Goal: Task Accomplishment & Management: Complete application form

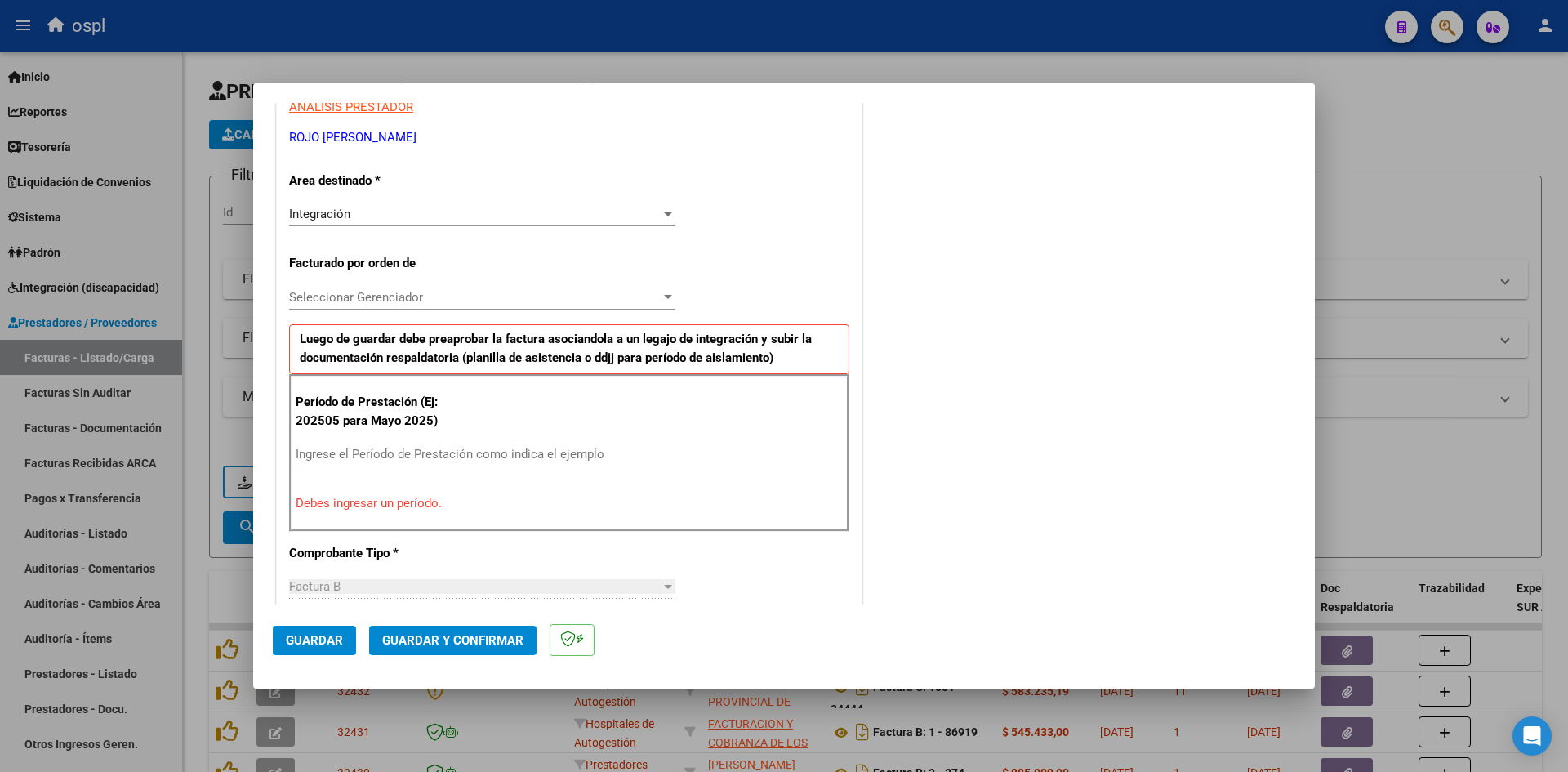
scroll to position [327, 0]
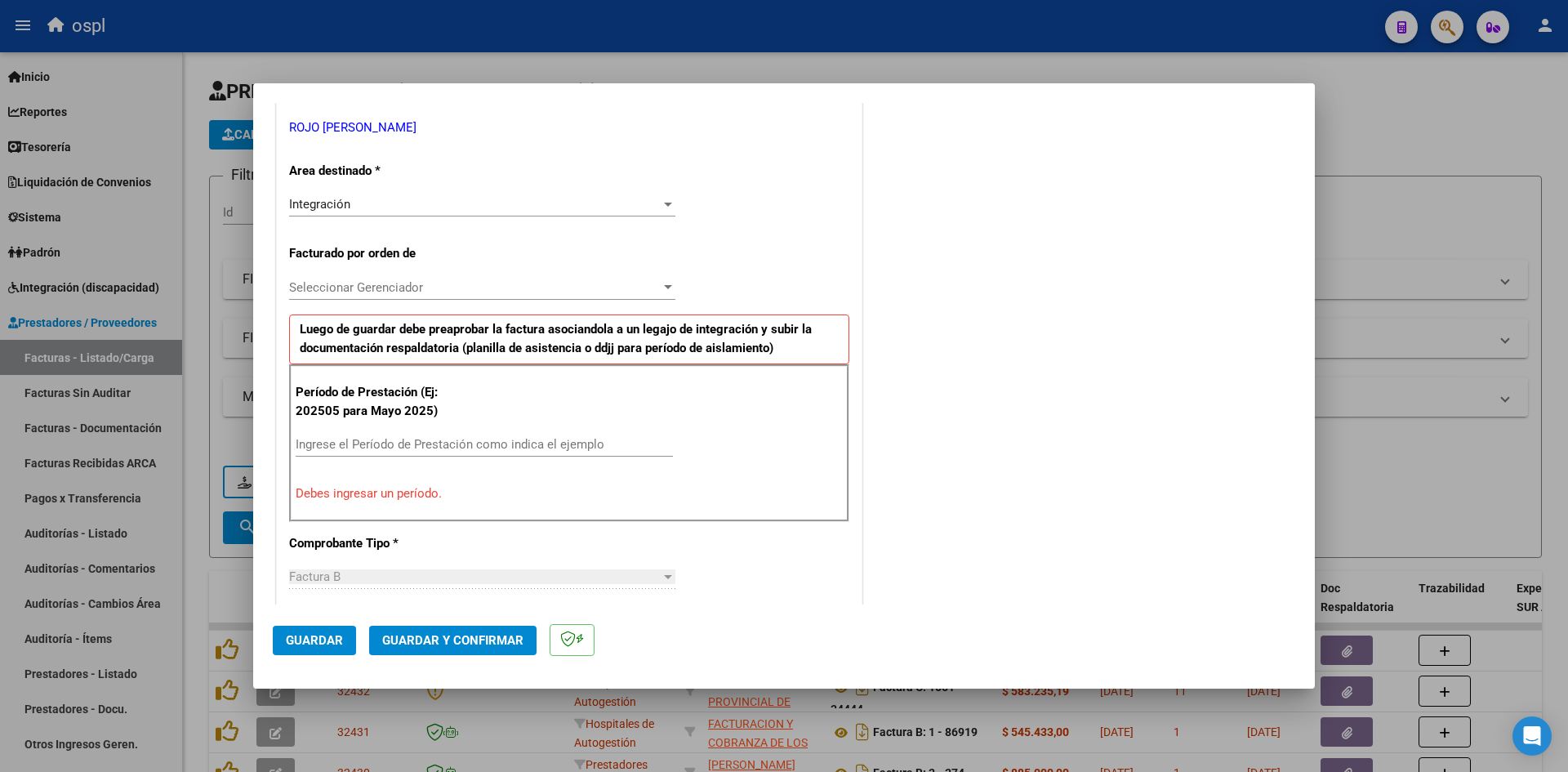
click at [404, 448] on input "Ingrese el Período de Prestación como indica el ejemplo" at bounding box center [484, 444] width 377 height 15
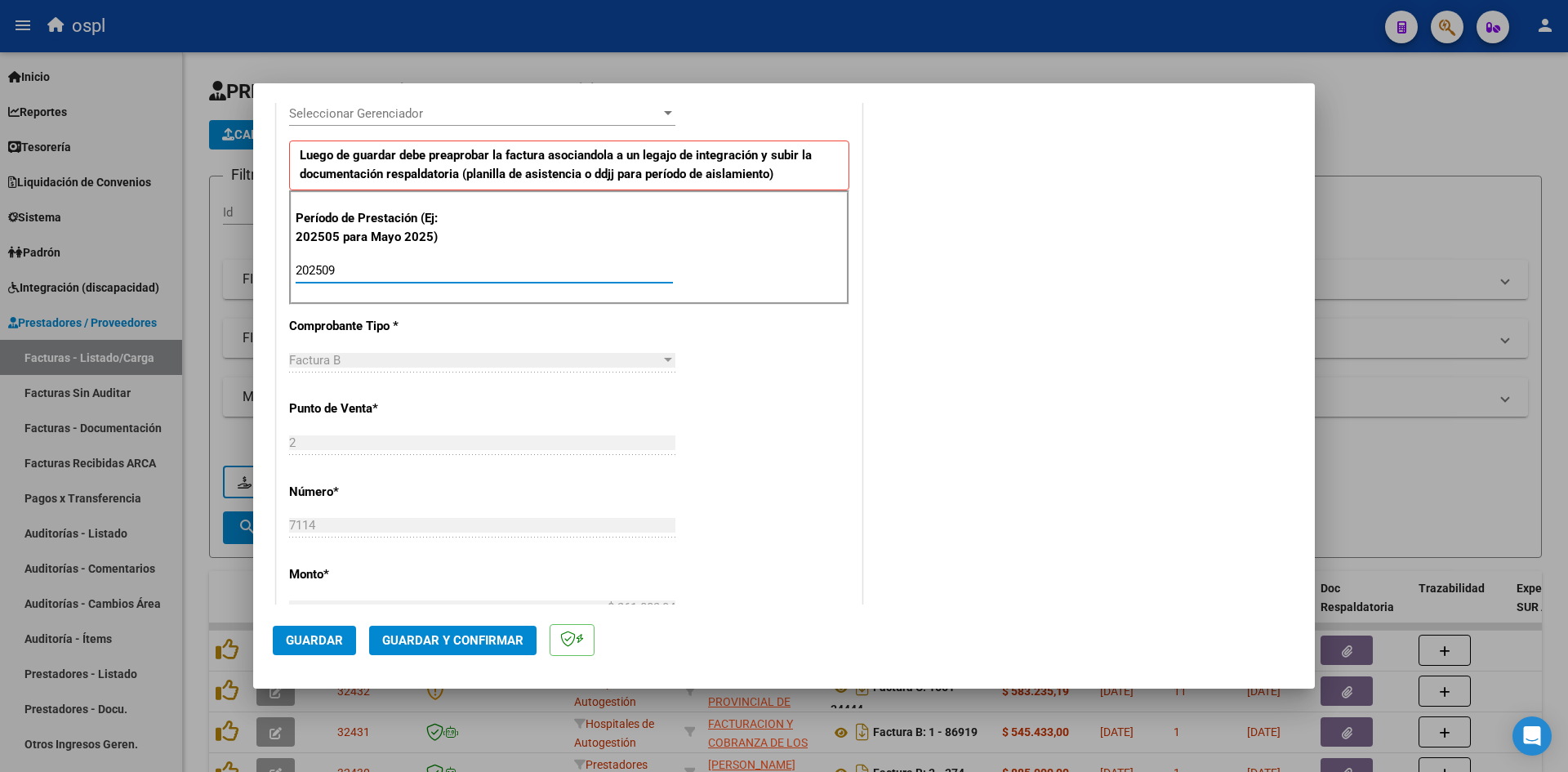
scroll to position [653, 0]
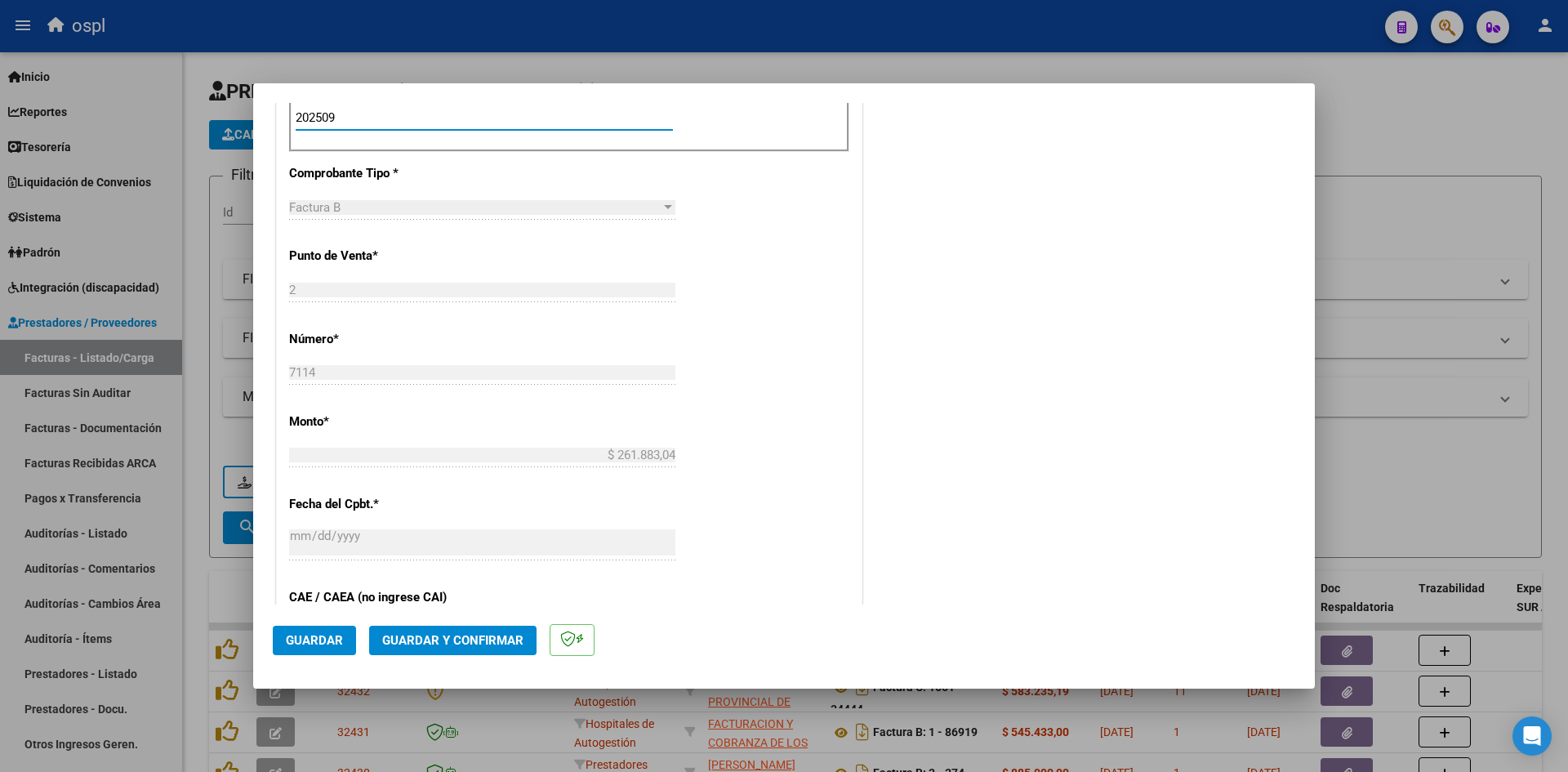
type input "202509"
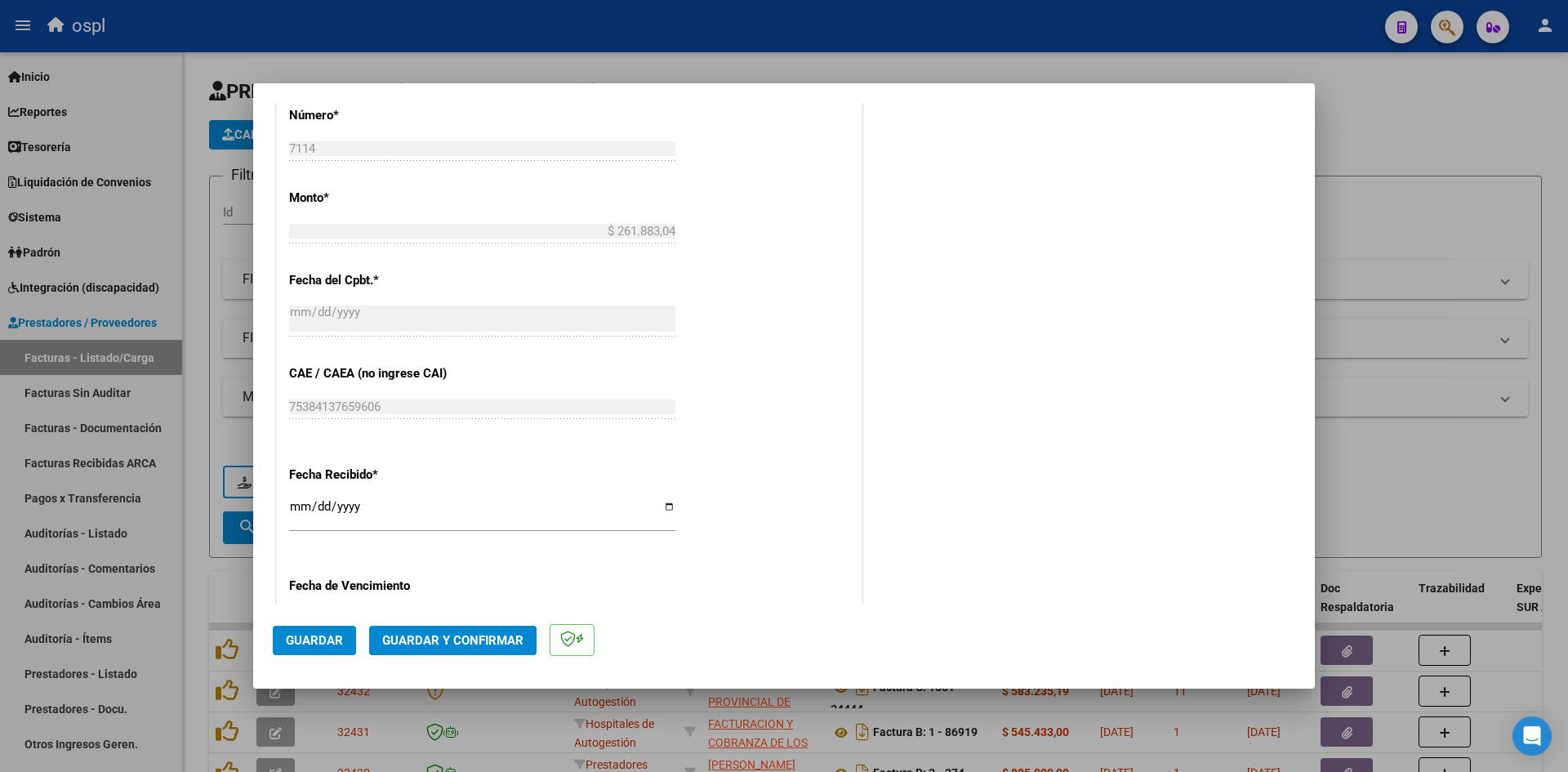
scroll to position [899, 0]
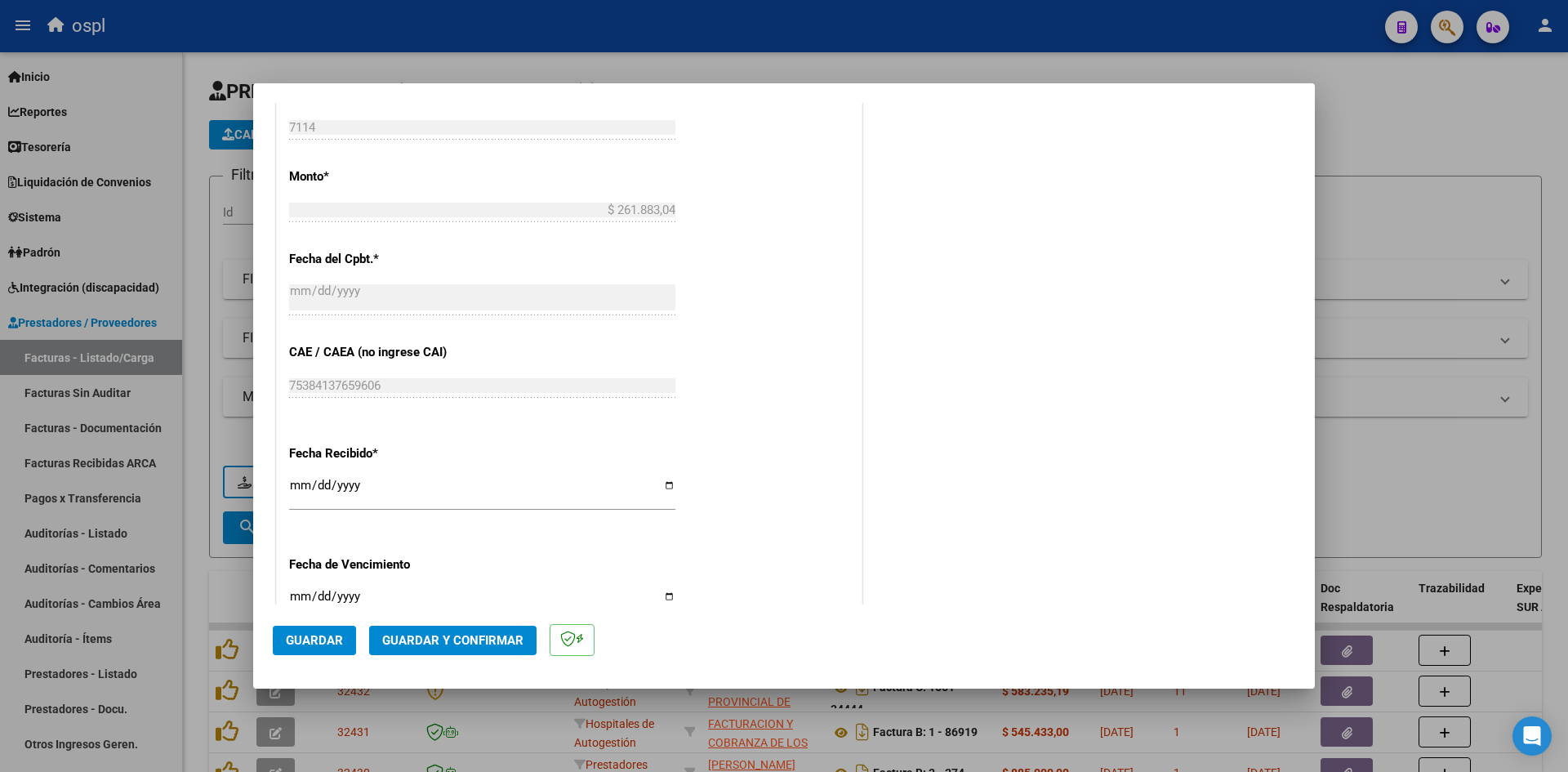
click at [295, 475] on div "[DATE] Ingresar la fecha" at bounding box center [482, 492] width 386 height 35
type input "[DATE]"
click at [331, 636] on span "Guardar" at bounding box center [315, 640] width 57 height 15
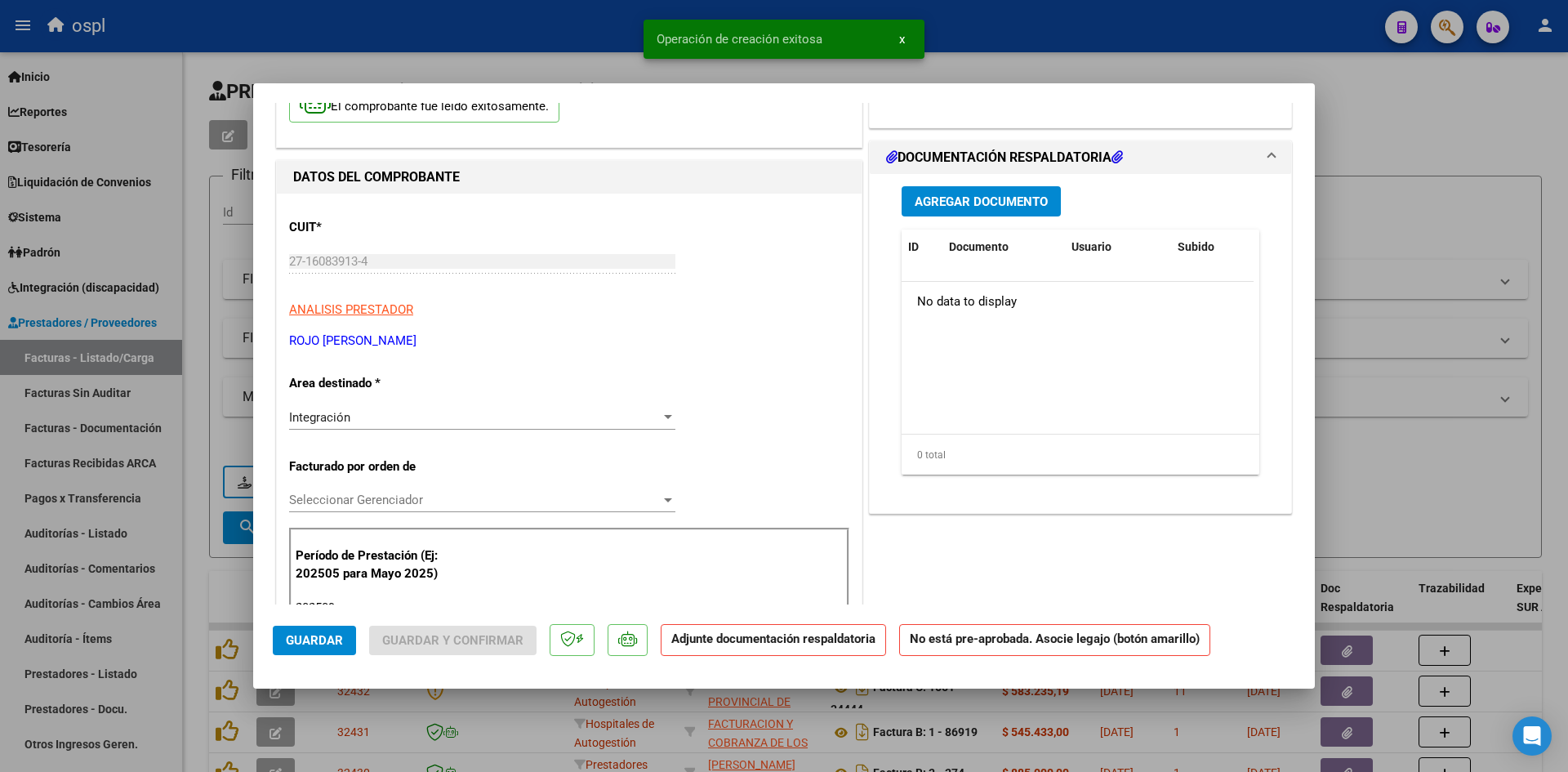
scroll to position [0, 0]
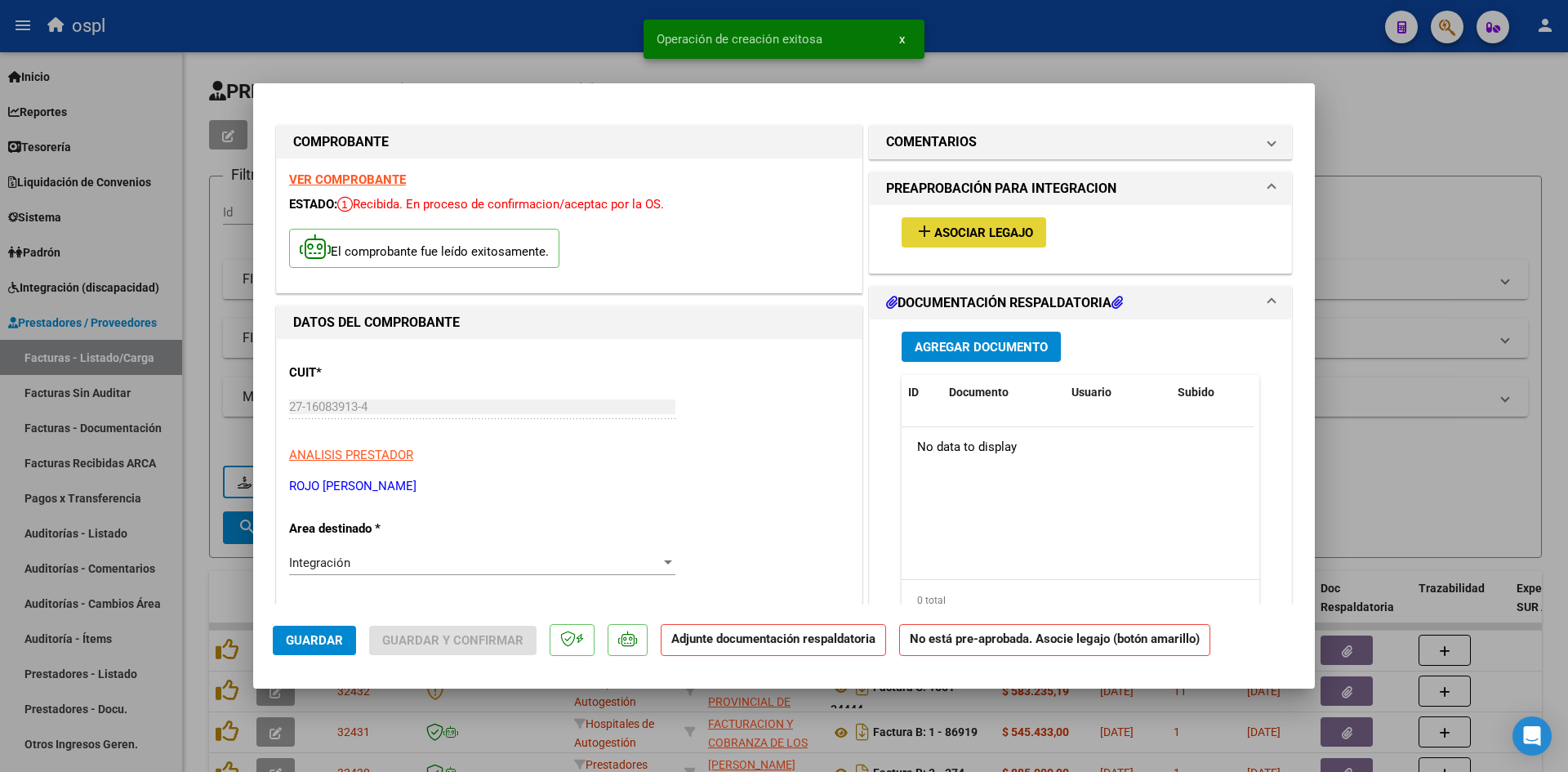
click at [986, 241] on button "add Asociar Legajo" at bounding box center [973, 232] width 144 height 30
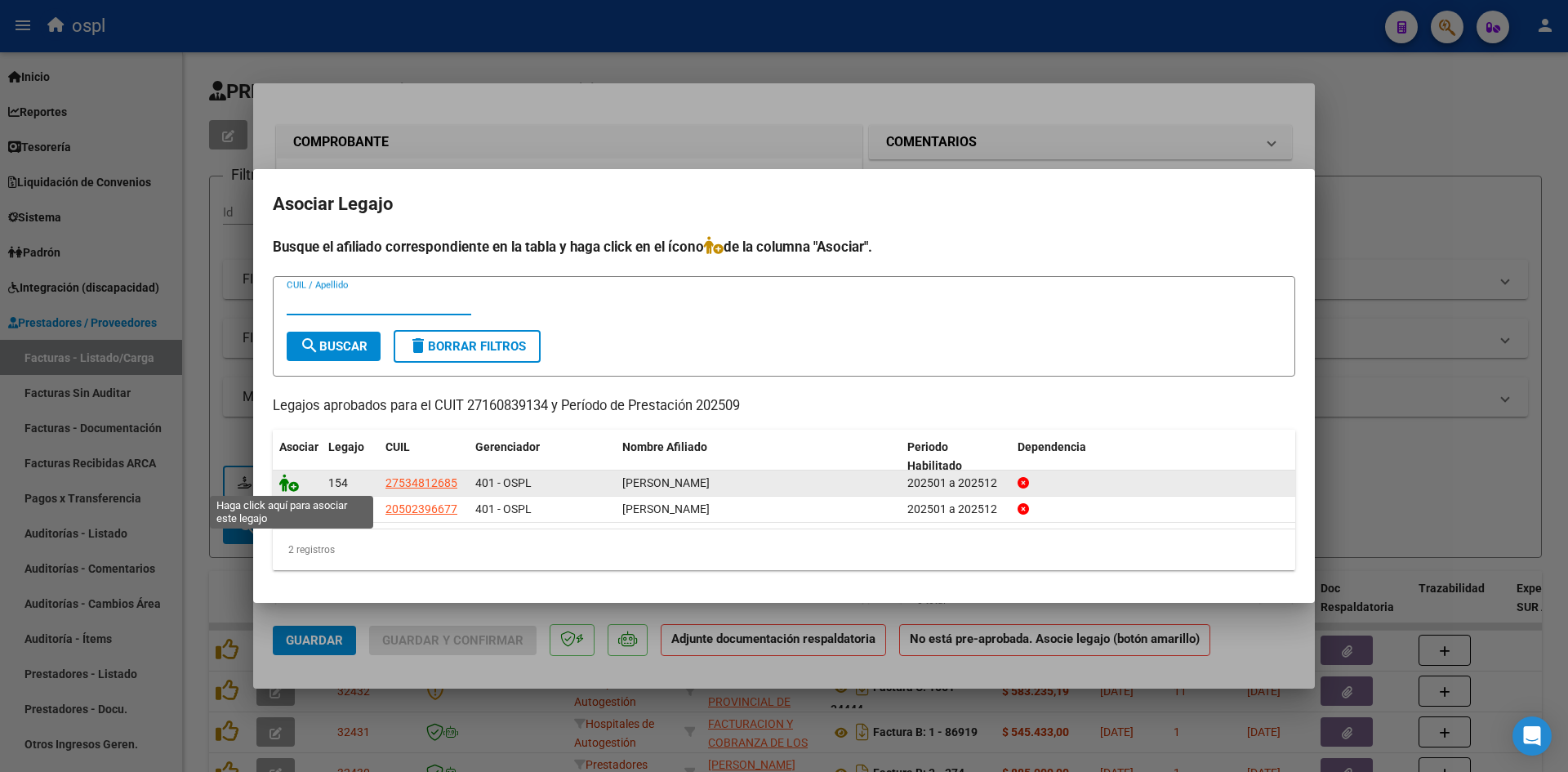
click at [295, 487] on icon at bounding box center [289, 483] width 19 height 18
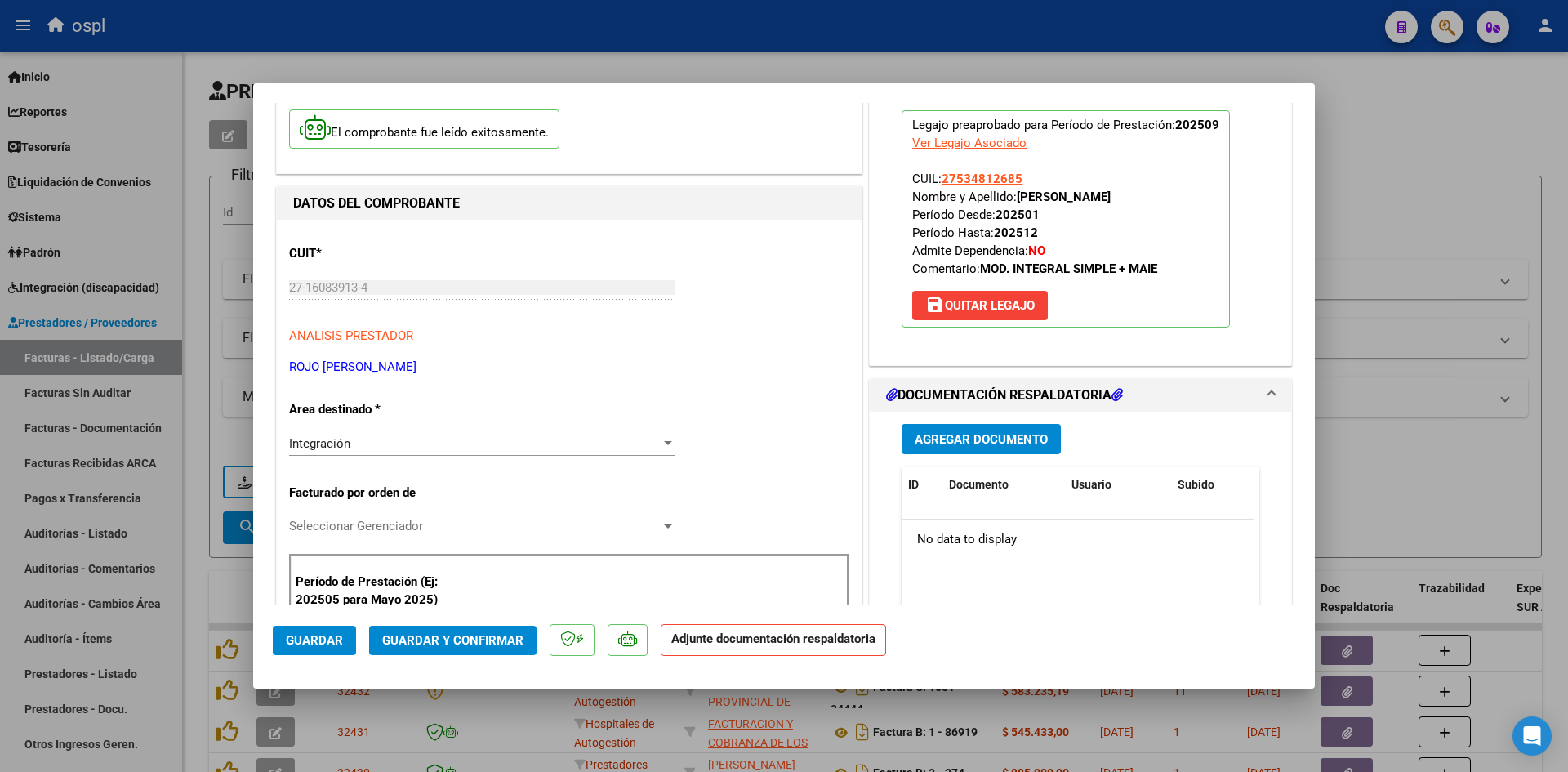
scroll to position [245, 0]
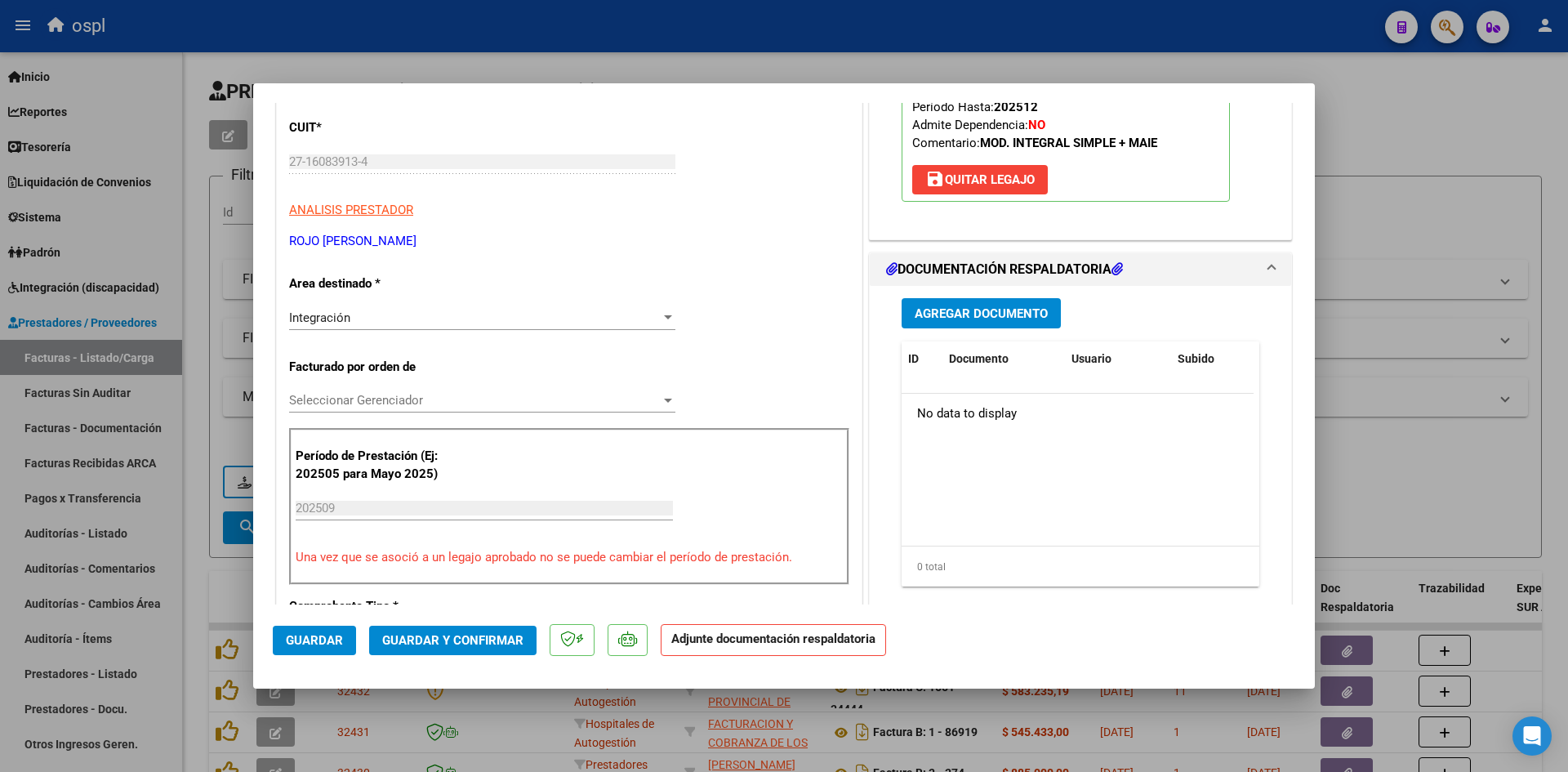
click at [1030, 306] on span "Agregar Documento" at bounding box center [981, 314] width 133 height 15
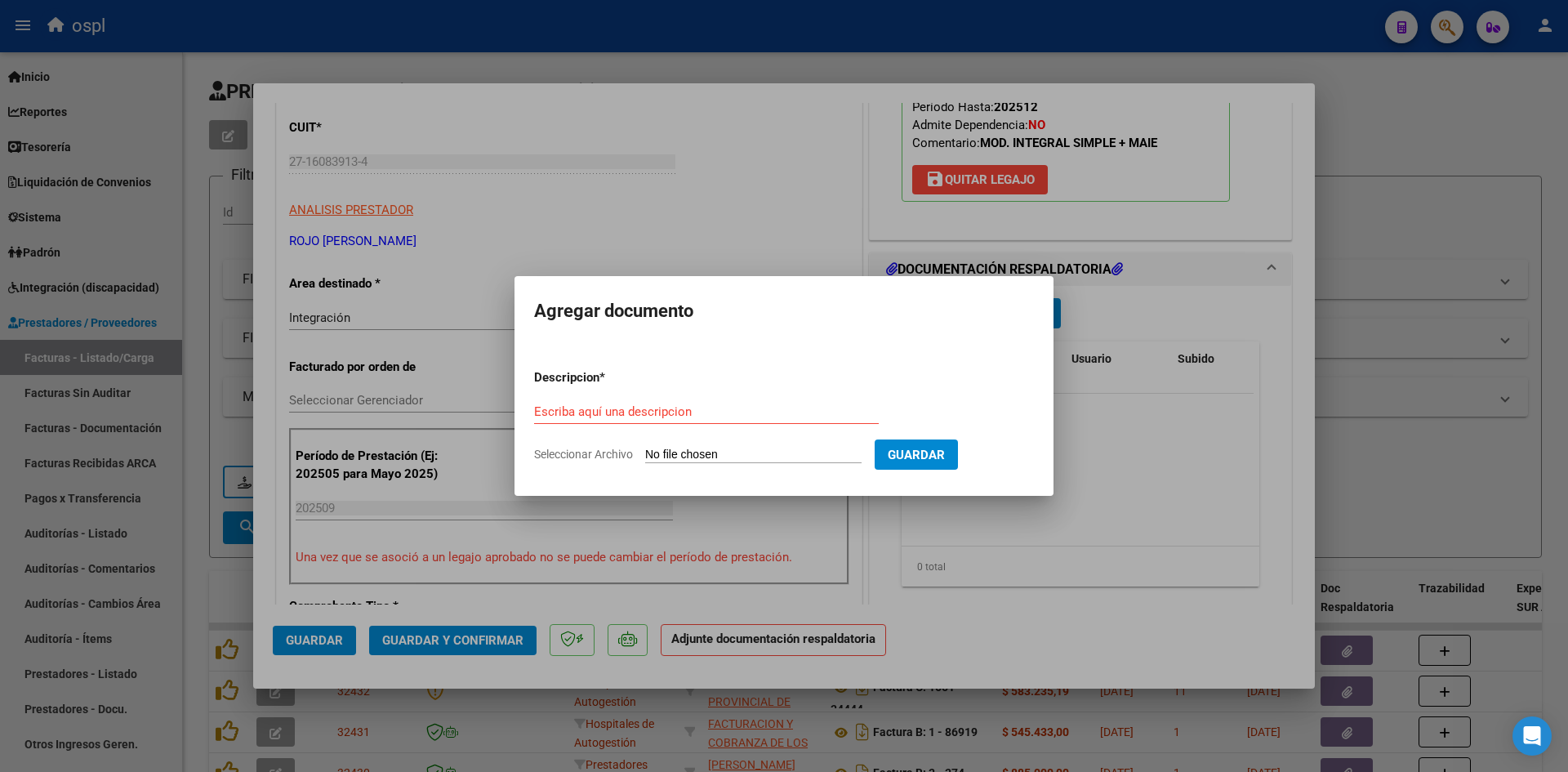
type input "C:\fakepath\[PERSON_NAME] MIS PLANILLA DE ASISTENCIA SEPT.pdf"
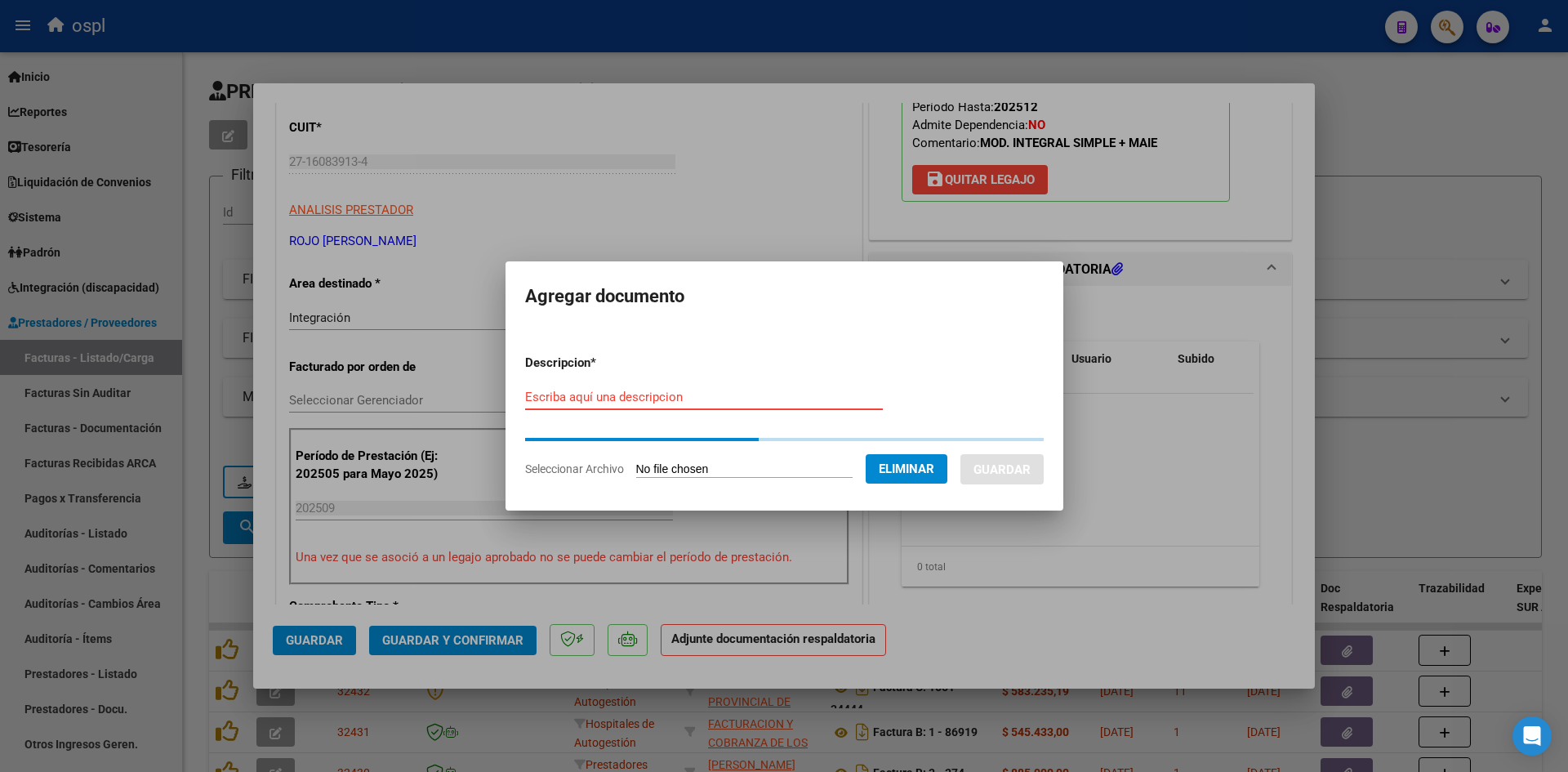
click at [794, 397] on input "Escriba aquí una descripcion" at bounding box center [704, 398] width 358 height 15
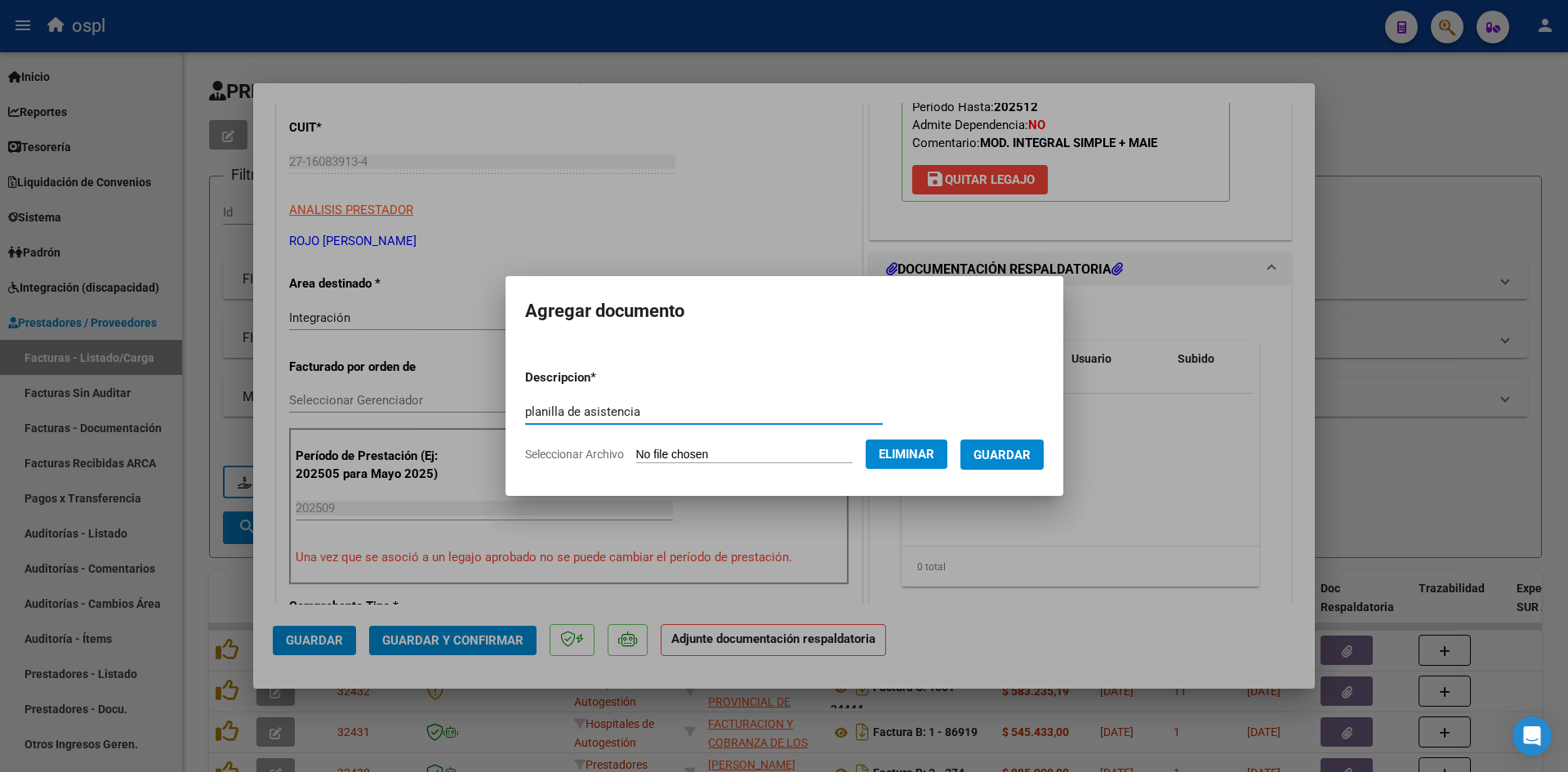
type input "planilla de asistencia"
click at [1000, 449] on span "Guardar" at bounding box center [1001, 455] width 57 height 15
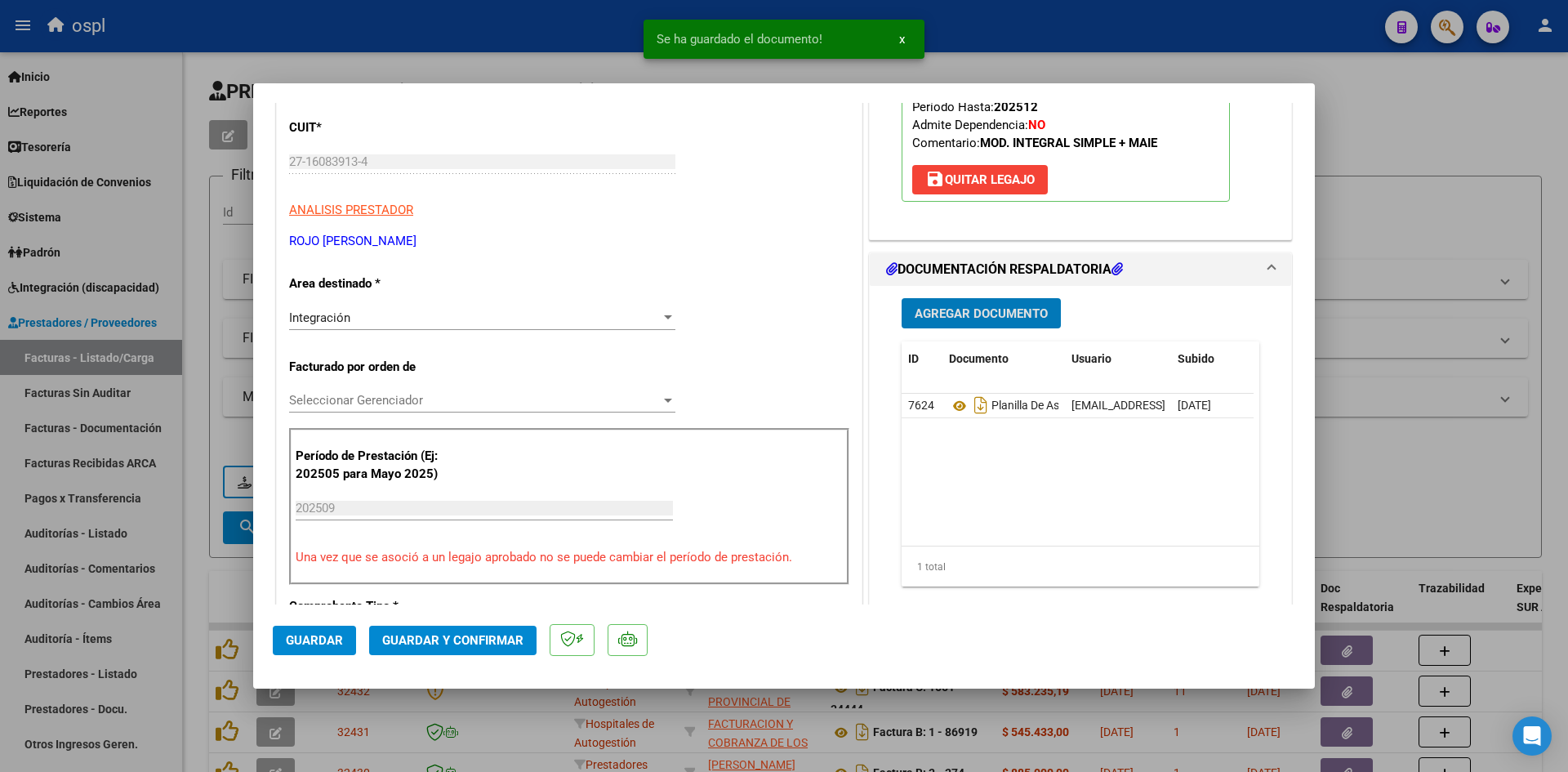
click at [471, 629] on button "Guardar y Confirmar" at bounding box center [452, 640] width 167 height 29
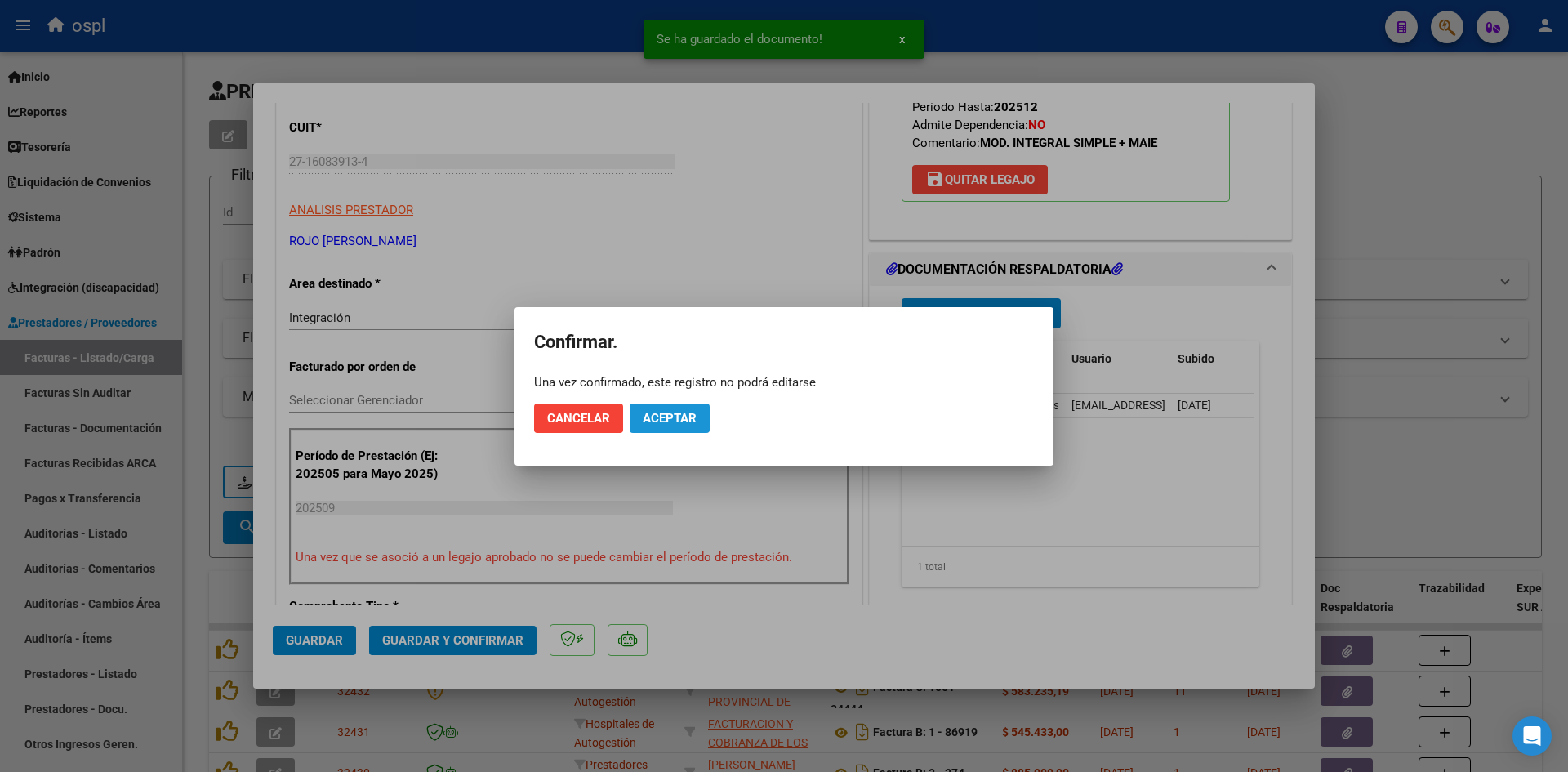
click at [673, 413] on span "Aceptar" at bounding box center [670, 419] width 54 height 15
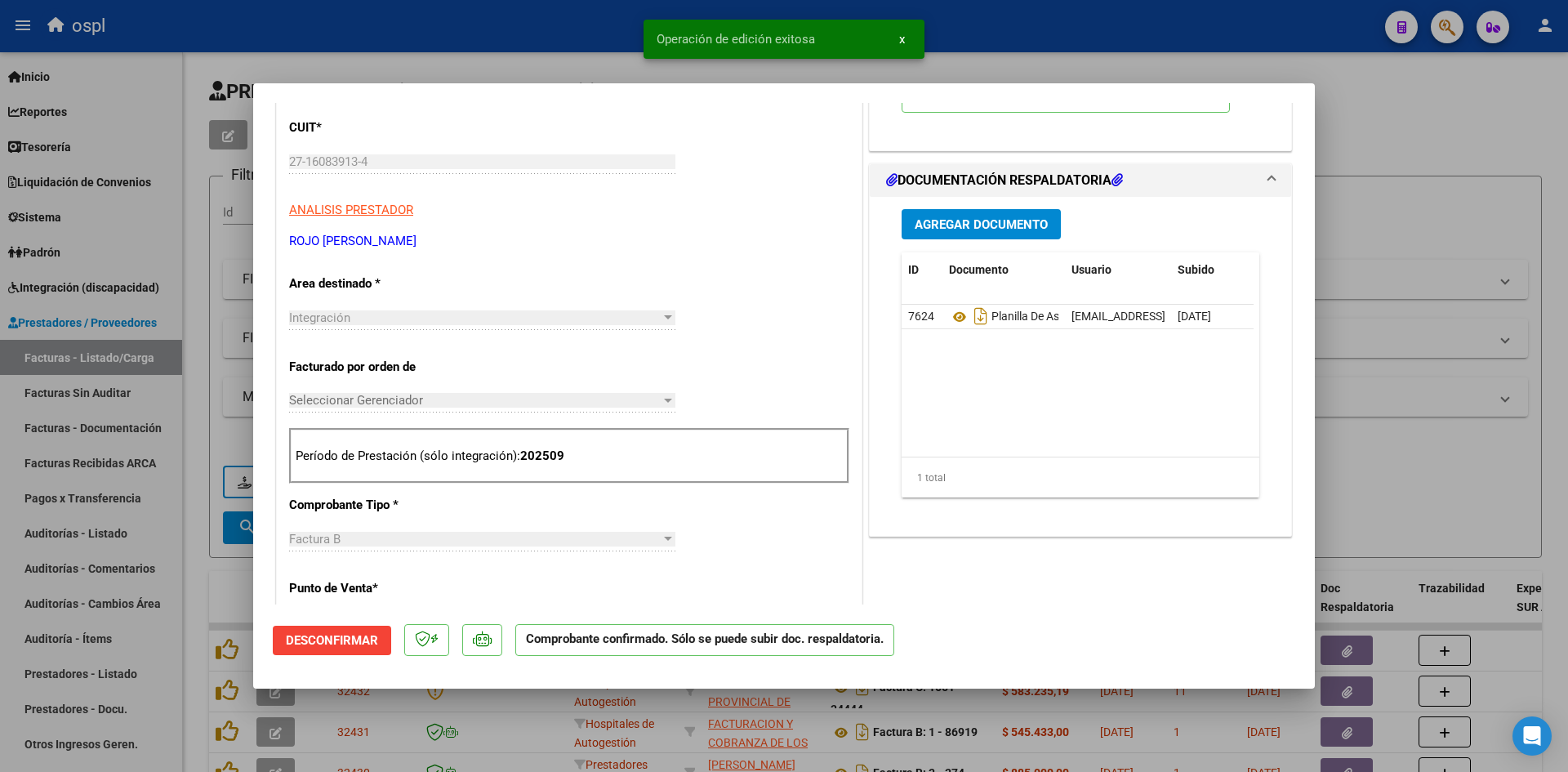
click at [1440, 173] on div at bounding box center [784, 386] width 1568 height 772
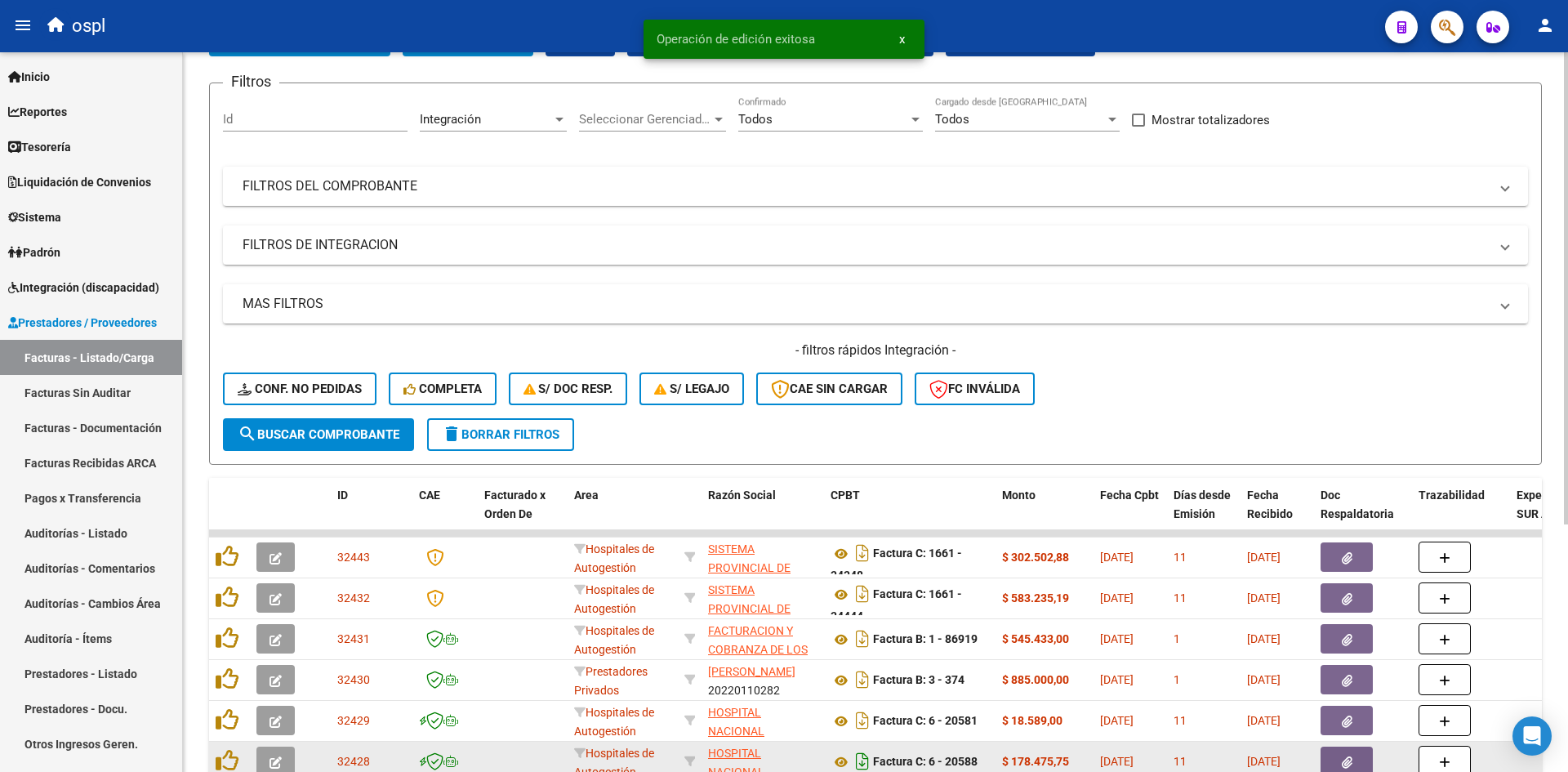
scroll to position [0, 0]
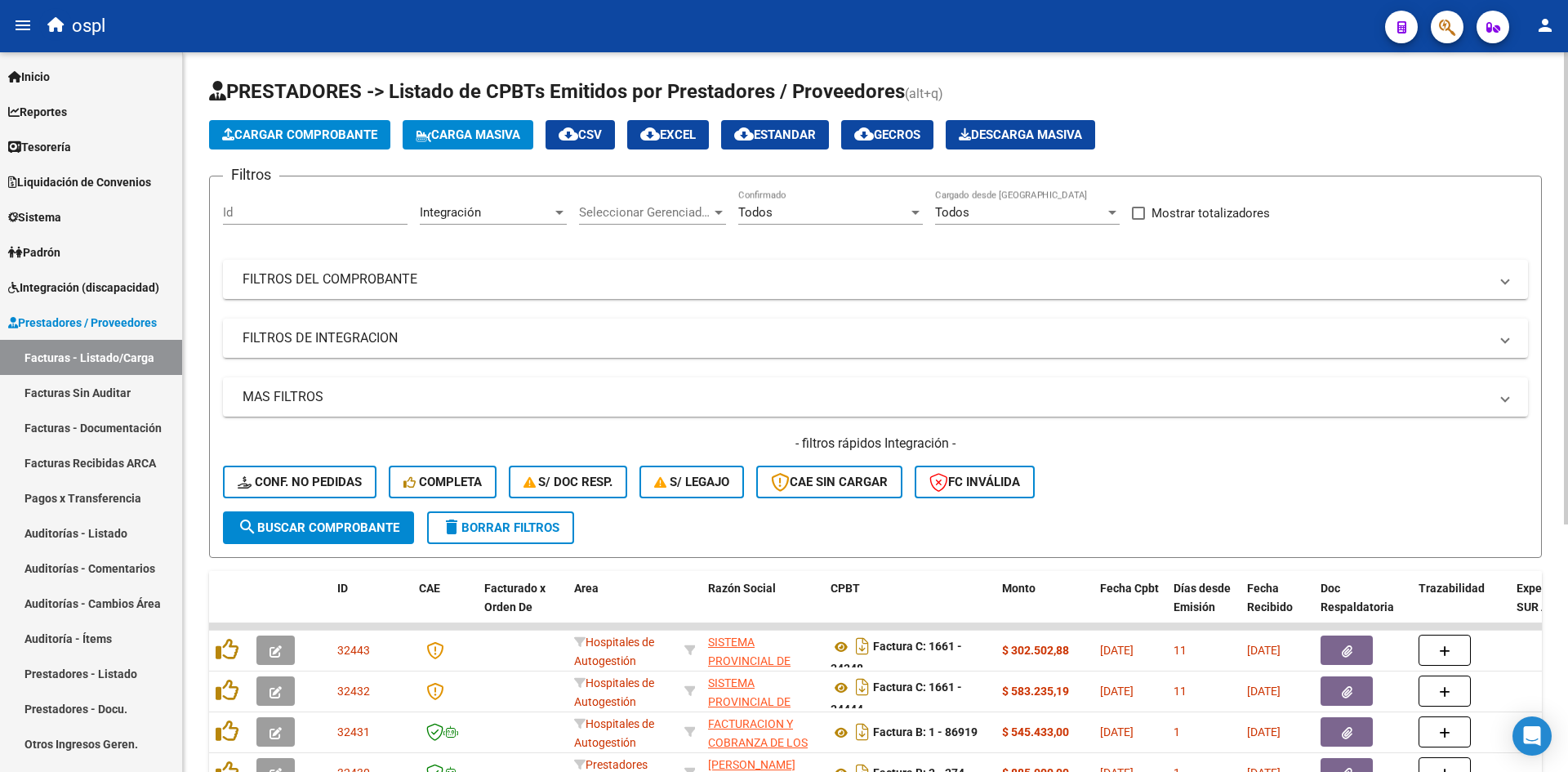
click at [1337, 147] on div "Cargar Comprobante Carga Masiva cloud_download CSV cloud_download EXCEL cloud_d…" at bounding box center [875, 135] width 1333 height 29
click at [1163, 219] on span "Mostrar totalizadores" at bounding box center [1210, 213] width 119 height 19
click at [1139, 220] on input "Mostrar totalizadores" at bounding box center [1138, 220] width 1 height 1
click at [1168, 218] on span "Mostrar totalizadores" at bounding box center [1210, 213] width 119 height 19
click at [1139, 220] on input "Mostrar totalizadores" at bounding box center [1138, 220] width 1 height 1
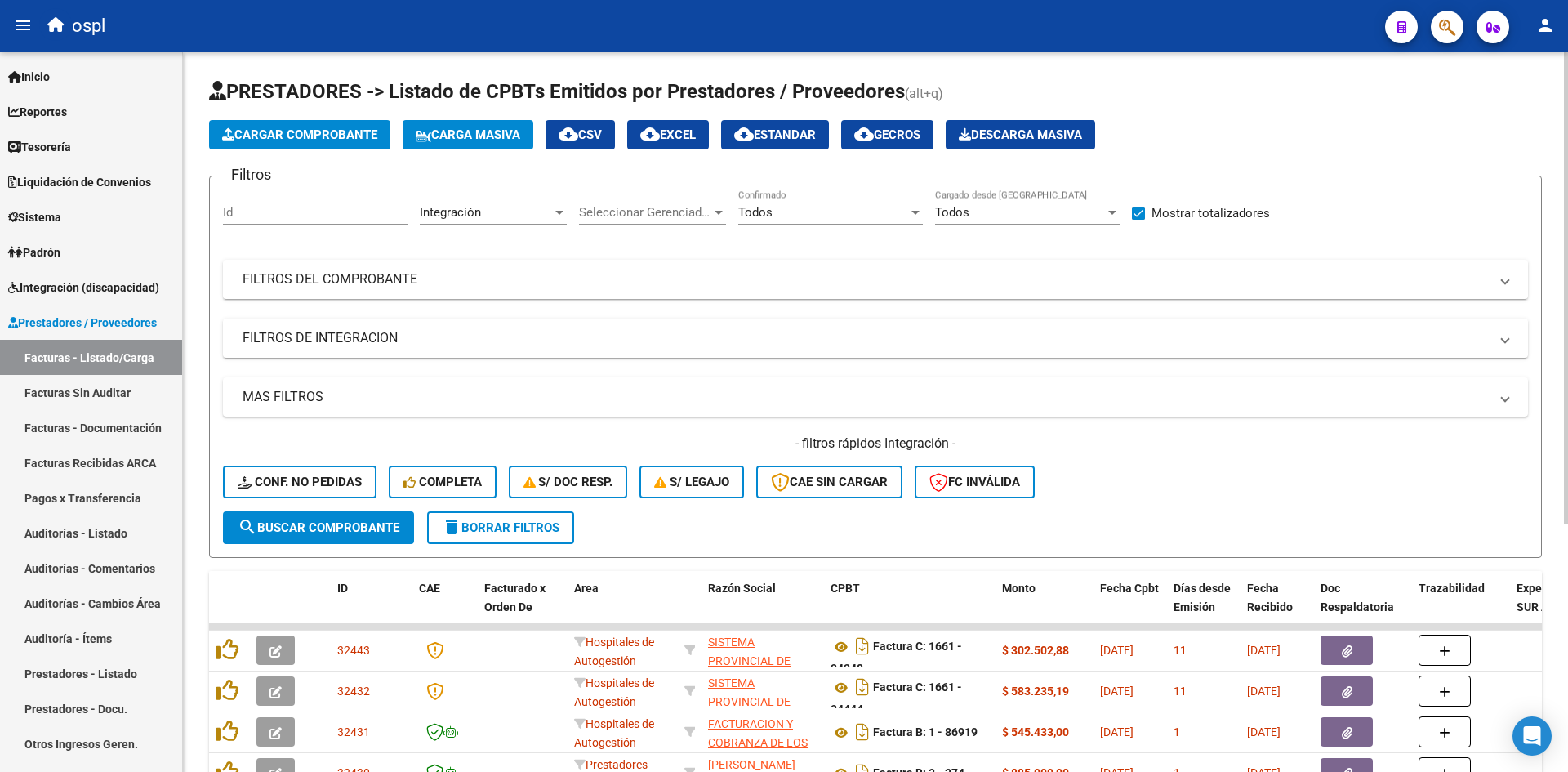
click at [366, 524] on span "search Buscar Comprobante" at bounding box center [318, 528] width 162 height 15
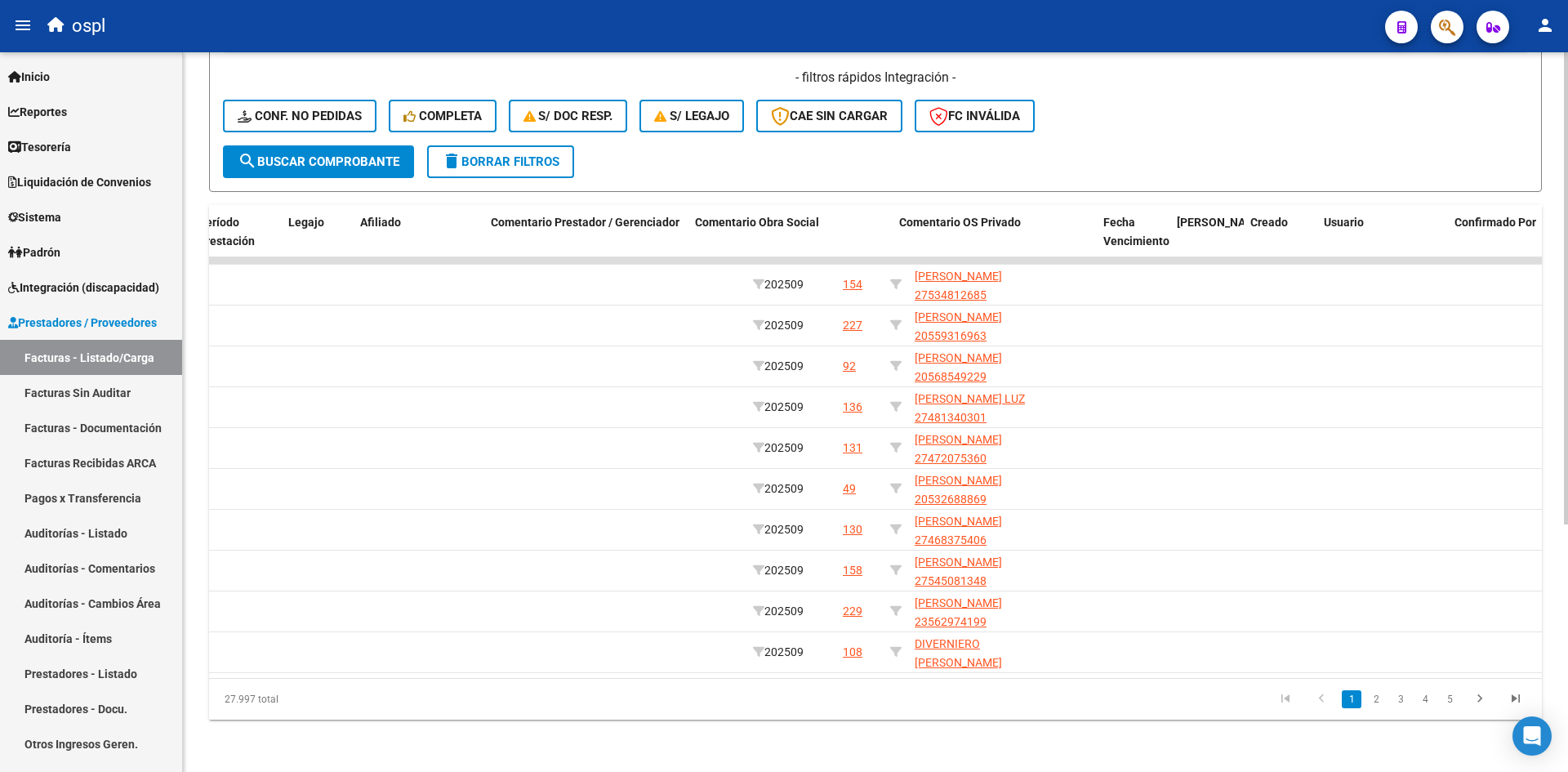
scroll to position [0, 2270]
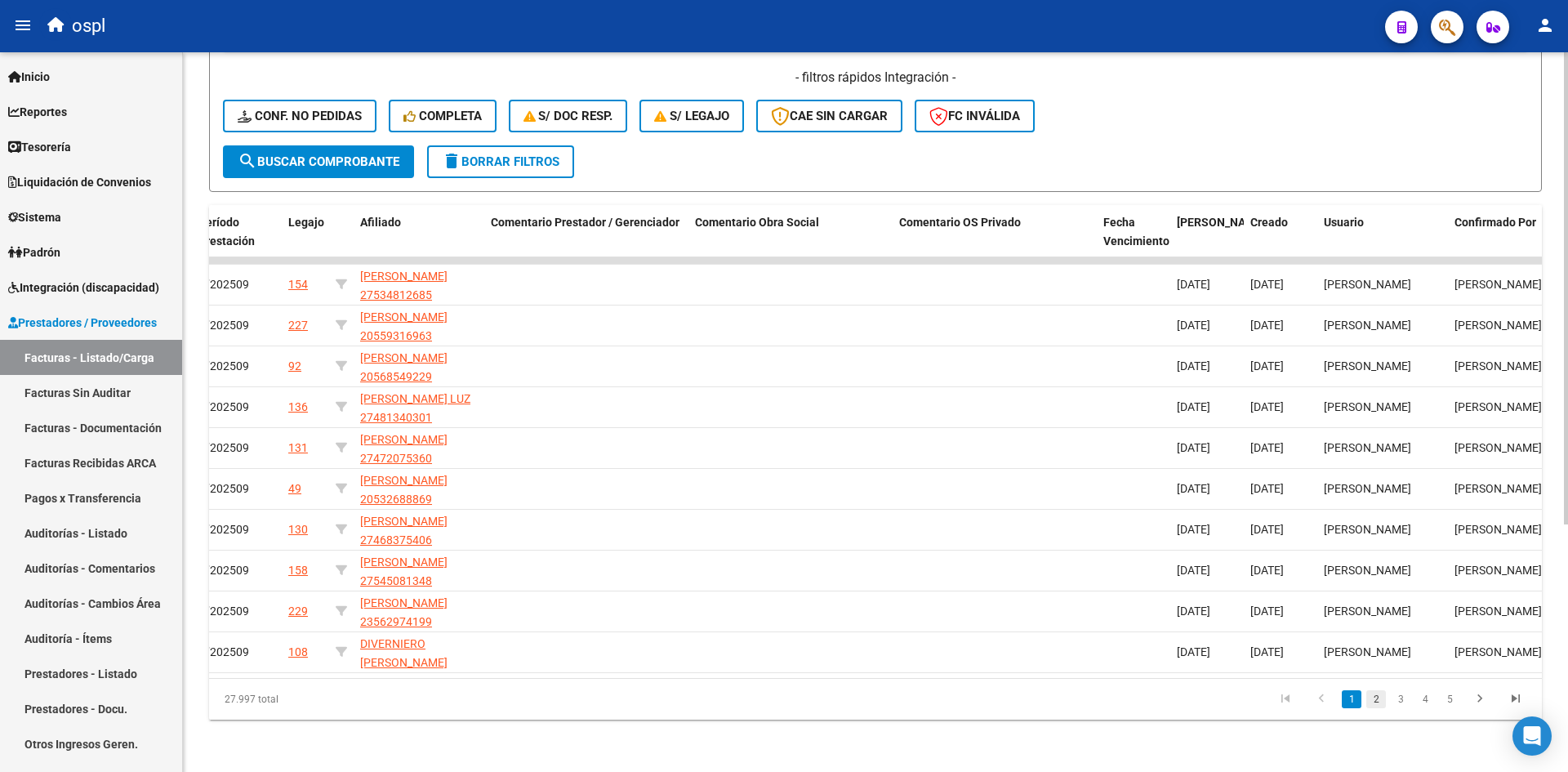
click at [1377, 697] on link "2" at bounding box center [1376, 699] width 19 height 18
click at [1402, 697] on link "3" at bounding box center [1400, 699] width 19 height 18
click at [1428, 709] on li "4" at bounding box center [1425, 699] width 25 height 28
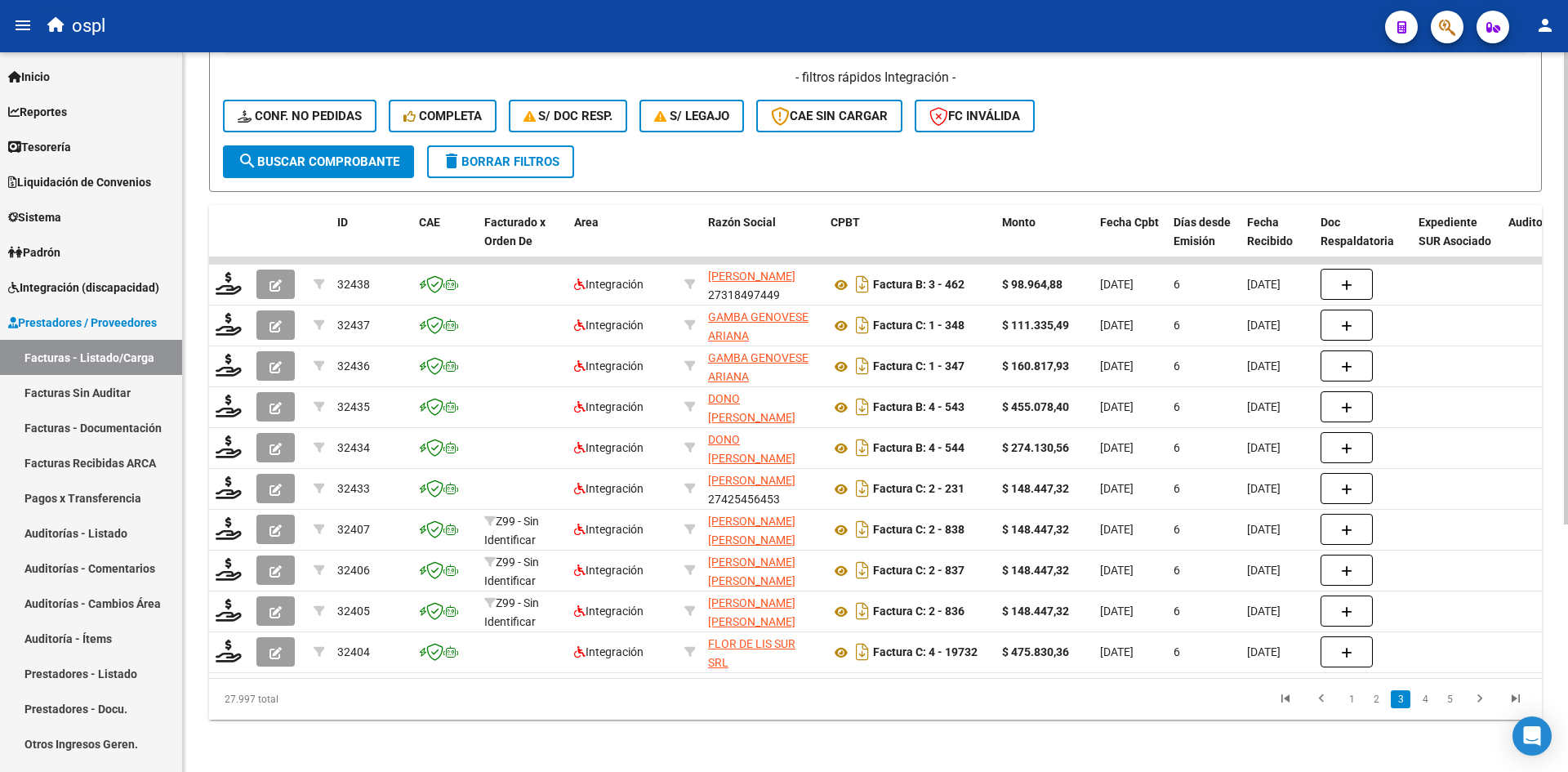
scroll to position [0, 2469]
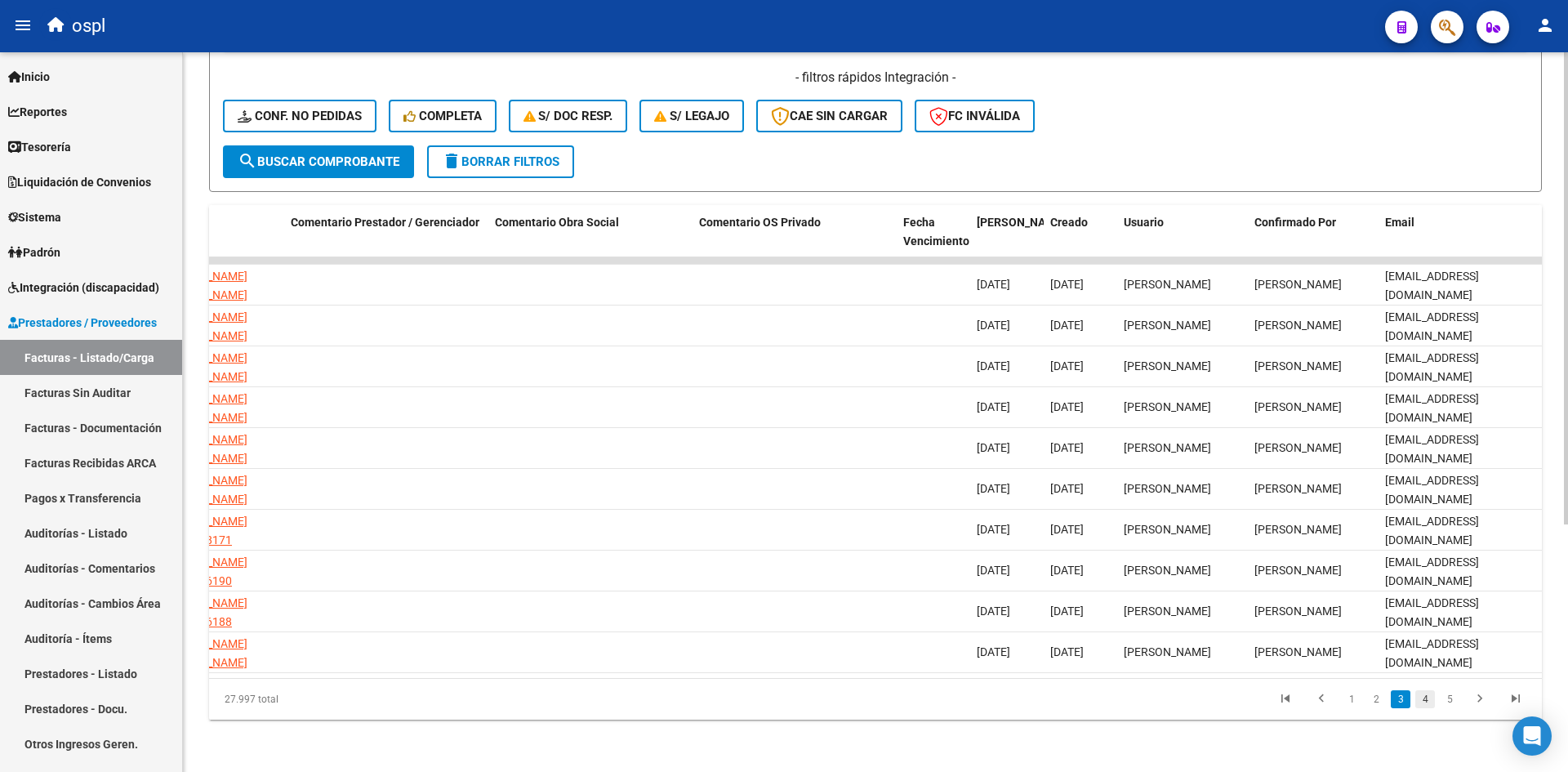
click at [1428, 702] on link "4" at bounding box center [1425, 699] width 19 height 18
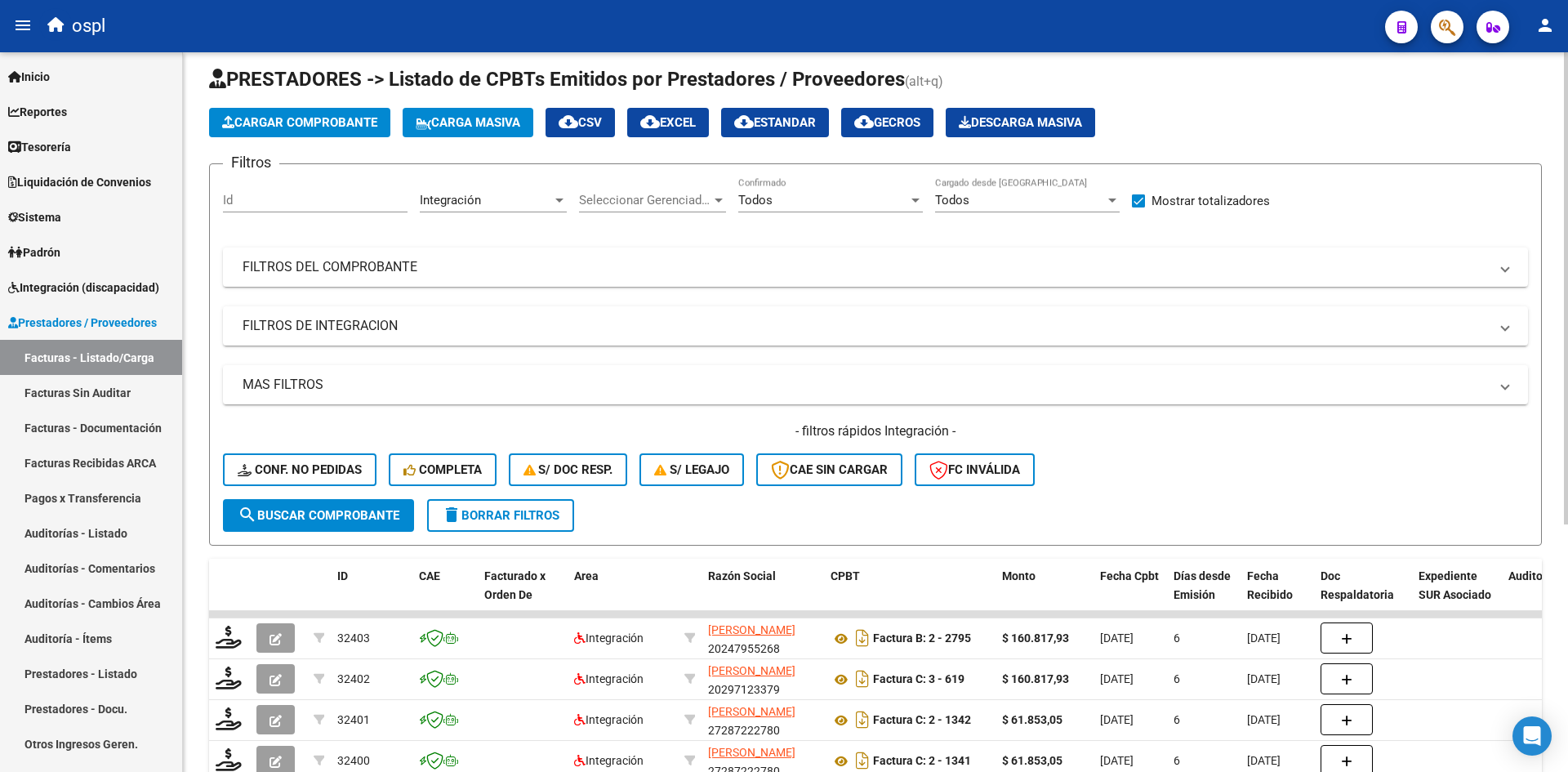
scroll to position [0, 0]
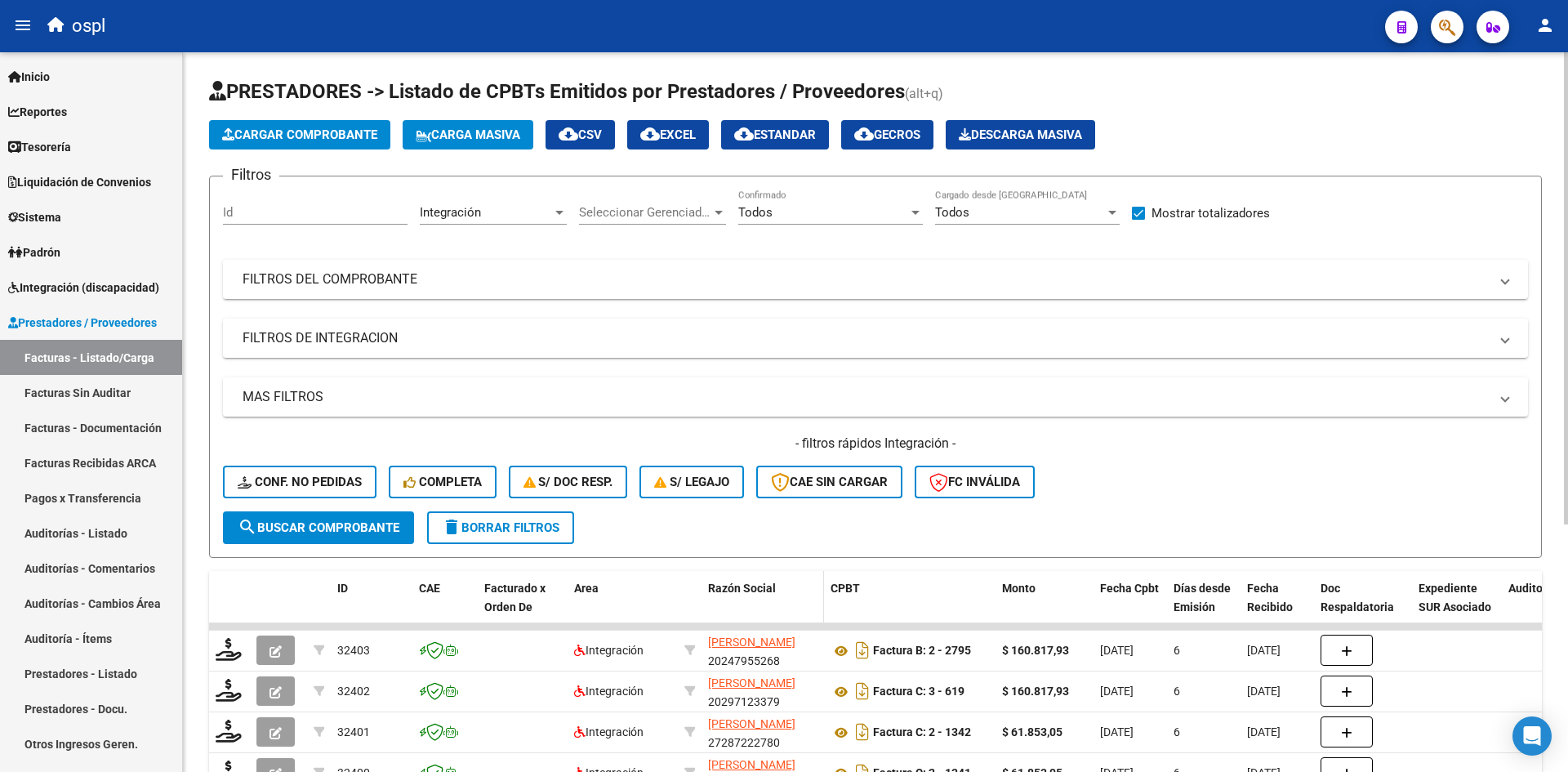
drag, startPoint x: 68, startPoint y: 351, endPoint x: 788, endPoint y: 595, distance: 760.2
click at [68, 352] on link "Facturas - Listado/Carga" at bounding box center [91, 357] width 182 height 35
click at [544, 527] on span "delete Borrar Filtros" at bounding box center [500, 528] width 118 height 15
checkbox input "false"
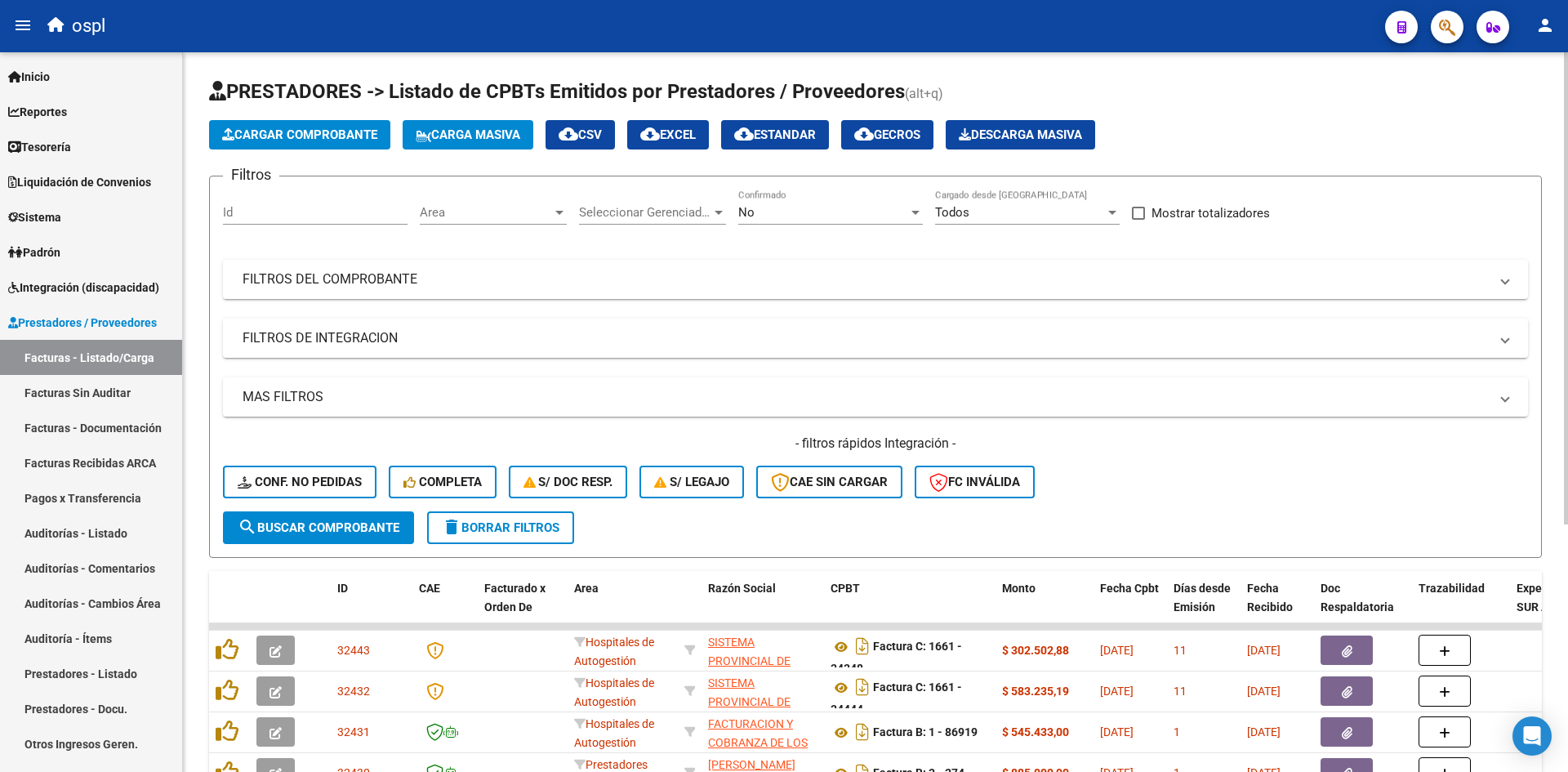
click at [498, 208] on span "Area" at bounding box center [486, 213] width 132 height 15
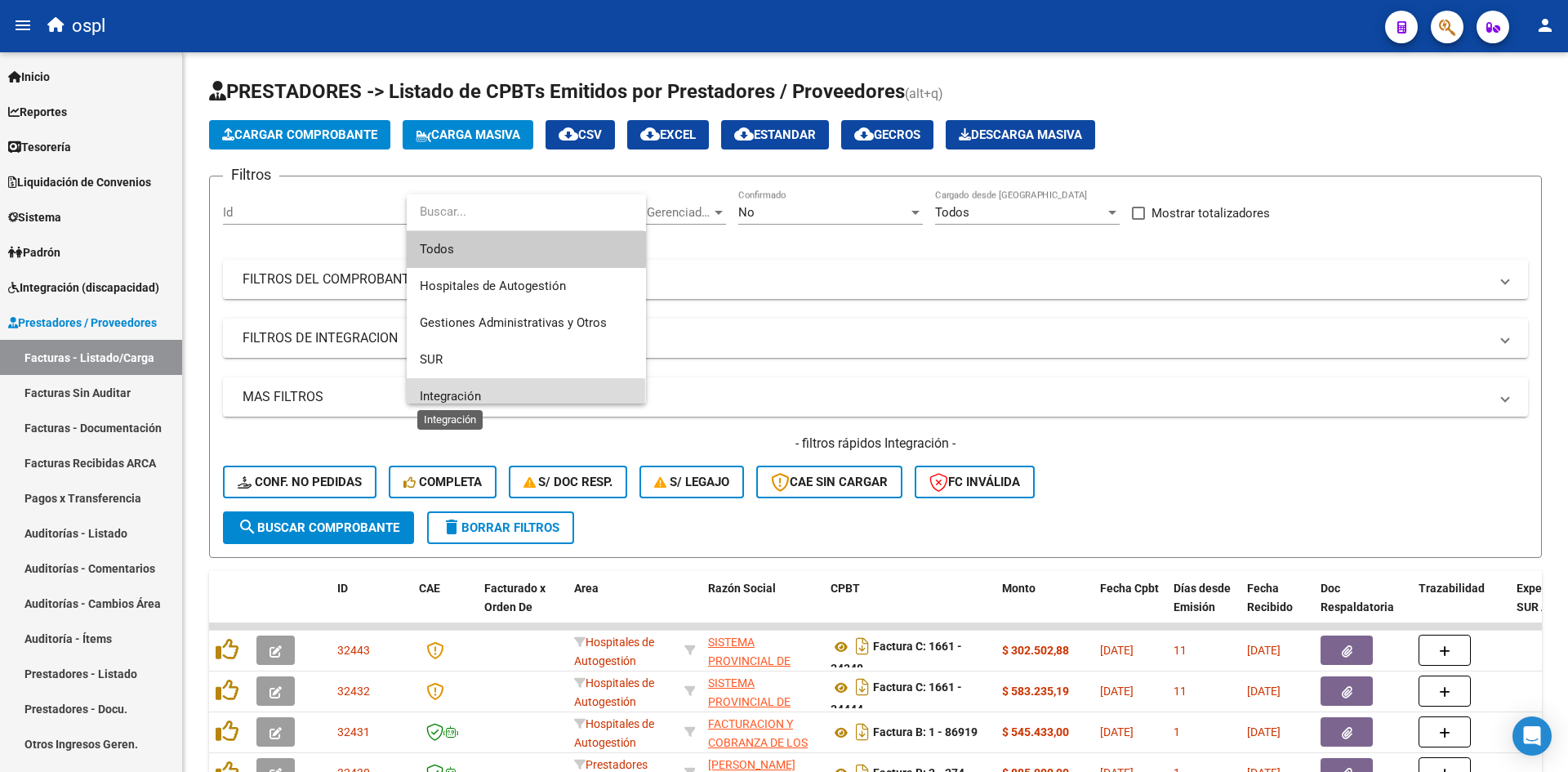
click at [466, 390] on span "Integración" at bounding box center [450, 397] width 62 height 15
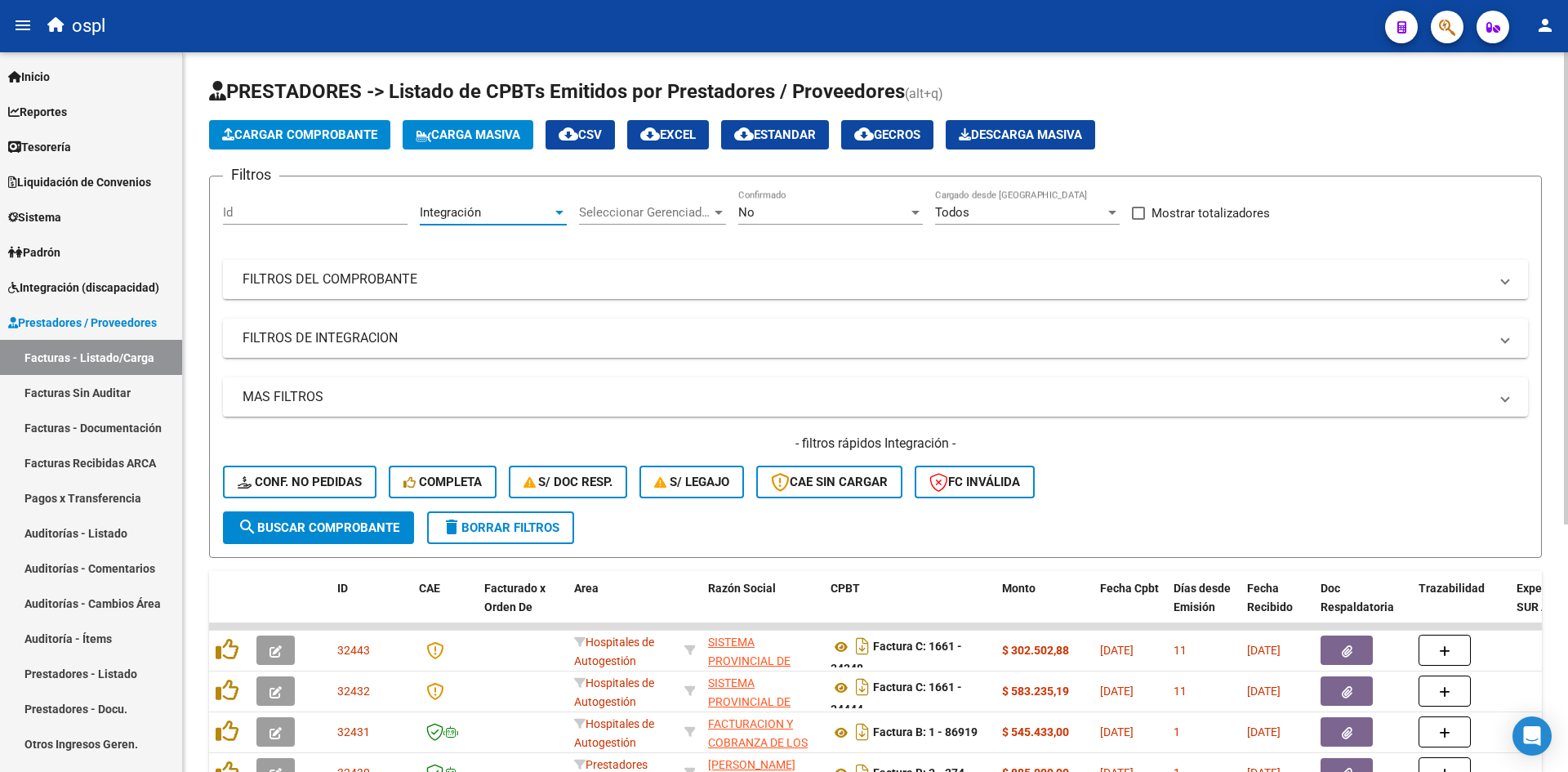
click at [861, 208] on div "No" at bounding box center [823, 213] width 170 height 15
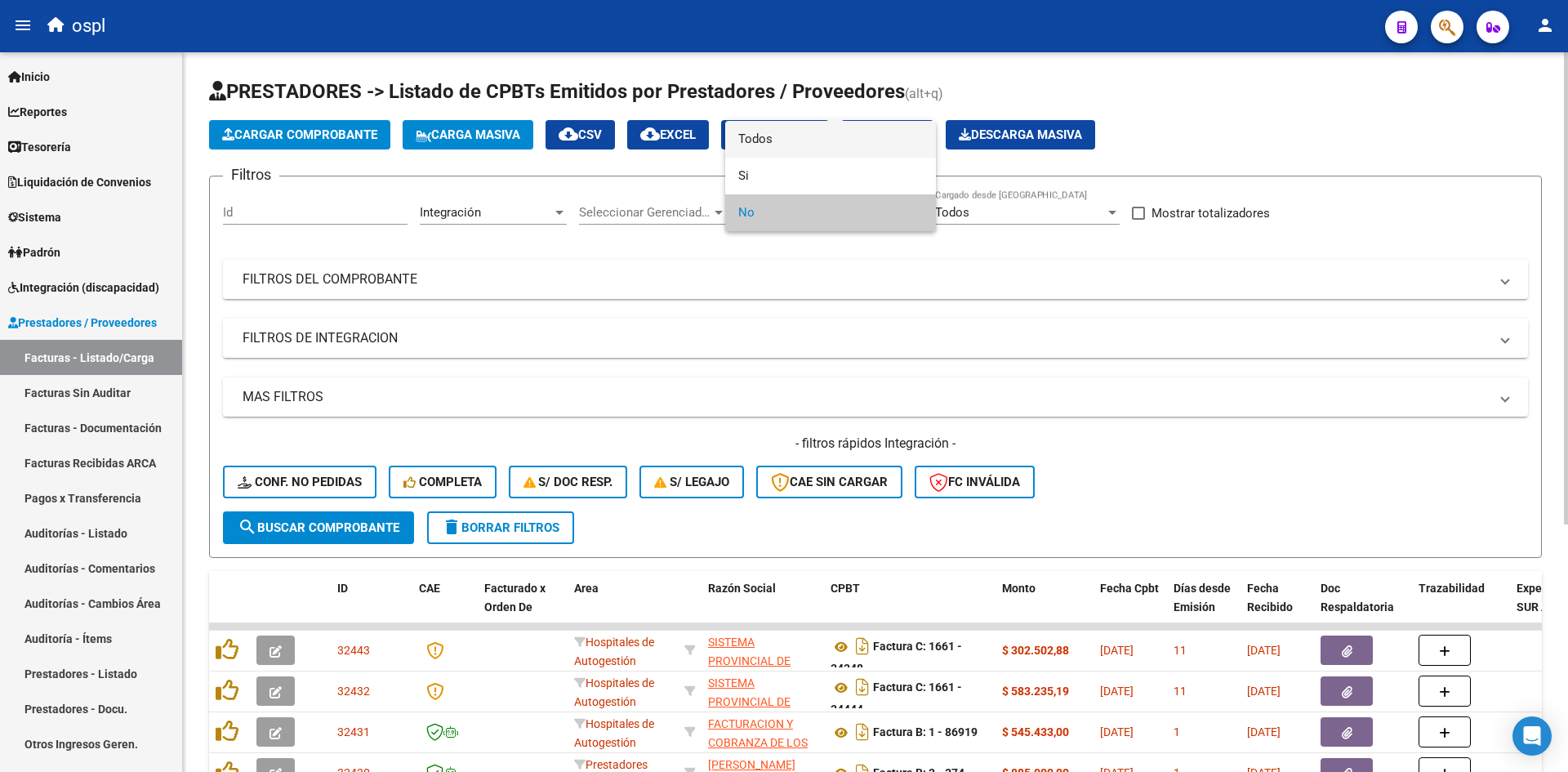
click at [809, 142] on span "Todos" at bounding box center [830, 139] width 185 height 37
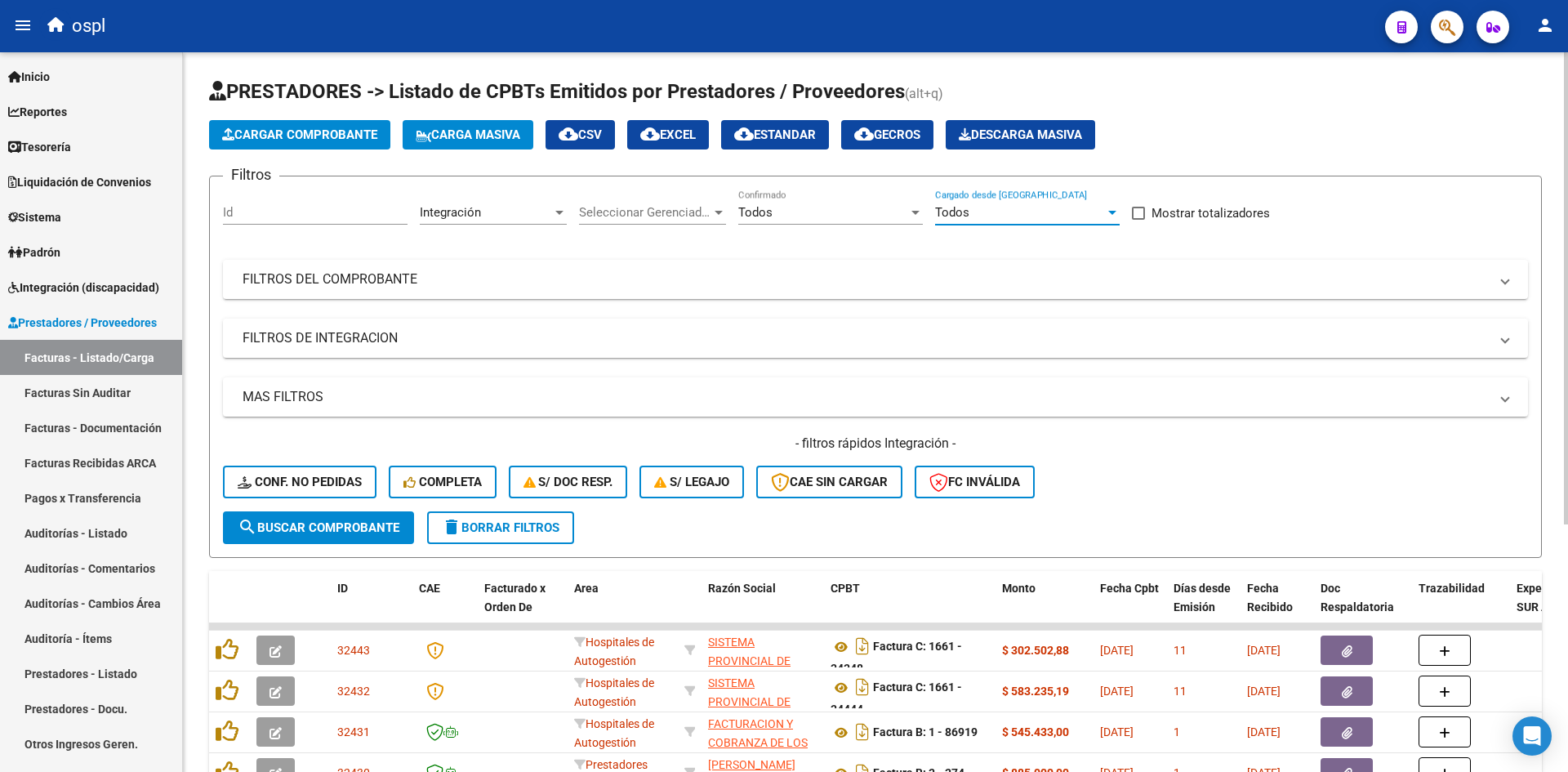
click at [983, 213] on div "Todos" at bounding box center [1020, 213] width 170 height 15
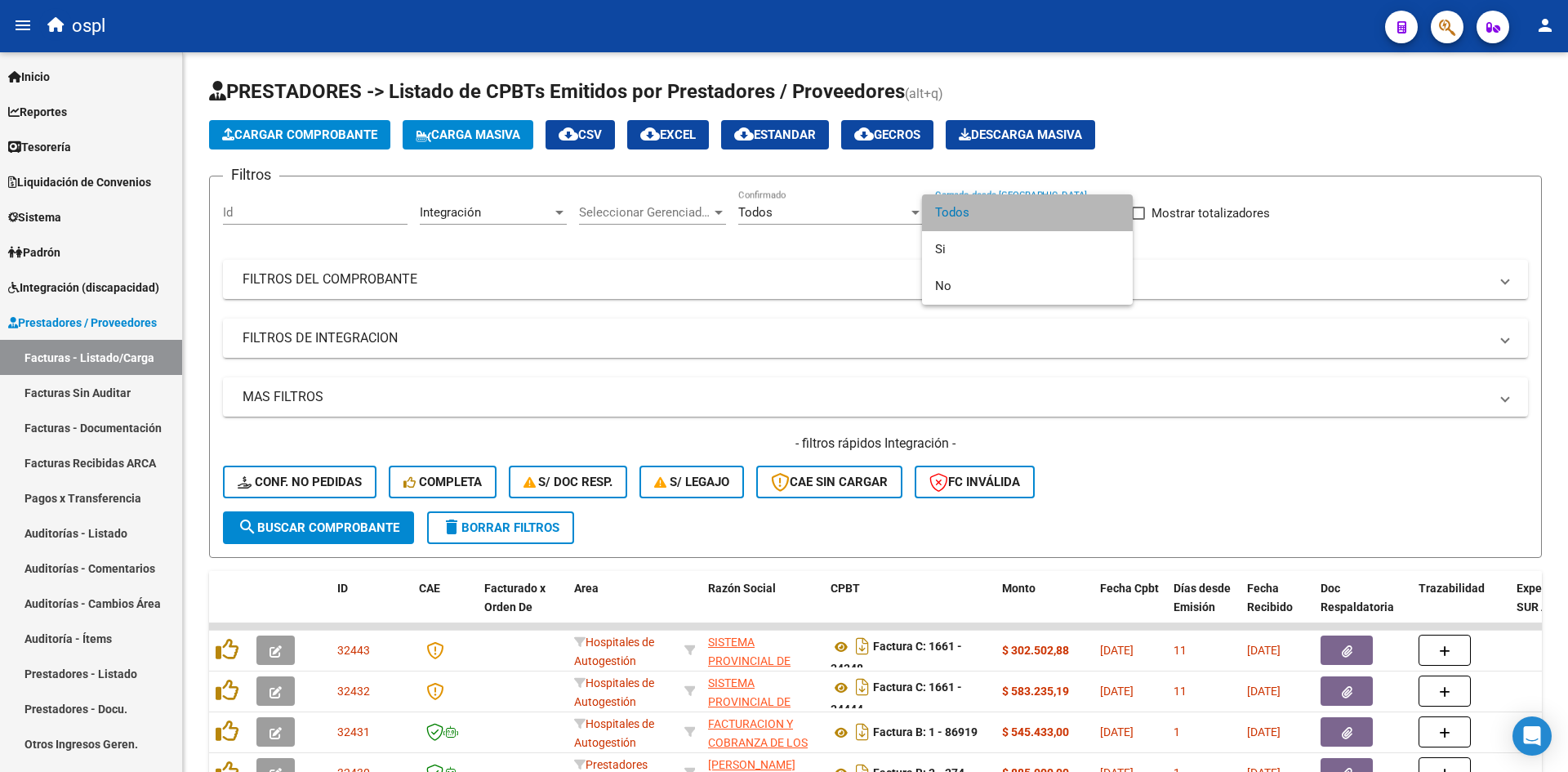
click at [1064, 215] on span "Todos" at bounding box center [1027, 213] width 185 height 37
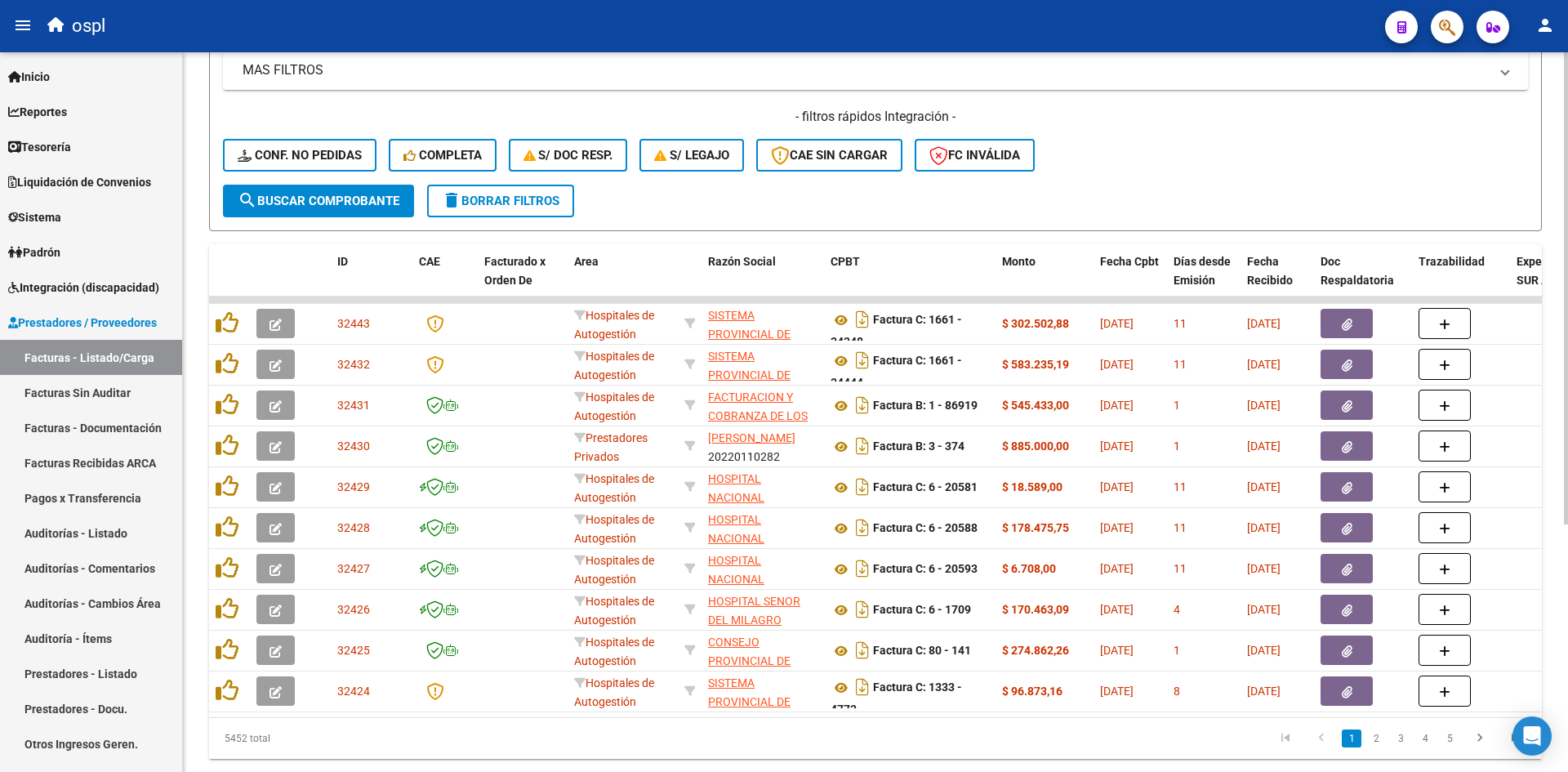
scroll to position [0, 0]
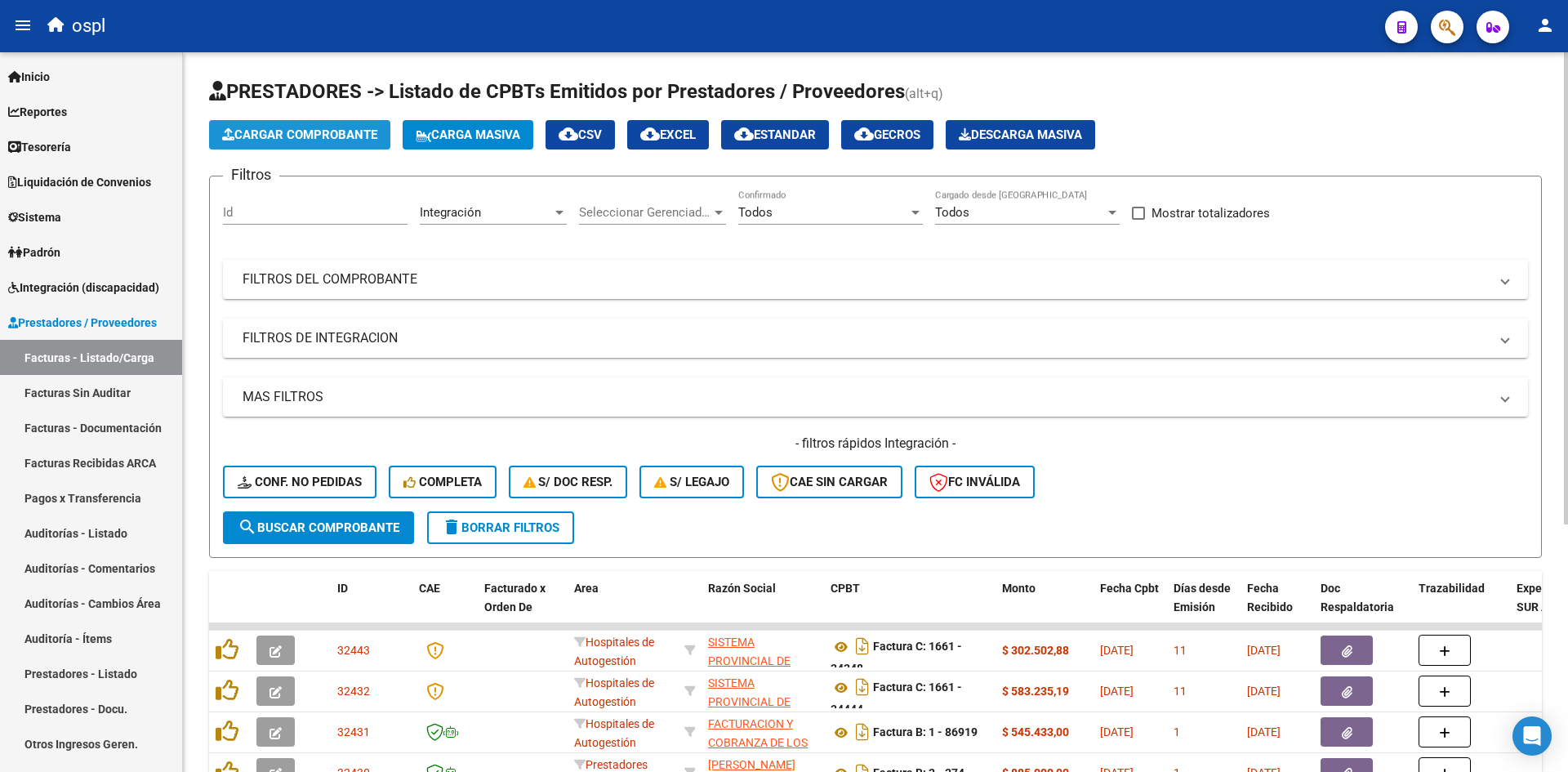
click at [326, 133] on span "Cargar Comprobante" at bounding box center [300, 135] width 155 height 15
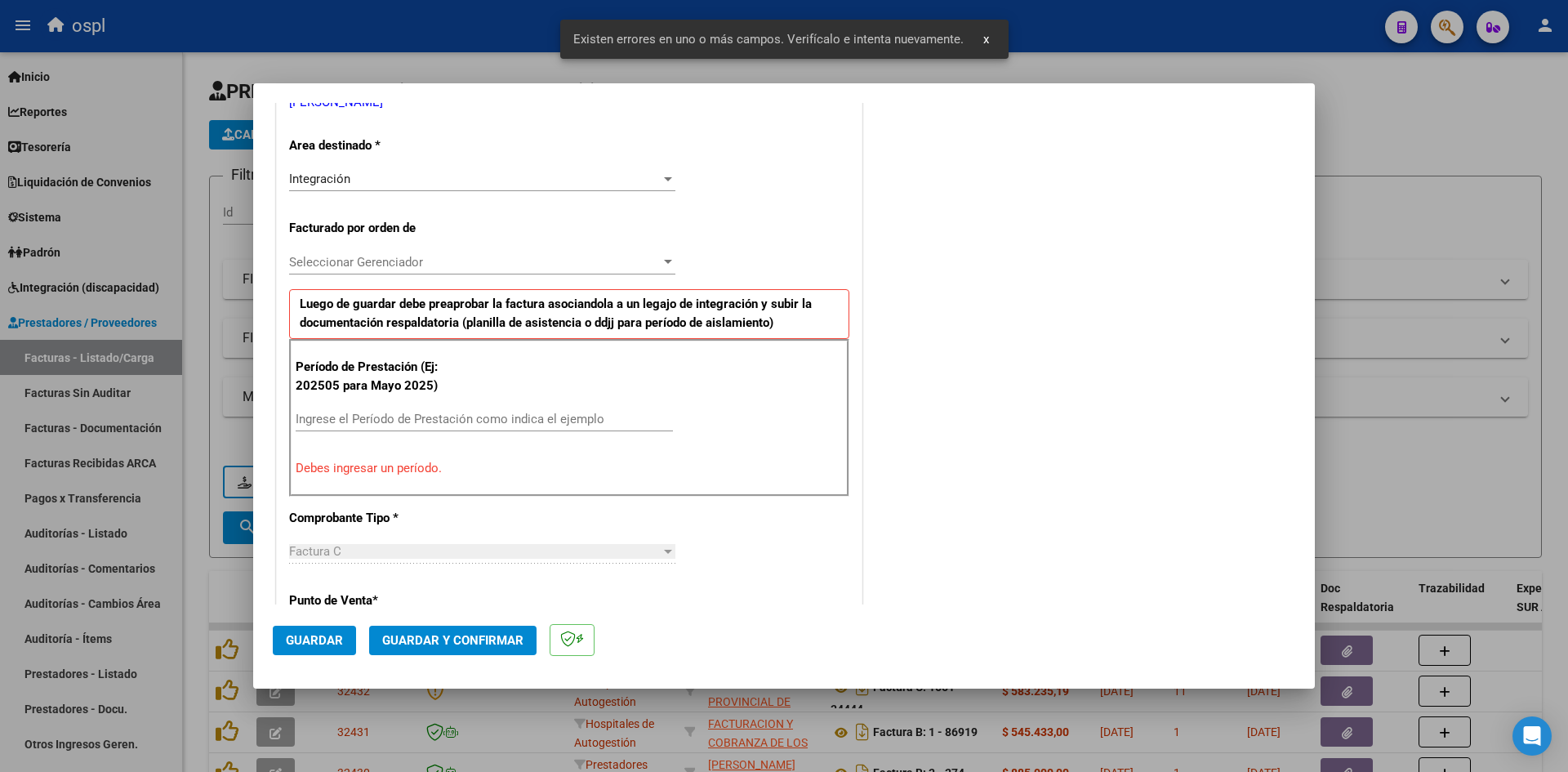
scroll to position [370, 0]
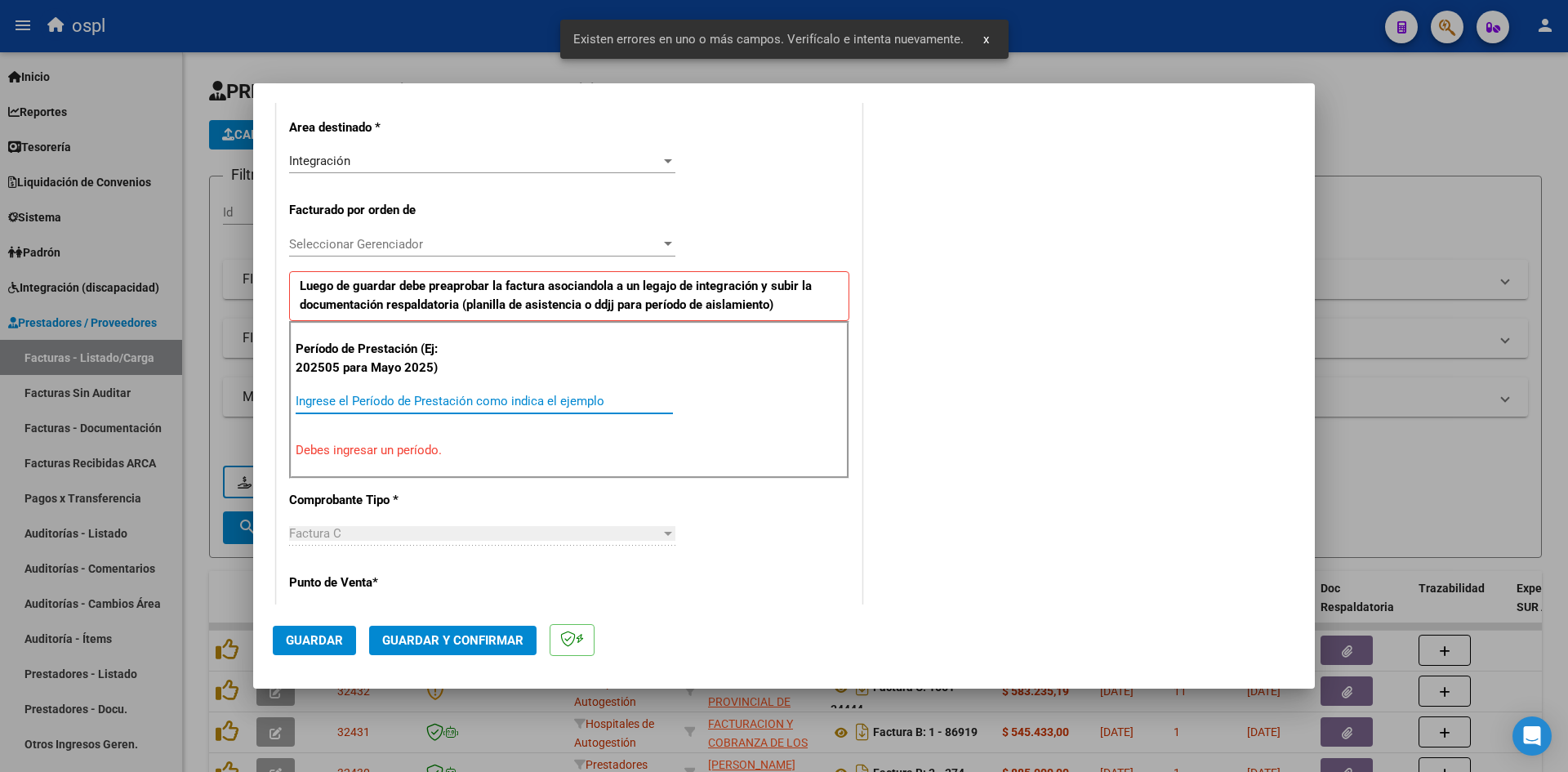
click at [458, 395] on input "Ingrese el Período de Prestación como indica el ejemplo" at bounding box center [484, 401] width 377 height 15
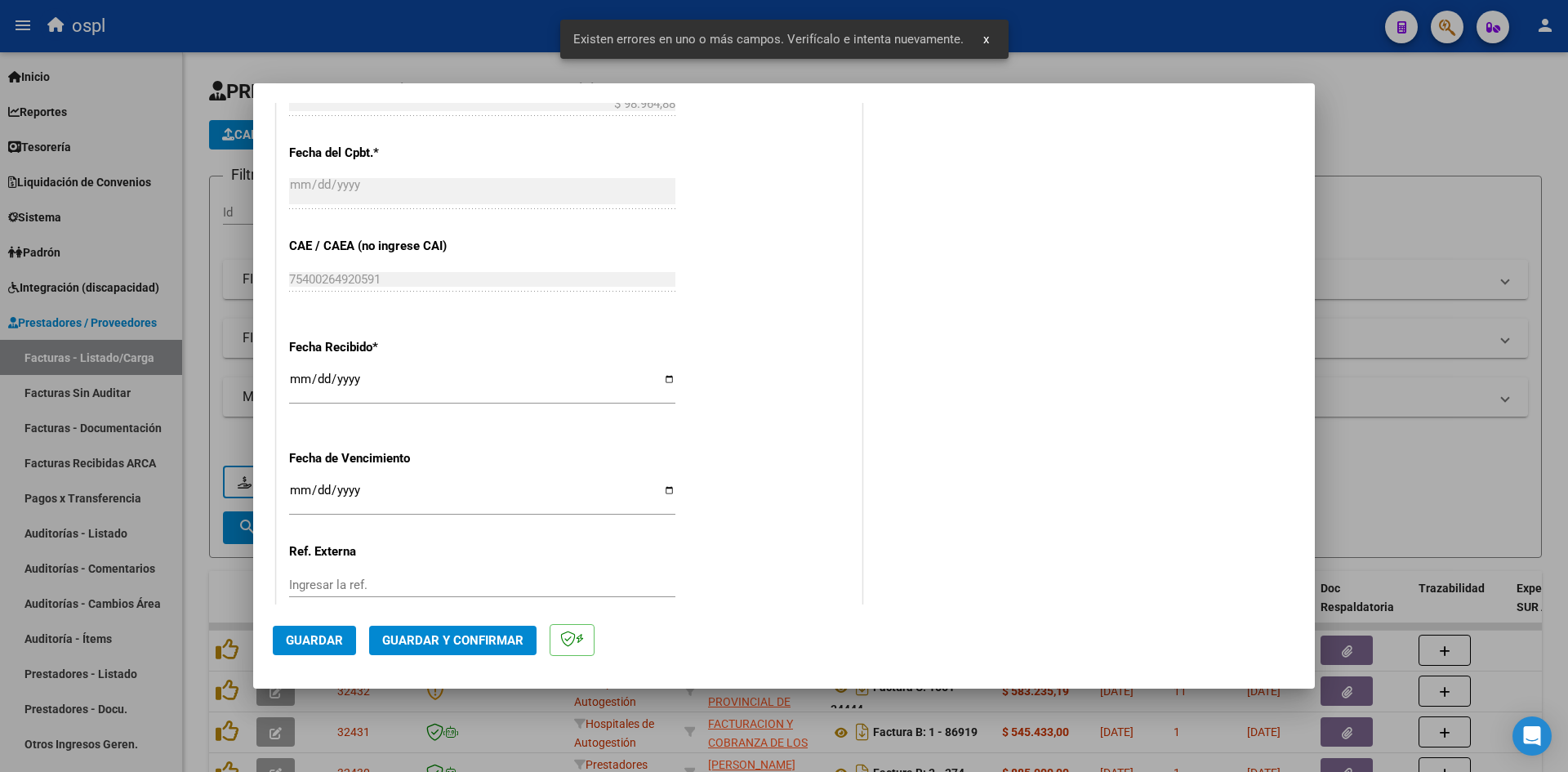
scroll to position [1024, 0]
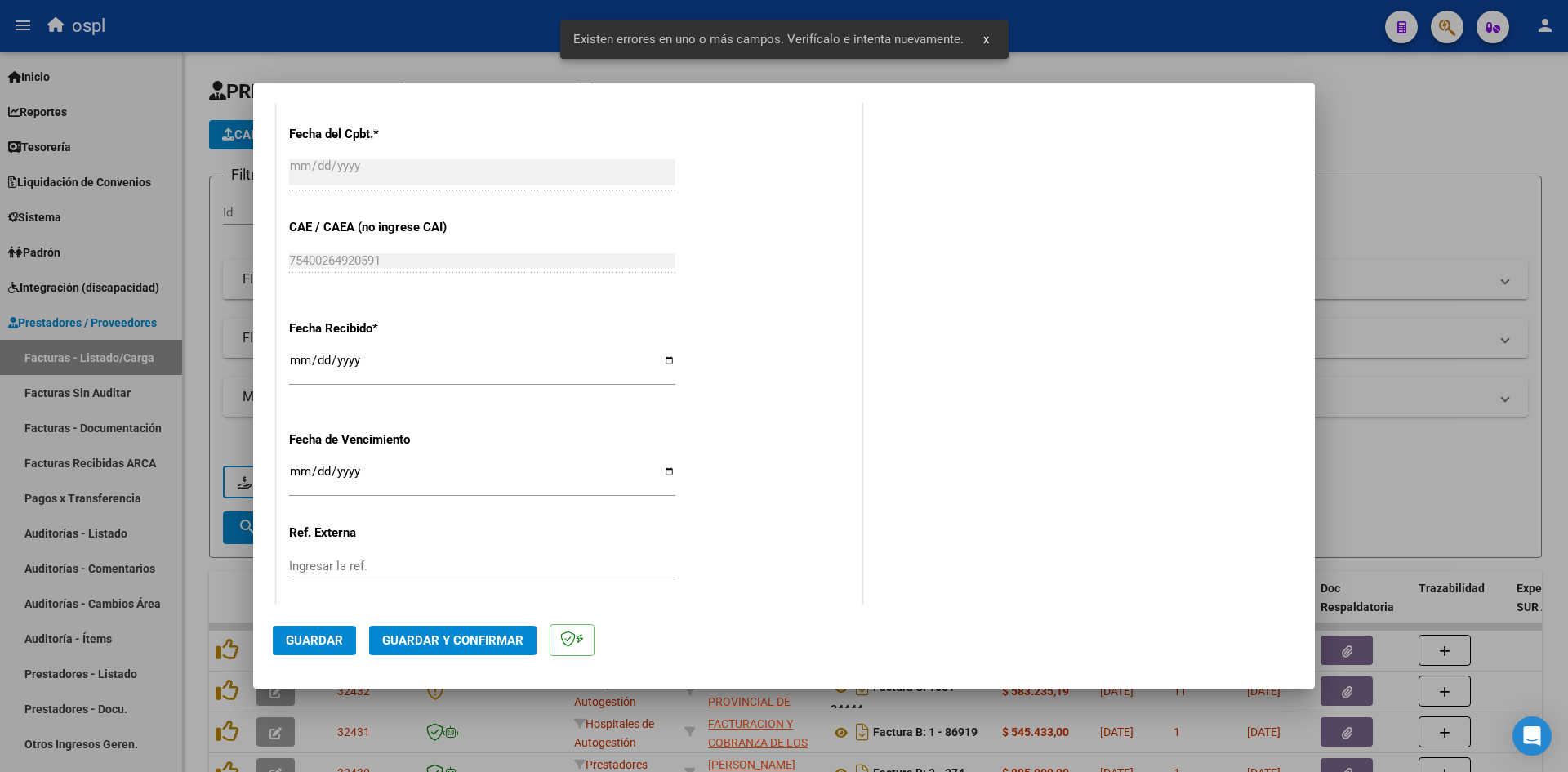
type input "202509"
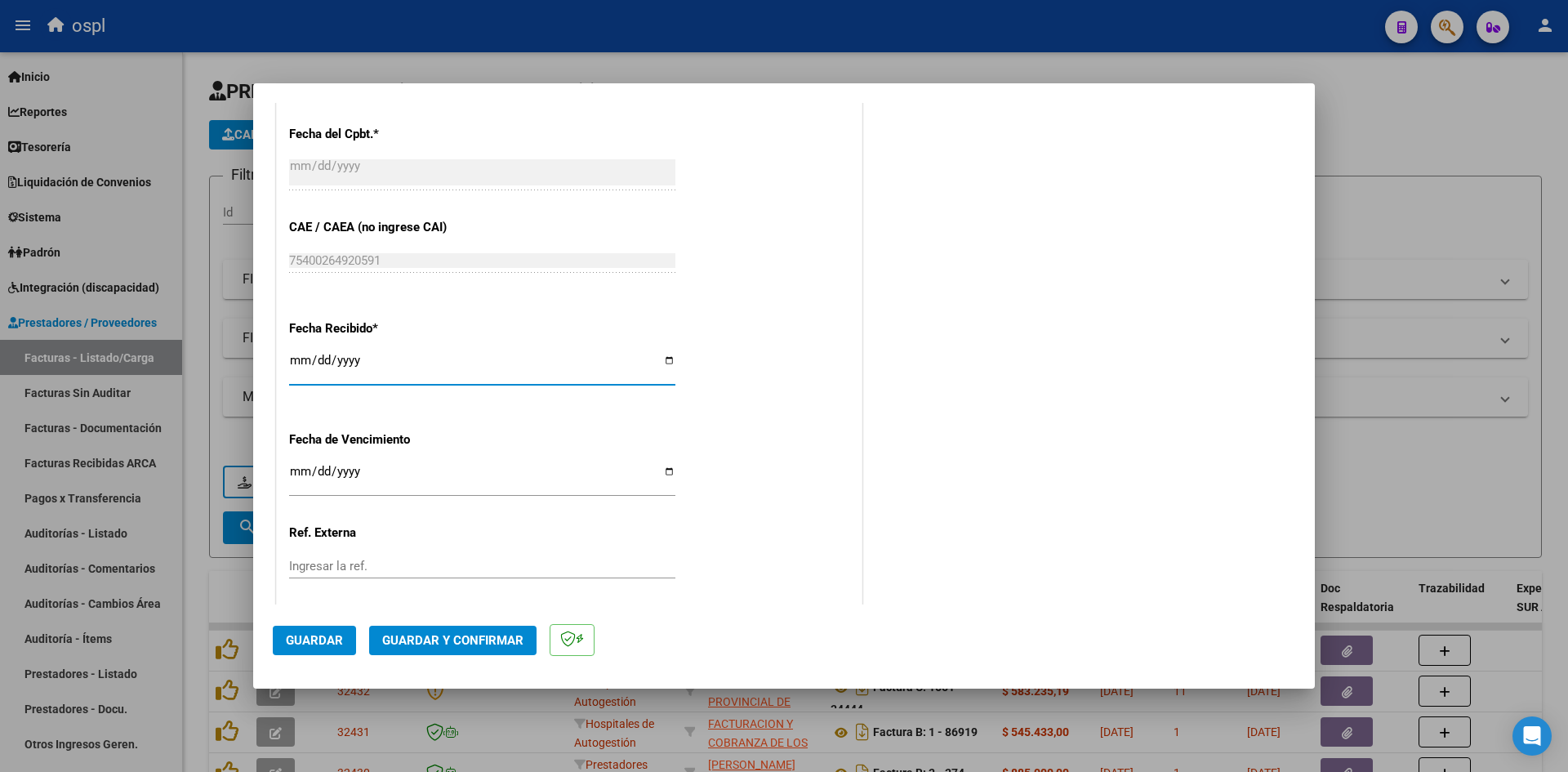
click at [299, 356] on input "[DATE]" at bounding box center [482, 366] width 386 height 26
type input "[DATE]"
click at [332, 633] on span "Guardar" at bounding box center [315, 640] width 57 height 15
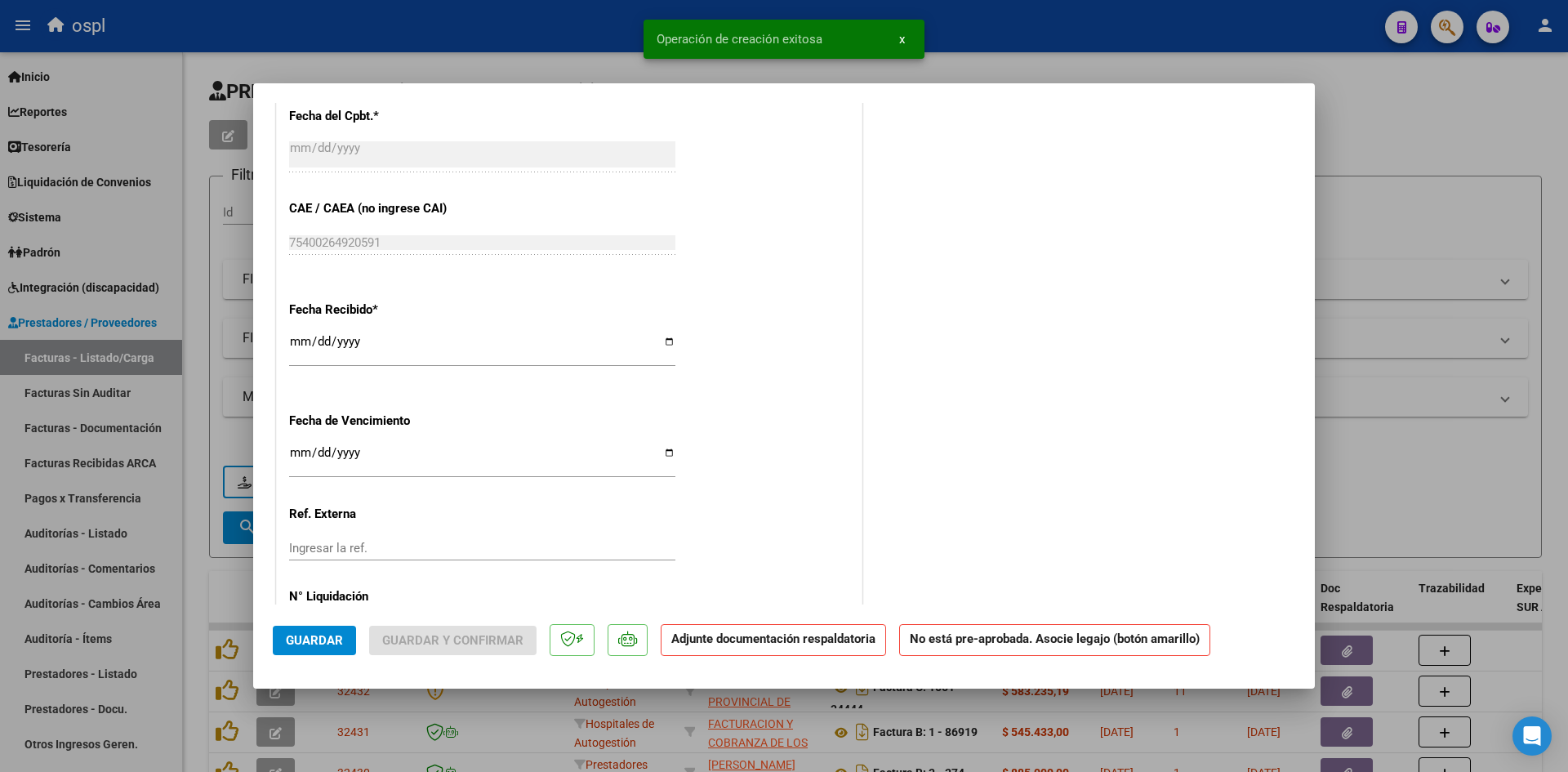
scroll to position [0, 0]
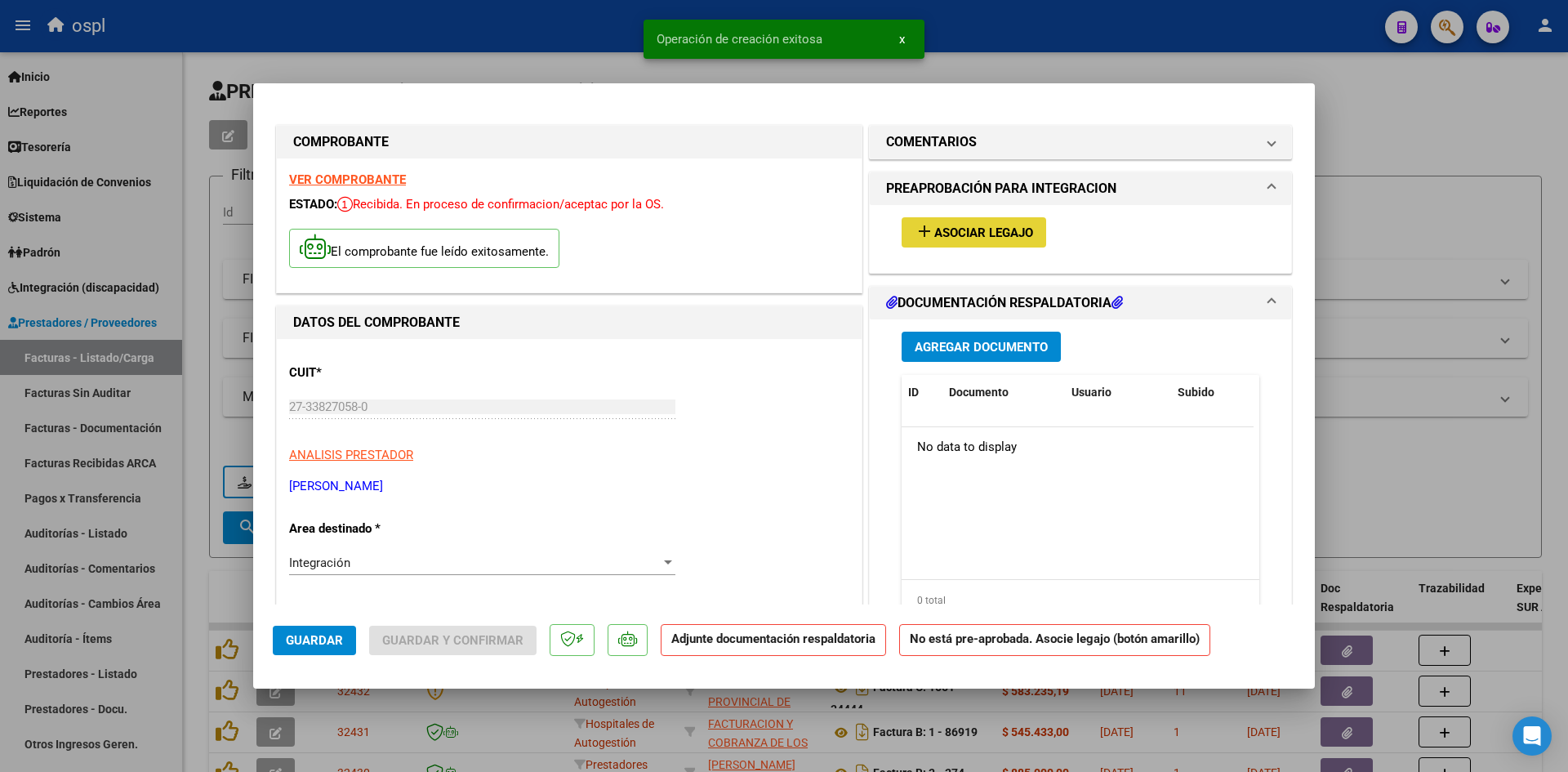
click at [1005, 236] on span "Asociar Legajo" at bounding box center [983, 233] width 98 height 15
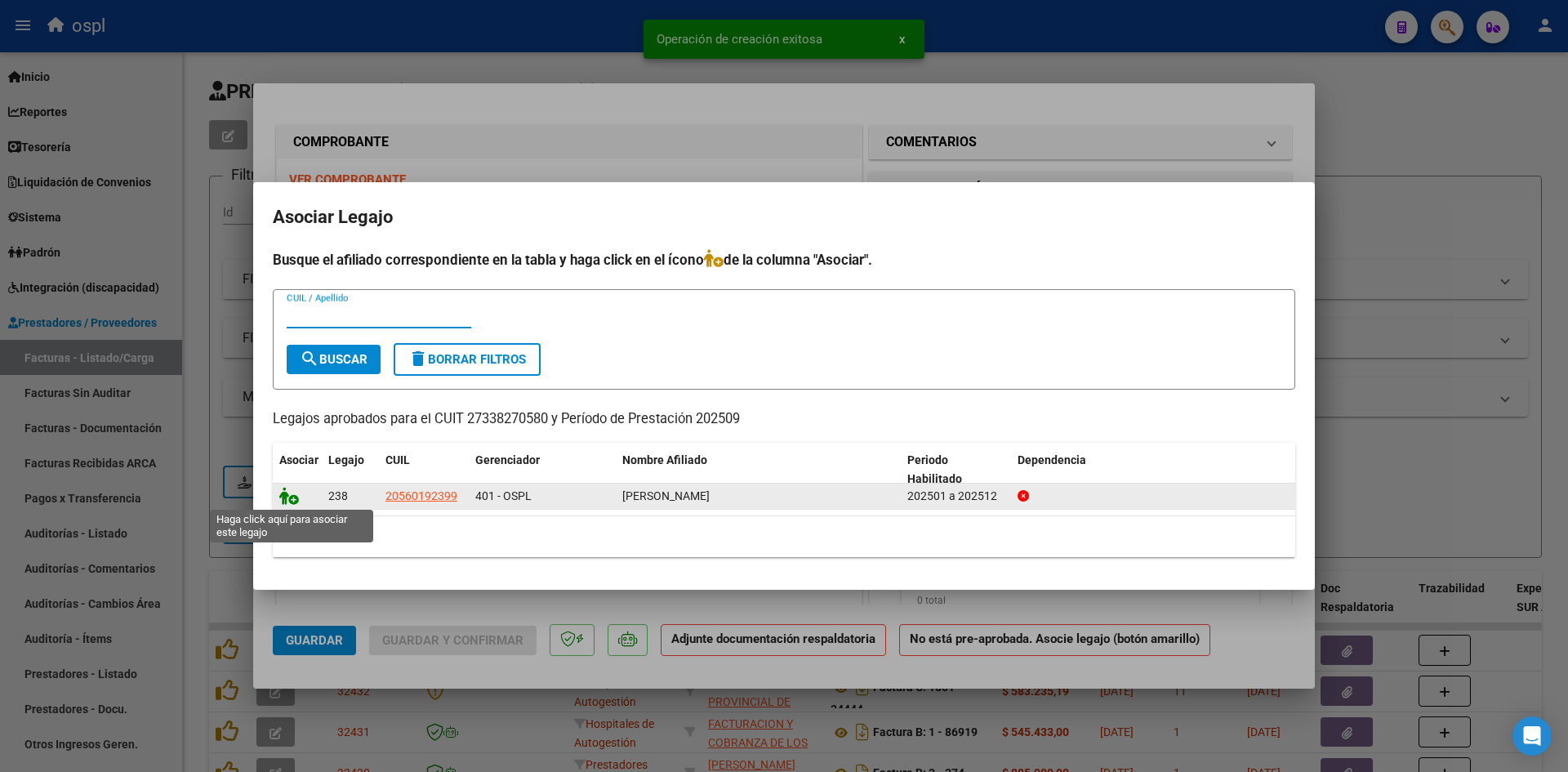
click at [288, 500] on icon at bounding box center [289, 496] width 19 height 18
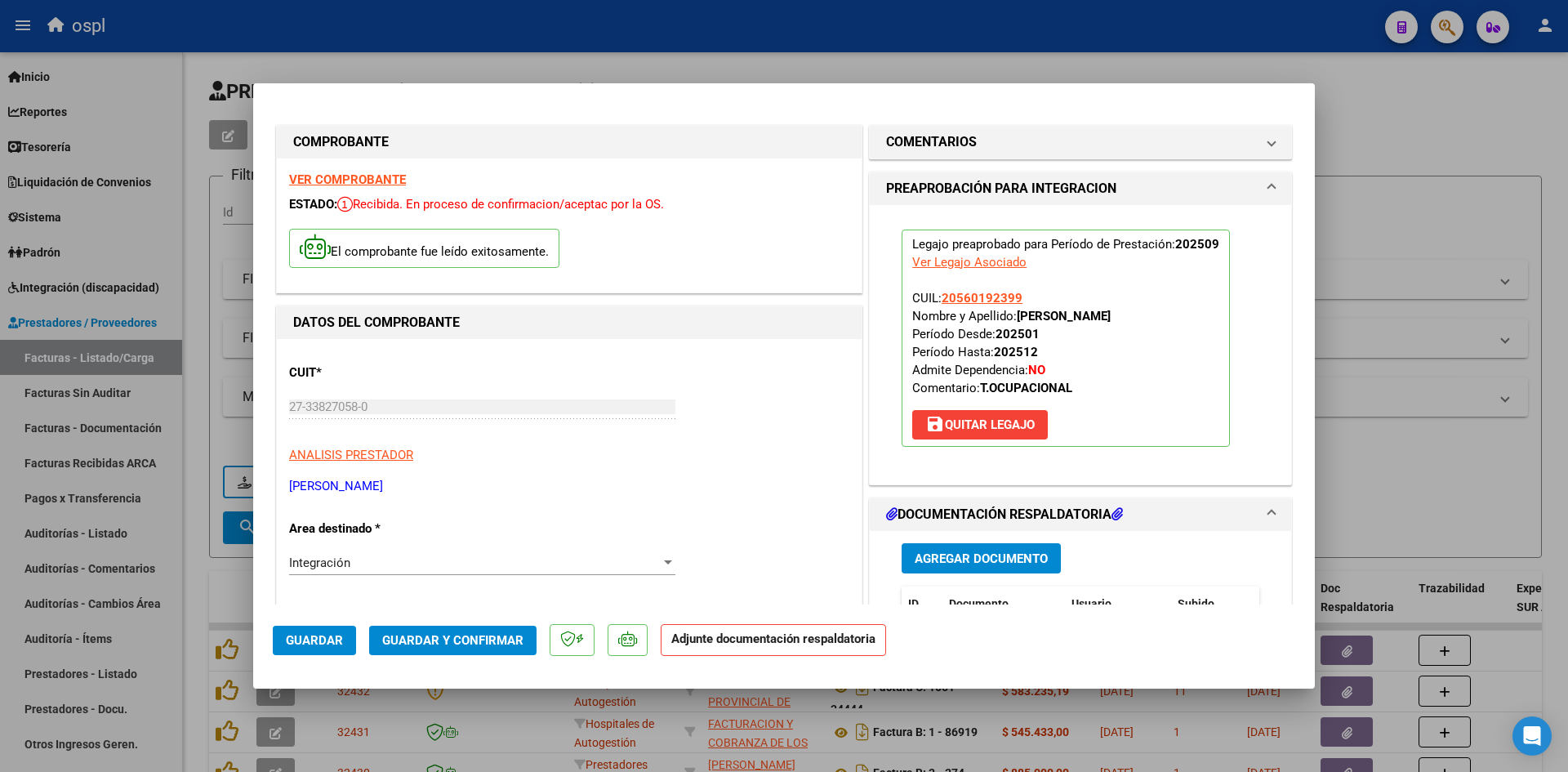
click at [980, 550] on button "Agregar Documento" at bounding box center [980, 559] width 159 height 30
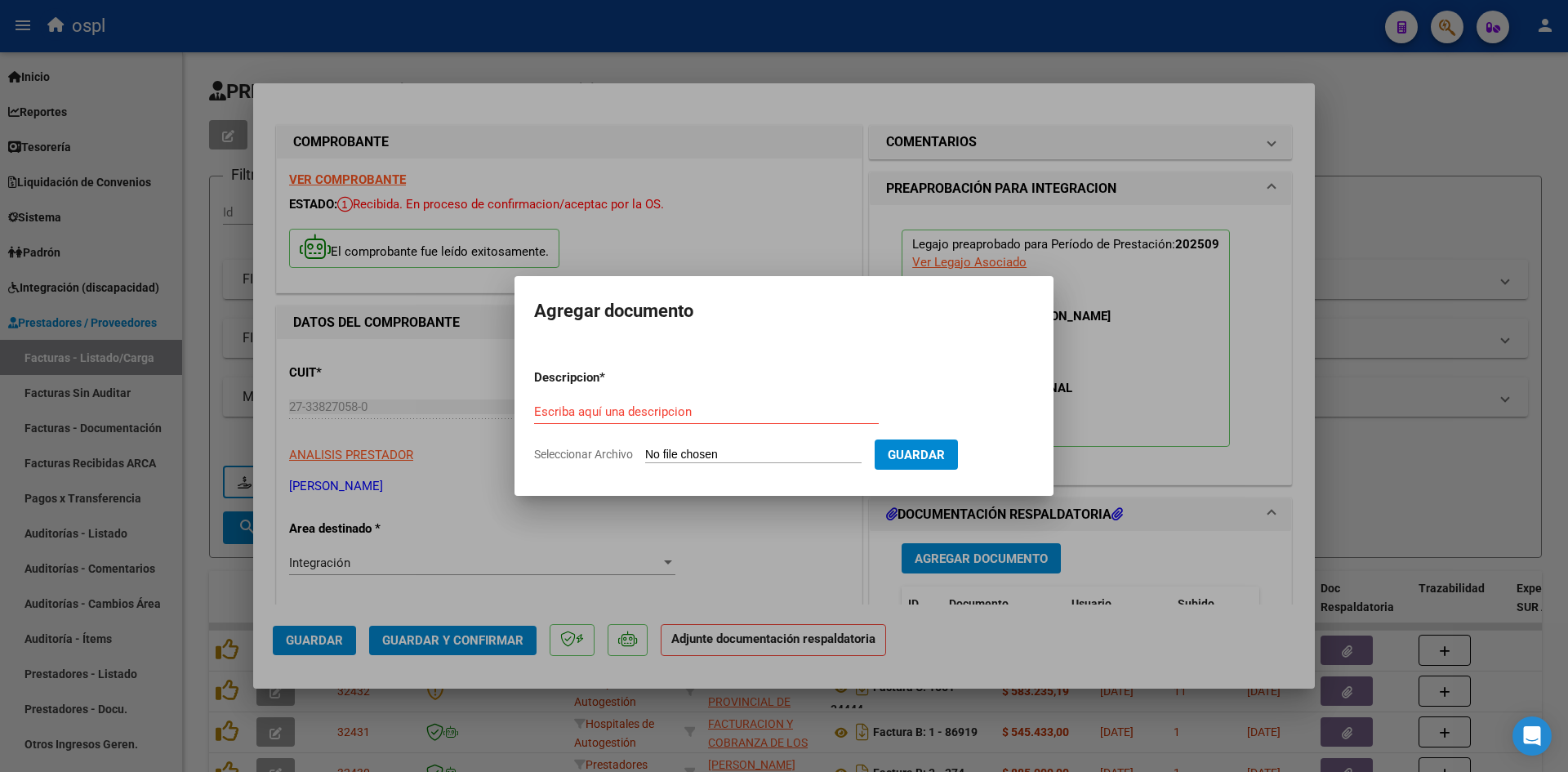
type input "C:\fakepath\Asistencia.pdf"
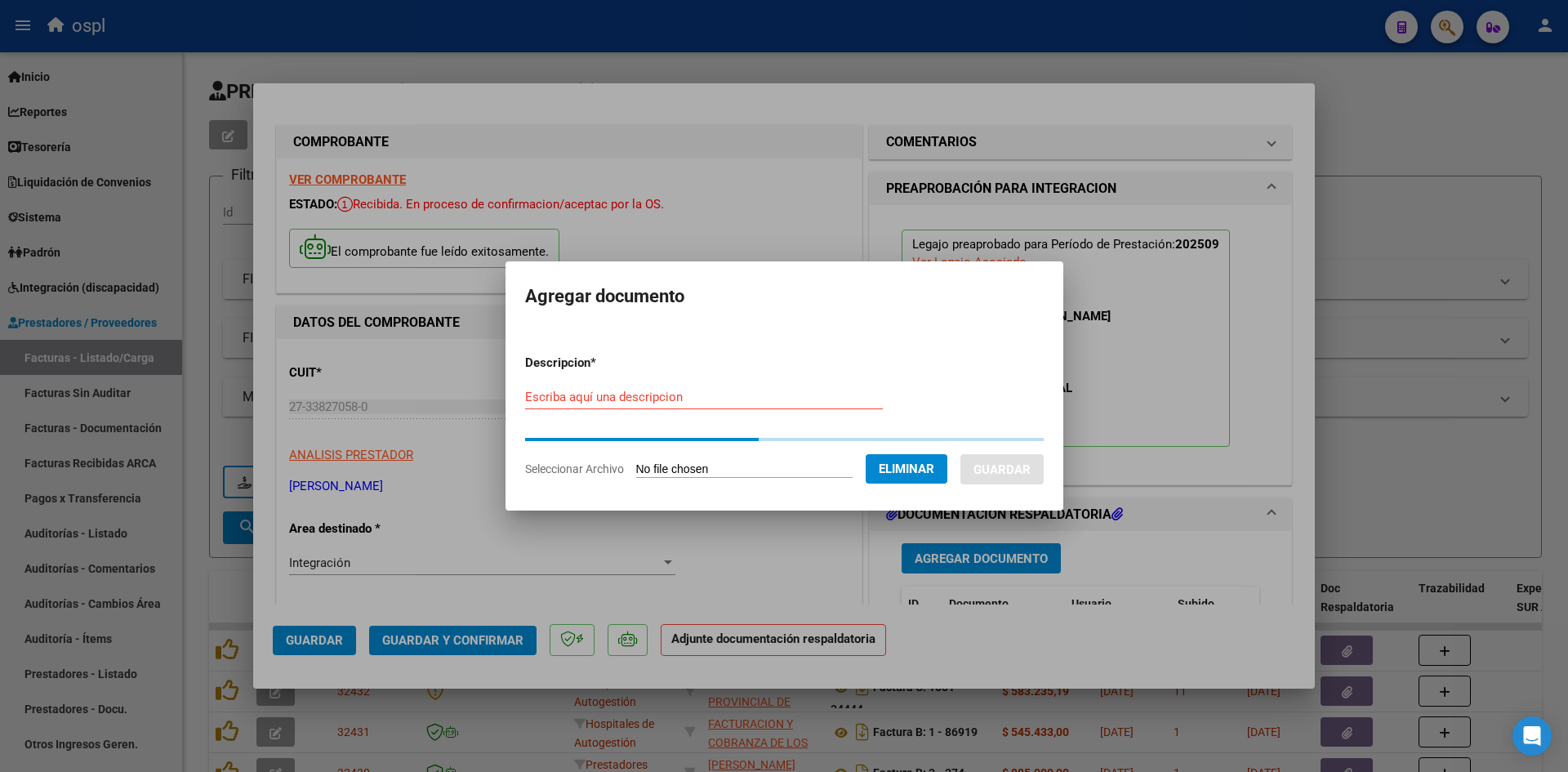
click at [738, 398] on input "Escriba aquí una descripcion" at bounding box center [704, 398] width 358 height 15
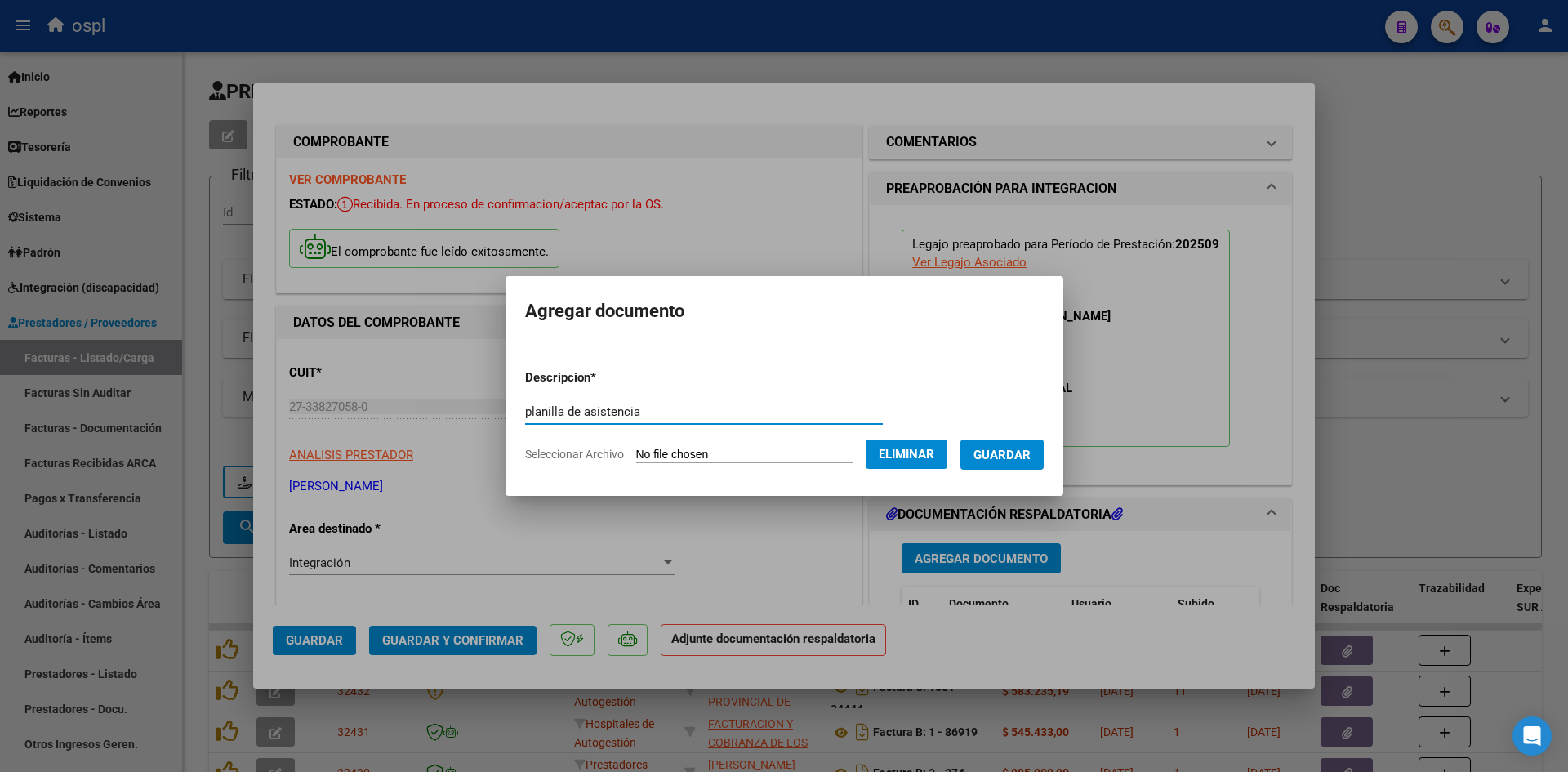
type input "planilla de asistencia"
click at [1025, 448] on span "Guardar" at bounding box center [1001, 455] width 57 height 15
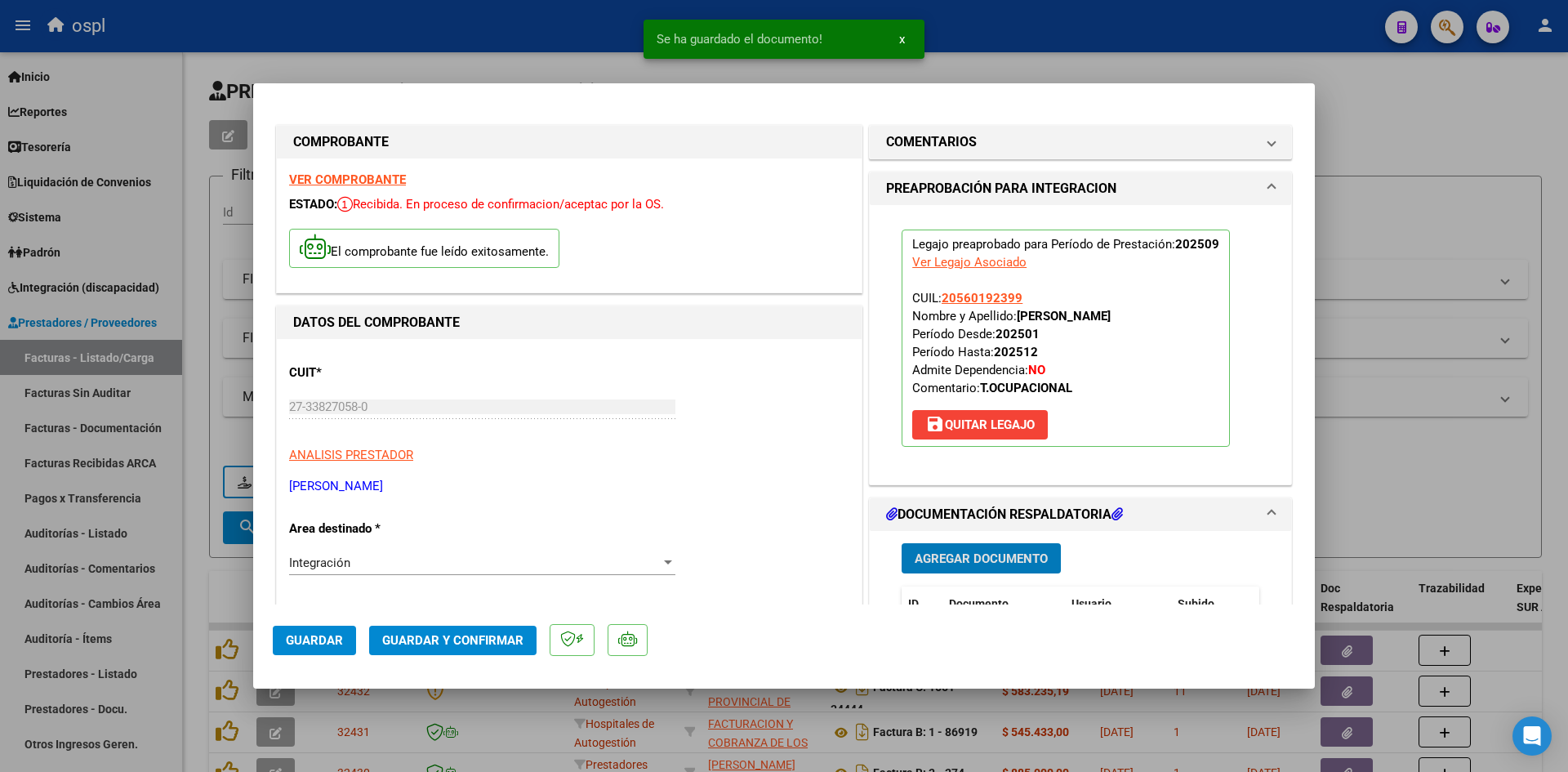
click at [476, 642] on span "Guardar y Confirmar" at bounding box center [453, 640] width 142 height 15
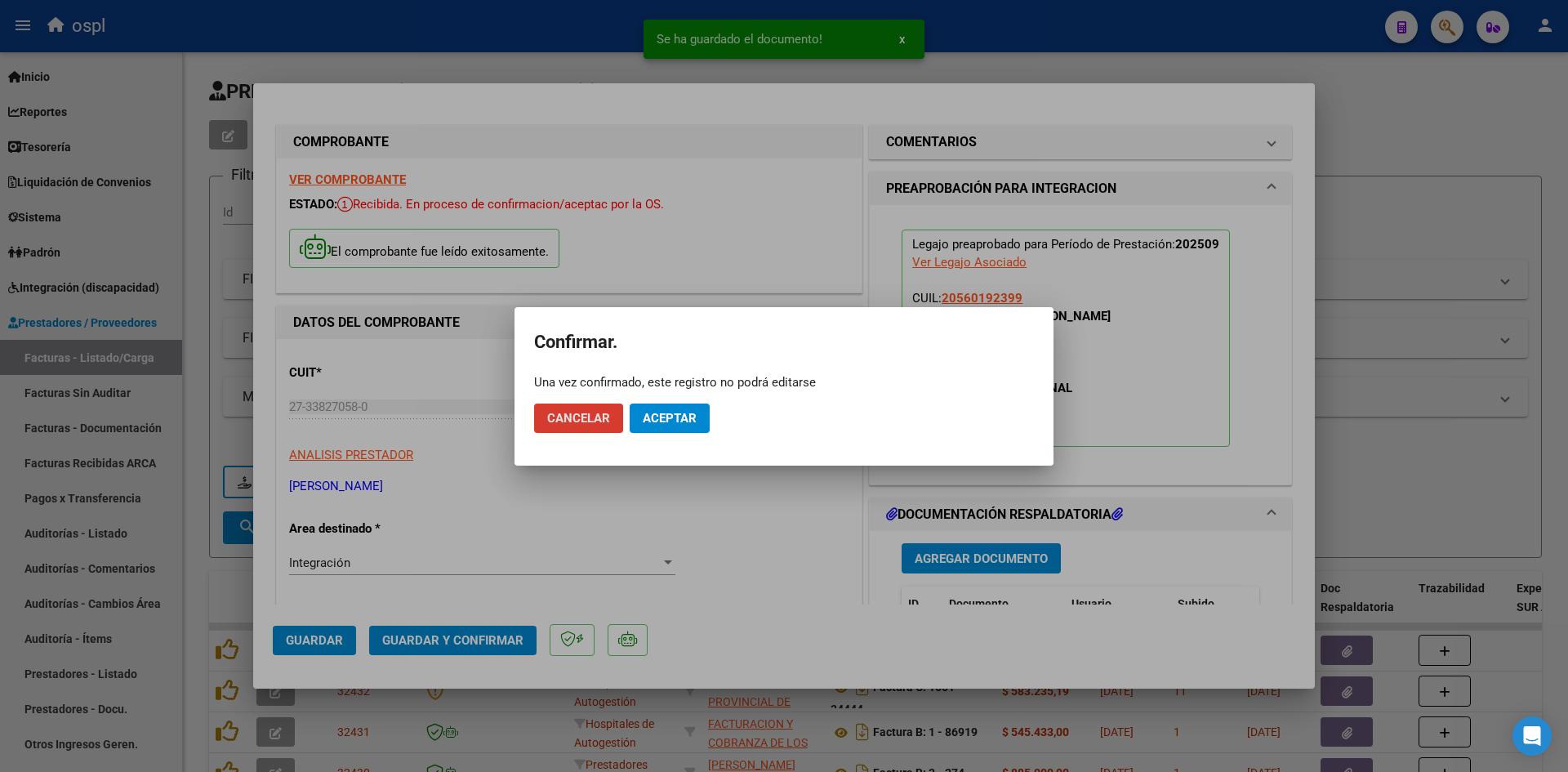
click at [671, 419] on span "Aceptar" at bounding box center [670, 419] width 54 height 15
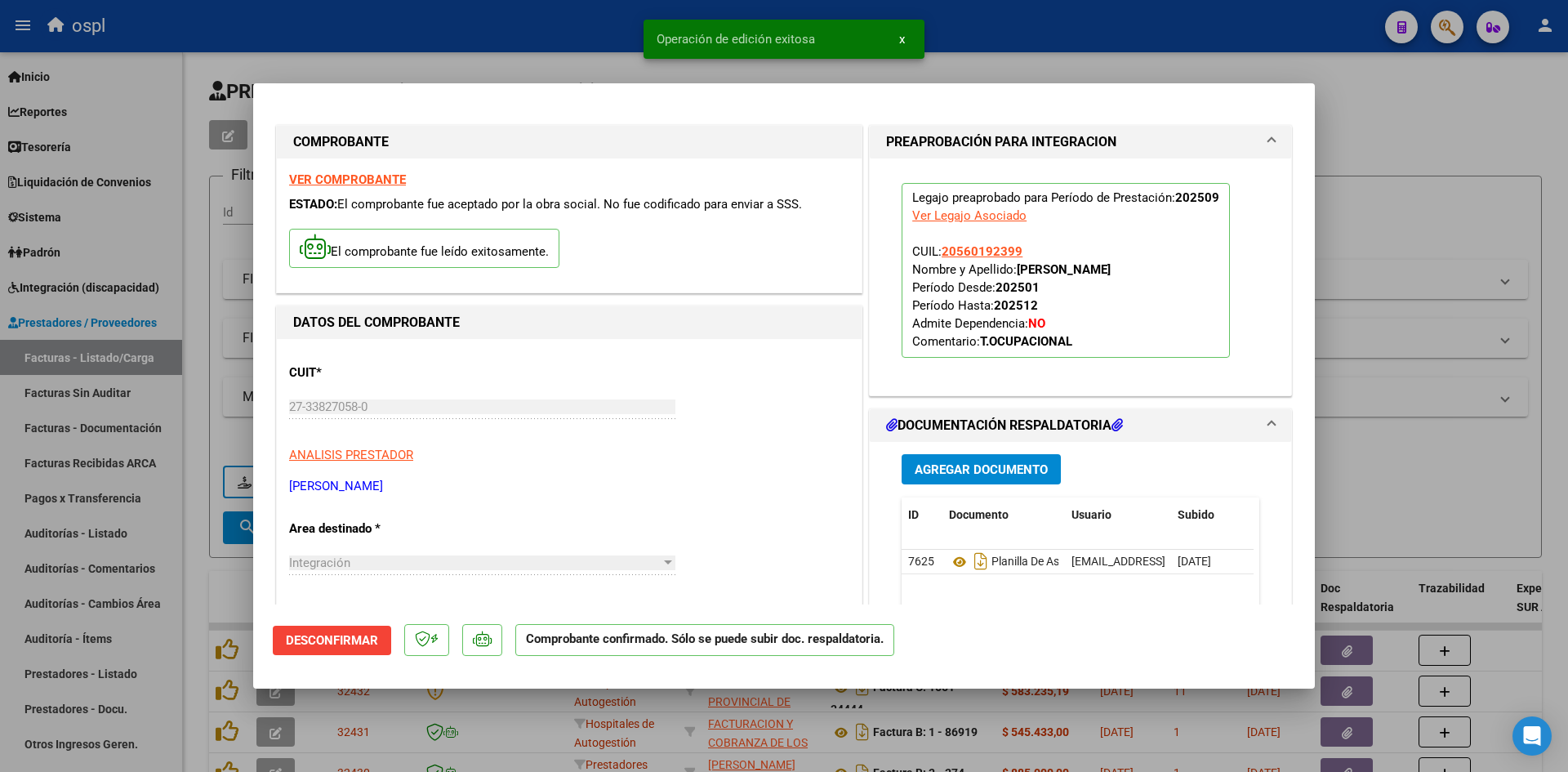
click at [1454, 149] on div at bounding box center [784, 386] width 1568 height 772
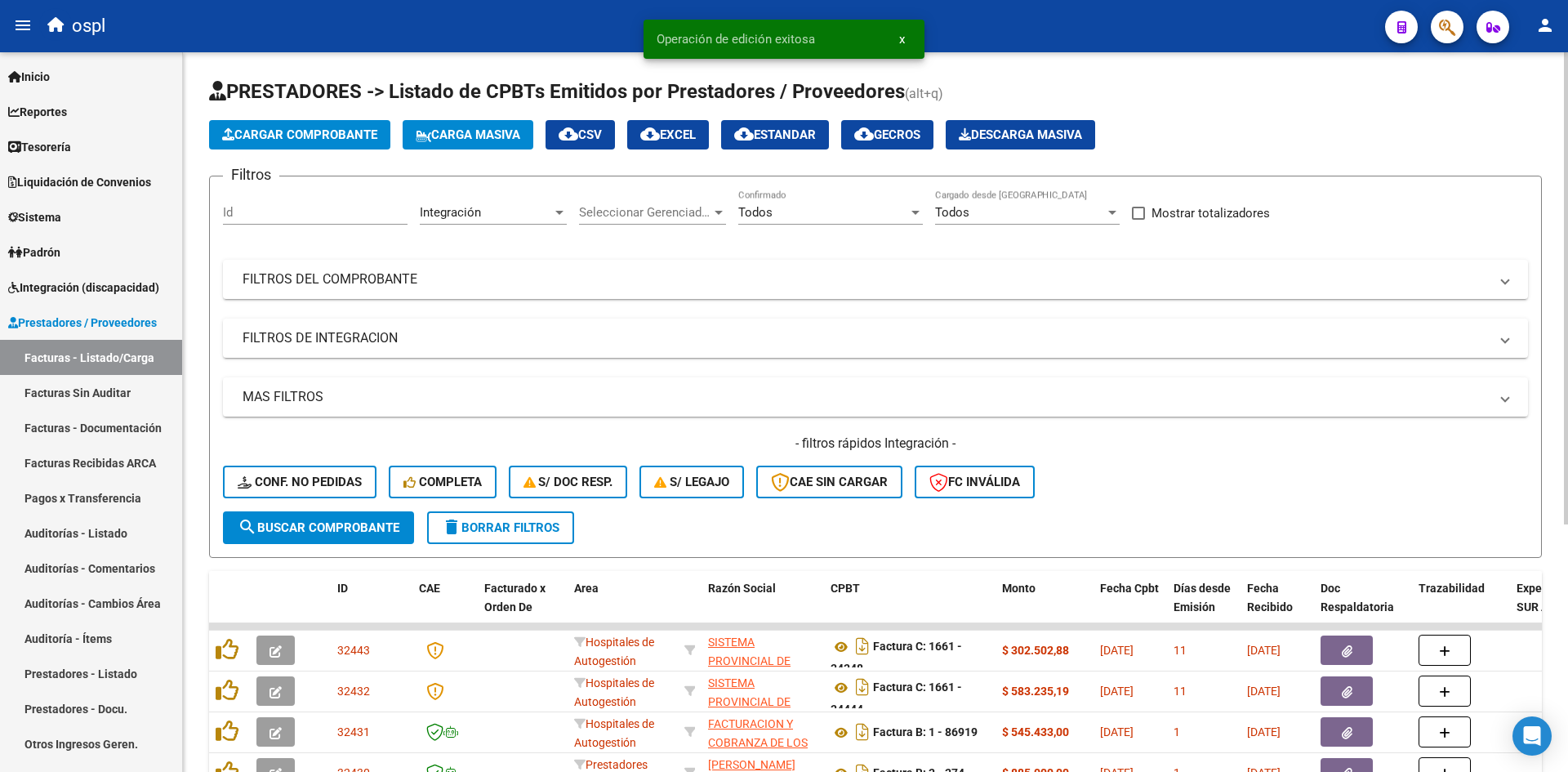
click at [334, 128] on span "Cargar Comprobante" at bounding box center [300, 135] width 155 height 15
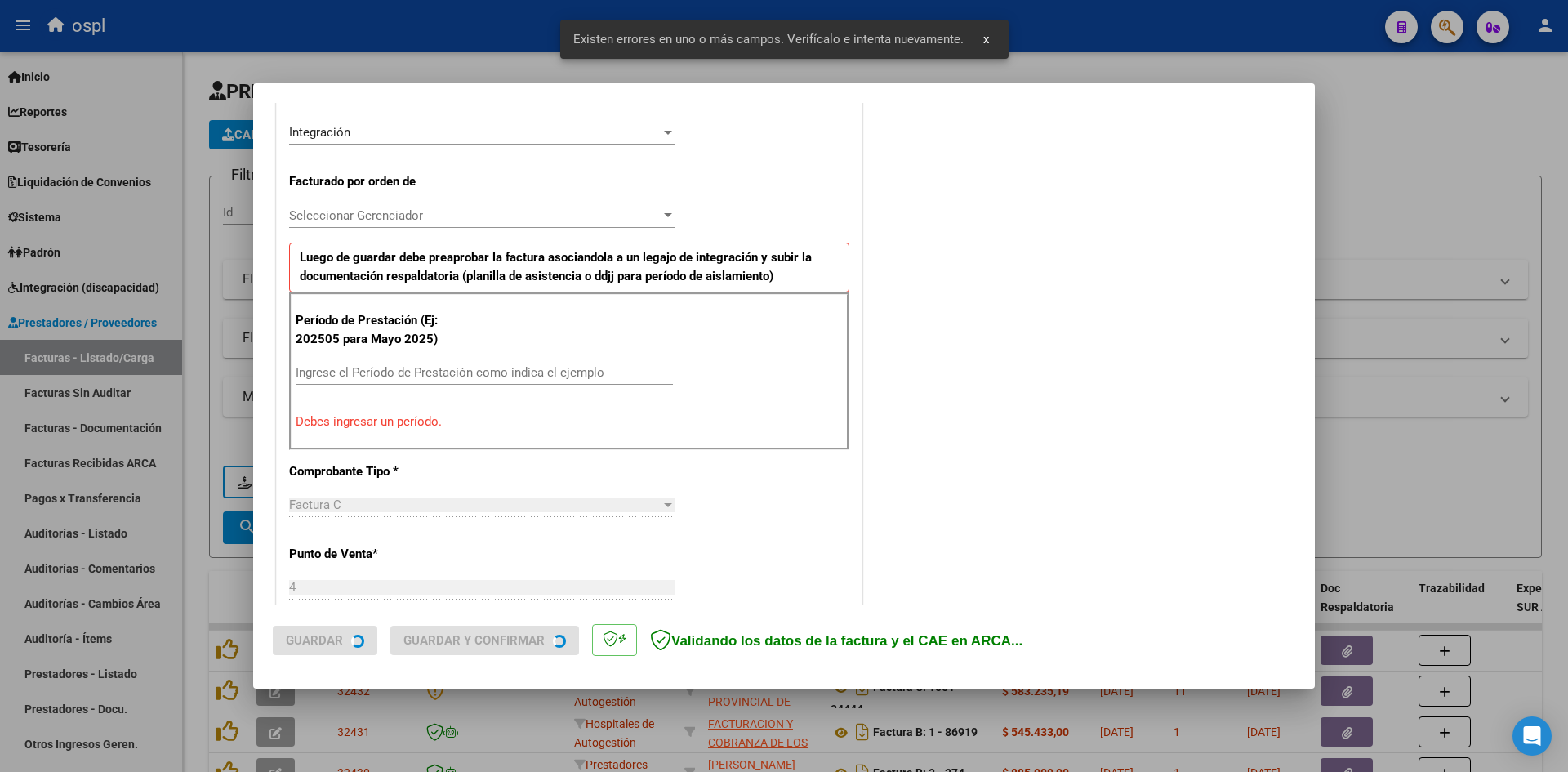
scroll to position [401, 0]
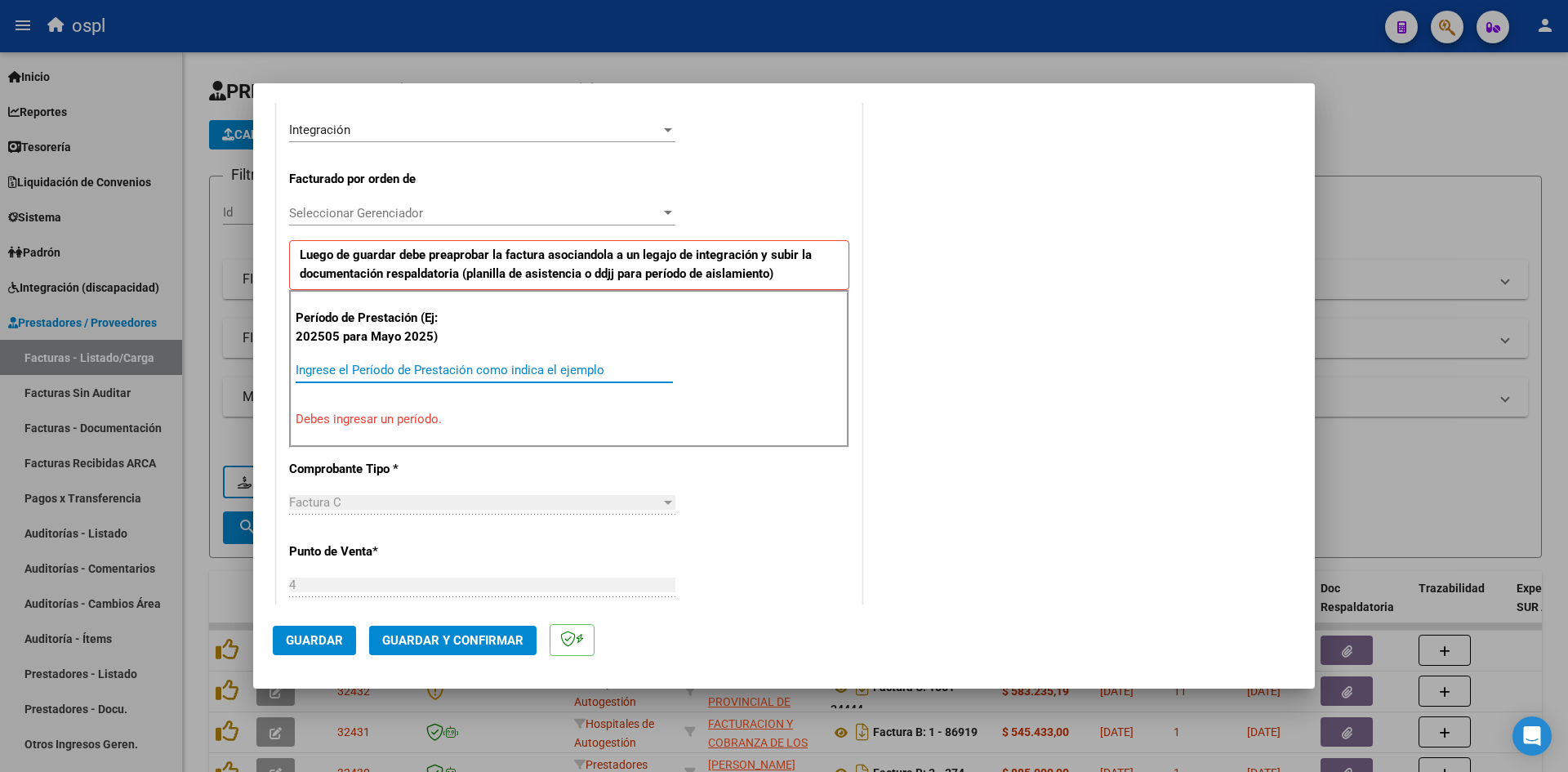
drag, startPoint x: 455, startPoint y: 369, endPoint x: 454, endPoint y: 361, distance: 8.1
click at [462, 368] on input "Ingrese el Período de Prestación como indica el ejemplo" at bounding box center [484, 370] width 377 height 15
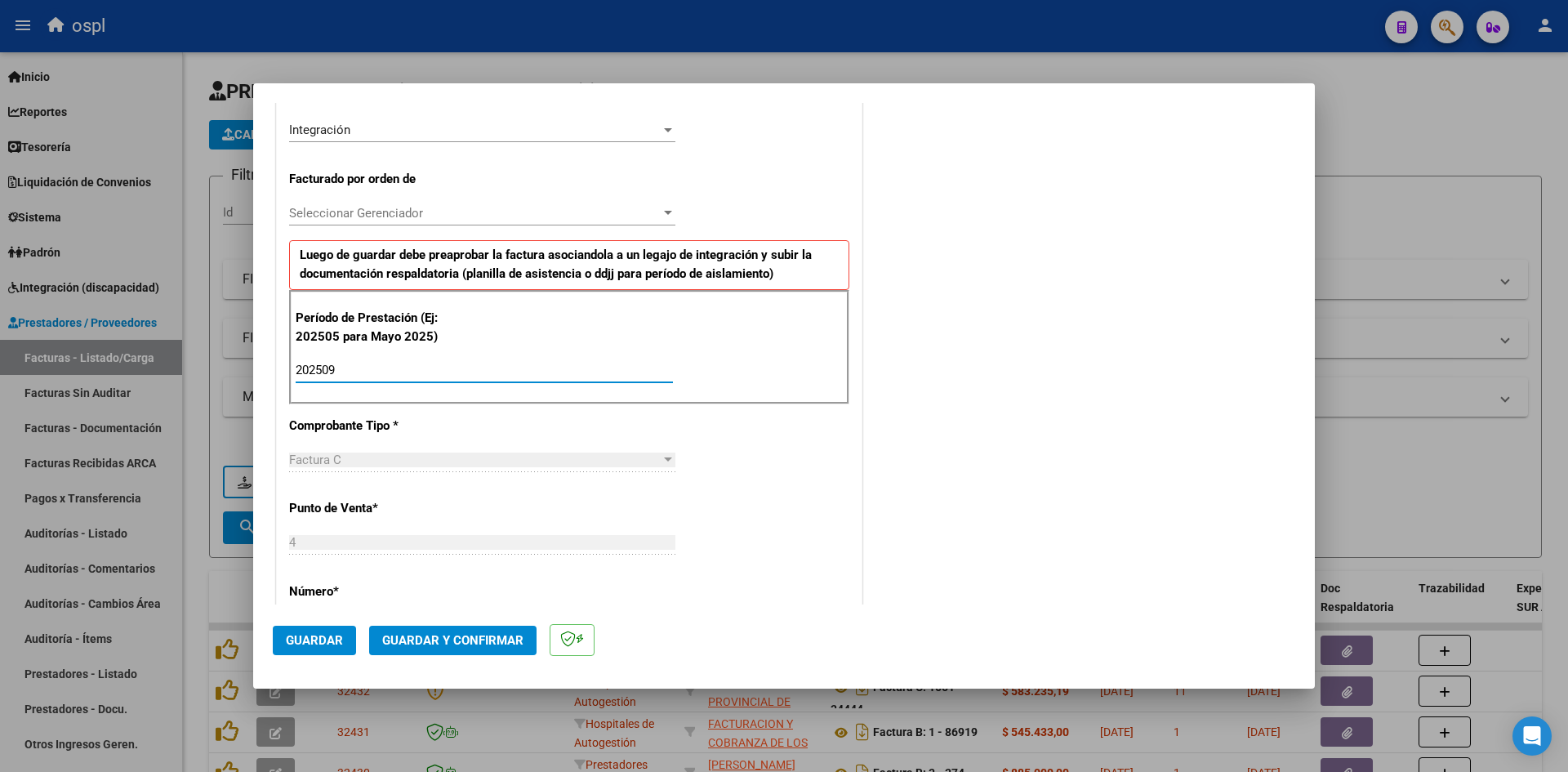
scroll to position [892, 0]
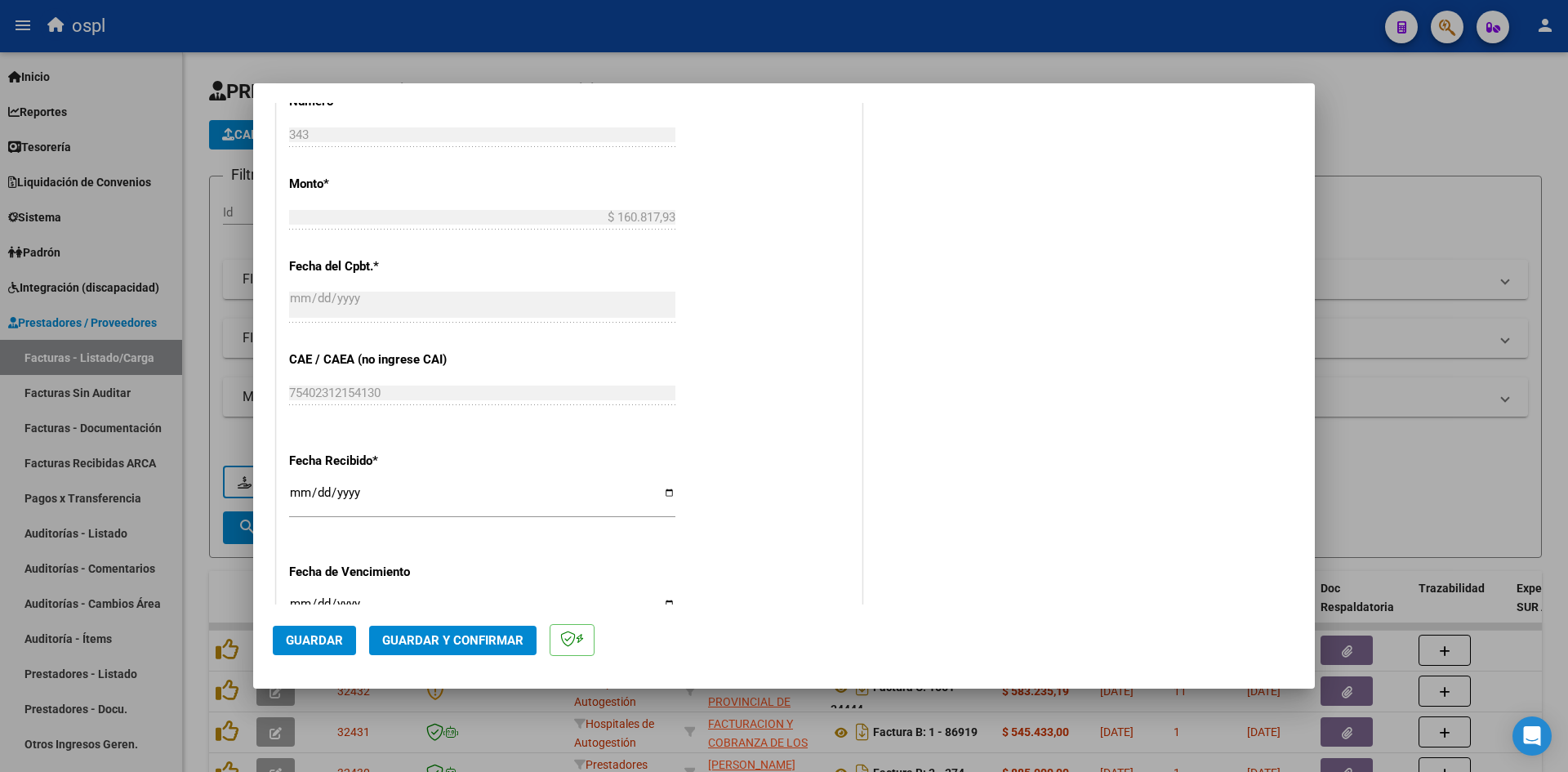
type input "202509"
click at [294, 494] on input "[DATE]" at bounding box center [482, 499] width 386 height 26
type input "[DATE]"
click at [324, 637] on span "Guardar" at bounding box center [315, 640] width 57 height 15
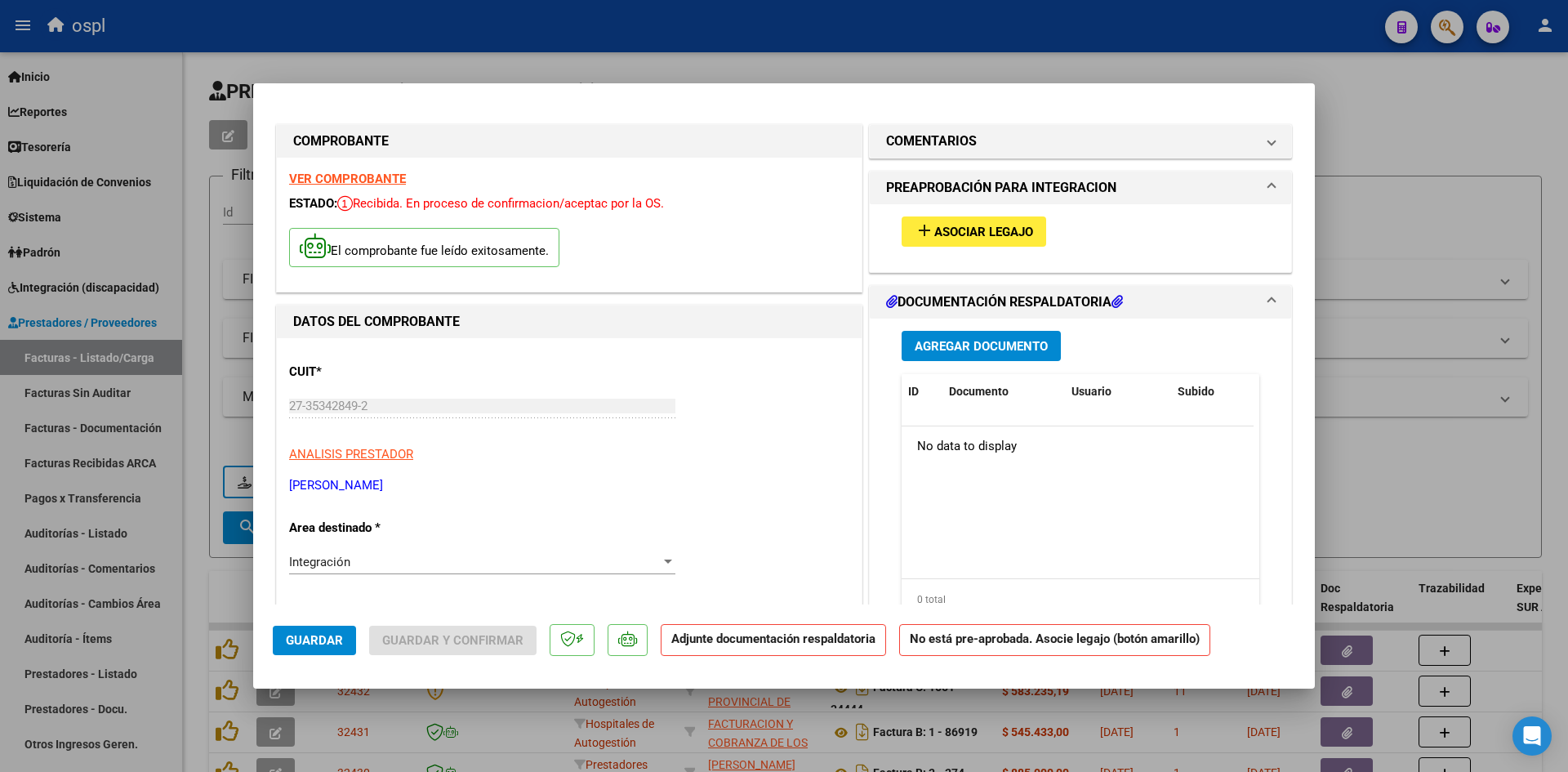
scroll to position [0, 0]
click at [990, 230] on span "Asociar Legajo" at bounding box center [983, 233] width 98 height 15
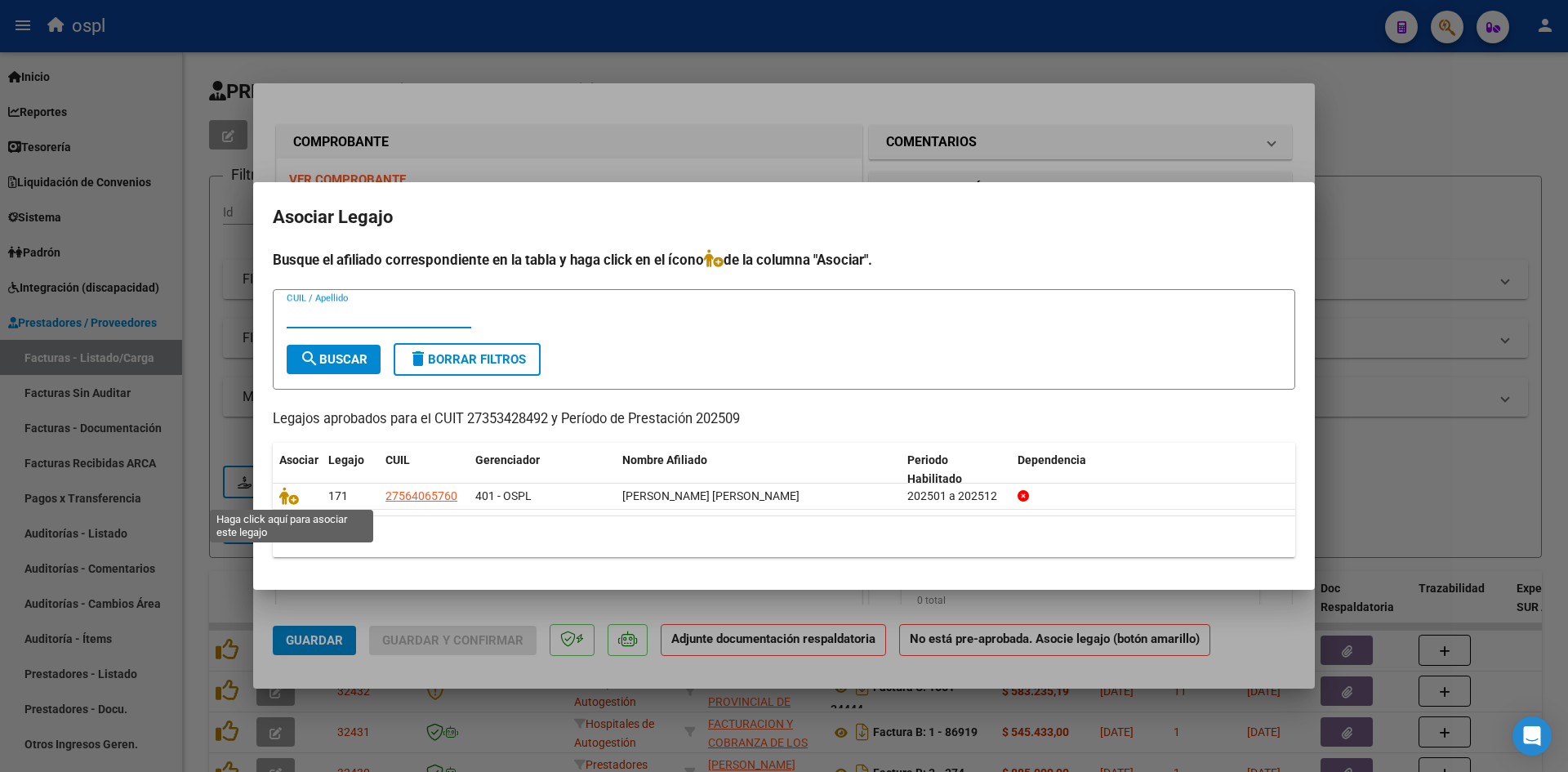
click at [293, 494] on icon at bounding box center [289, 496] width 19 height 18
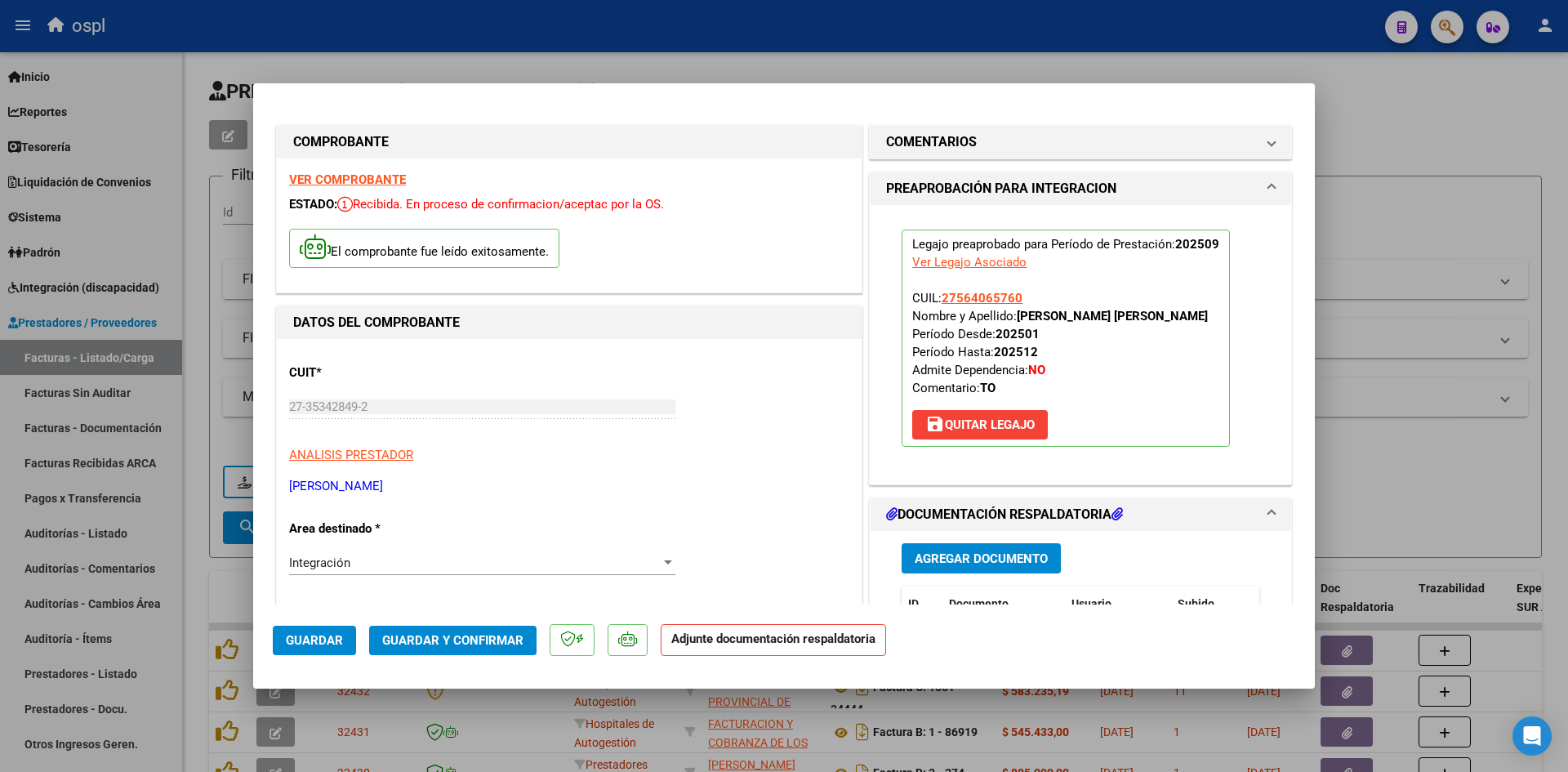
click at [1002, 546] on button "Agregar Documento" at bounding box center [980, 559] width 159 height 30
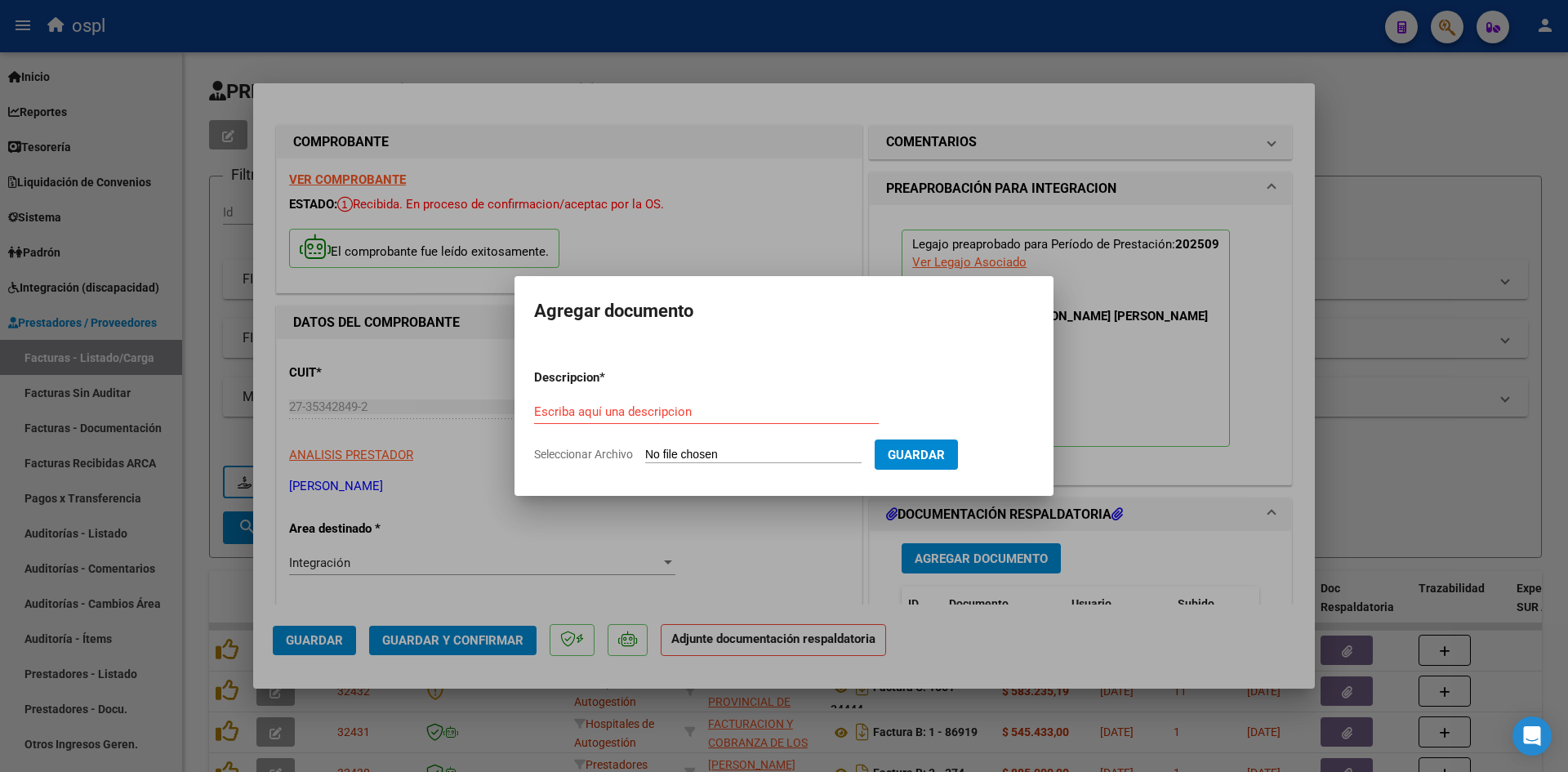
type input "C:\fakepath\asistencia SEP [PERSON_NAME] .pdf"
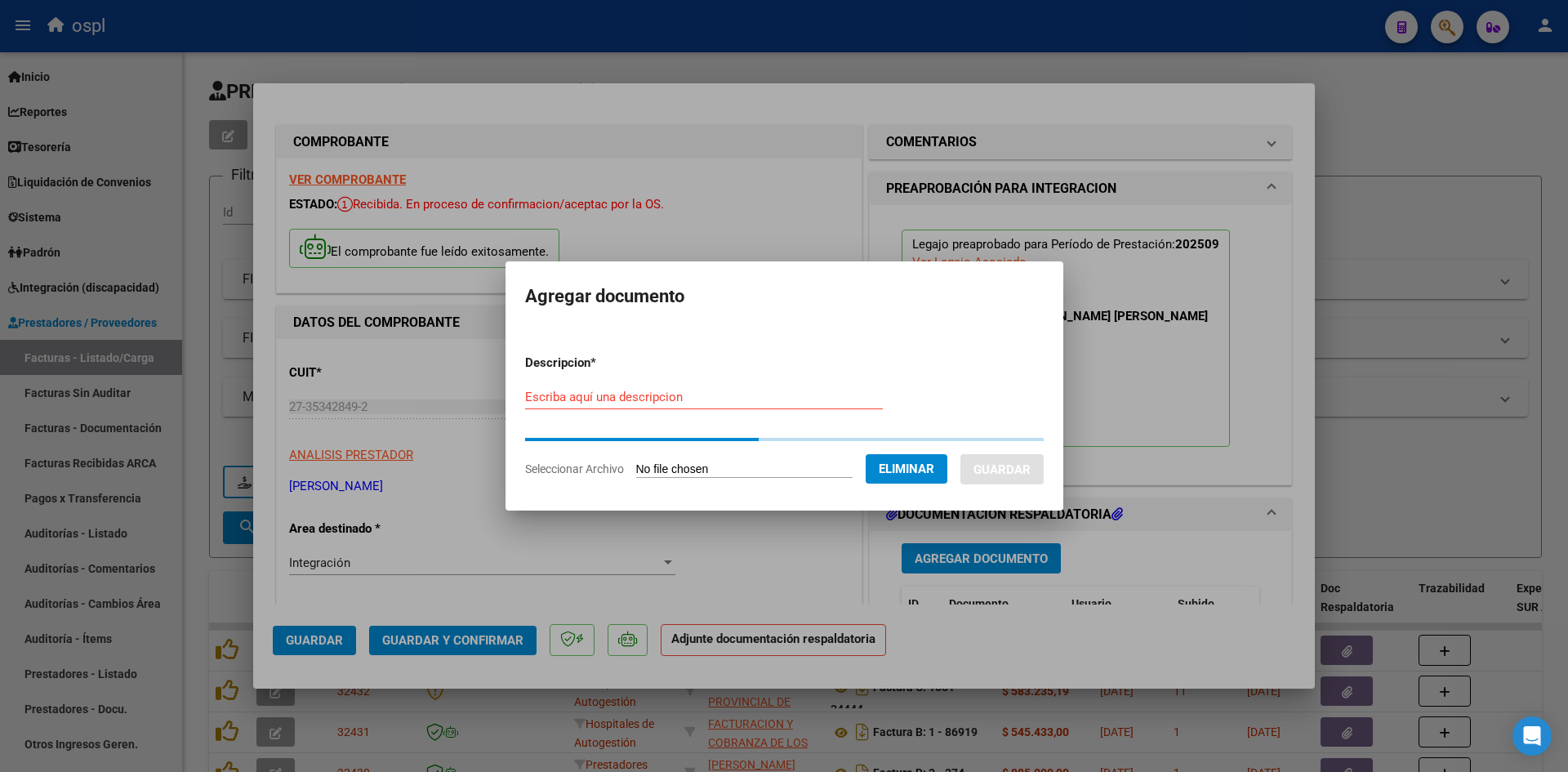
click at [737, 390] on input "Escriba aquí una descripcion" at bounding box center [704, 398] width 358 height 15
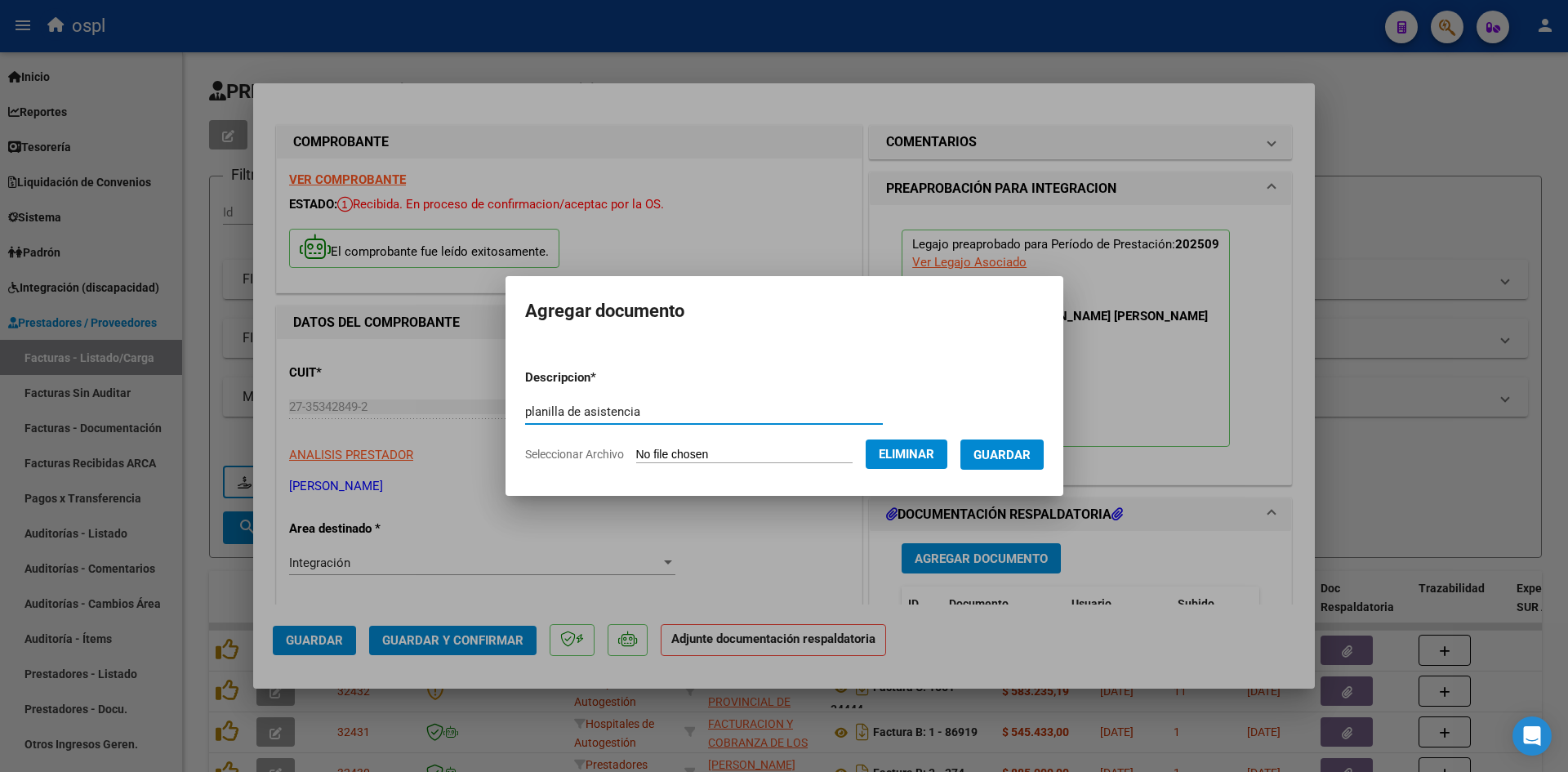
type input "planilla de asistencia"
click at [999, 448] on span "Guardar" at bounding box center [1001, 455] width 57 height 15
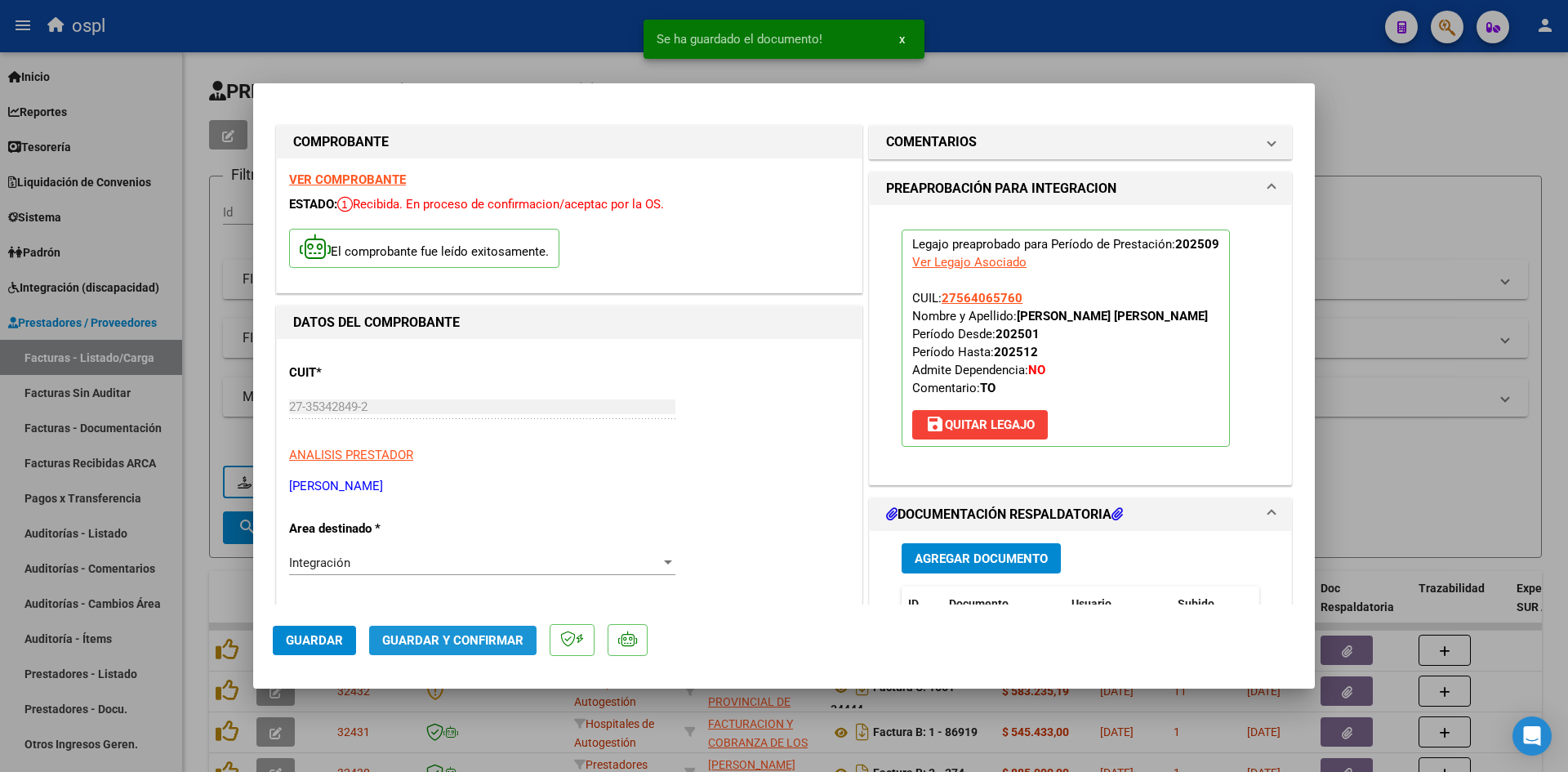
click at [464, 639] on span "Guardar y Confirmar" at bounding box center [453, 640] width 142 height 15
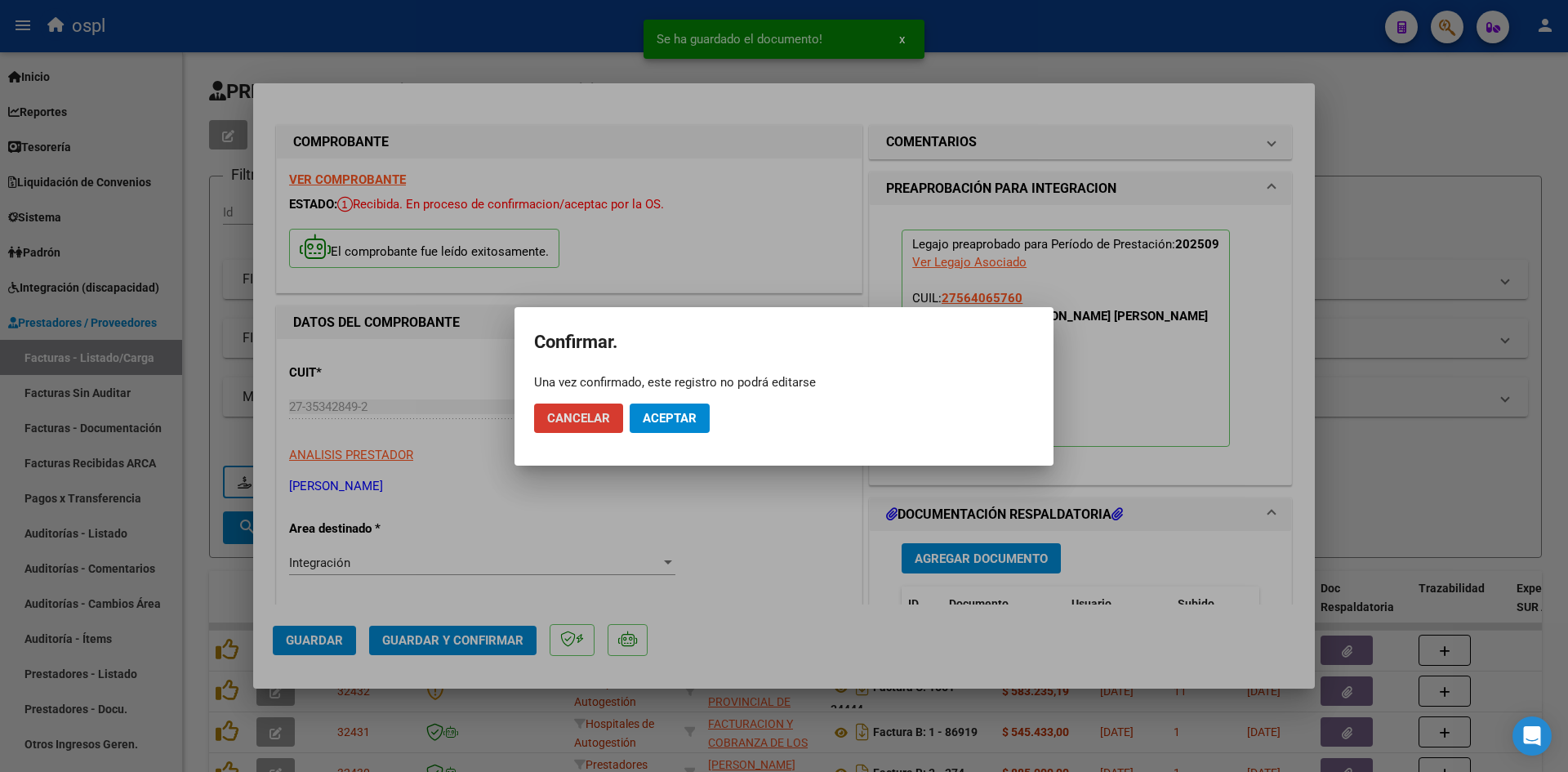
drag, startPoint x: 662, startPoint y: 417, endPoint x: 545, endPoint y: 263, distance: 193.4
click at [663, 417] on span "Aceptar" at bounding box center [670, 419] width 54 height 15
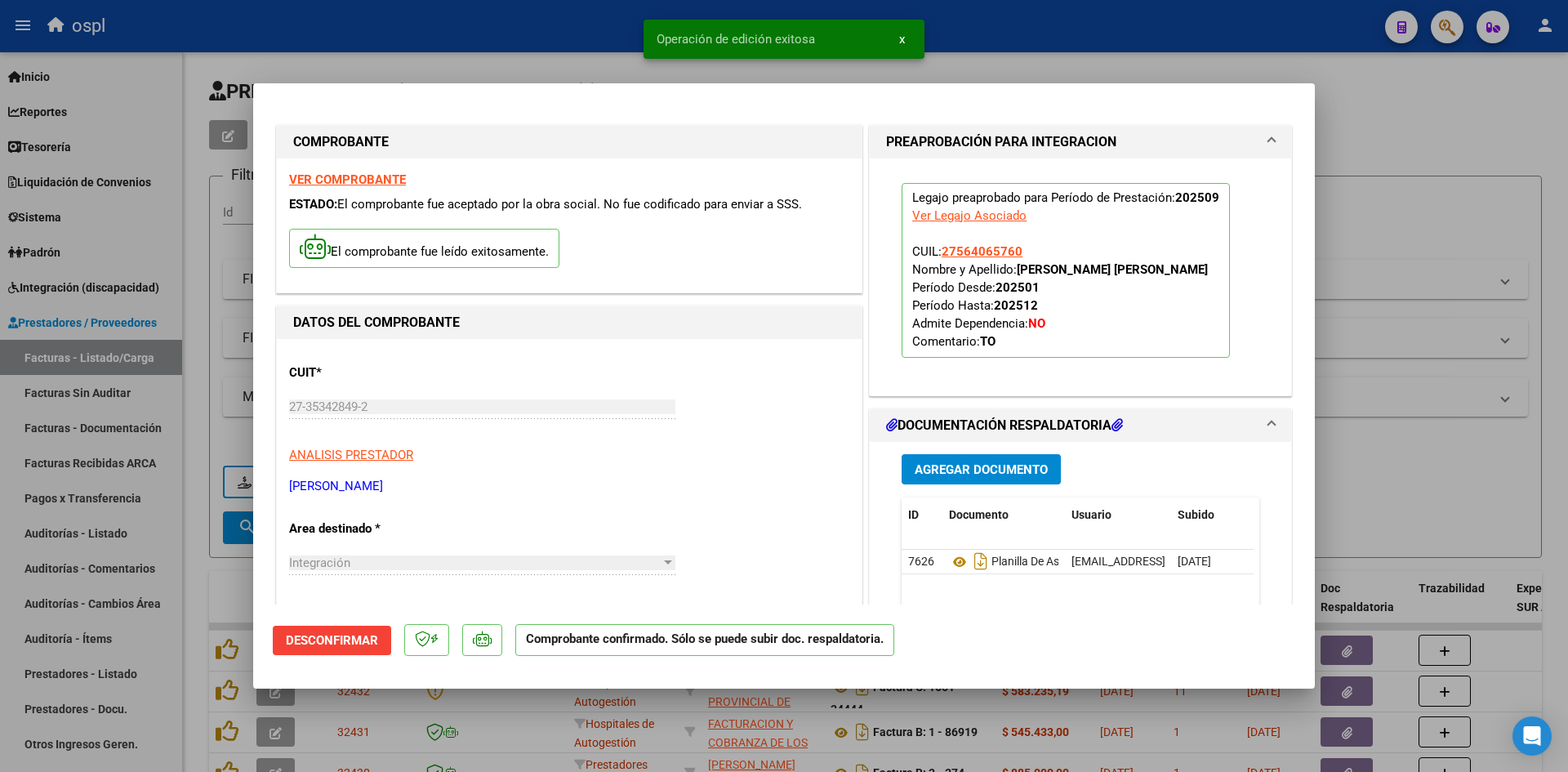
drag, startPoint x: 1441, startPoint y: 147, endPoint x: 363, endPoint y: 113, distance: 1078.5
click at [1440, 146] on div at bounding box center [784, 386] width 1568 height 772
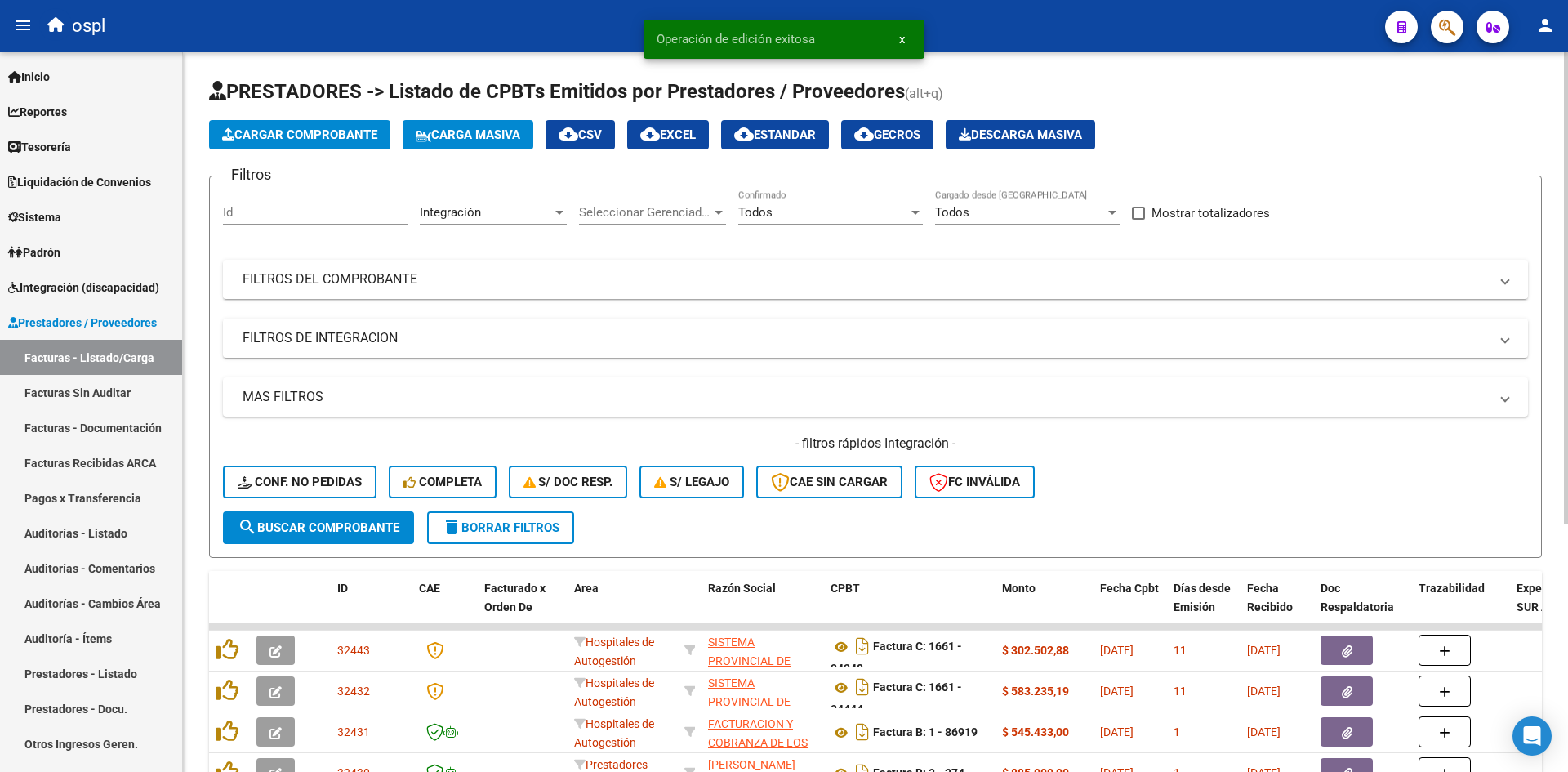
click at [318, 127] on button "Cargar Comprobante" at bounding box center [299, 135] width 181 height 29
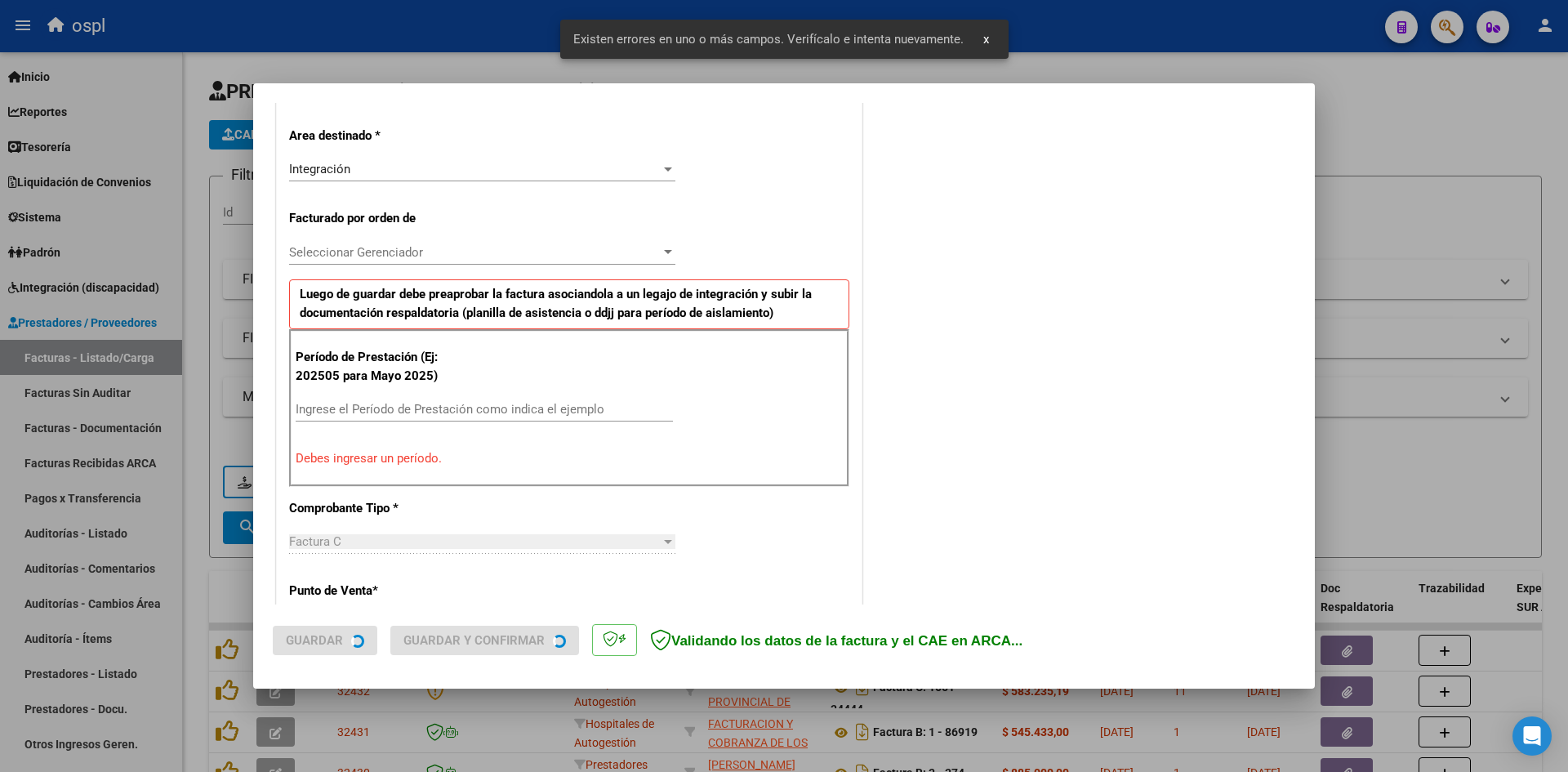
scroll to position [370, 0]
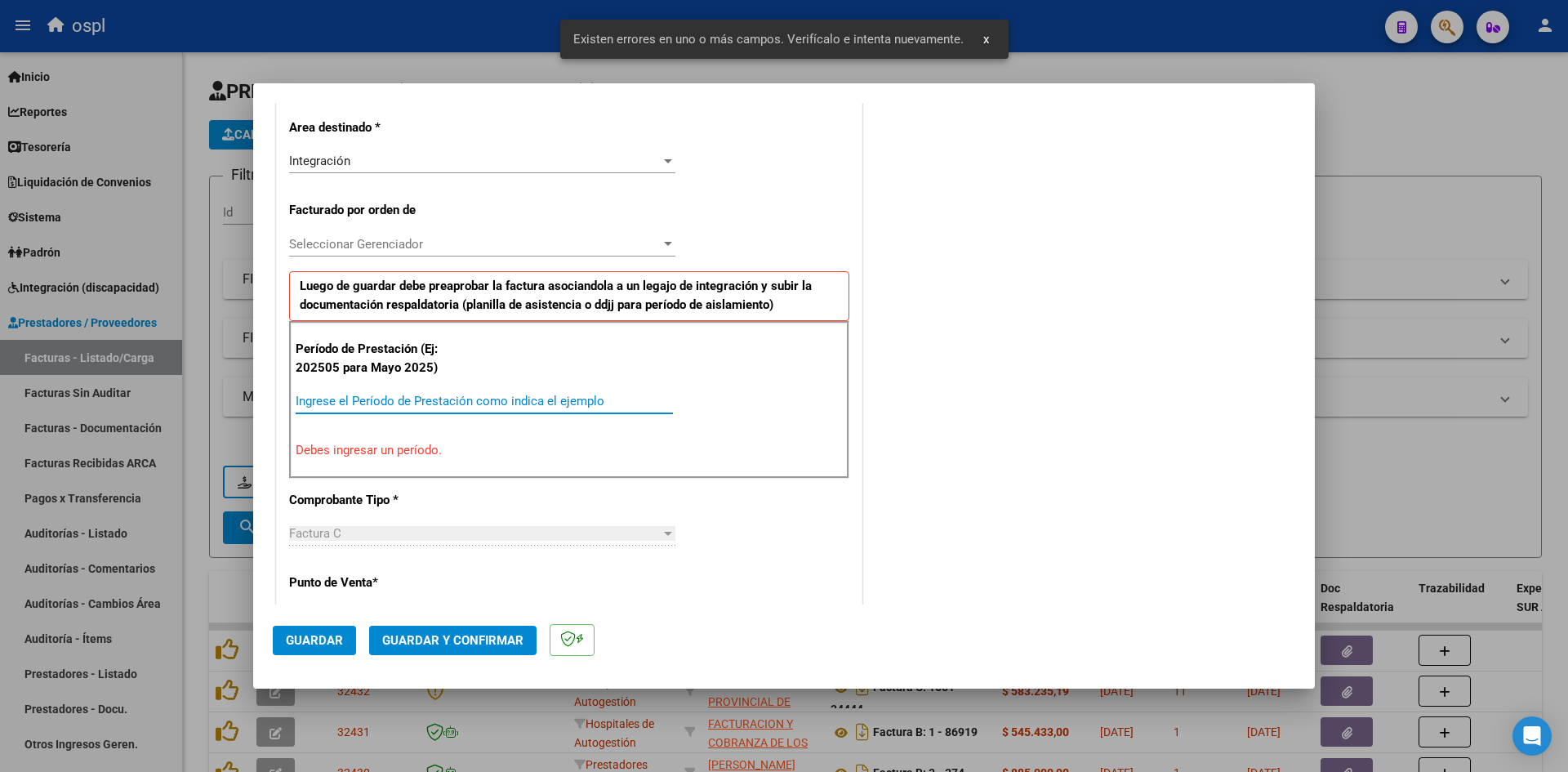
click at [476, 394] on input "Ingrese el Período de Prestación como indica el ejemplo" at bounding box center [484, 401] width 377 height 15
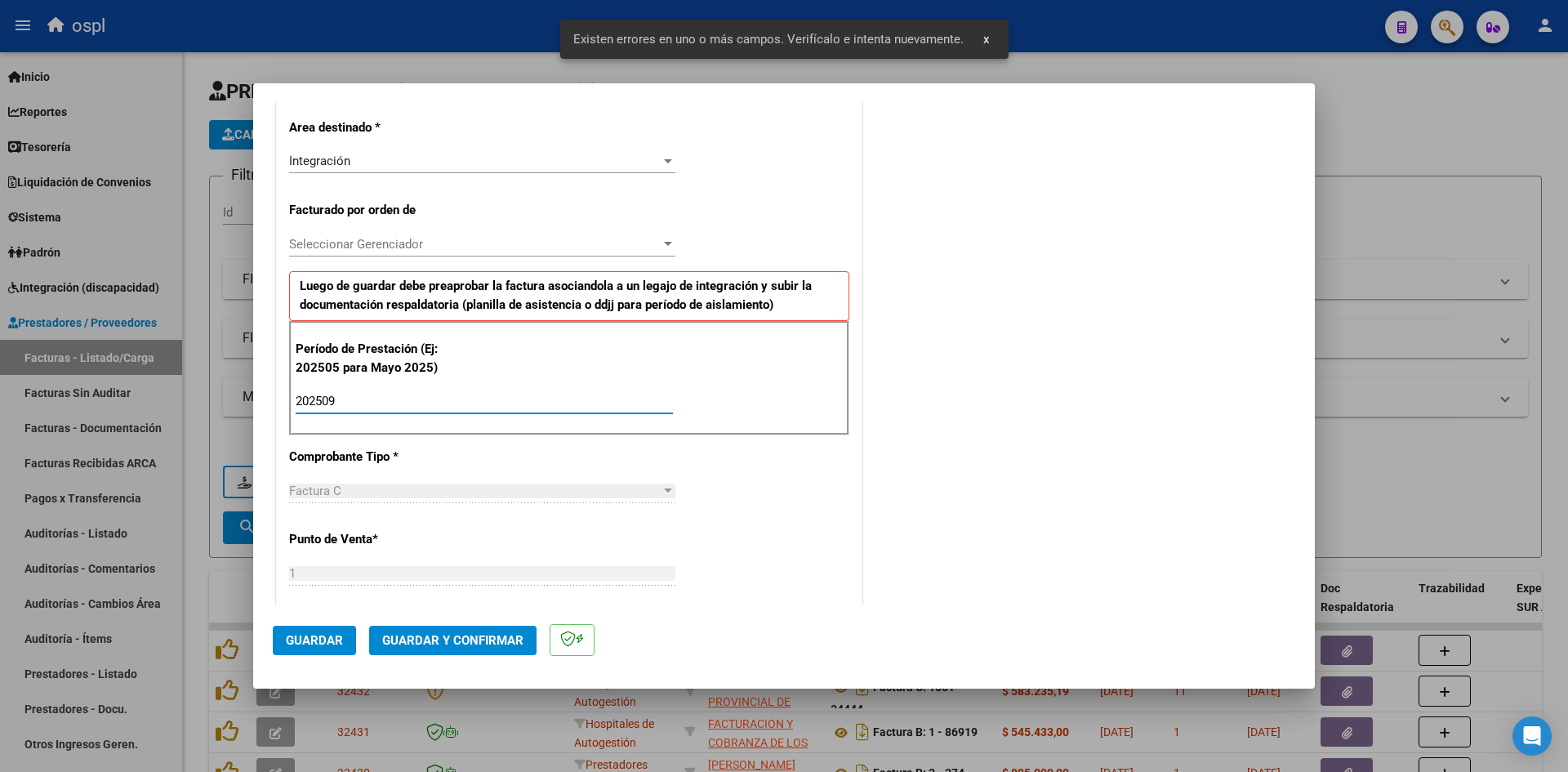
type input "202509"
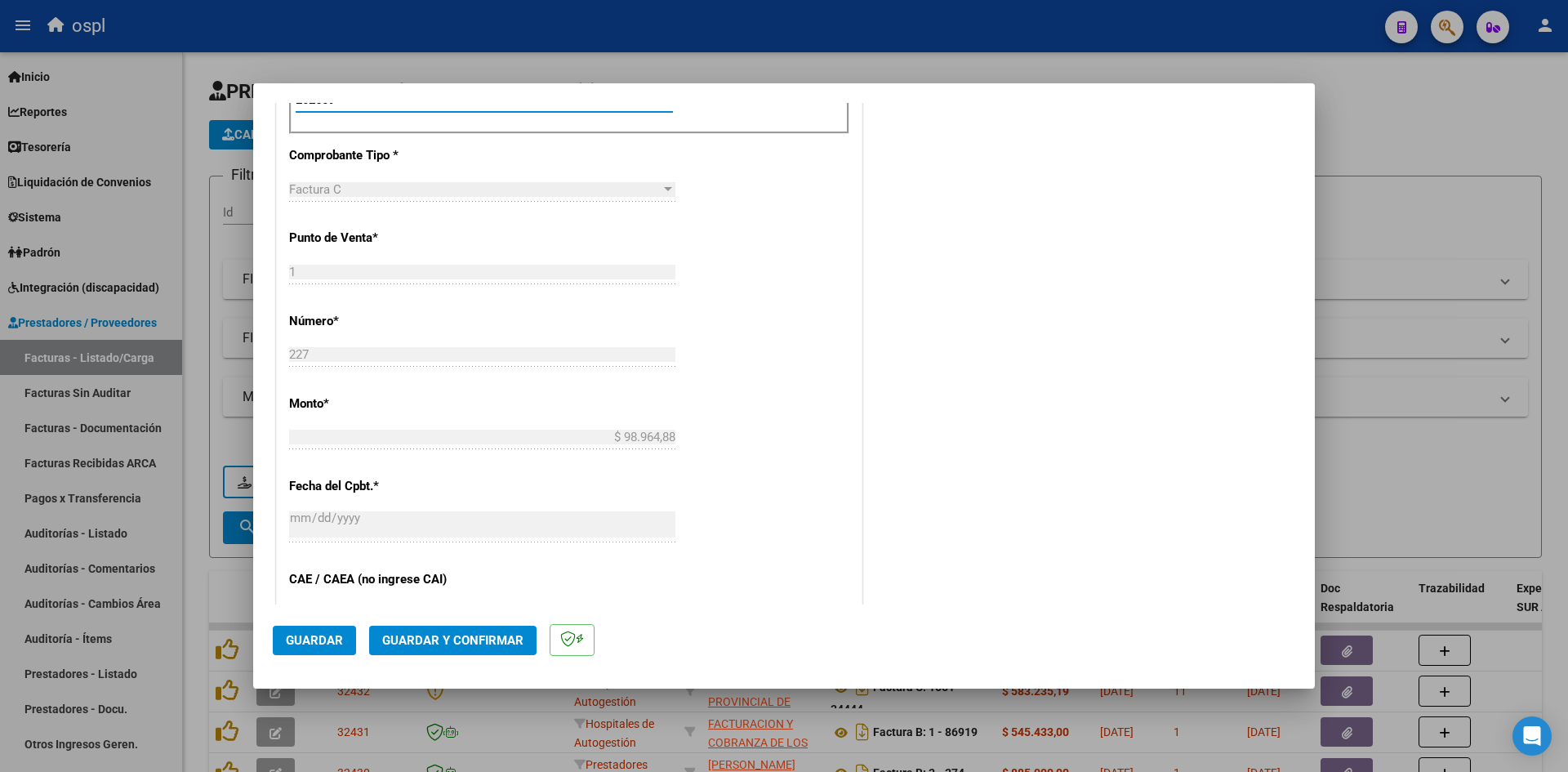
scroll to position [942, 0]
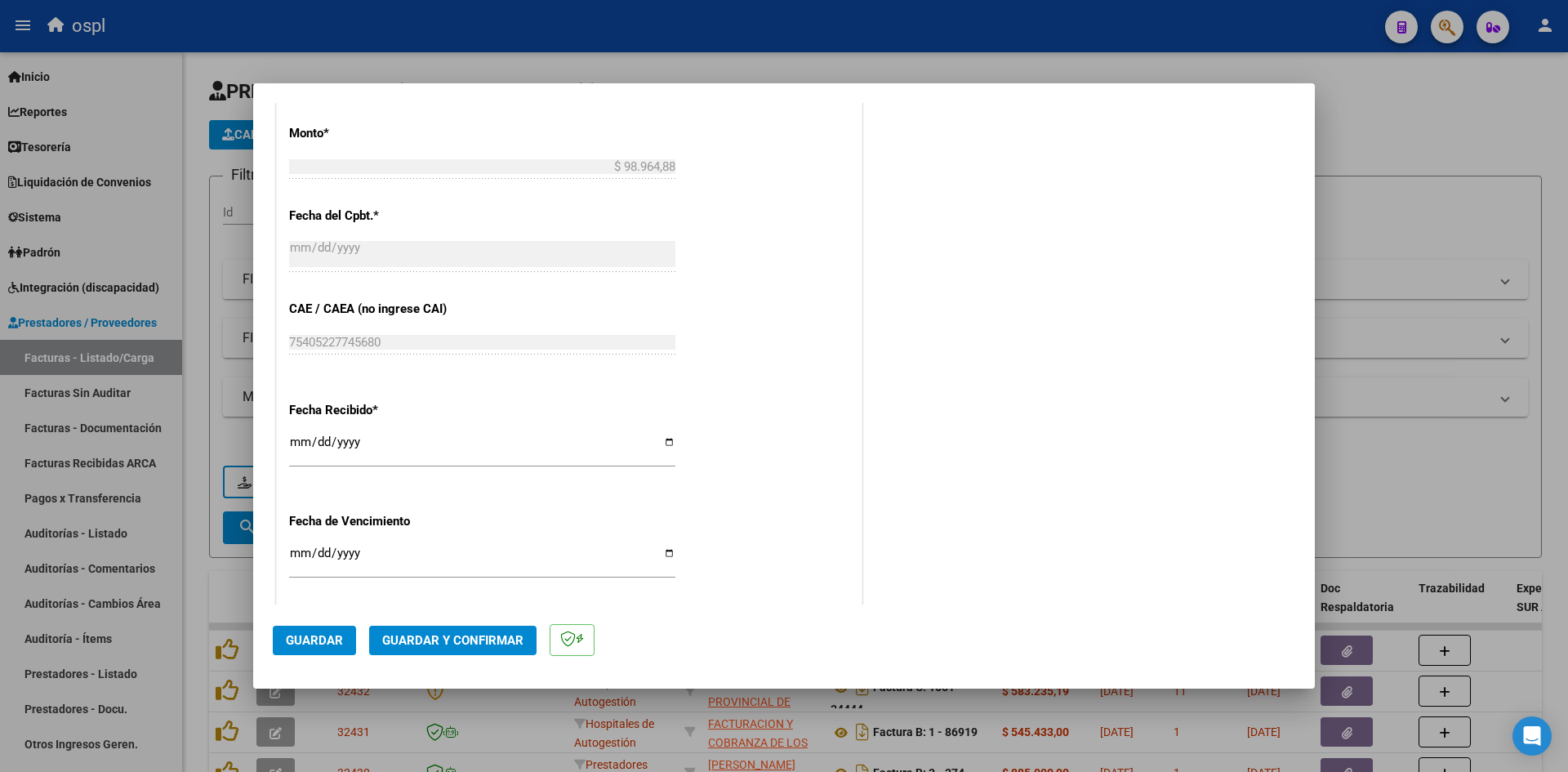
click at [289, 446] on input "[DATE]" at bounding box center [482, 448] width 386 height 26
type input "[DATE]"
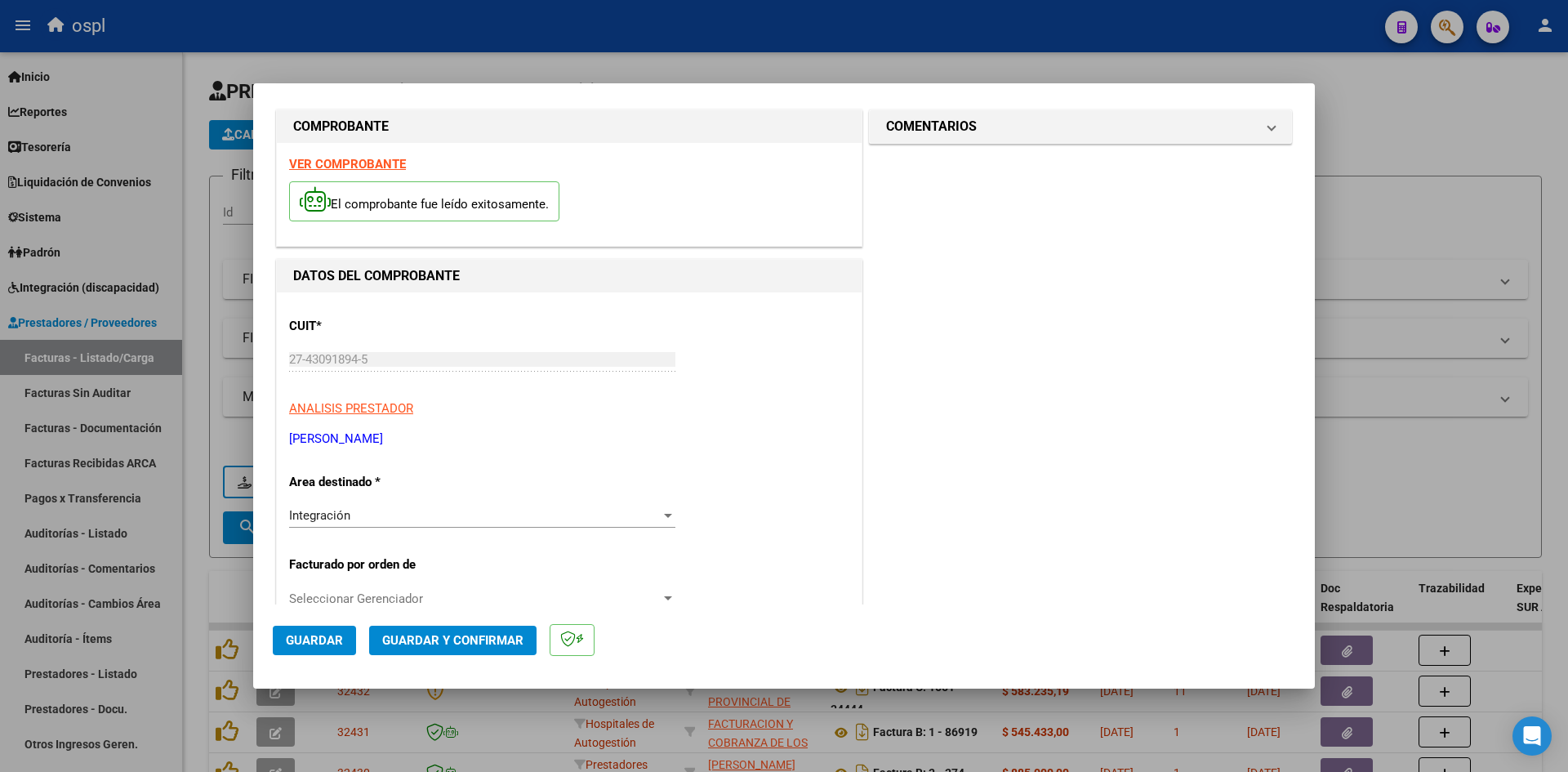
scroll to position [0, 0]
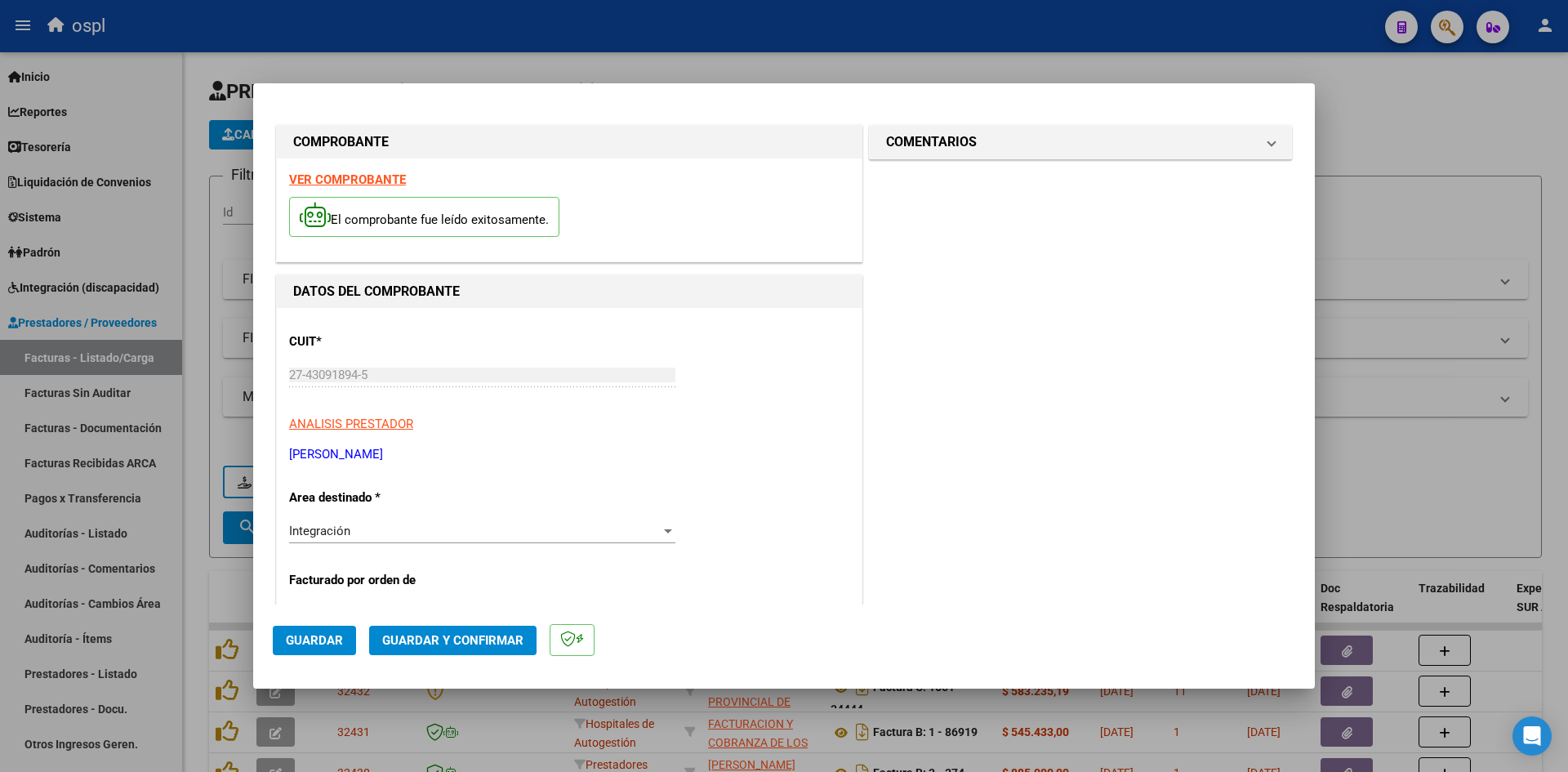
click at [315, 642] on span "Guardar" at bounding box center [315, 640] width 57 height 15
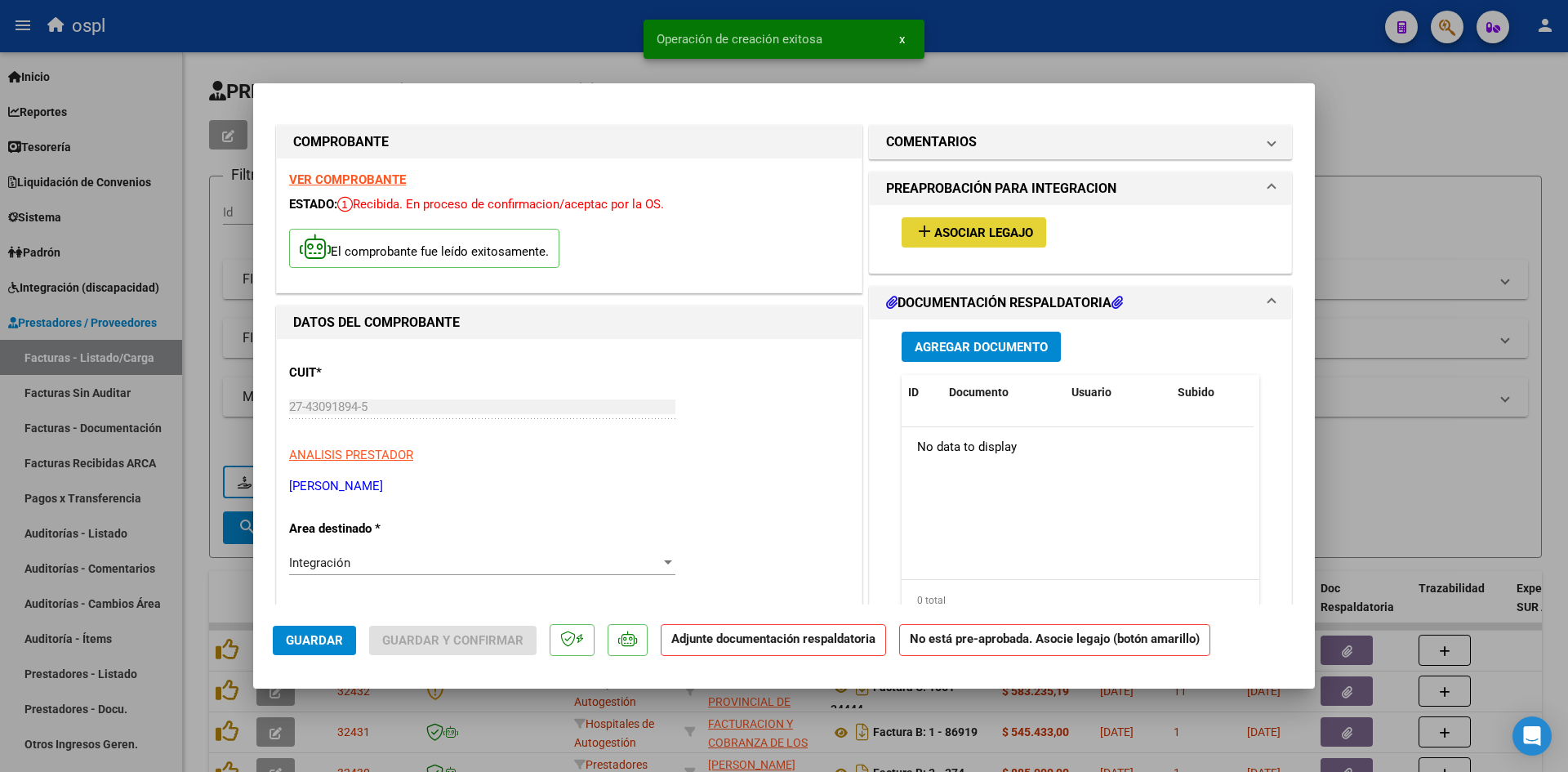
click at [966, 242] on button "add Asociar Legajo" at bounding box center [973, 232] width 144 height 30
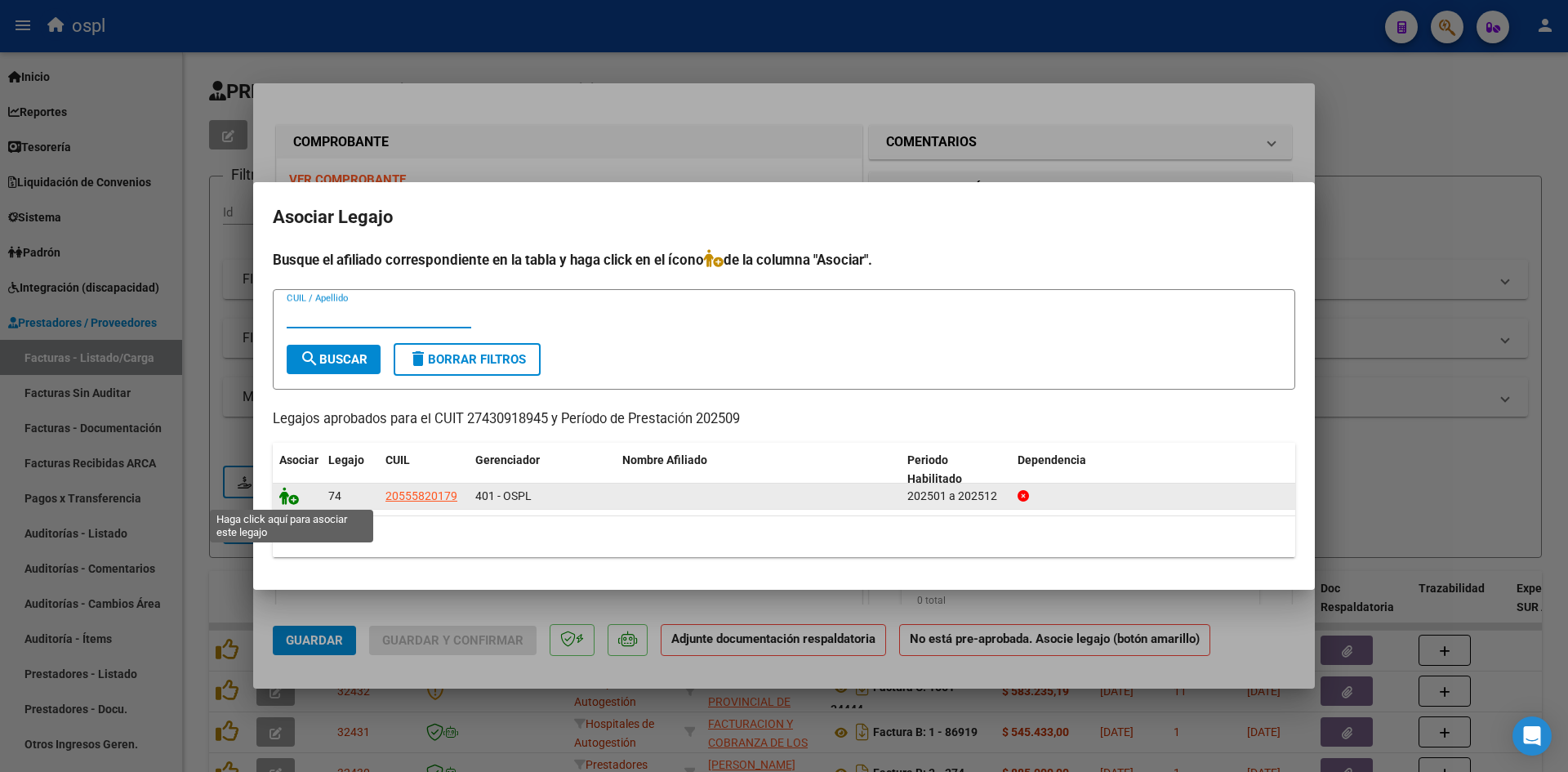
click at [296, 501] on icon at bounding box center [289, 496] width 19 height 18
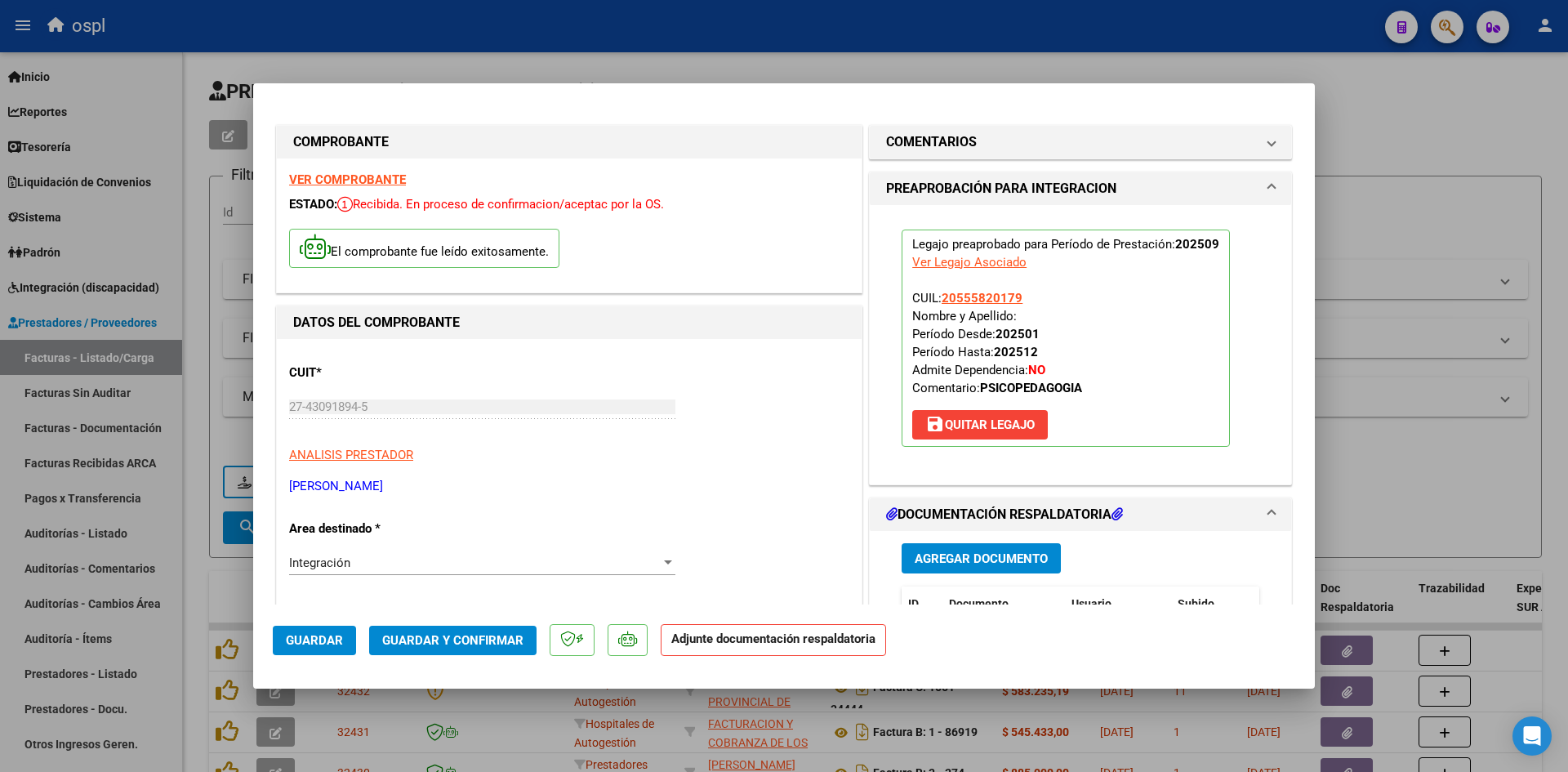
click at [1013, 562] on span "Agregar Documento" at bounding box center [981, 559] width 133 height 15
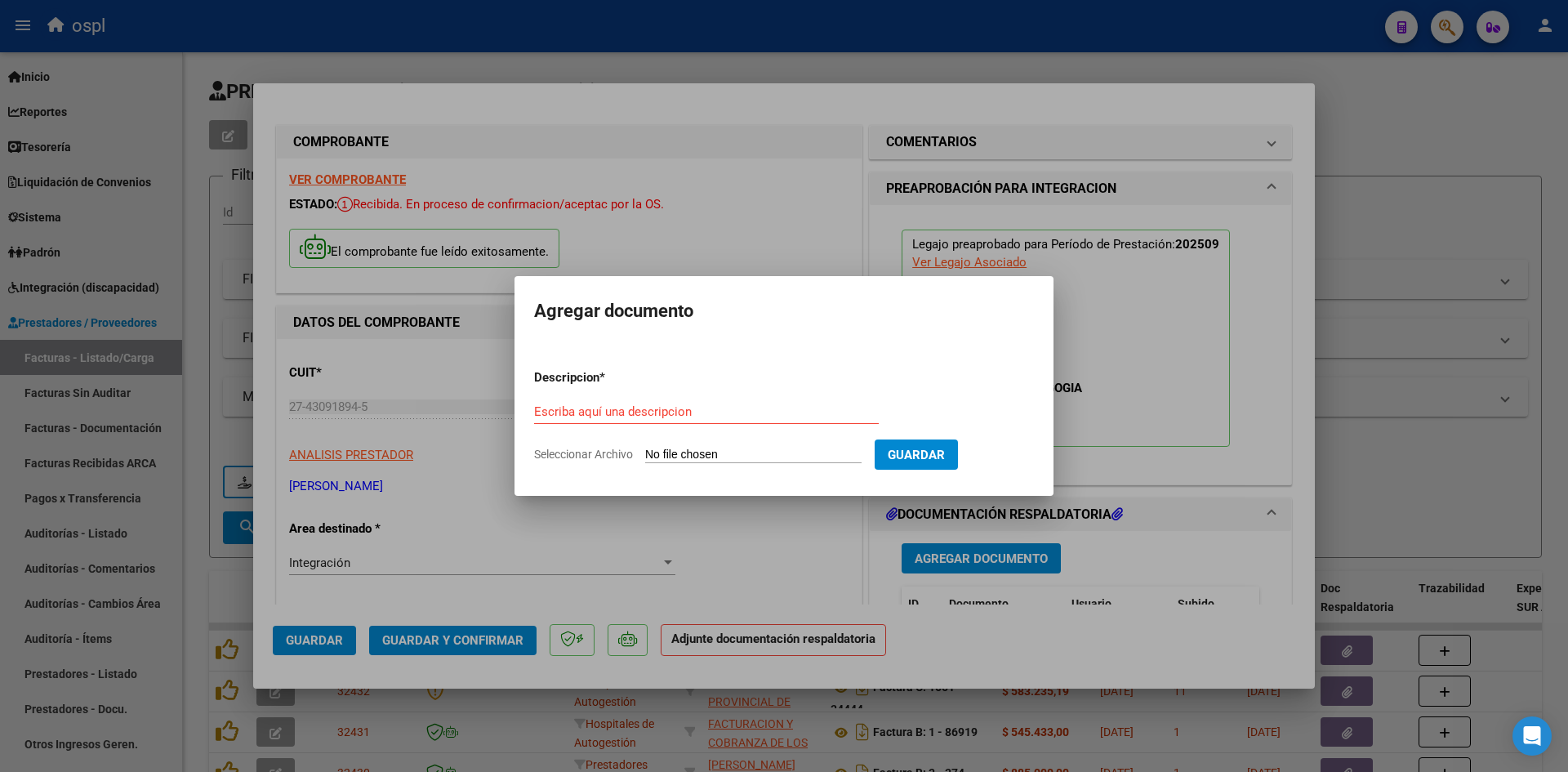
type input "C:\fakepath\Asistencia Septiembre Valen Bardagi.pdf"
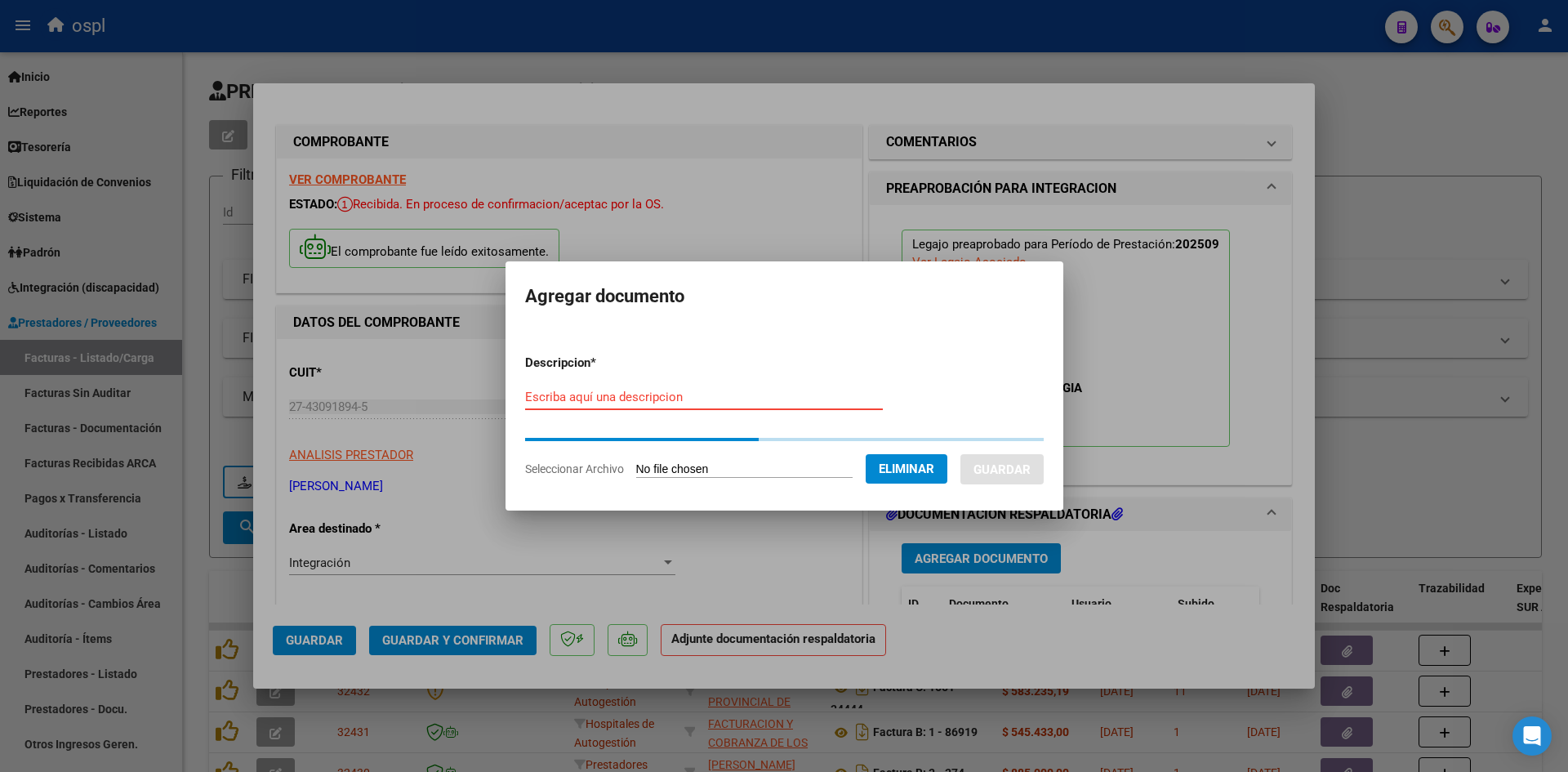
click at [790, 390] on input "Escriba aquí una descripcion" at bounding box center [704, 398] width 358 height 15
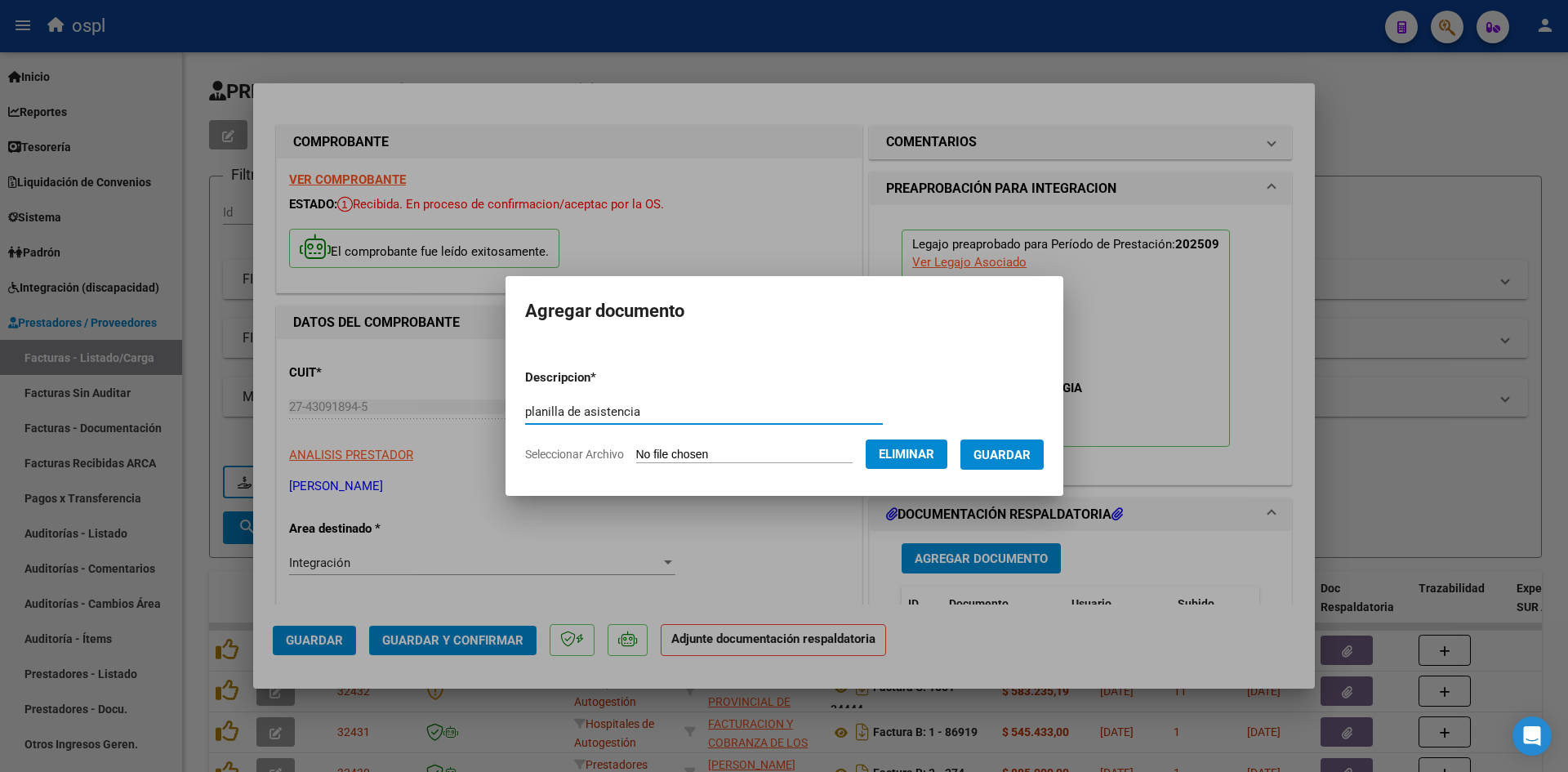
type input "planilla de asistencia"
click at [1031, 458] on span "Guardar" at bounding box center [1001, 455] width 57 height 15
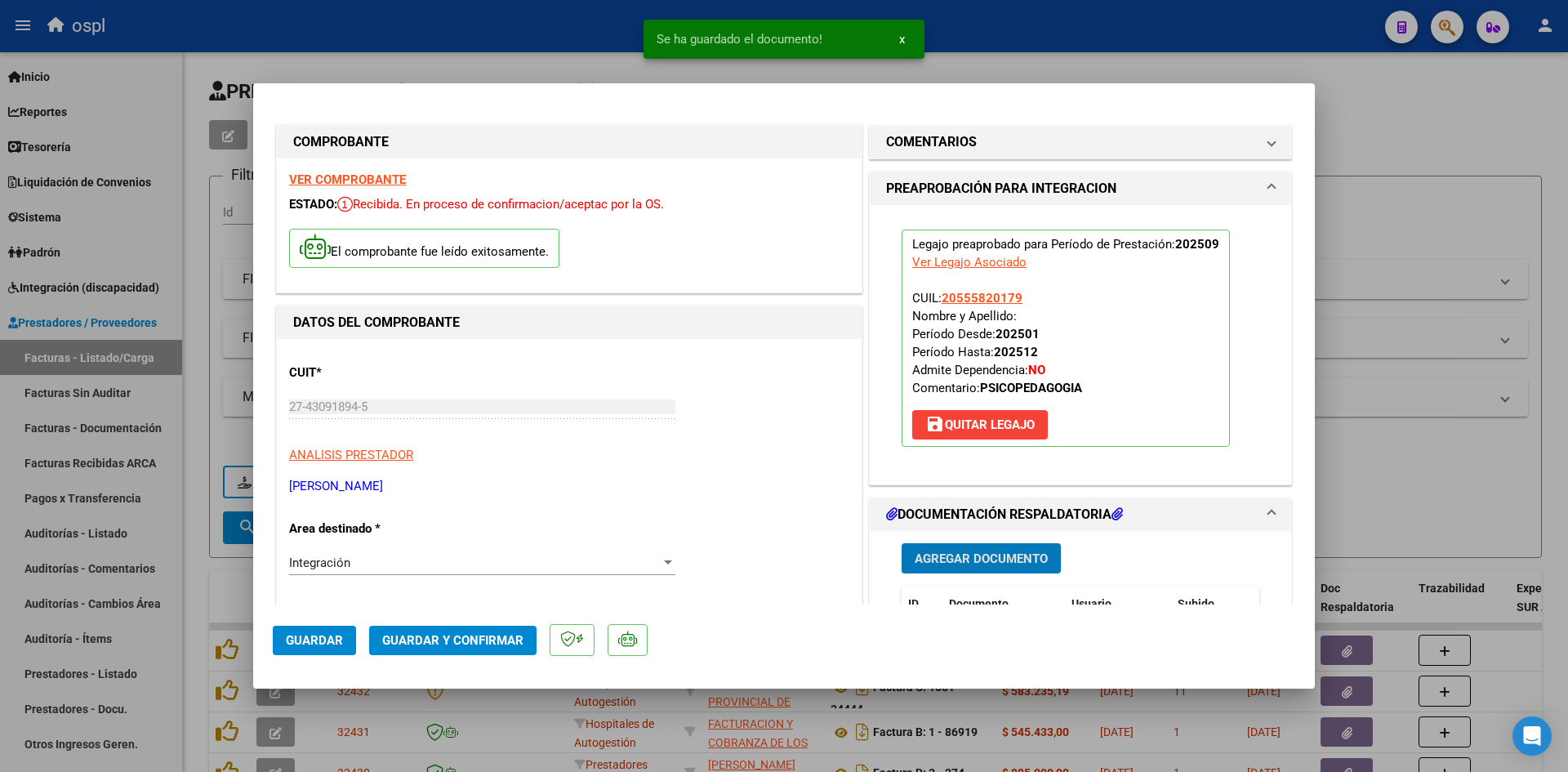
click at [491, 639] on span "Guardar y Confirmar" at bounding box center [453, 640] width 142 height 15
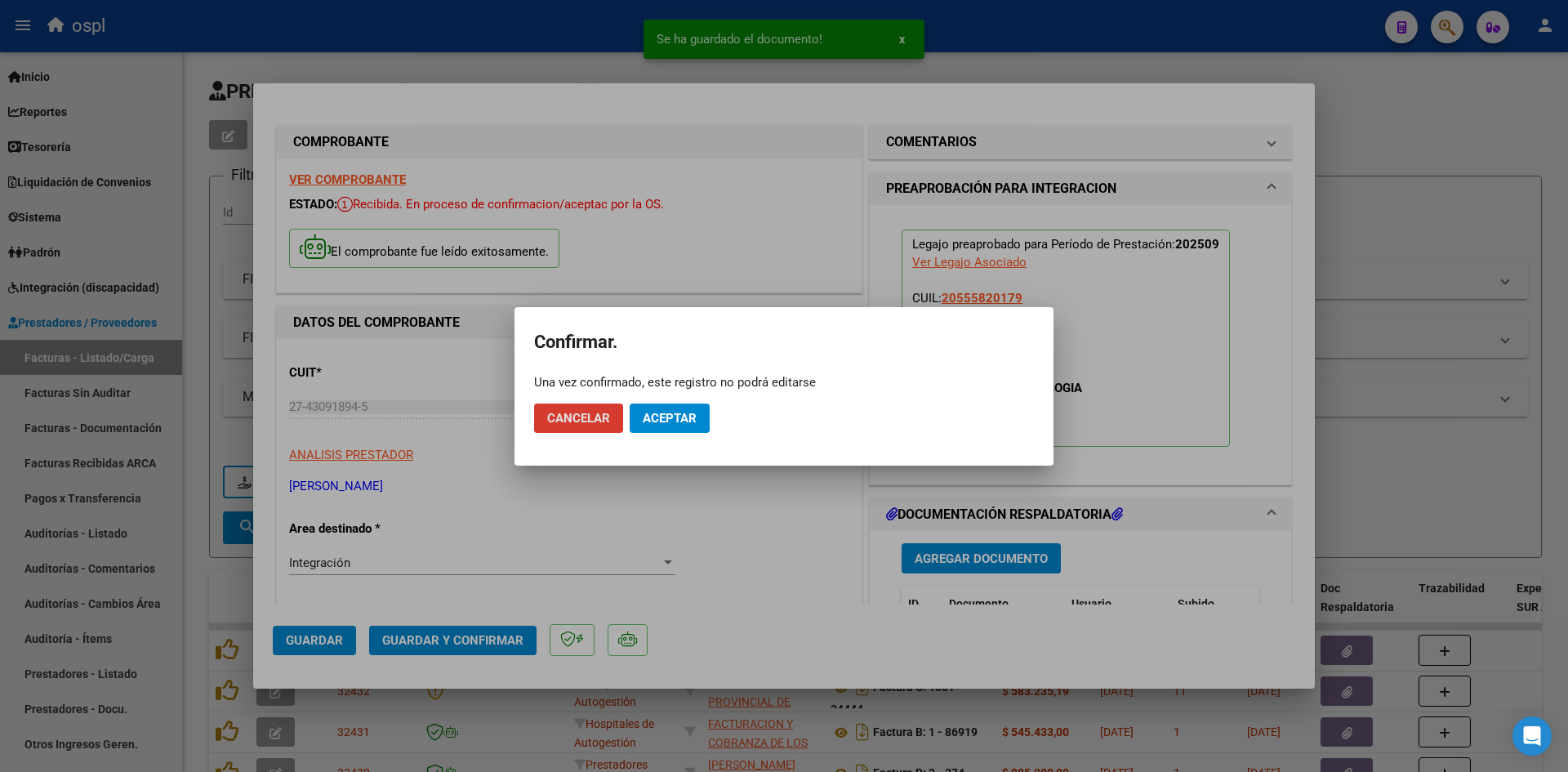
click at [668, 413] on span "Aceptar" at bounding box center [670, 419] width 54 height 15
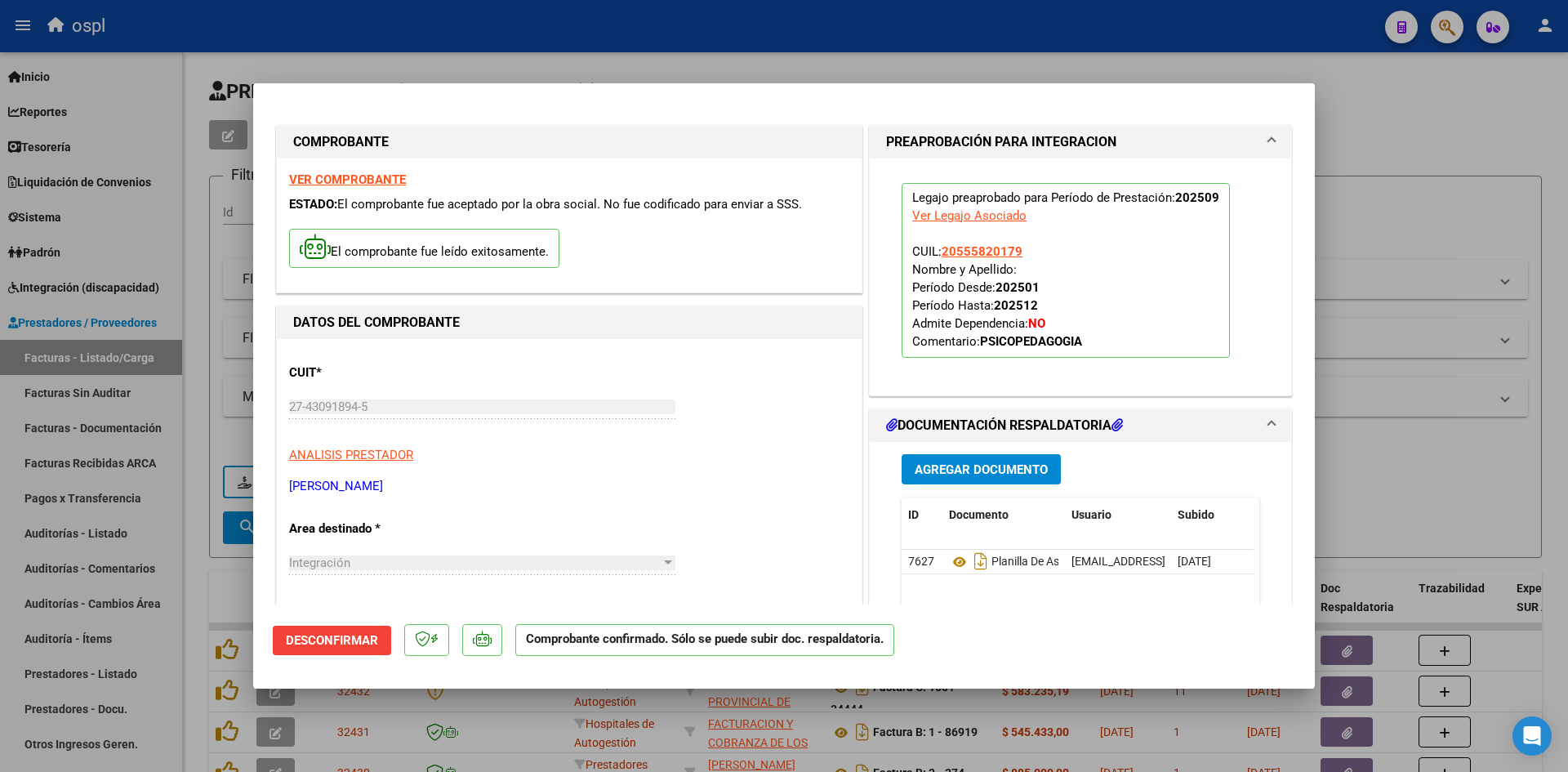
click at [1413, 169] on div at bounding box center [784, 386] width 1568 height 772
type input "$ 0,00"
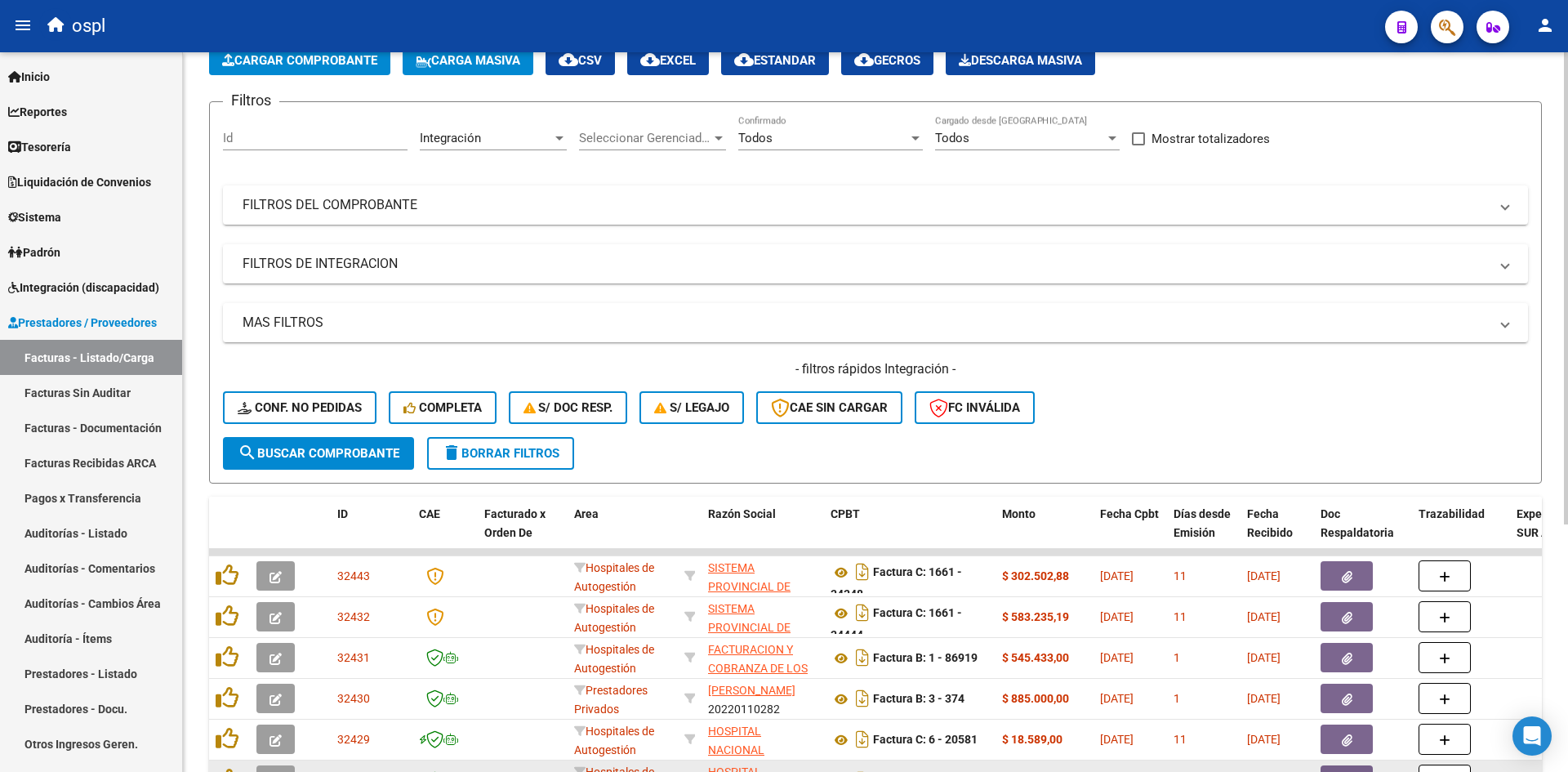
scroll to position [52, 0]
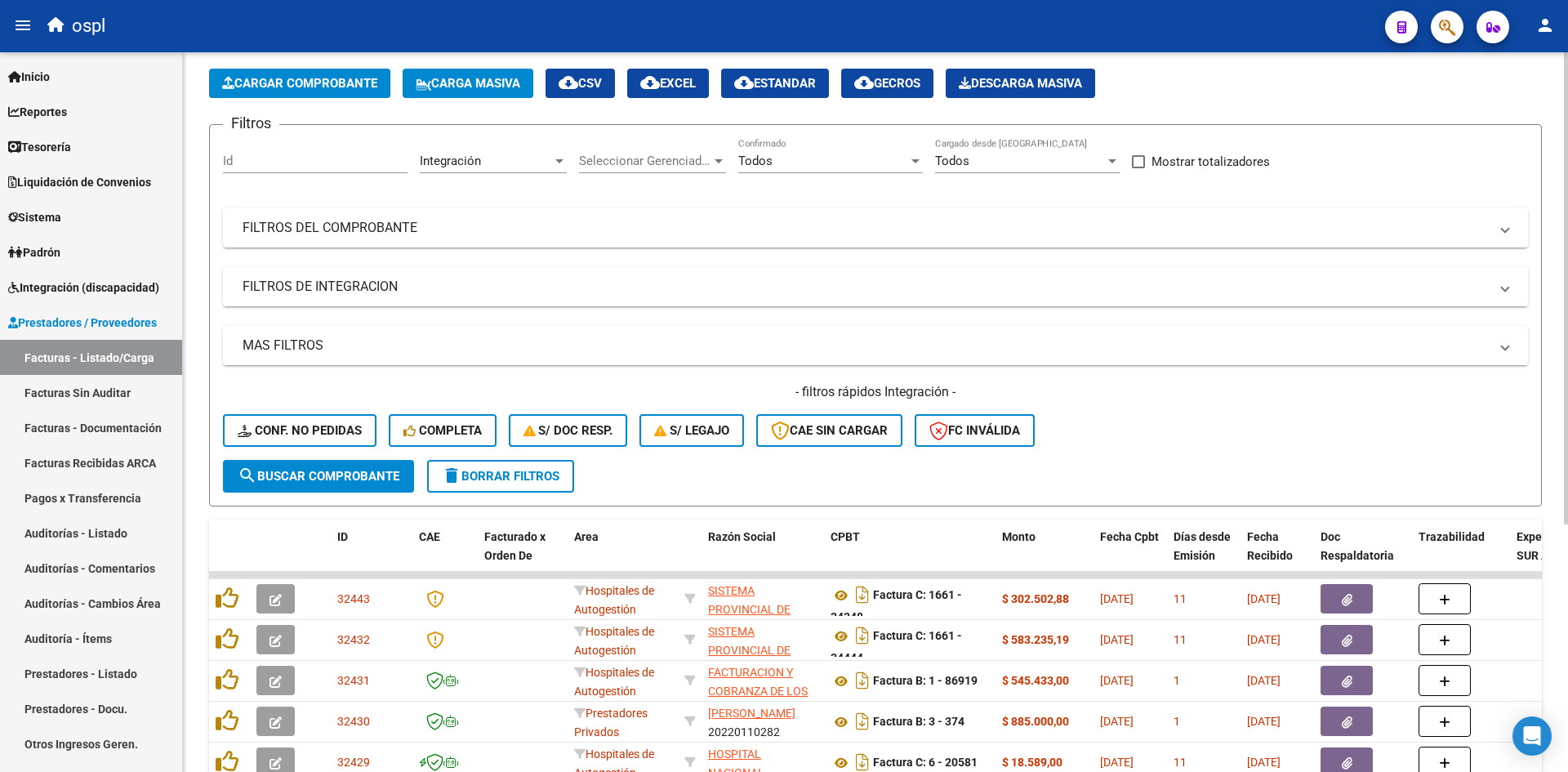
click at [266, 77] on span "Cargar Comprobante" at bounding box center [300, 84] width 155 height 15
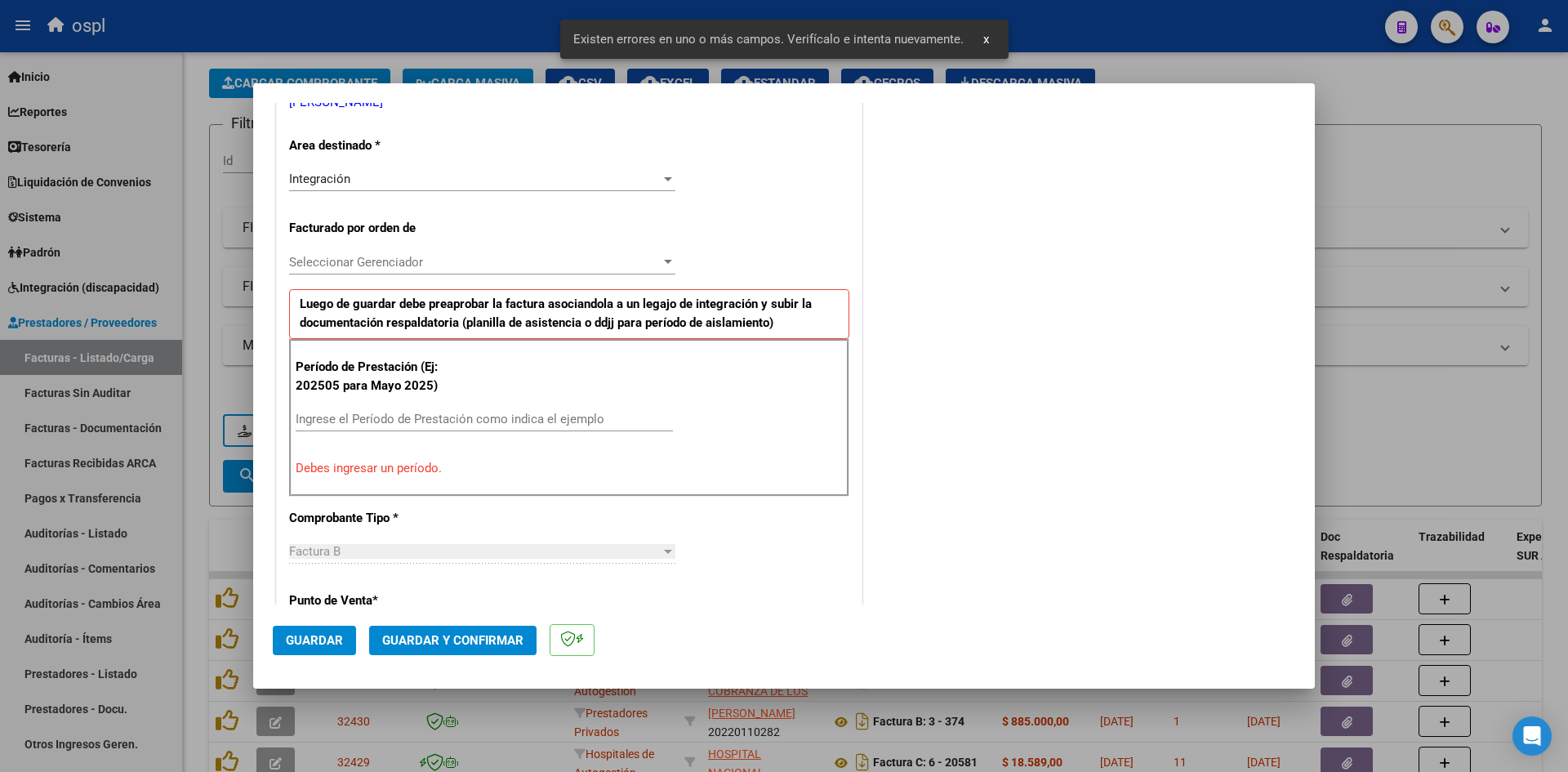
scroll to position [370, 0]
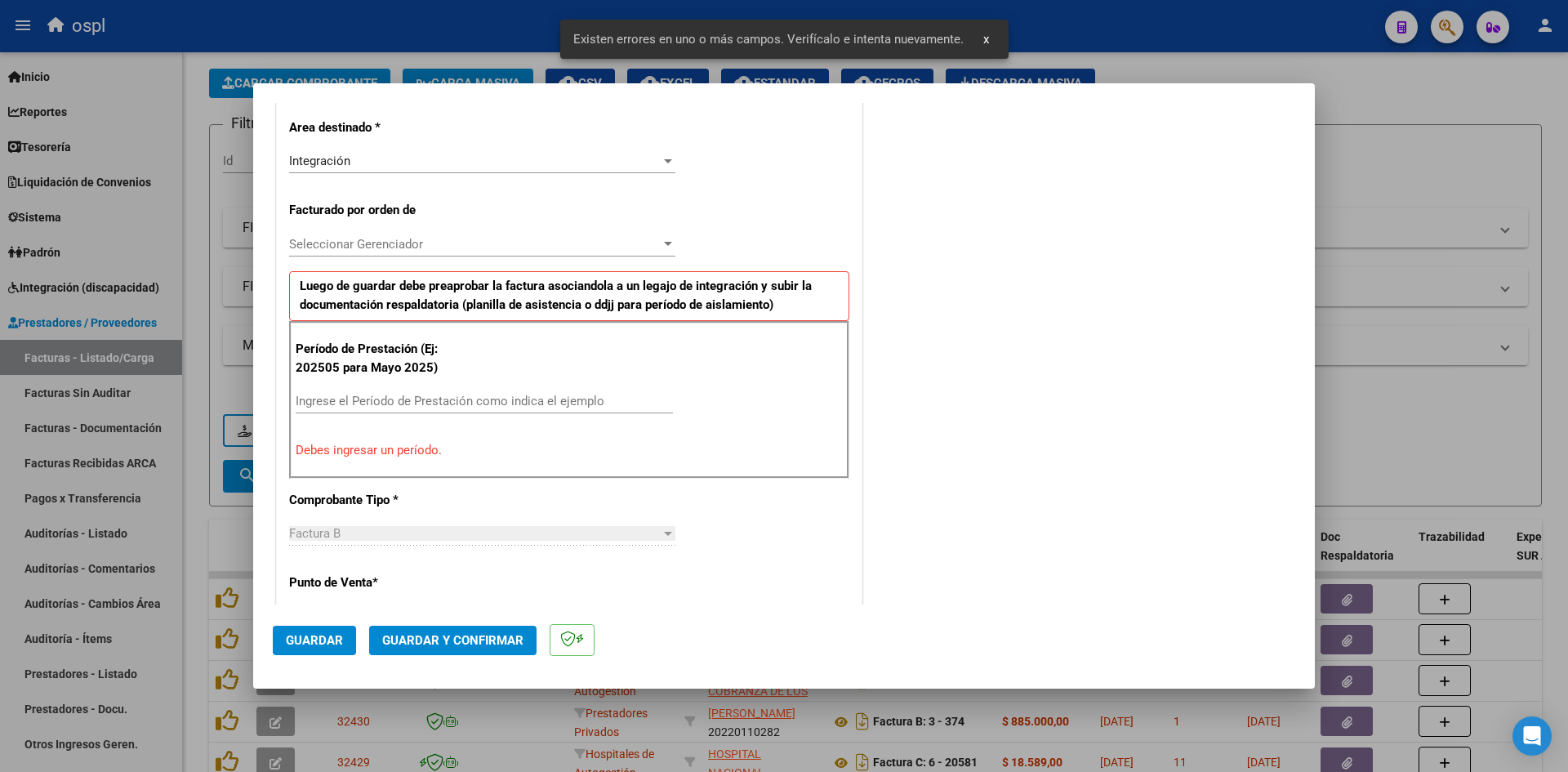
click at [377, 398] on input "Ingrese el Período de Prestación como indica el ejemplo" at bounding box center [484, 401] width 377 height 15
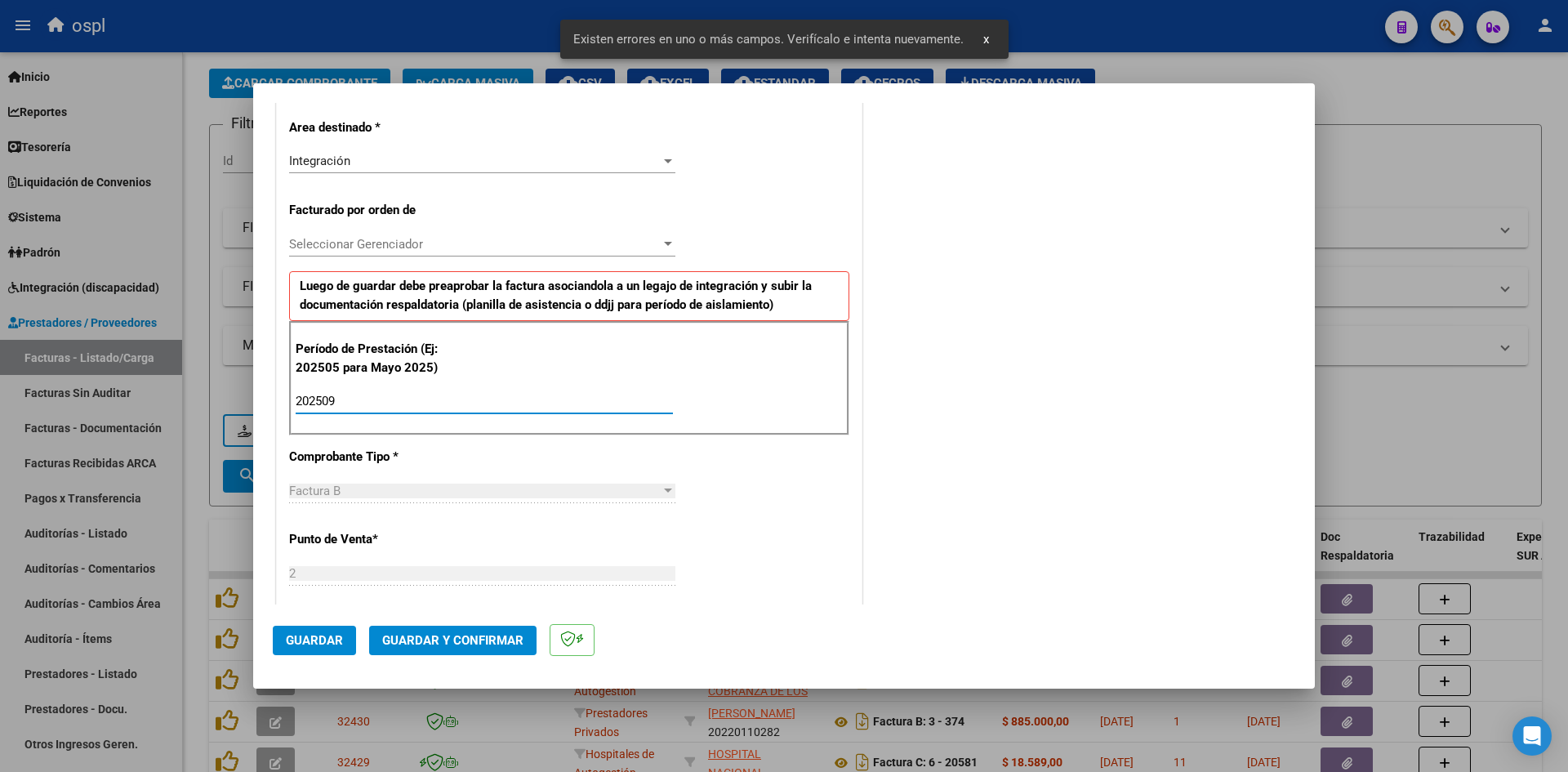
type input "202509"
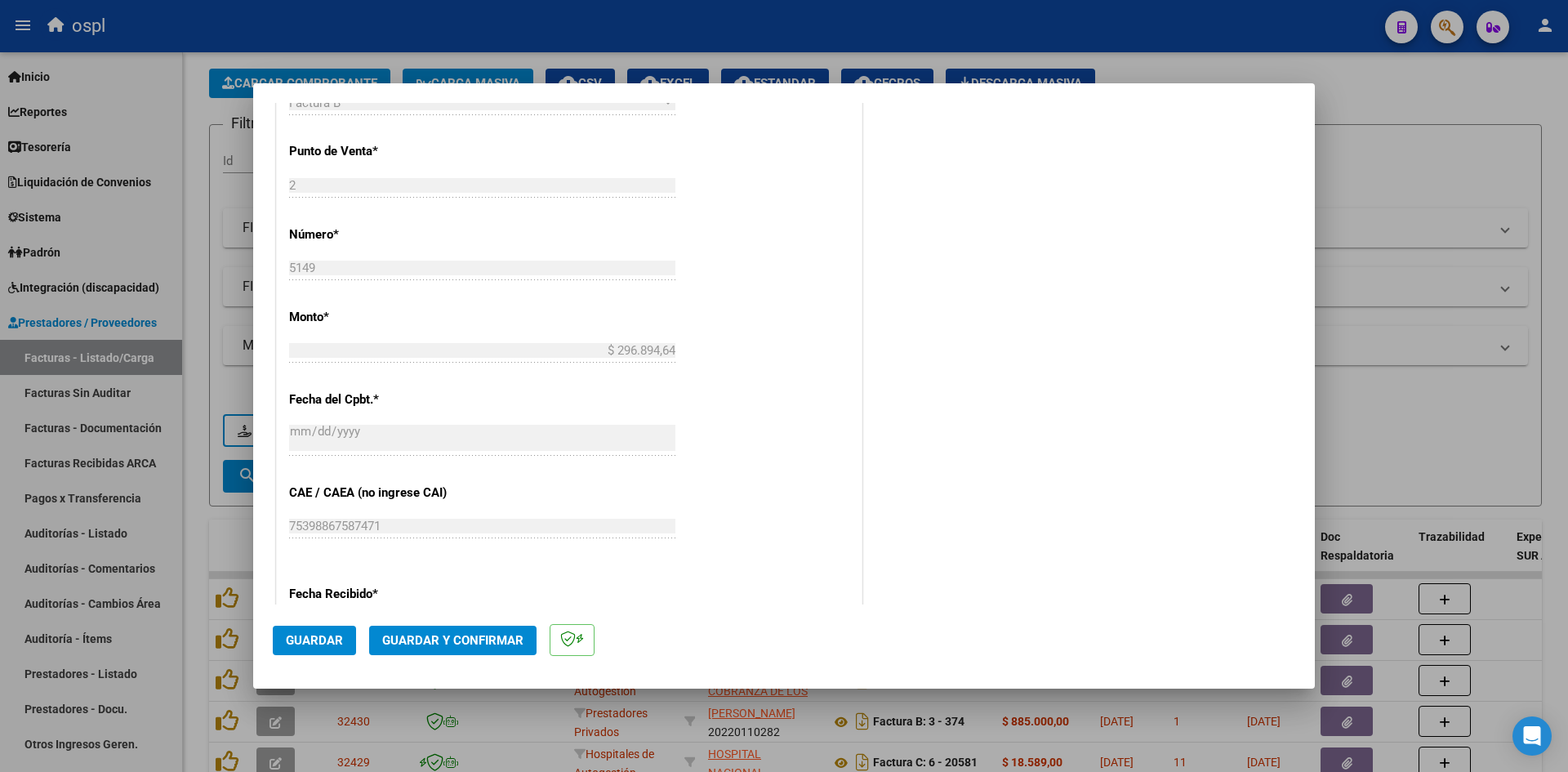
scroll to position [942, 0]
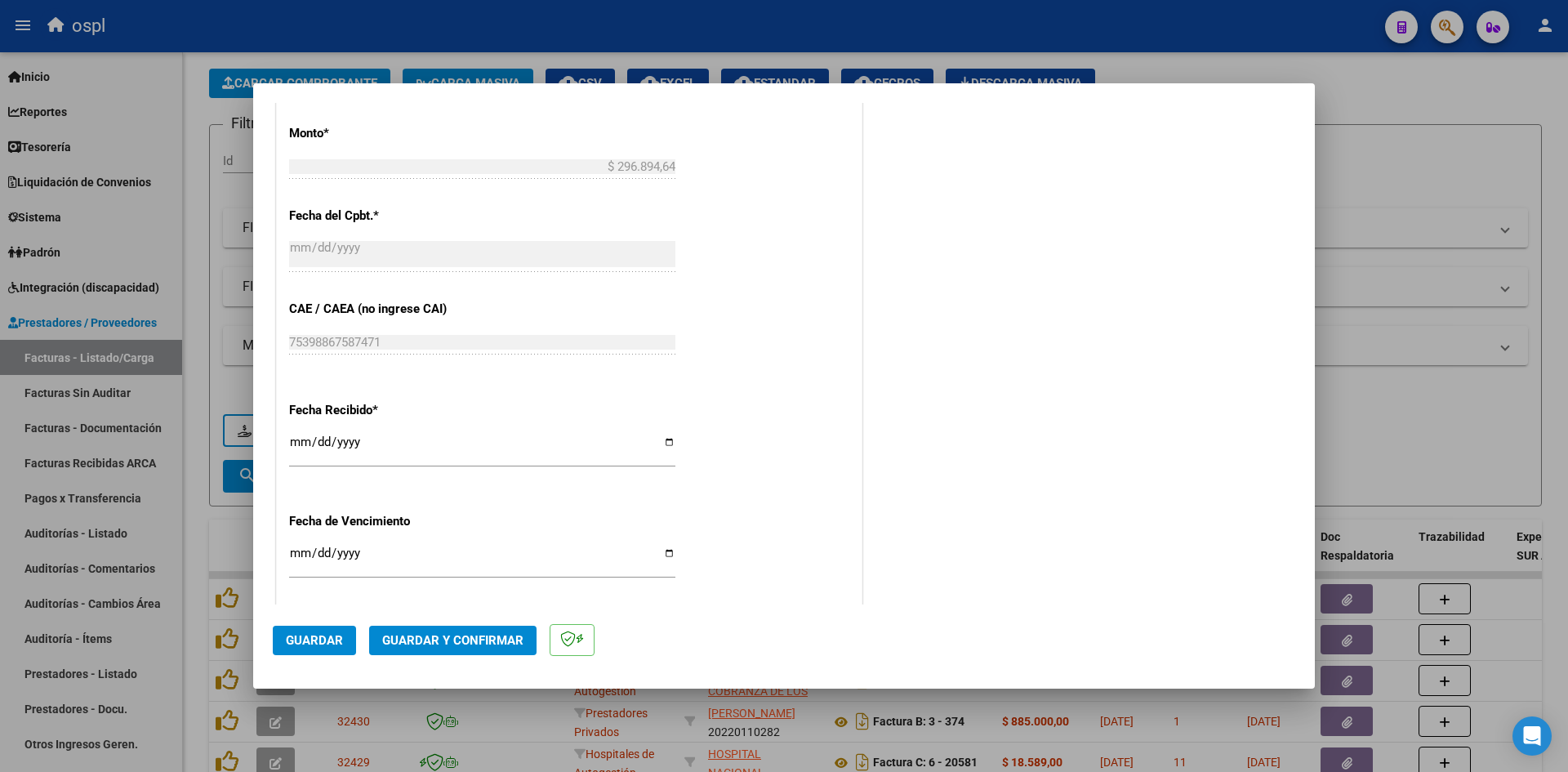
click at [300, 444] on input "[DATE]" at bounding box center [482, 448] width 386 height 26
type input "[DATE]"
click at [317, 644] on span "Guardar" at bounding box center [315, 640] width 57 height 15
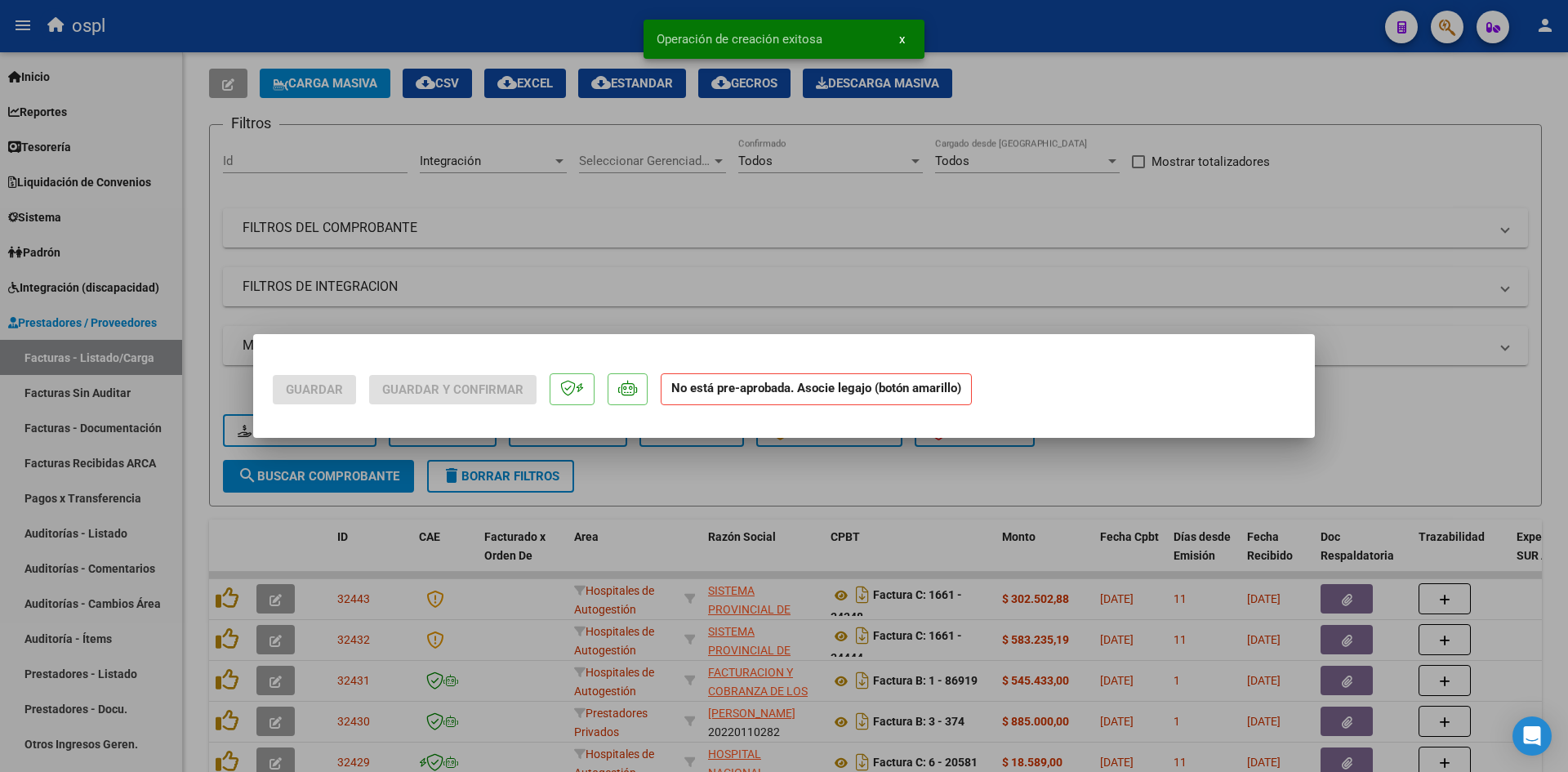
scroll to position [0, 0]
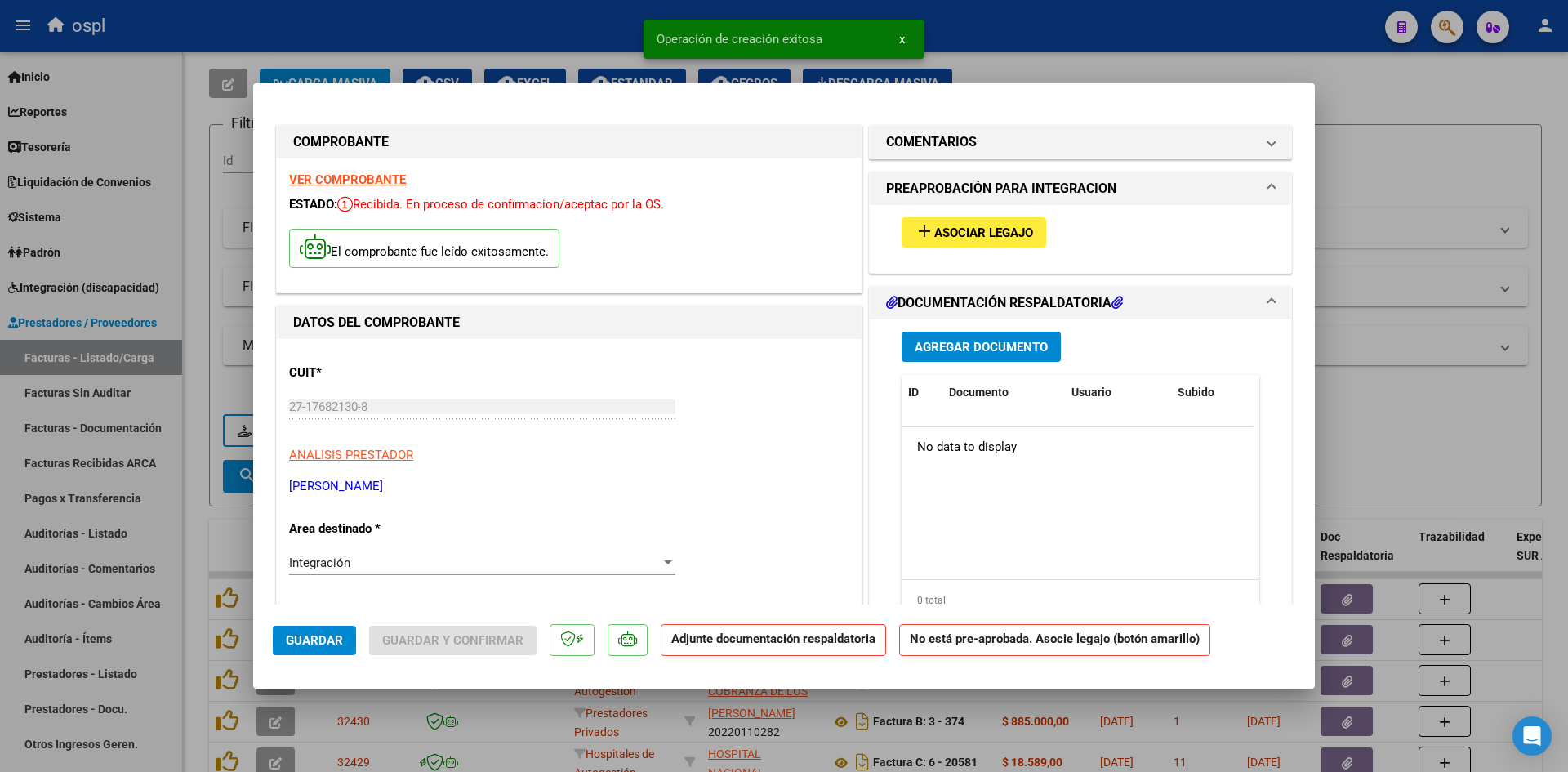
click at [1002, 227] on span "Asociar Legajo" at bounding box center [983, 233] width 98 height 15
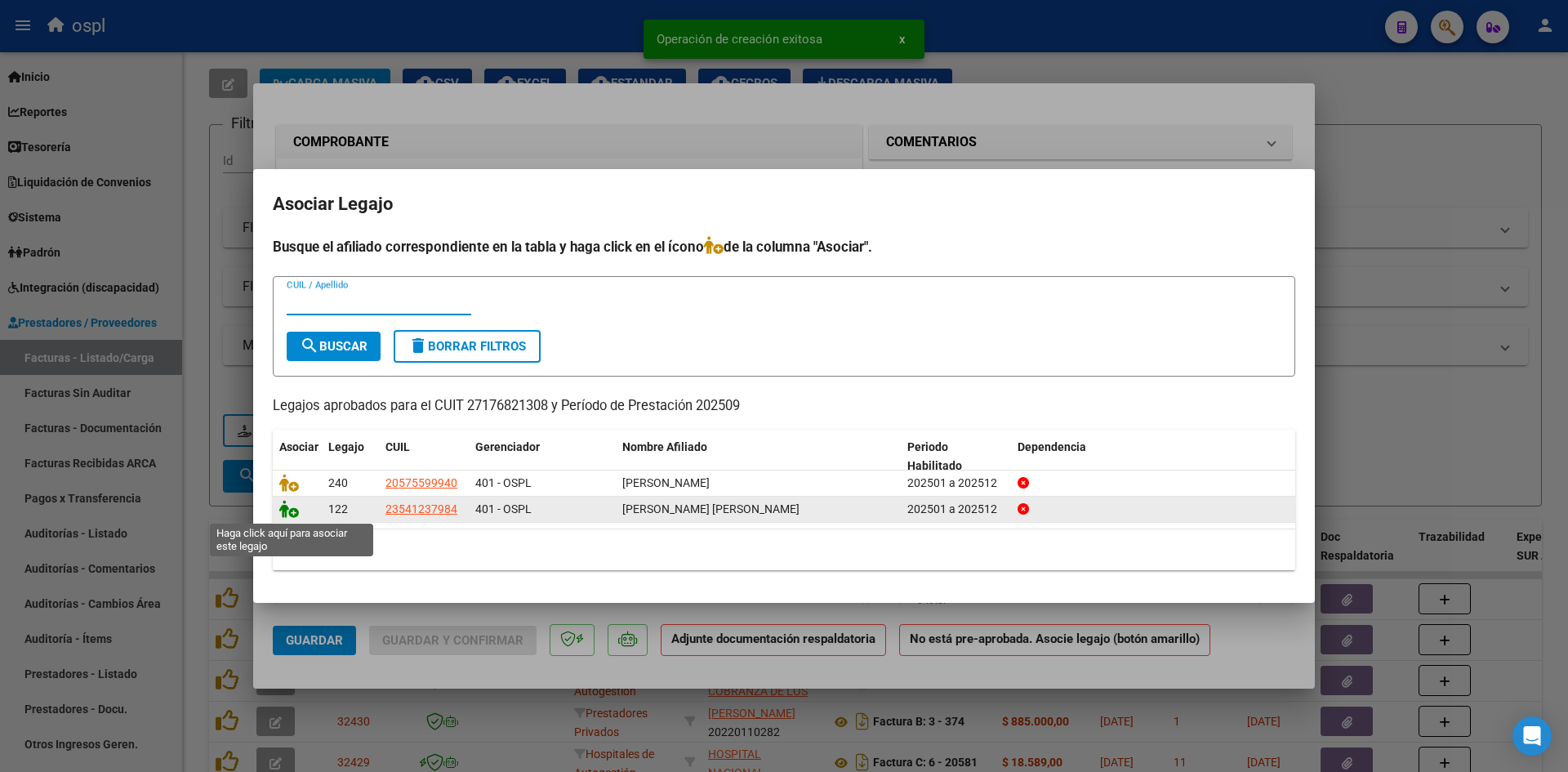
click at [282, 508] on icon at bounding box center [289, 509] width 19 height 18
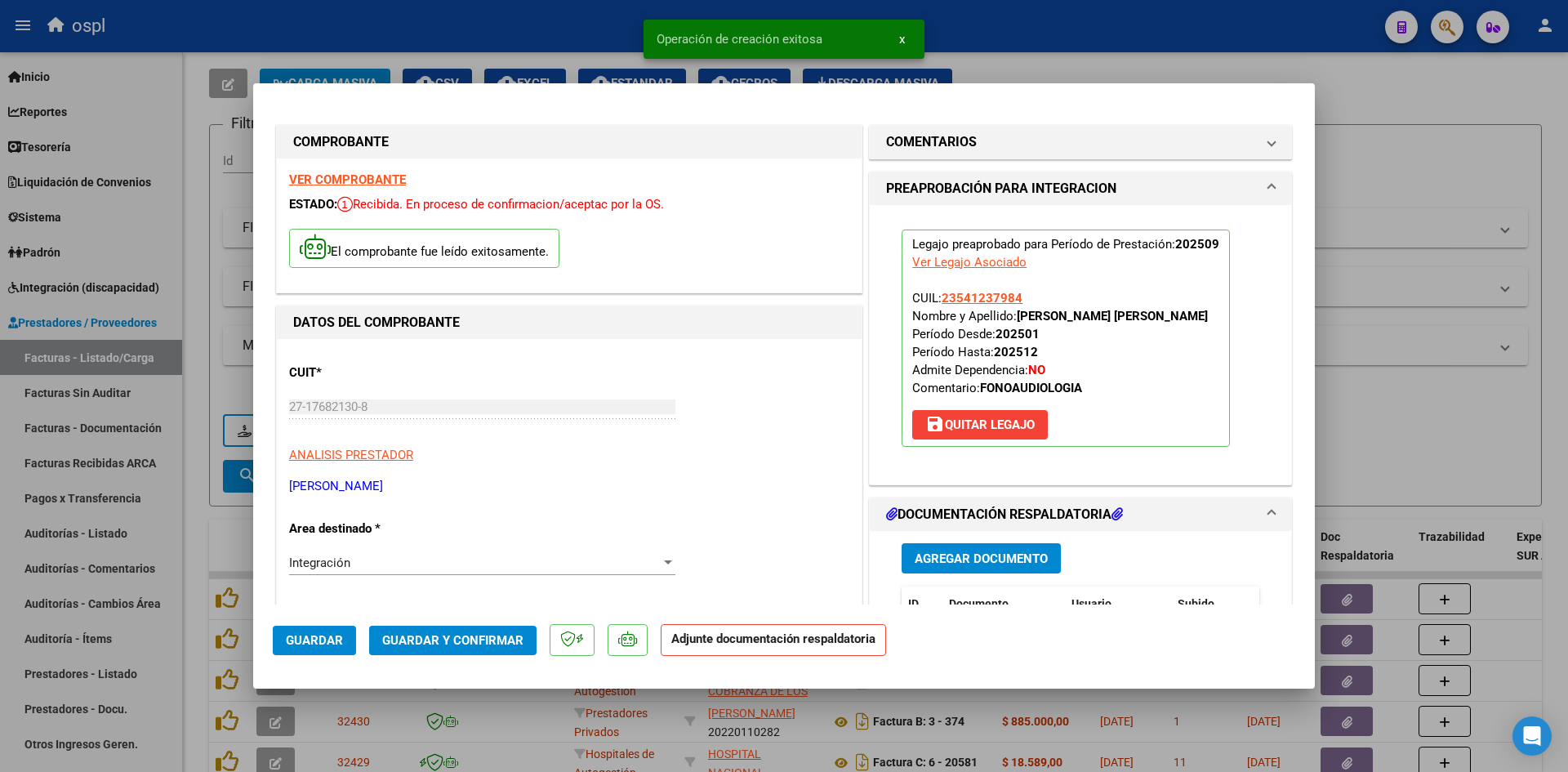
click at [981, 572] on button "Agregar Documento" at bounding box center [980, 559] width 159 height 30
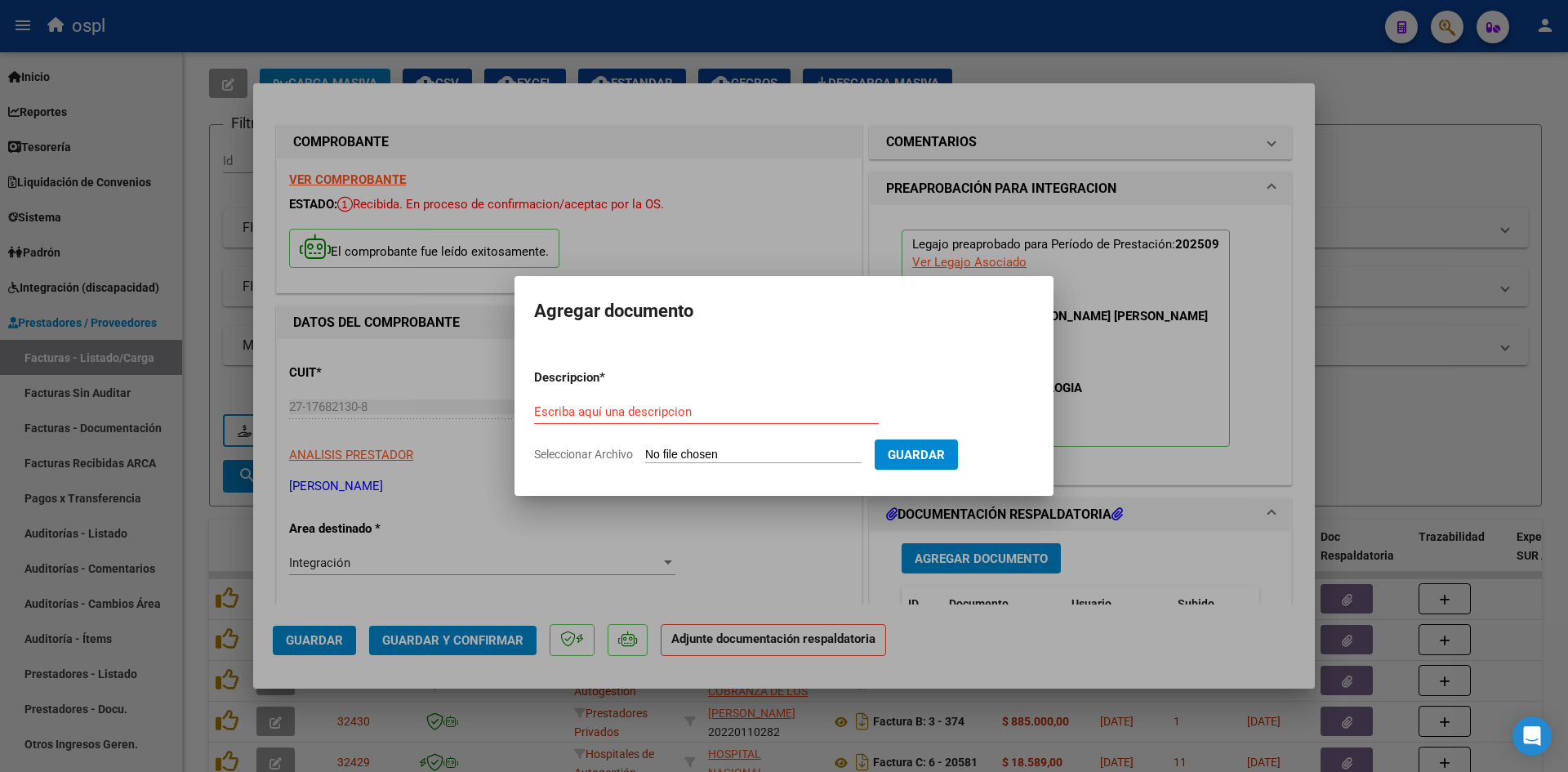
type input "C:\fakepath\[PERSON_NAME] FONO 202509.pdf"
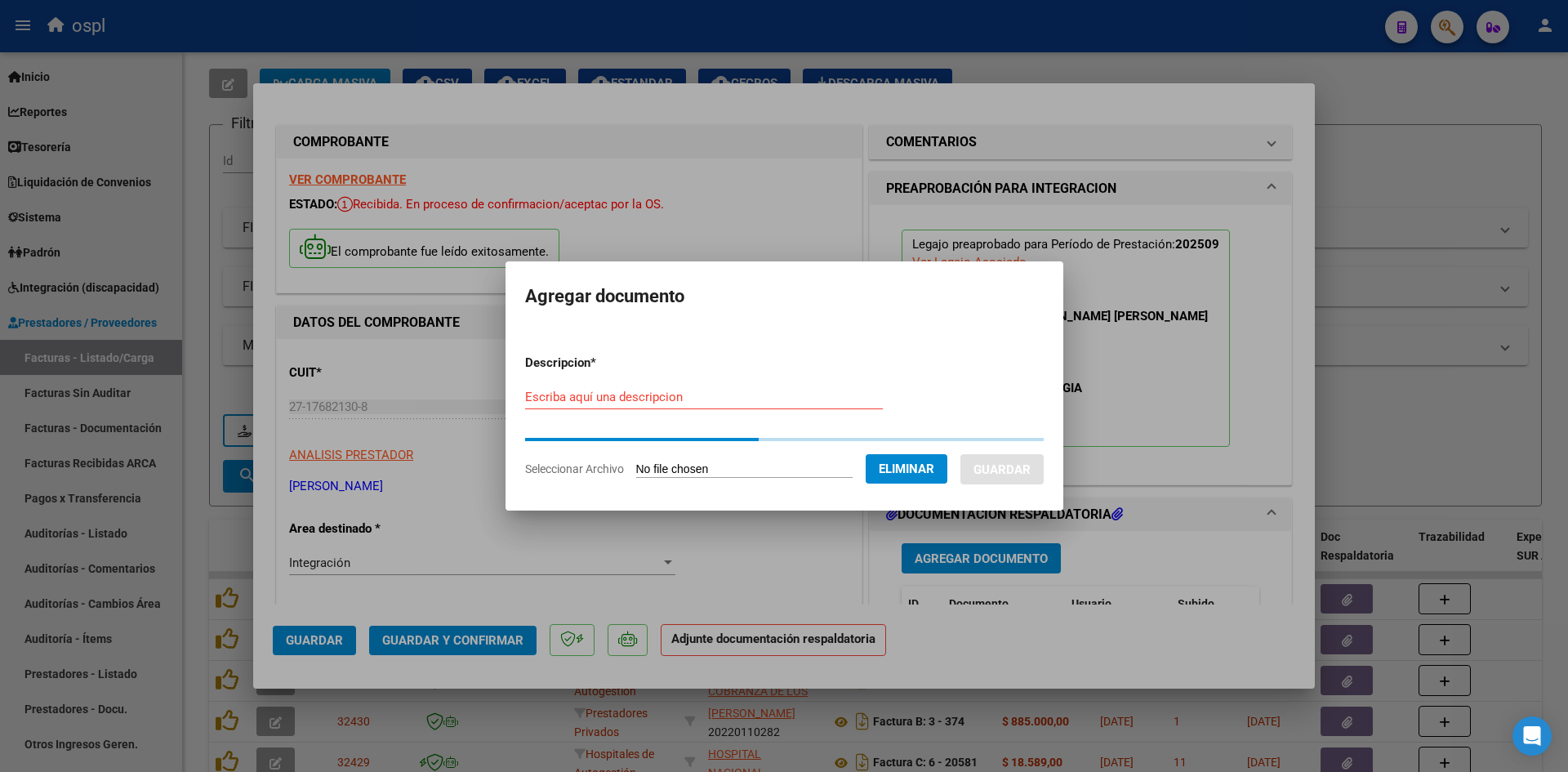
drag, startPoint x: 756, startPoint y: 393, endPoint x: 773, endPoint y: 355, distance: 41.6
click at [754, 391] on form "Descripcion * Escriba aquí una descripcion Seleccionar Archivo Eliminar Guardar" at bounding box center [784, 416] width 519 height 149
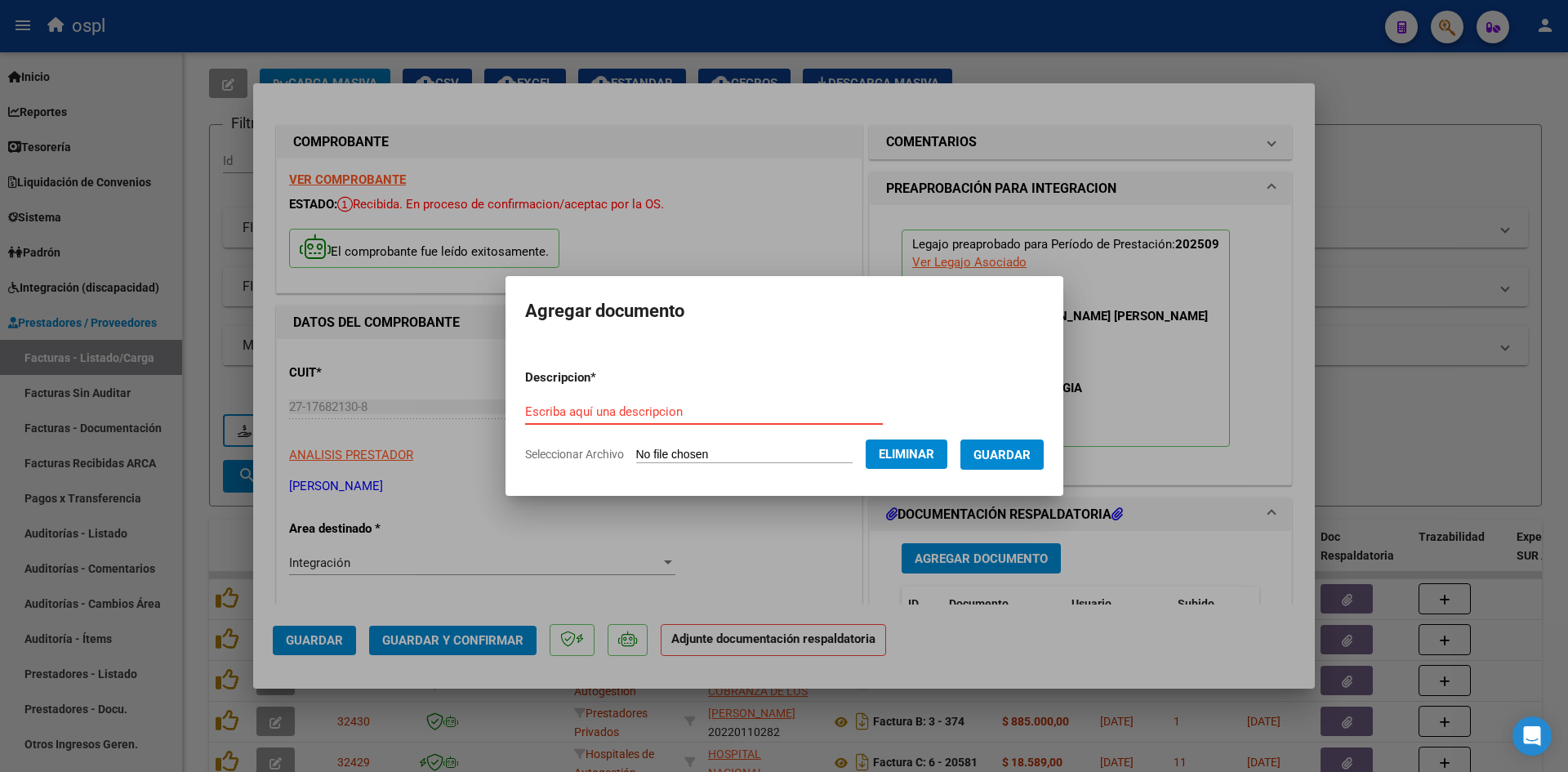
click at [738, 407] on input "Escriba aquí una descripcion" at bounding box center [704, 412] width 358 height 15
type input "planilla de asistencia"
click at [1028, 452] on span "Guardar" at bounding box center [1001, 455] width 57 height 15
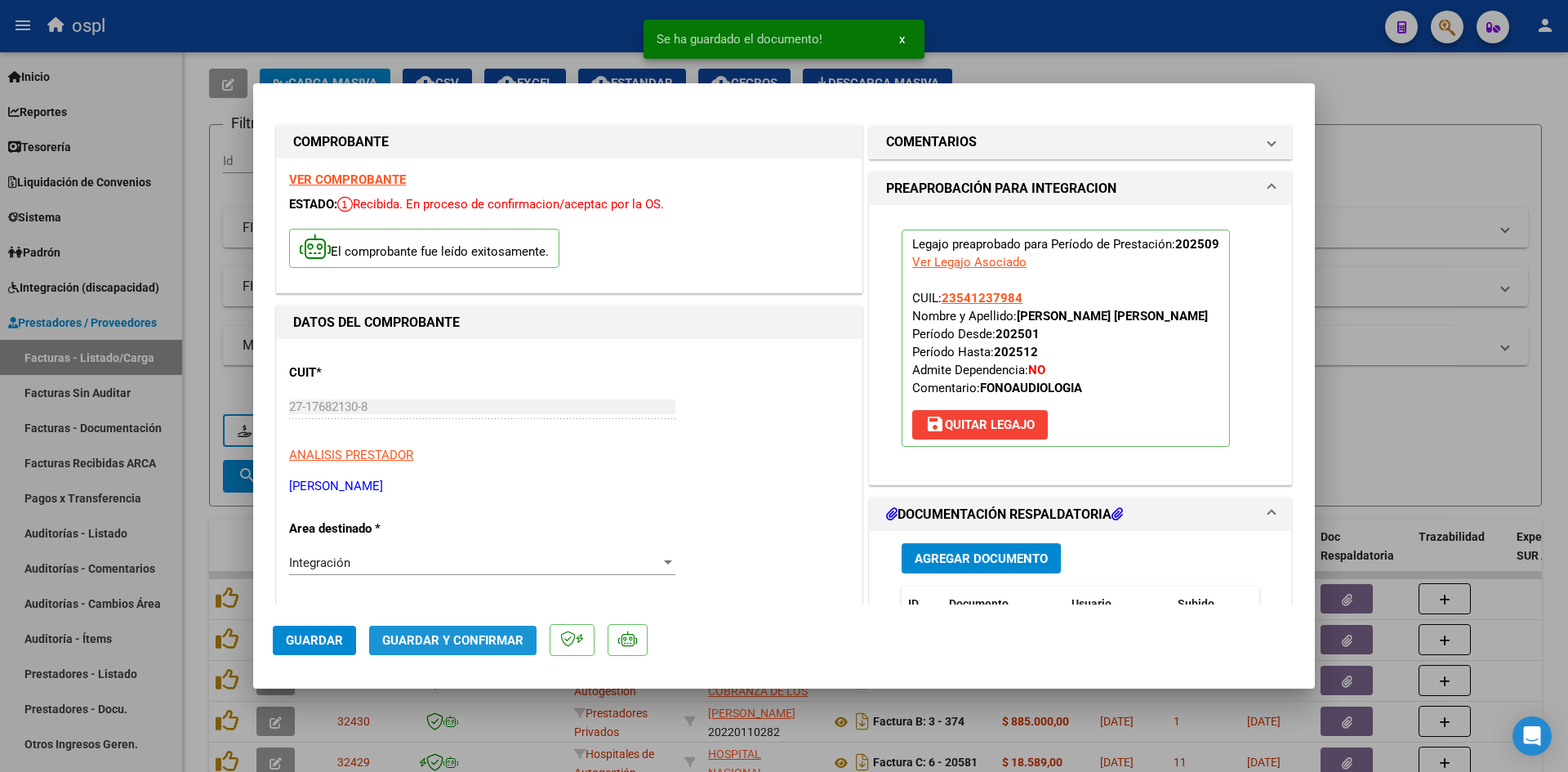
click at [455, 647] on span "Guardar y Confirmar" at bounding box center [453, 640] width 142 height 15
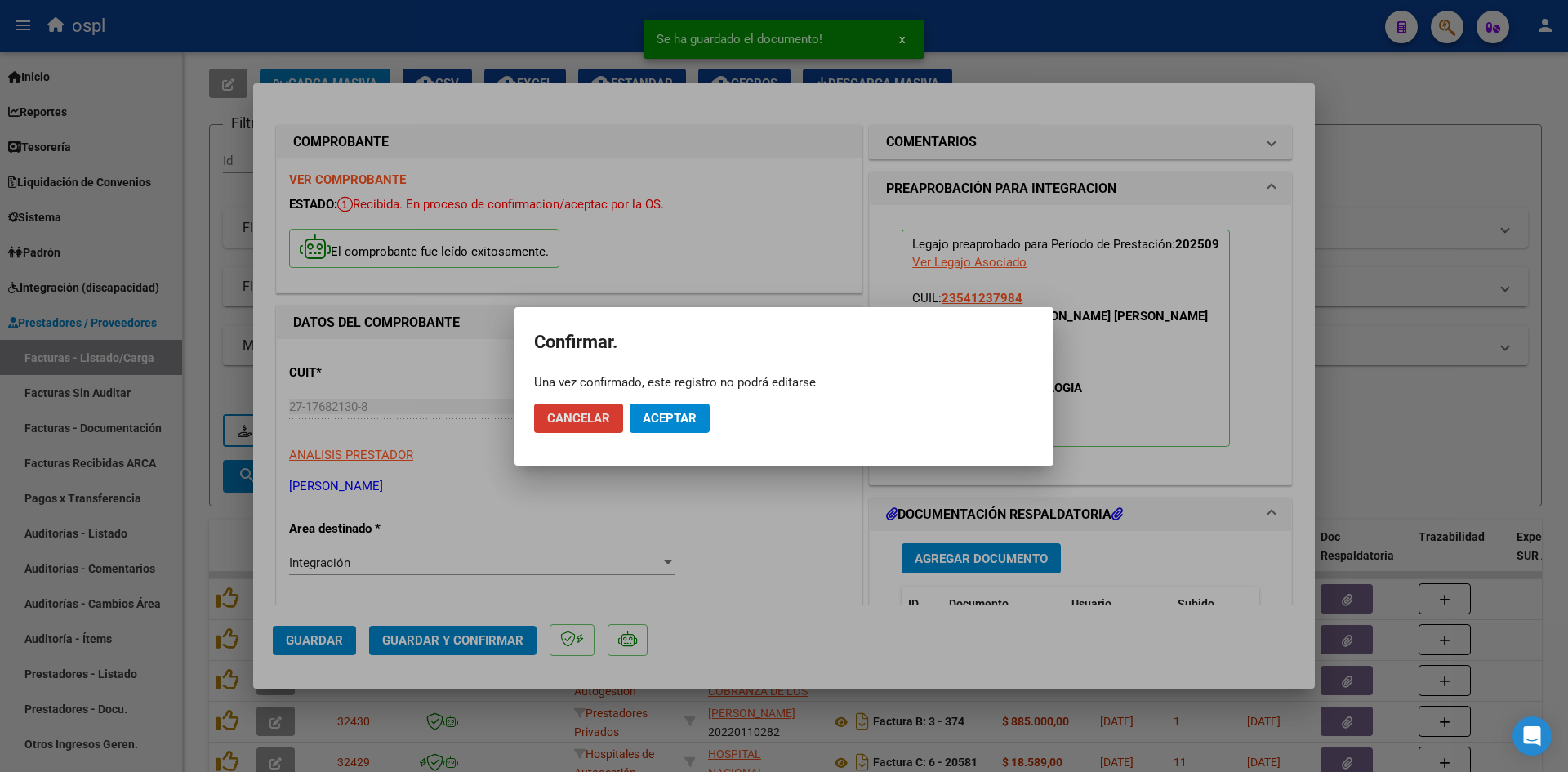
click at [696, 421] on span "Aceptar" at bounding box center [670, 419] width 54 height 15
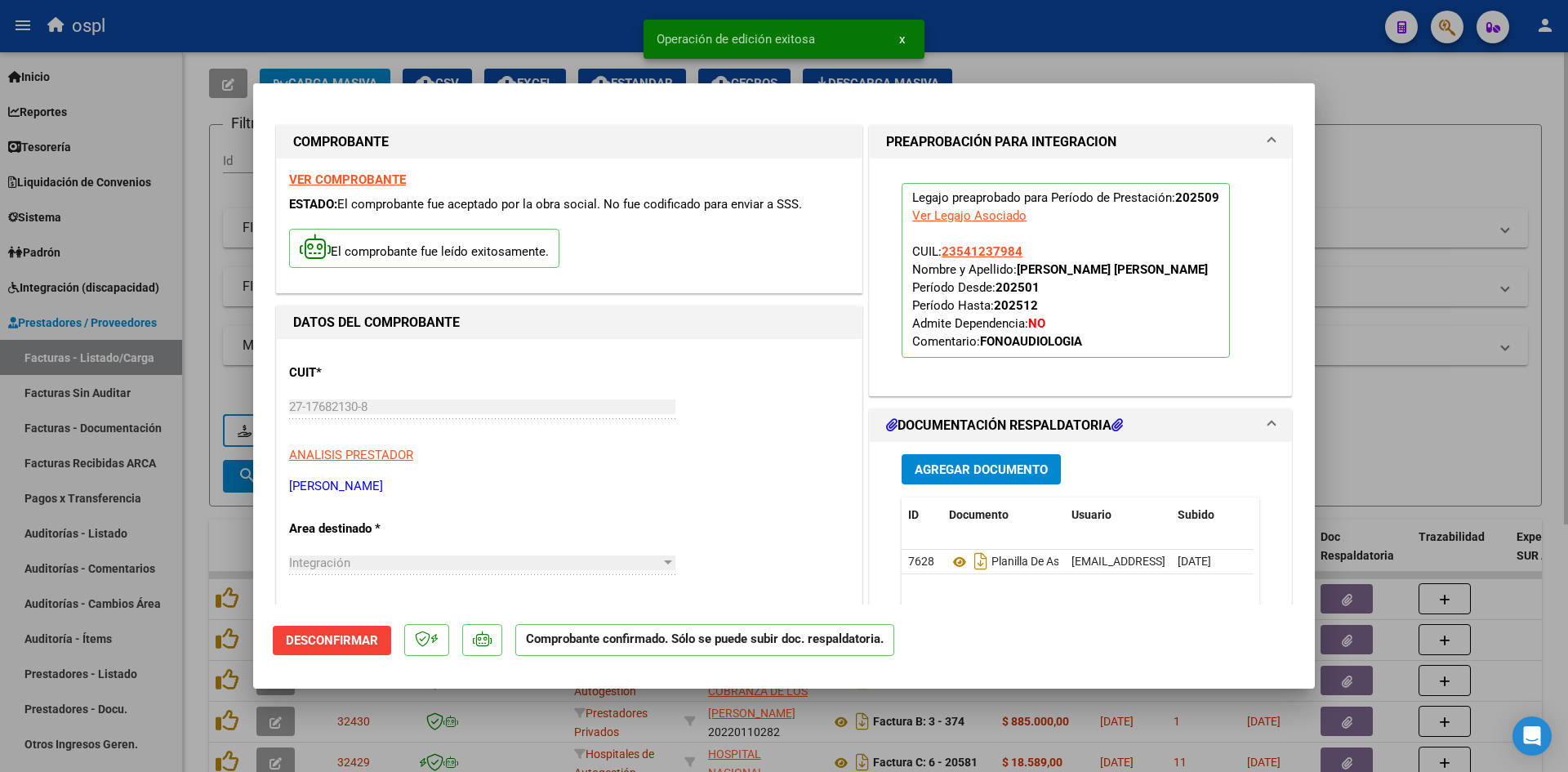
drag, startPoint x: 1471, startPoint y: 178, endPoint x: 1430, endPoint y: 303, distance: 131.6
click at [1471, 178] on div at bounding box center [784, 386] width 1568 height 772
type input "$ 0,00"
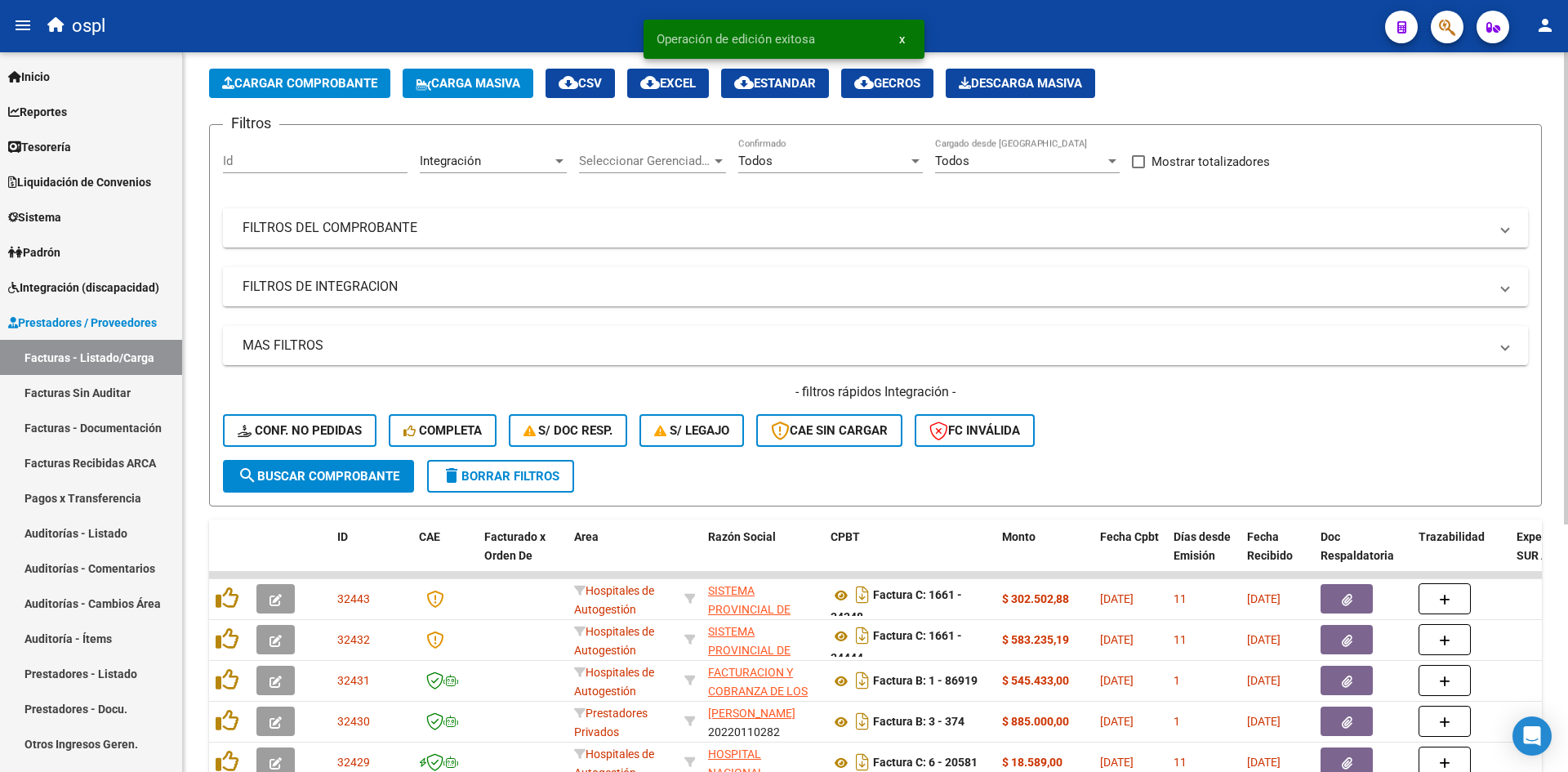
click at [342, 78] on span "Cargar Comprobante" at bounding box center [300, 84] width 155 height 15
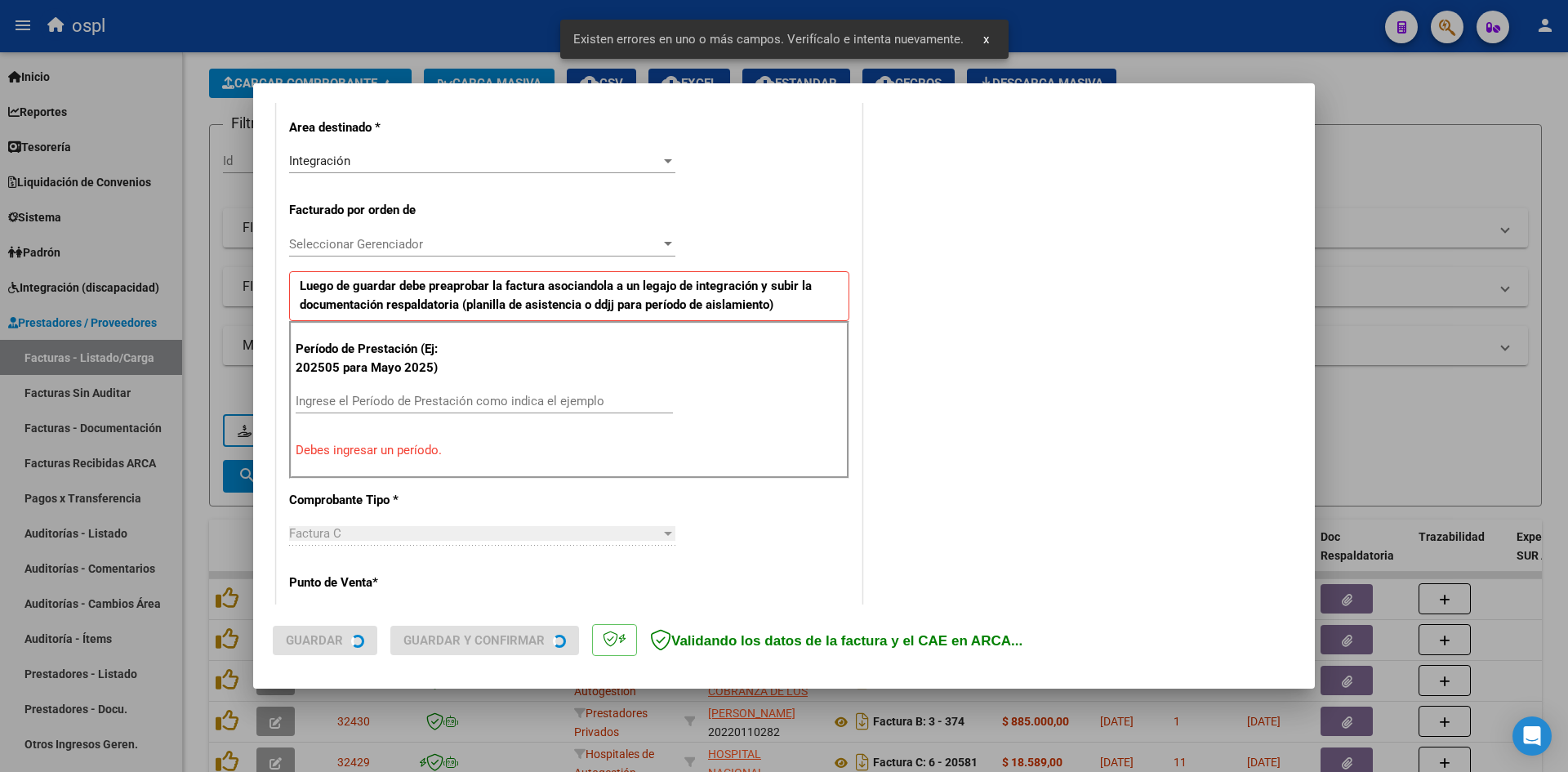
scroll to position [401, 0]
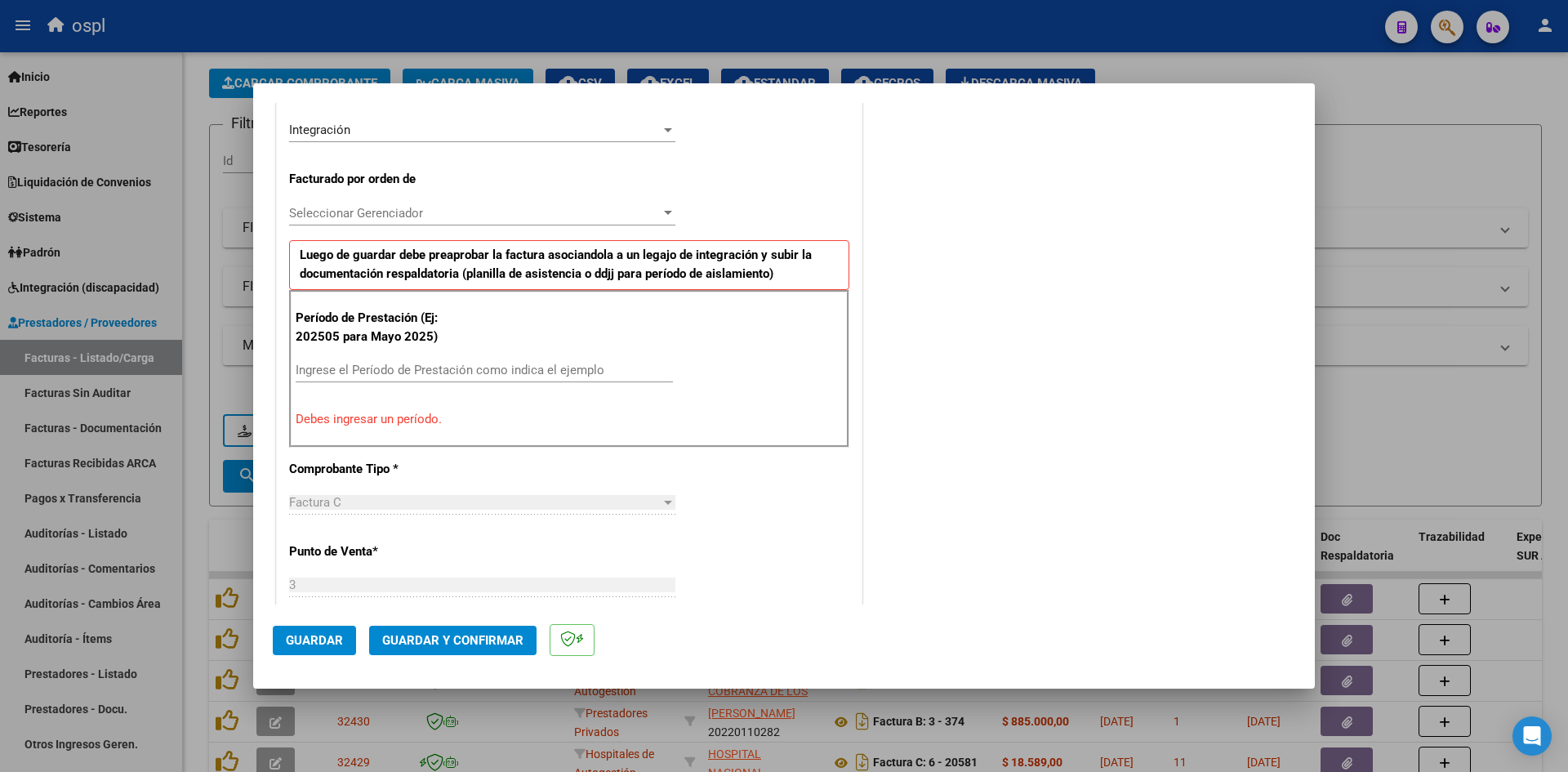
click at [511, 363] on input "Ingrese el Período de Prestación como indica el ejemplo" at bounding box center [484, 370] width 377 height 15
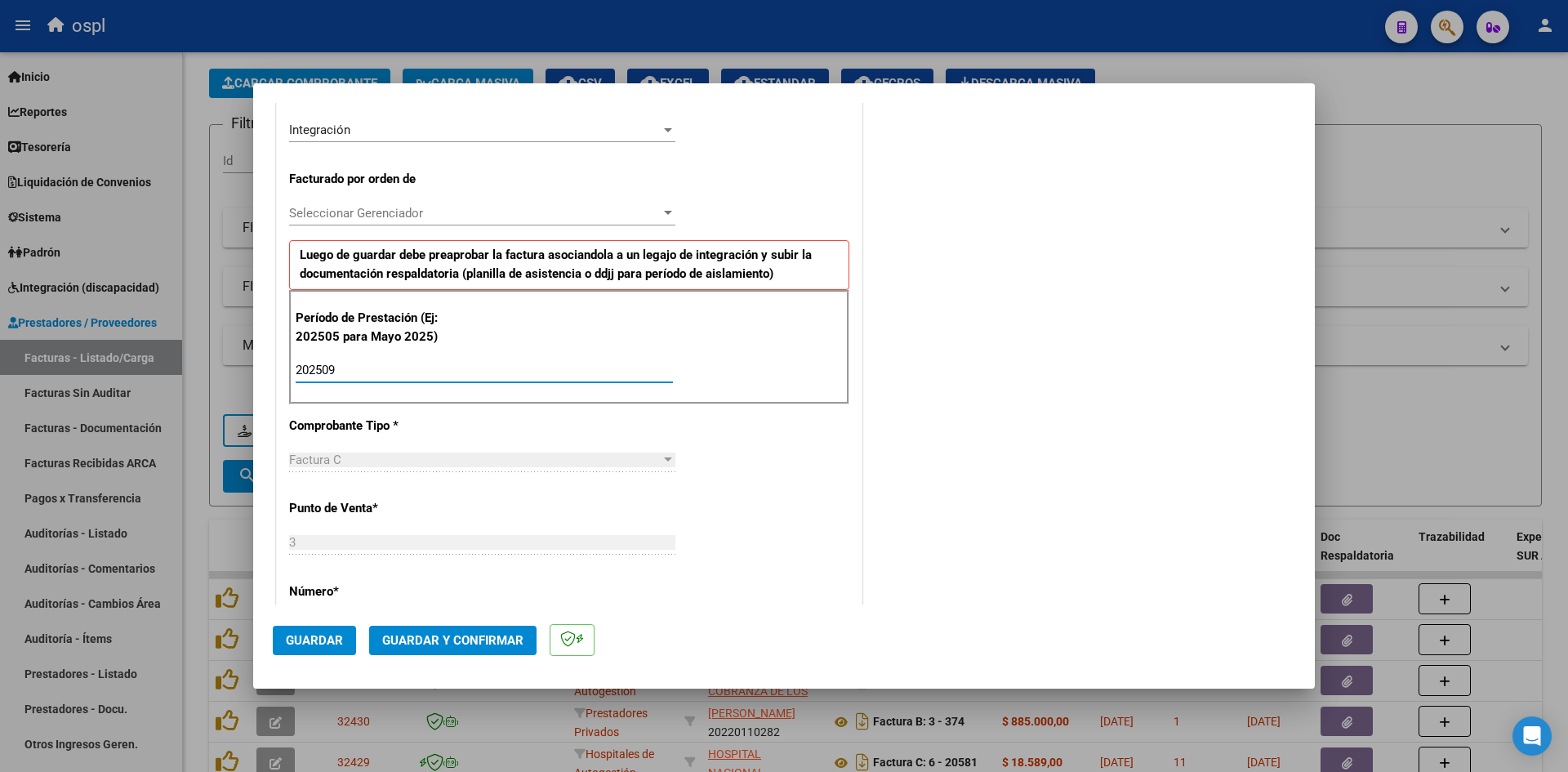
type input "202509"
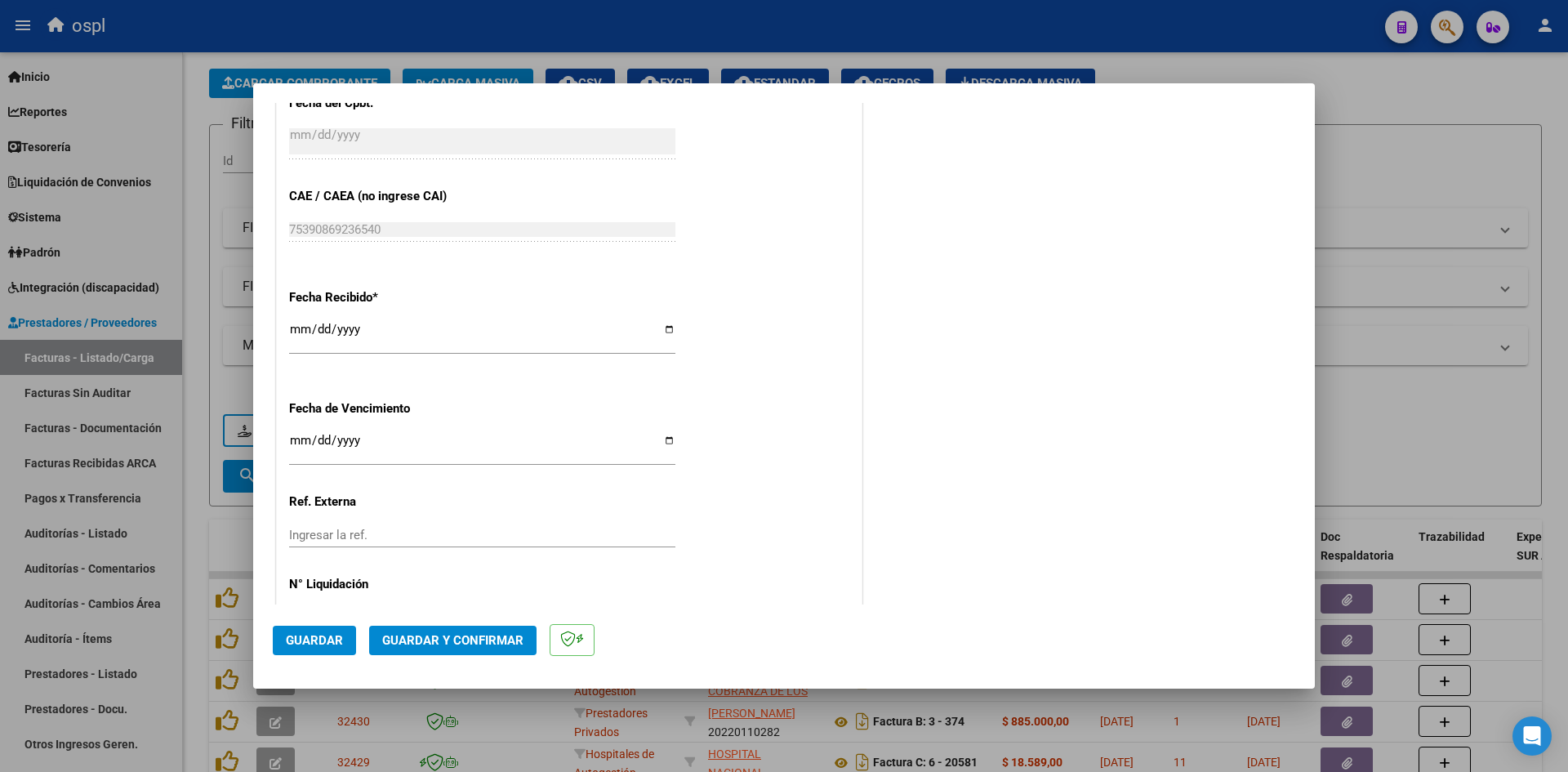
click at [302, 332] on input "[DATE]" at bounding box center [482, 336] width 386 height 26
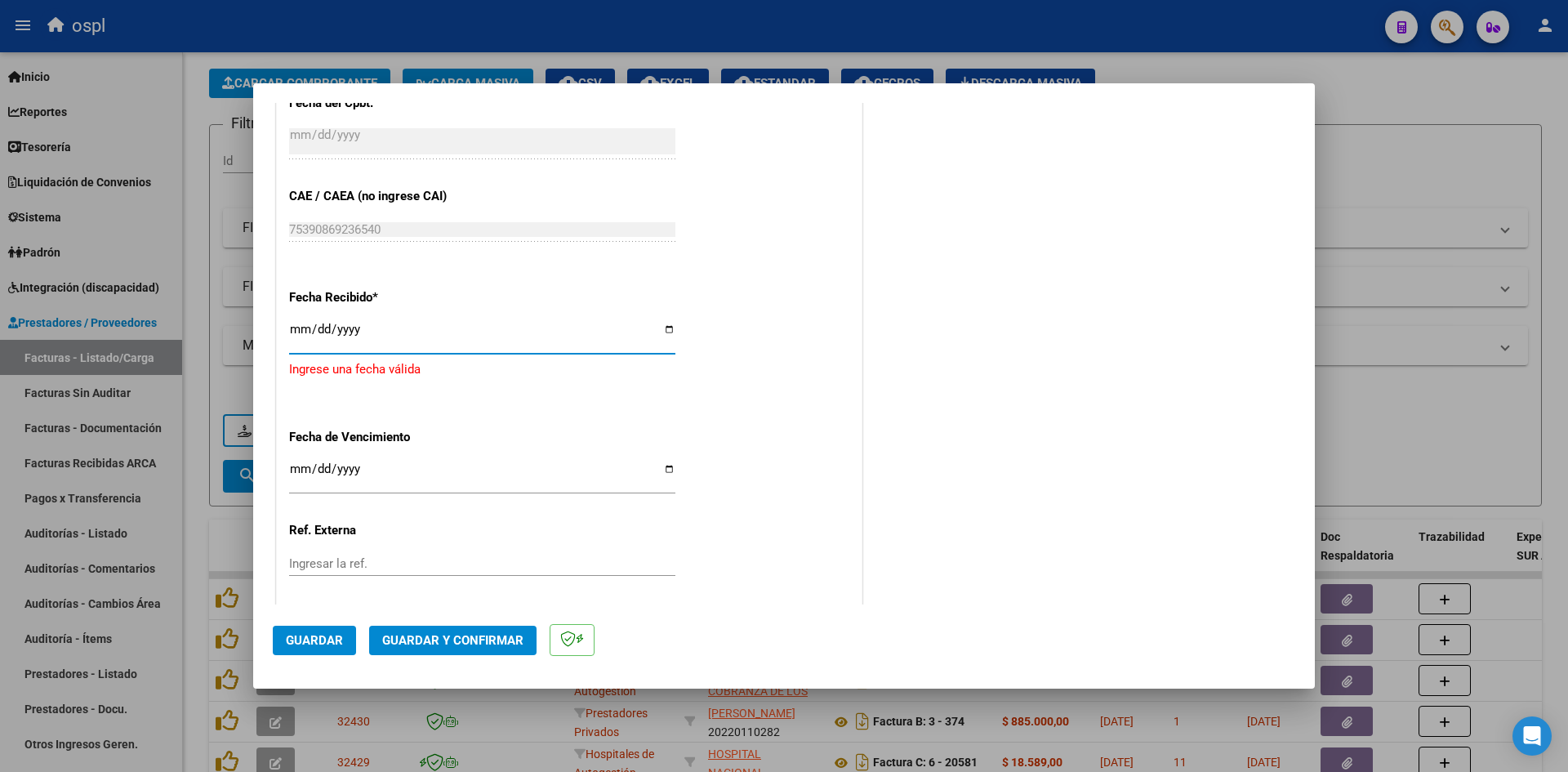
type input "[DATE]"
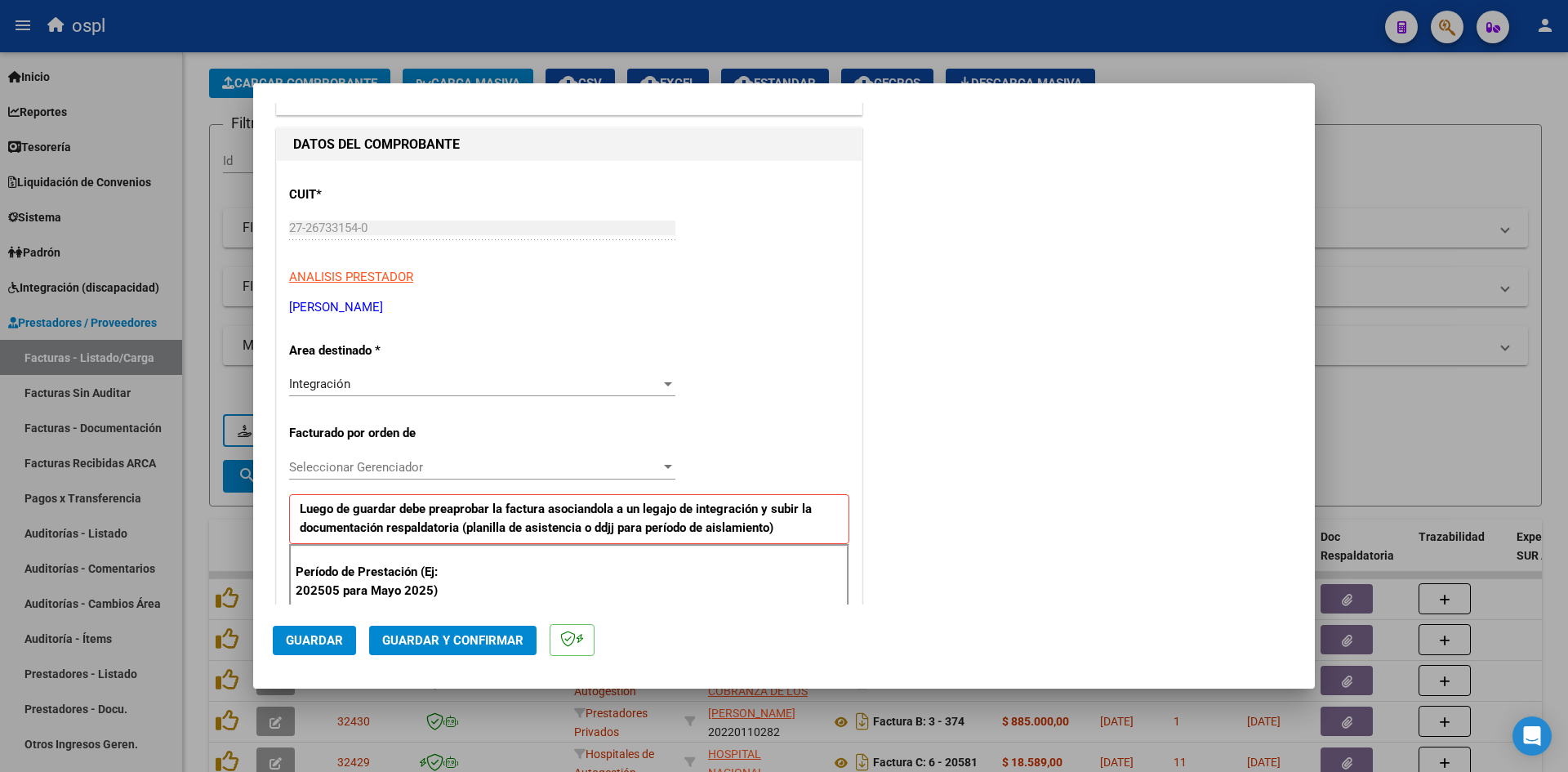
scroll to position [0, 0]
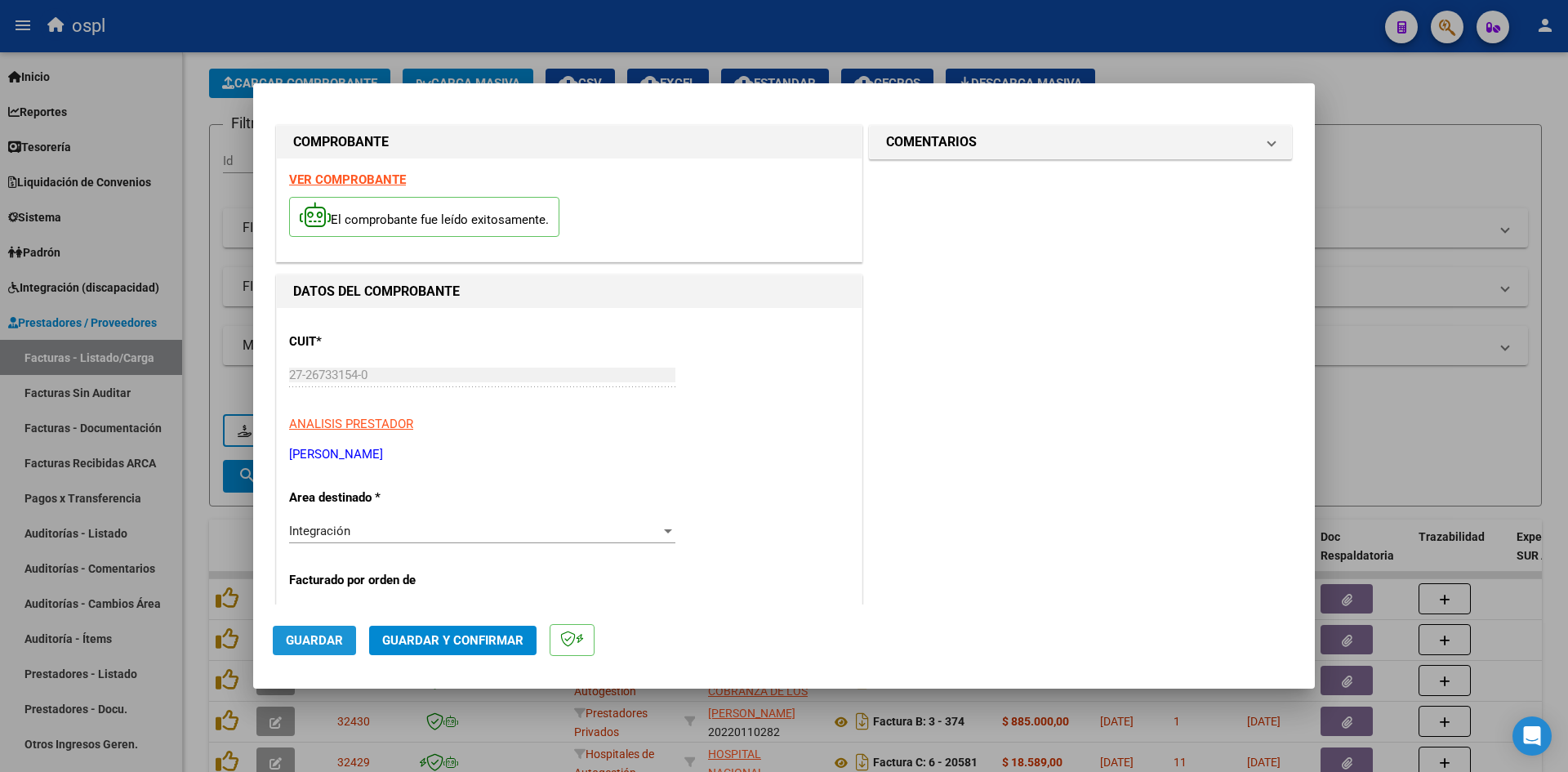
click at [319, 643] on span "Guardar" at bounding box center [315, 640] width 57 height 15
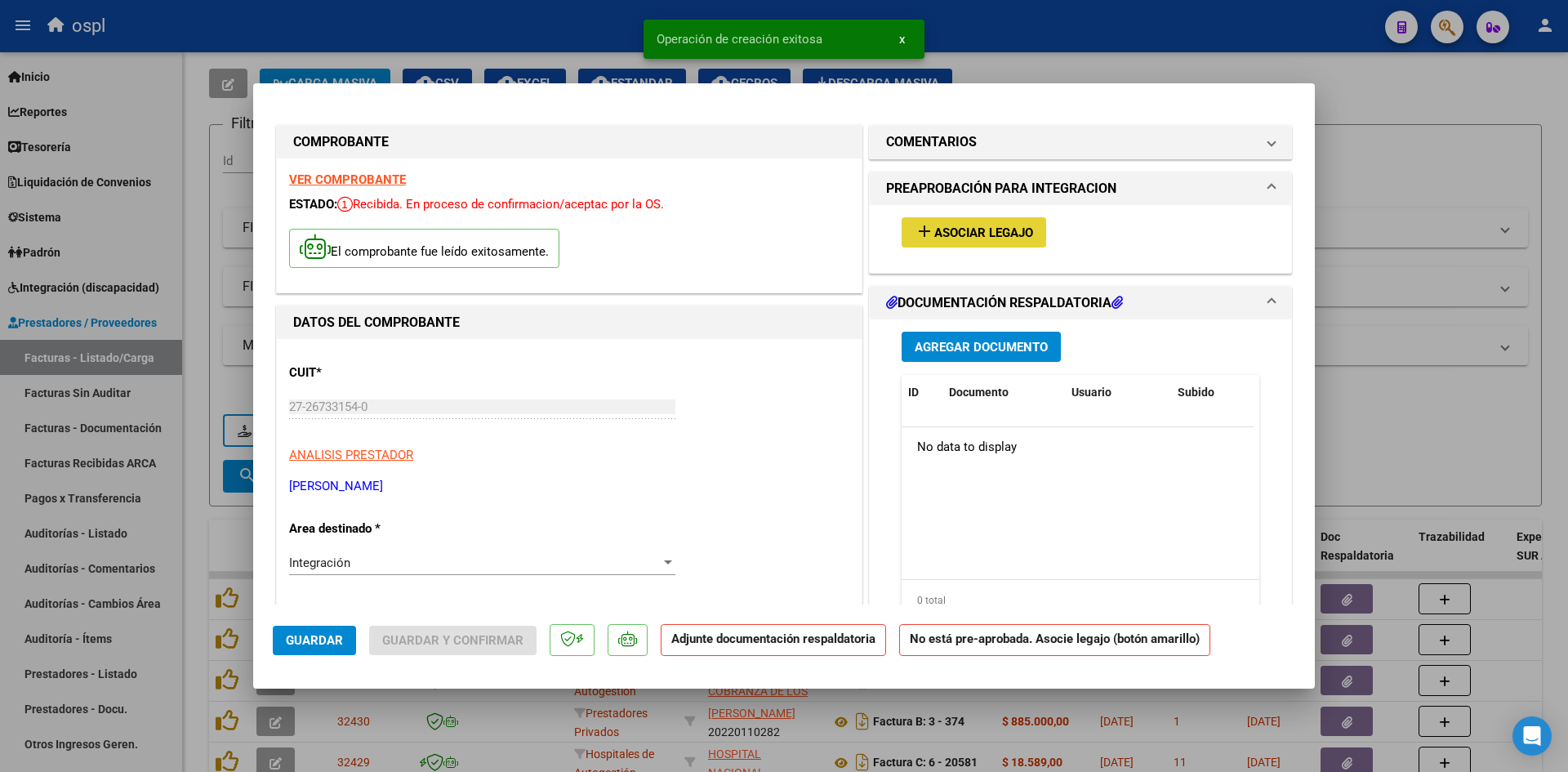
click at [974, 237] on span "Asociar Legajo" at bounding box center [983, 233] width 98 height 15
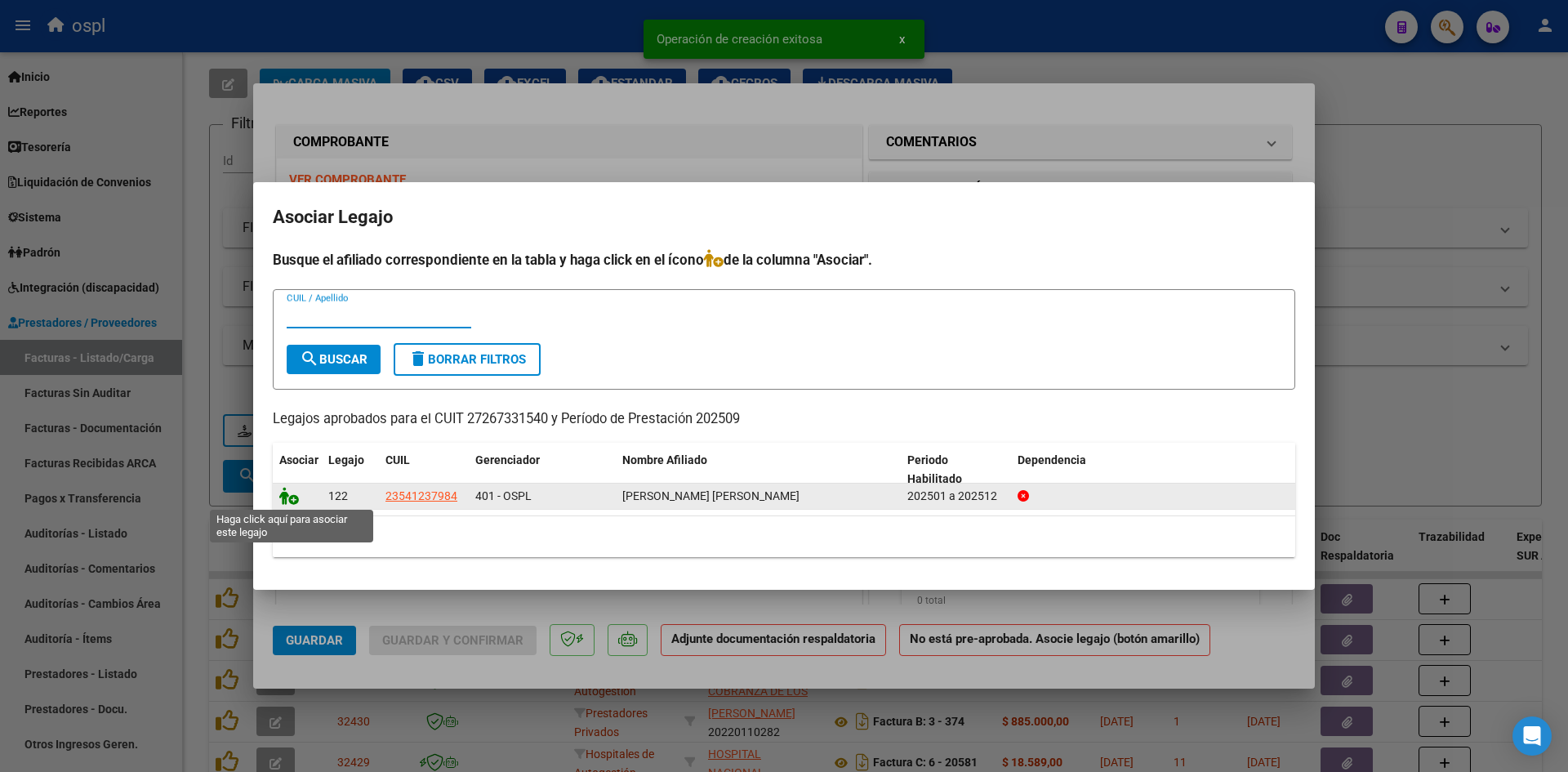
click at [288, 500] on icon at bounding box center [289, 496] width 19 height 18
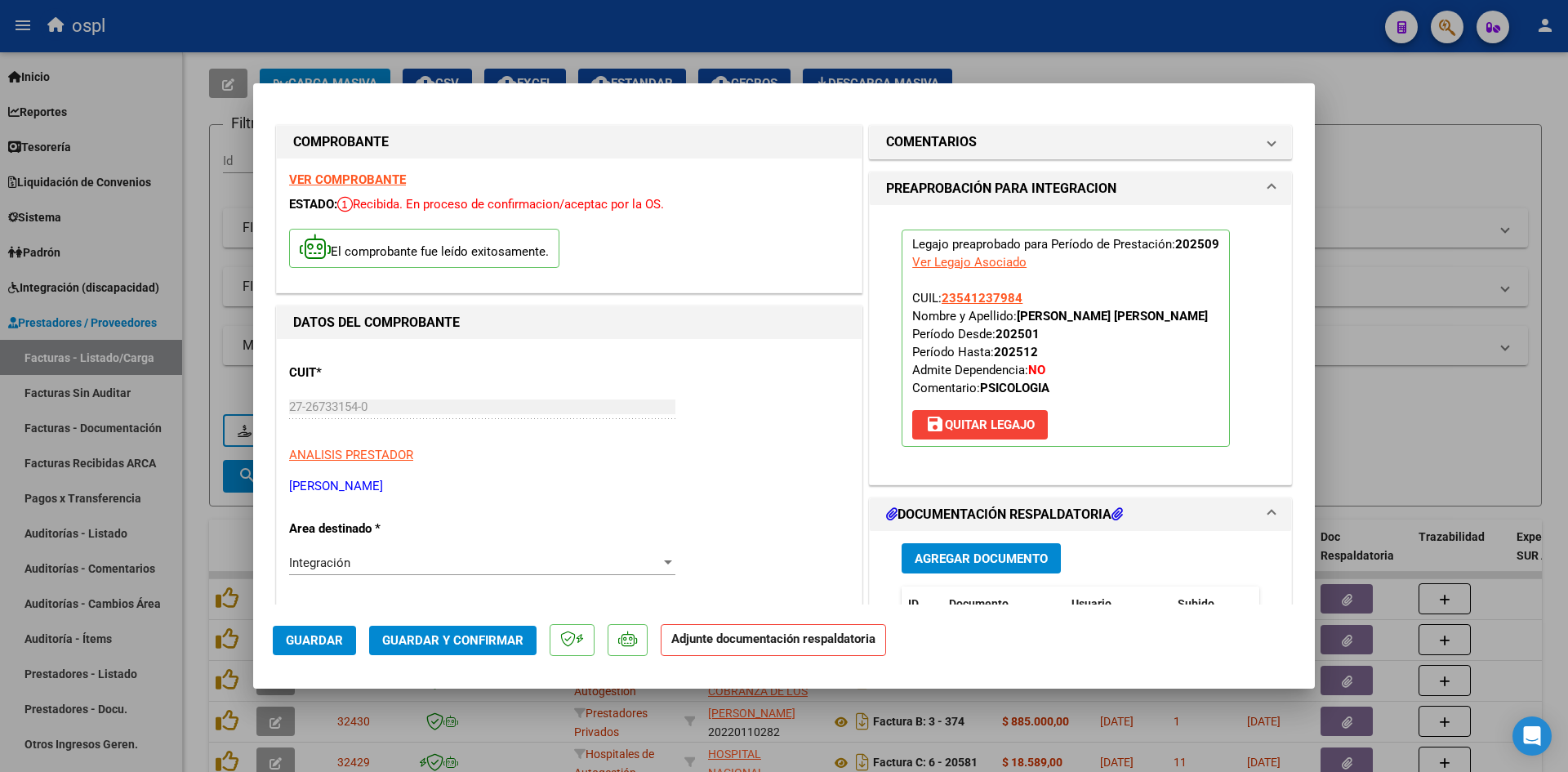
click at [976, 554] on span "Agregar Documento" at bounding box center [981, 559] width 133 height 15
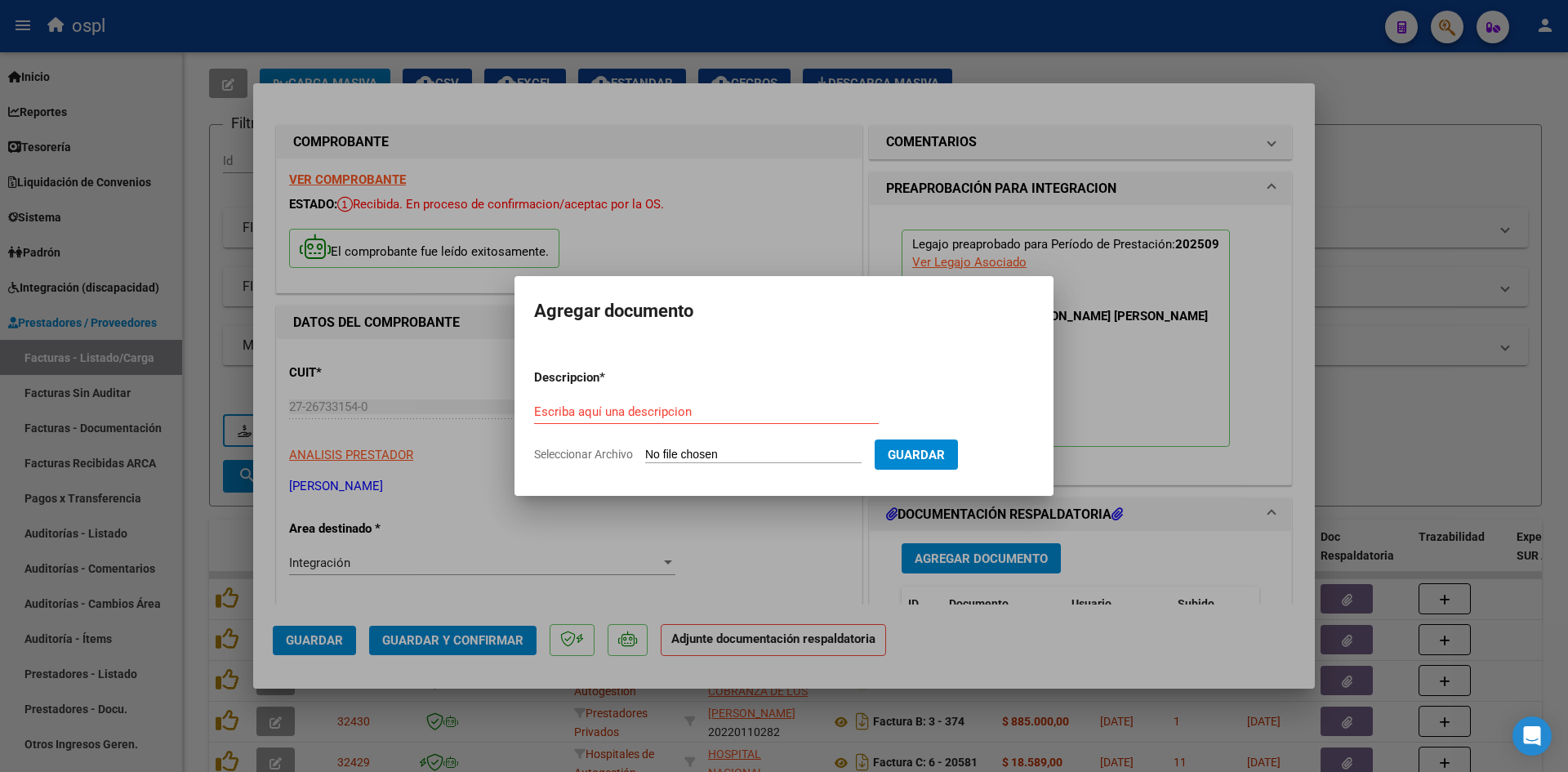
type input "C:\fakepath\[PERSON_NAME] PSICO 202509.pdf"
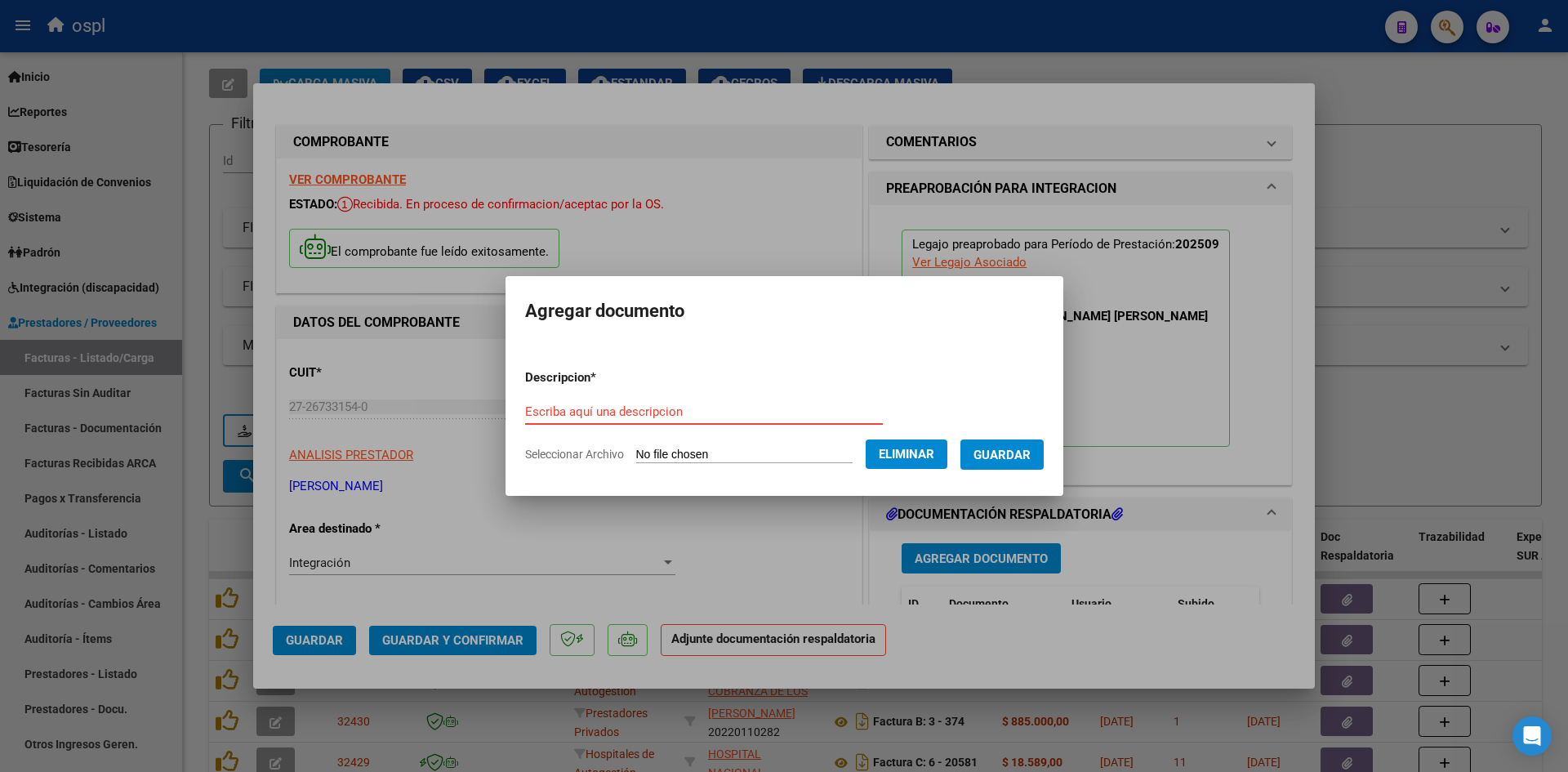
click at [758, 412] on input "Escriba aquí una descripcion" at bounding box center [704, 412] width 358 height 15
type input "planilla de asistencia"
click at [1024, 455] on span "Guardar" at bounding box center [1001, 455] width 57 height 15
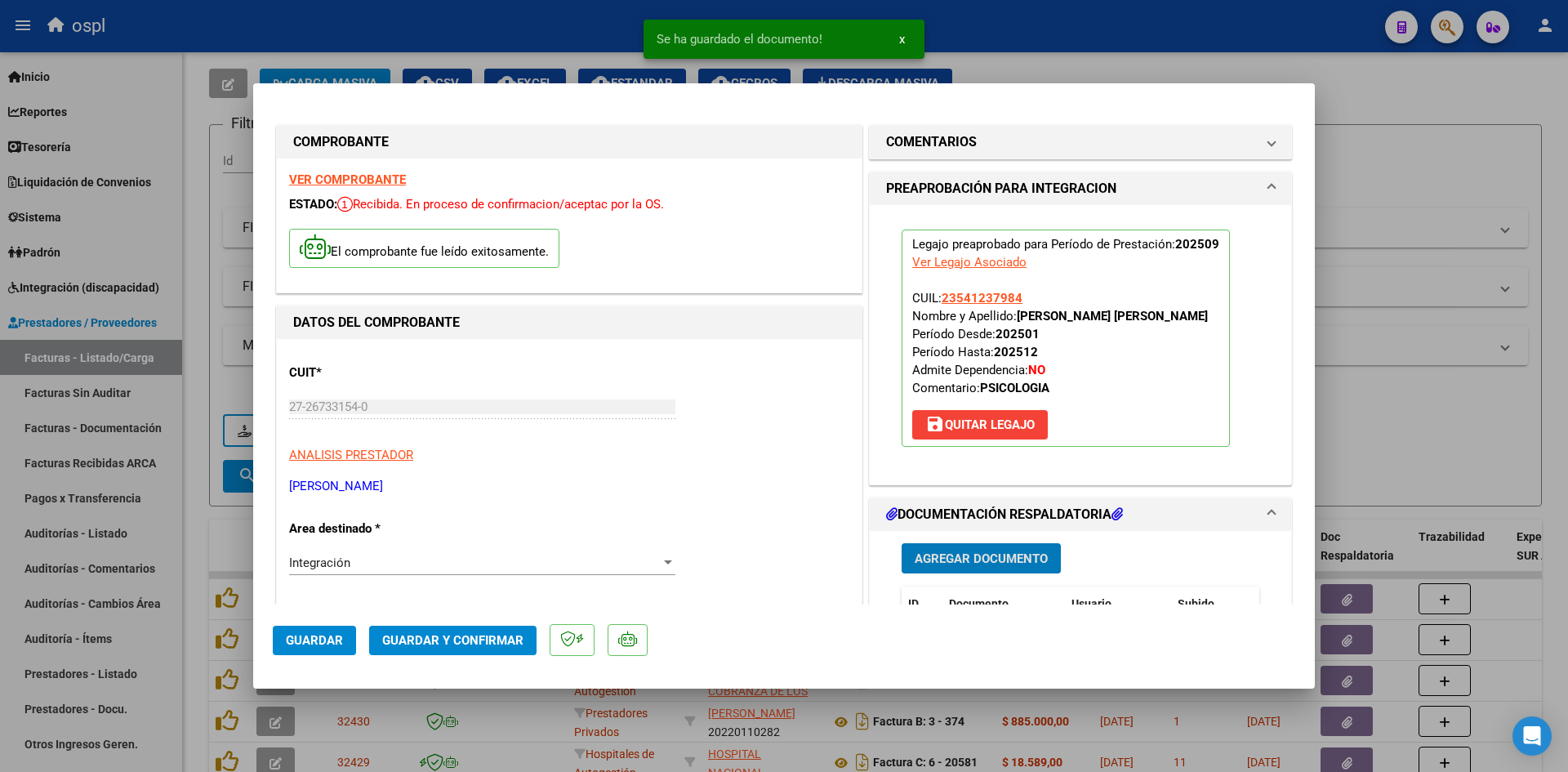
click at [479, 631] on button "Guardar y Confirmar" at bounding box center [452, 640] width 167 height 29
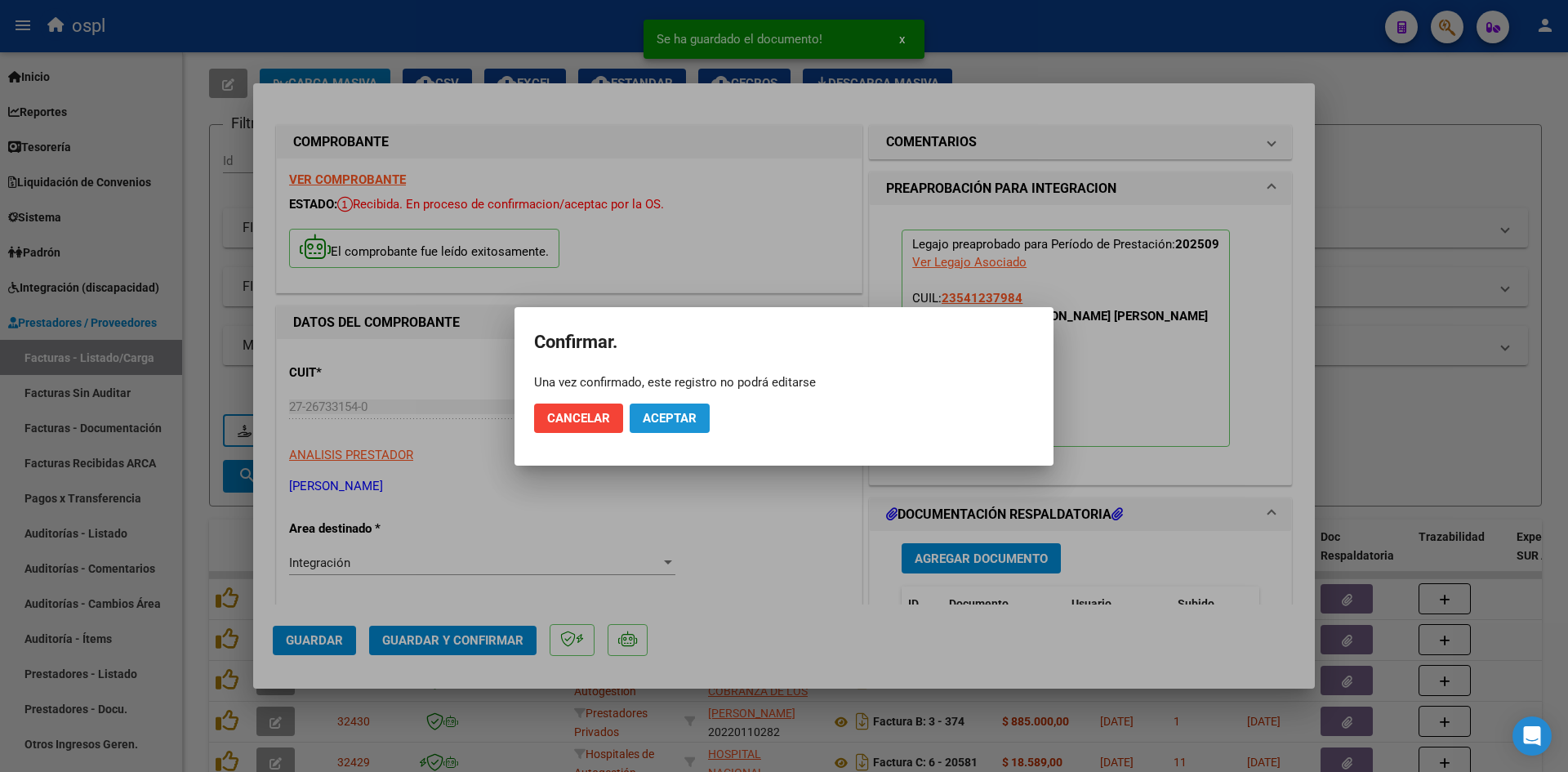
click at [687, 423] on span "Aceptar" at bounding box center [670, 419] width 54 height 15
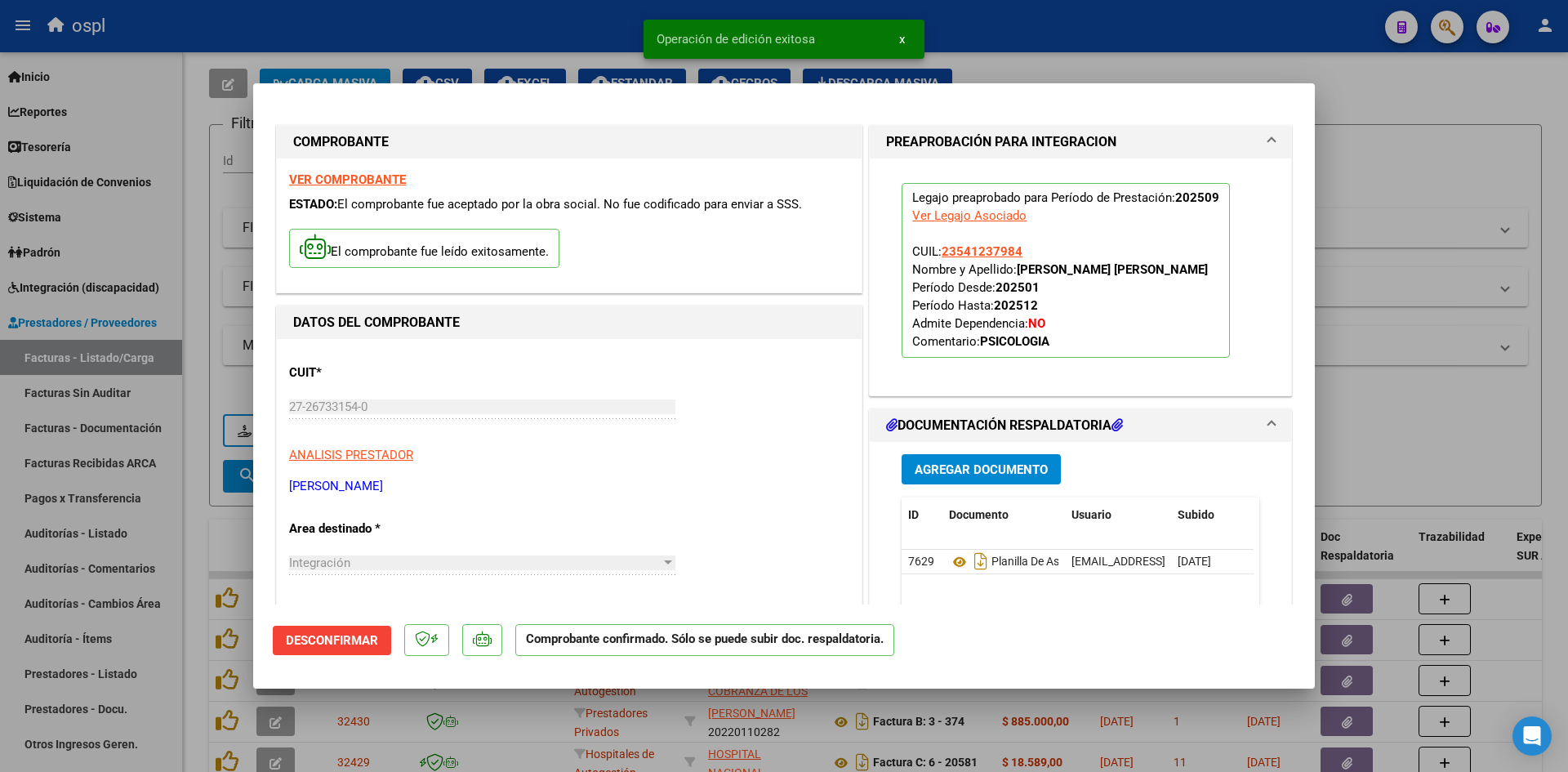
click at [1396, 164] on div at bounding box center [784, 386] width 1568 height 772
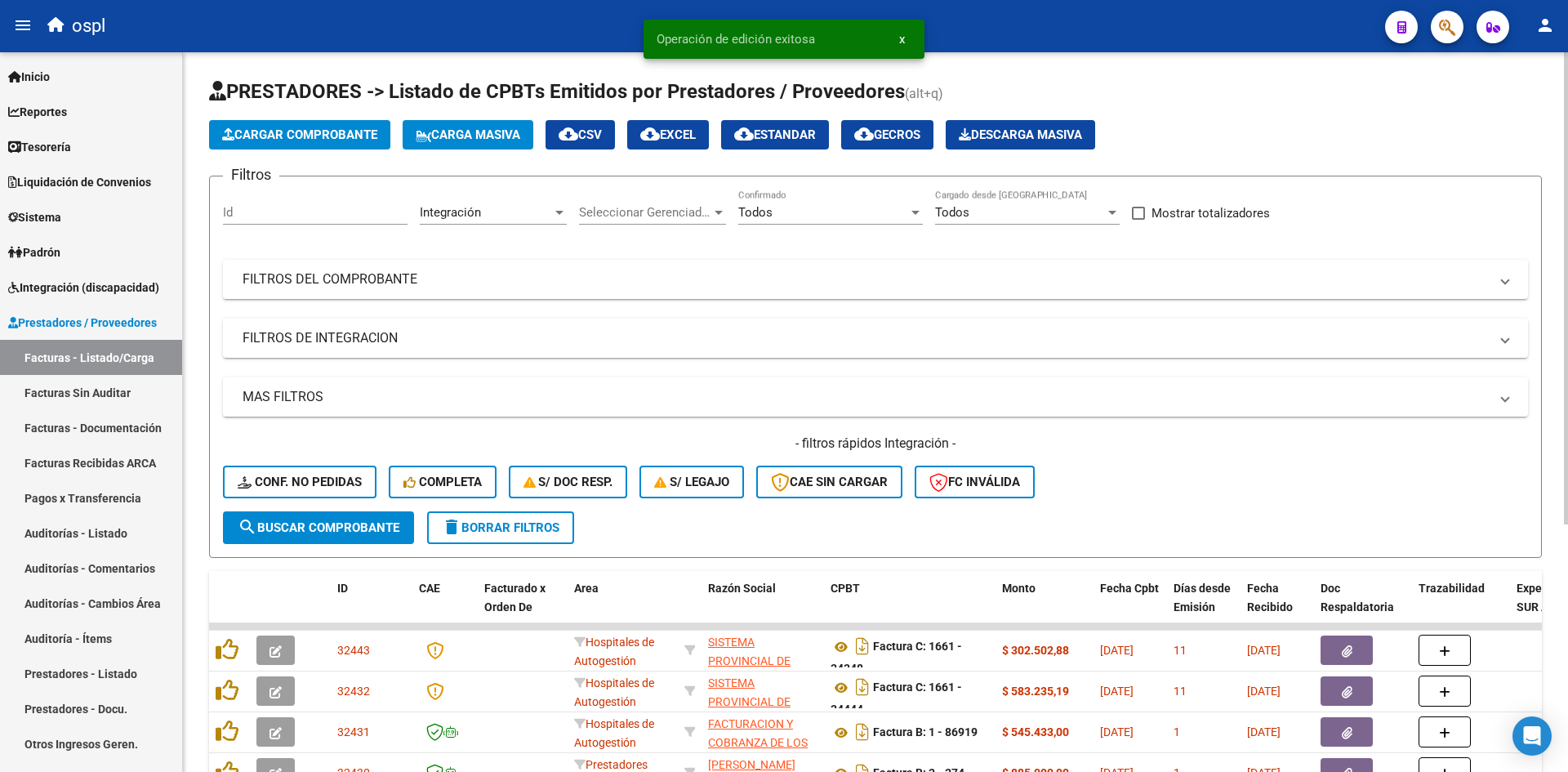
click at [332, 116] on app-list-header "PRESTADORES -> Listado de CPBTs Emitidos por Prestadores / Proveedores (alt+q) …" at bounding box center [875, 317] width 1333 height 479
click at [332, 126] on button "Cargar Comprobante" at bounding box center [299, 135] width 181 height 29
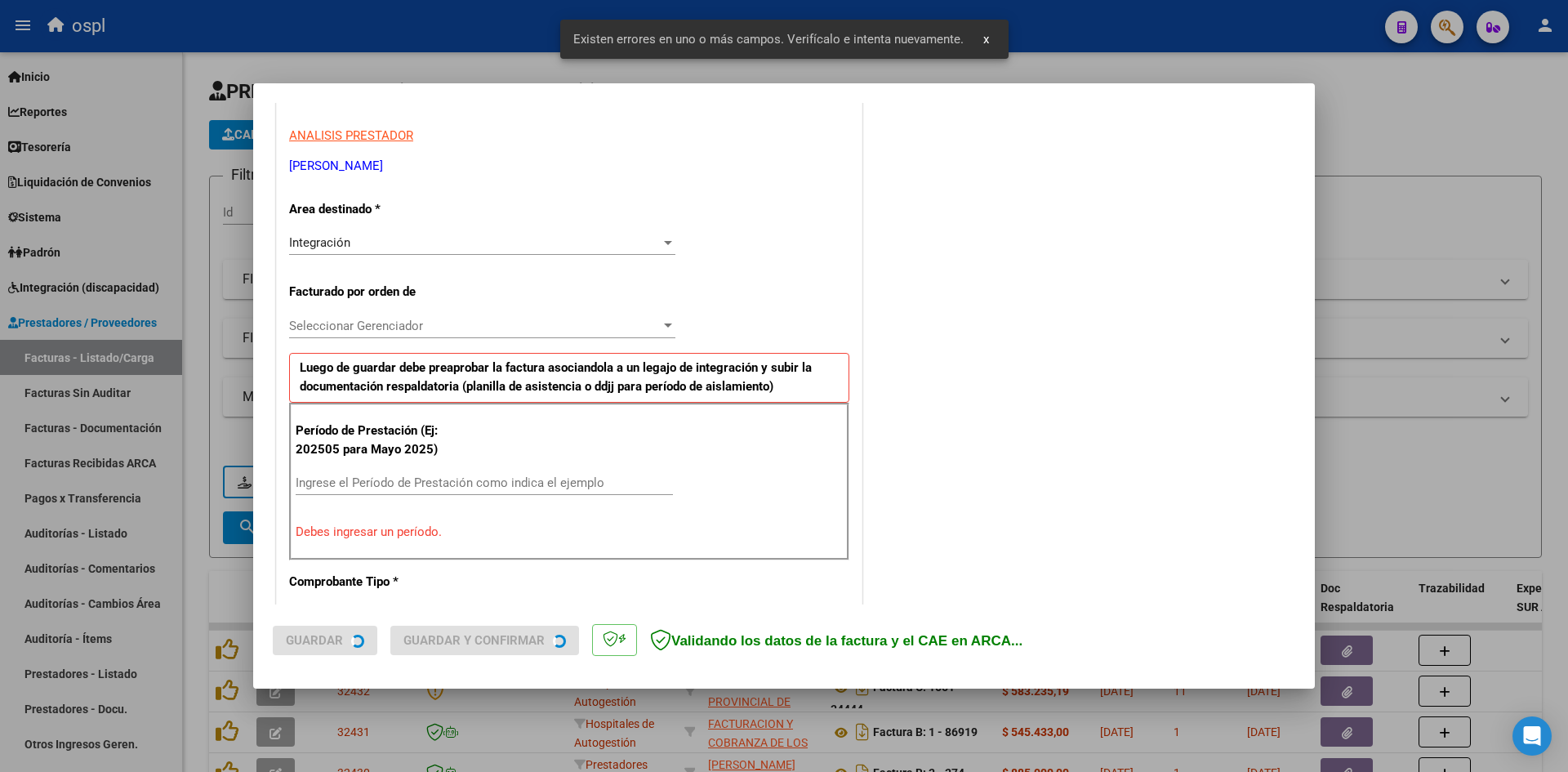
scroll to position [401, 0]
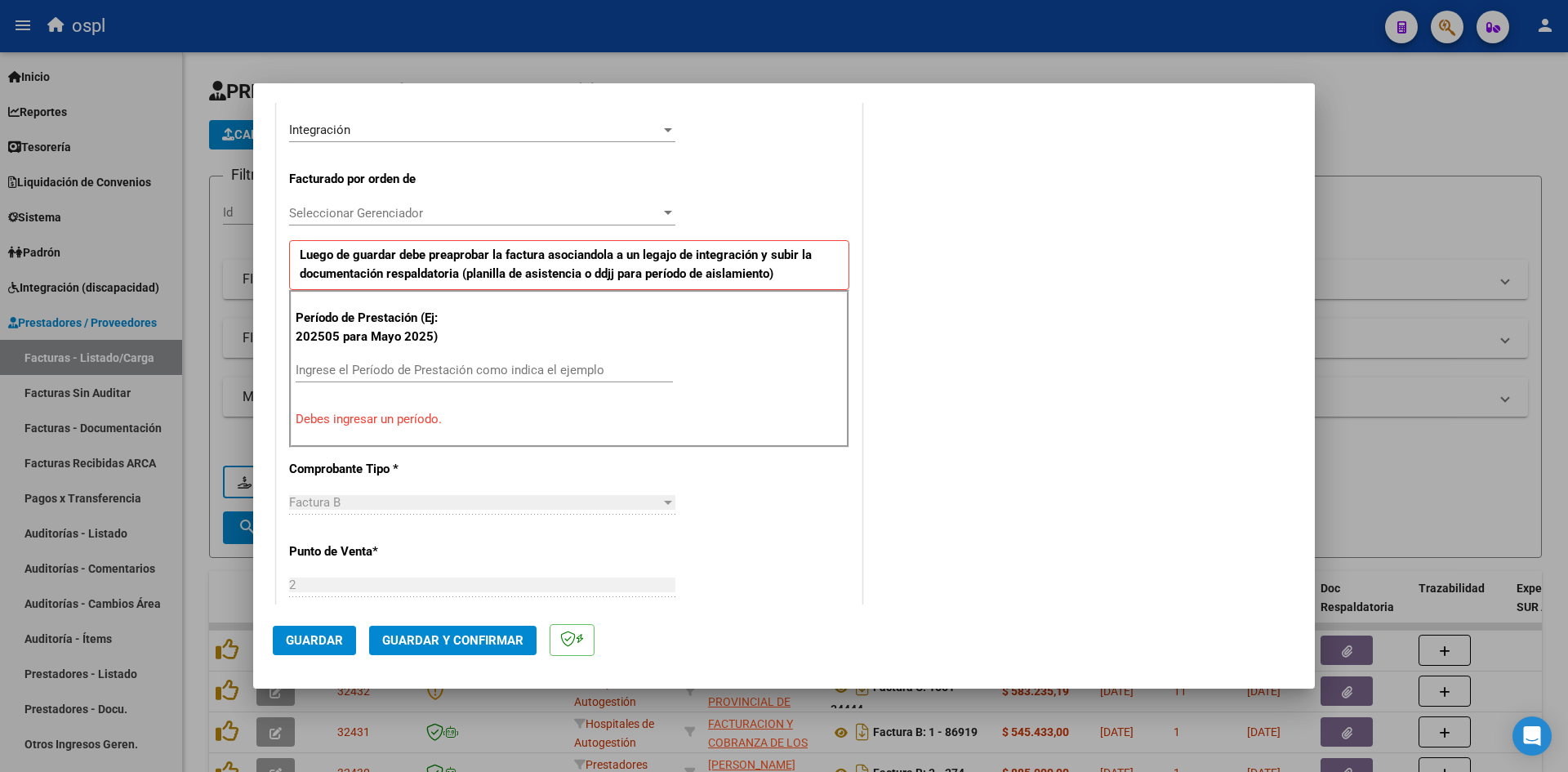
click at [464, 370] on input "Ingrese el Período de Prestación como indica el ejemplo" at bounding box center [484, 370] width 377 height 15
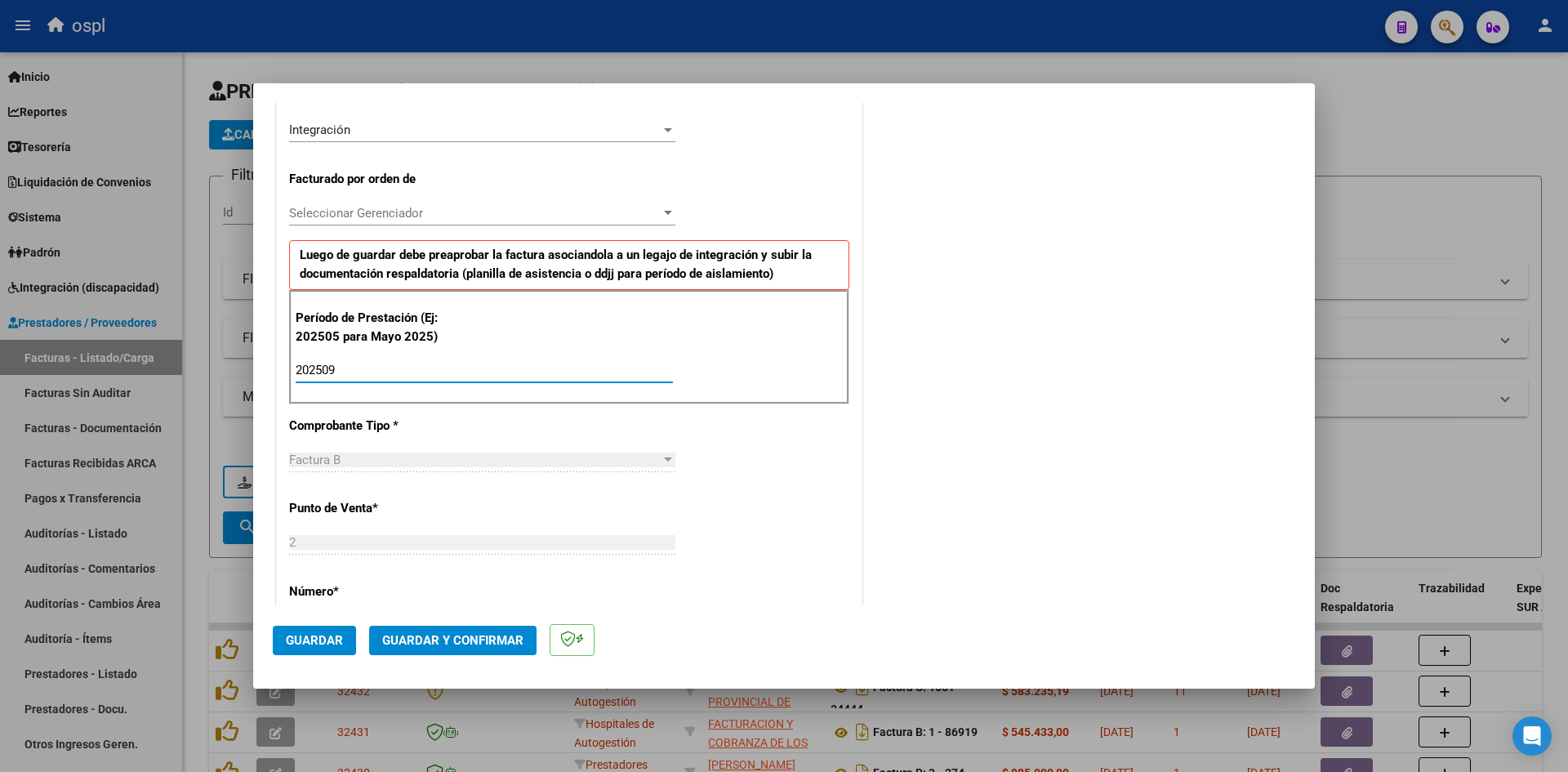
scroll to position [1112, 0]
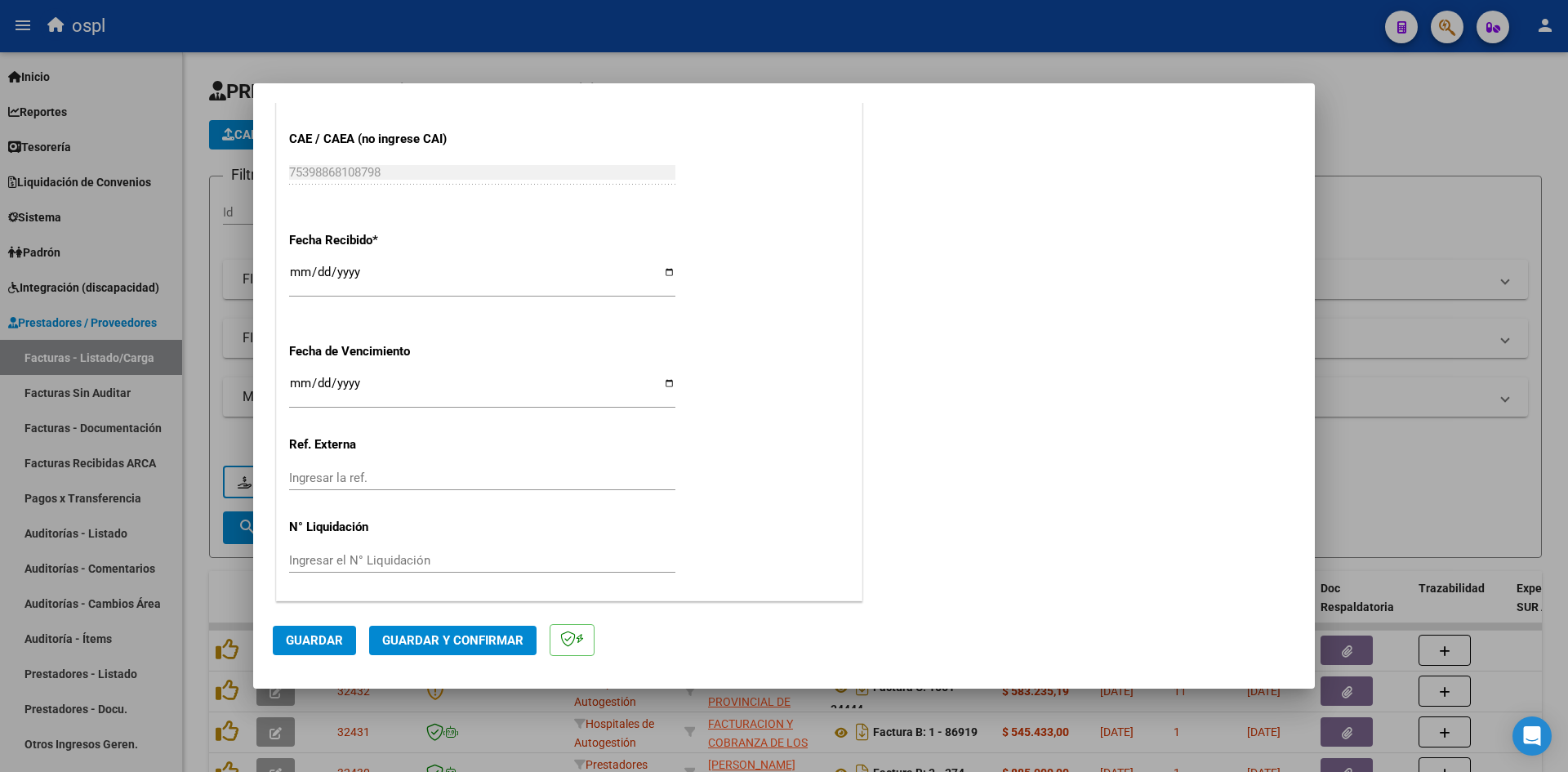
type input "202509"
click at [303, 273] on input "[DATE]" at bounding box center [482, 279] width 386 height 26
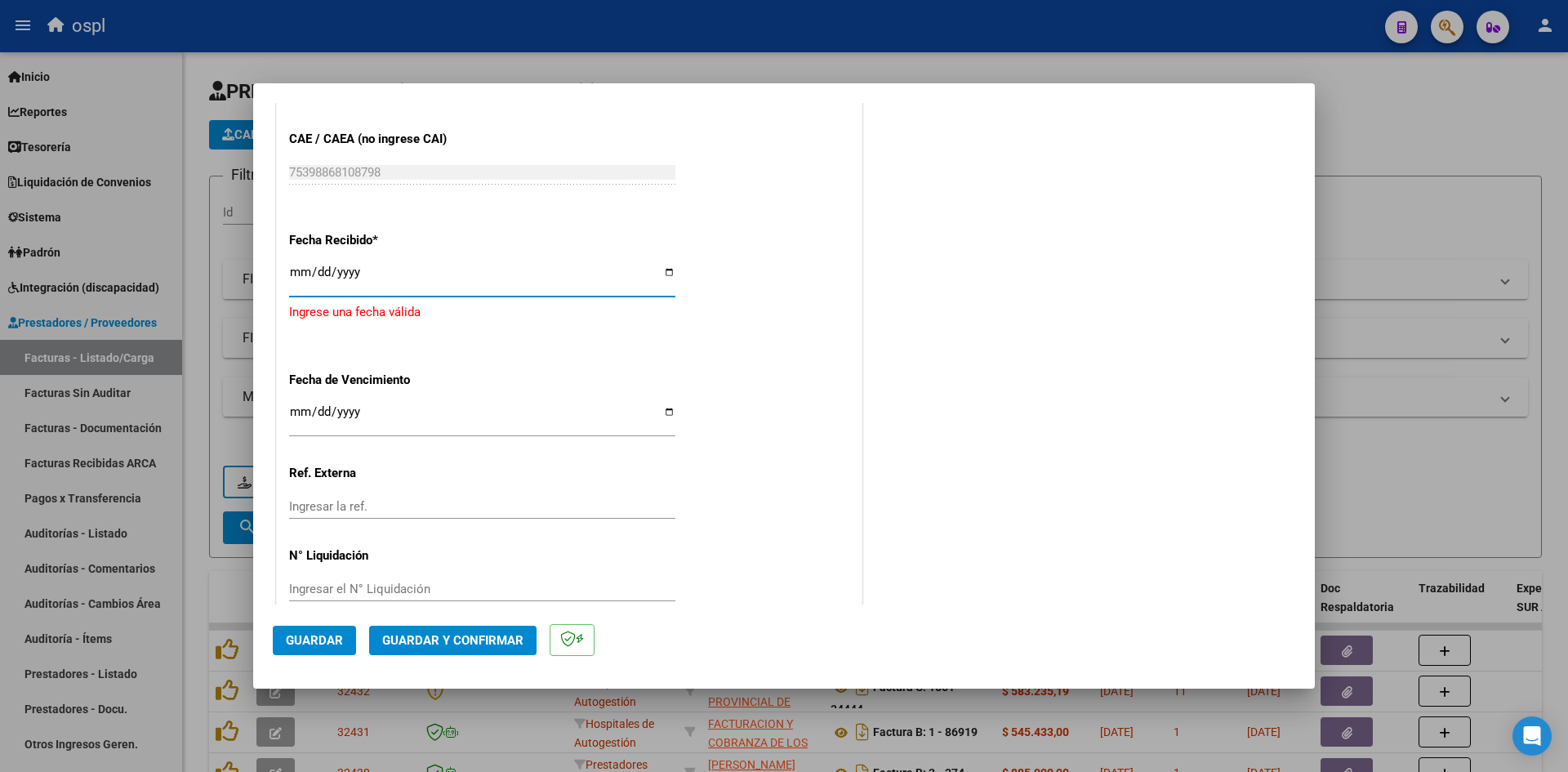
type input "[DATE]"
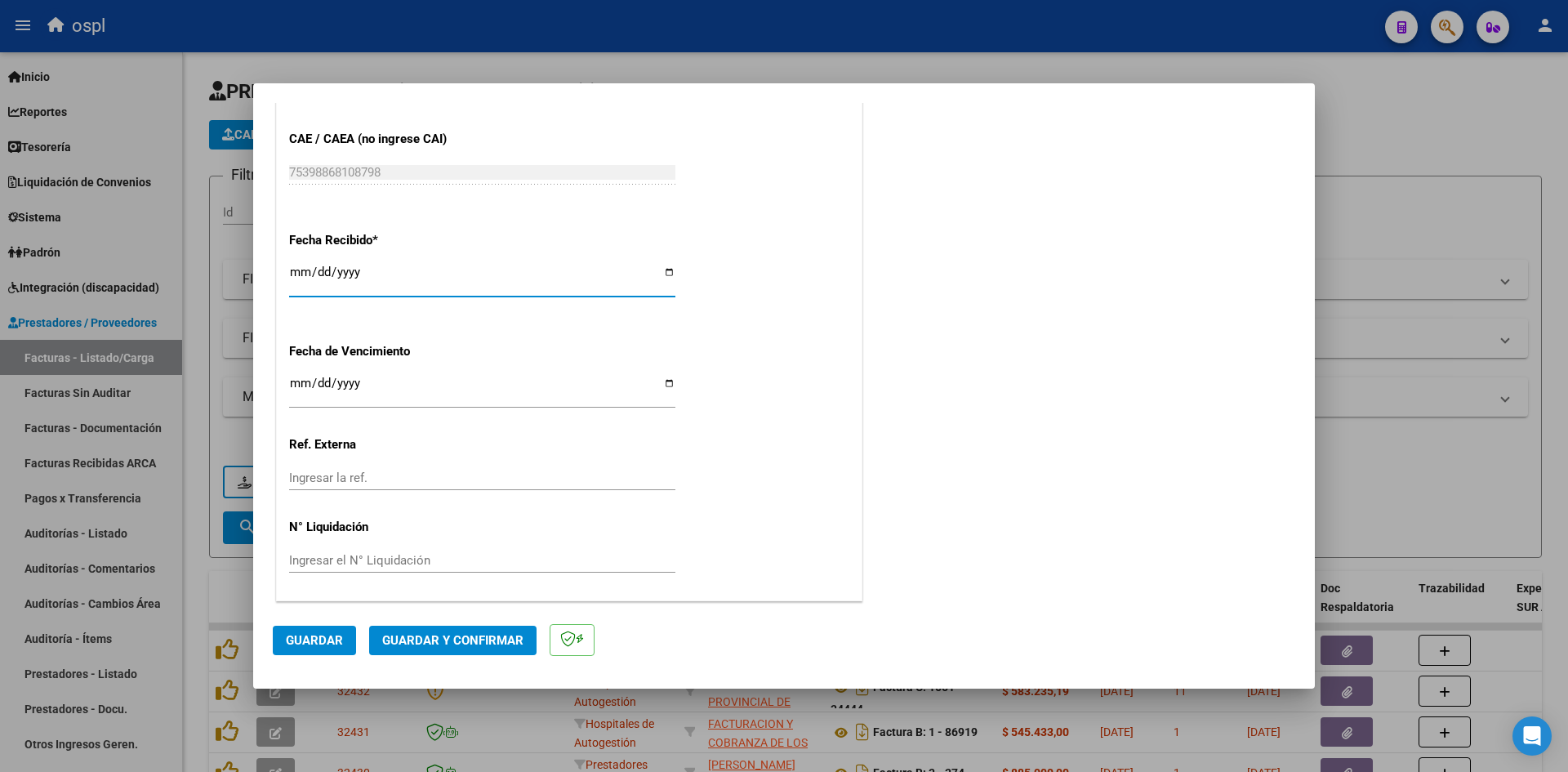
click at [294, 639] on span "Guardar" at bounding box center [315, 640] width 57 height 15
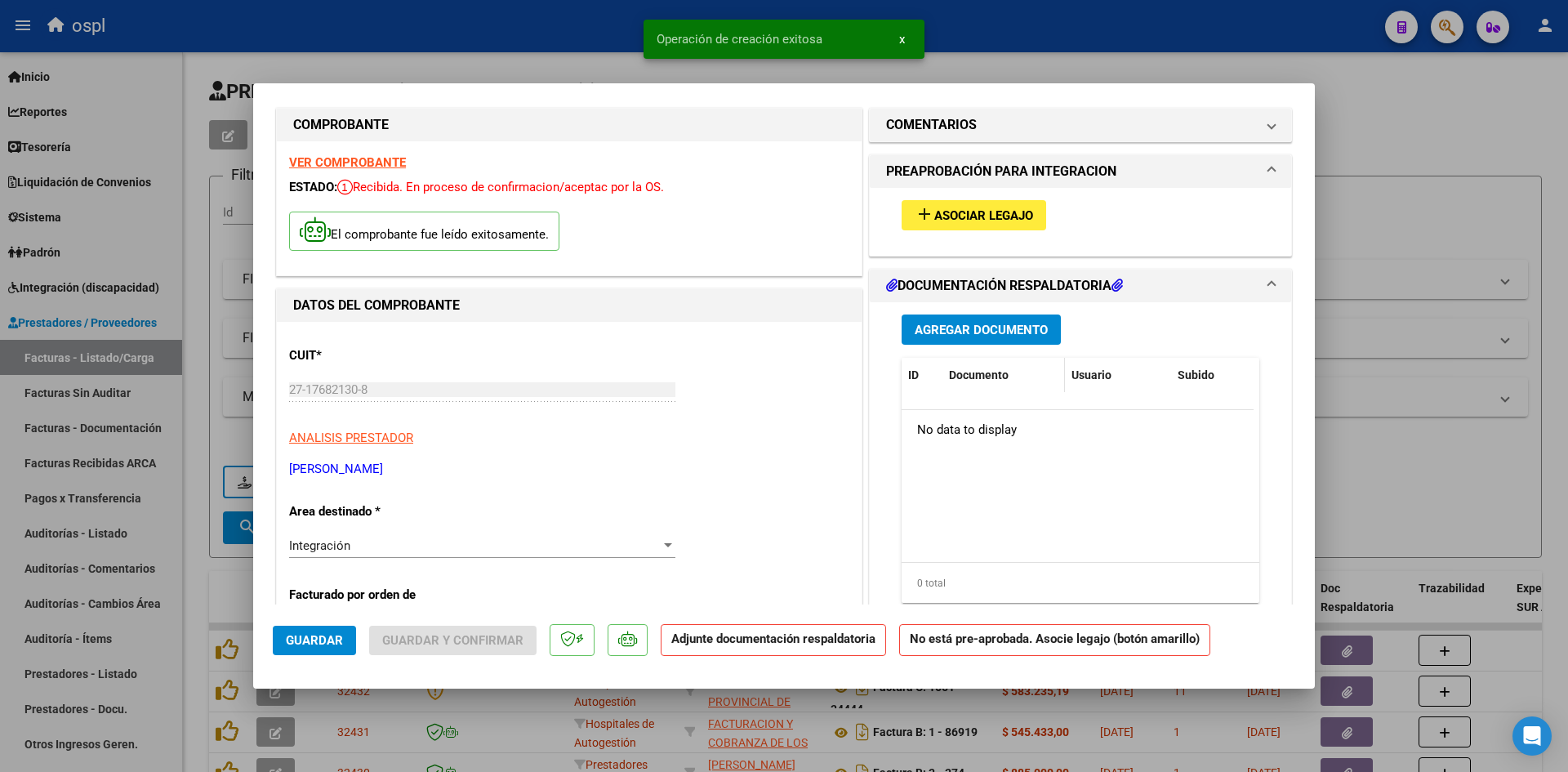
scroll to position [0, 0]
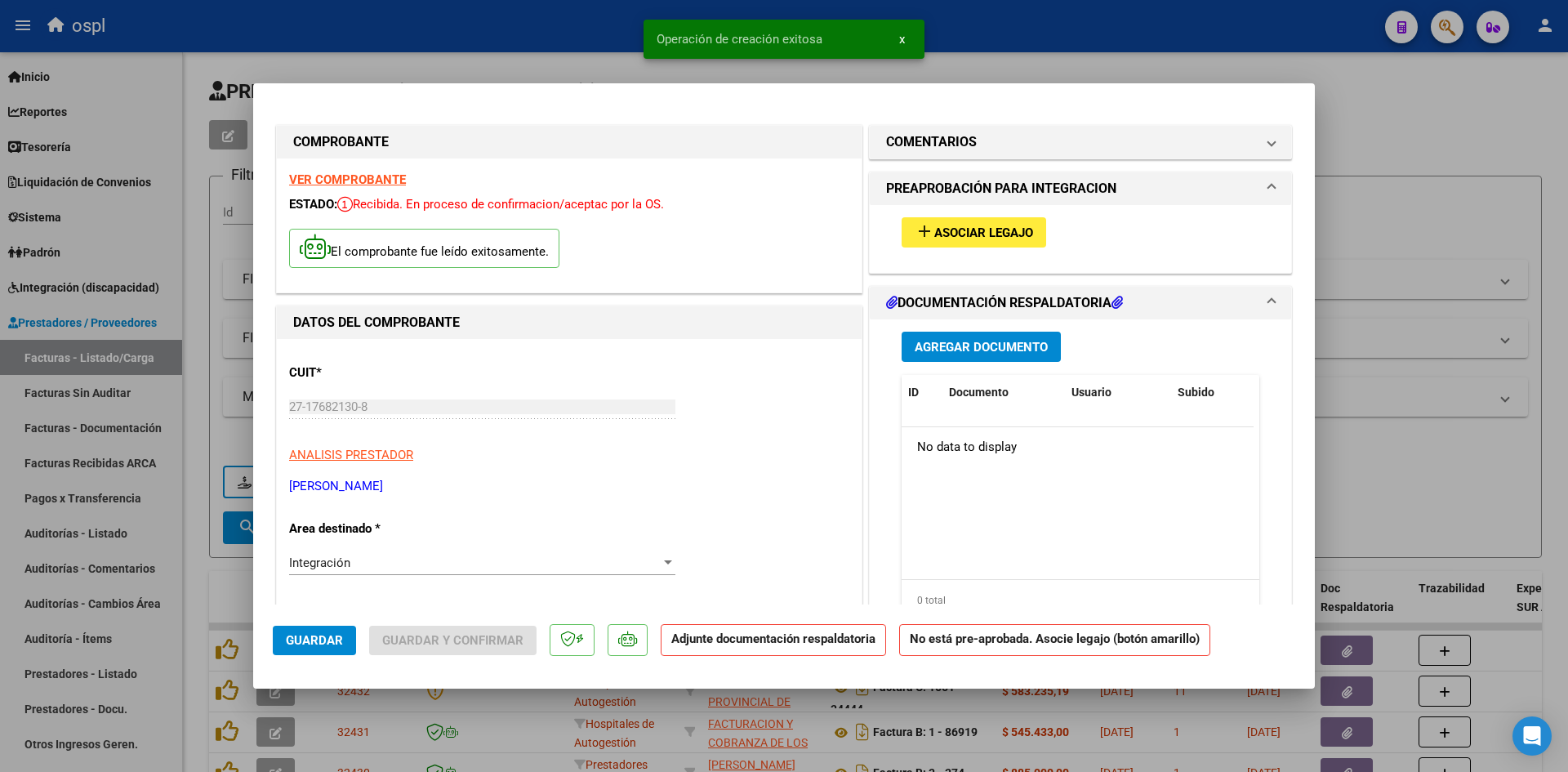
click at [995, 236] on span "Asociar Legajo" at bounding box center [983, 233] width 98 height 15
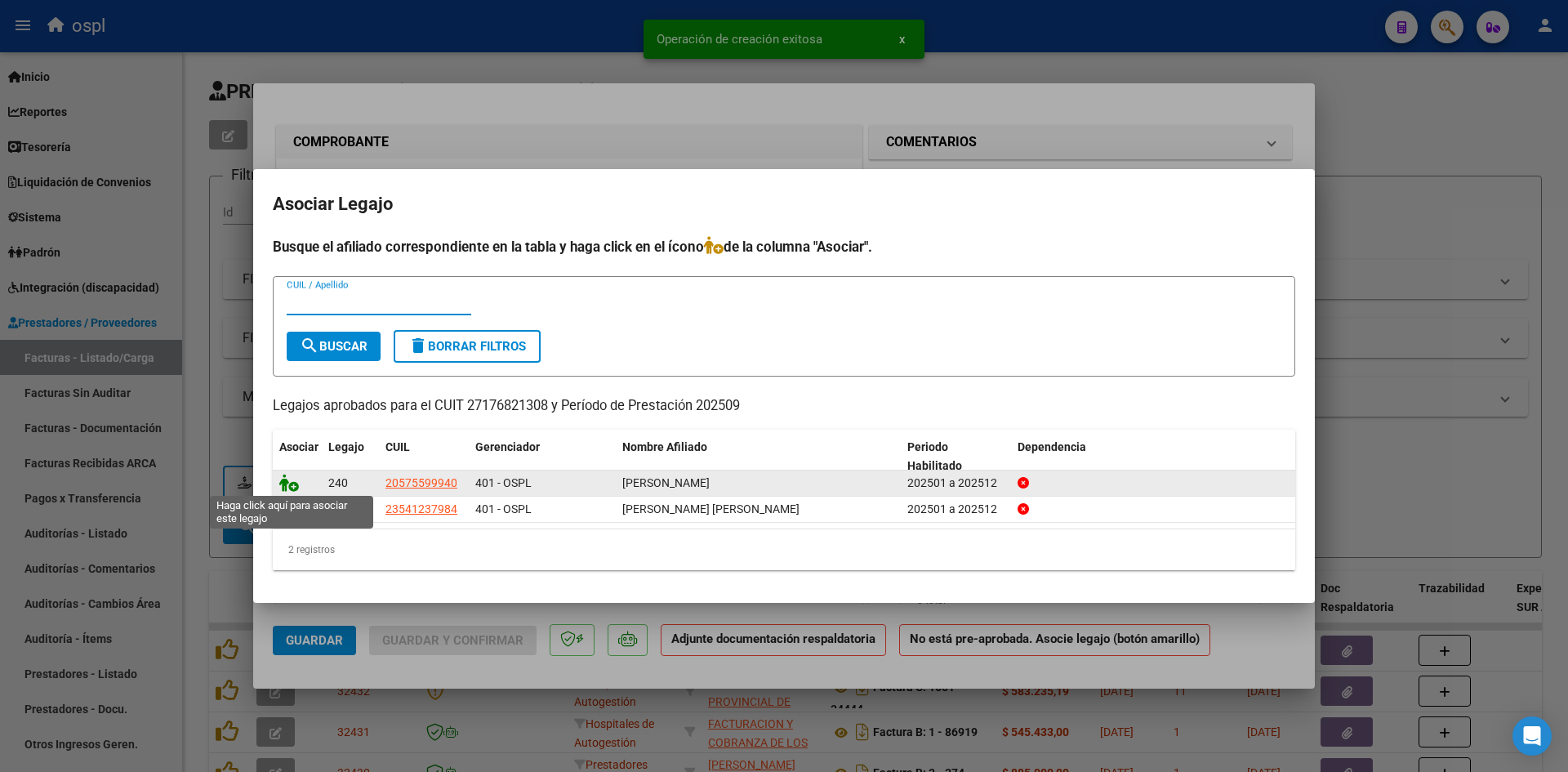
click at [292, 479] on icon at bounding box center [289, 483] width 19 height 18
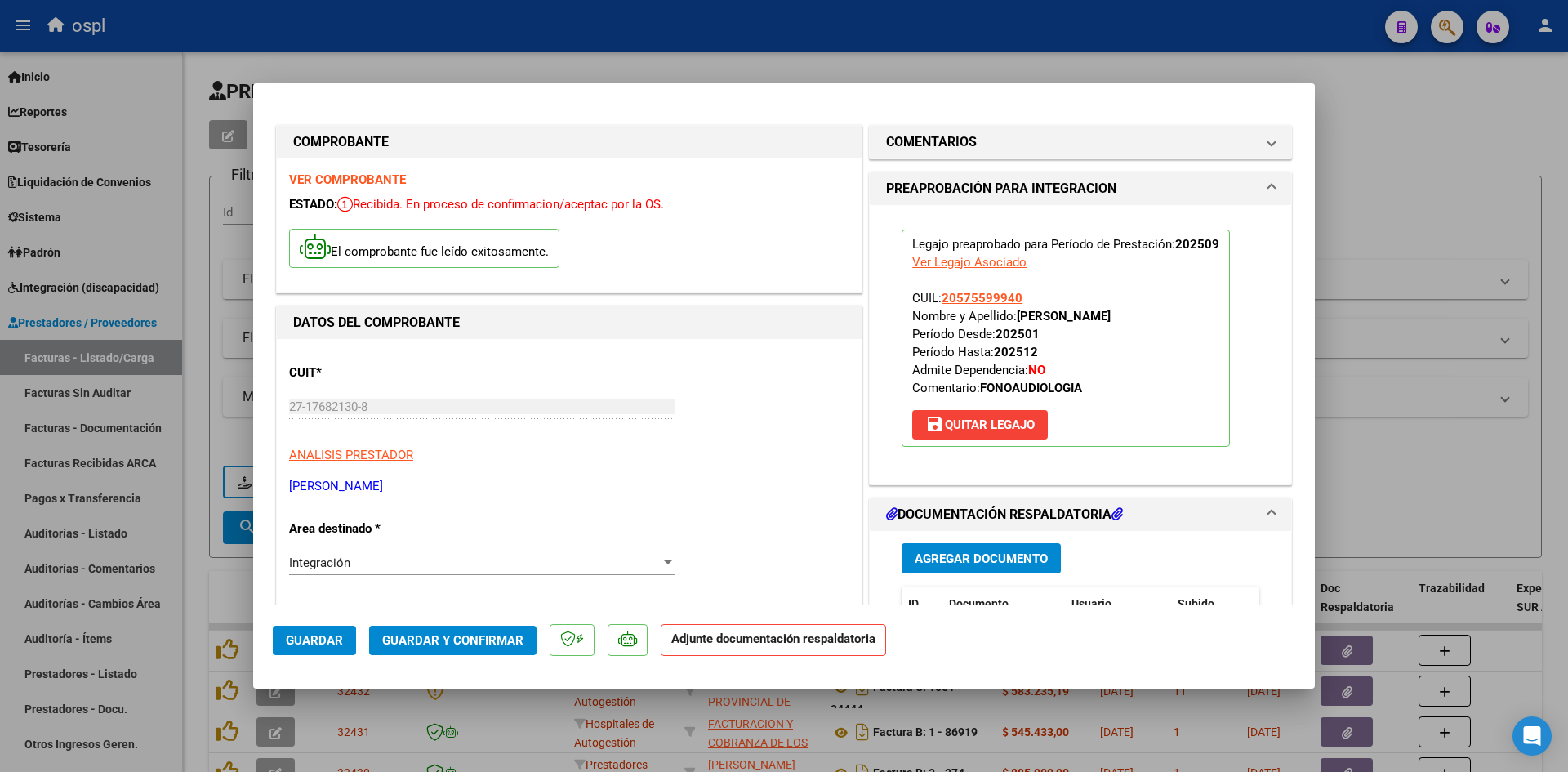
click at [948, 544] on button "Agregar Documento" at bounding box center [980, 559] width 159 height 30
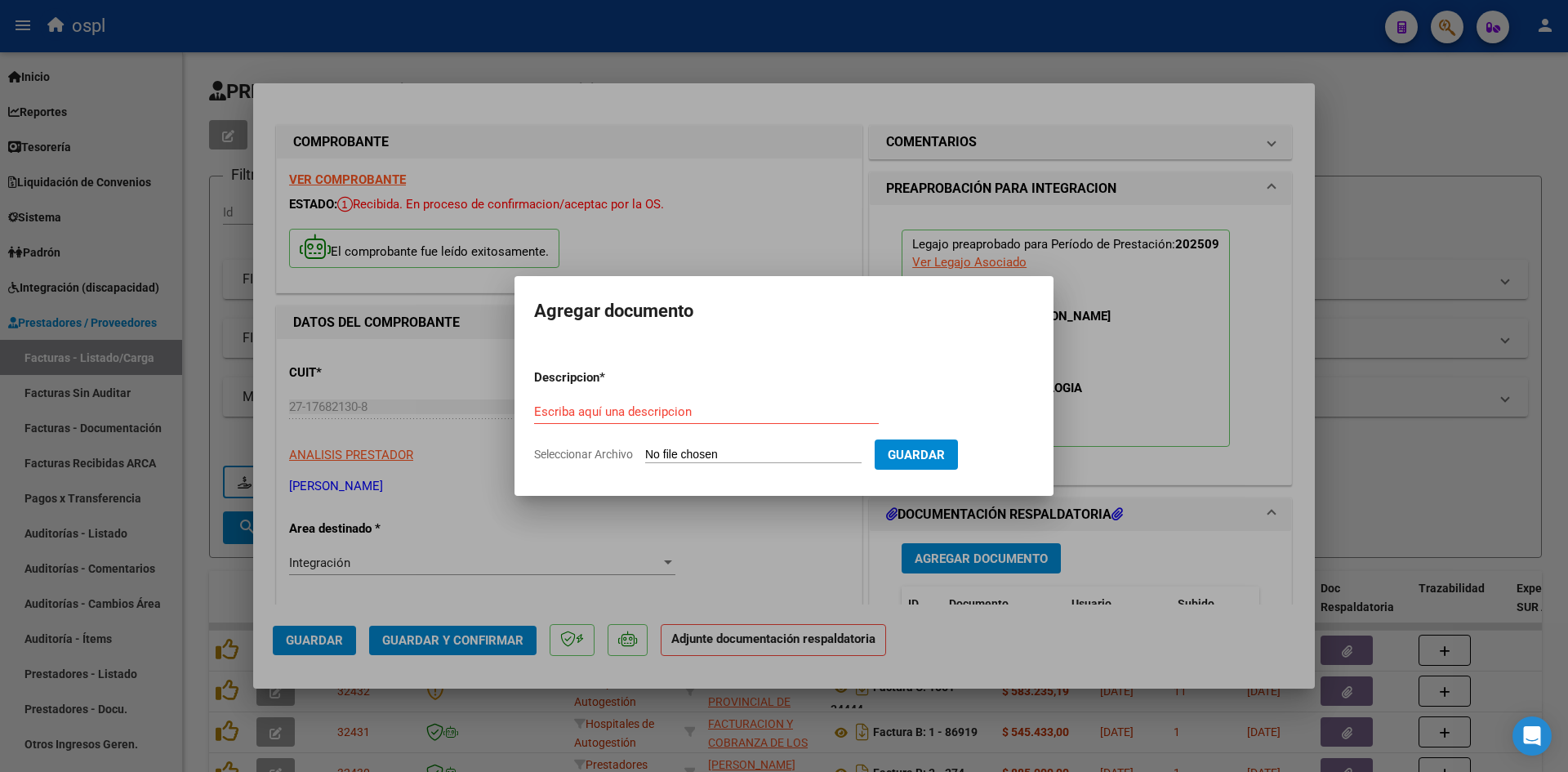
type input "C:\fakepath\[PERSON_NAME] FONO 202509.pdf"
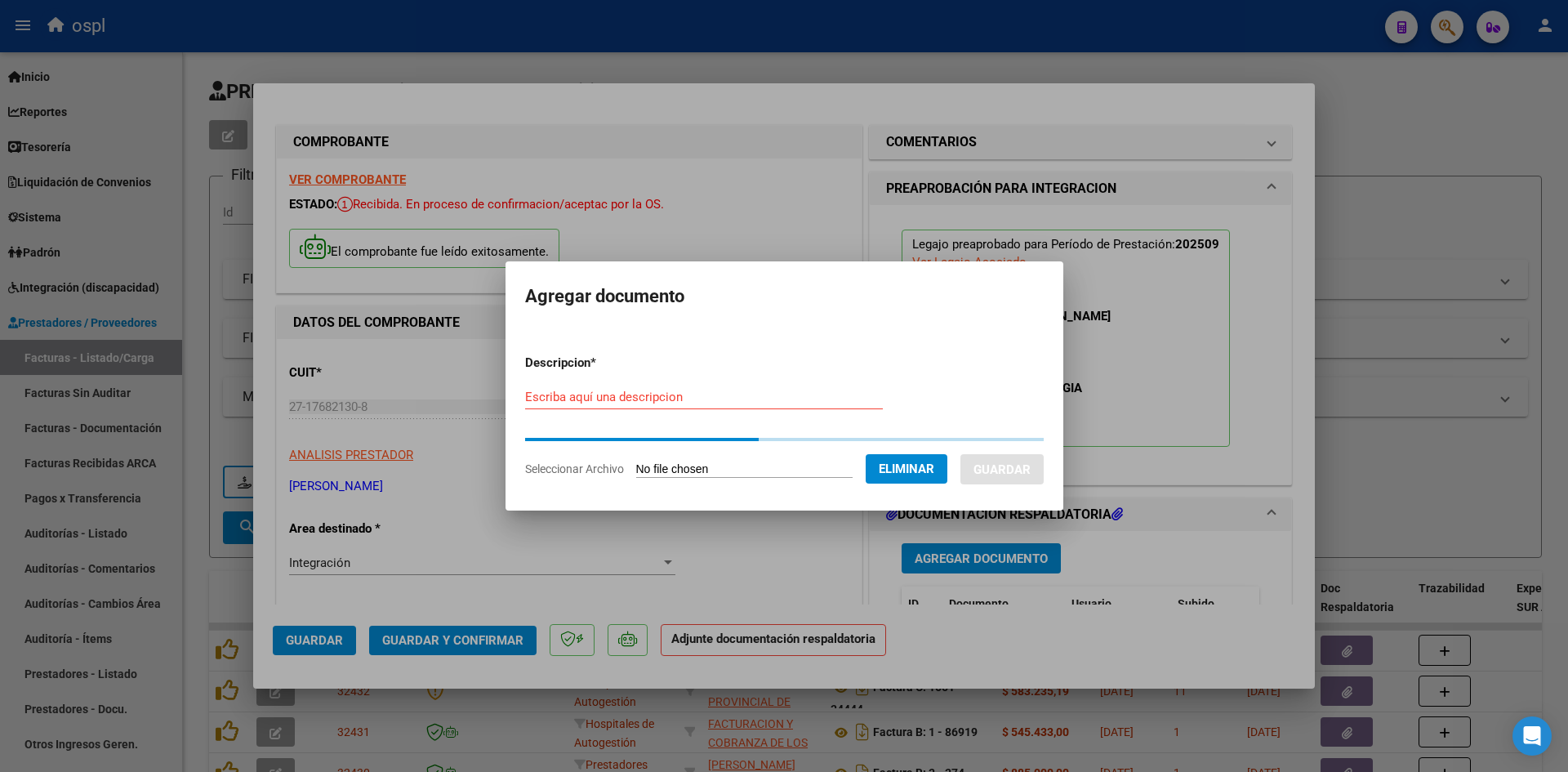
click at [758, 390] on input "Escriba aquí una descripcion" at bounding box center [704, 398] width 358 height 15
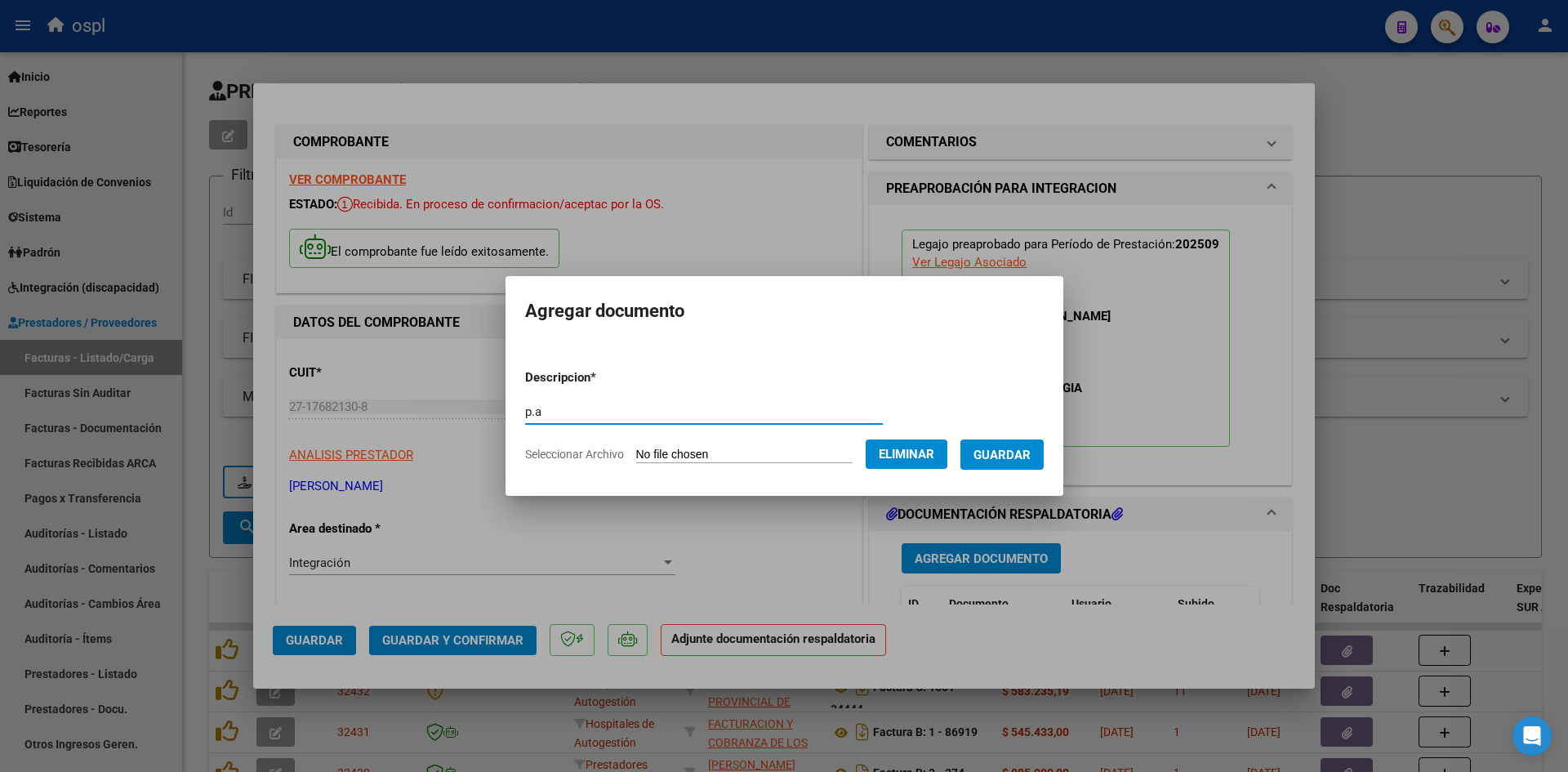
type input "p.a"
click at [1010, 445] on button "Guardar" at bounding box center [1001, 455] width 84 height 30
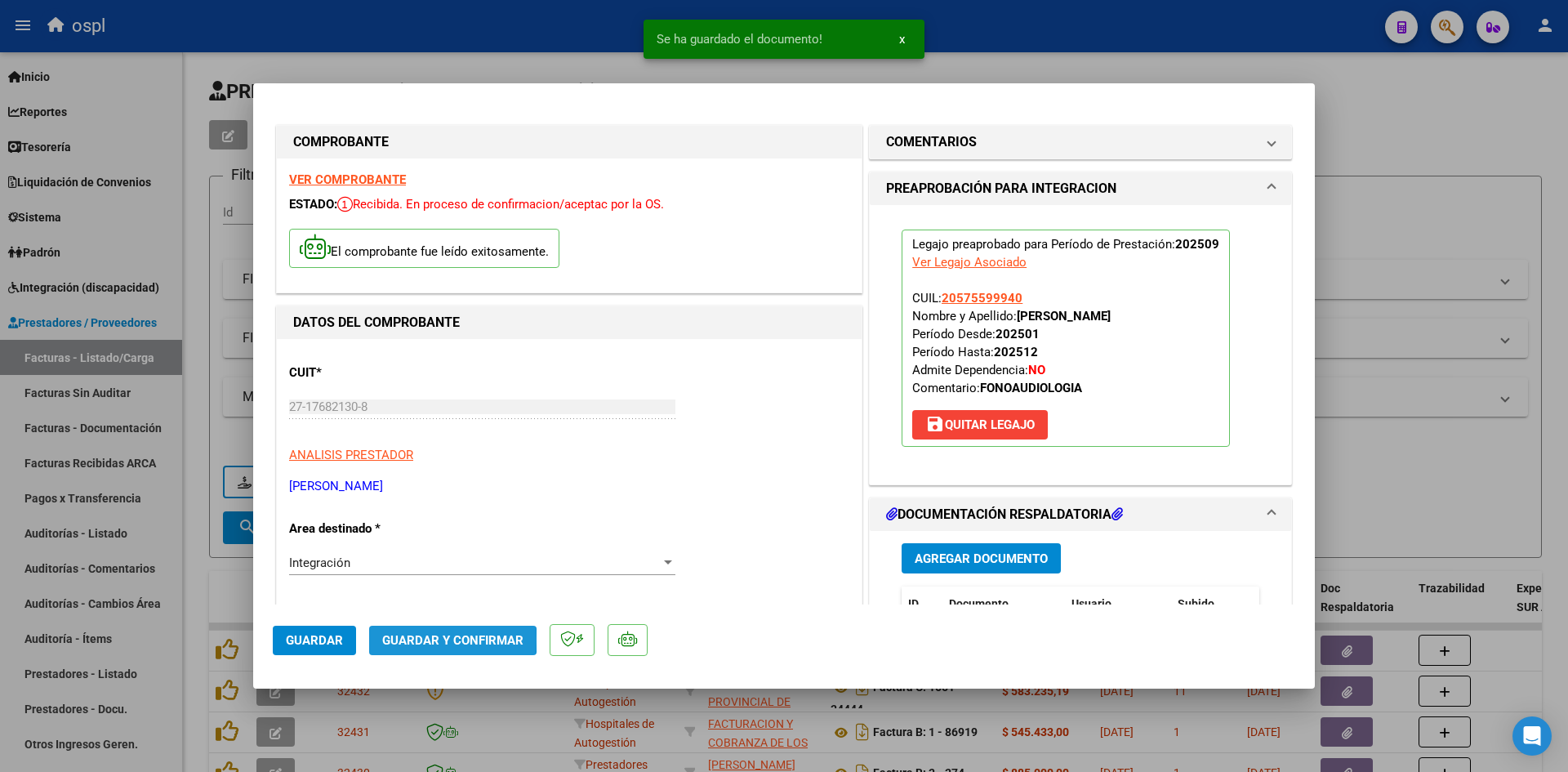
click at [439, 639] on span "Guardar y Confirmar" at bounding box center [453, 640] width 142 height 15
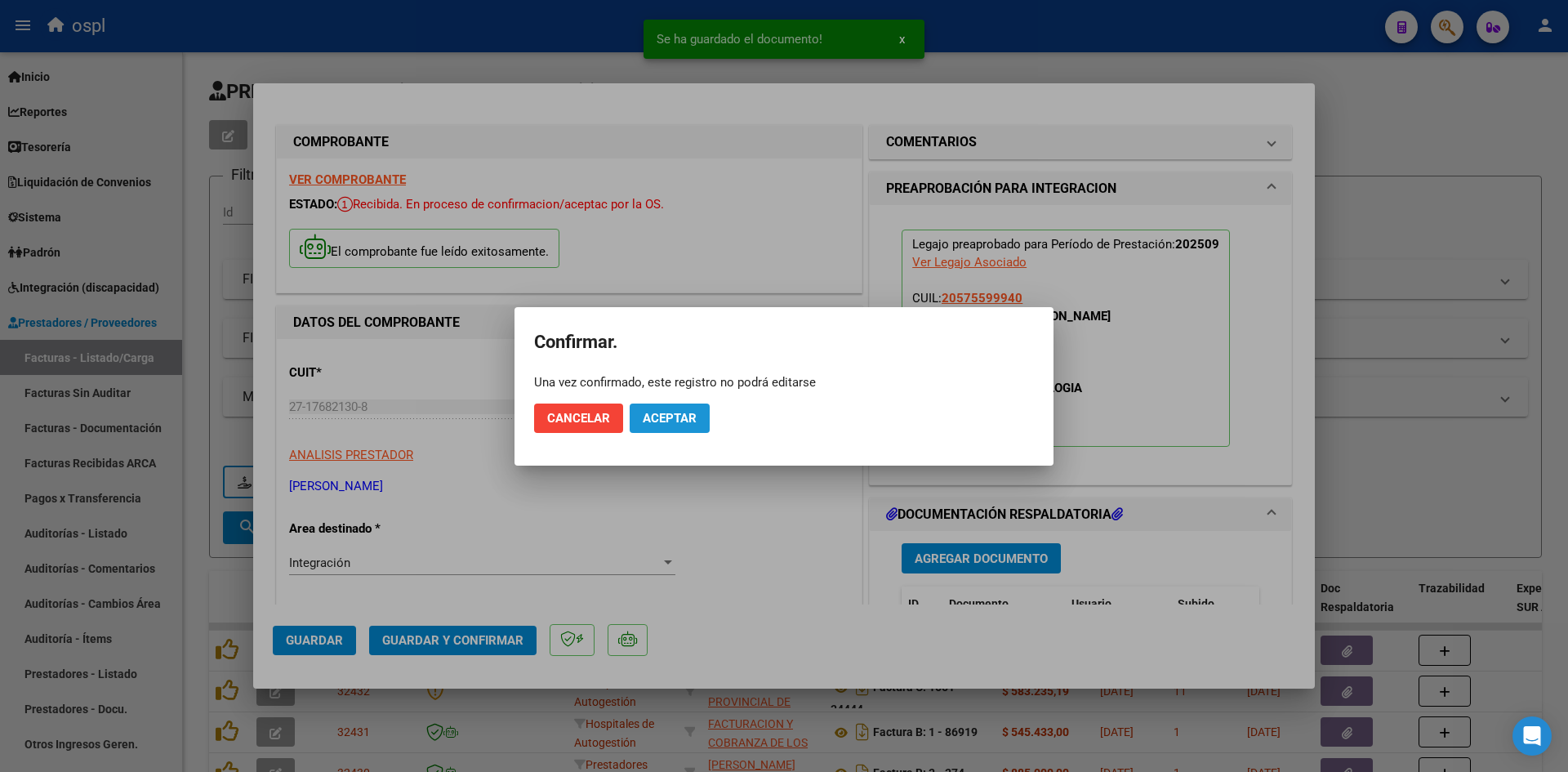
click at [680, 422] on span "Aceptar" at bounding box center [670, 419] width 54 height 15
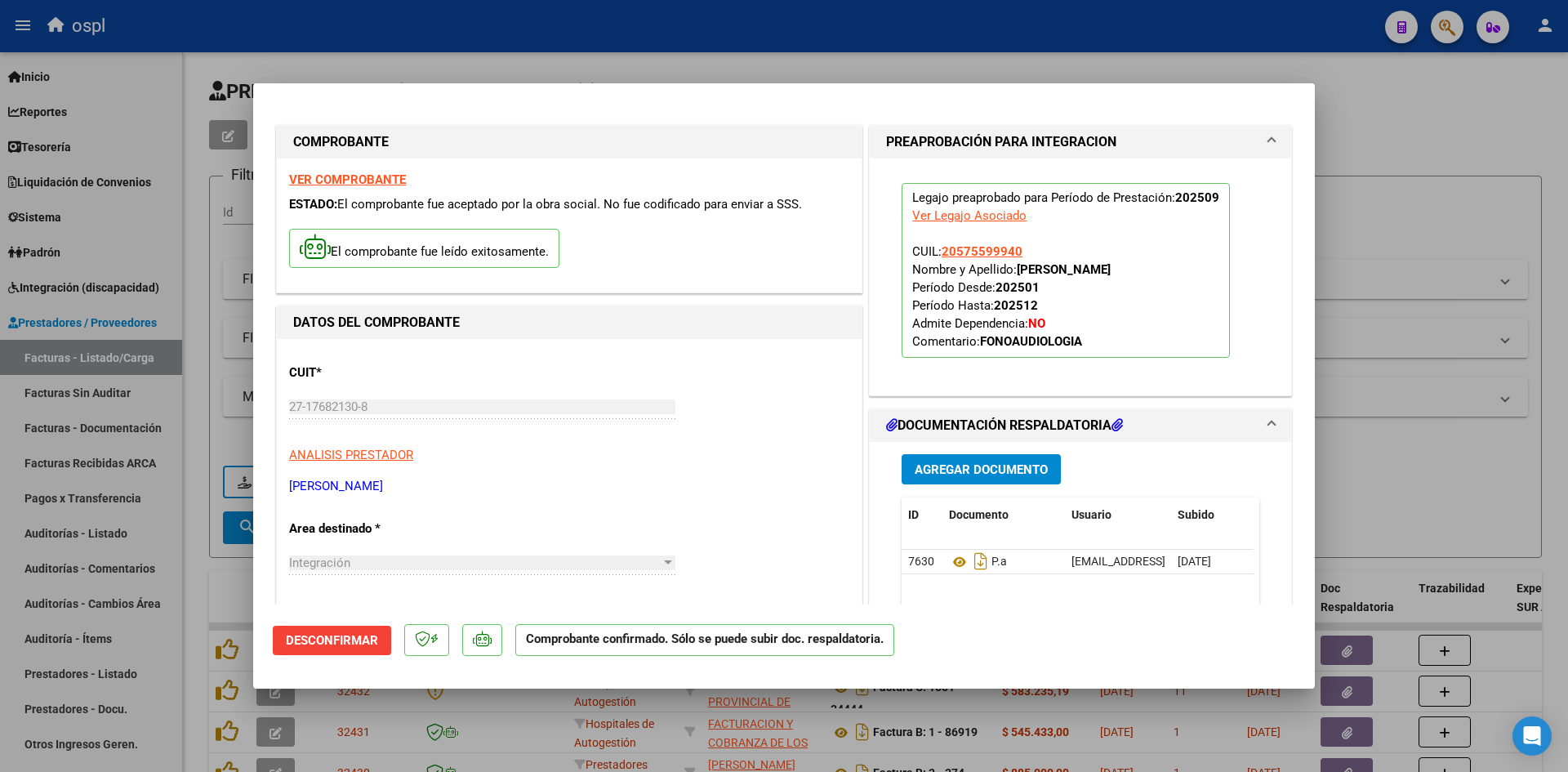
click at [1424, 179] on div at bounding box center [784, 386] width 1568 height 772
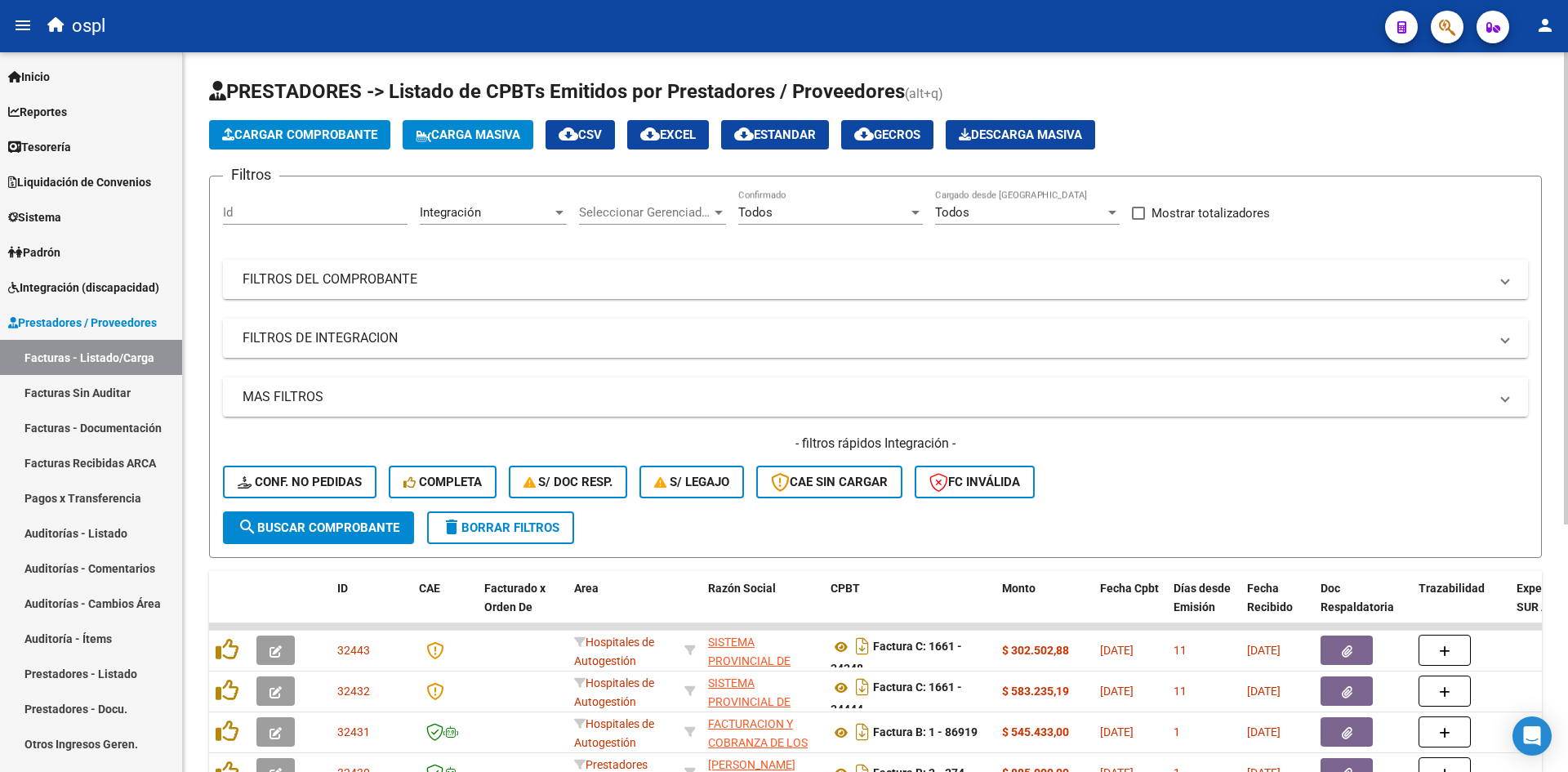
click at [352, 135] on span "Cargar Comprobante" at bounding box center [300, 135] width 155 height 15
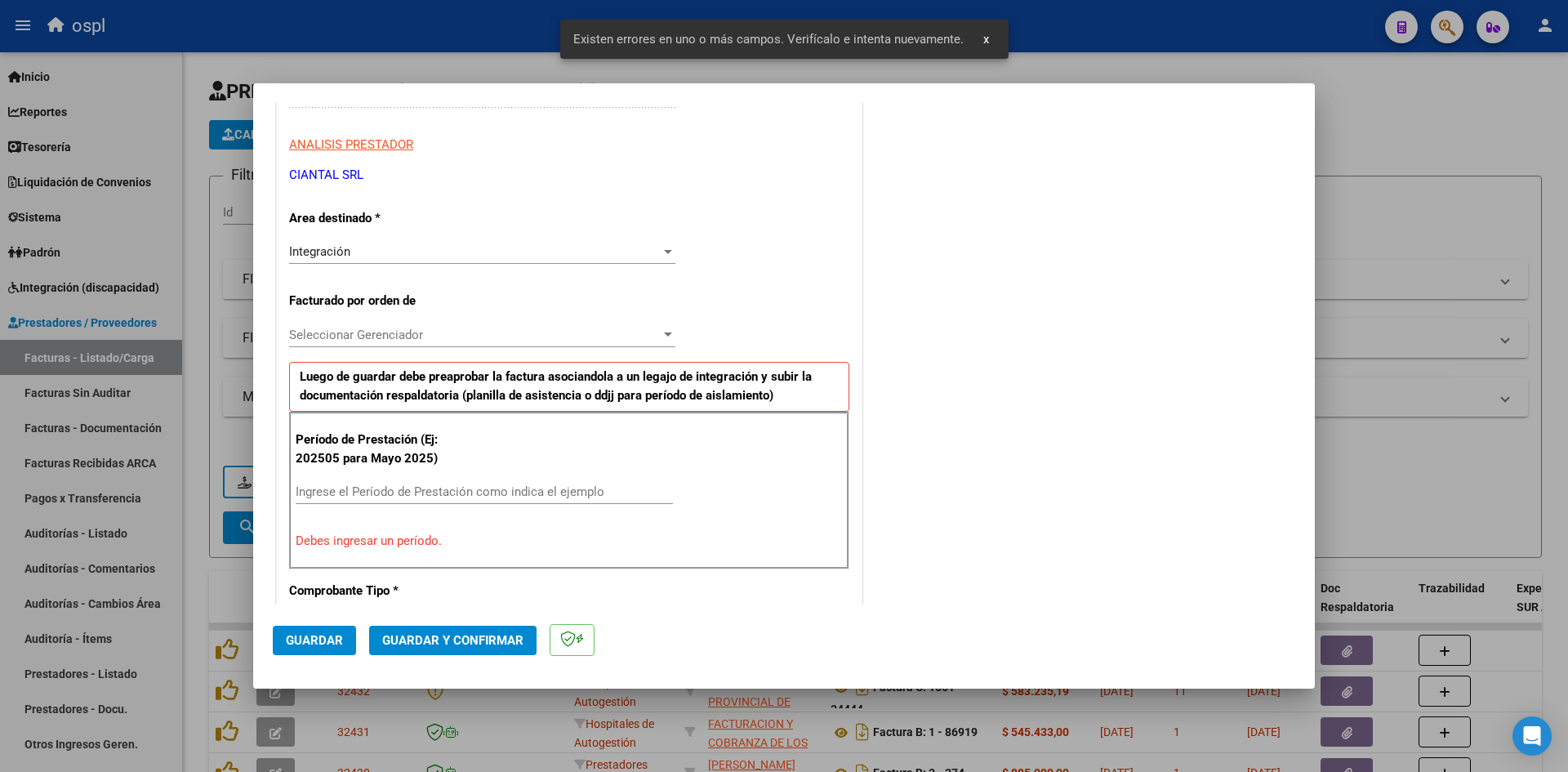
scroll to position [370, 0]
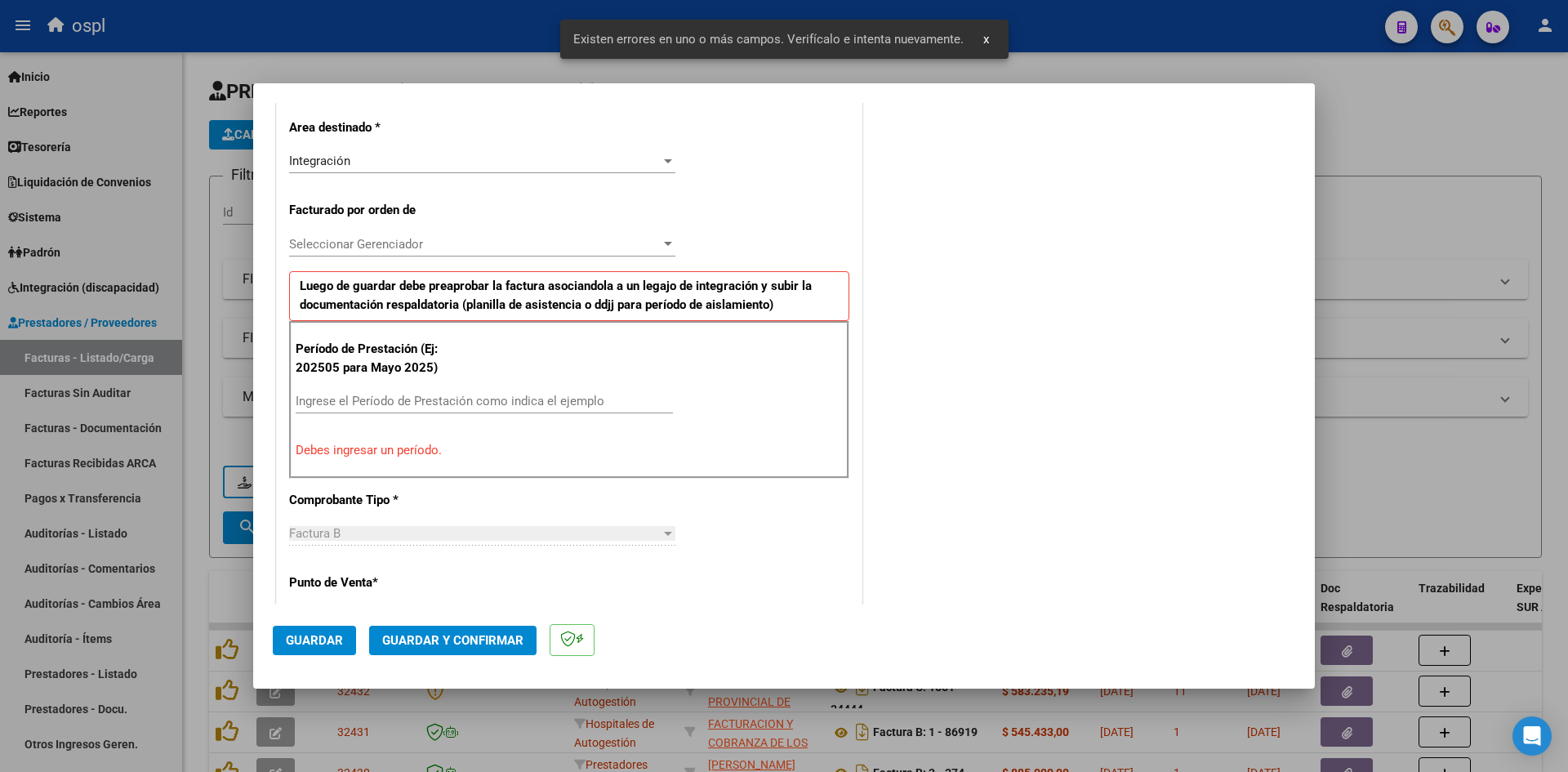
click at [401, 405] on input "Ingrese el Período de Prestación como indica el ejemplo" at bounding box center [484, 401] width 377 height 15
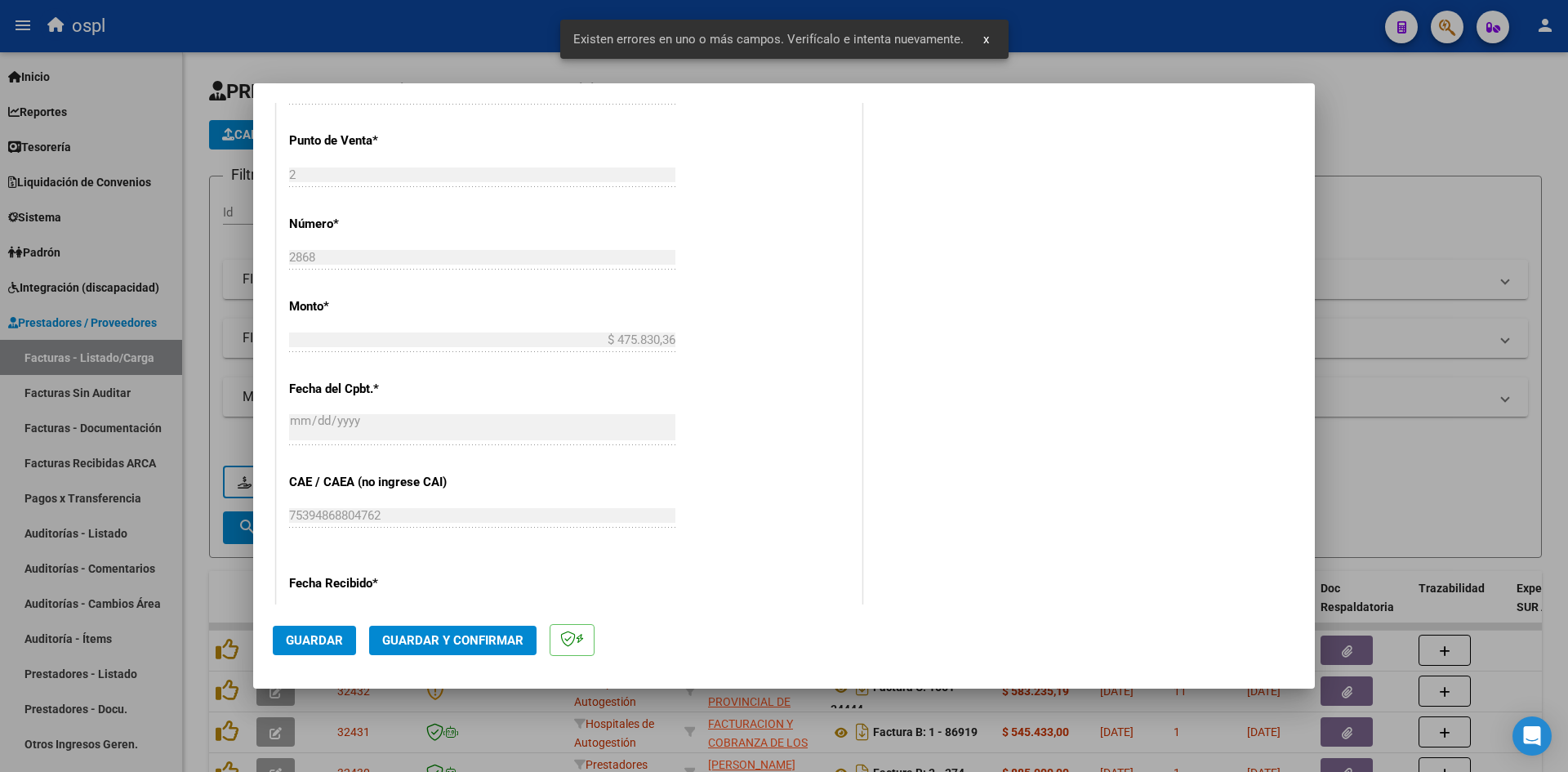
scroll to position [942, 0]
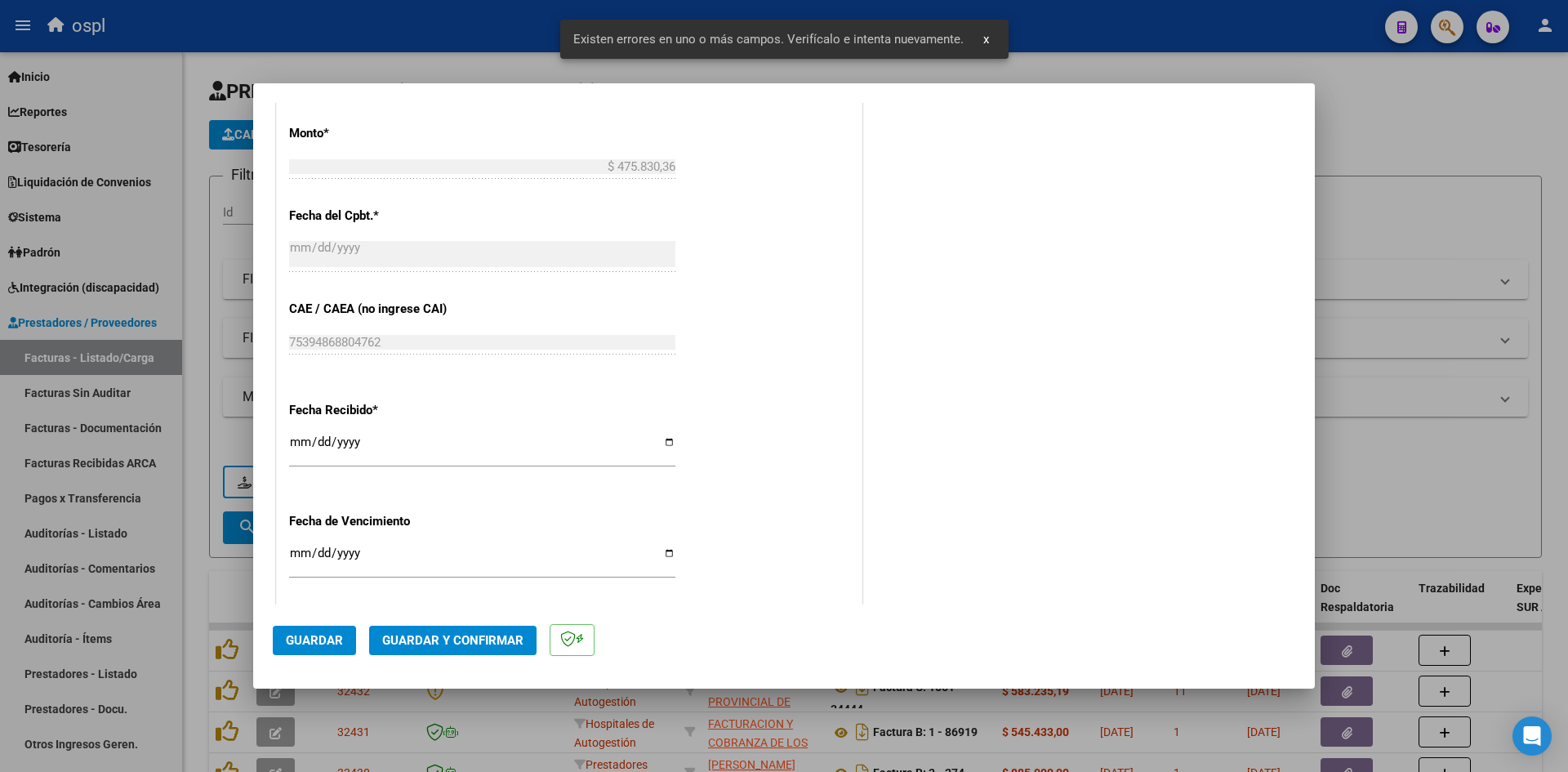
type input "202509"
click at [303, 447] on input "[DATE]" at bounding box center [482, 448] width 386 height 26
type input "[DATE]"
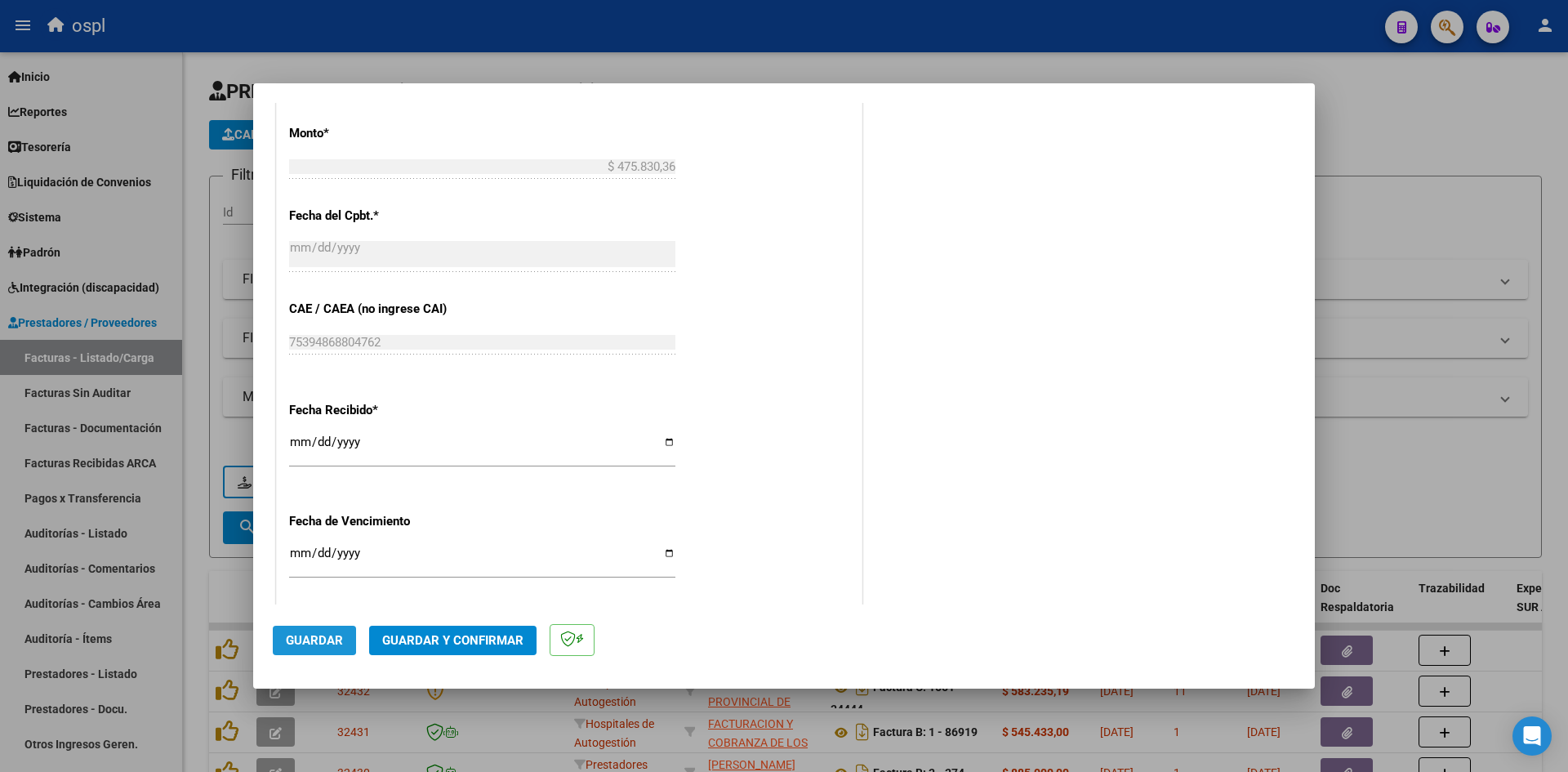
click at [304, 636] on span "Guardar" at bounding box center [315, 640] width 57 height 15
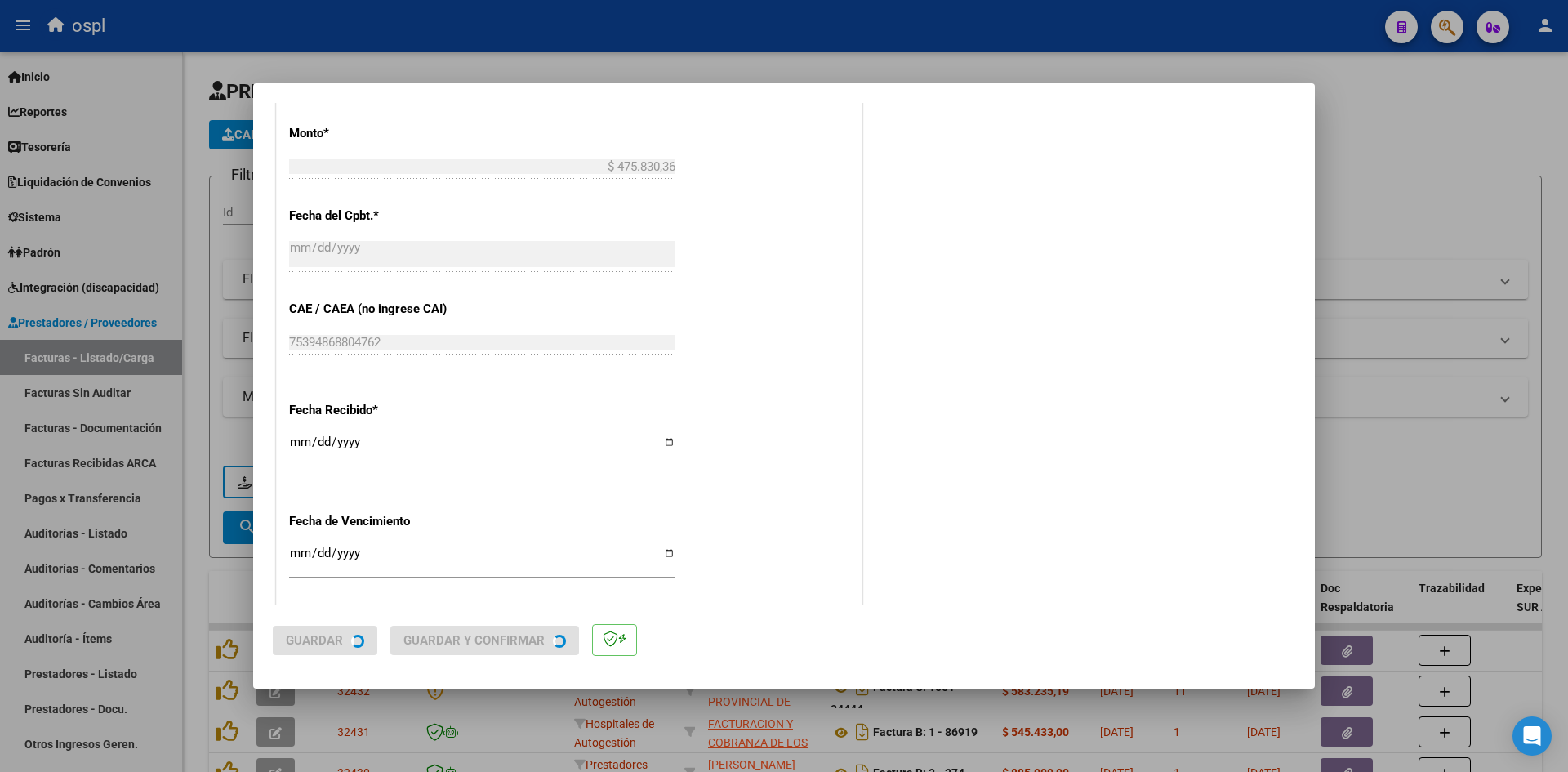
scroll to position [0, 0]
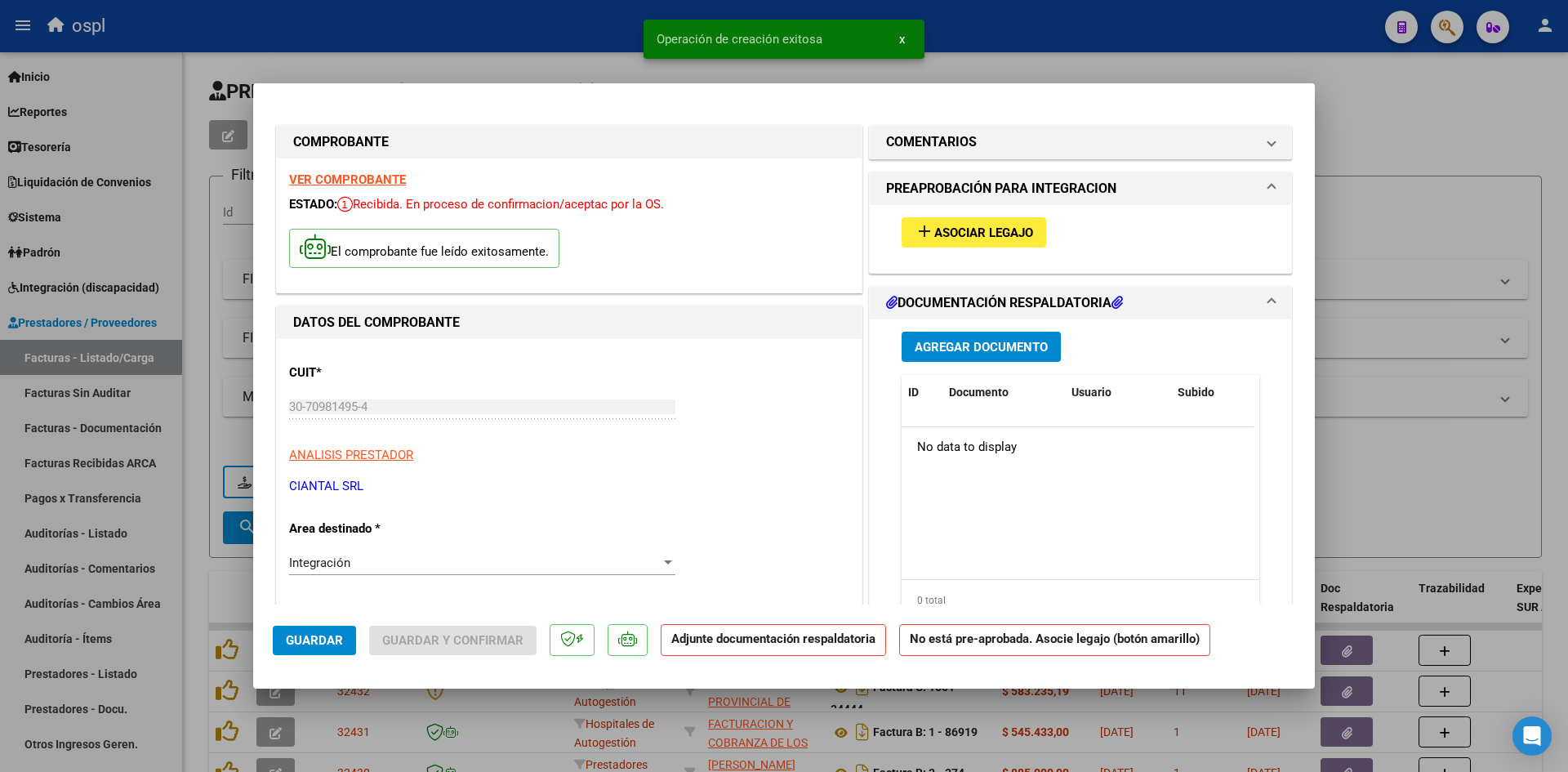
click at [934, 228] on span "Asociar Legajo" at bounding box center [983, 233] width 98 height 15
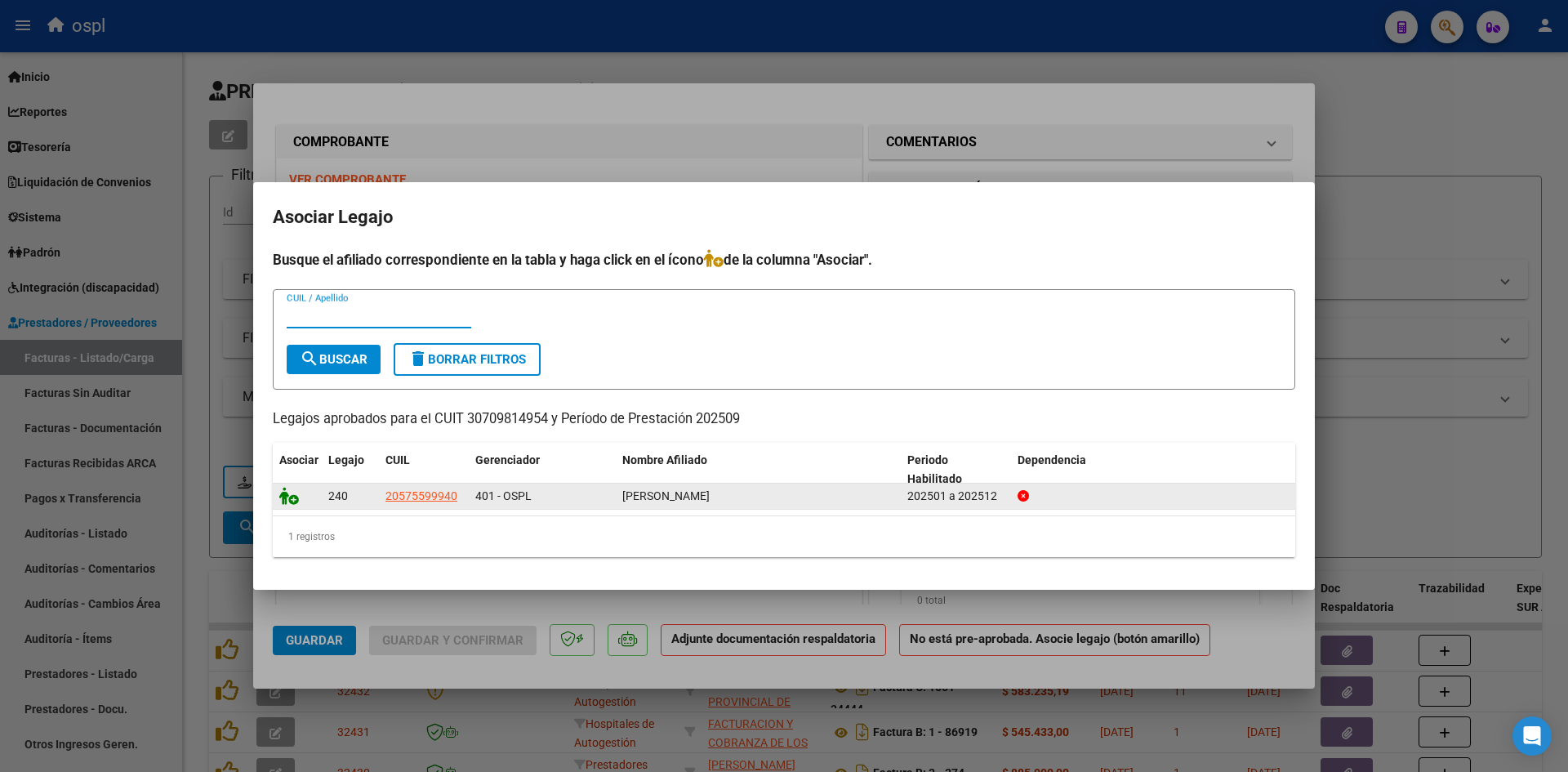
click at [290, 500] on icon at bounding box center [289, 496] width 19 height 18
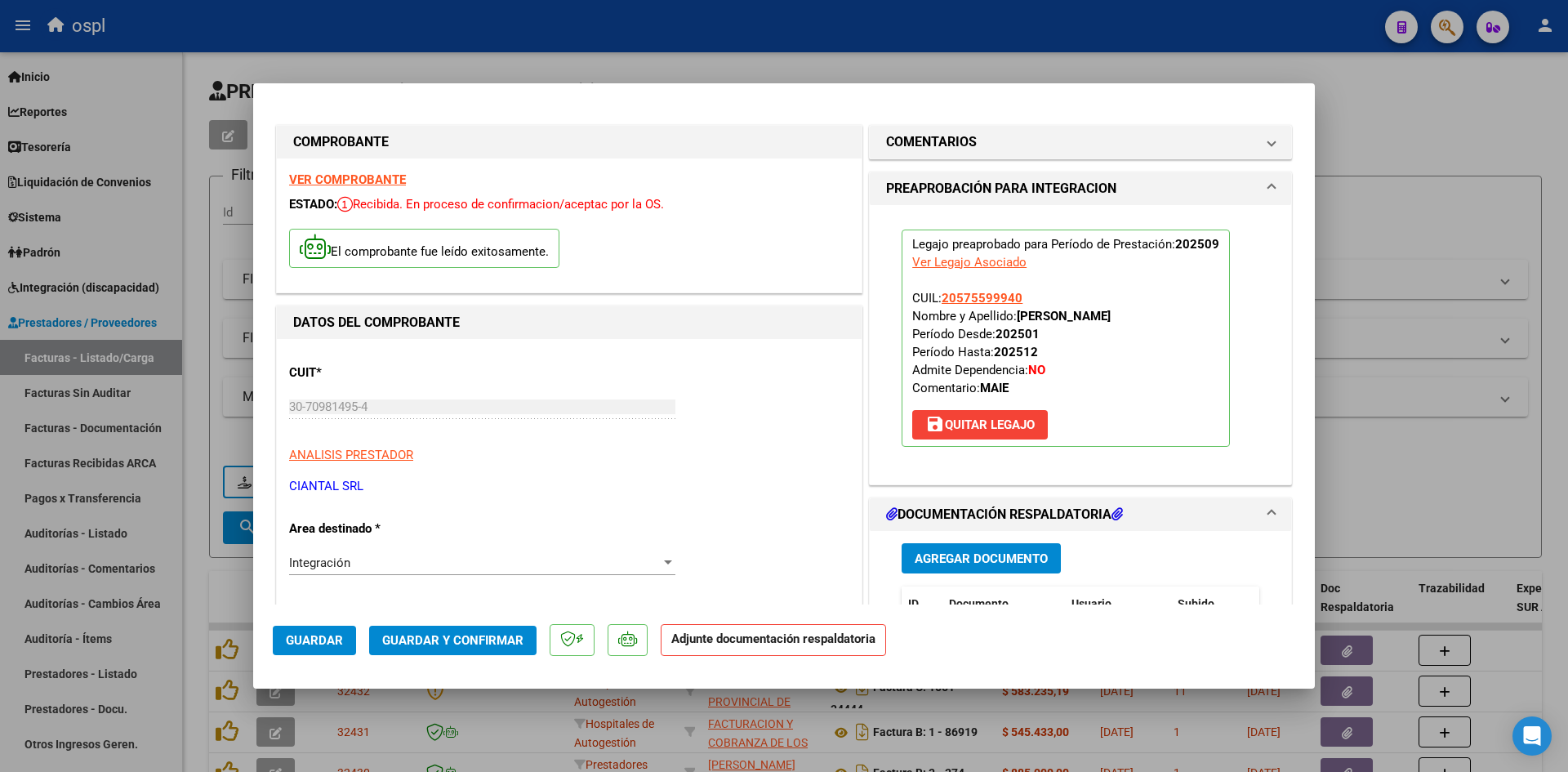
click at [1001, 556] on span "Agregar Documento" at bounding box center [981, 559] width 133 height 15
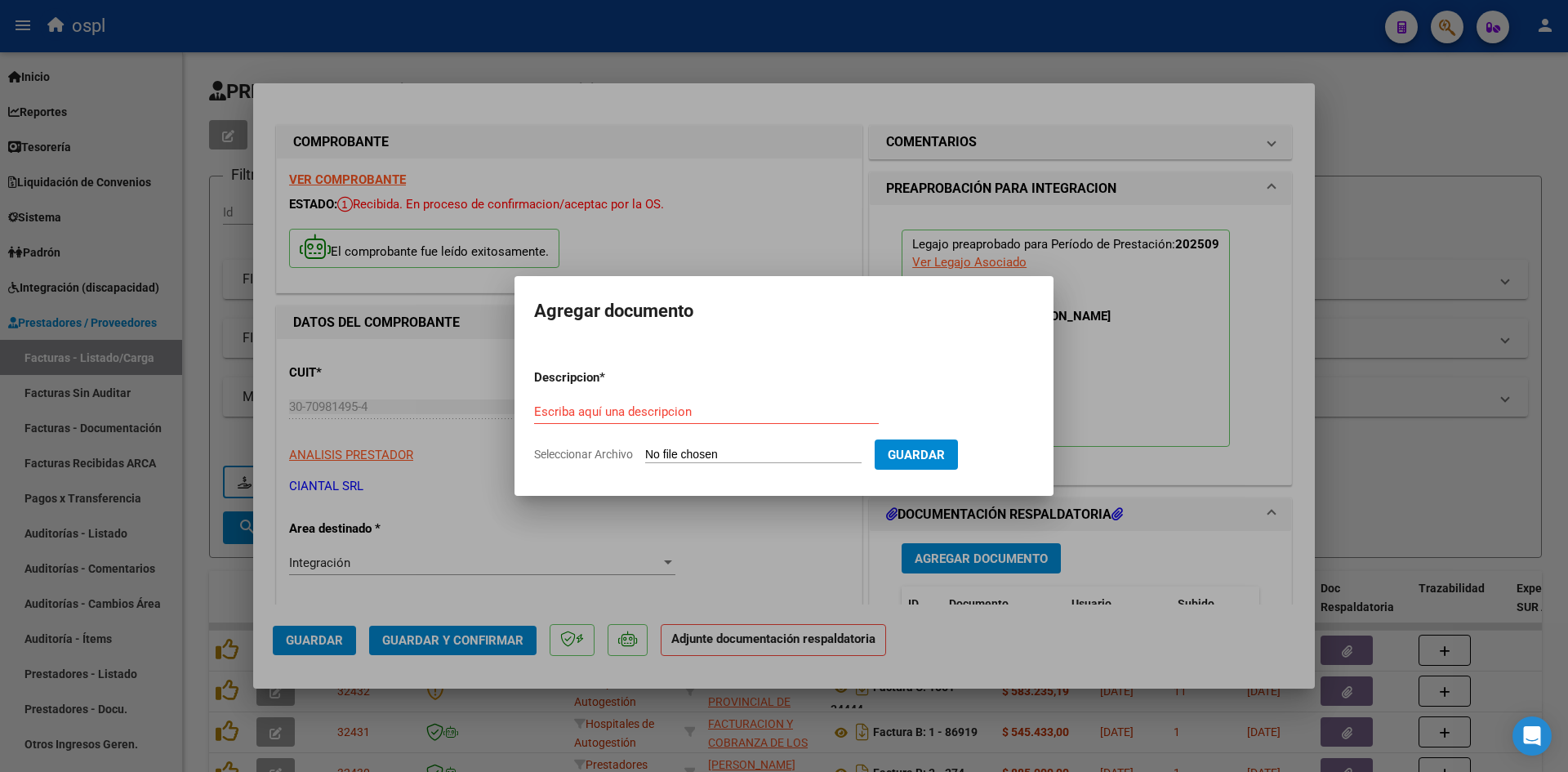
type input "C:\fakepath\[PERSON_NAME] AIE 202509.pdf"
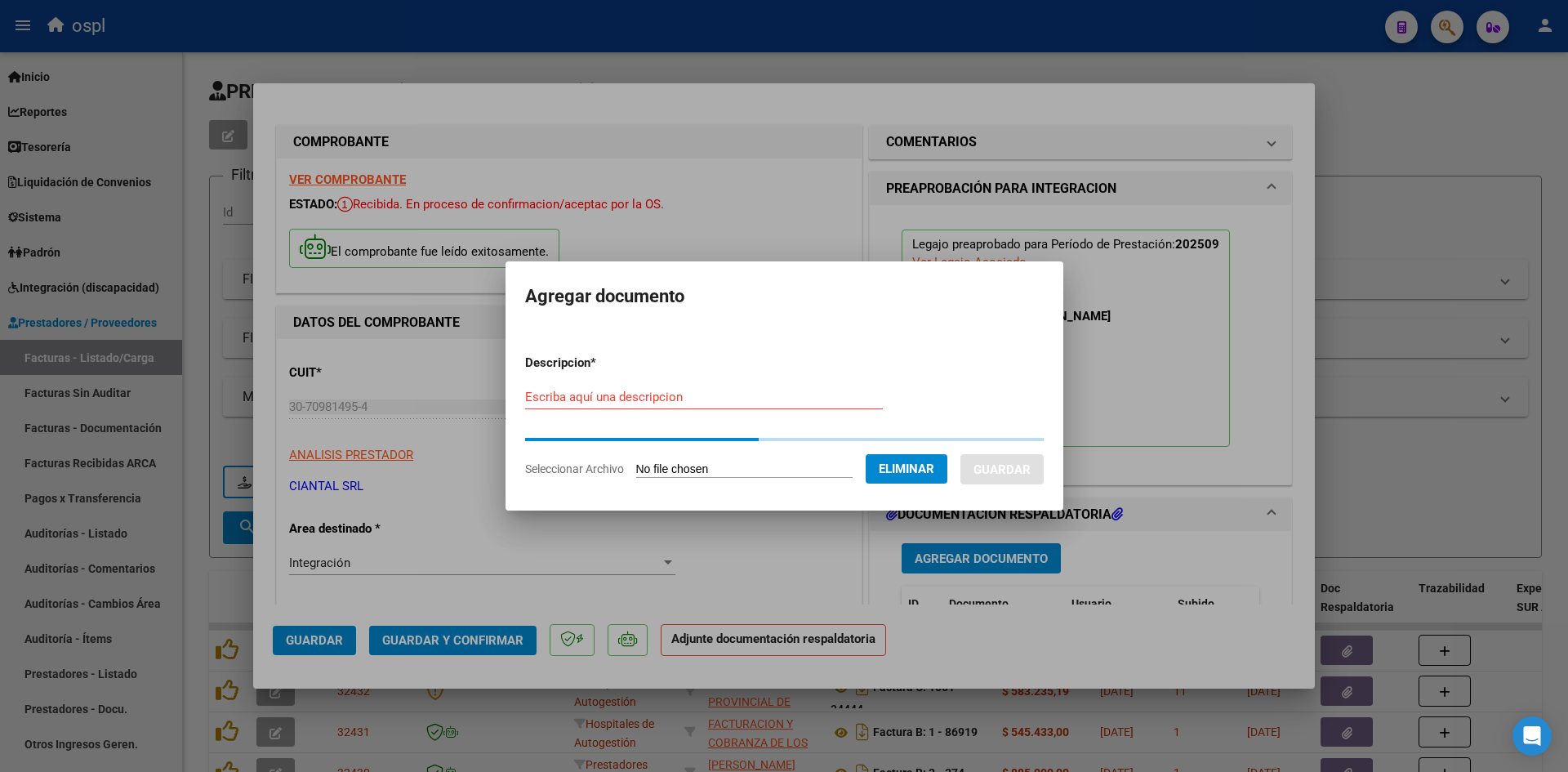
click at [756, 388] on div "Escriba aquí una descripcion" at bounding box center [704, 397] width 358 height 25
click at [754, 404] on input "Escriba aquí una descripcion" at bounding box center [704, 398] width 358 height 15
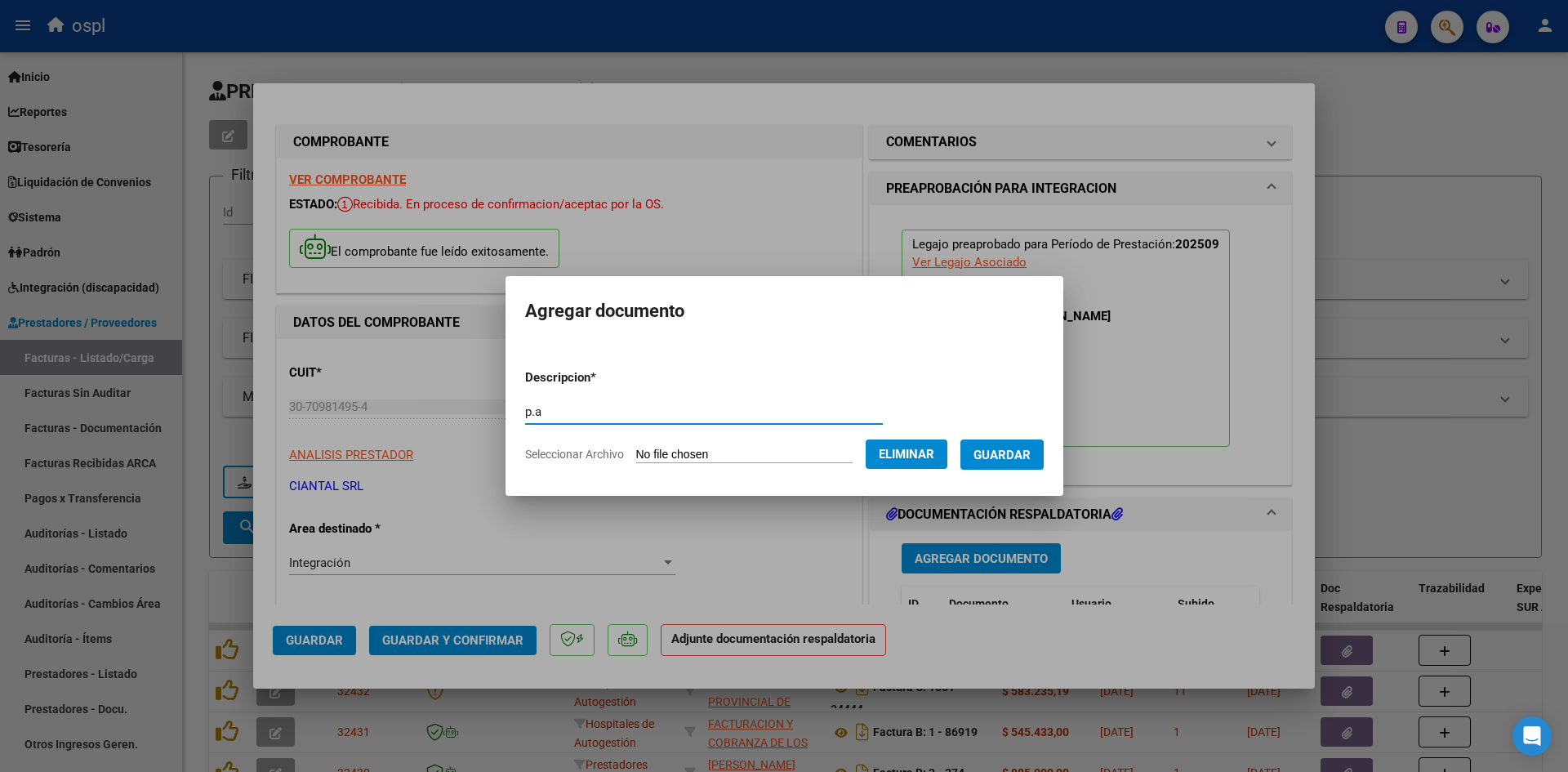
type input "p.a"
click at [1026, 450] on span "Guardar" at bounding box center [1001, 455] width 57 height 15
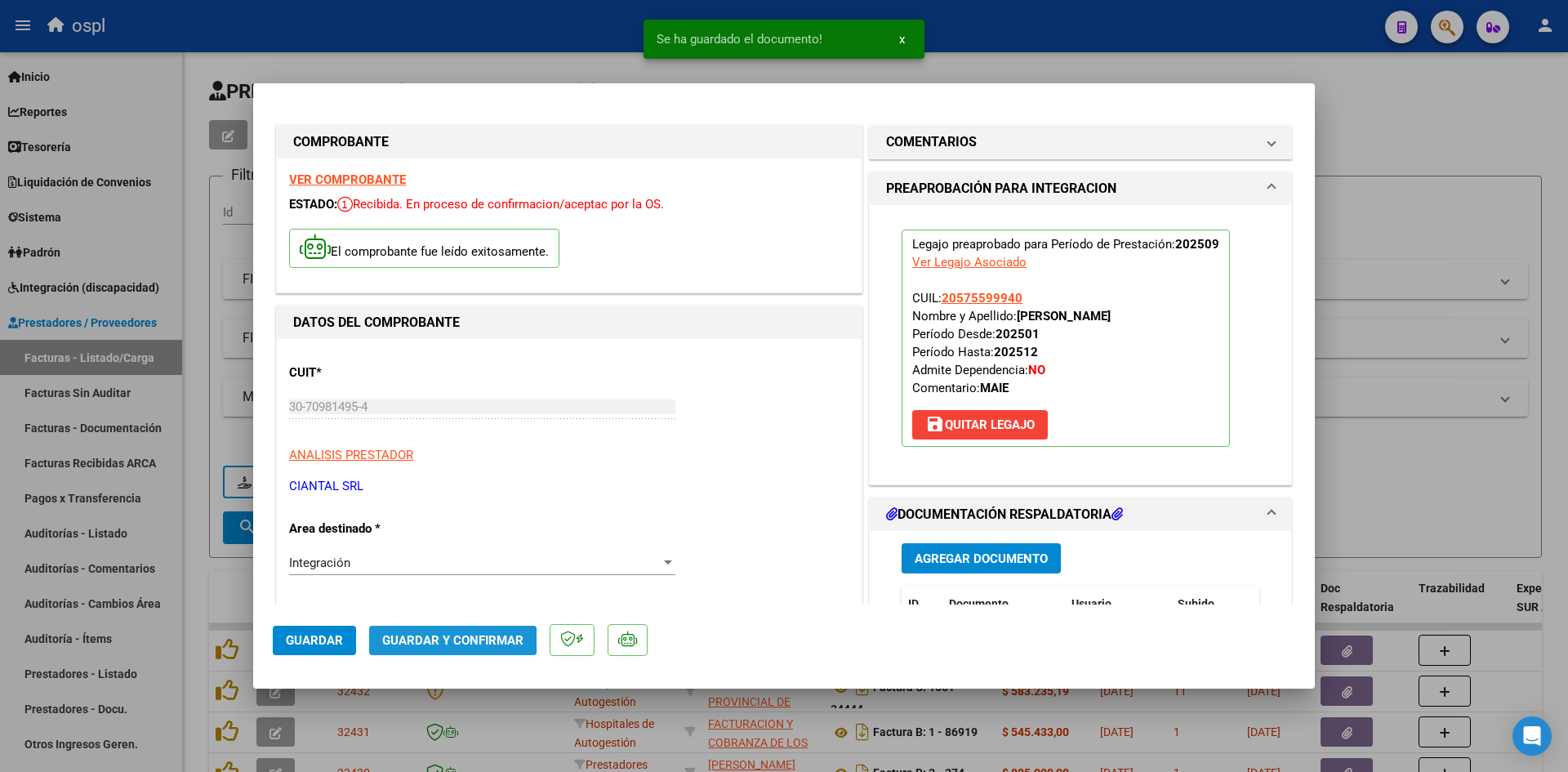
click at [440, 641] on span "Guardar y Confirmar" at bounding box center [453, 640] width 142 height 15
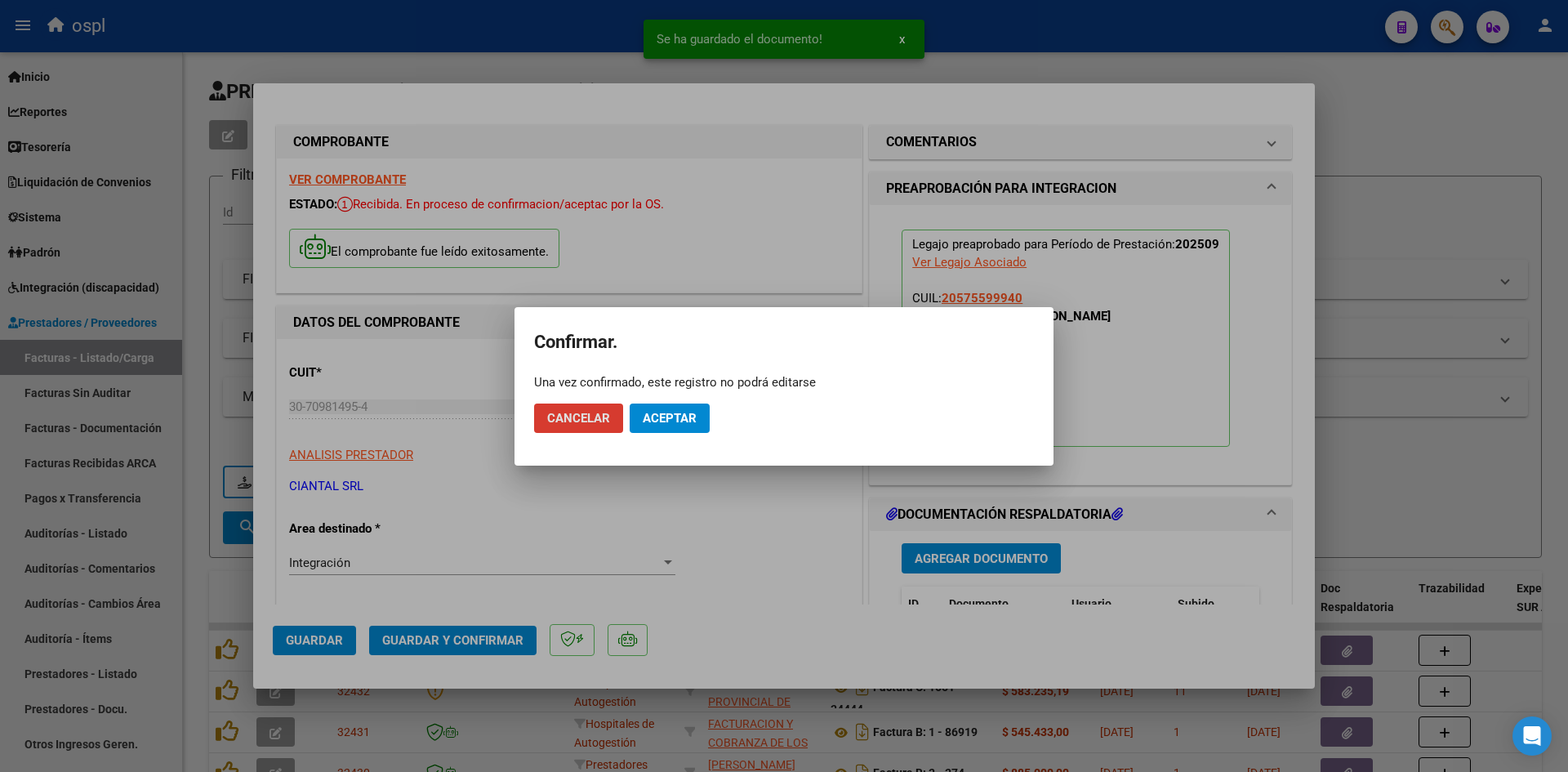
click at [666, 427] on button "Aceptar" at bounding box center [670, 419] width 80 height 29
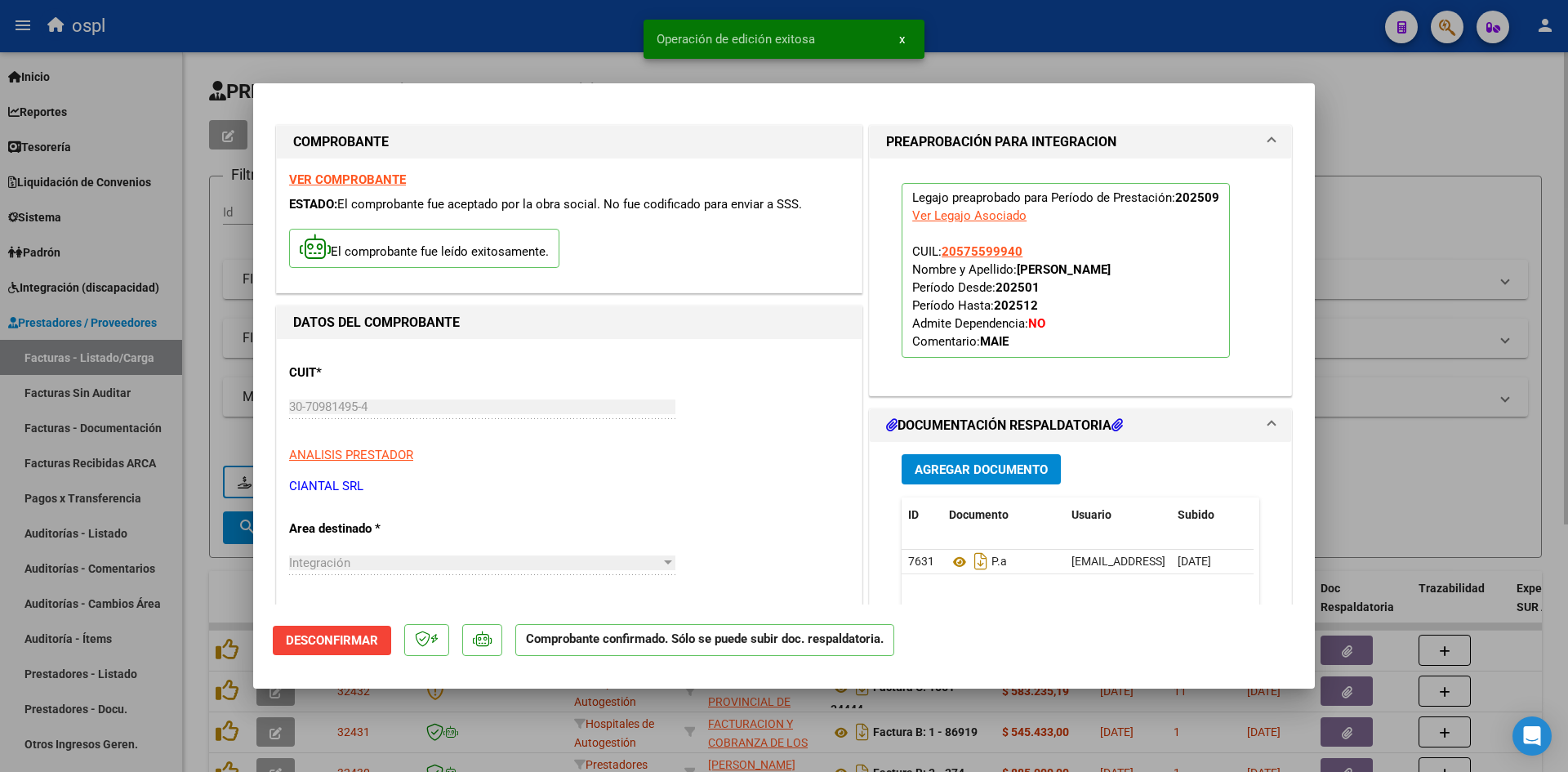
click at [1414, 164] on div at bounding box center [784, 386] width 1568 height 772
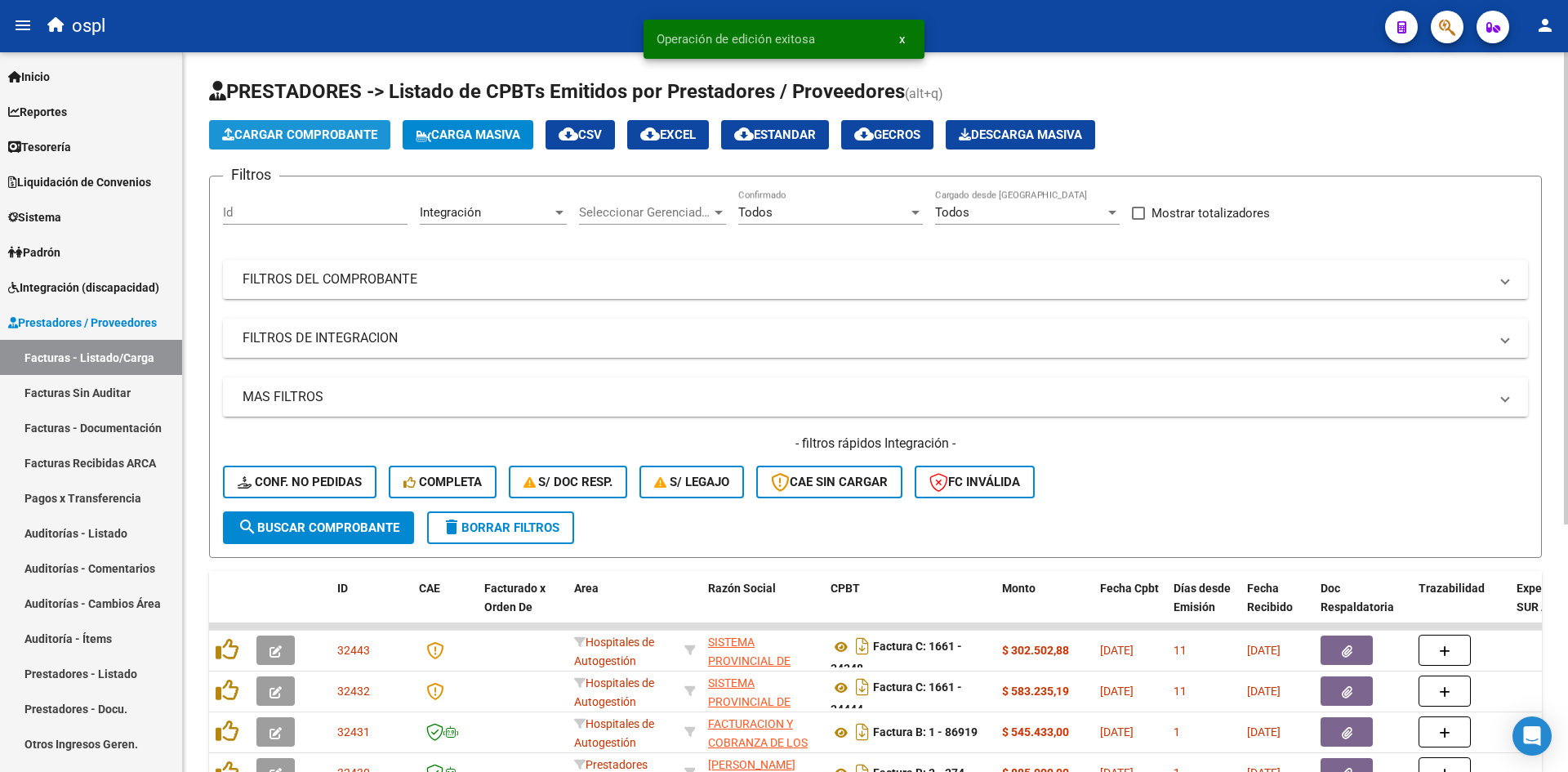
click at [320, 136] on span "Cargar Comprobante" at bounding box center [300, 135] width 155 height 15
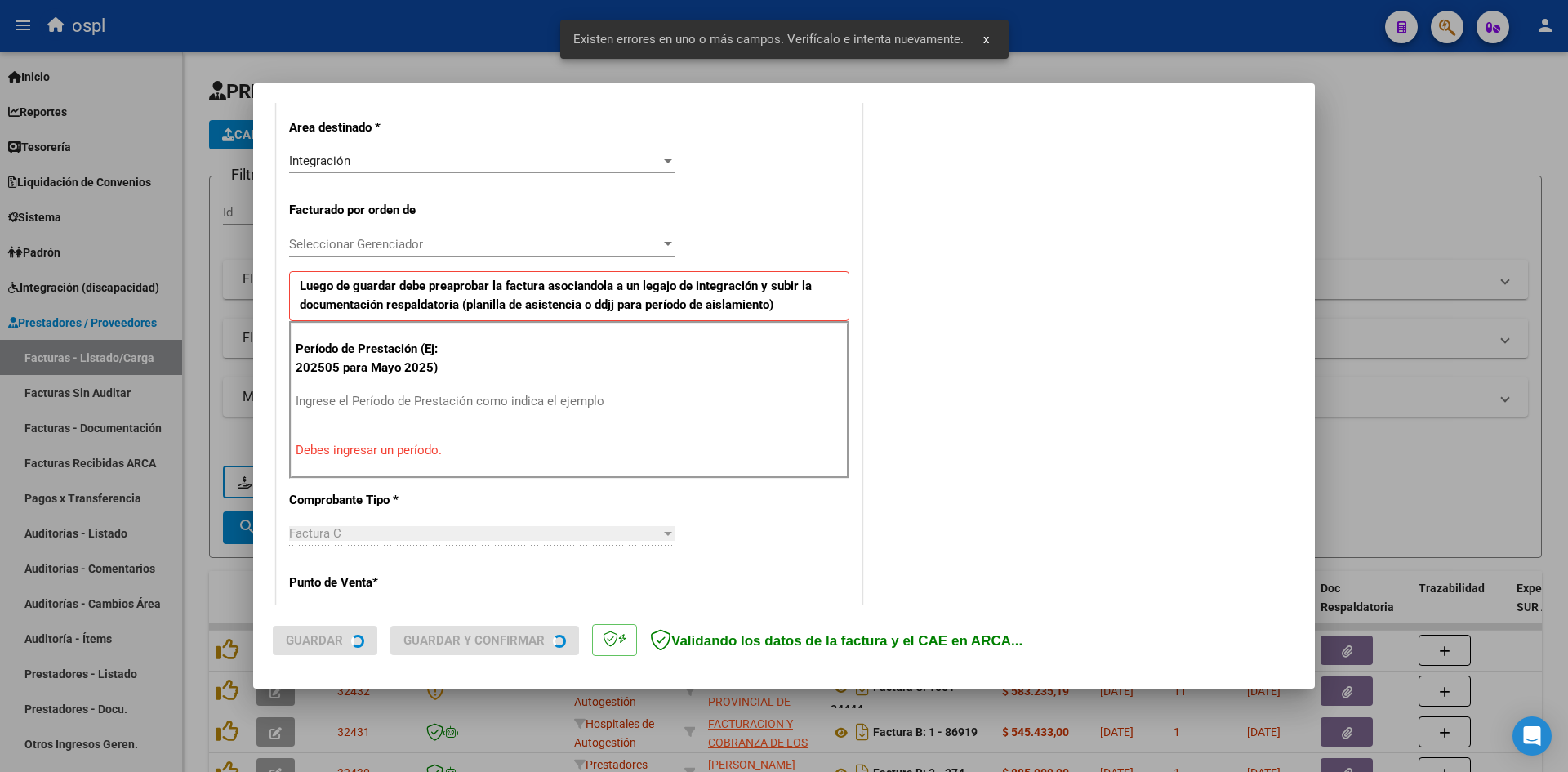
scroll to position [401, 0]
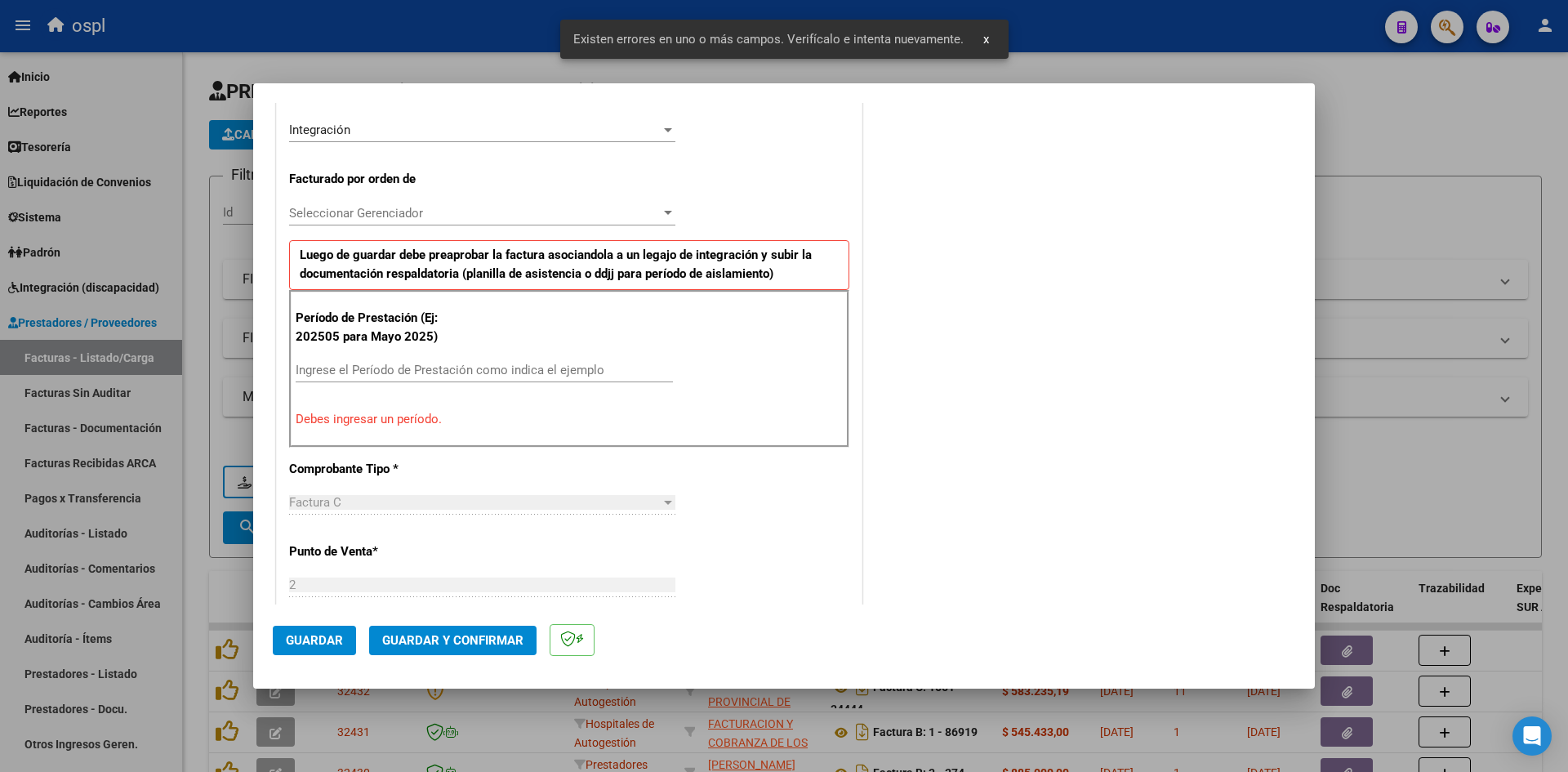
click at [423, 366] on input "Ingrese el Período de Prestación como indica el ejemplo" at bounding box center [484, 370] width 377 height 15
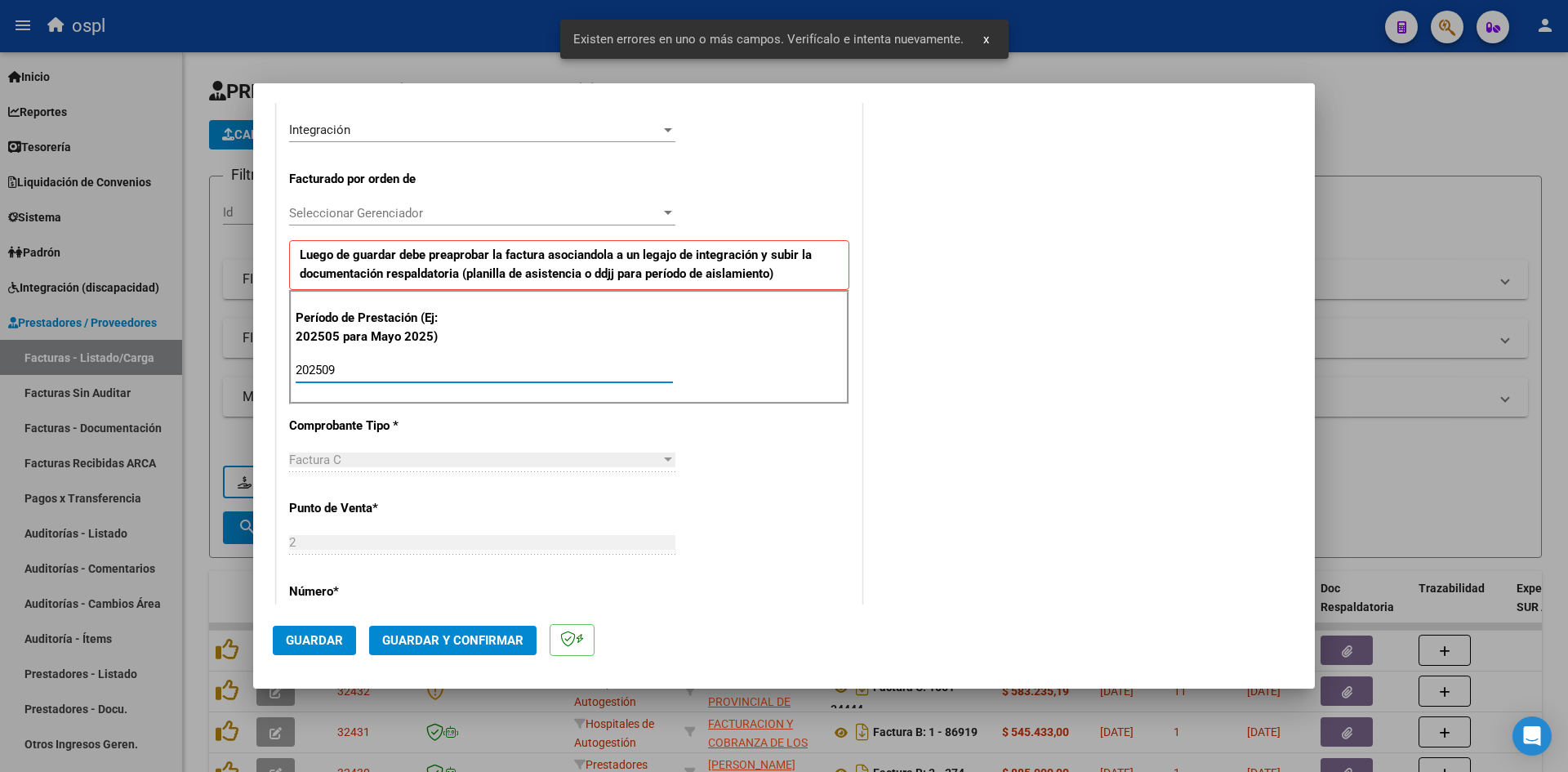
scroll to position [1112, 0]
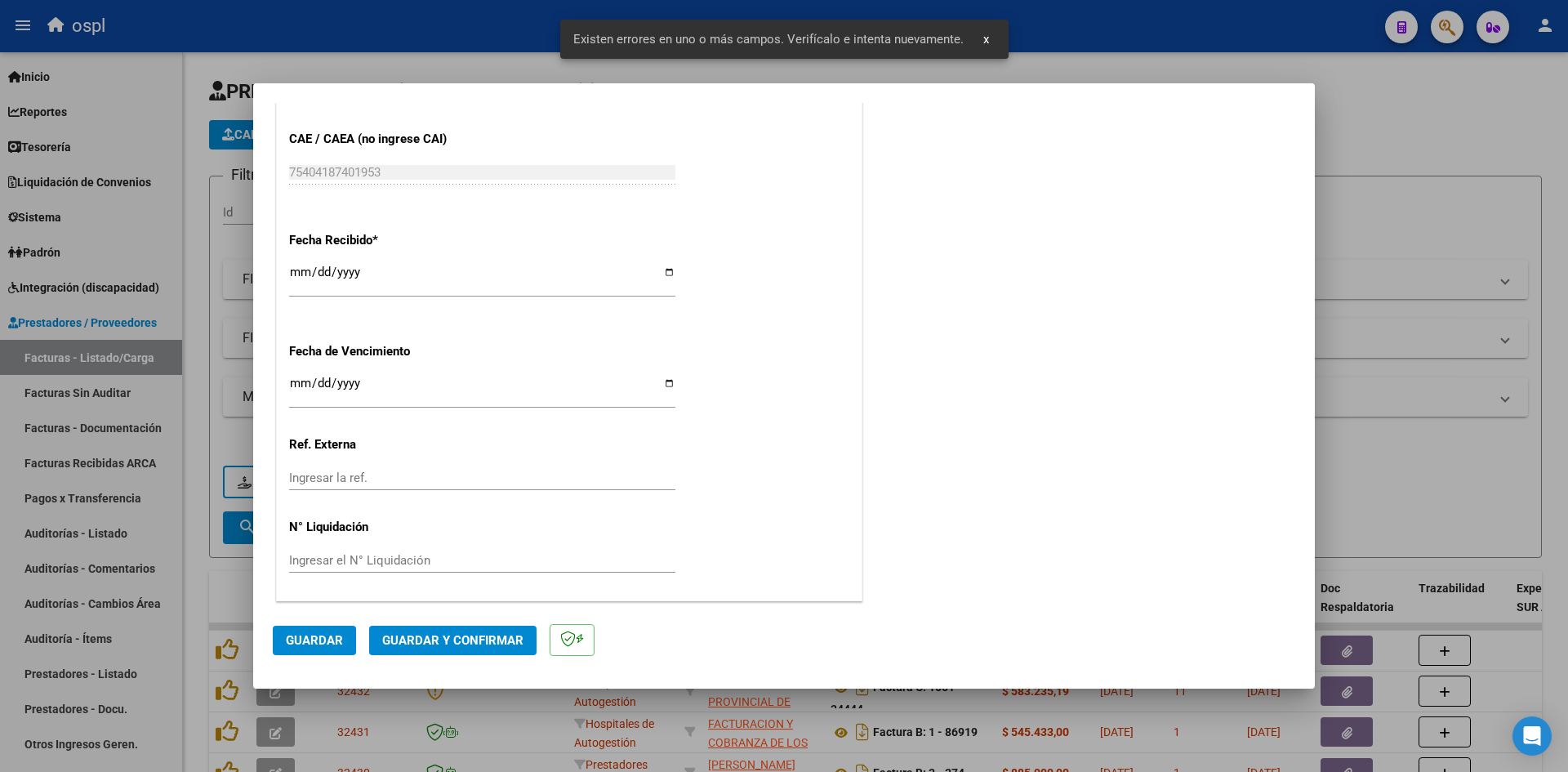
type input "202509"
click at [296, 266] on input "[DATE]" at bounding box center [482, 279] width 386 height 26
type input "[DATE]"
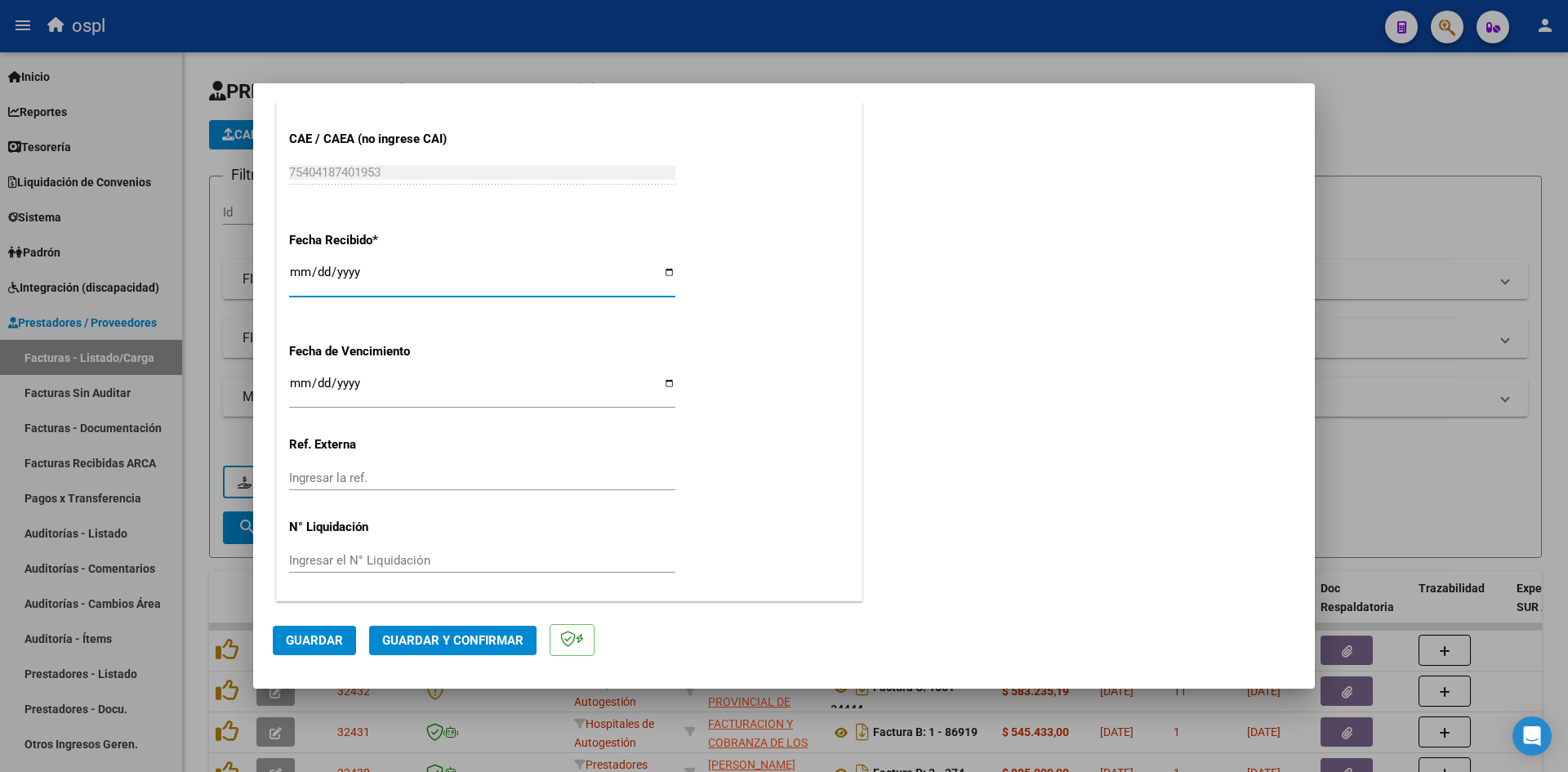
click at [325, 630] on button "Guardar" at bounding box center [315, 640] width 84 height 29
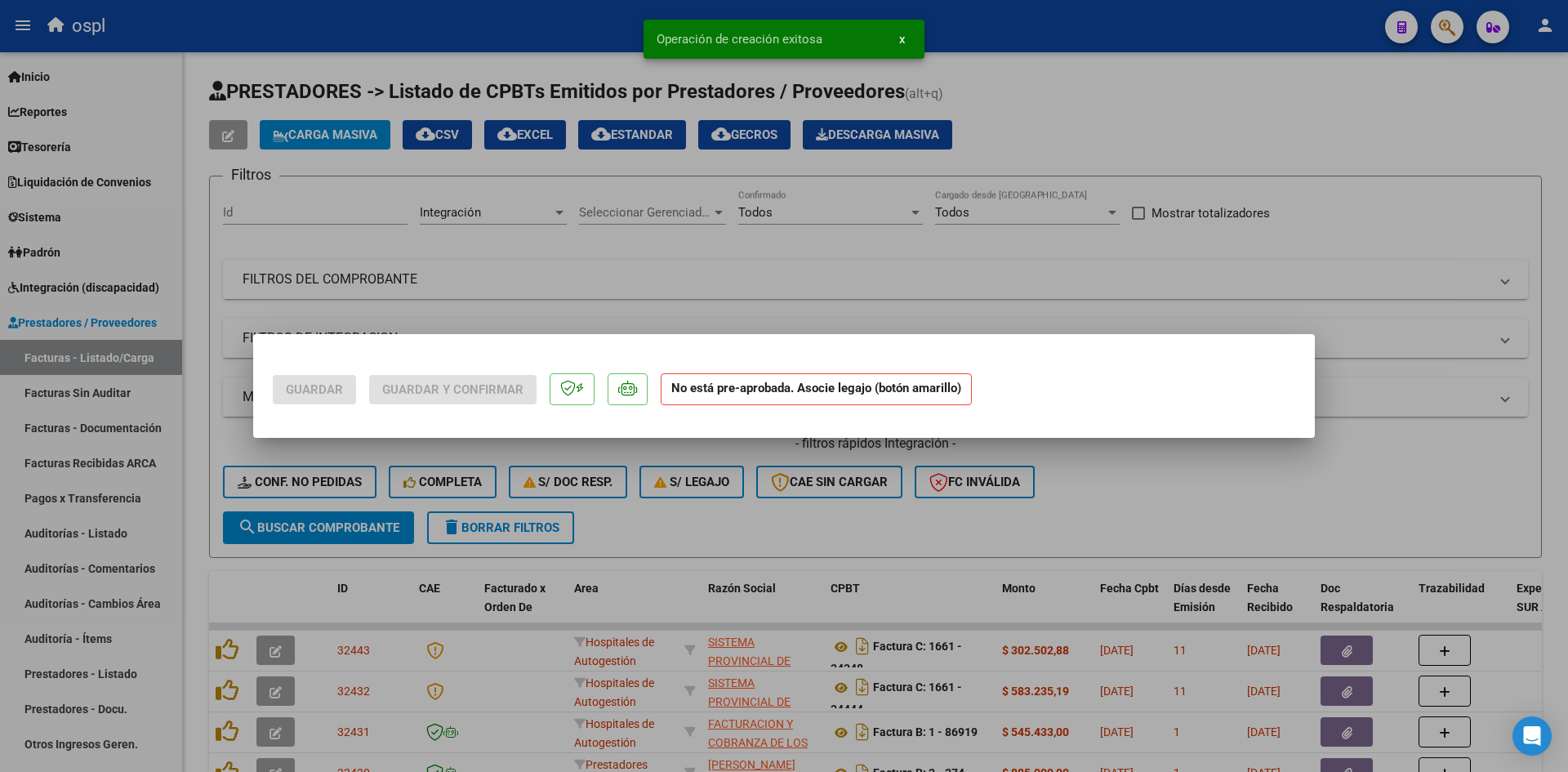
scroll to position [0, 0]
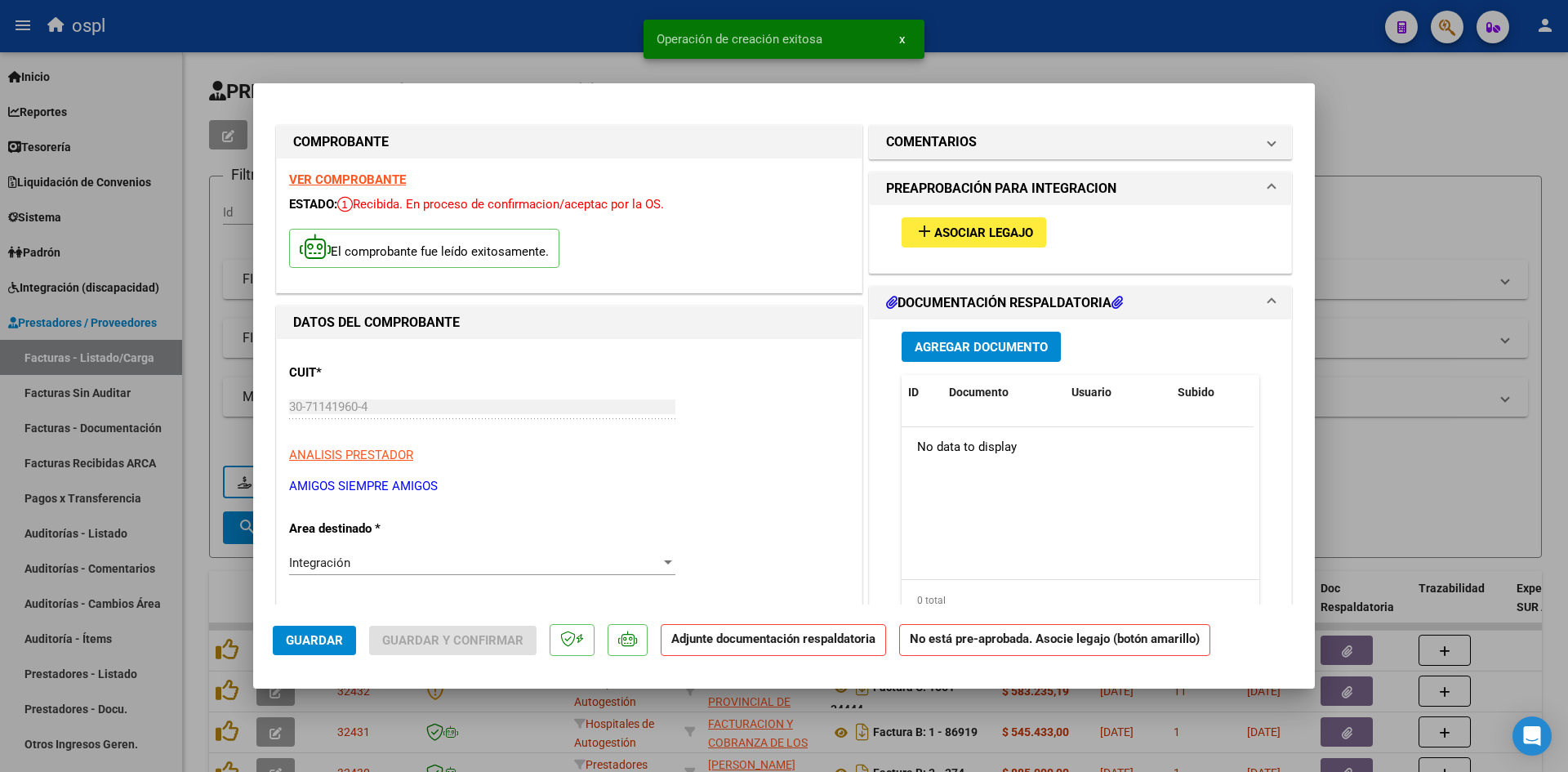
click at [1003, 247] on button "add Asociar Legajo" at bounding box center [973, 232] width 144 height 30
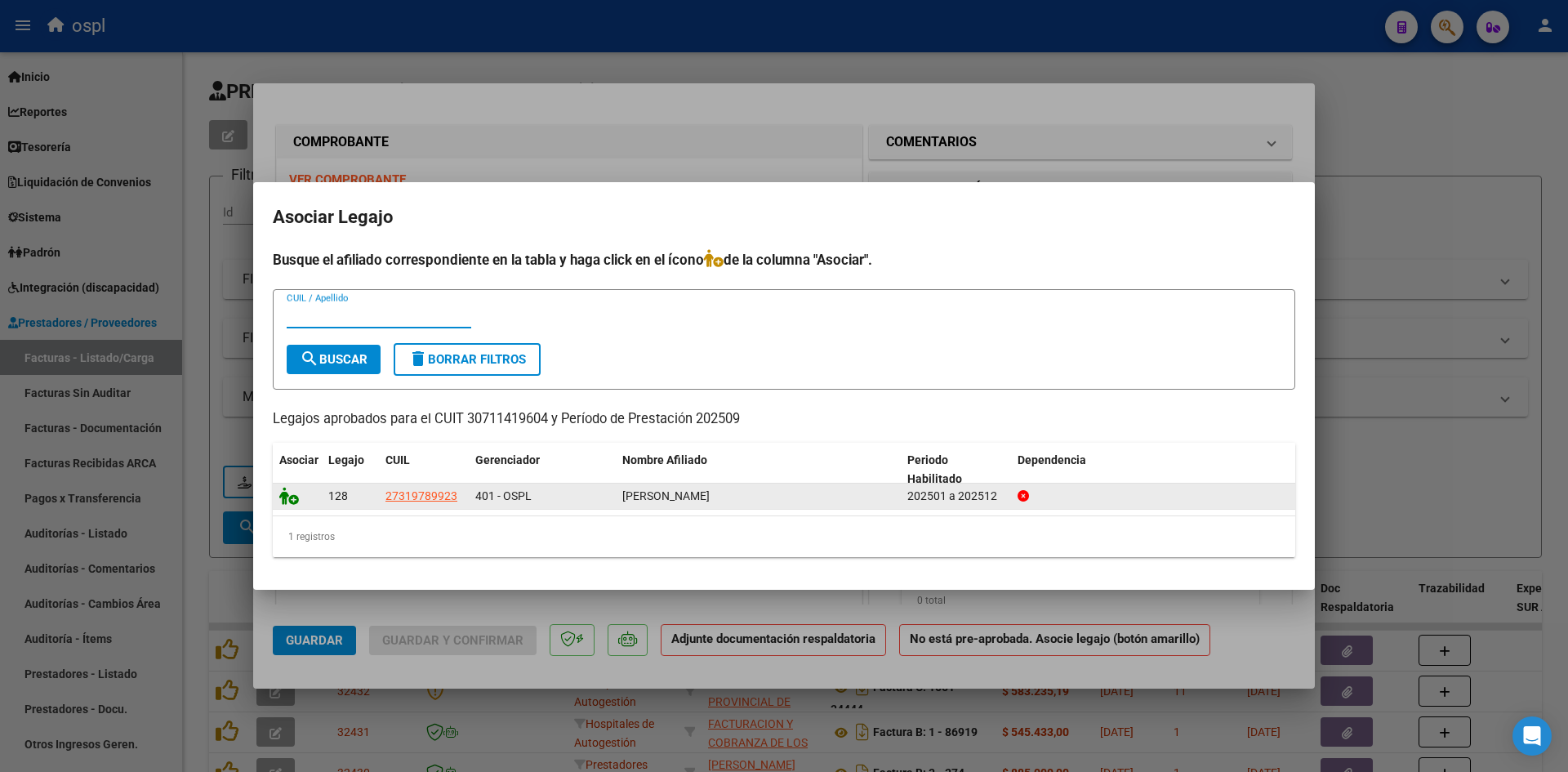
click at [287, 501] on icon at bounding box center [289, 496] width 19 height 18
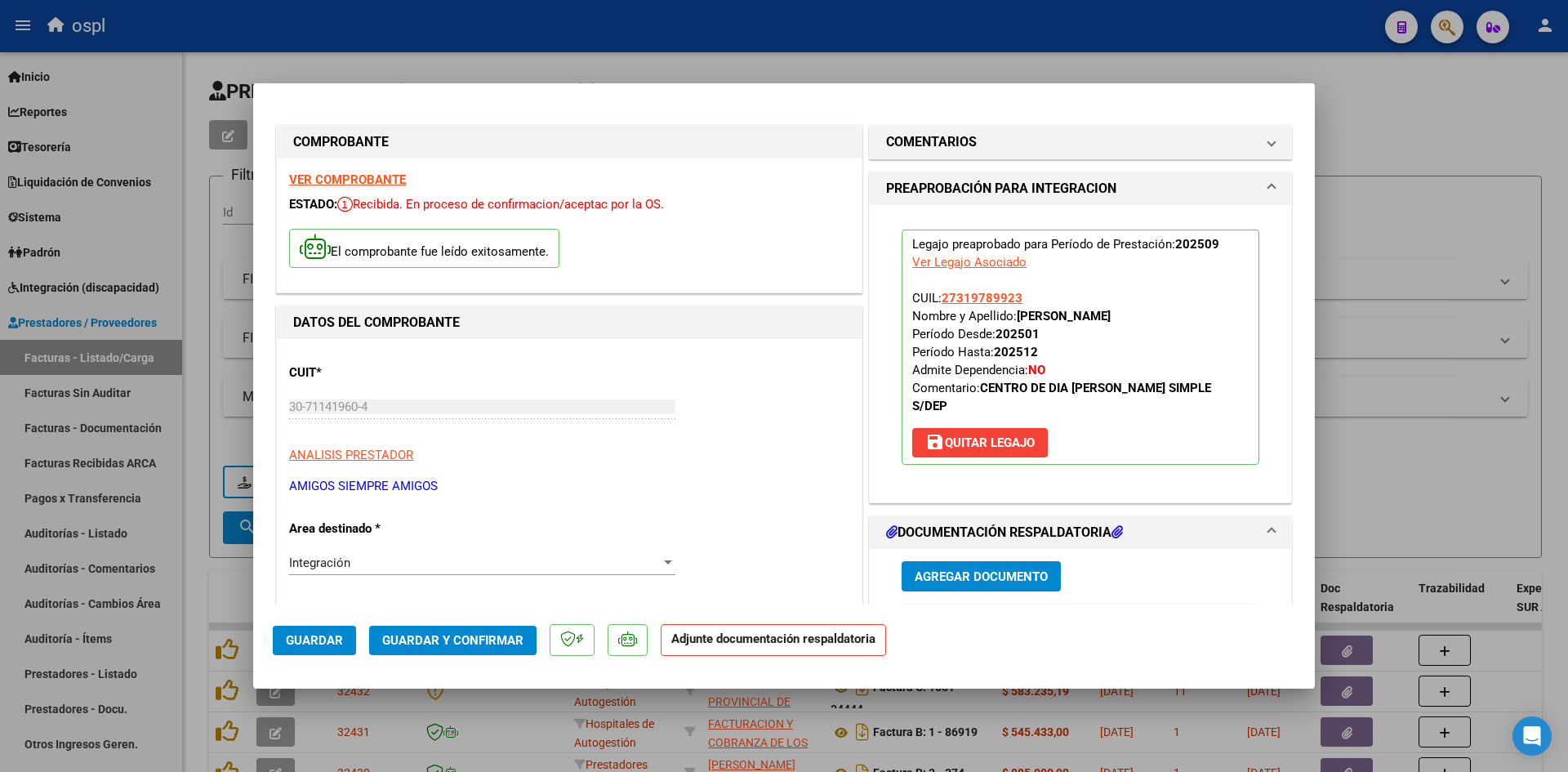
click at [1018, 570] on span "Agregar Documento" at bounding box center [981, 577] width 133 height 15
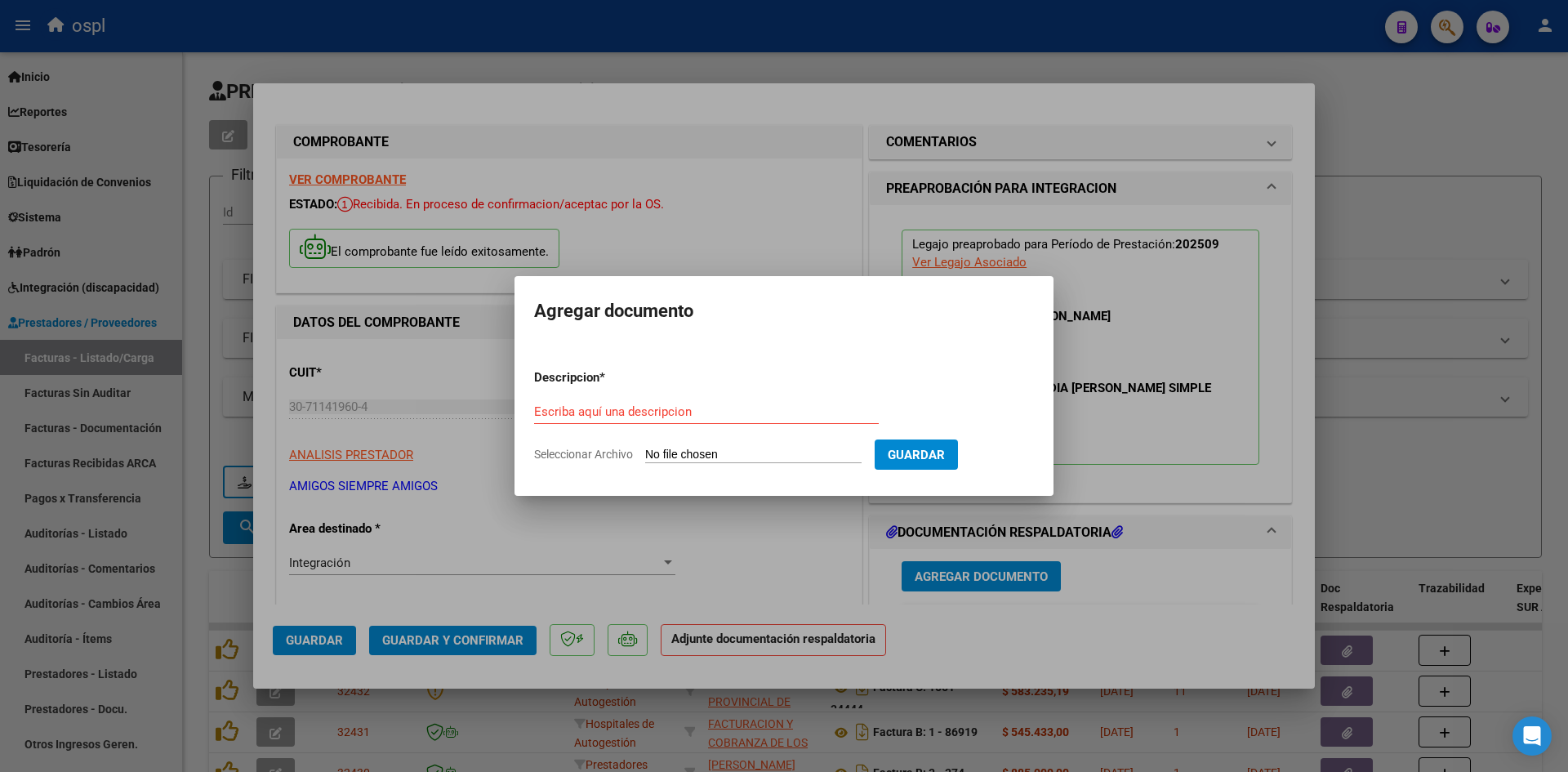
type input "C:\fakepath\[DATE] 18.41.20 (arrastrado).pdf"
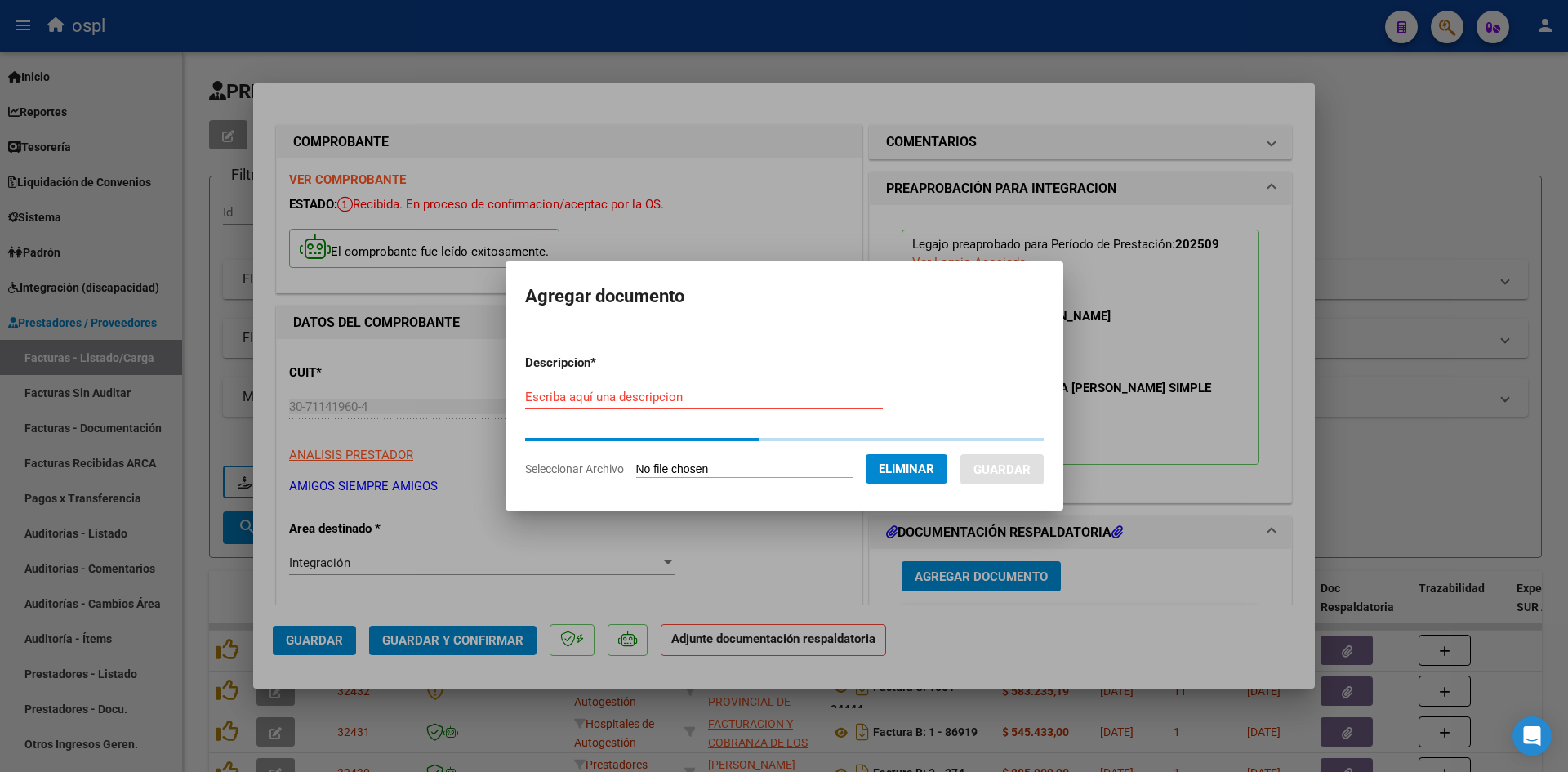
click at [802, 403] on input "Escriba aquí una descripcion" at bounding box center [704, 398] width 358 height 15
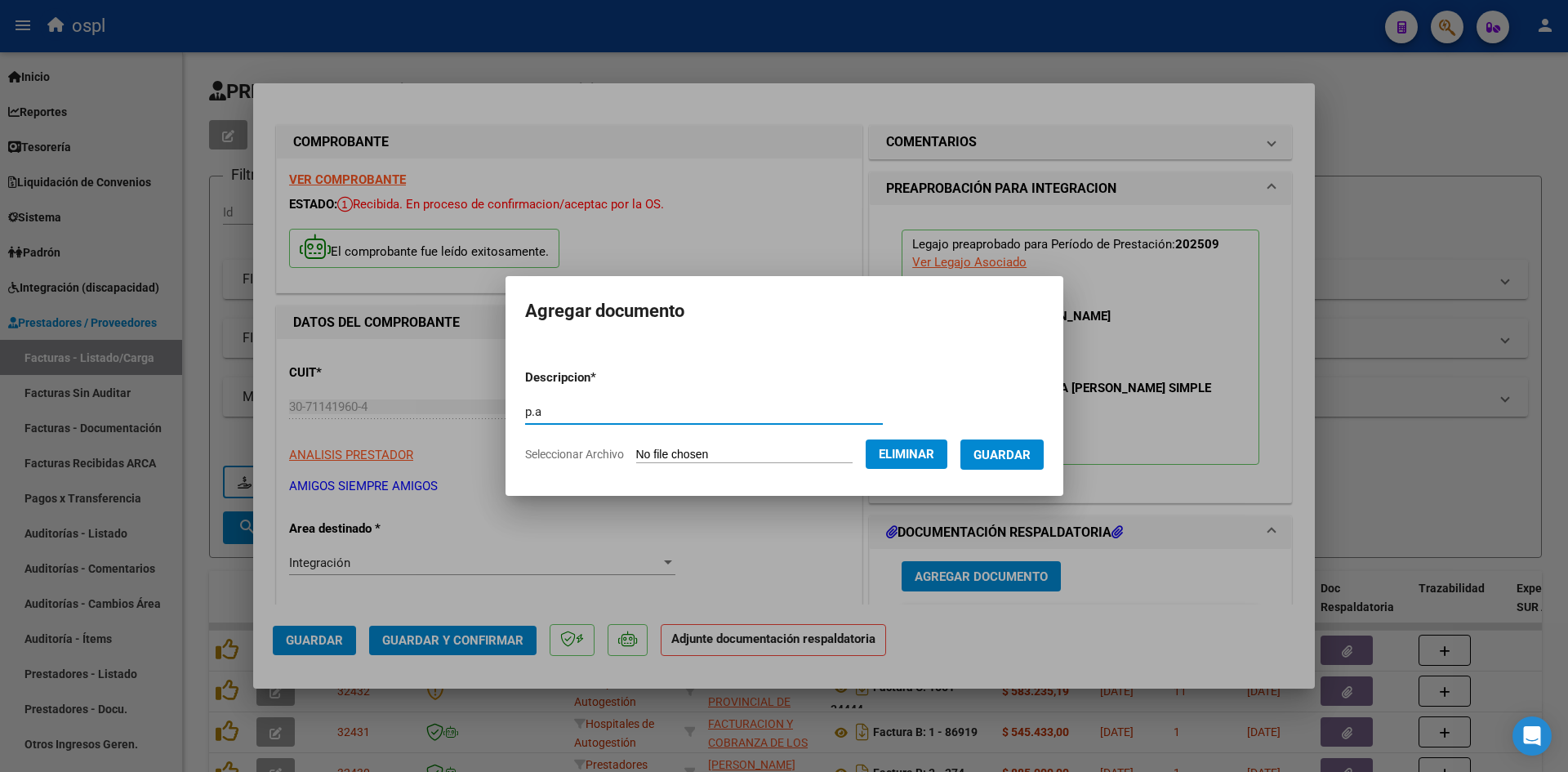
type input "p.a"
click at [1017, 447] on span "Guardar" at bounding box center [1001, 455] width 57 height 15
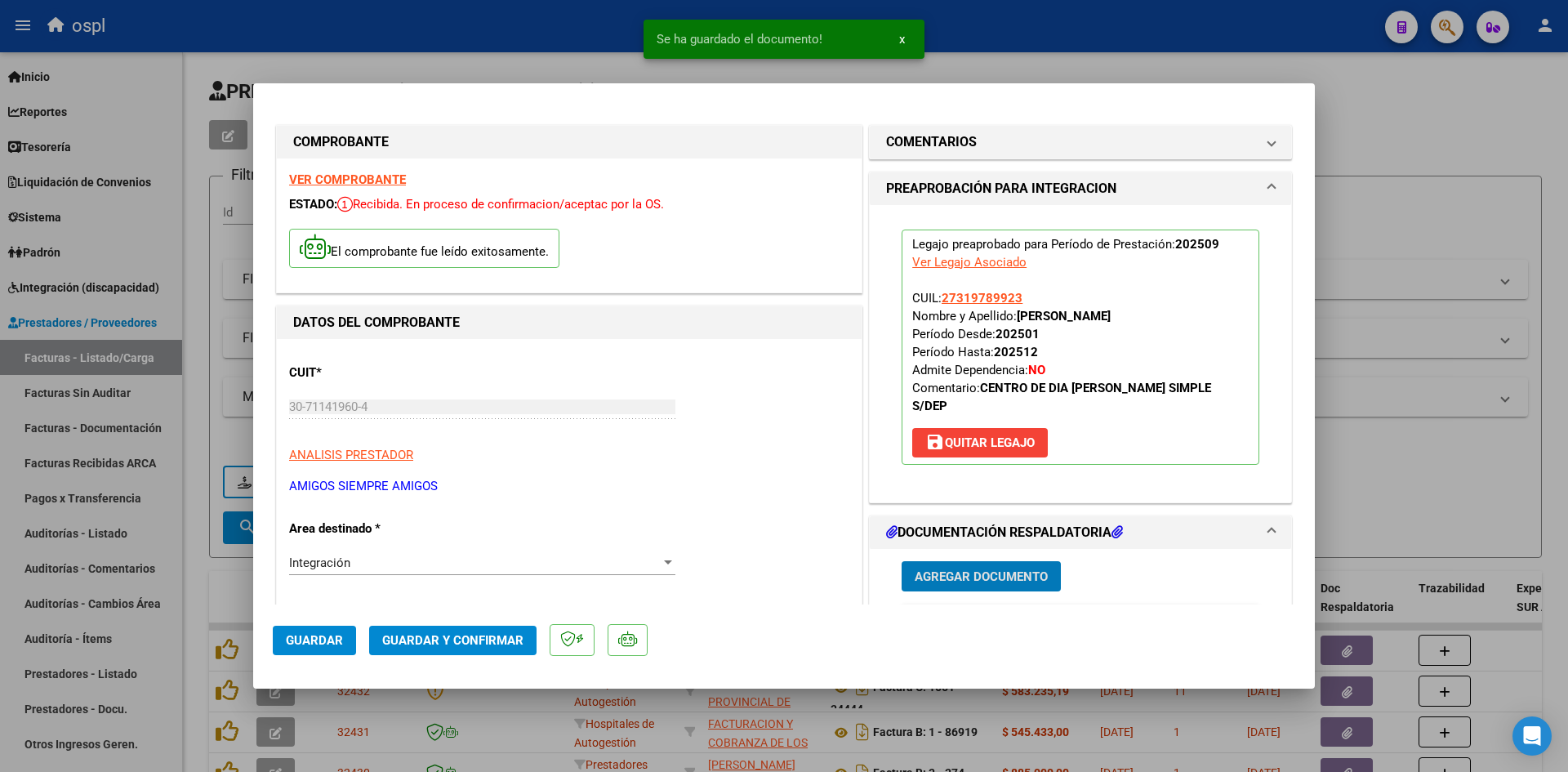
click at [493, 634] on span "Guardar y Confirmar" at bounding box center [453, 640] width 142 height 15
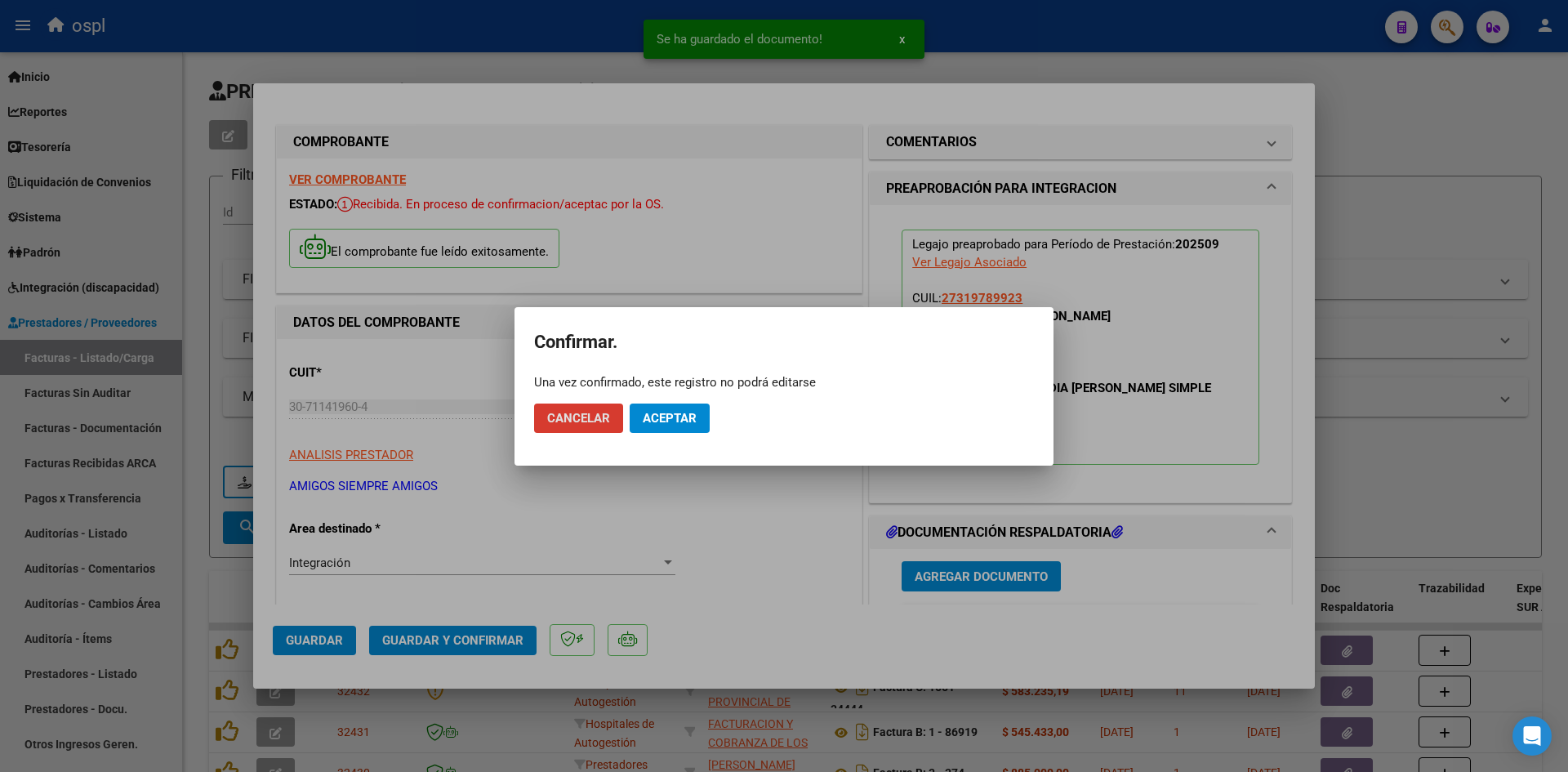
click at [663, 422] on span "Aceptar" at bounding box center [670, 419] width 54 height 15
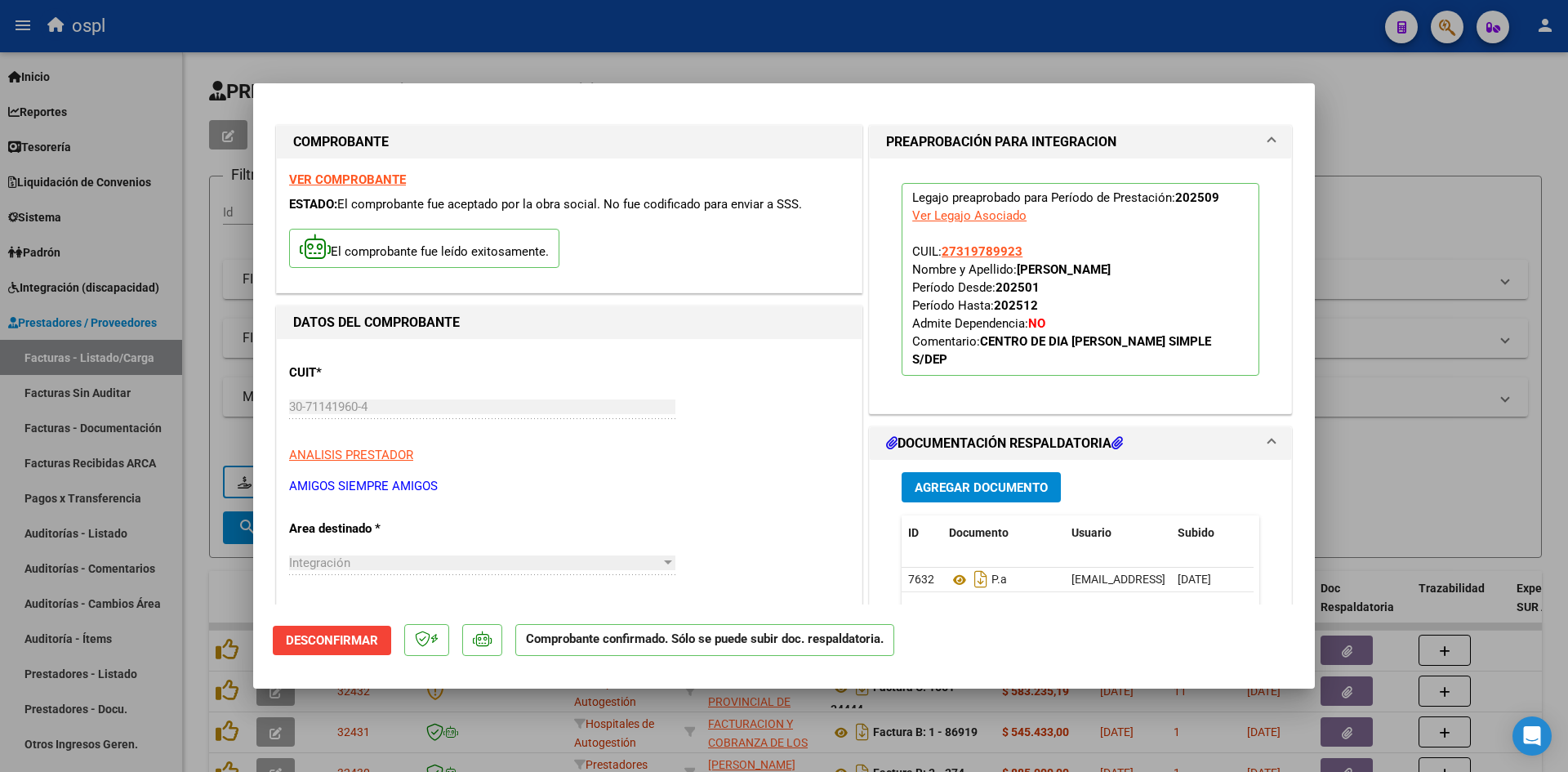
drag, startPoint x: 1493, startPoint y: 243, endPoint x: 1469, endPoint y: 240, distance: 24.2
click at [1493, 243] on div at bounding box center [784, 386] width 1568 height 772
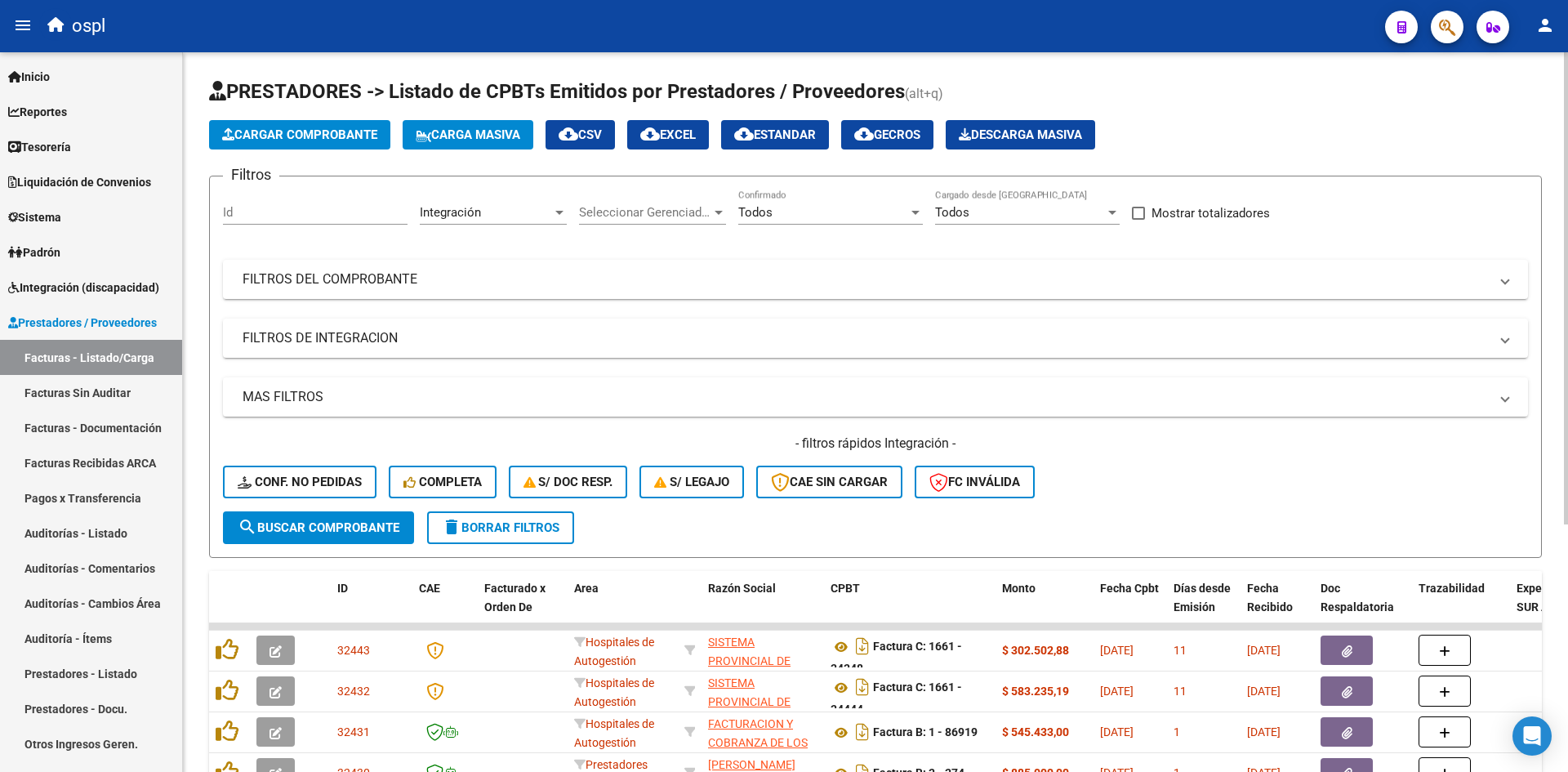
click at [302, 142] on span "Cargar Comprobante" at bounding box center [300, 135] width 155 height 15
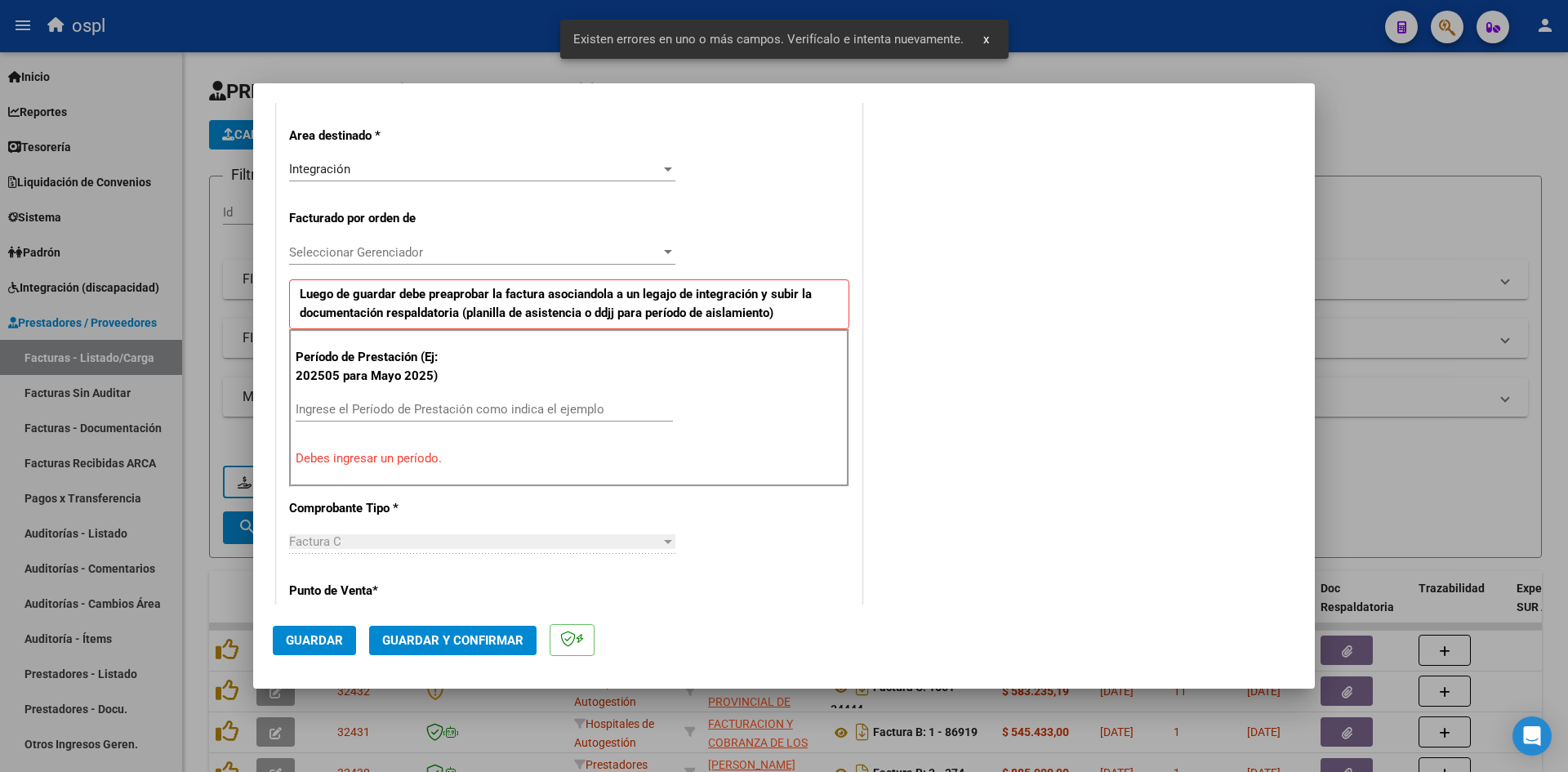
scroll to position [370, 0]
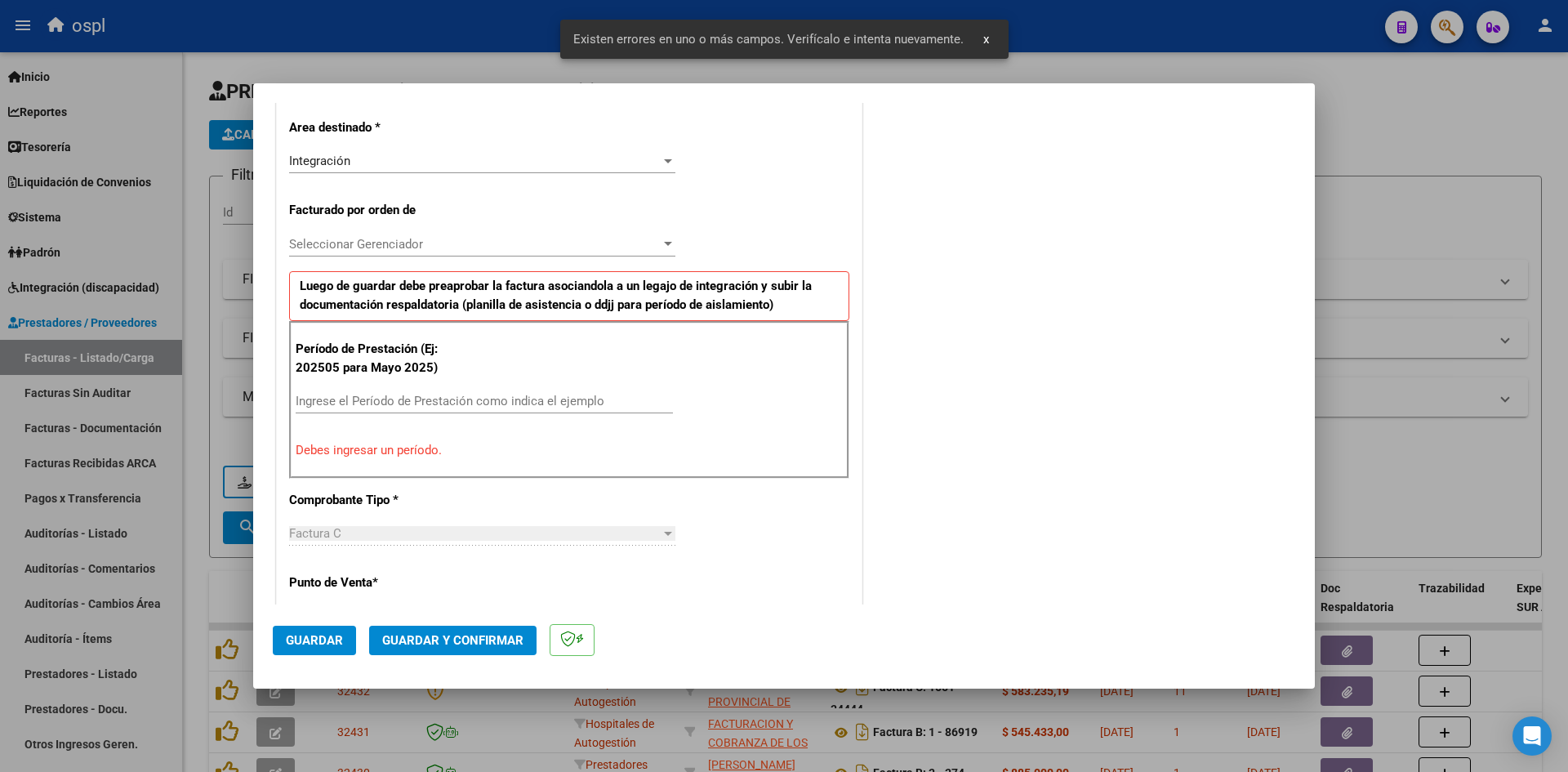
click at [383, 393] on div "Ingrese el Período de Prestación como indica el ejemplo" at bounding box center [484, 401] width 377 height 25
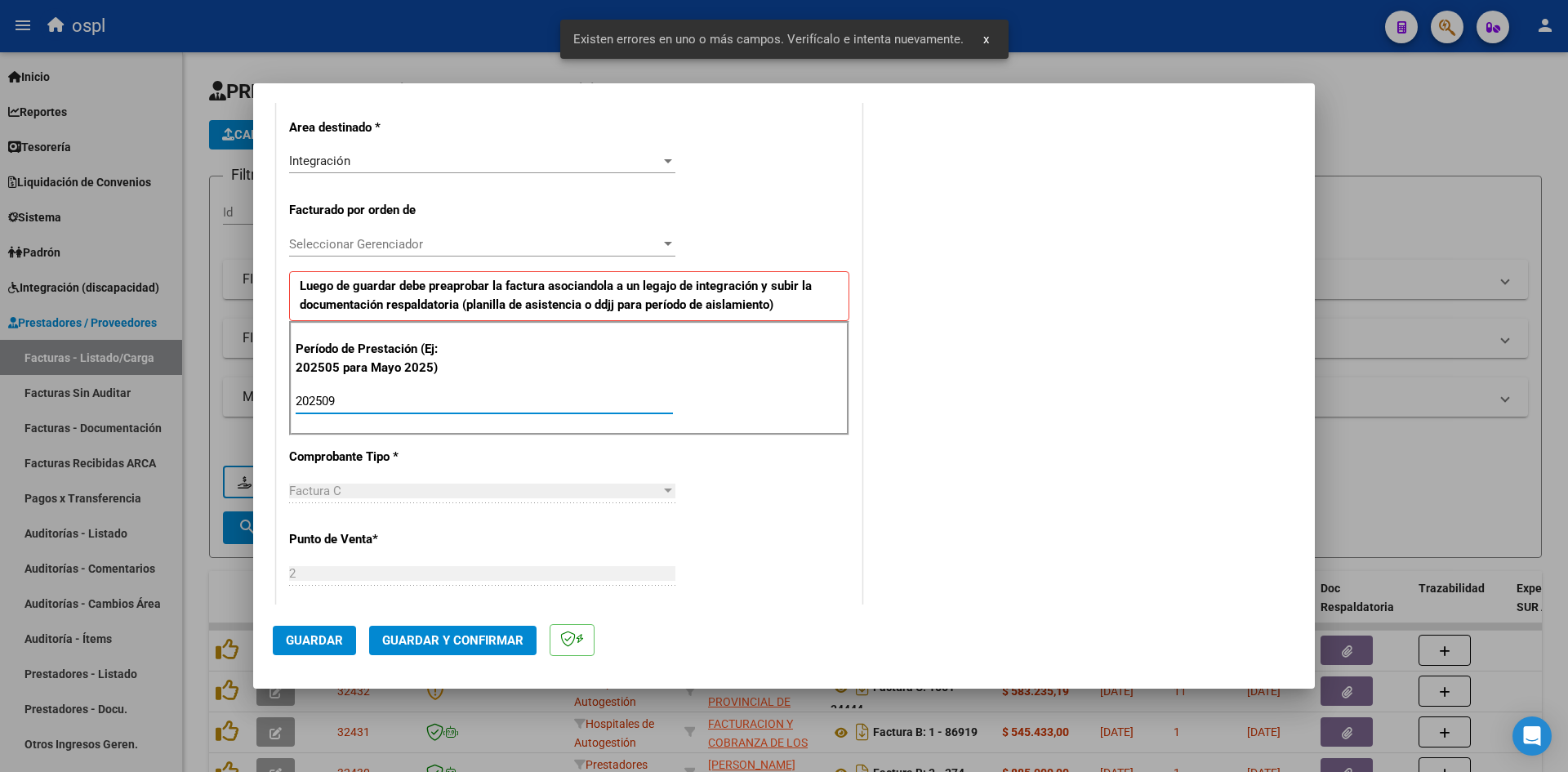
type input "202509"
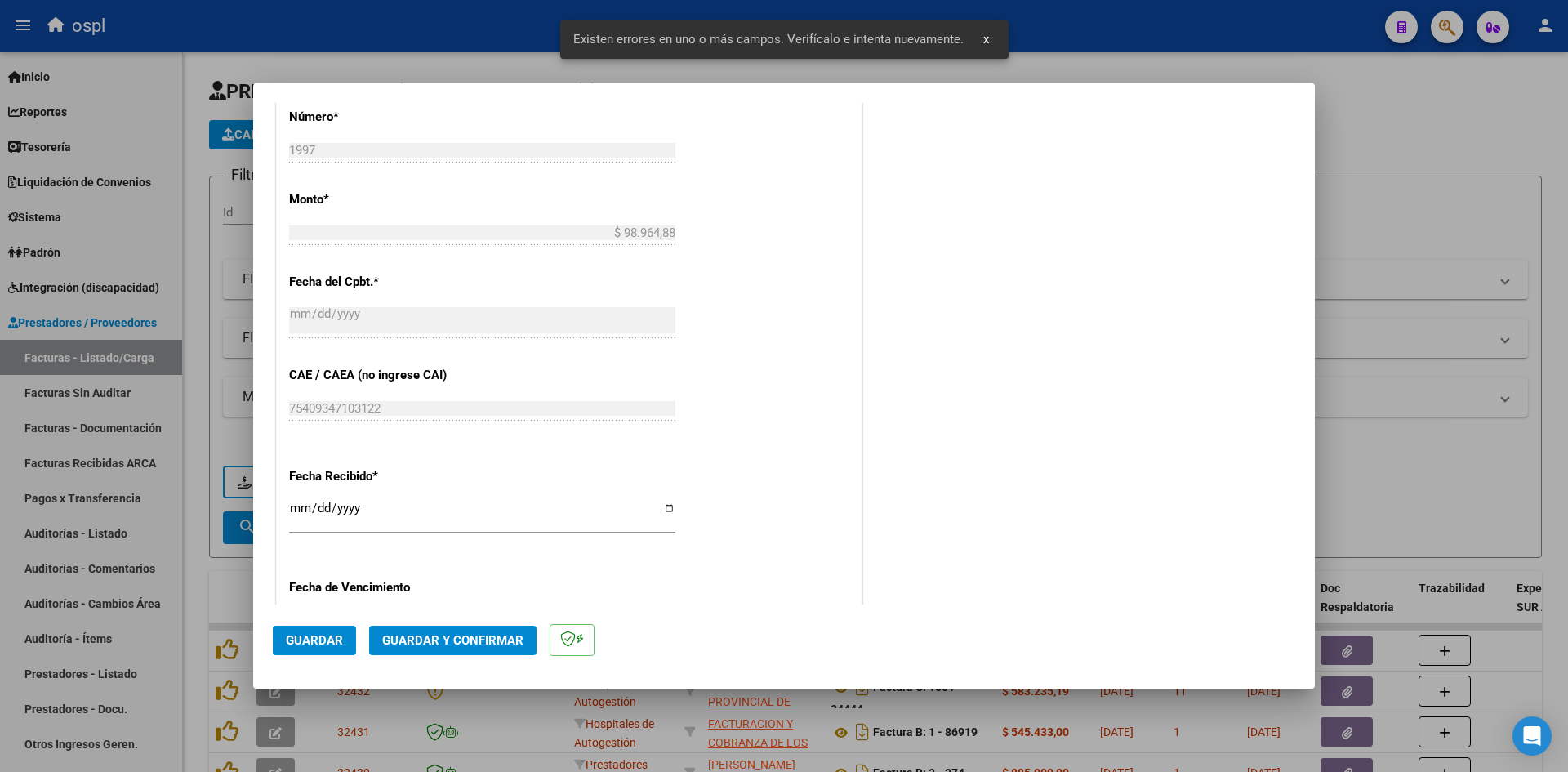
scroll to position [1105, 0]
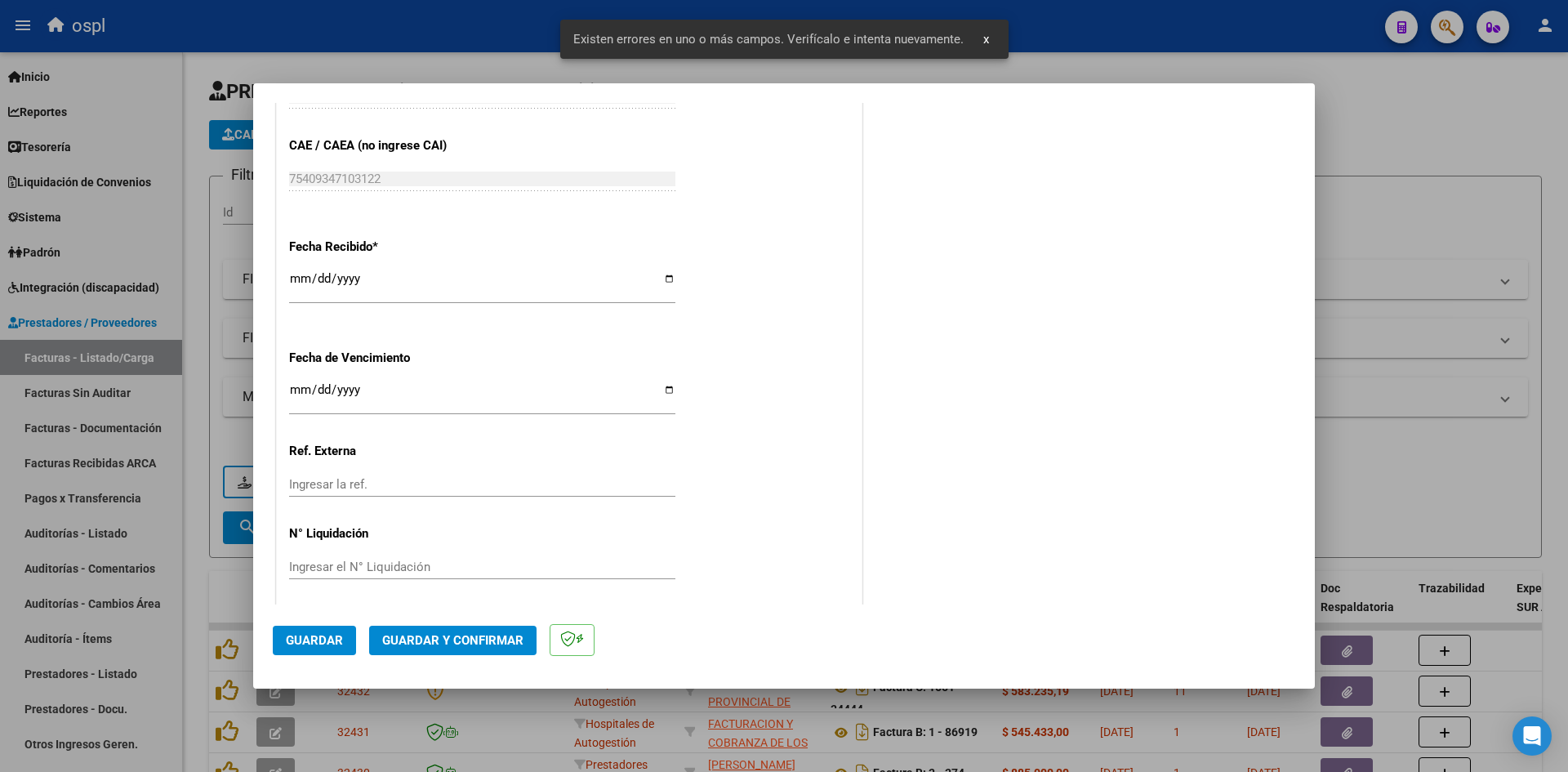
click at [300, 276] on input "[DATE]" at bounding box center [482, 285] width 386 height 26
type input "[DATE]"
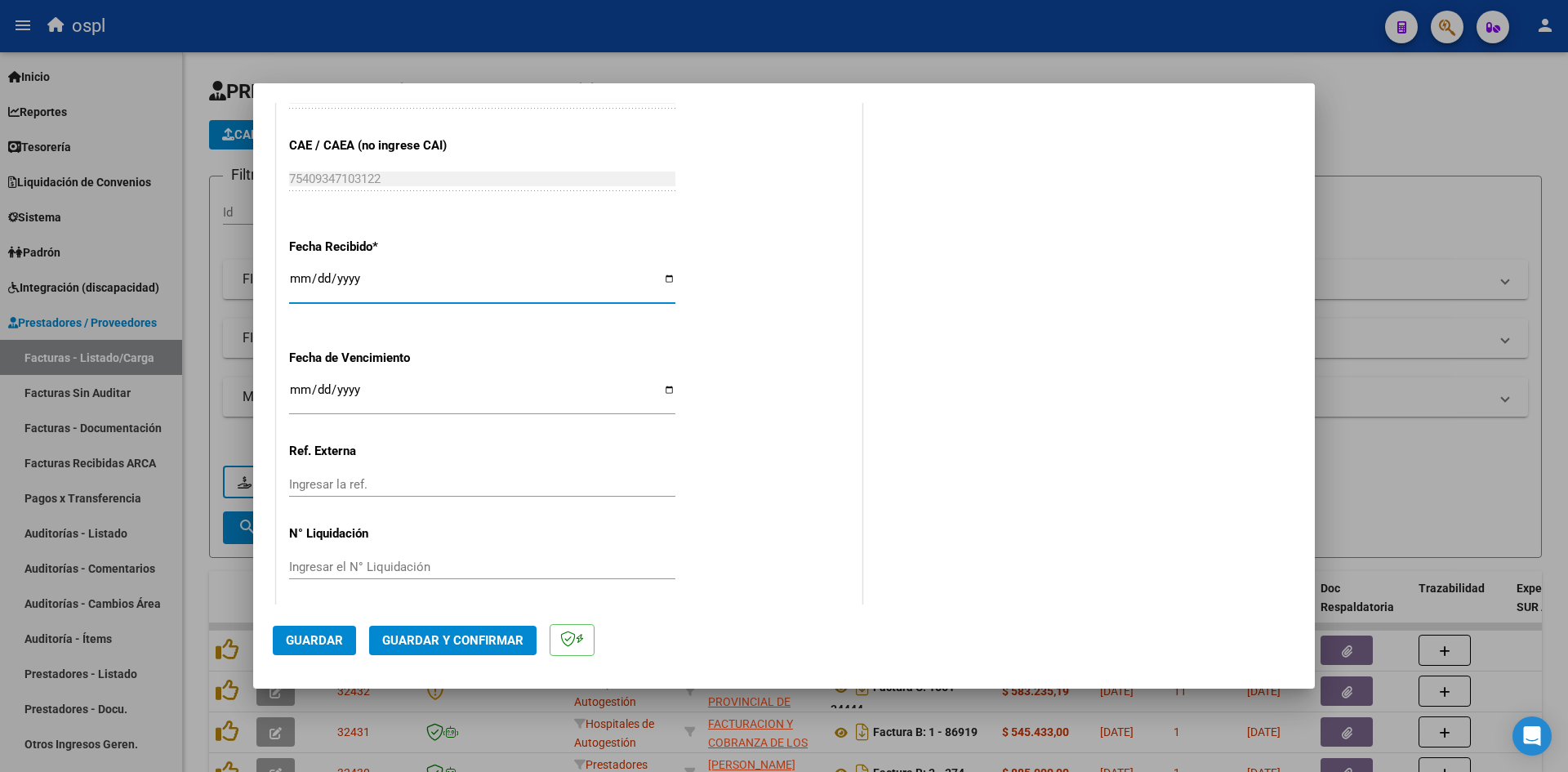
click at [318, 644] on span "Guardar" at bounding box center [315, 640] width 57 height 15
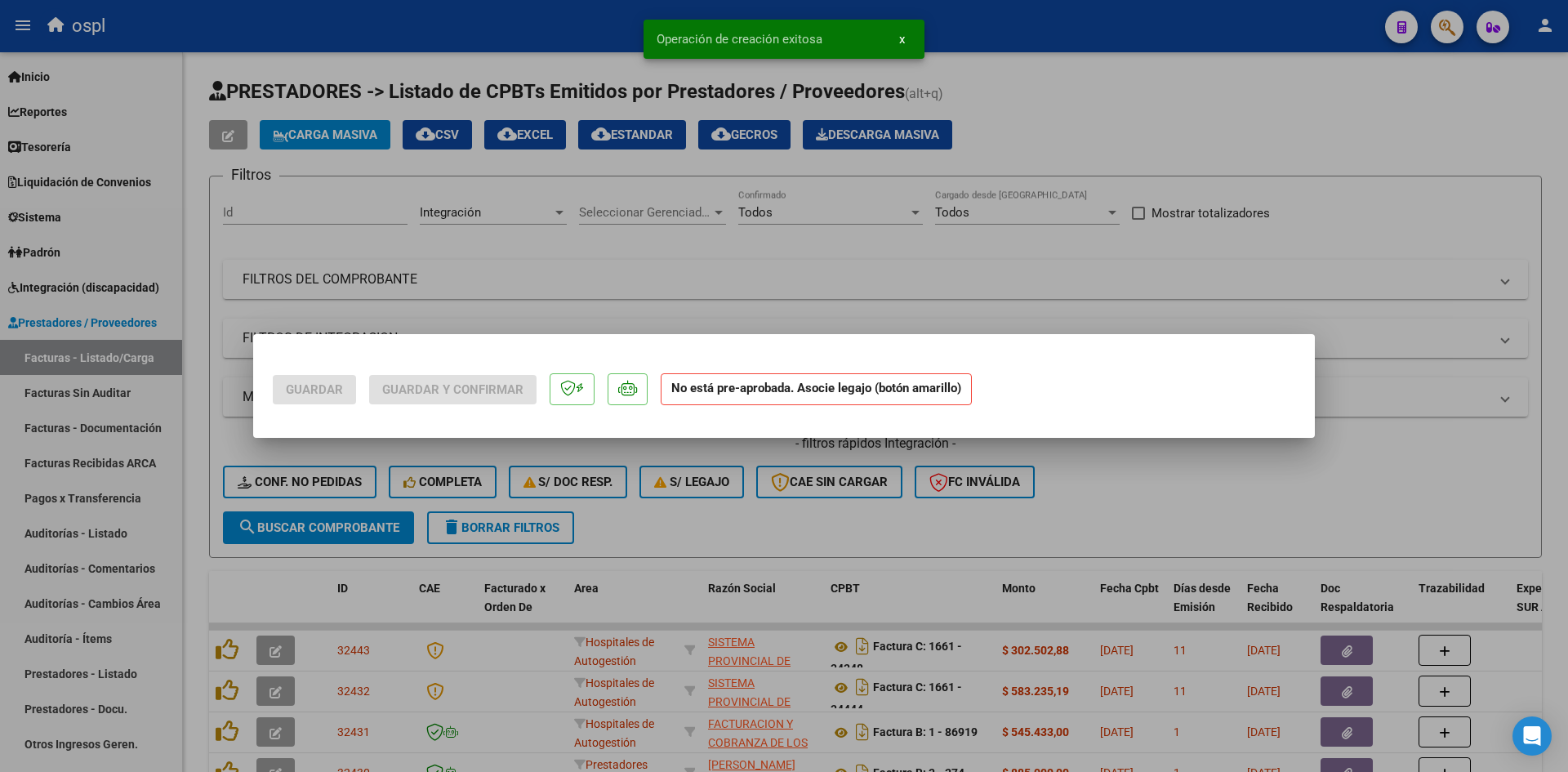
scroll to position [0, 0]
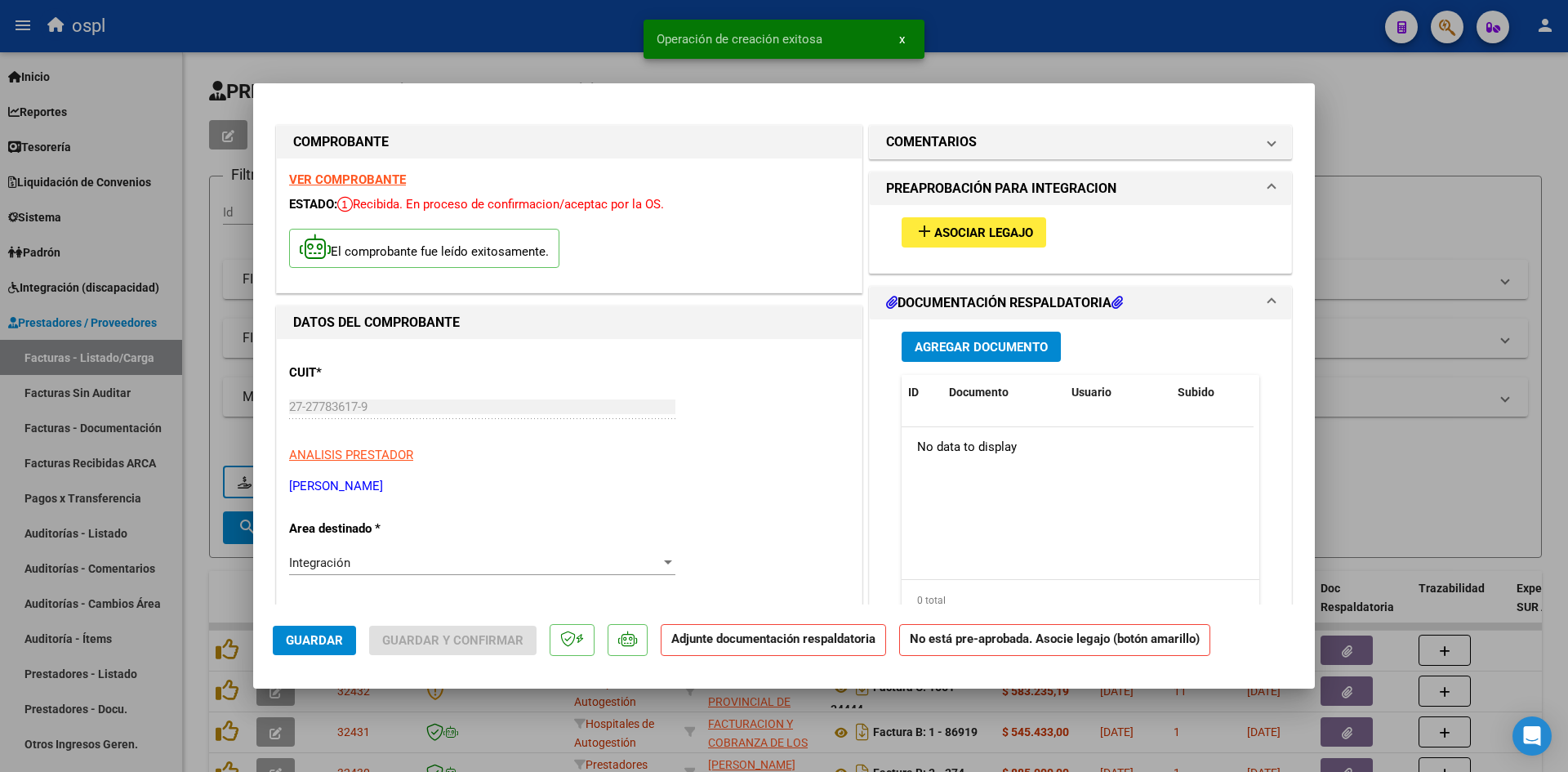
click at [968, 225] on span "Asociar Legajo" at bounding box center [983, 233] width 98 height 15
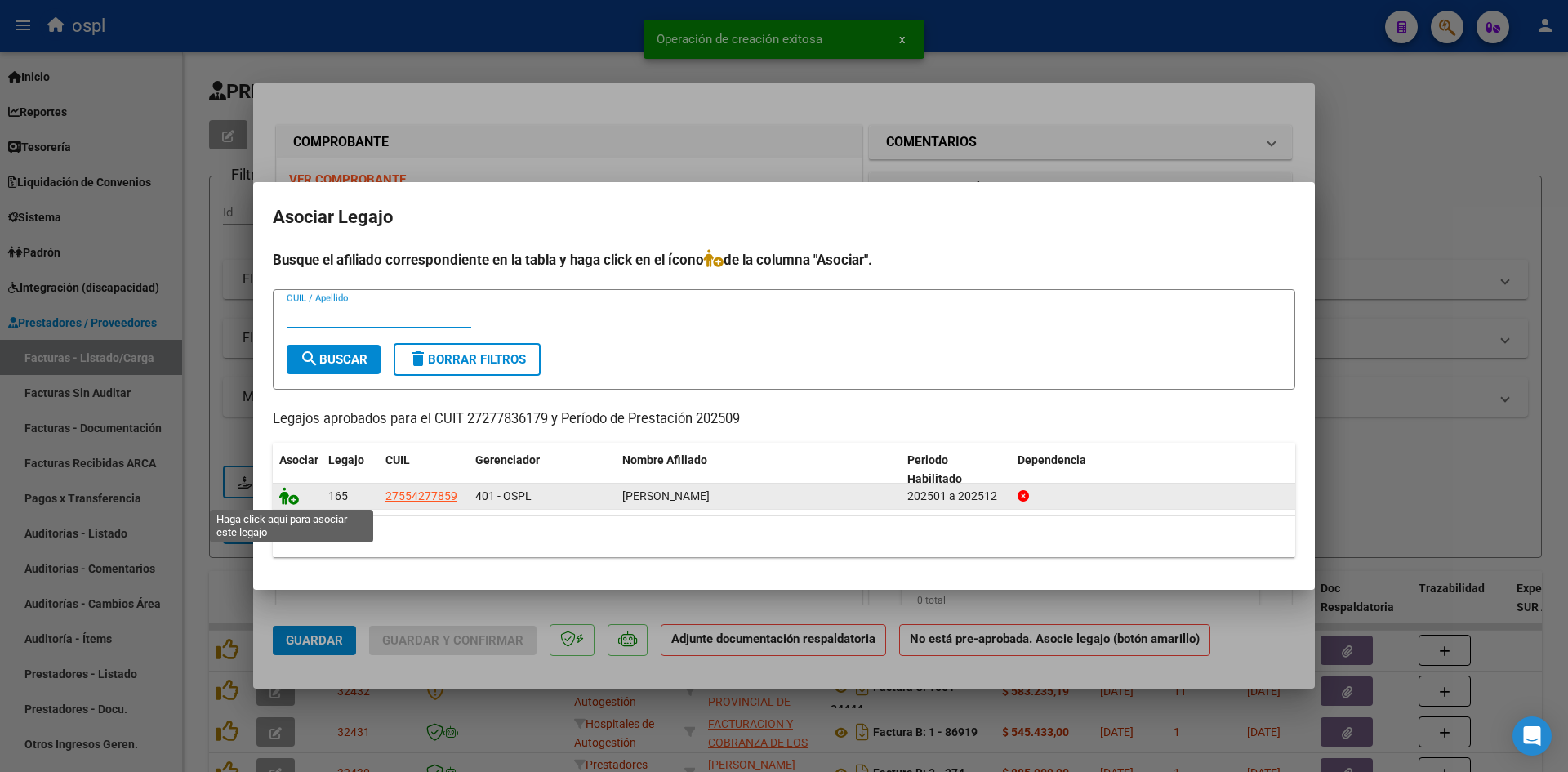
click at [288, 494] on icon at bounding box center [289, 496] width 19 height 18
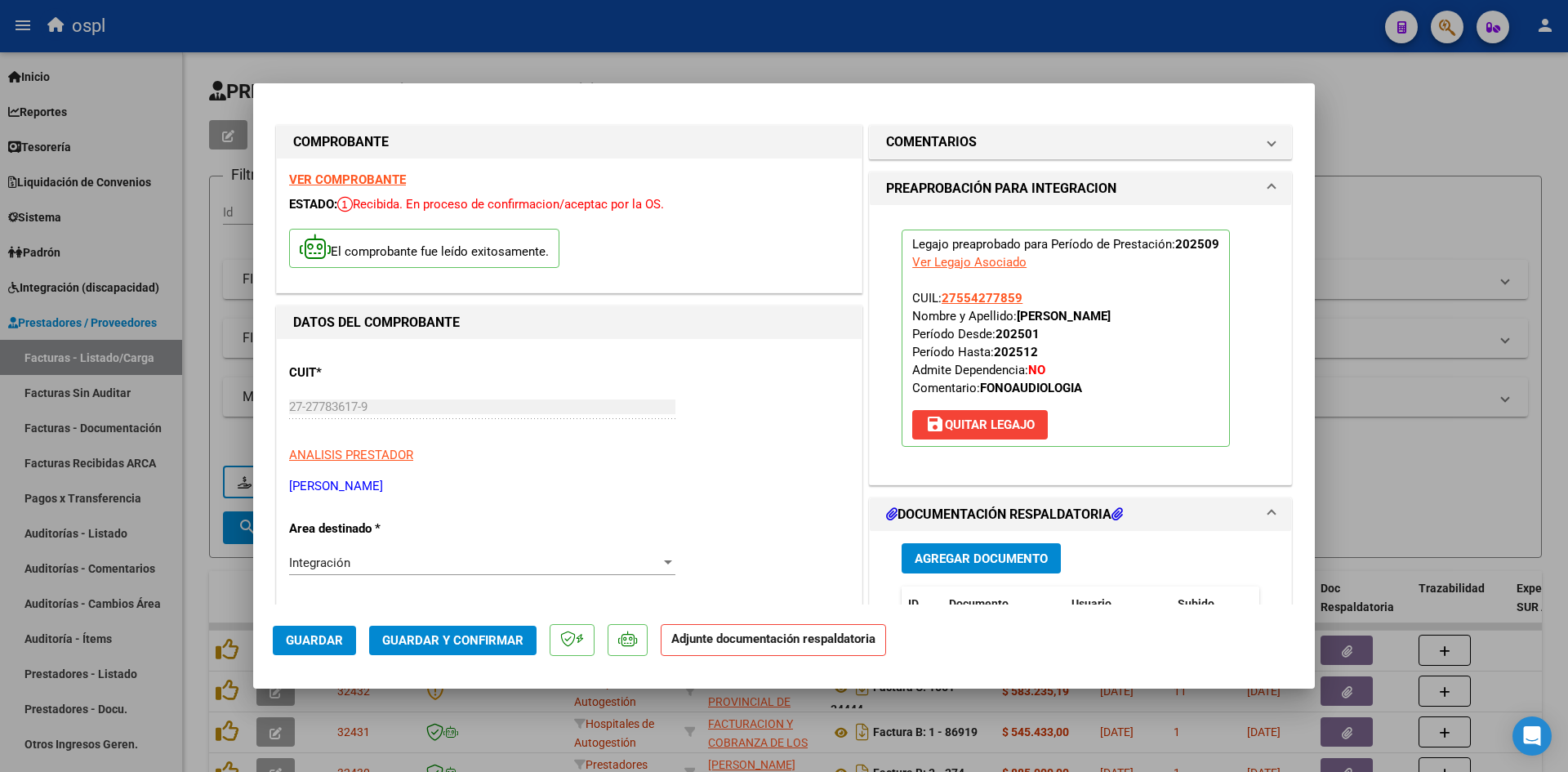
click at [973, 551] on span "Agregar Documento" at bounding box center [981, 559] width 133 height 15
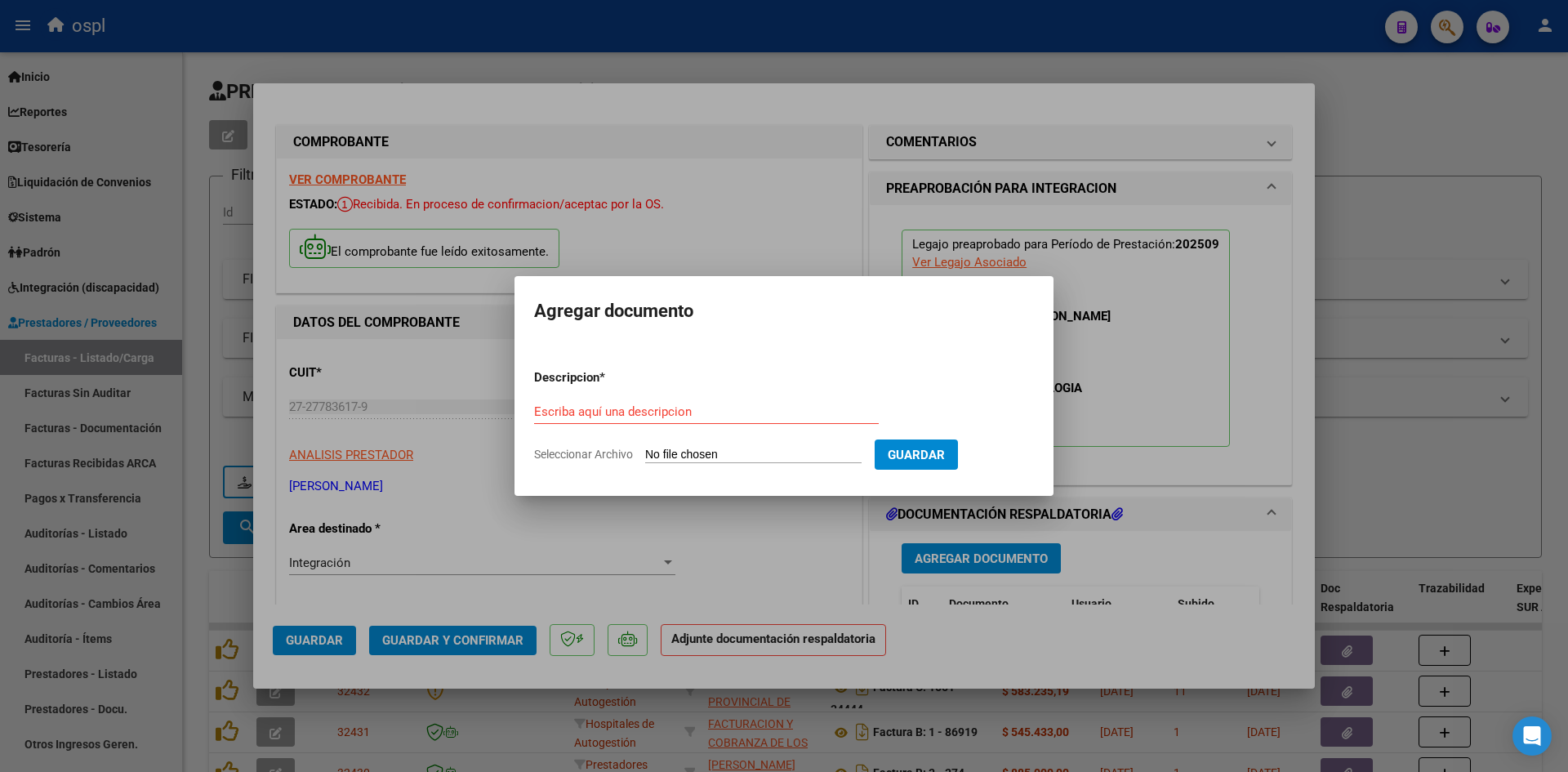
type input "C:\fakepath\Planilla [PERSON_NAME] swep 2025.pdf"
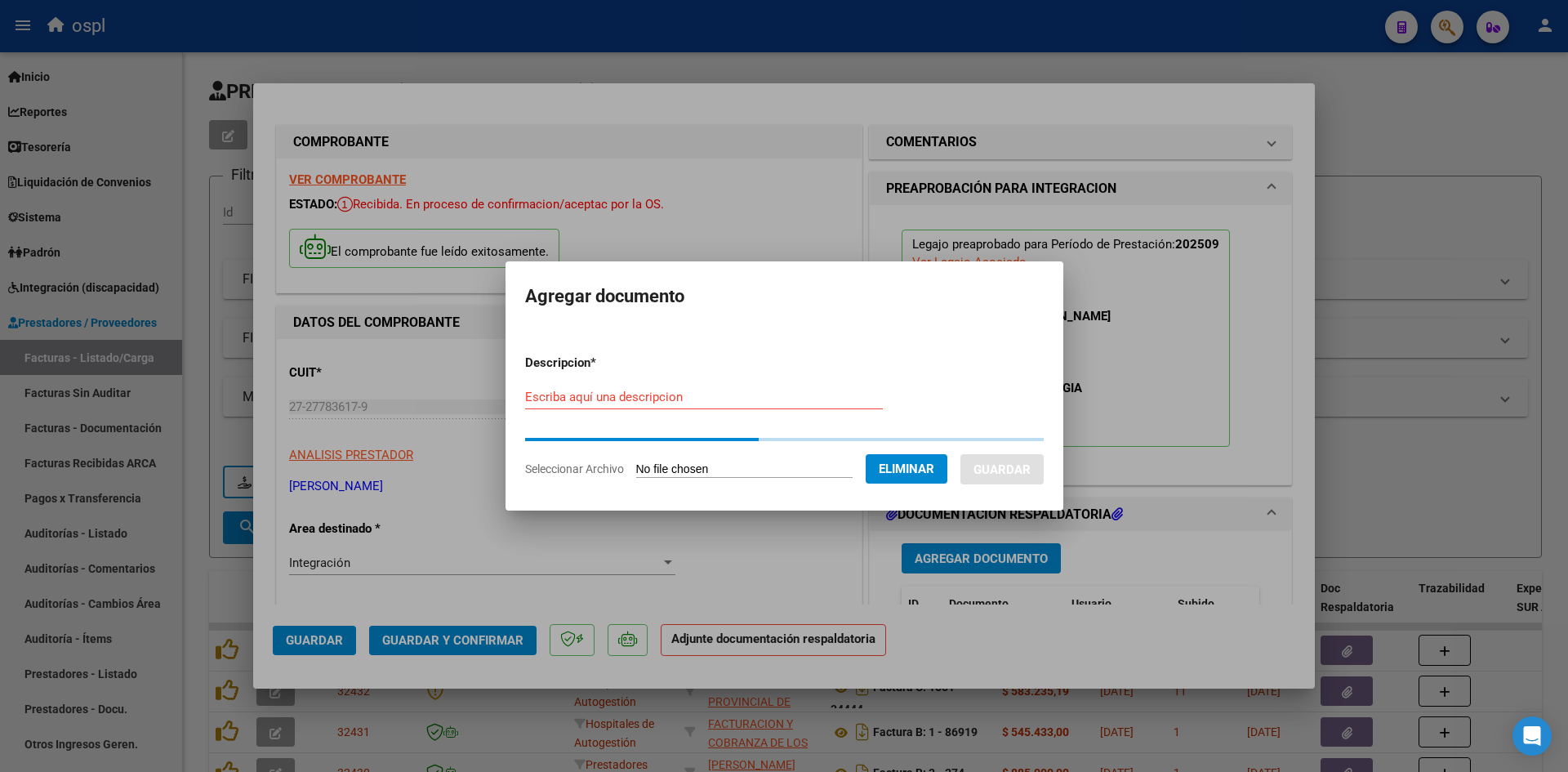
click at [765, 402] on input "Escriba aquí una descripcion" at bounding box center [704, 398] width 358 height 15
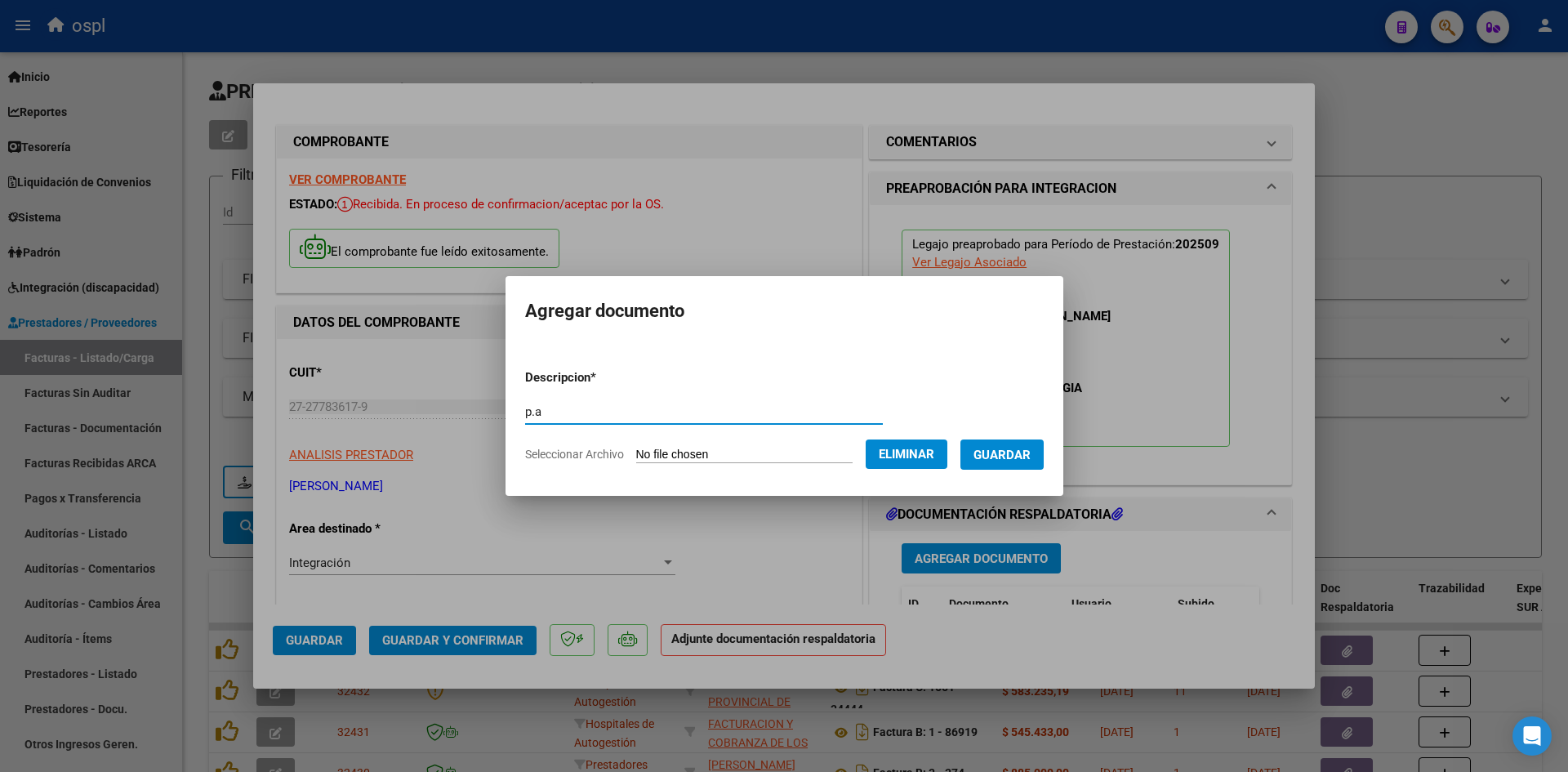
type input "p.a"
click at [1000, 456] on span "Guardar" at bounding box center [1001, 455] width 57 height 15
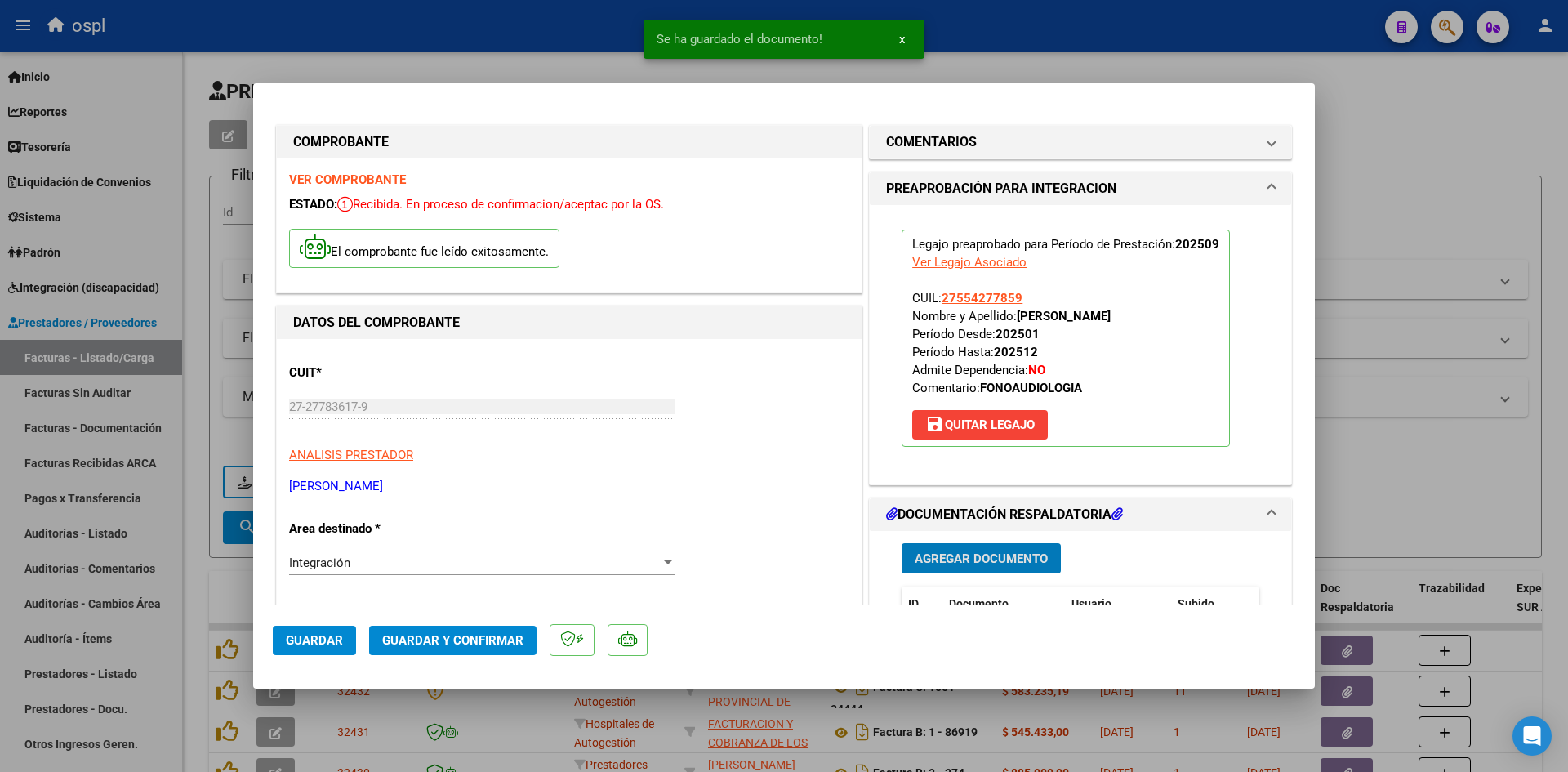
click at [486, 633] on span "Guardar y Confirmar" at bounding box center [453, 640] width 142 height 15
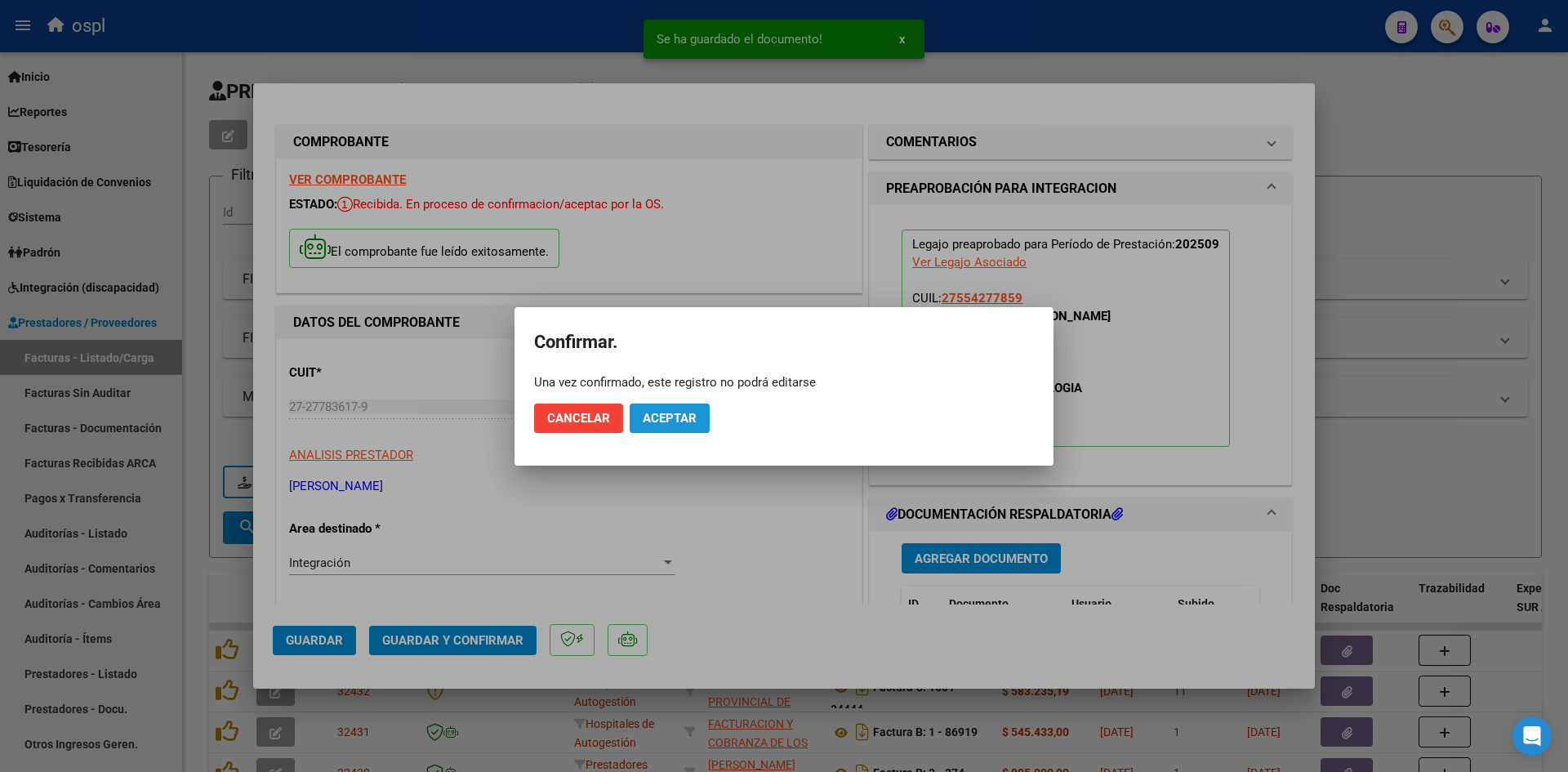
click at [662, 412] on span "Aceptar" at bounding box center [670, 419] width 54 height 15
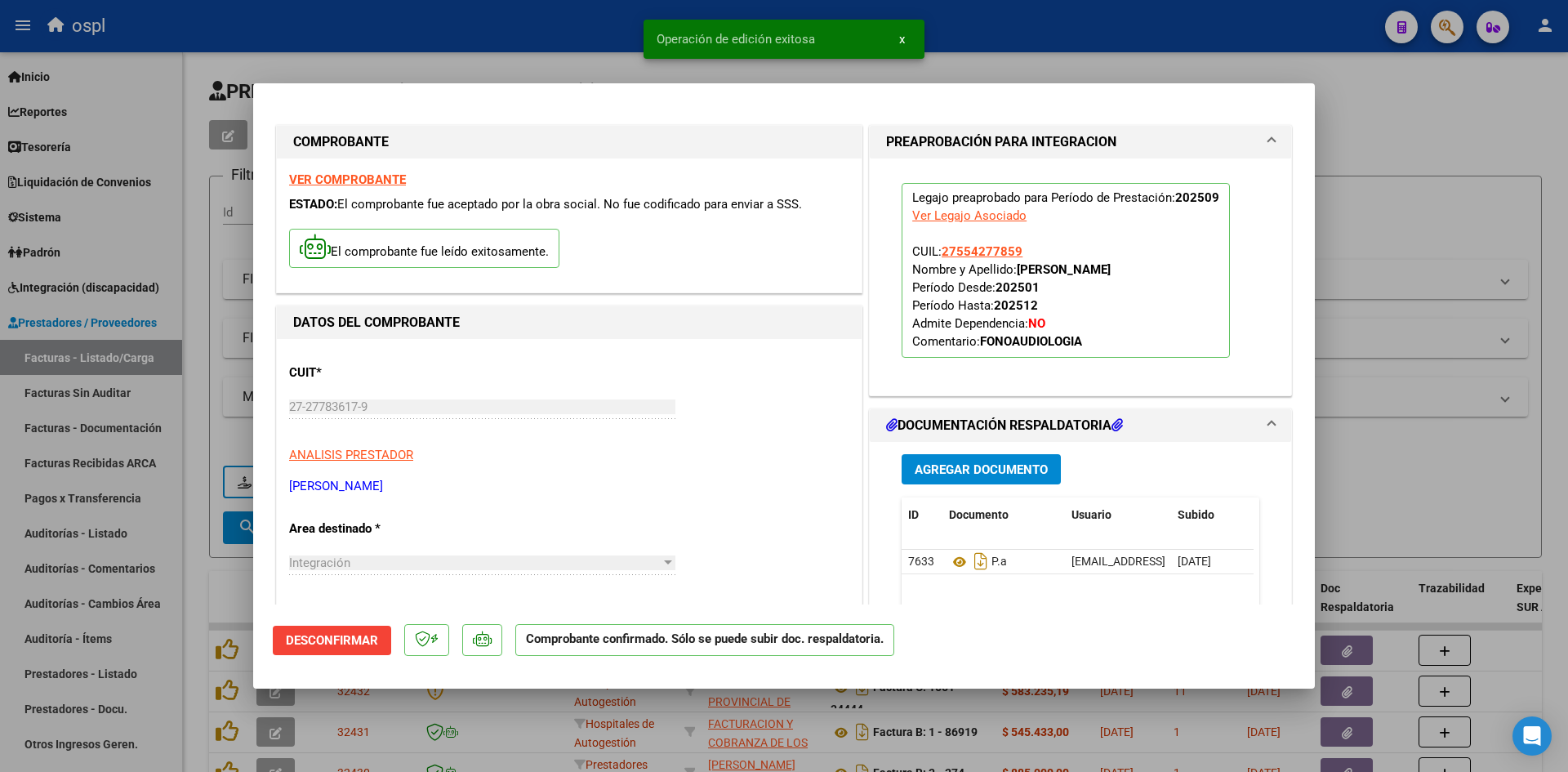
click at [1413, 198] on div at bounding box center [784, 386] width 1568 height 772
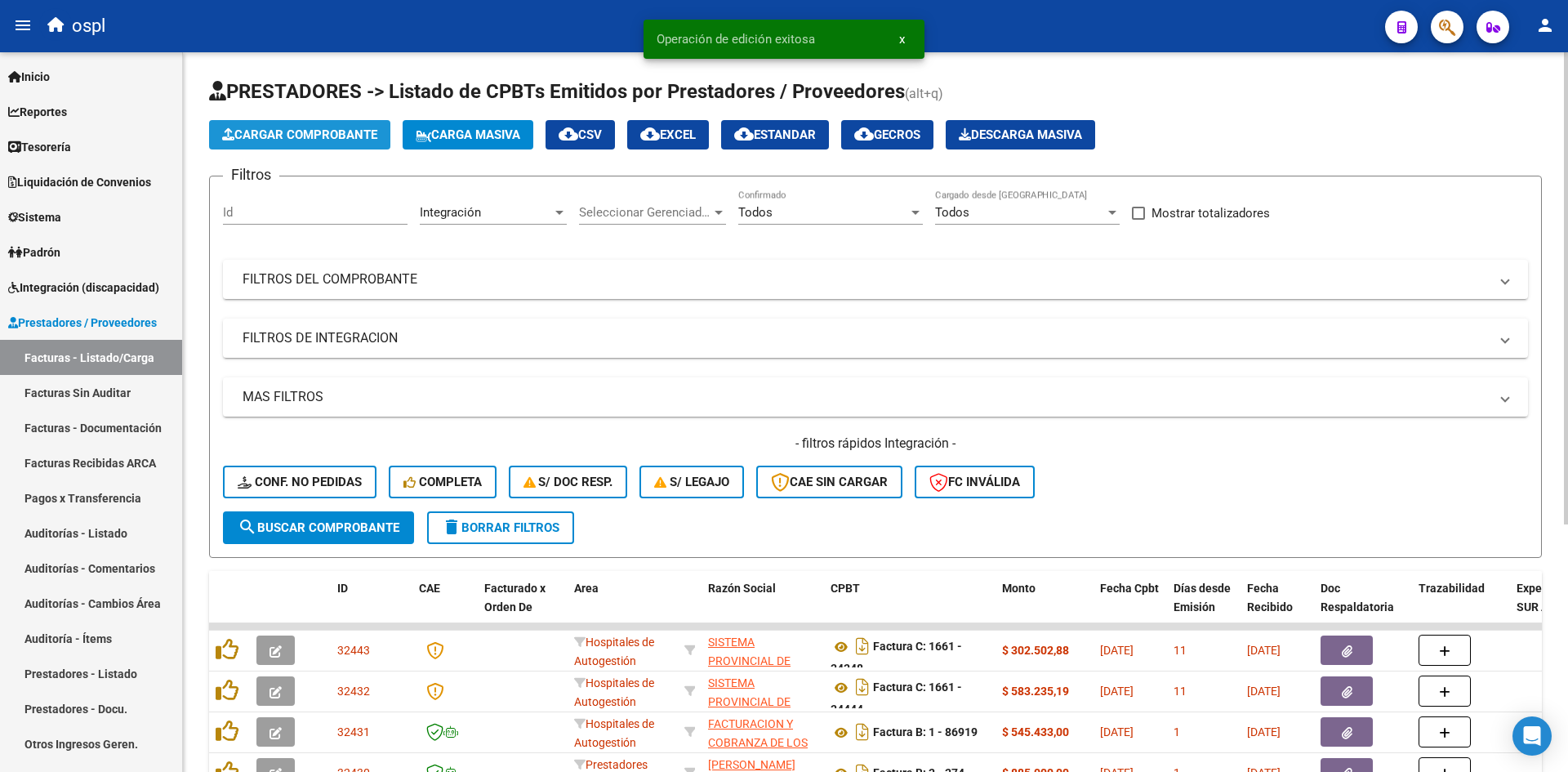
click at [347, 123] on button "Cargar Comprobante" at bounding box center [299, 135] width 181 height 29
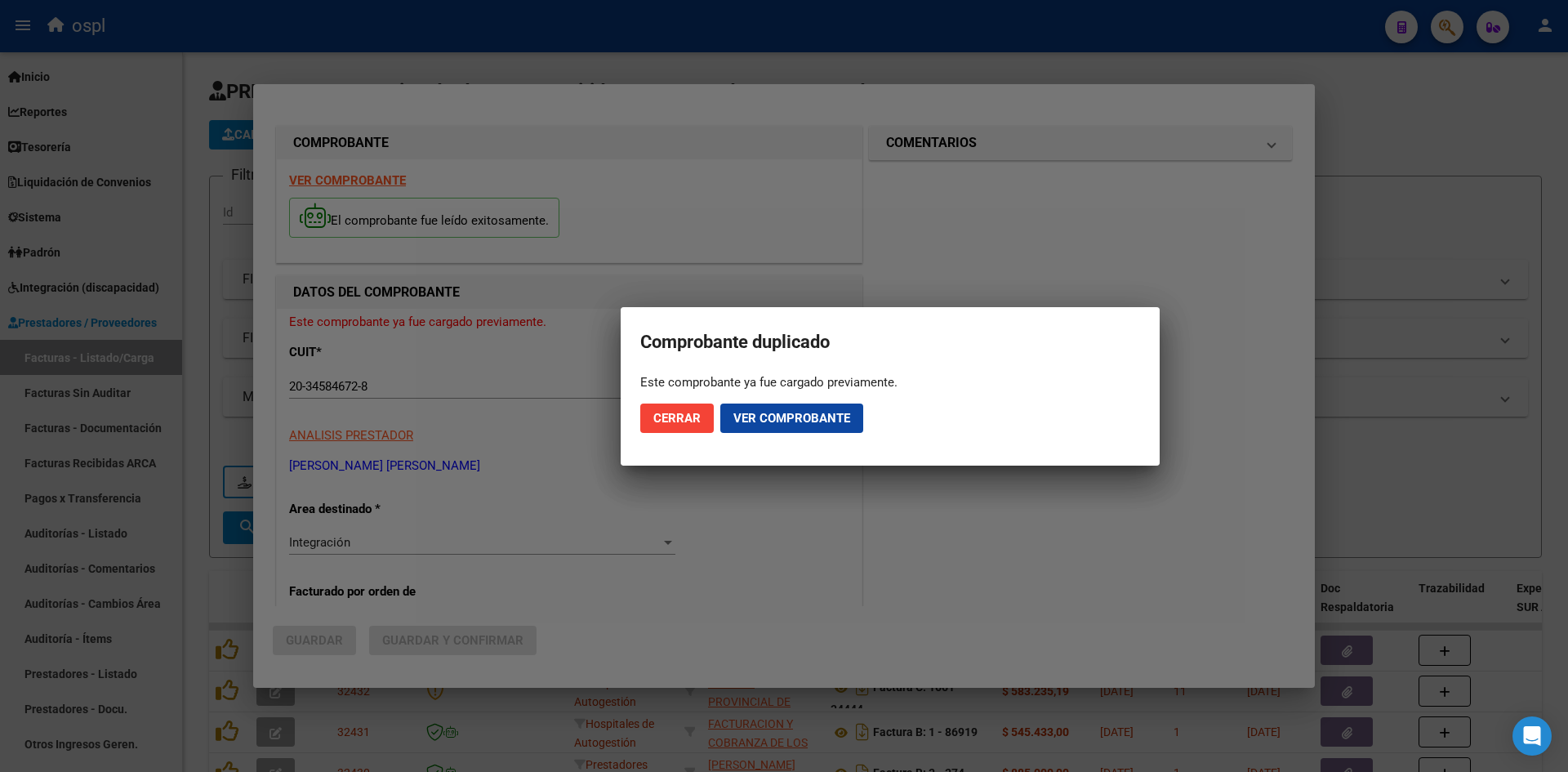
click at [681, 415] on span "Cerrar" at bounding box center [677, 419] width 48 height 15
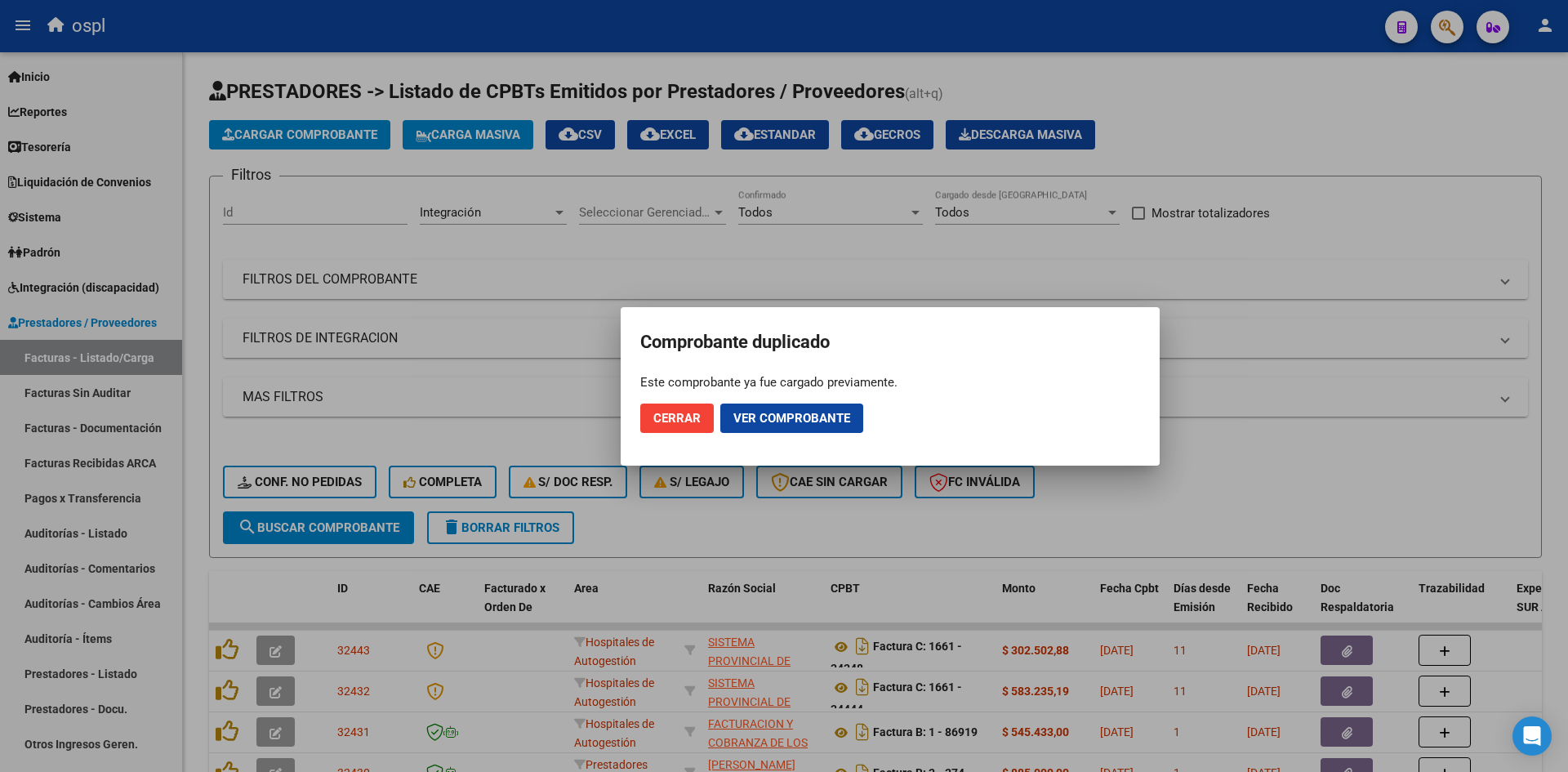
click at [681, 415] on span "Cerrar" at bounding box center [677, 419] width 48 height 15
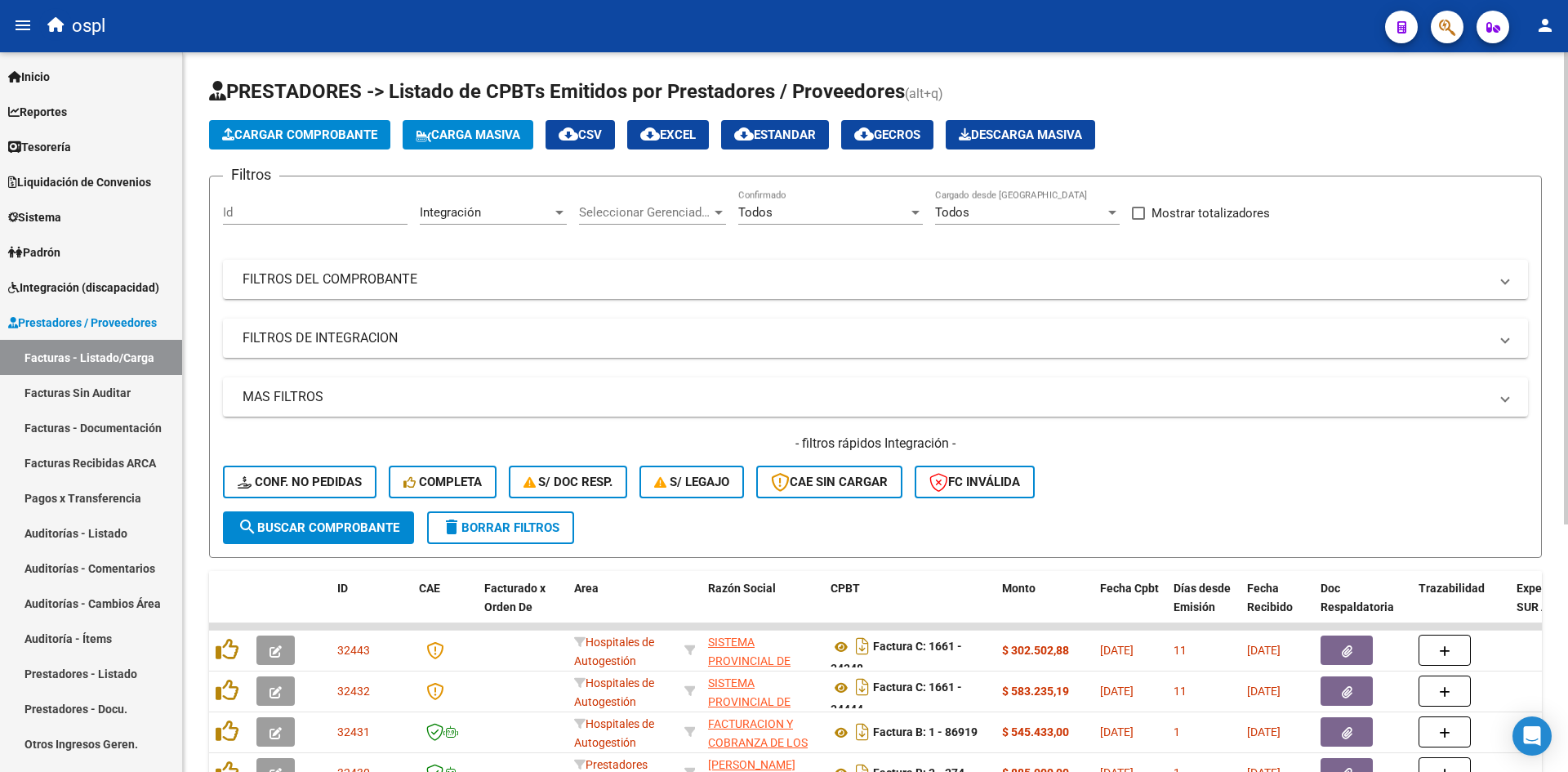
click at [317, 131] on span "Cargar Comprobante" at bounding box center [300, 135] width 155 height 15
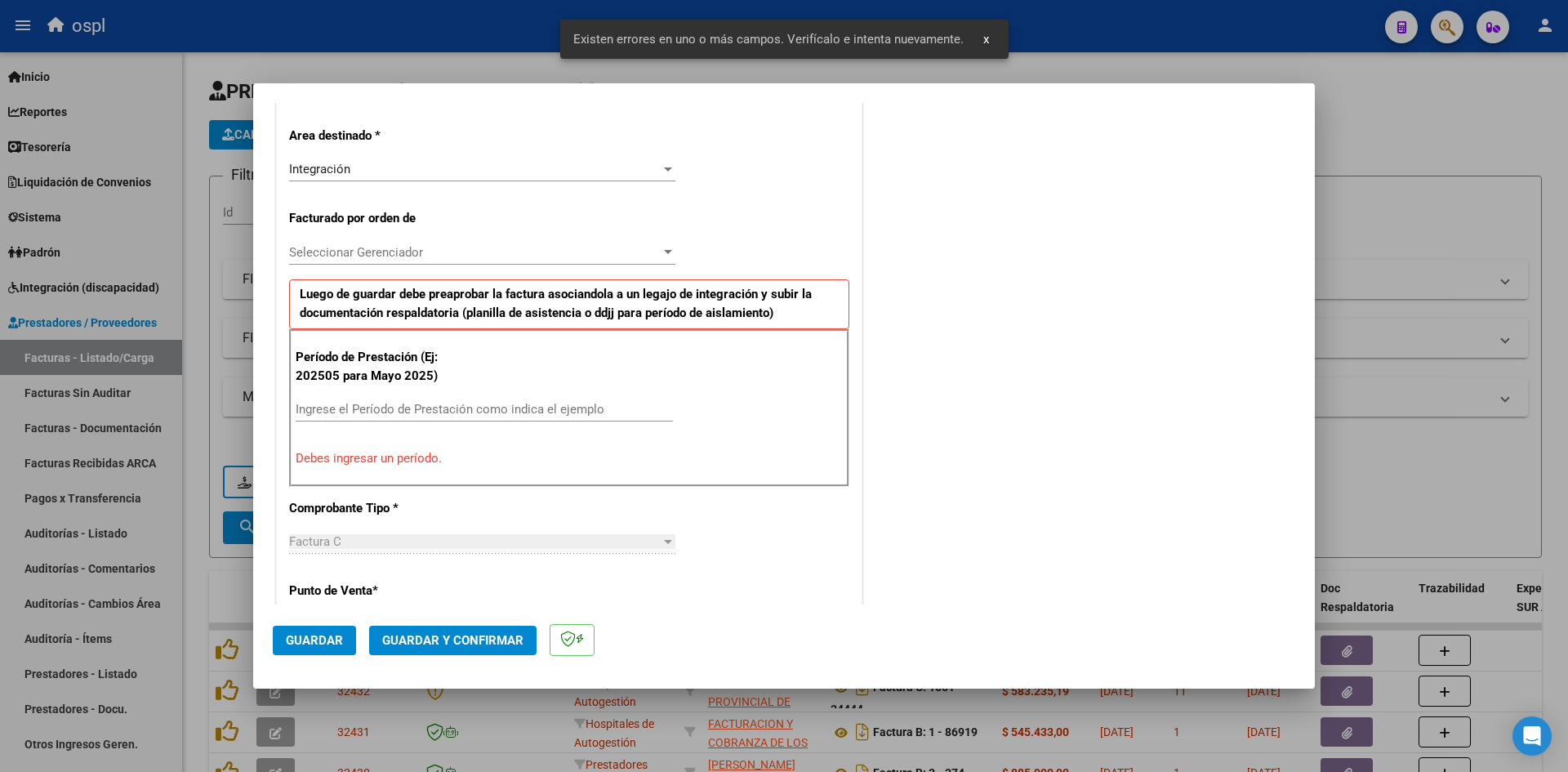
scroll to position [370, 0]
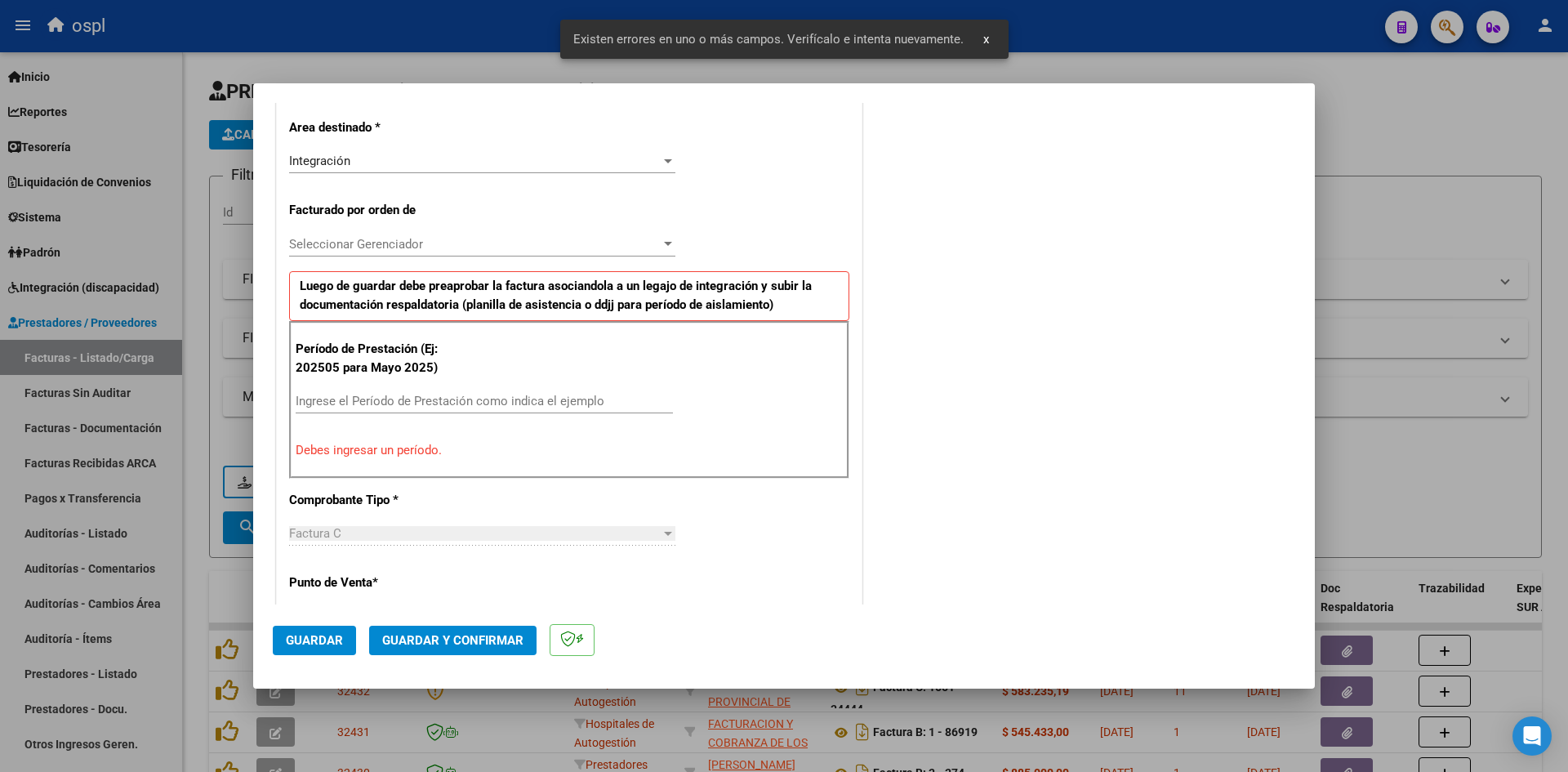
click at [495, 392] on div "Ingrese el Período de Prestación como indica el ejemplo" at bounding box center [484, 401] width 377 height 25
click at [498, 398] on input "Ingrese el Período de Prestación como indica el ejemplo" at bounding box center [484, 401] width 377 height 15
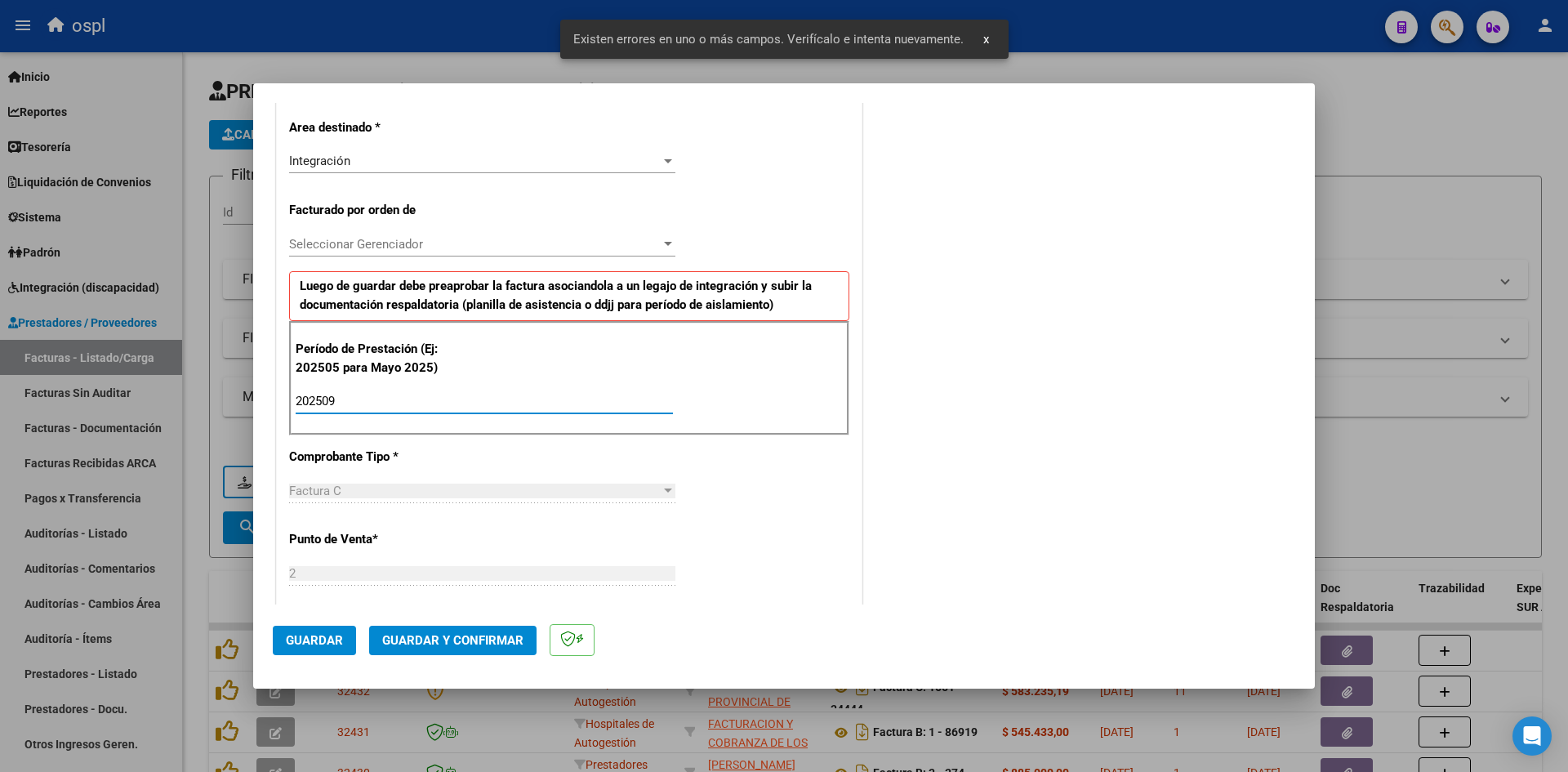
type input "202509"
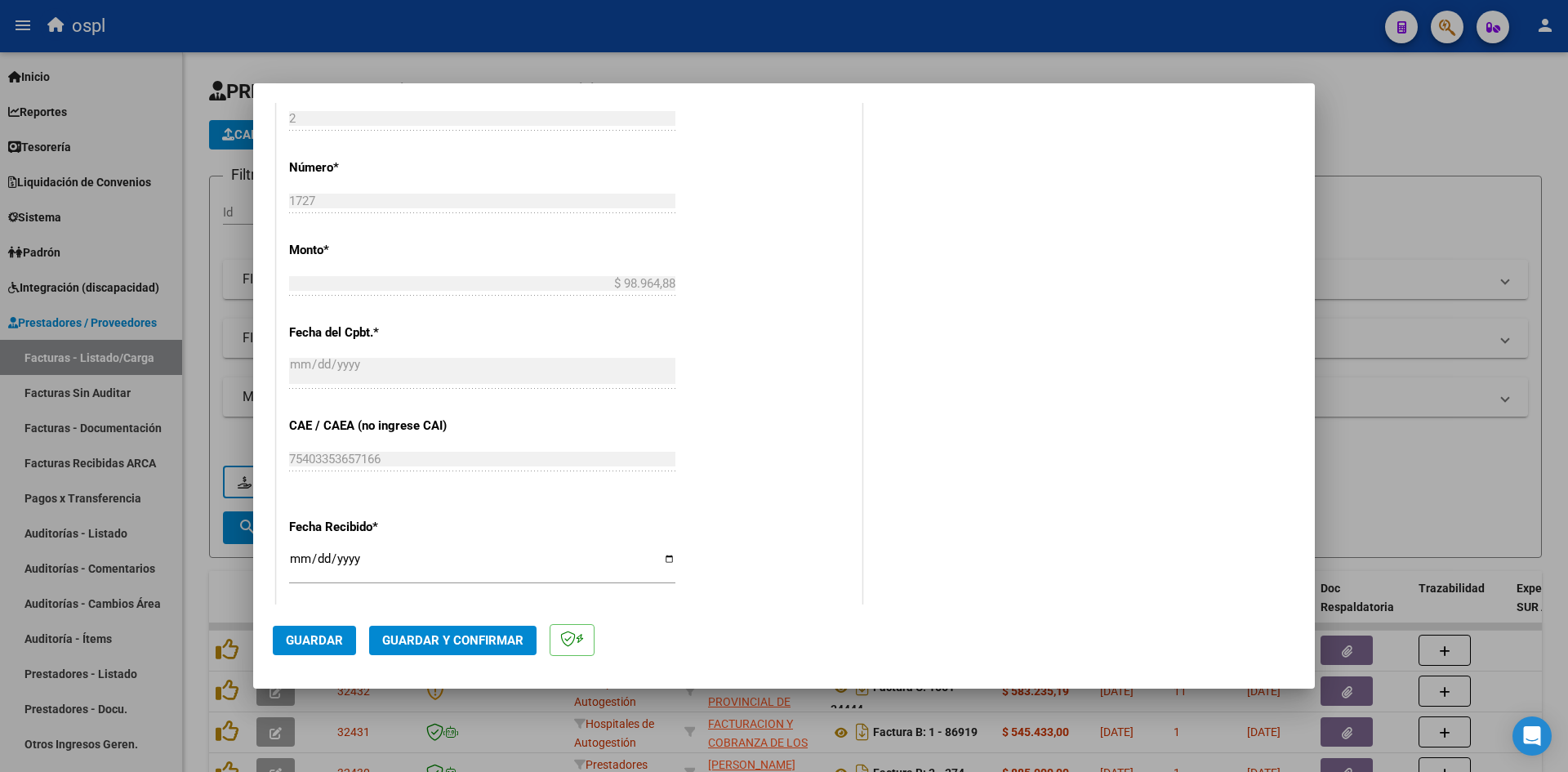
scroll to position [1024, 0]
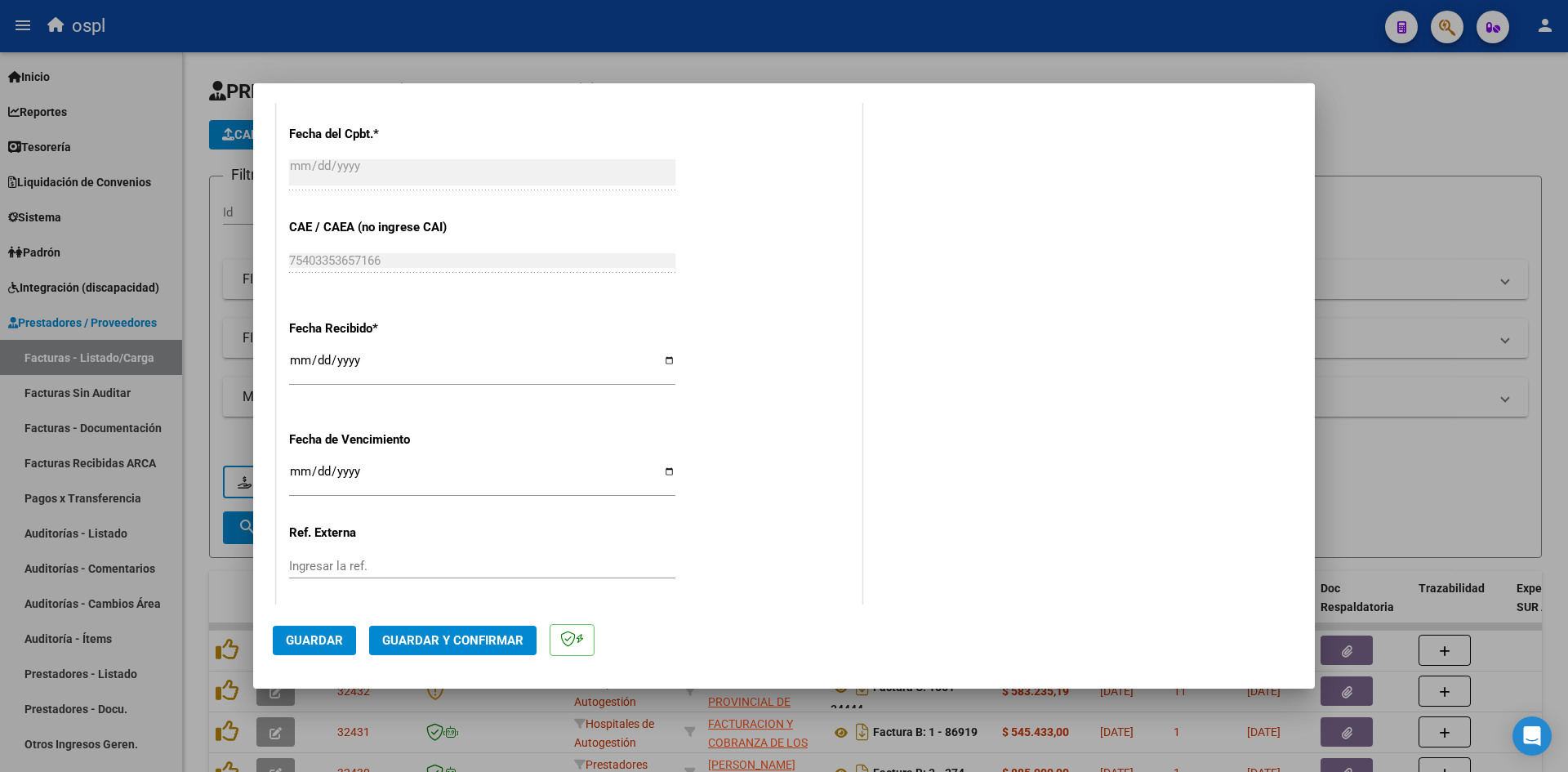
click at [293, 355] on input "[DATE]" at bounding box center [482, 366] width 386 height 26
type input "[DATE]"
click at [295, 624] on mat-dialog-actions "Guardar Guardar y Confirmar" at bounding box center [784, 637] width 1023 height 64
click at [297, 631] on button "Guardar" at bounding box center [315, 640] width 84 height 29
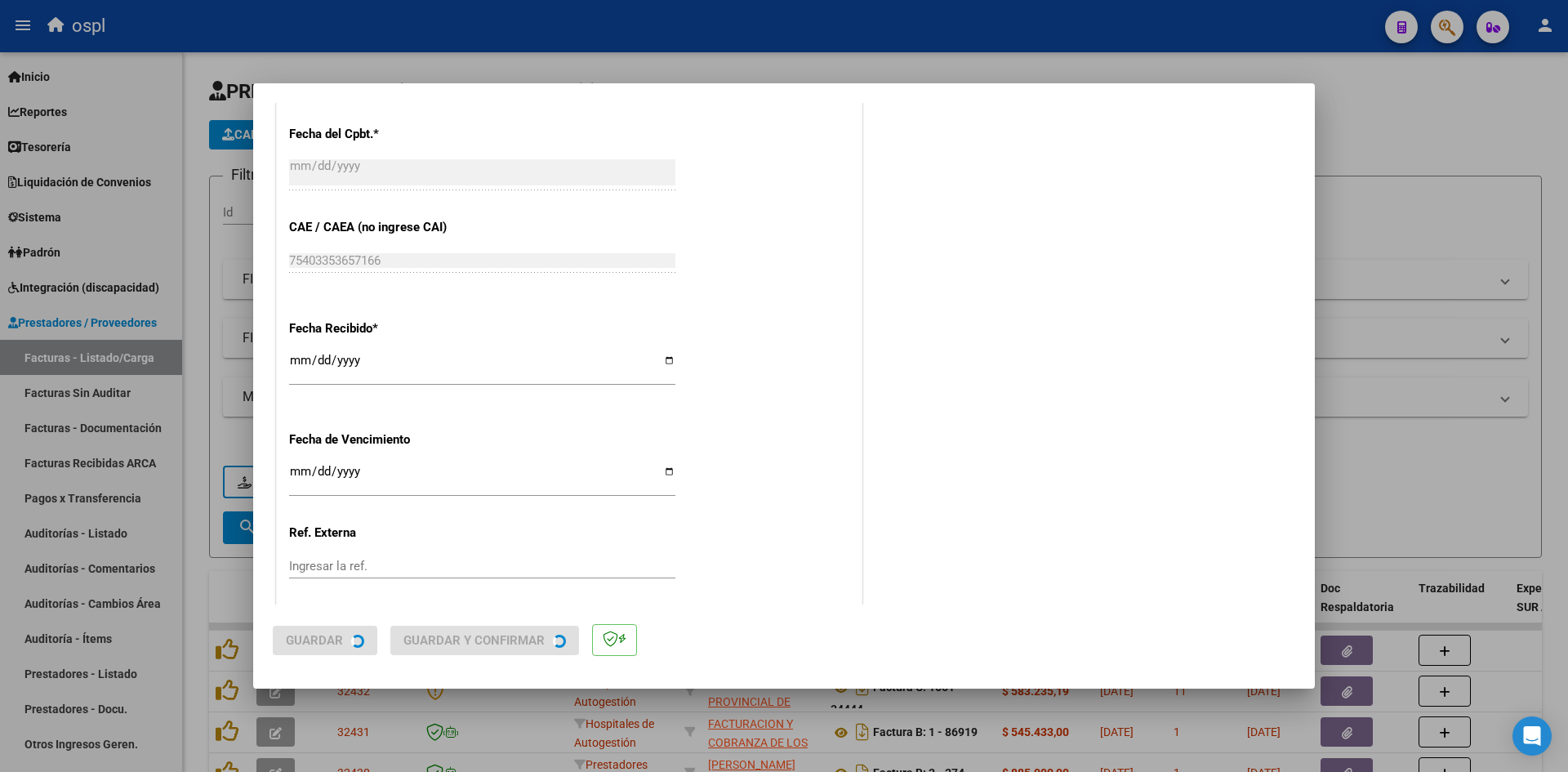
scroll to position [0, 0]
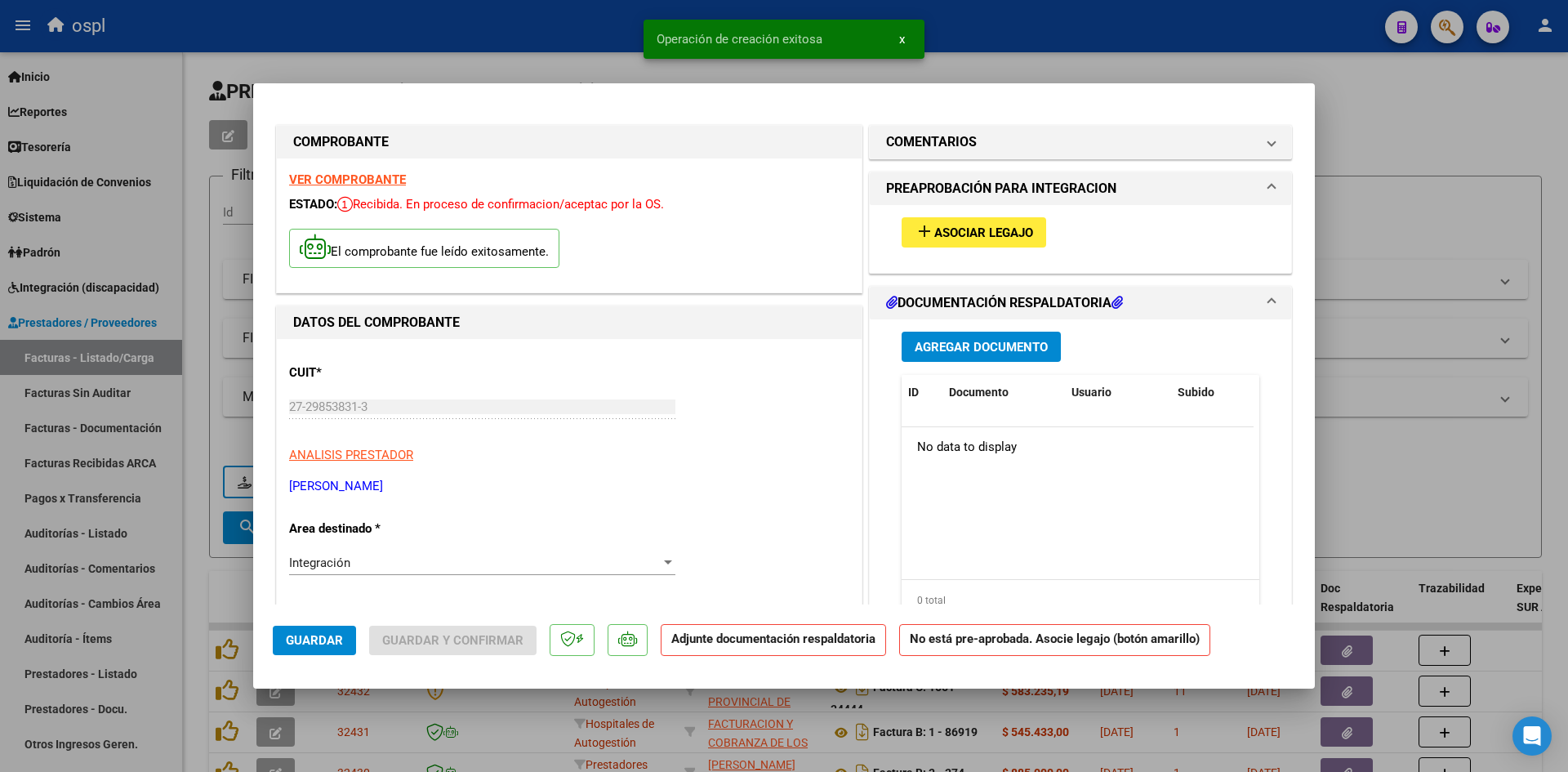
click at [1018, 241] on button "add Asociar Legajo" at bounding box center [973, 232] width 144 height 30
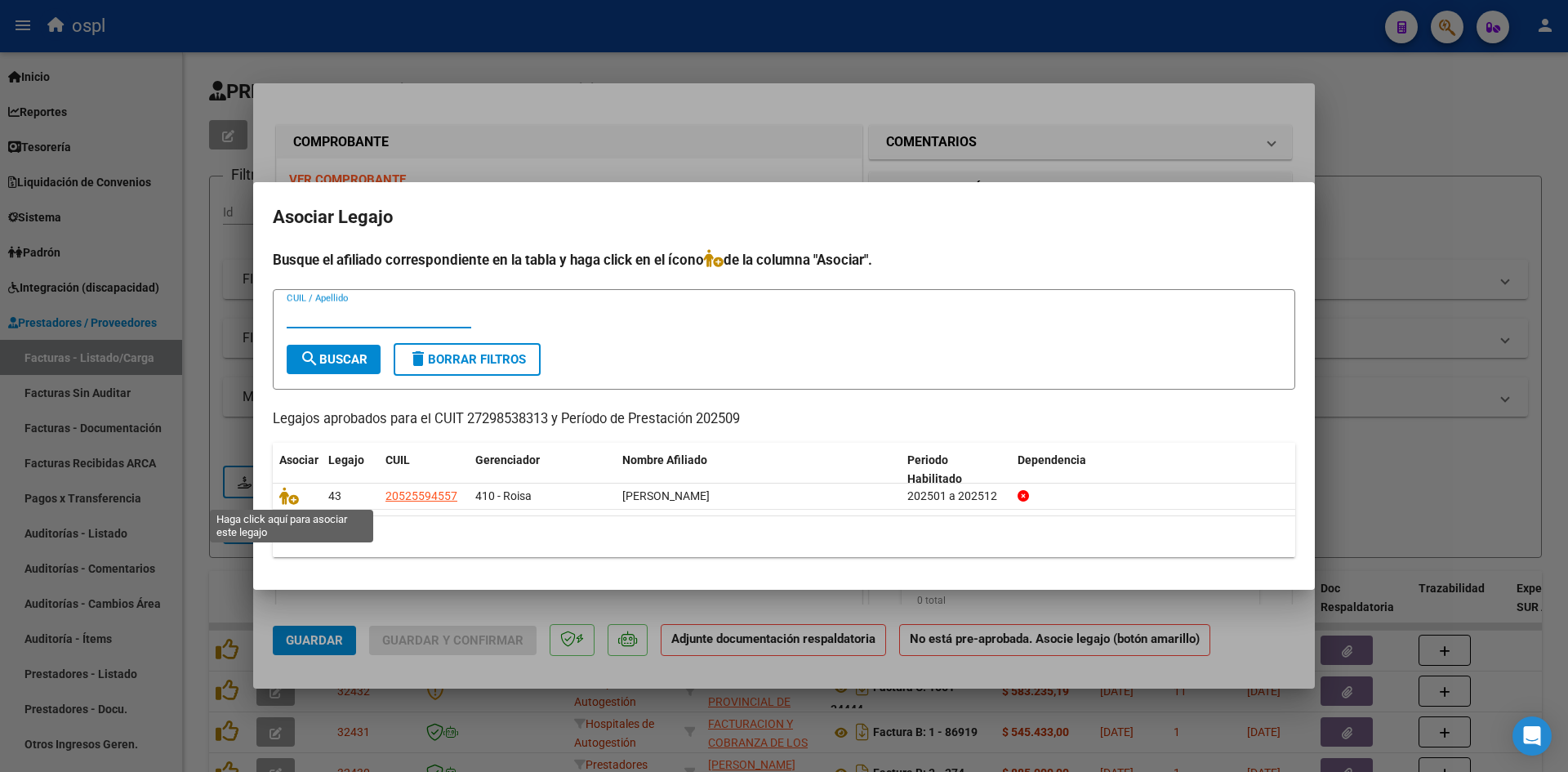
click at [281, 498] on icon at bounding box center [289, 496] width 19 height 18
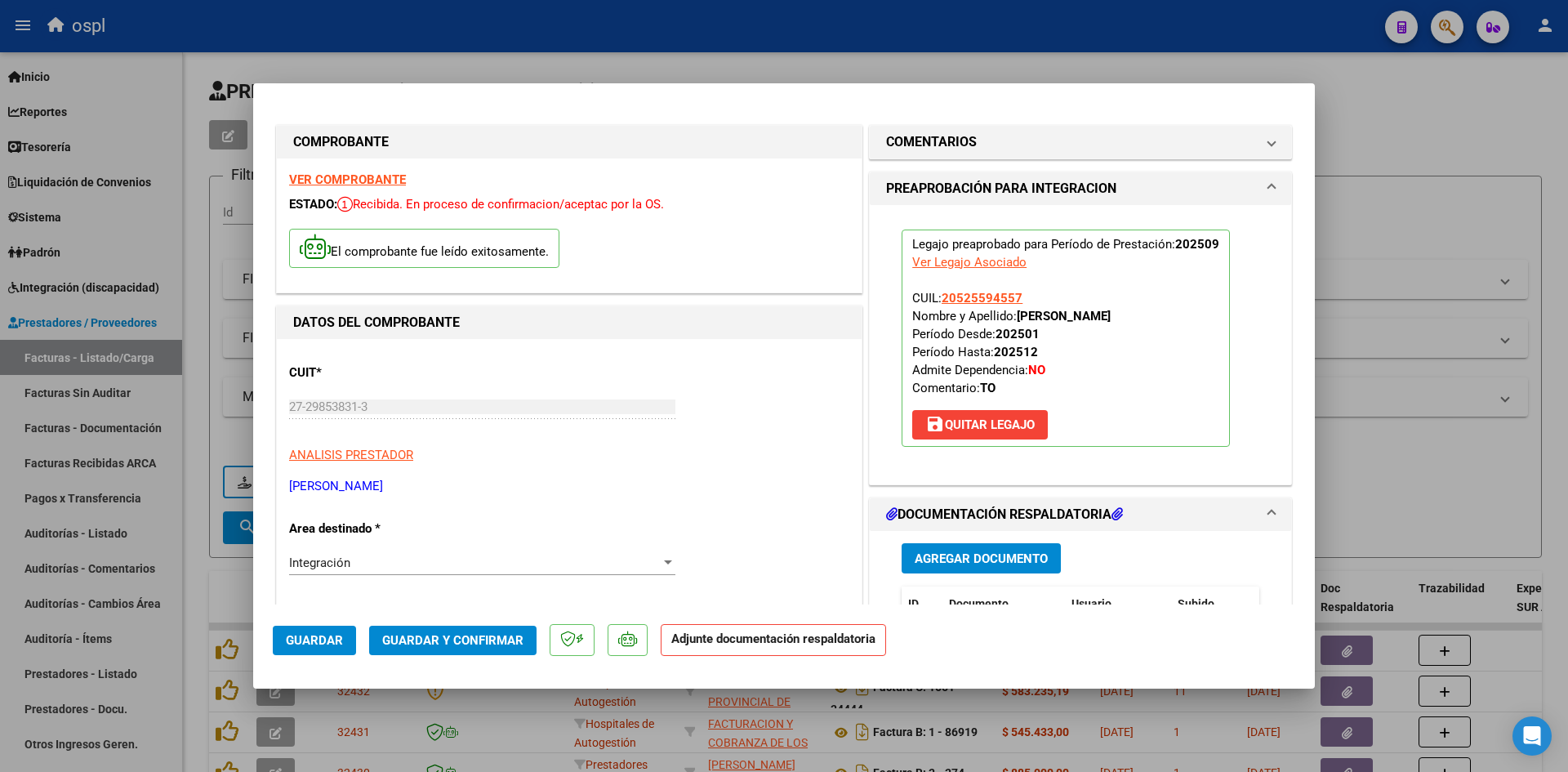
click at [997, 551] on span "Agregar Documento" at bounding box center [981, 559] width 133 height 15
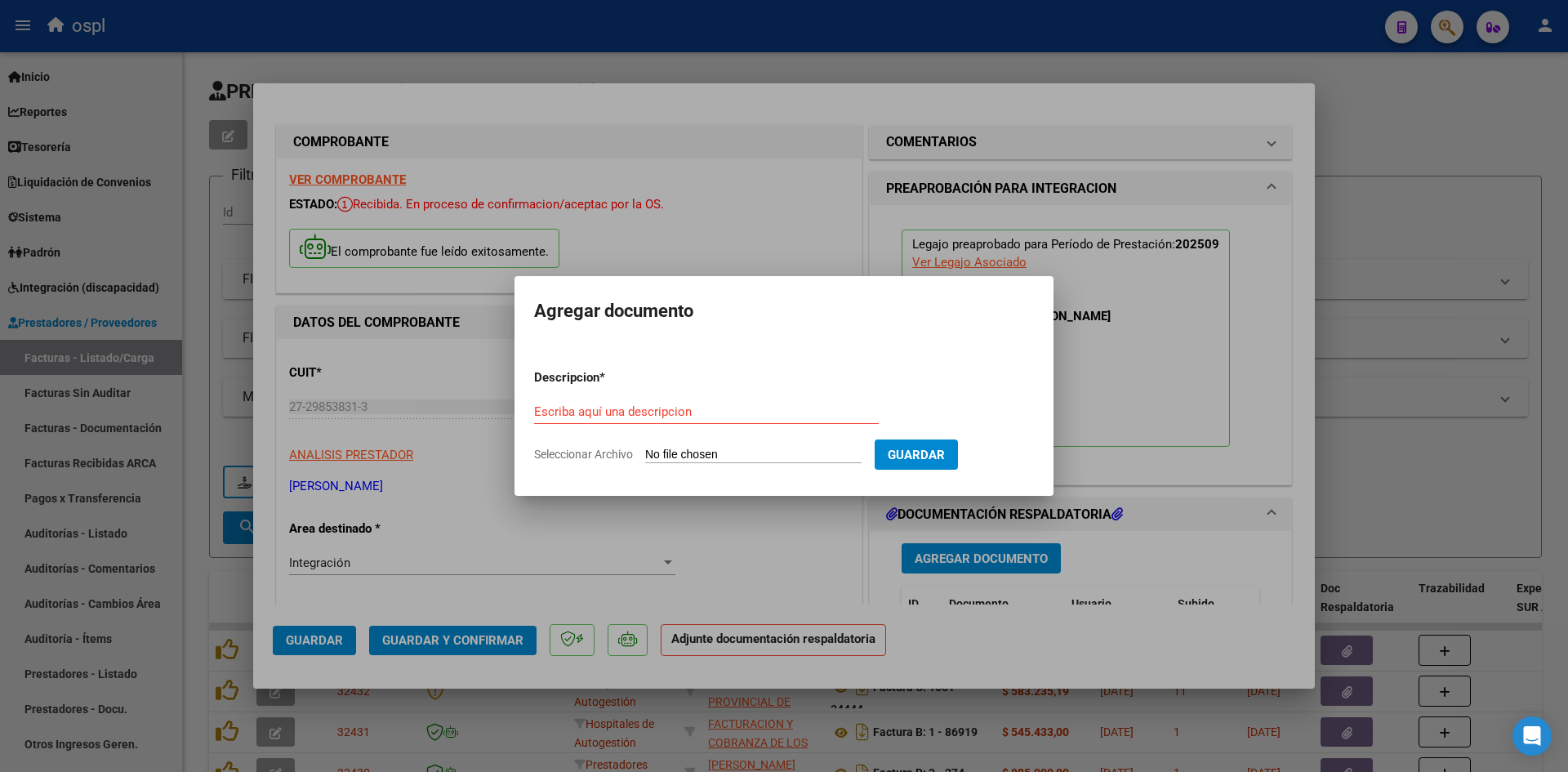
type input "C:\fakepath\planilla asistencia 27298538313_011_00002_00001727.pdf"
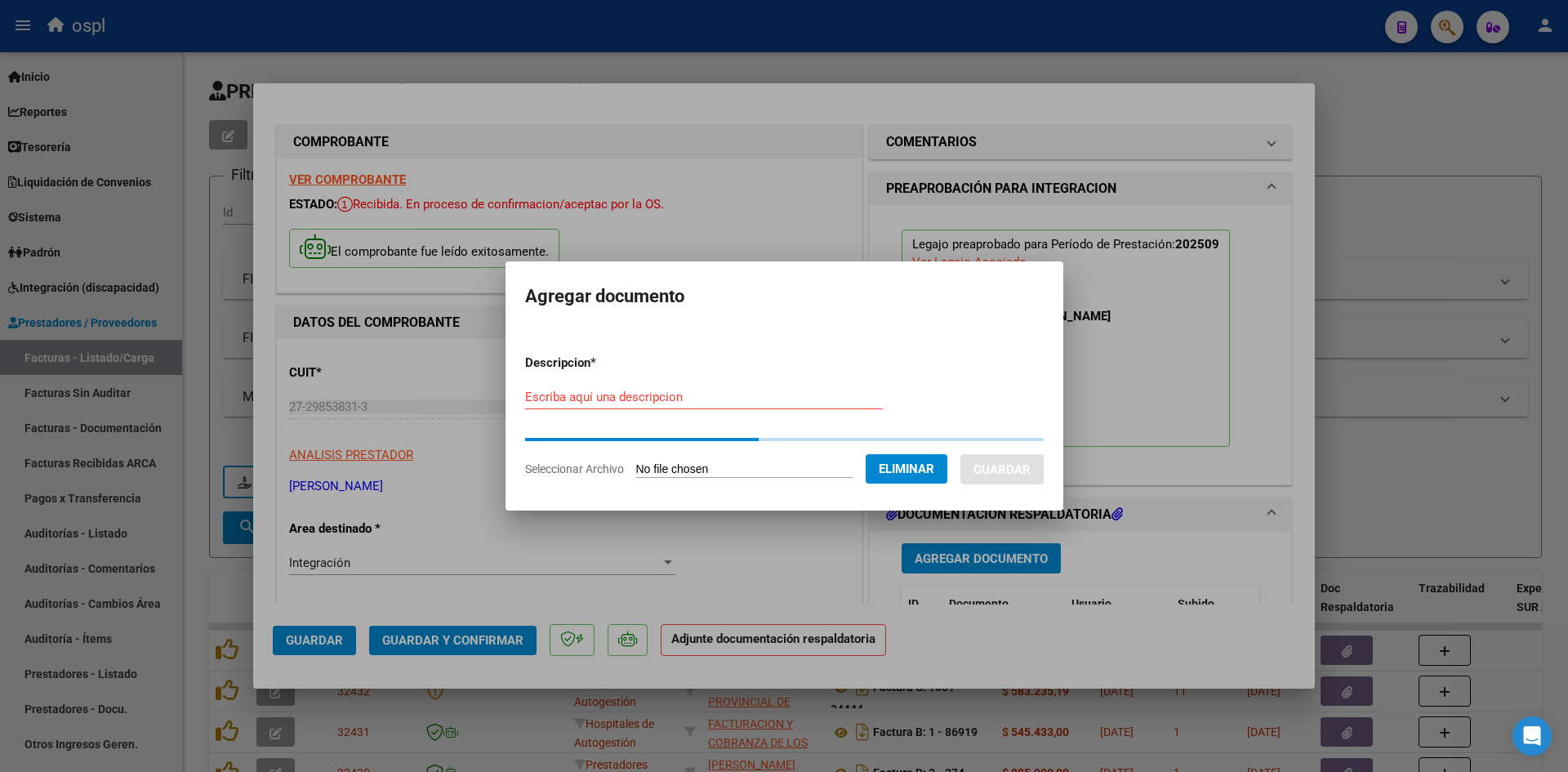
click at [748, 408] on div "Escriba aquí una descripcion" at bounding box center [704, 397] width 358 height 25
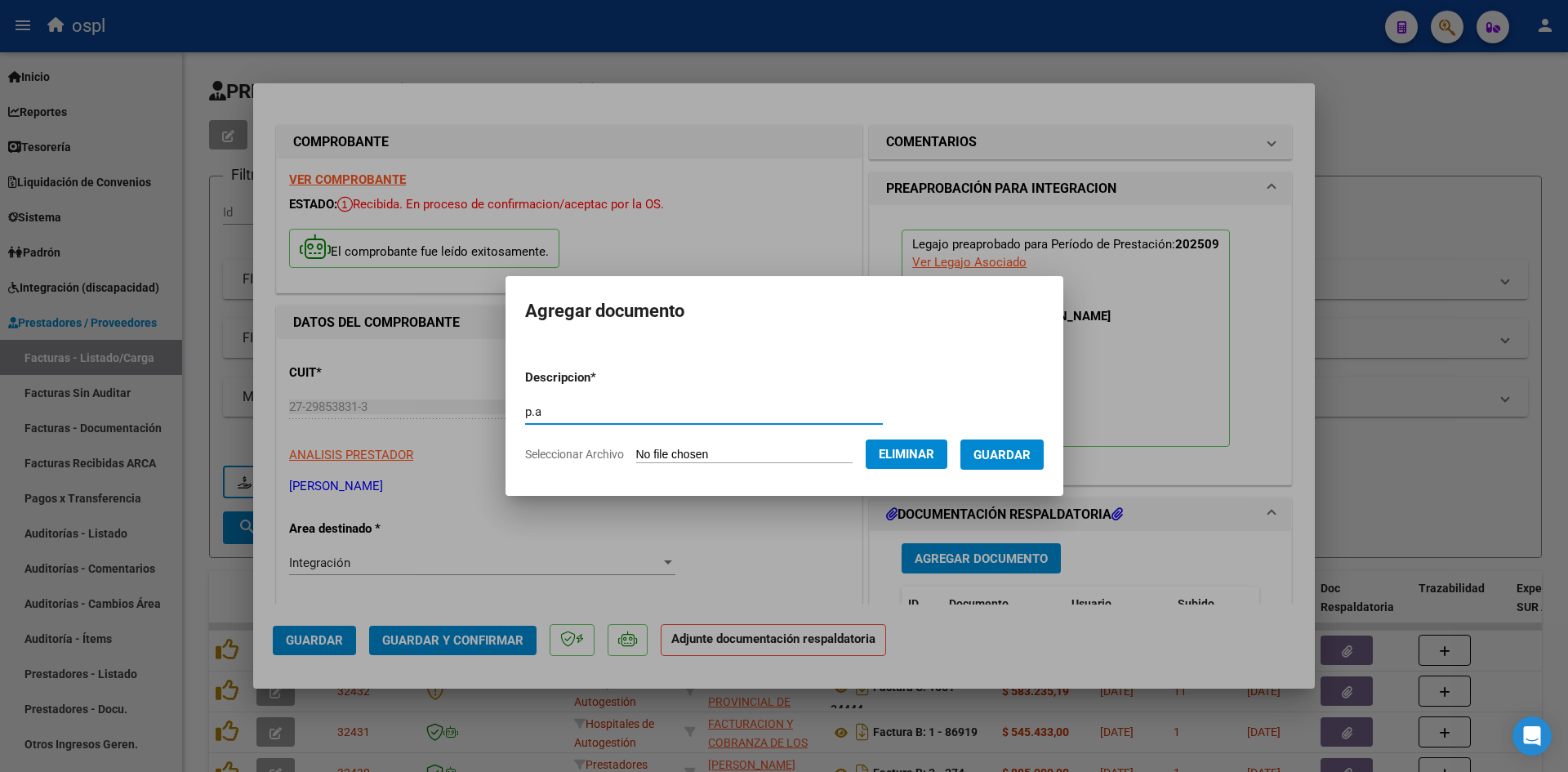
type input "p.a"
click at [1031, 448] on span "Guardar" at bounding box center [1001, 455] width 57 height 15
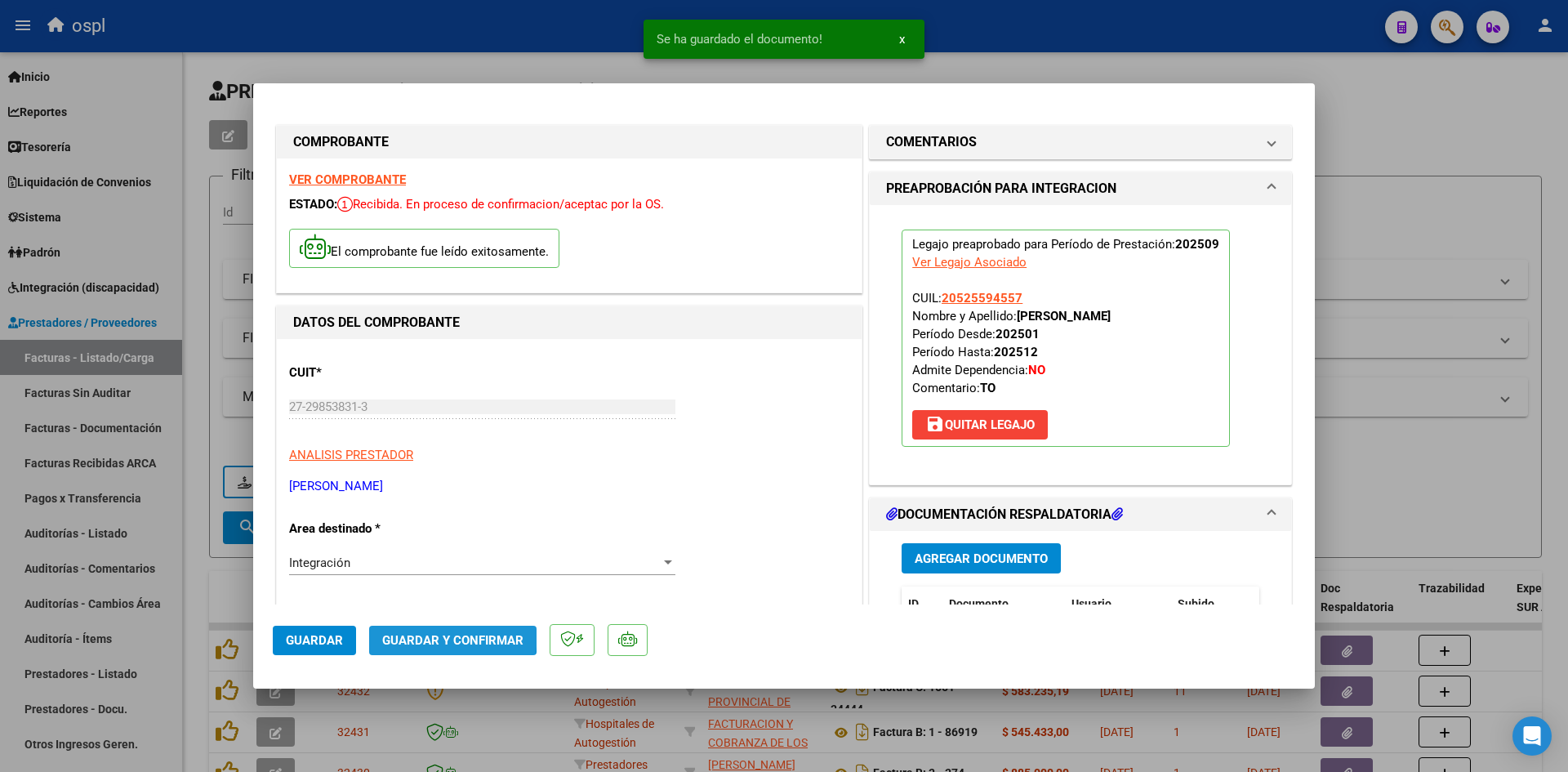
click at [447, 635] on span "Guardar y Confirmar" at bounding box center [453, 640] width 142 height 15
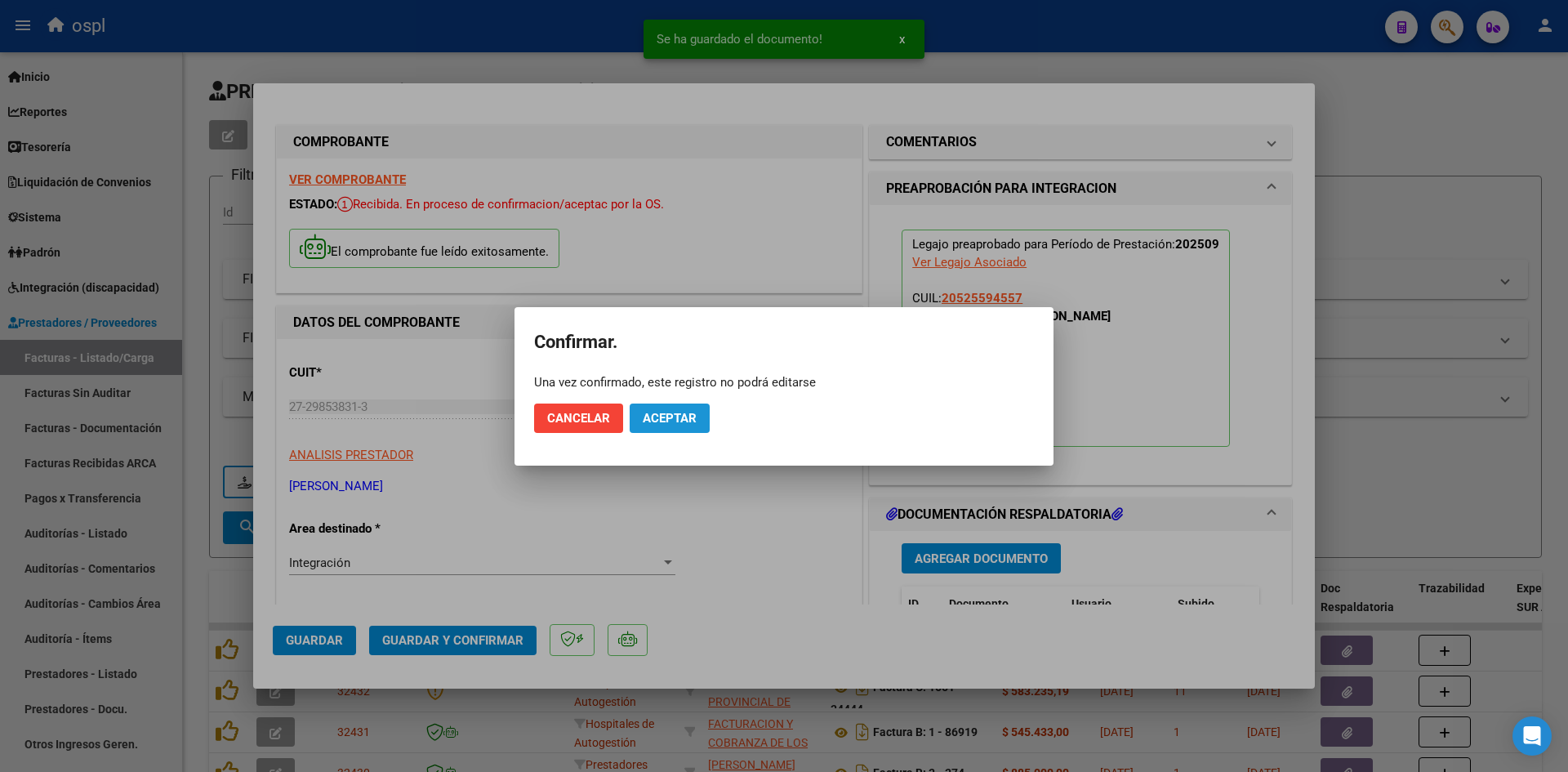
click at [688, 418] on span "Aceptar" at bounding box center [670, 419] width 54 height 15
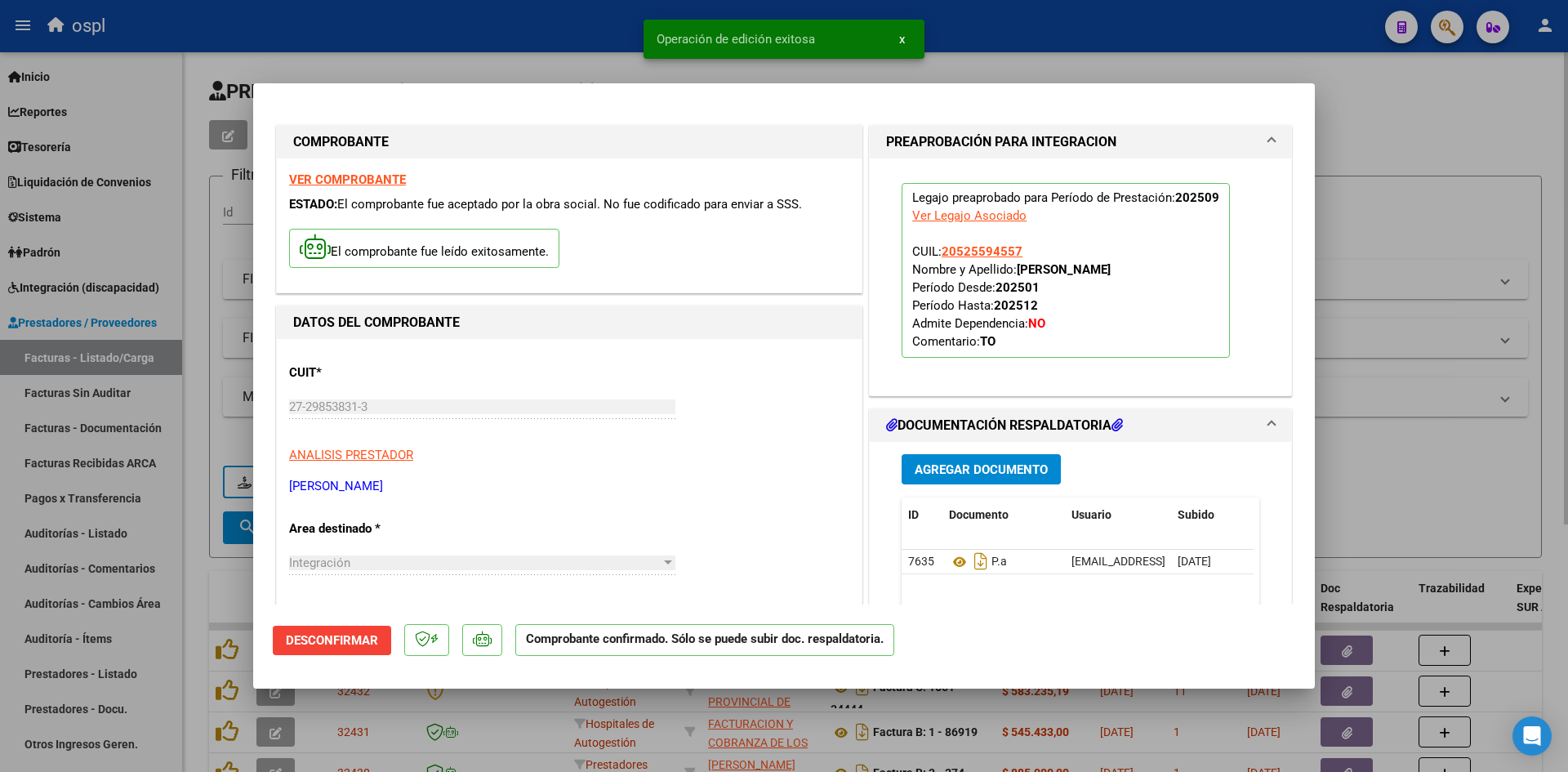
click at [1480, 198] on div at bounding box center [784, 386] width 1568 height 772
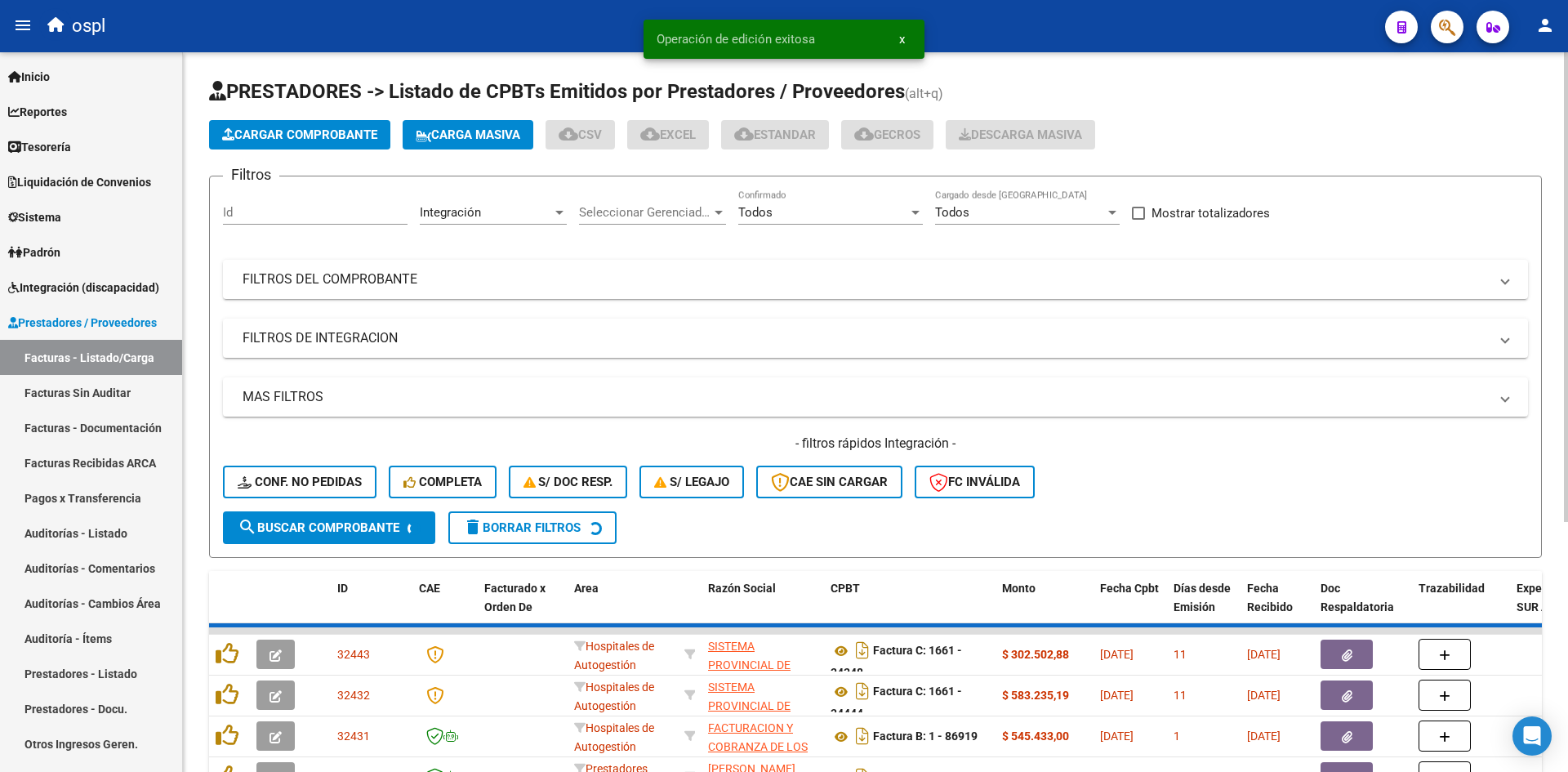
click at [334, 129] on span "Cargar Comprobante" at bounding box center [300, 135] width 155 height 15
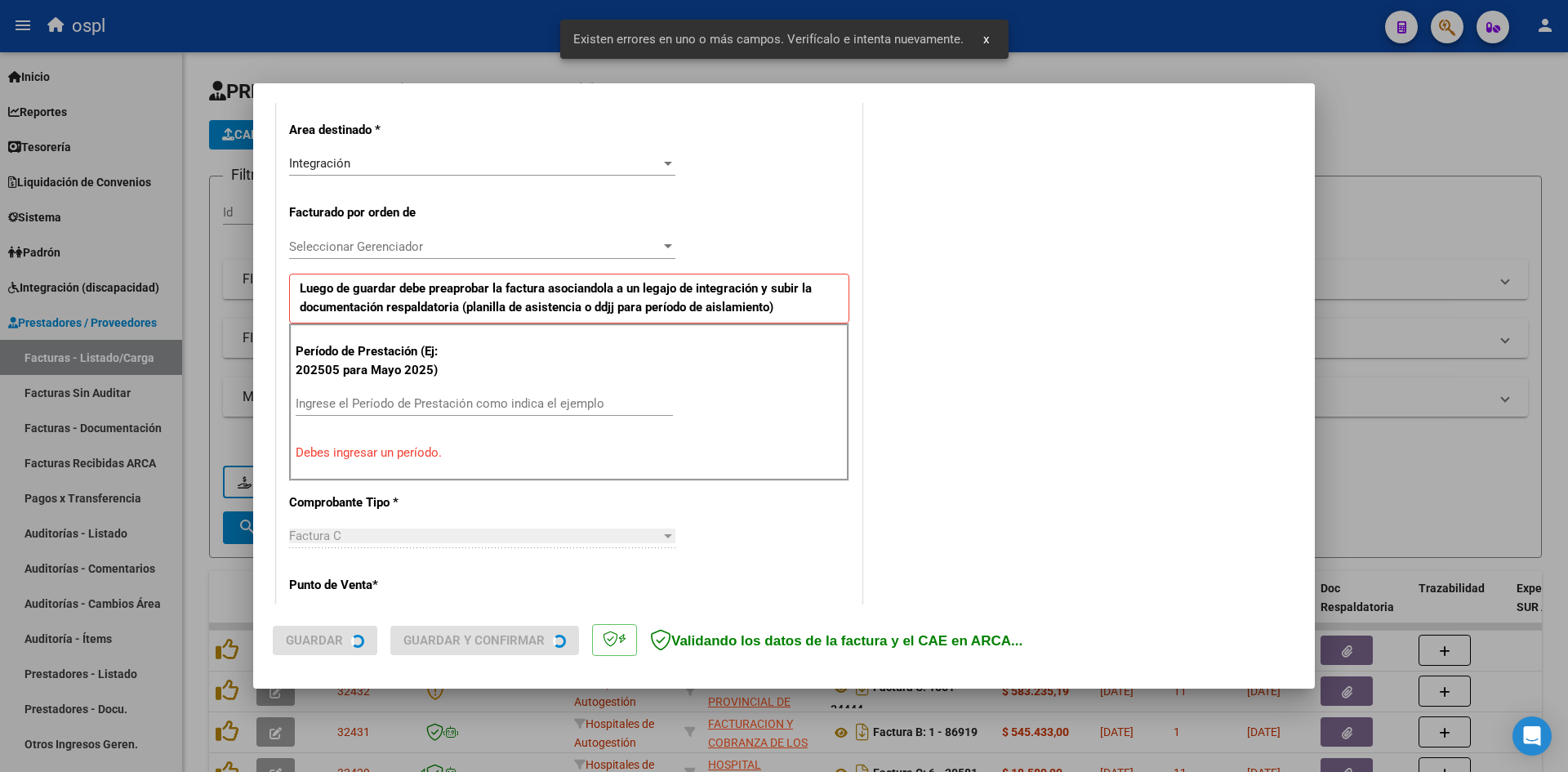
scroll to position [370, 0]
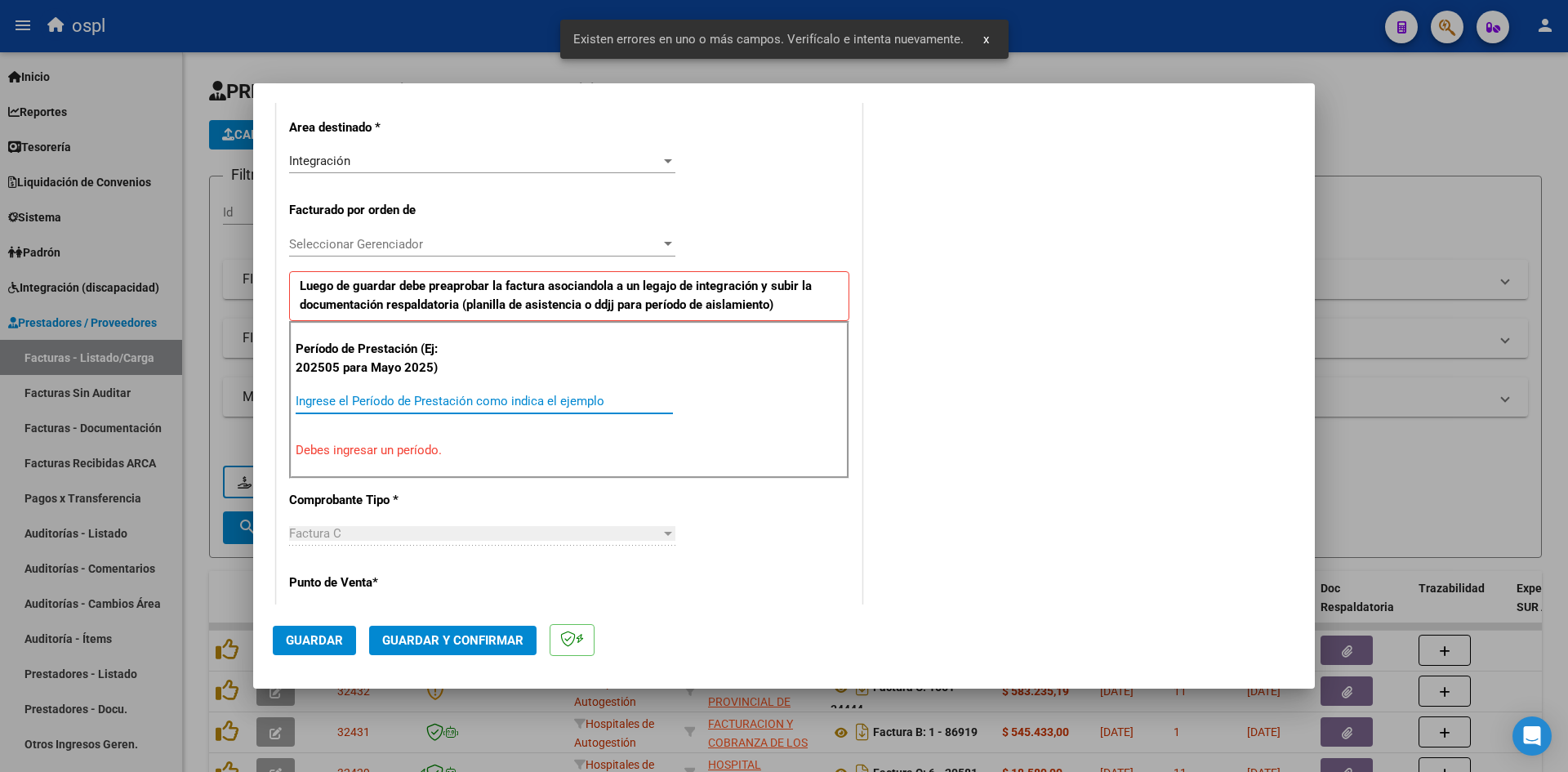
click at [360, 405] on input "Ingrese el Período de Prestación como indica el ejemplo" at bounding box center [484, 401] width 377 height 15
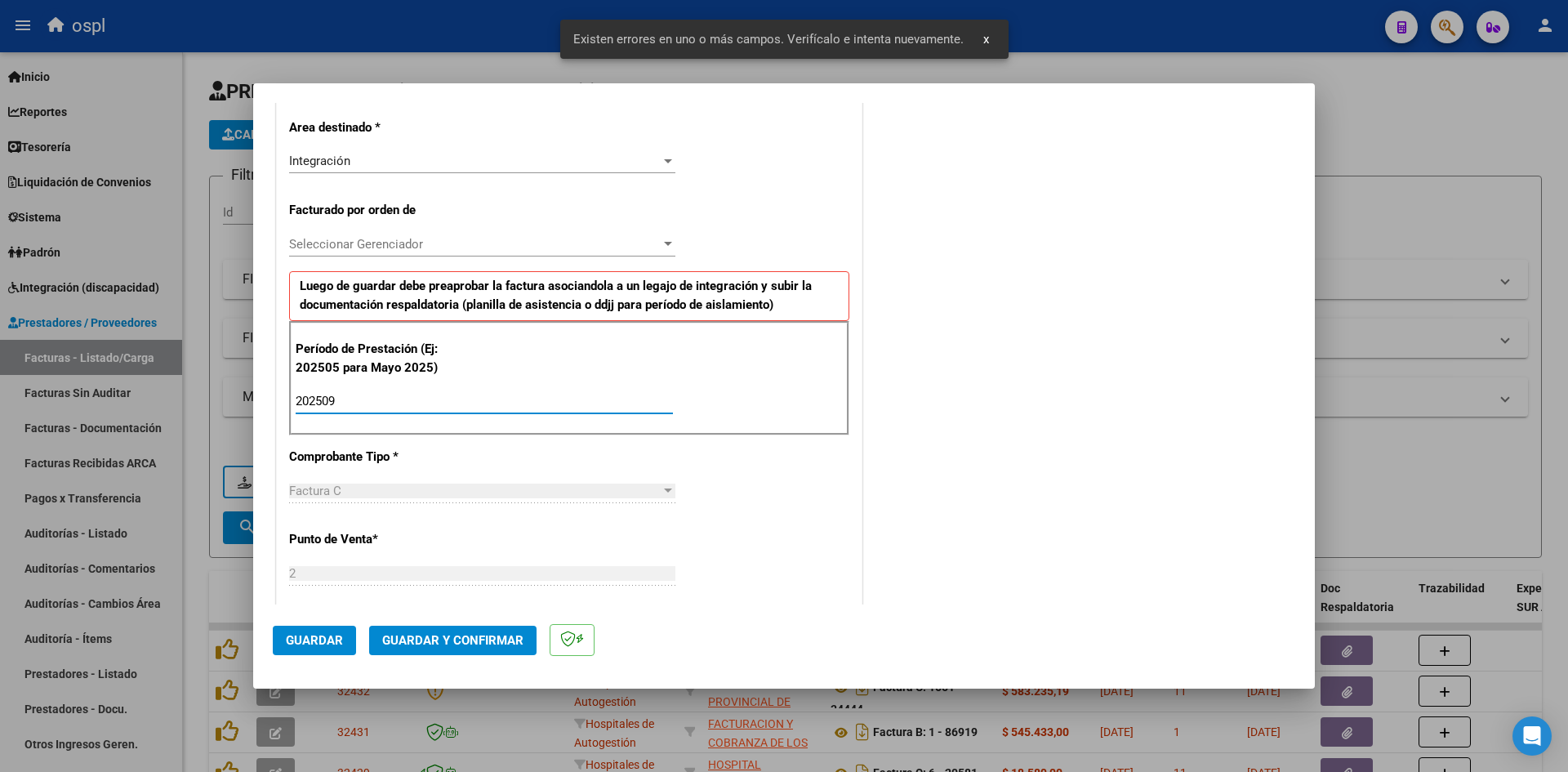
type input "202509"
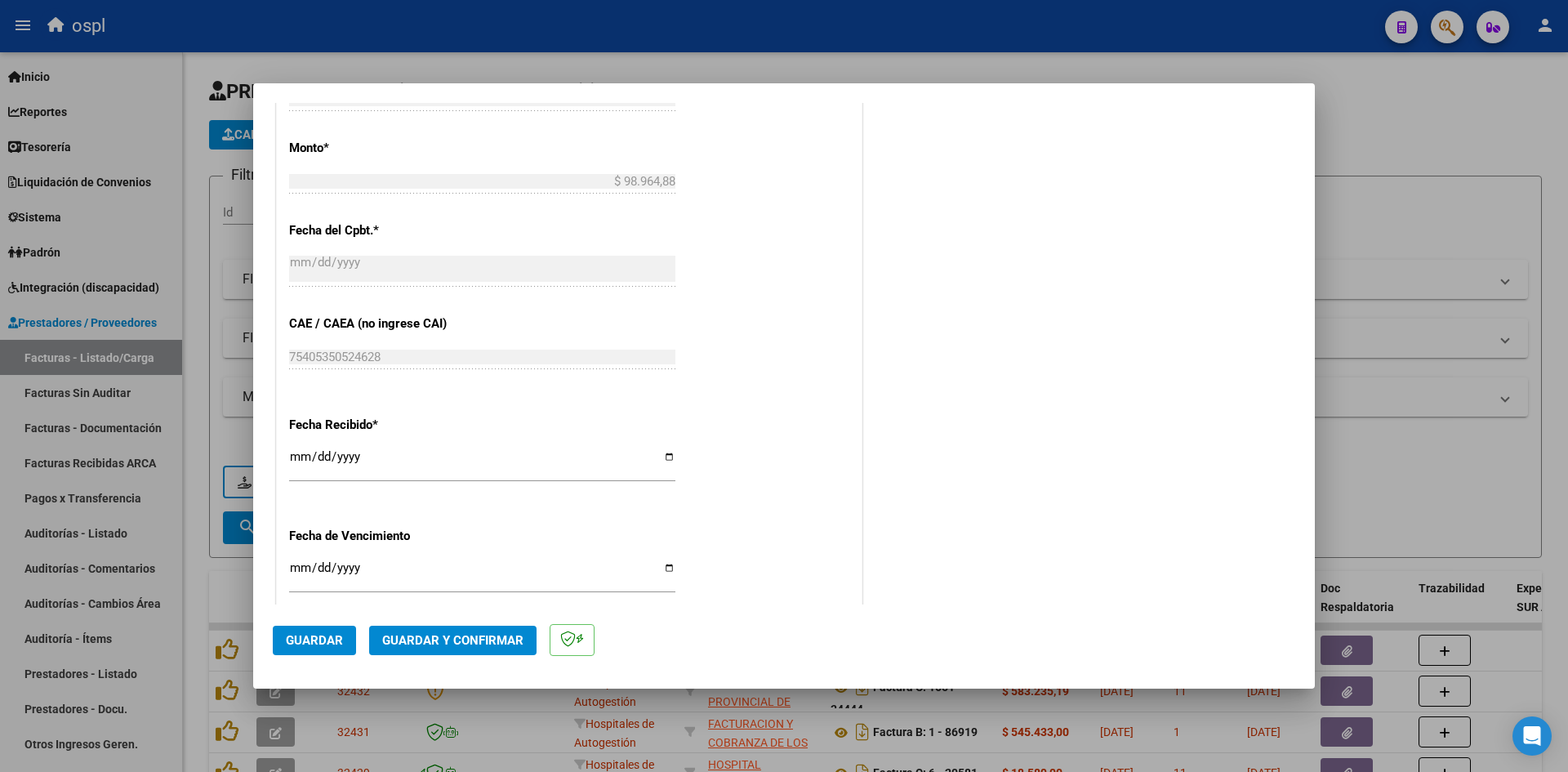
scroll to position [942, 0]
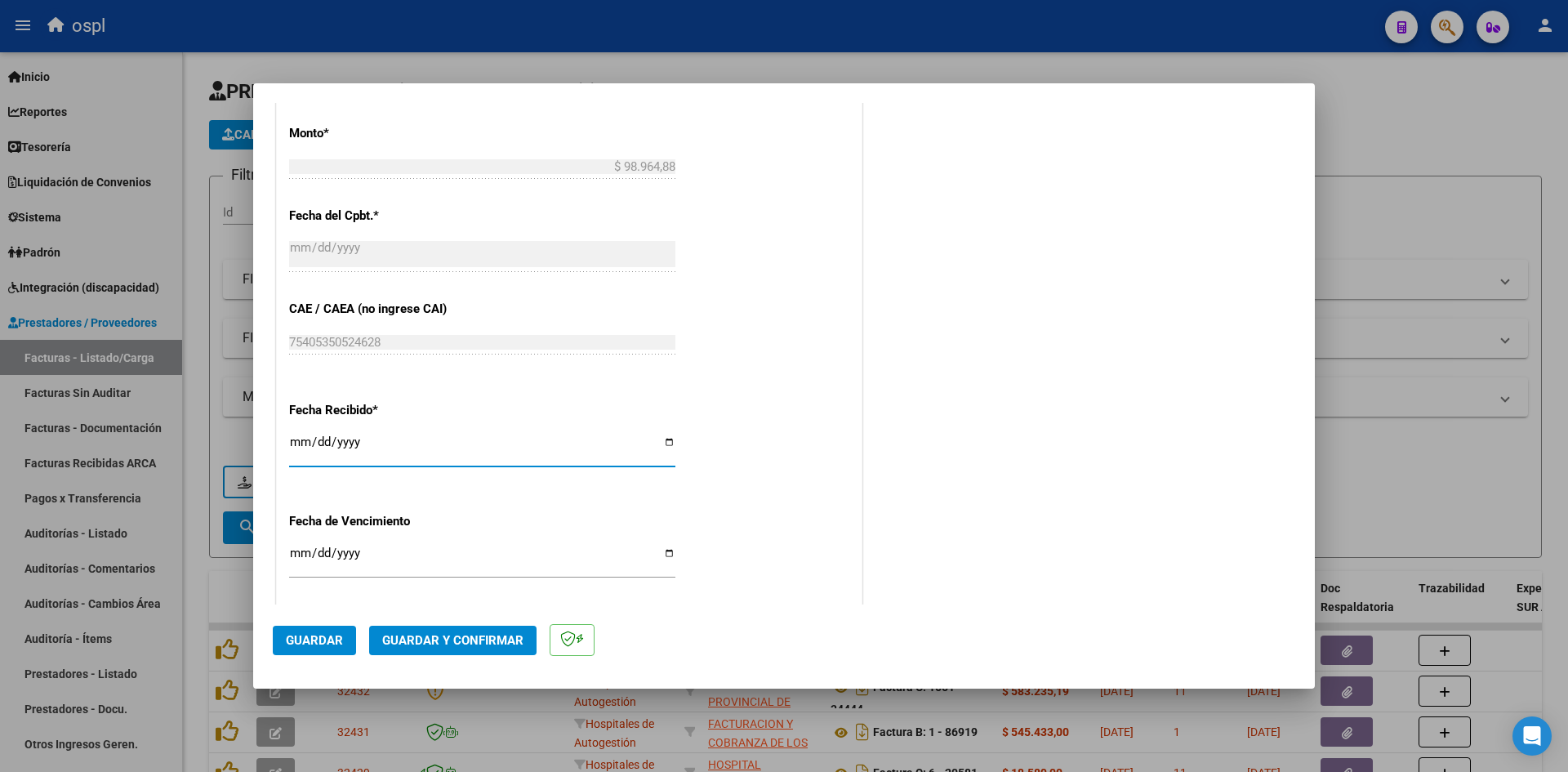
click at [298, 447] on input "[DATE]" at bounding box center [482, 448] width 386 height 26
type input "[DATE]"
click at [322, 649] on button "Guardar" at bounding box center [315, 640] width 84 height 29
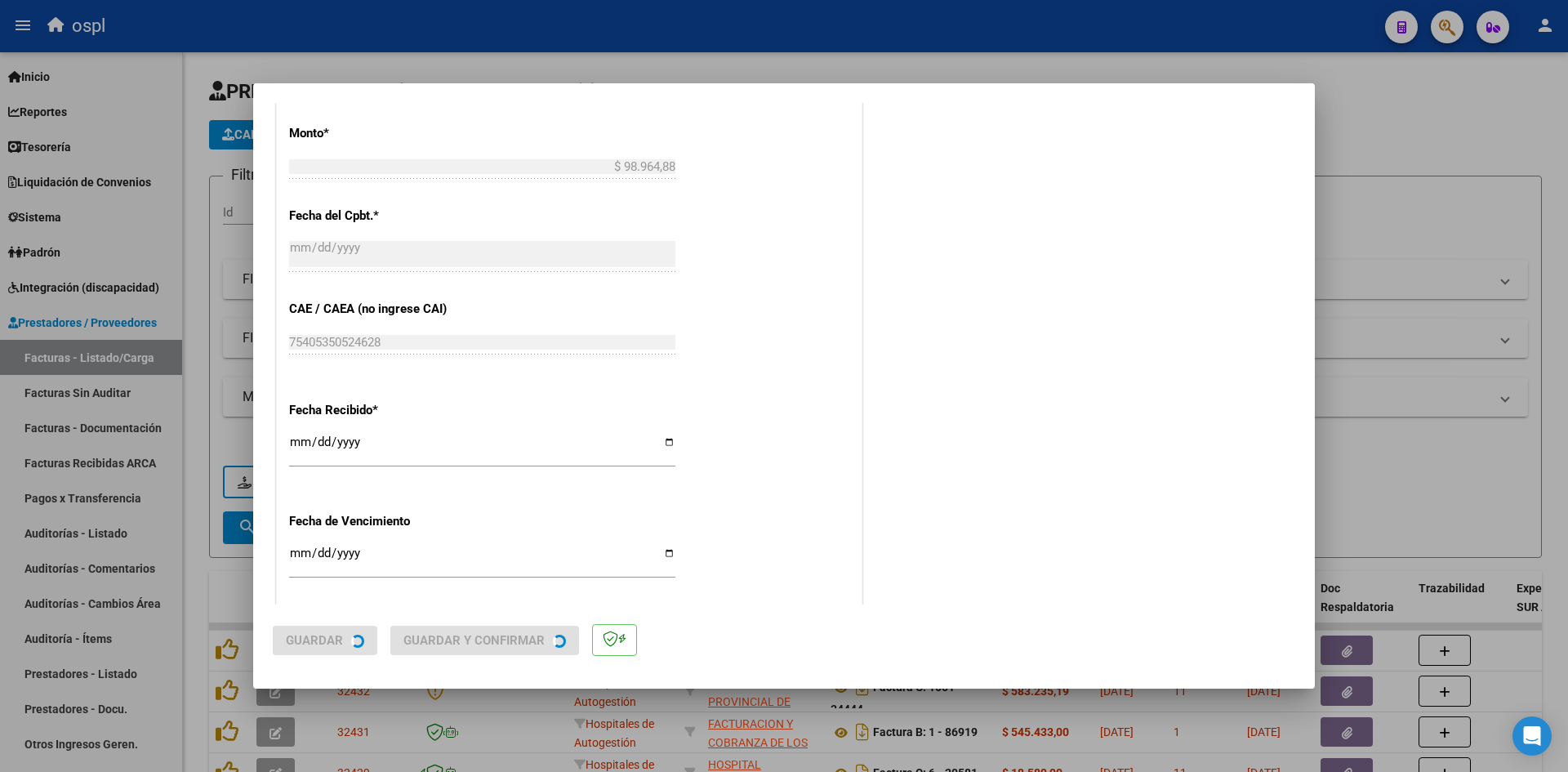
scroll to position [0, 0]
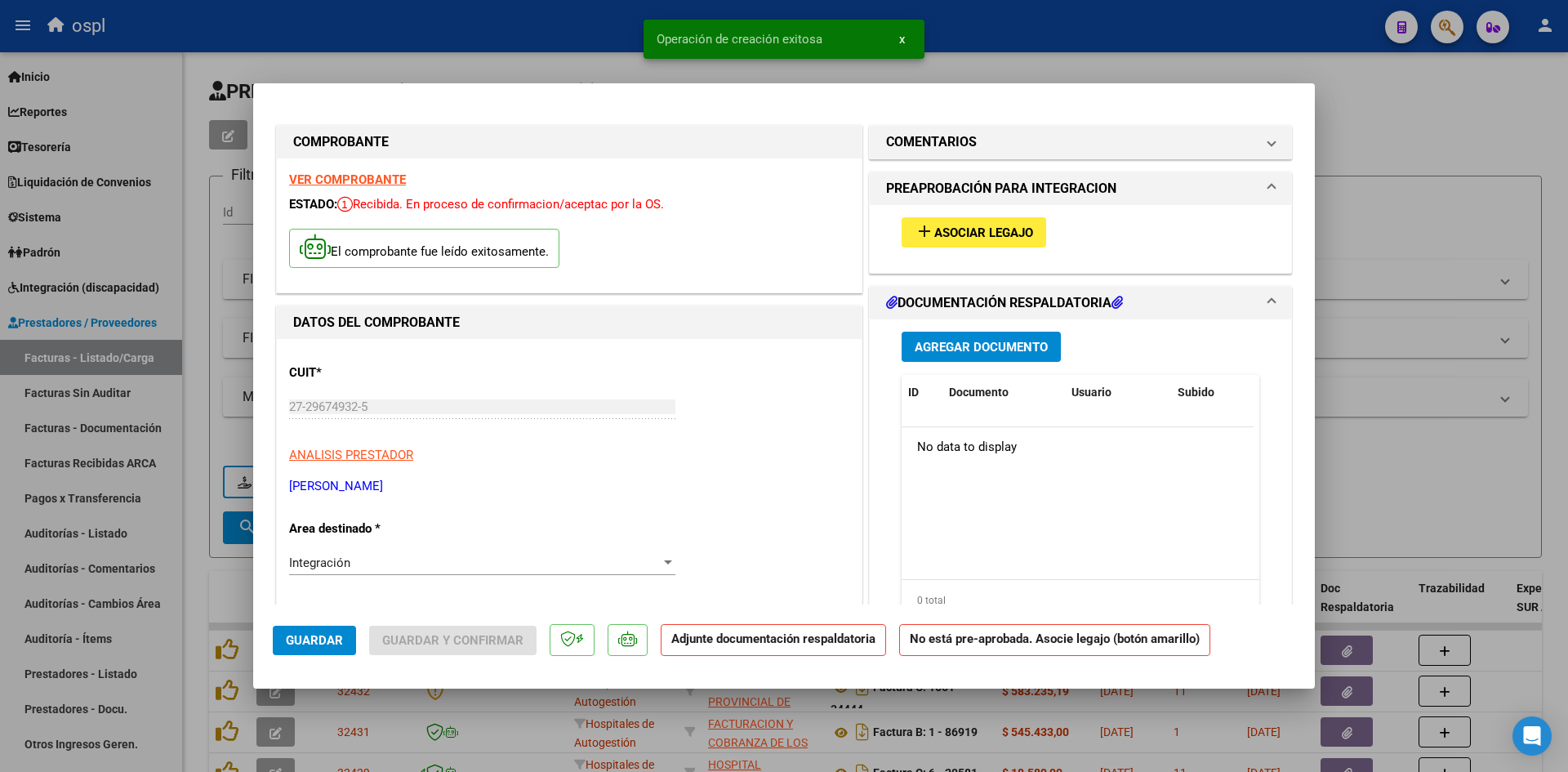
click at [996, 239] on span "Asociar Legajo" at bounding box center [983, 233] width 98 height 15
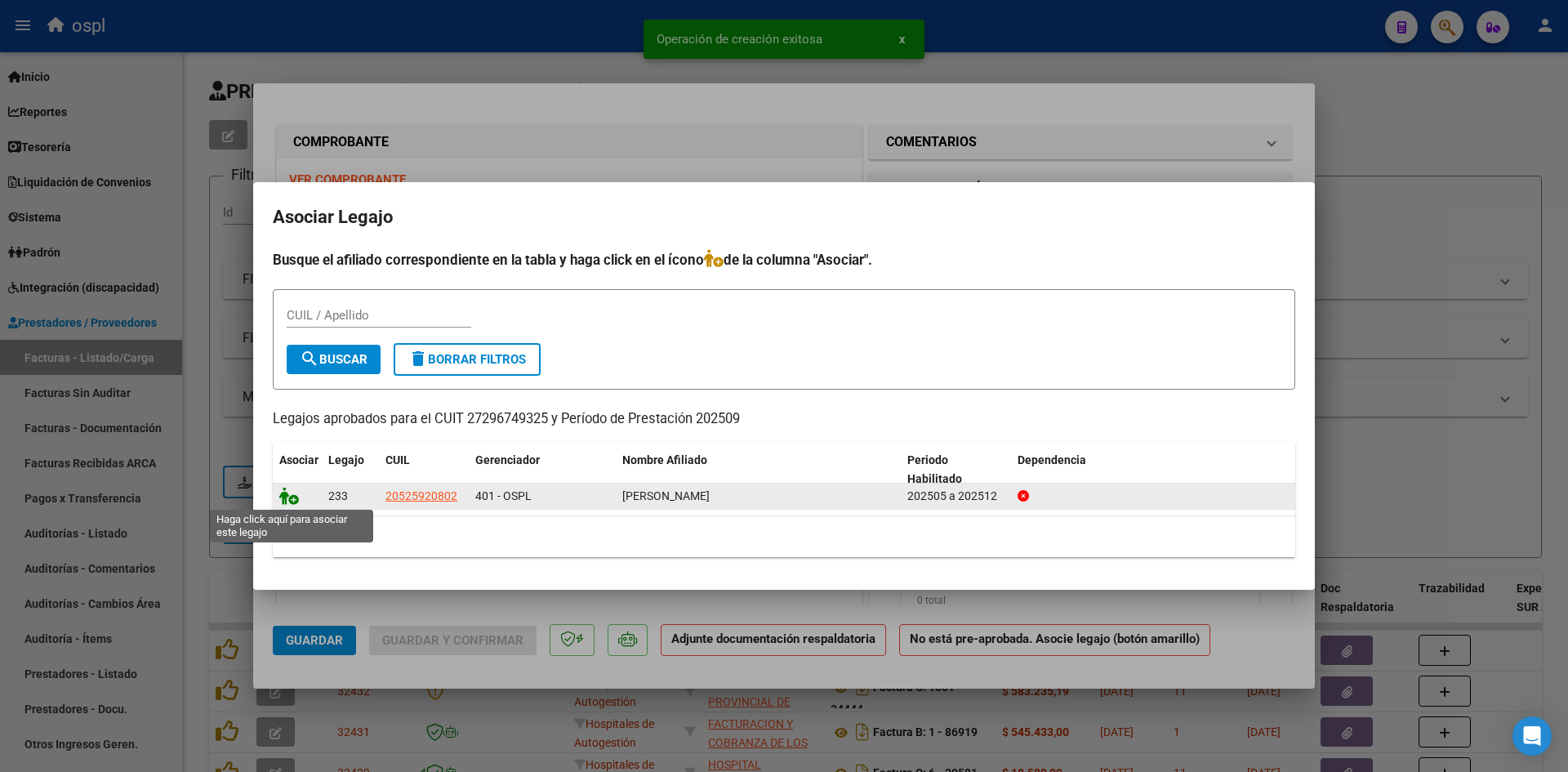
click at [288, 494] on icon at bounding box center [289, 496] width 19 height 18
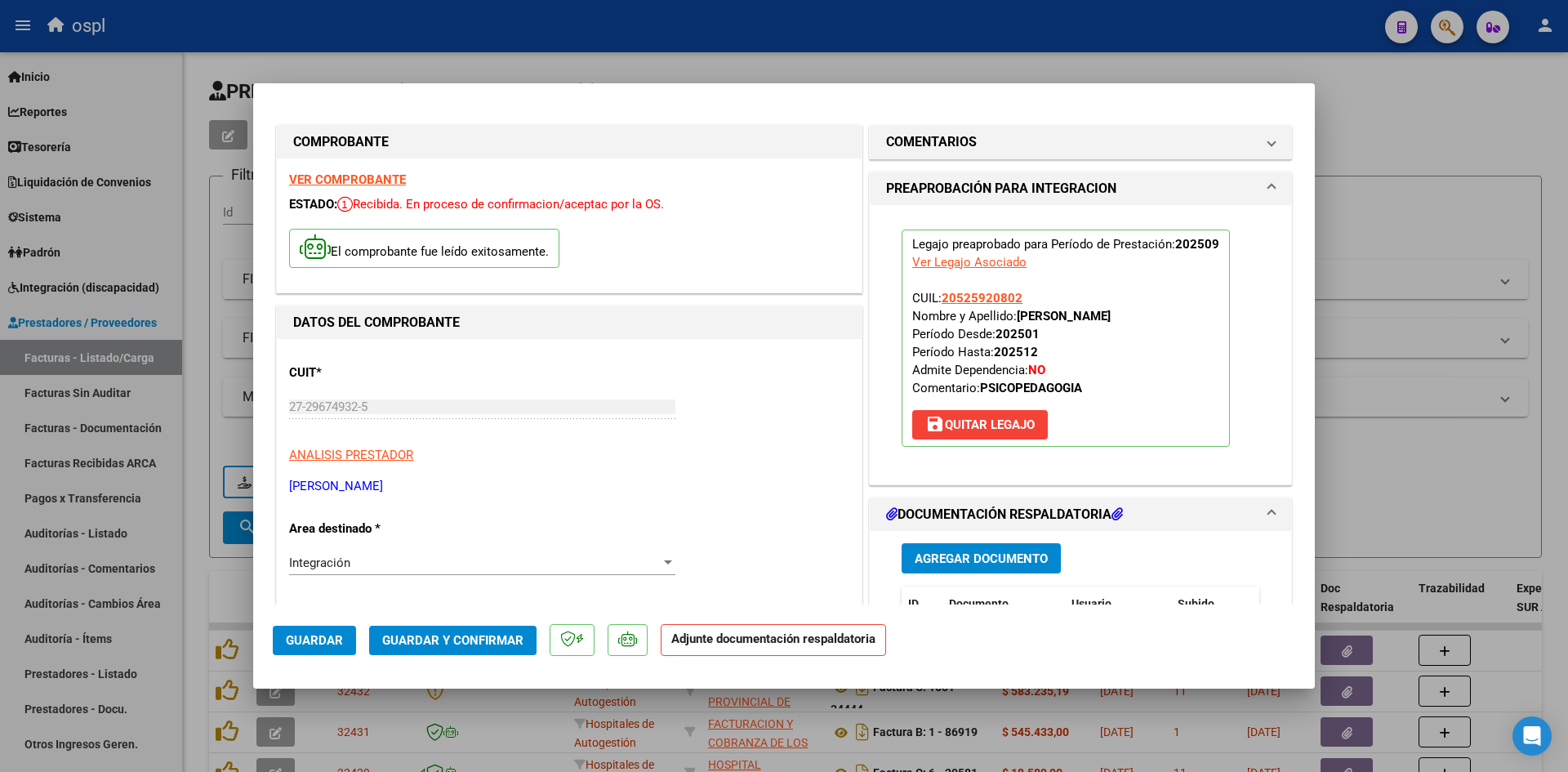
click at [1010, 560] on span "Agregar Documento" at bounding box center [981, 559] width 133 height 15
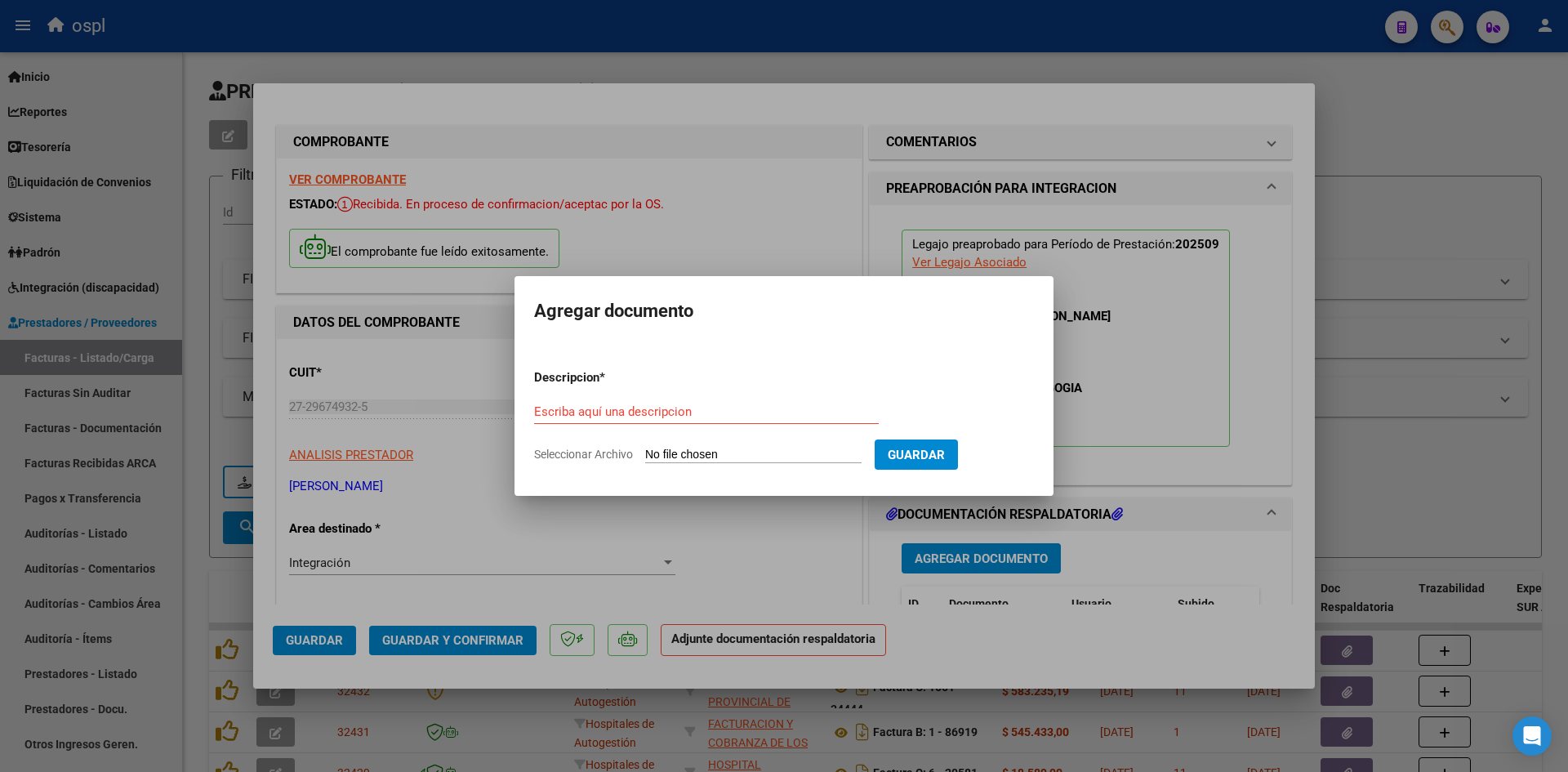
type input "C:\fakepath\planilla (3).pdf"
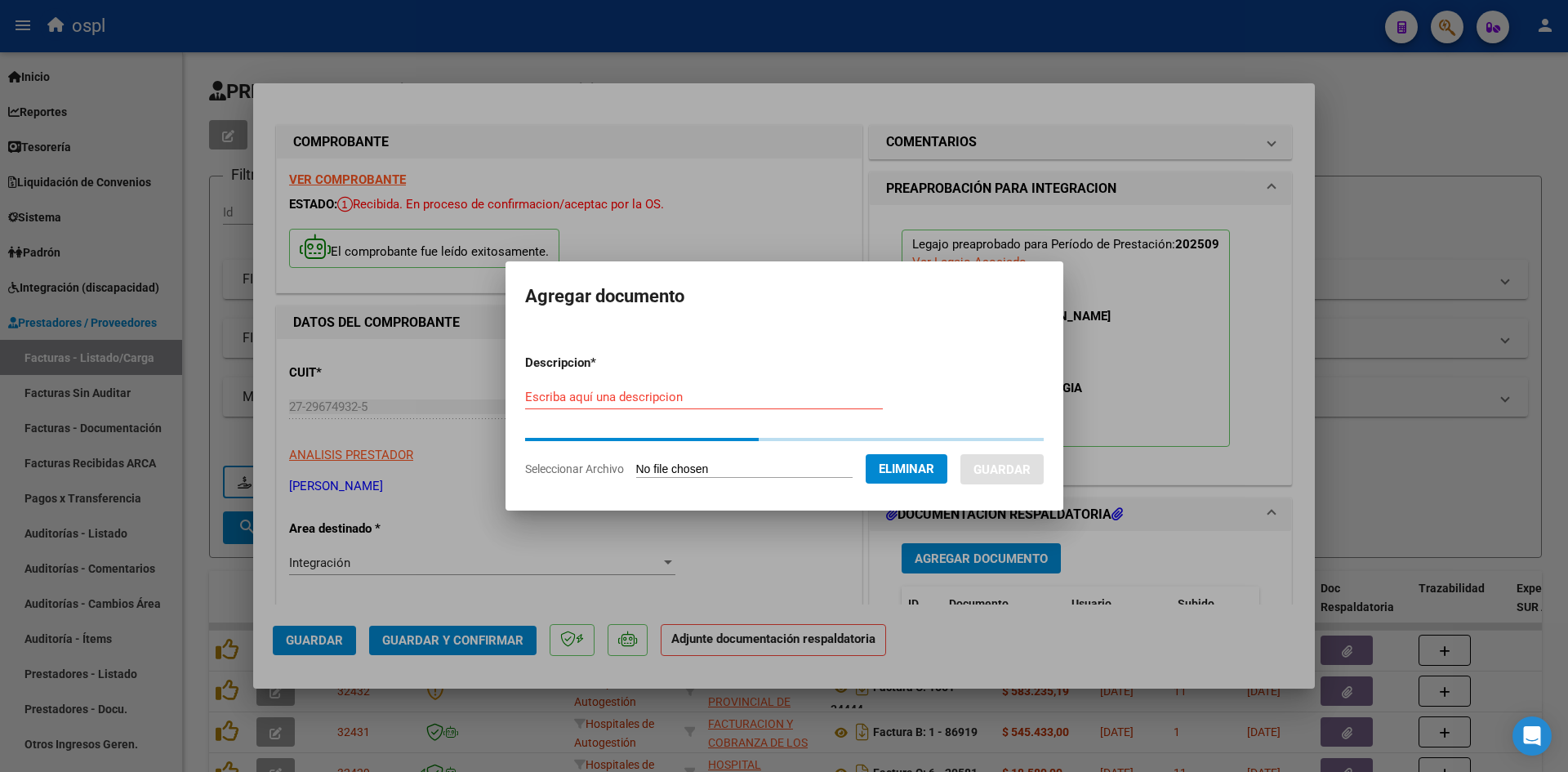
click at [789, 393] on input "Escriba aquí una descripcion" at bounding box center [704, 398] width 358 height 15
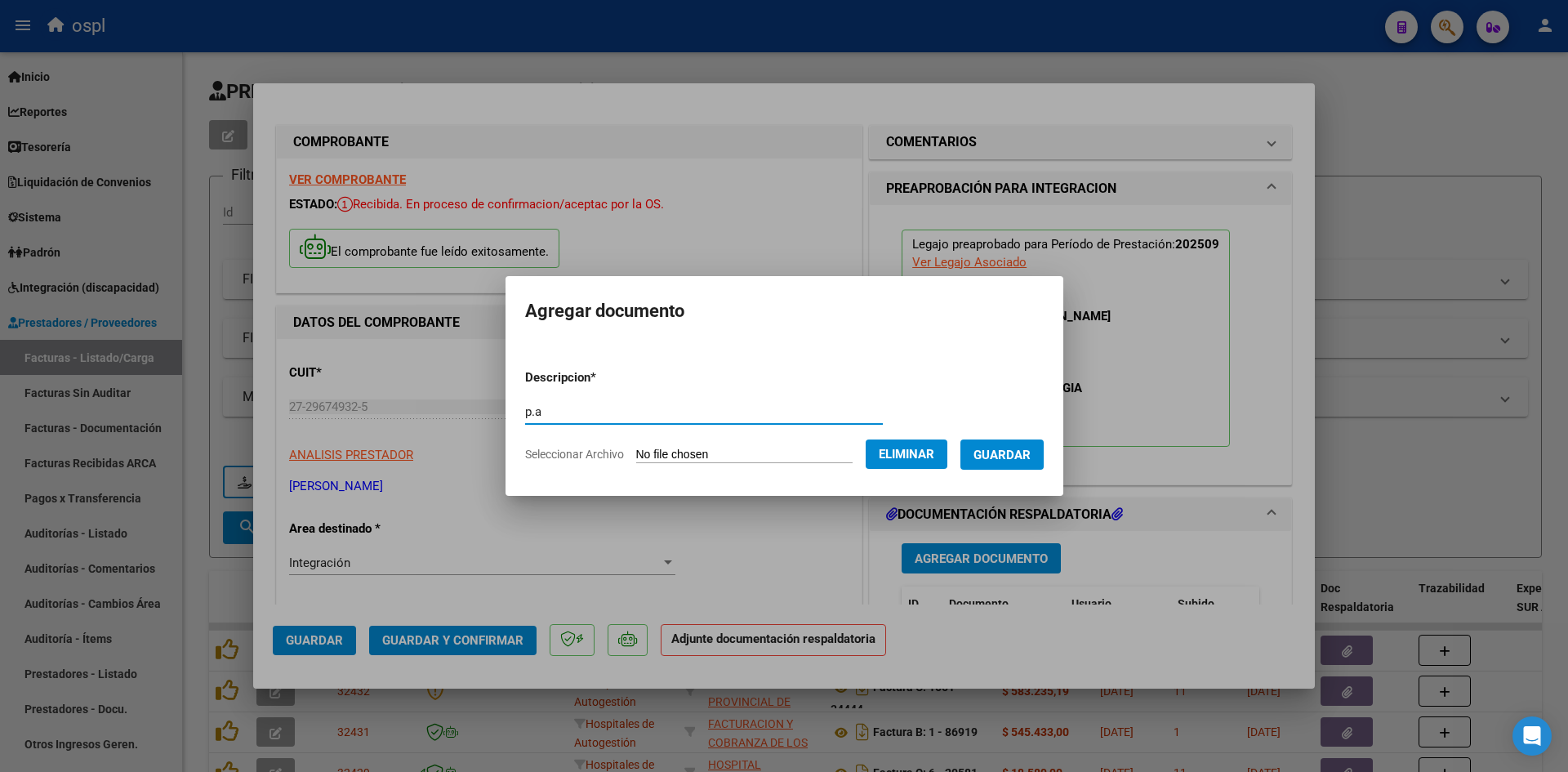
type input "p.a"
click at [1022, 452] on span "Guardar" at bounding box center [1001, 455] width 57 height 15
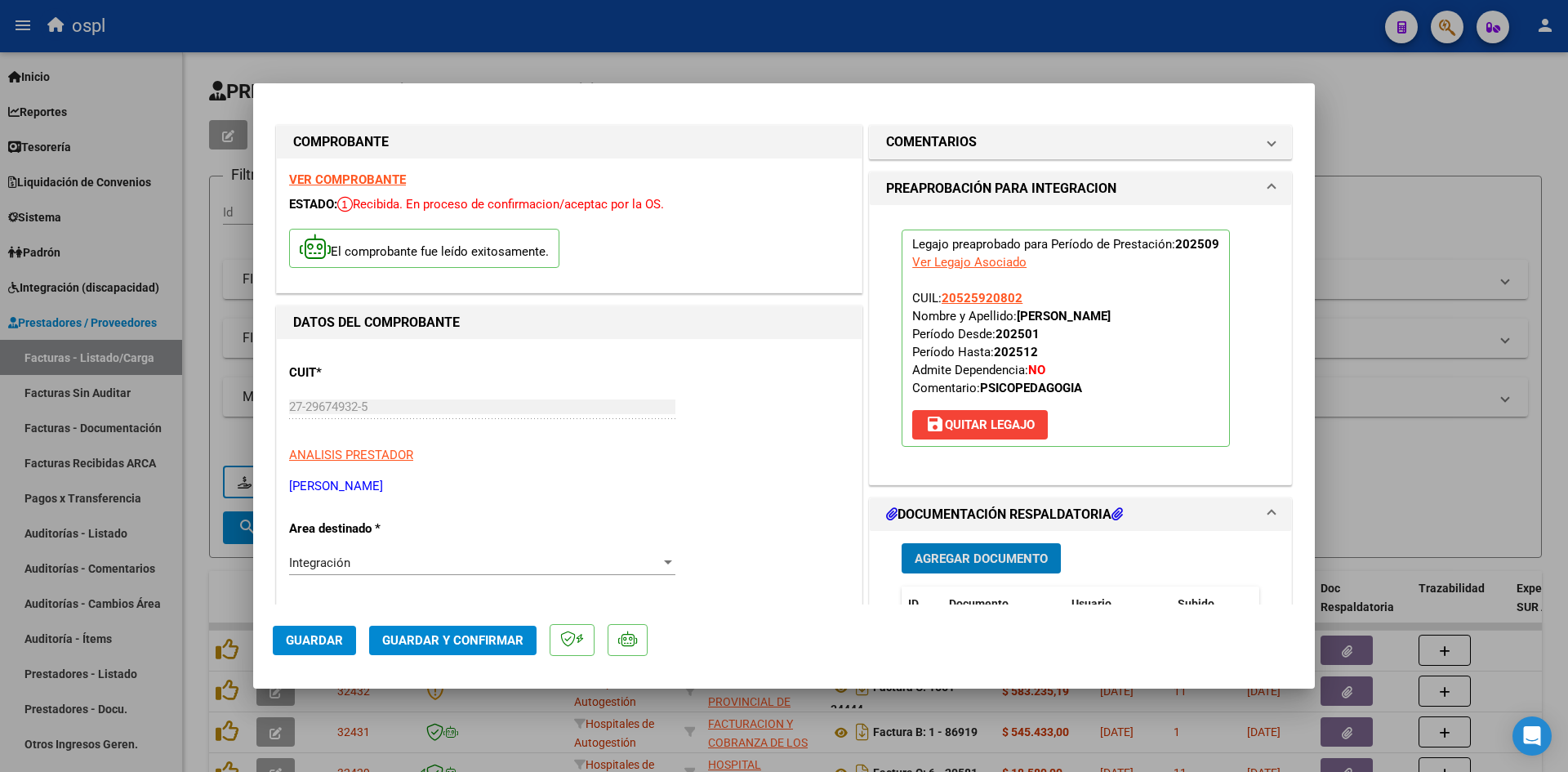
click at [1488, 257] on div at bounding box center [784, 386] width 1568 height 772
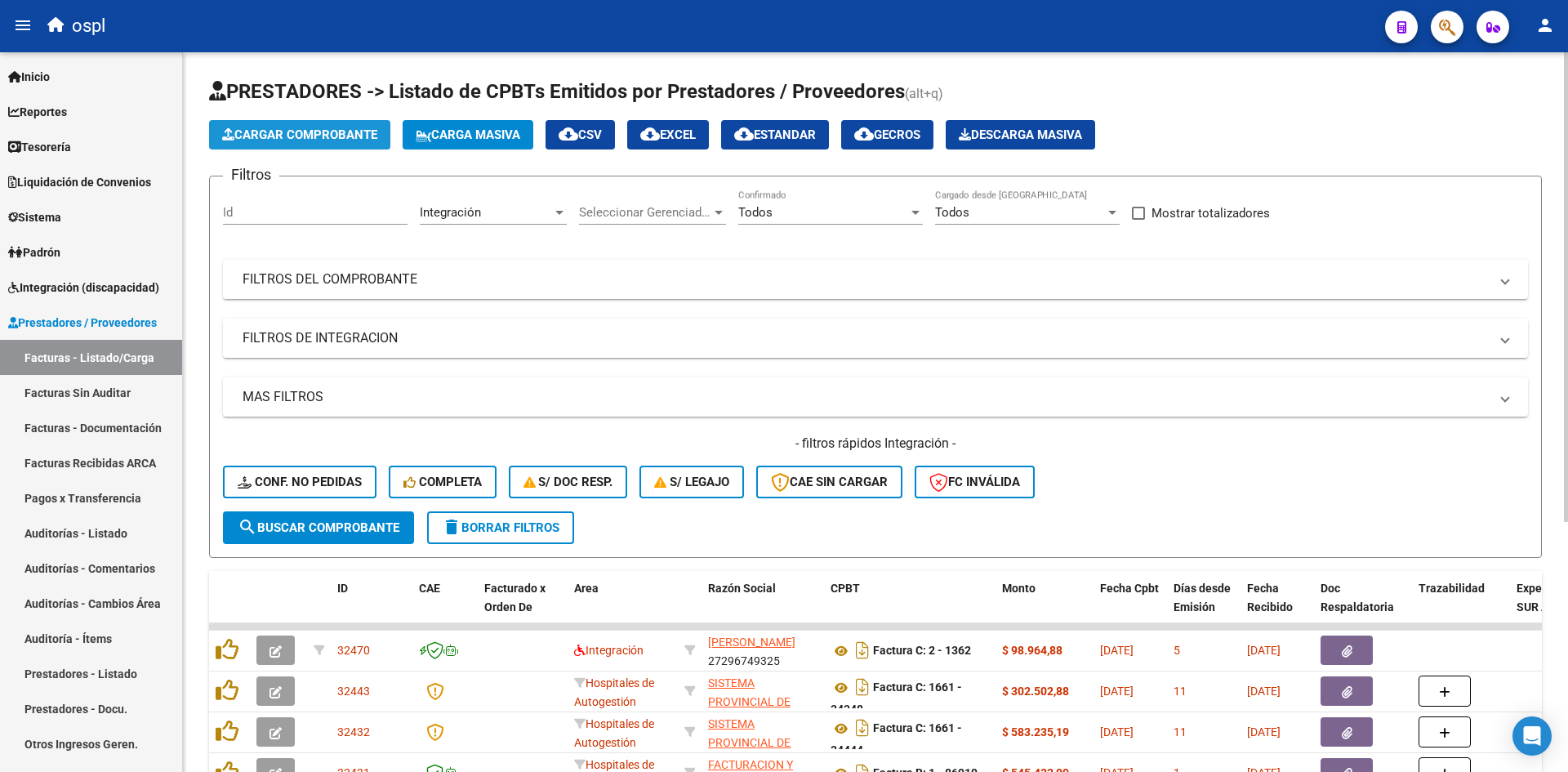
click at [309, 131] on span "Cargar Comprobante" at bounding box center [300, 135] width 155 height 15
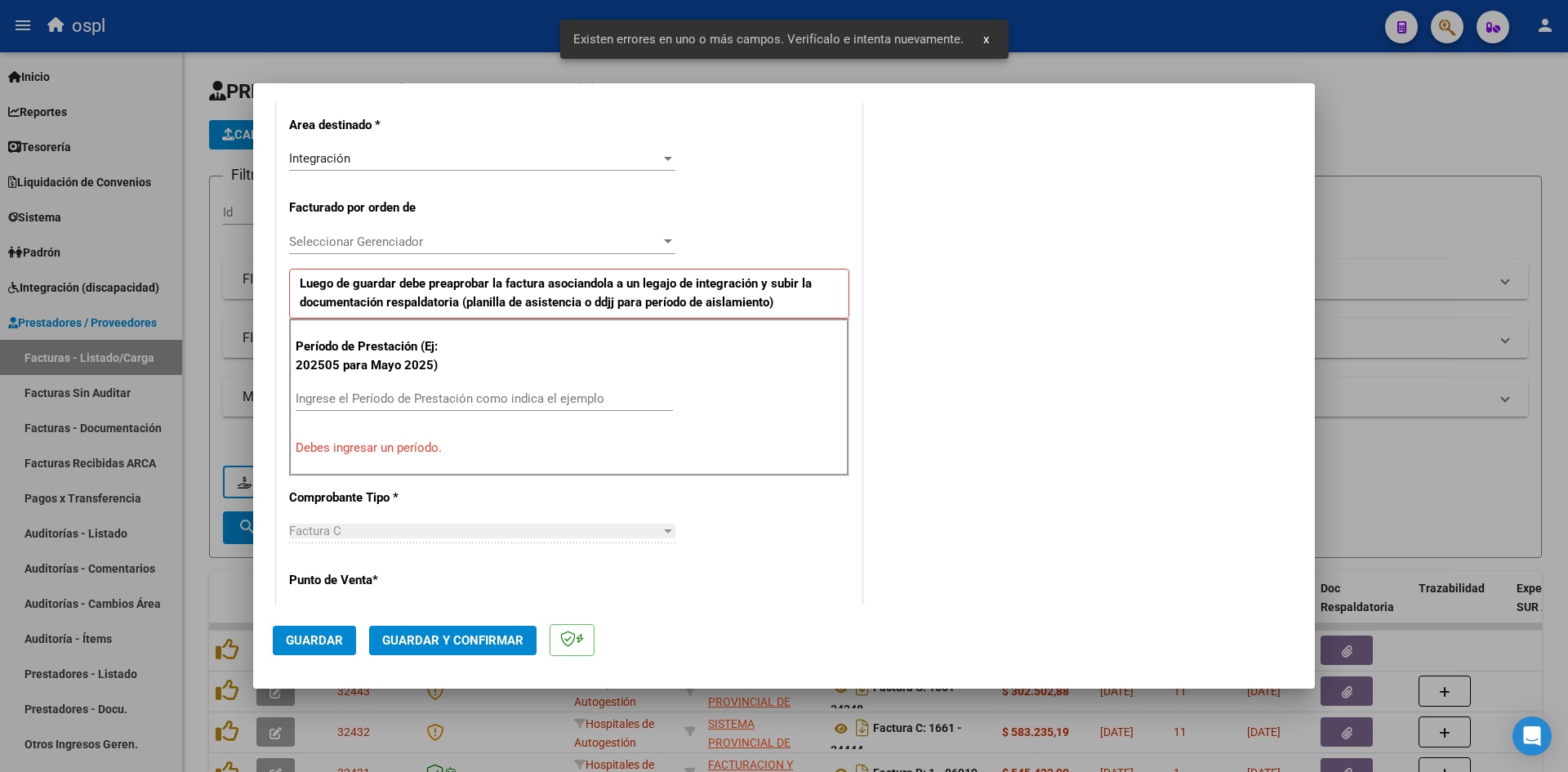
scroll to position [401, 0]
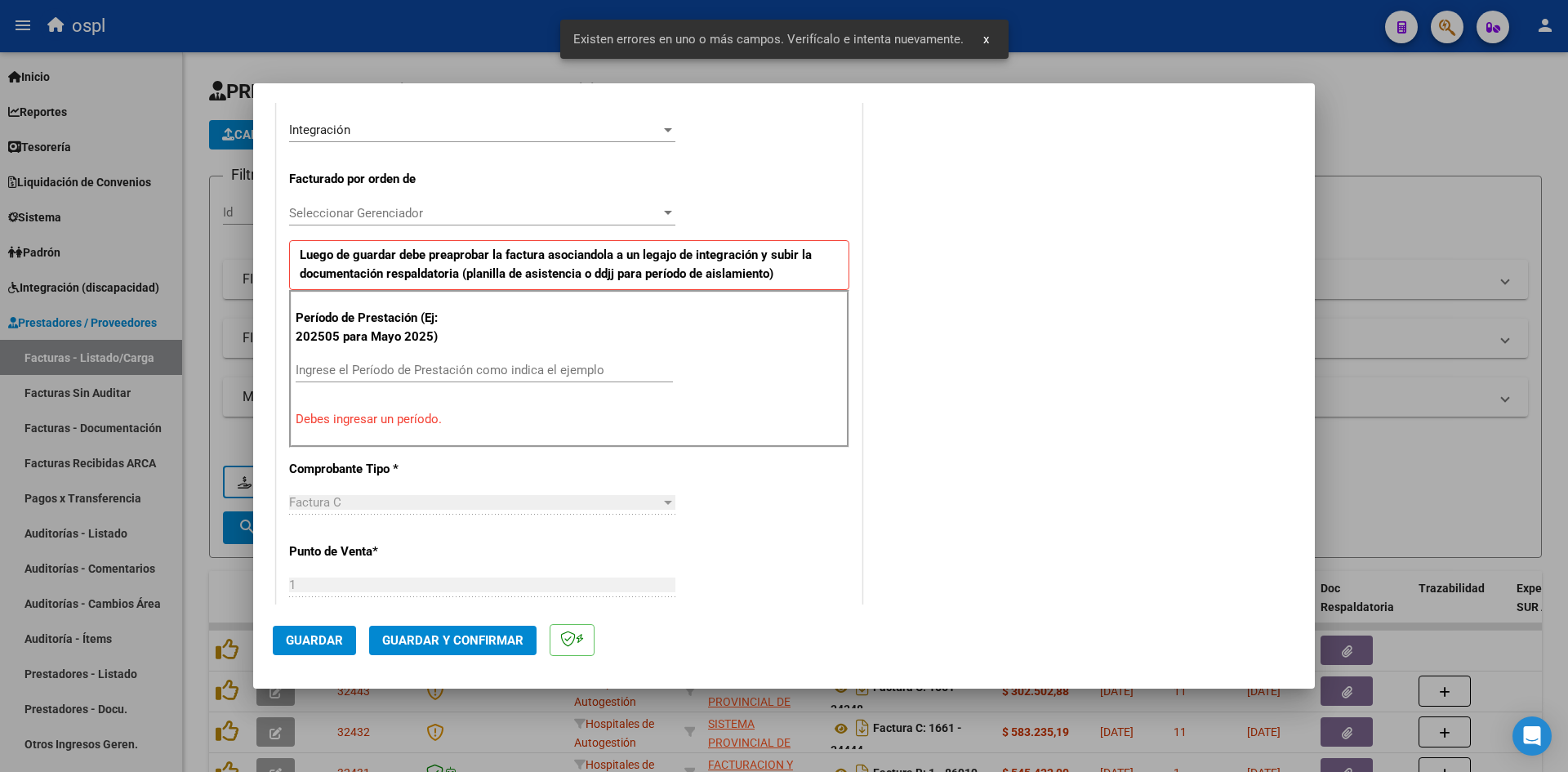
click at [506, 351] on div "Período de Prestación (Ej: 202505 para [DATE]) Ingrese el Período de Prestación…" at bounding box center [568, 368] width 560 height 156
click at [504, 371] on input "Ingrese el Período de Prestación como indica el ejemplo" at bounding box center [484, 370] width 377 height 15
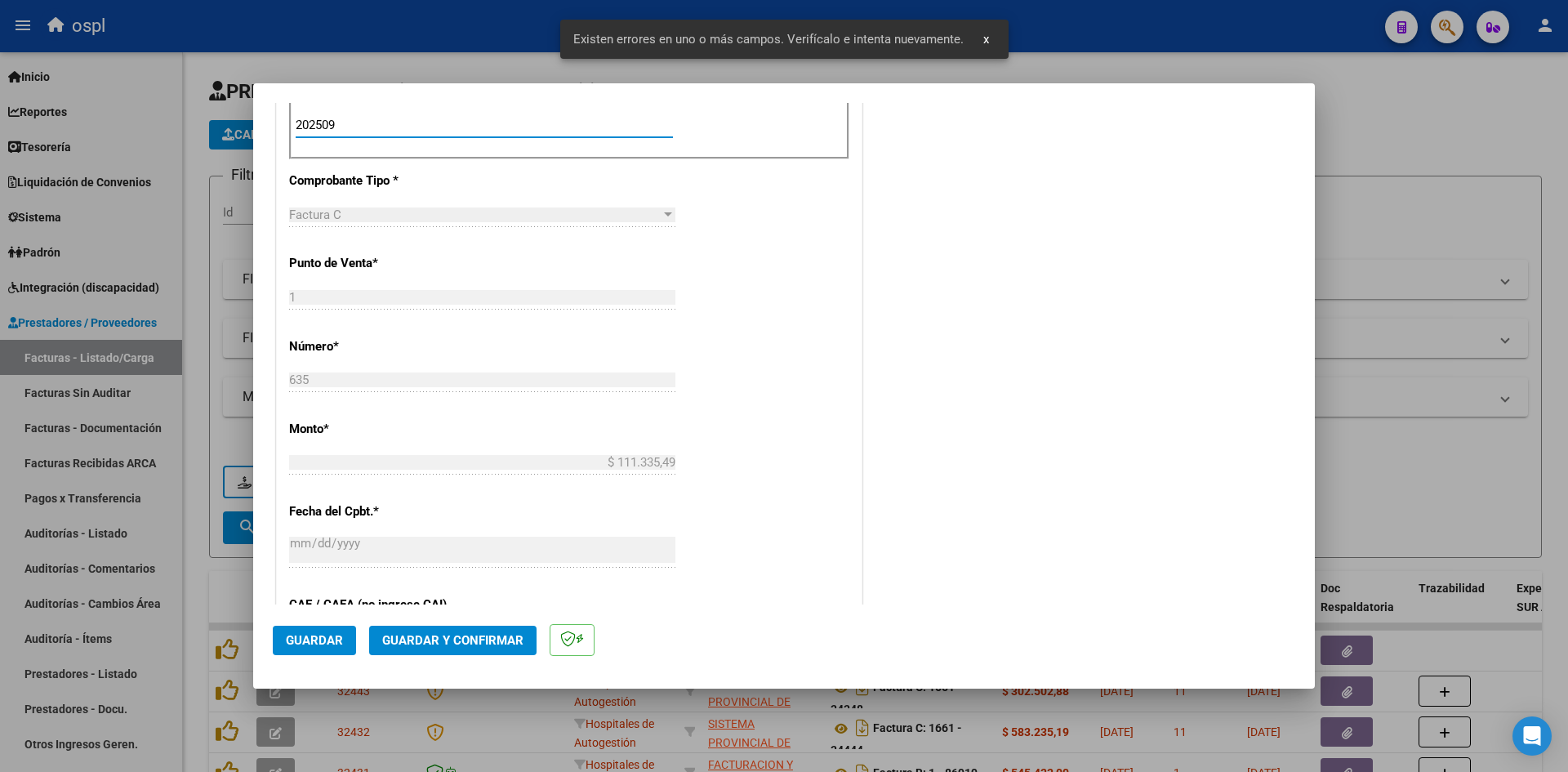
scroll to position [1054, 0]
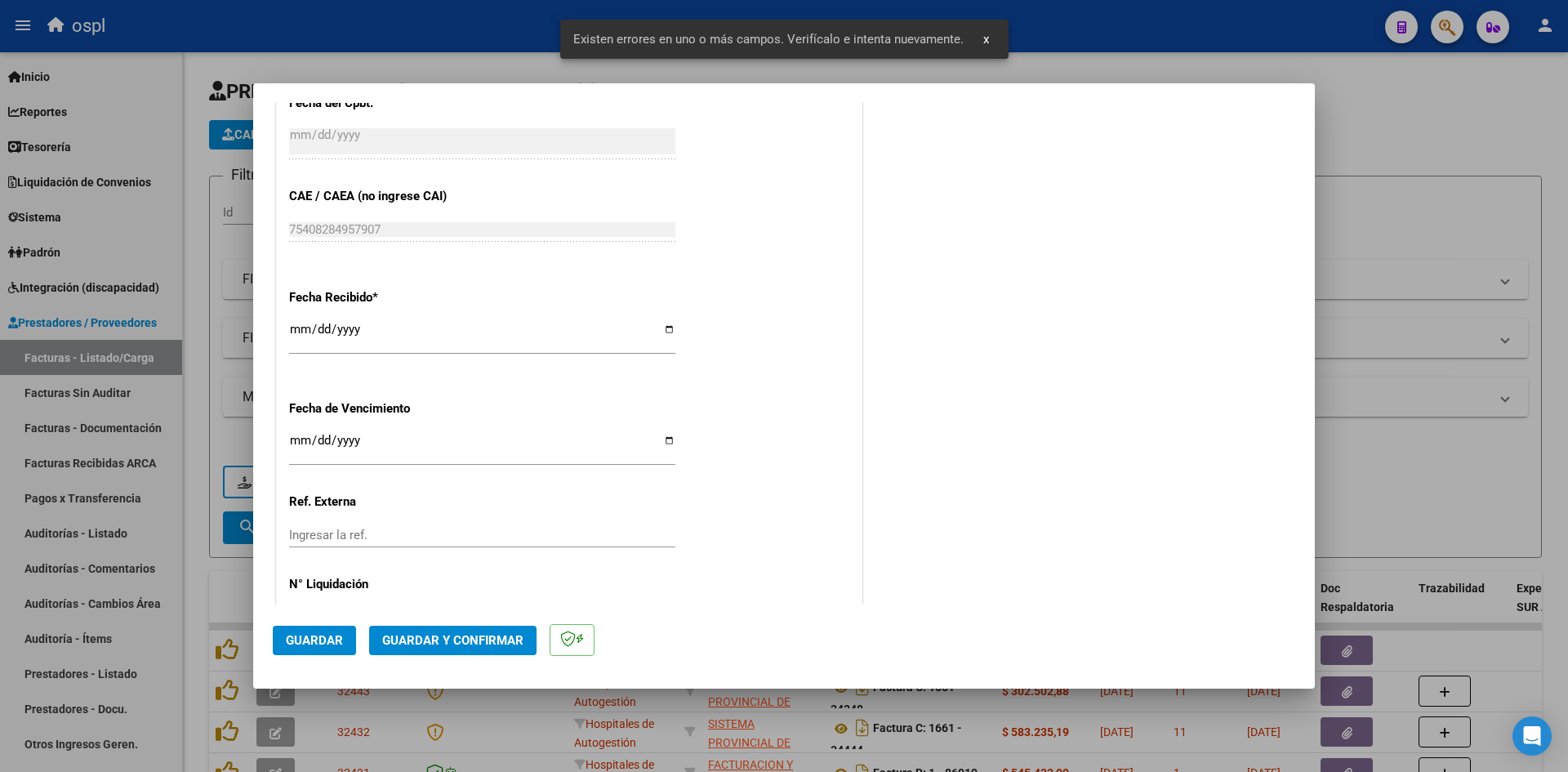
type input "202509"
click at [298, 328] on input "[DATE]" at bounding box center [482, 336] width 386 height 26
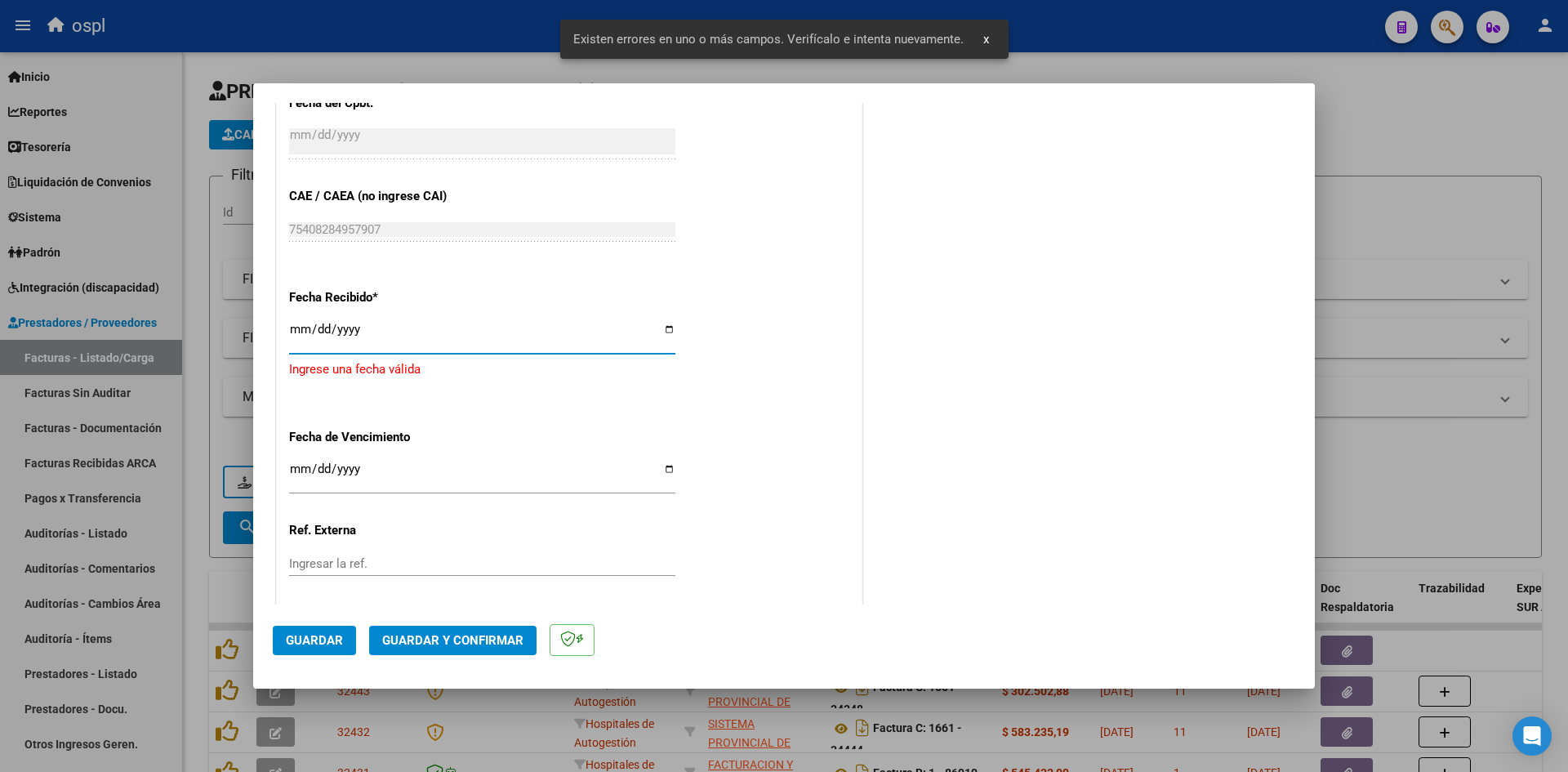
type input "[DATE]"
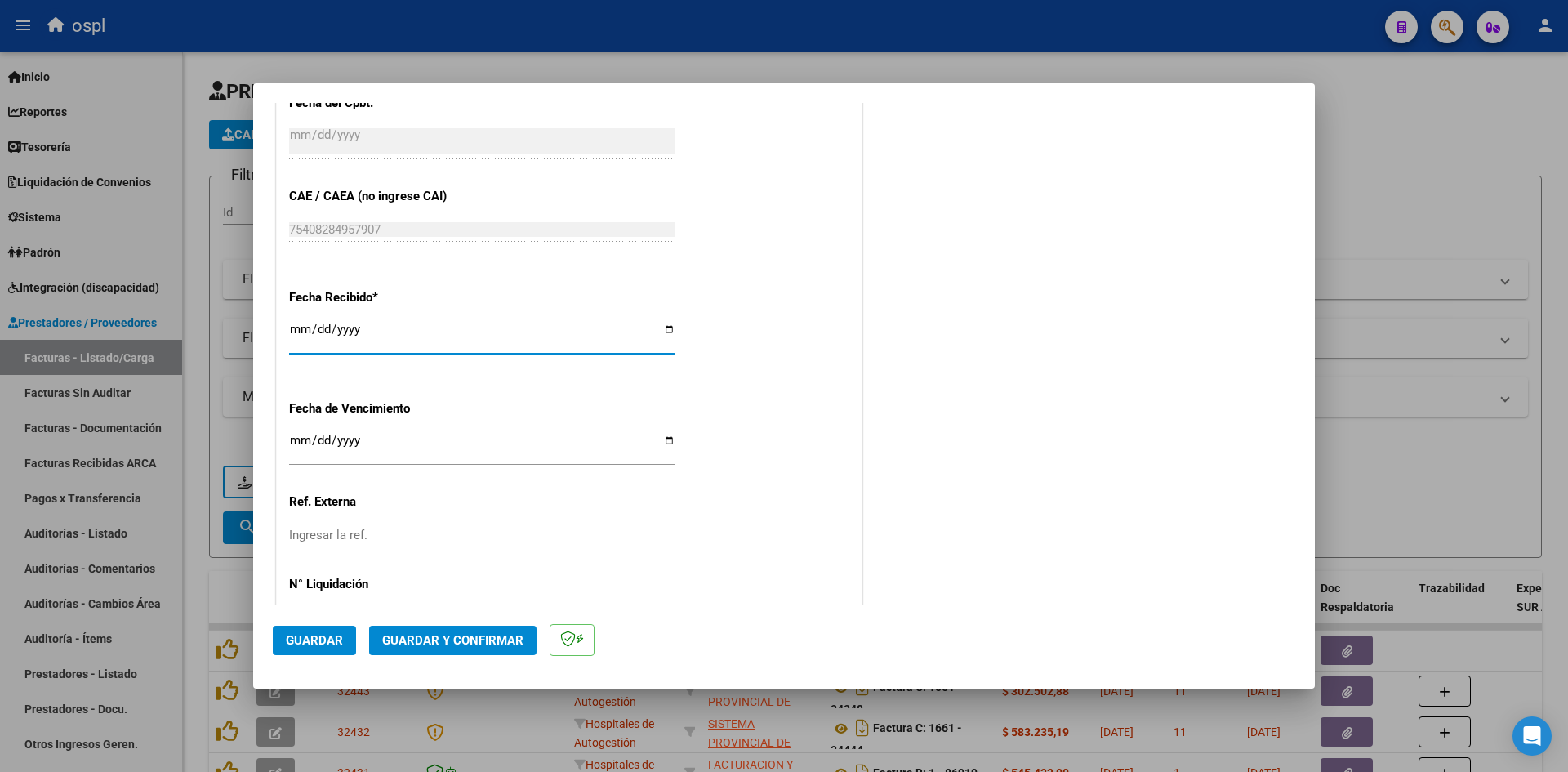
click at [335, 634] on span "Guardar" at bounding box center [315, 640] width 57 height 15
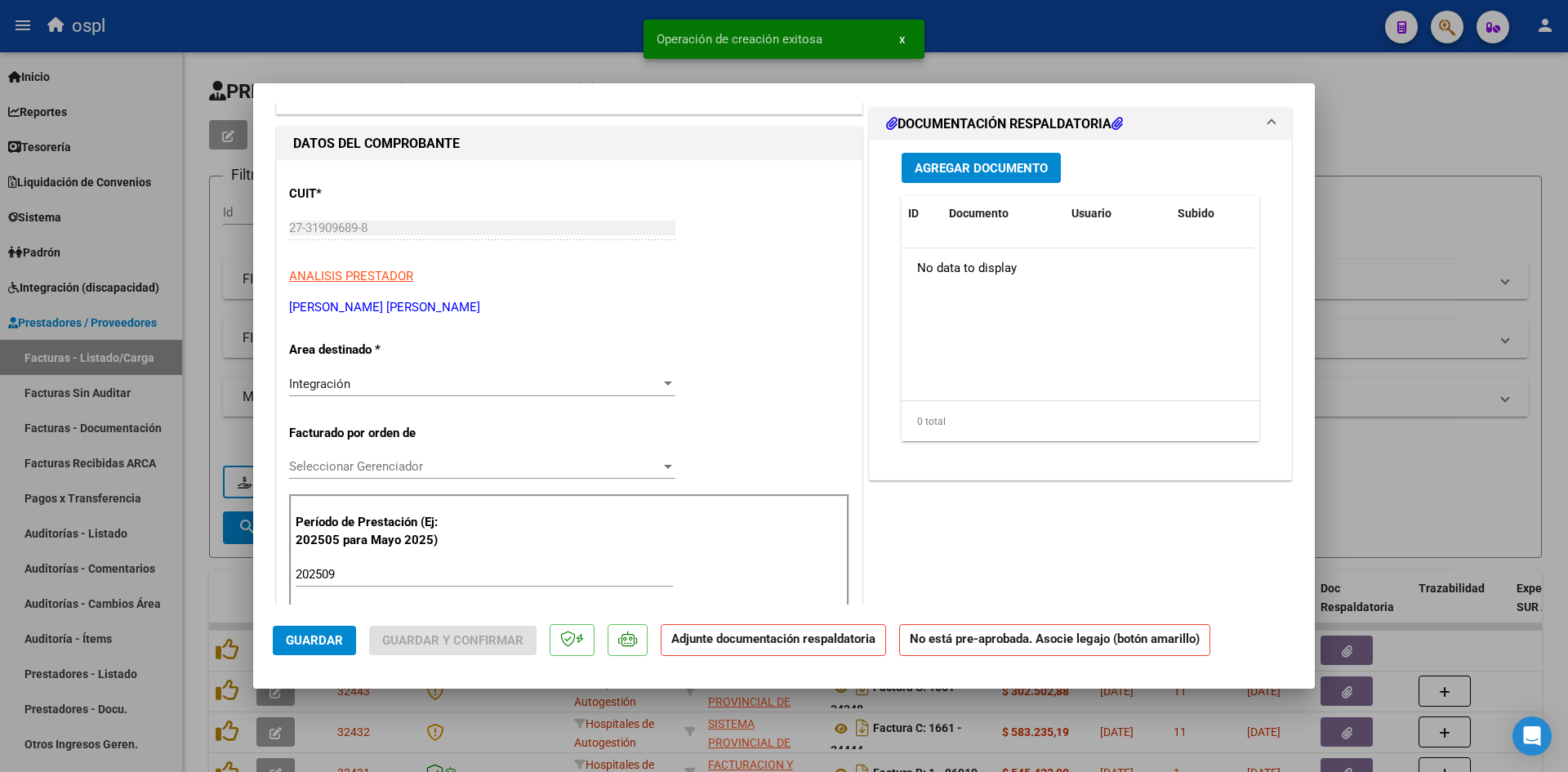
scroll to position [0, 0]
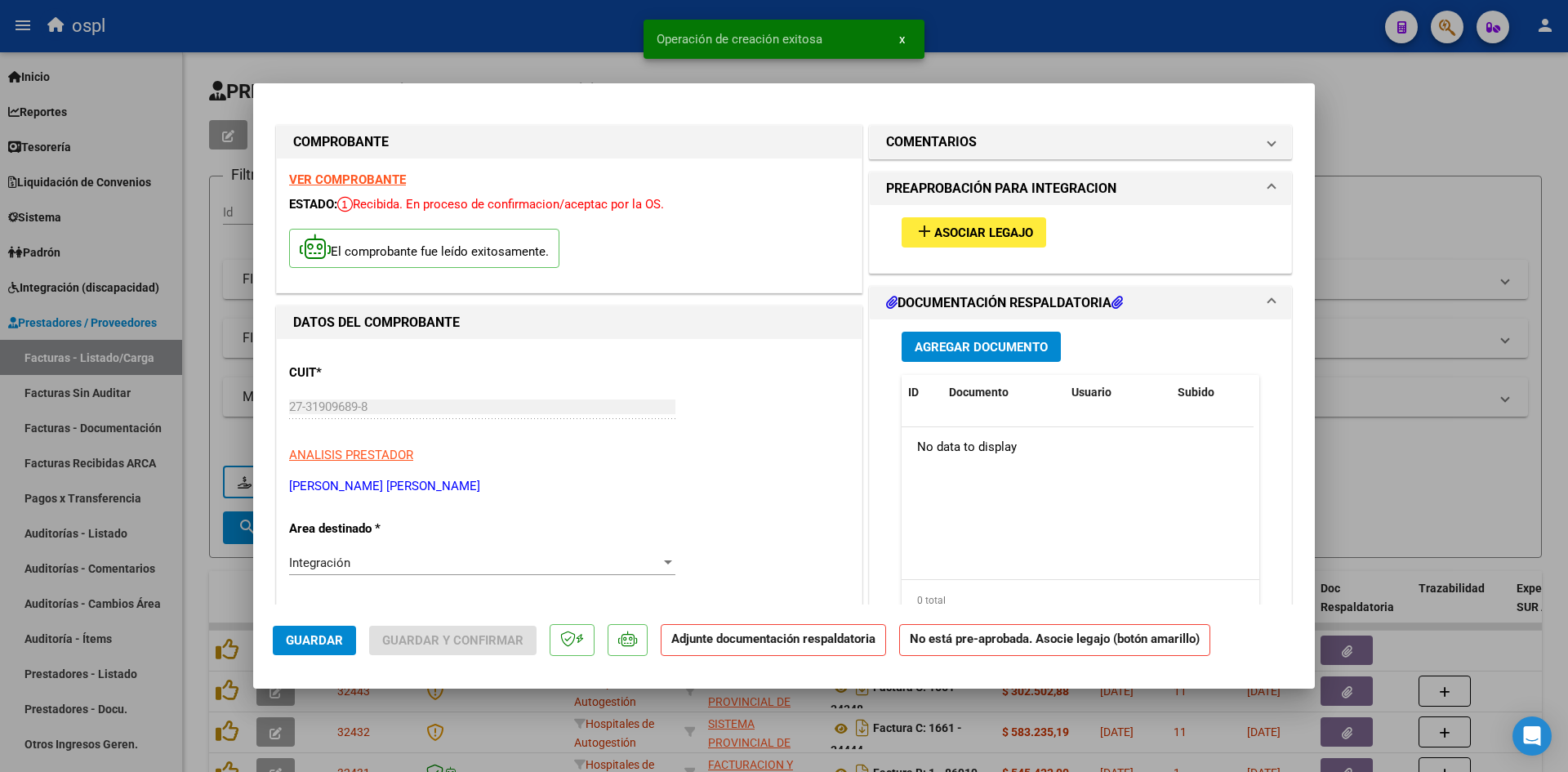
click at [1010, 241] on button "add Asociar Legajo" at bounding box center [973, 232] width 144 height 30
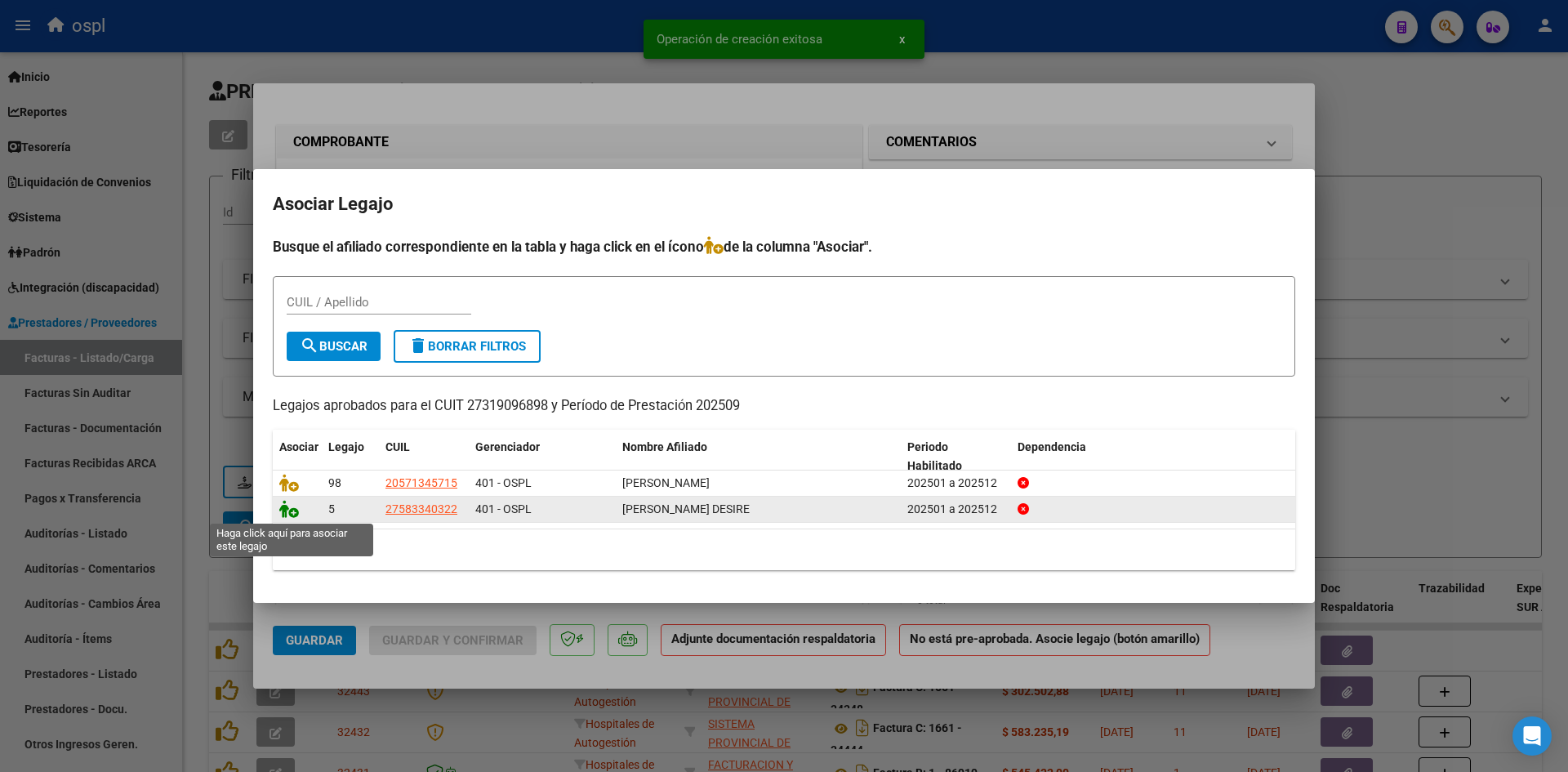
click at [298, 514] on icon at bounding box center [289, 509] width 19 height 18
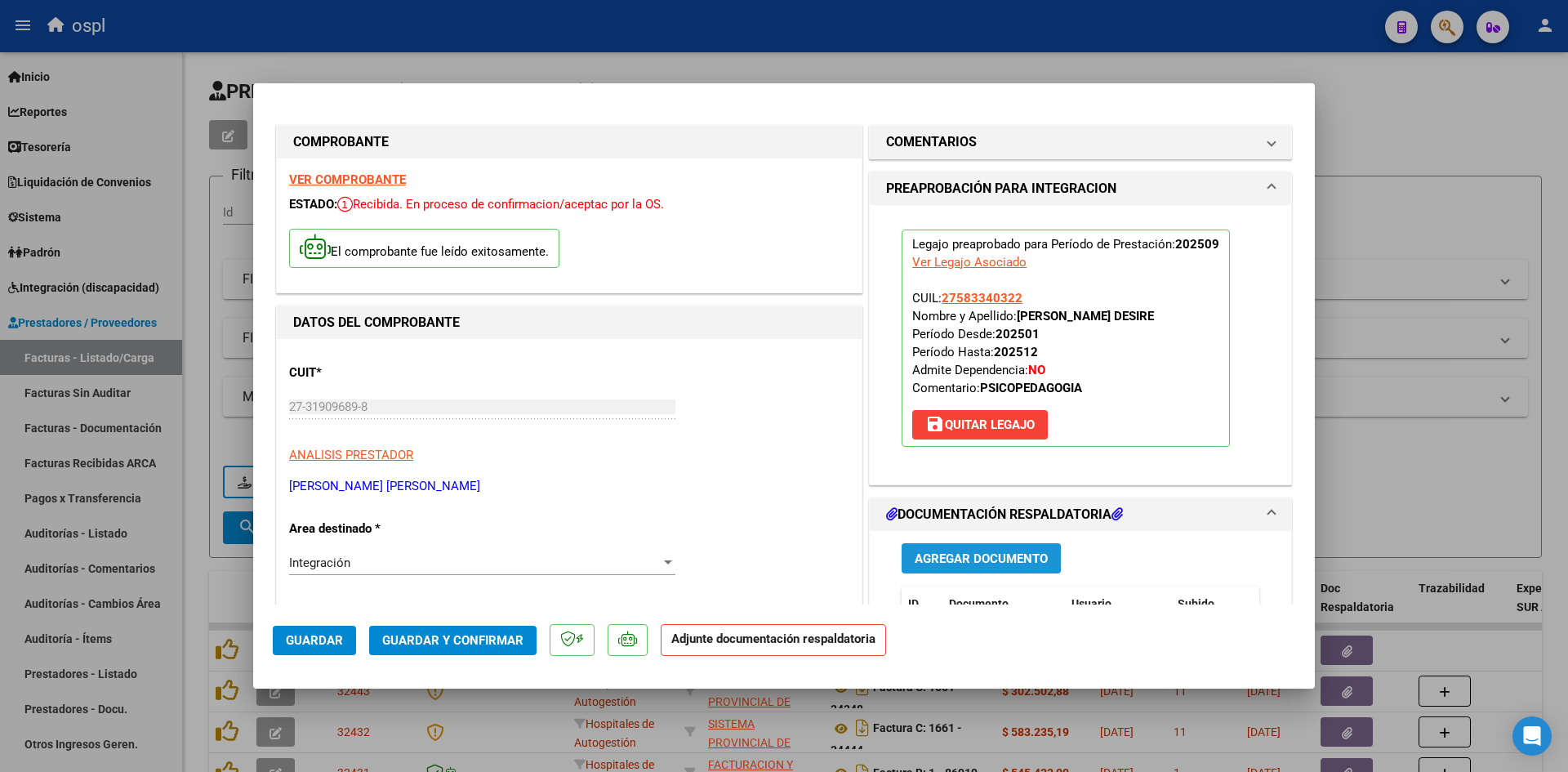
click at [1032, 569] on button "Agregar Documento" at bounding box center [980, 559] width 159 height 30
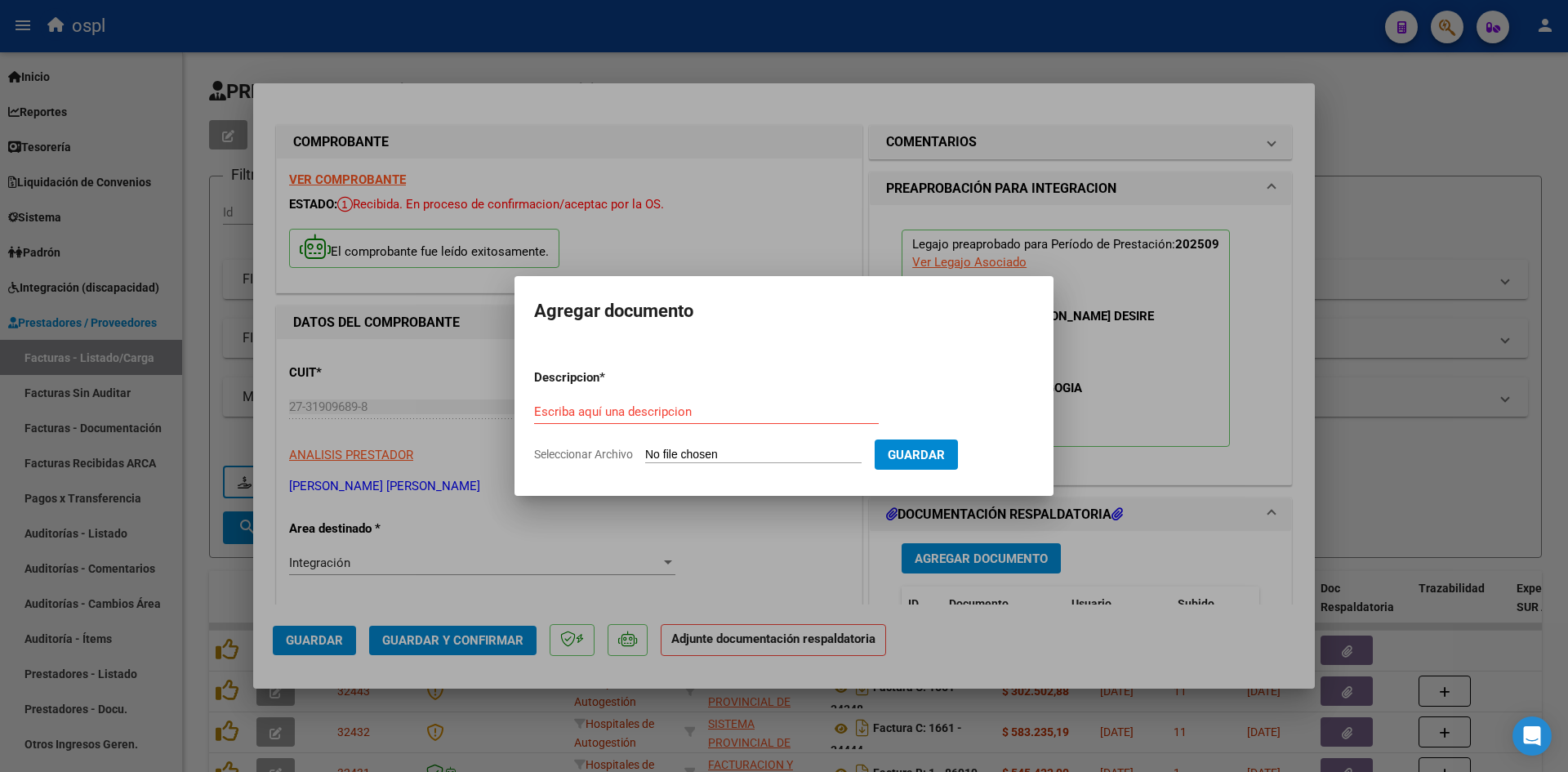
type input "C:\fakepath\DOC-20251002-WA0016..pdf"
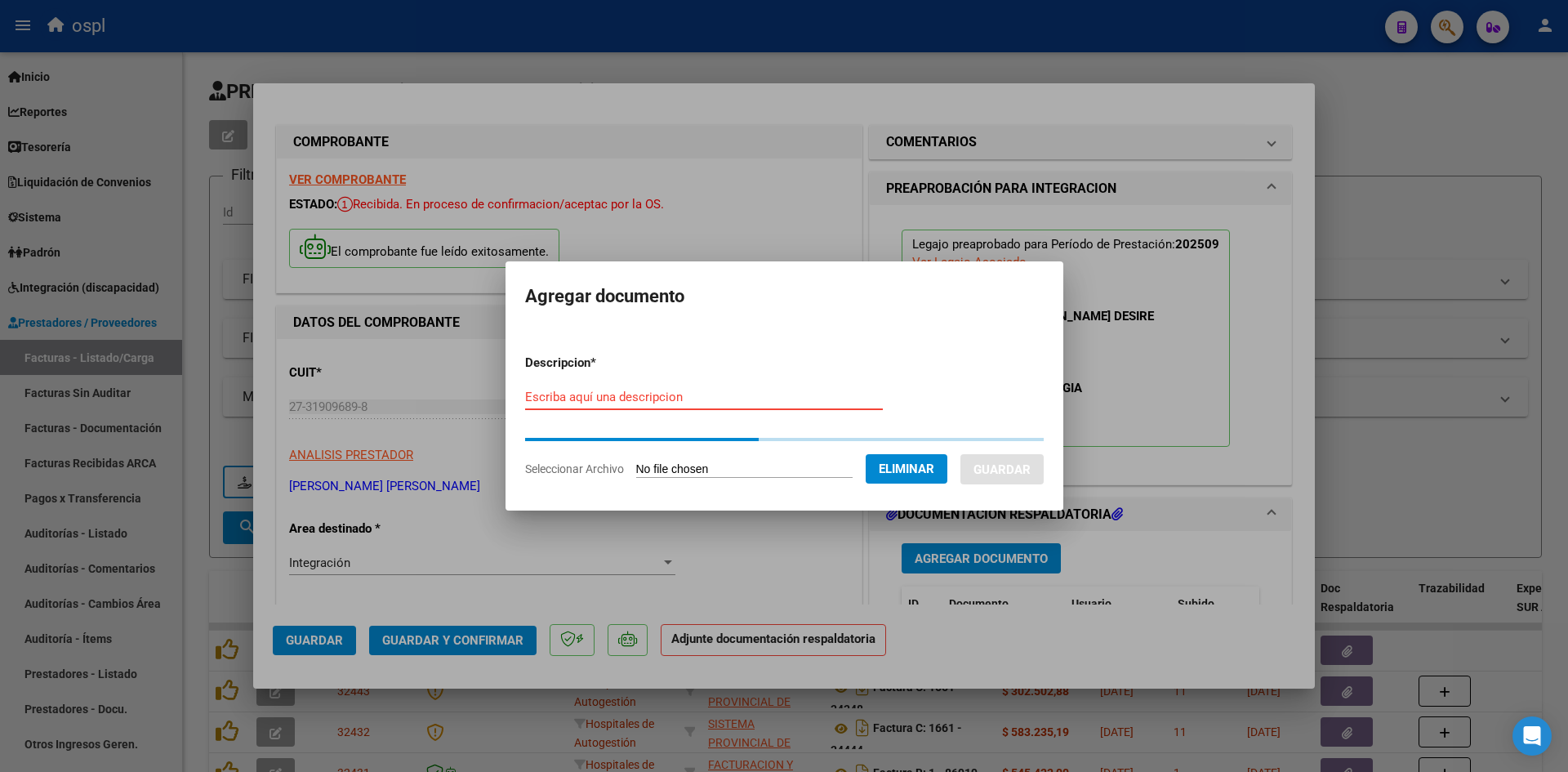
click at [761, 398] on input "Escriba aquí una descripcion" at bounding box center [704, 398] width 358 height 15
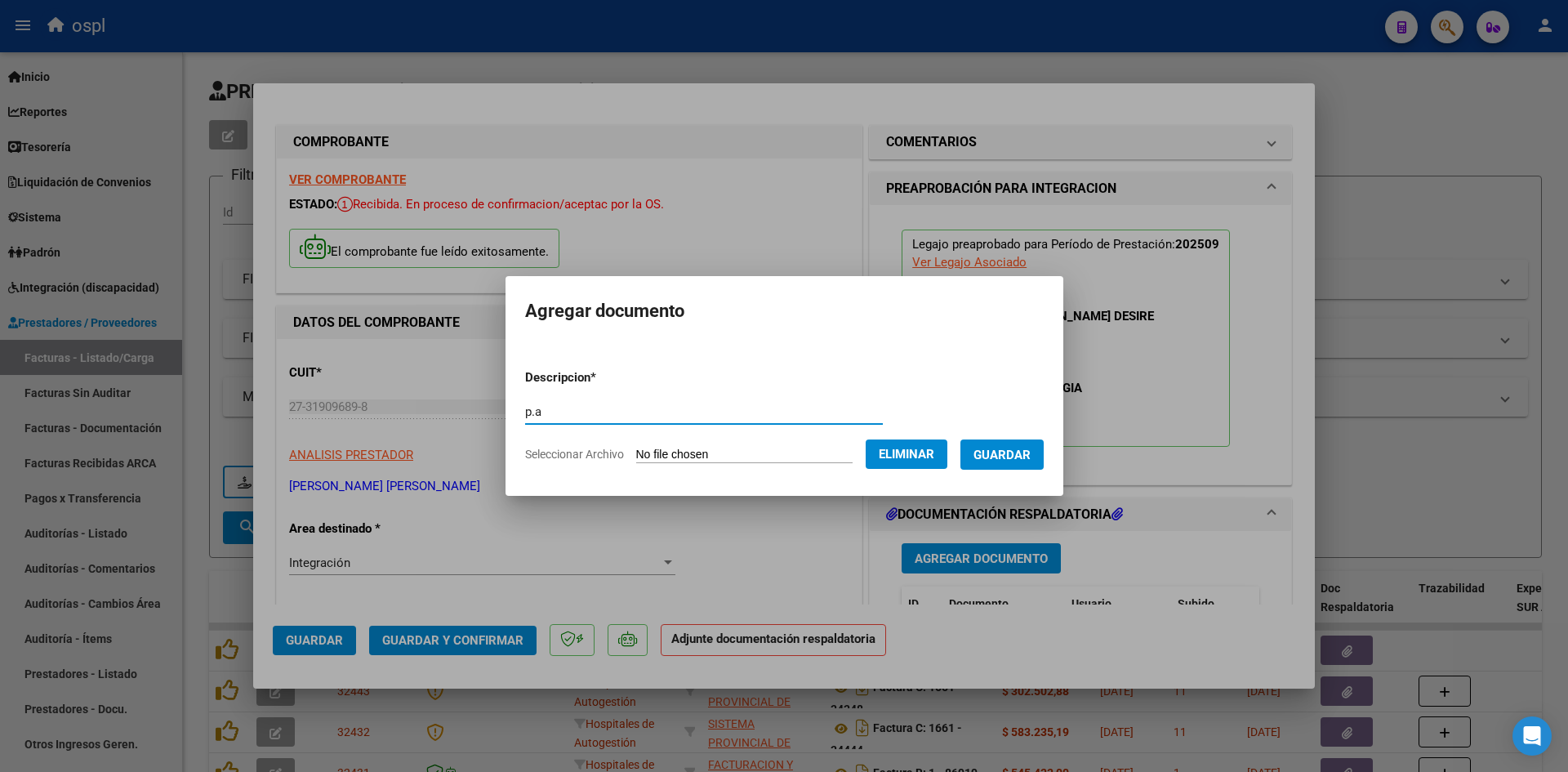
type input "p.a"
click at [1002, 451] on span "Guardar" at bounding box center [1001, 455] width 57 height 15
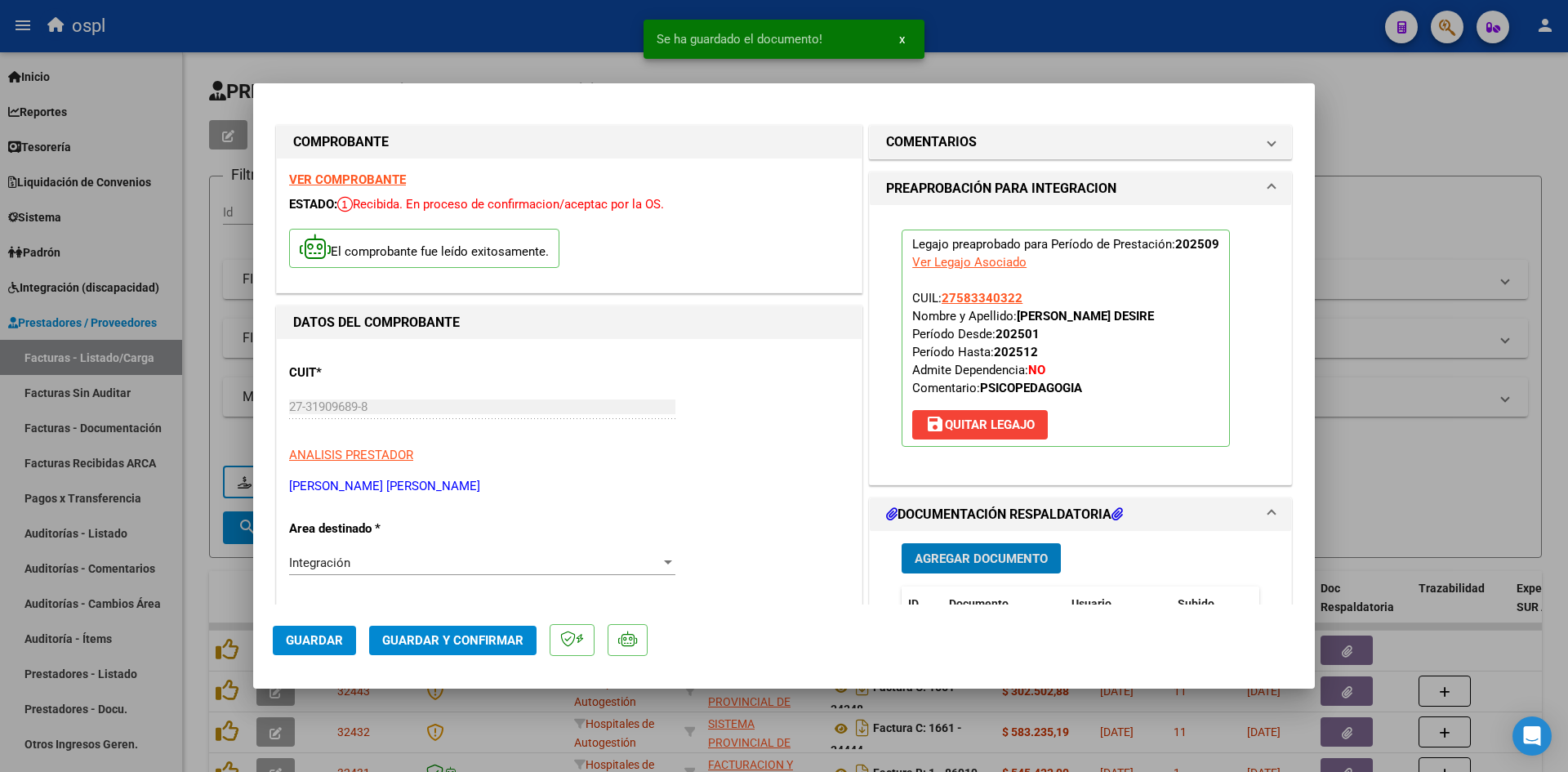
click at [448, 639] on span "Guardar y Confirmar" at bounding box center [453, 640] width 142 height 15
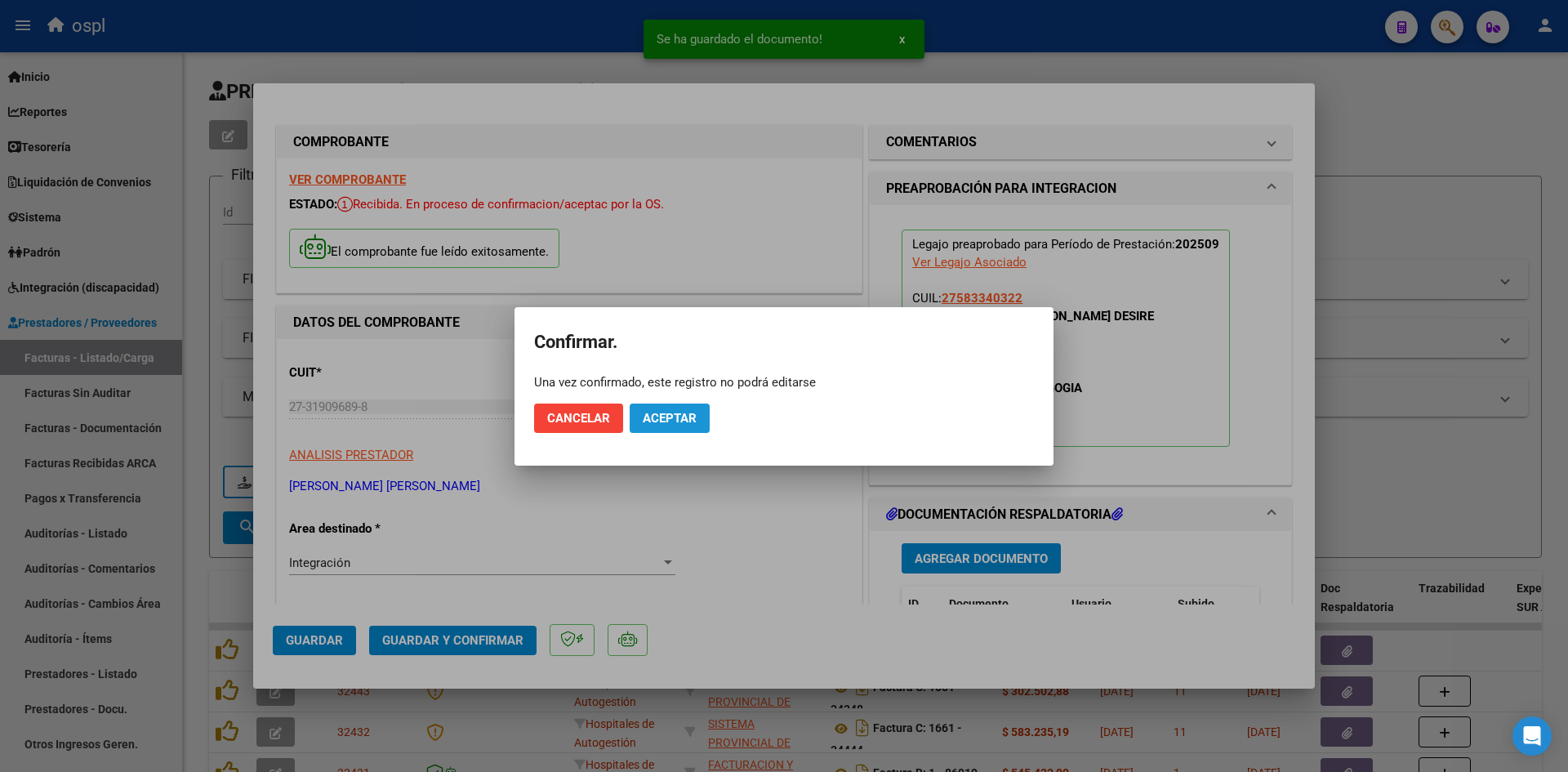
click at [692, 419] on span "Aceptar" at bounding box center [670, 419] width 54 height 15
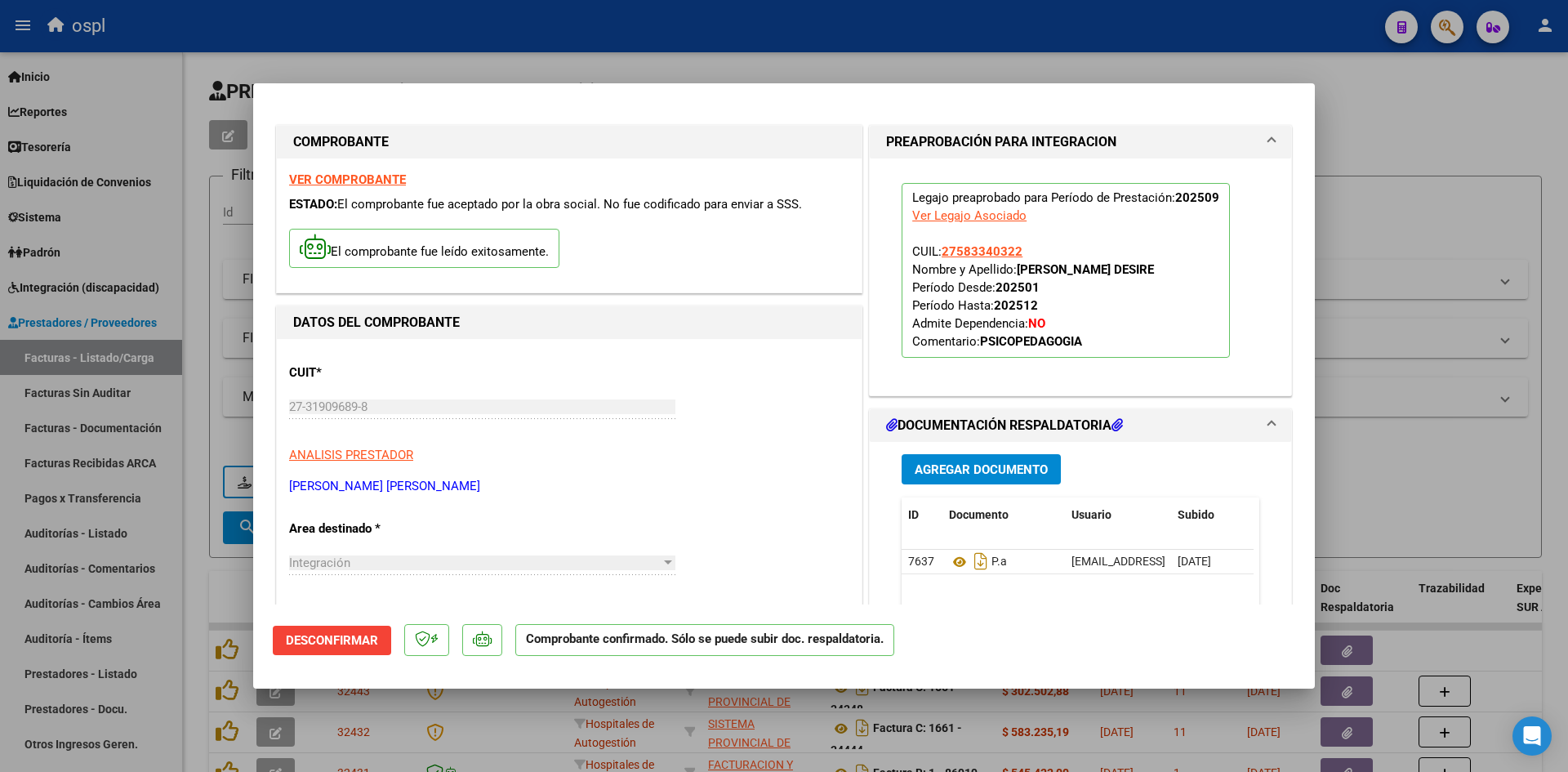
click at [1402, 261] on div at bounding box center [784, 386] width 1568 height 772
type input "$ 0,00"
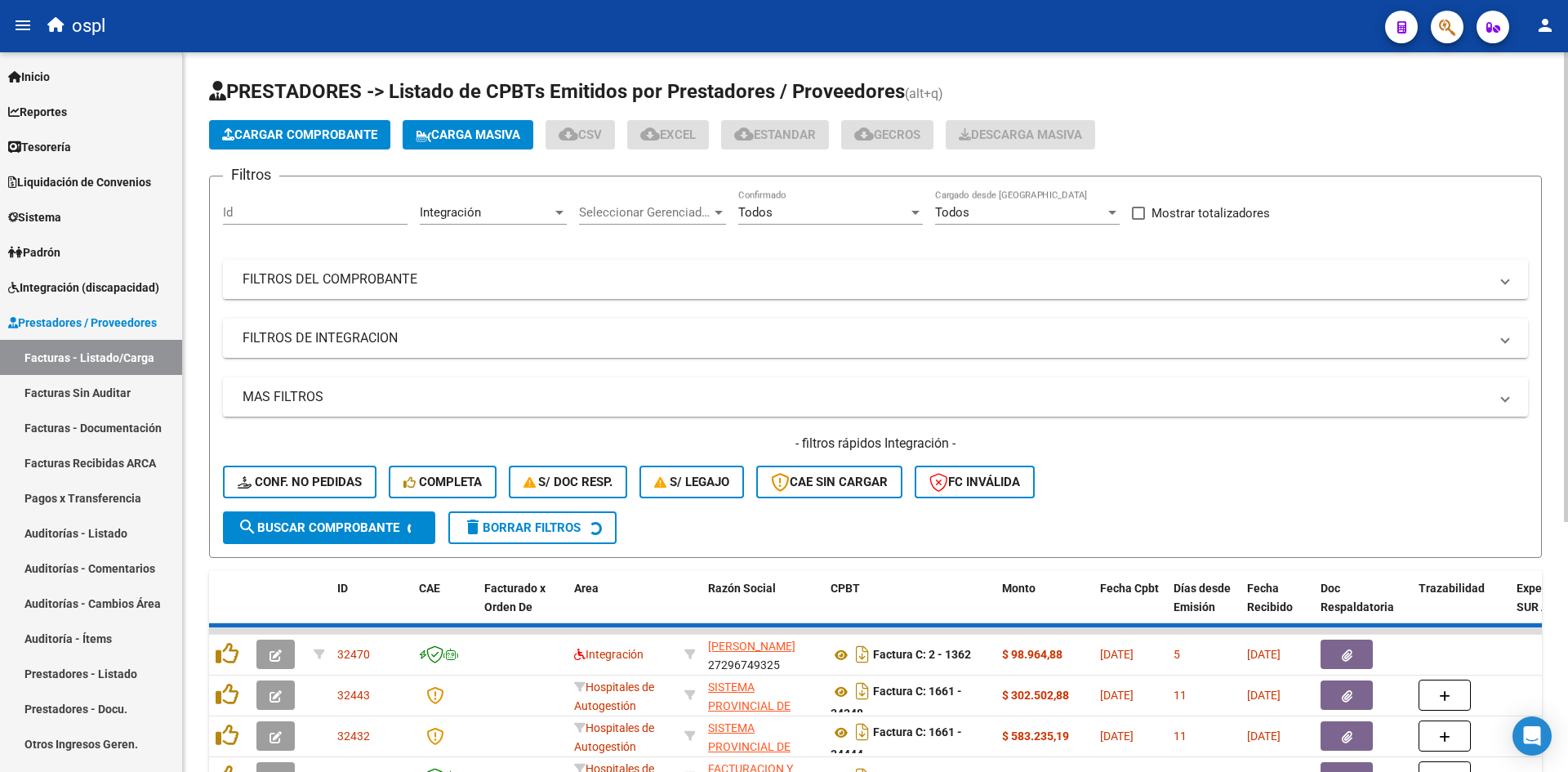
click at [291, 124] on button "Cargar Comprobante" at bounding box center [299, 135] width 181 height 29
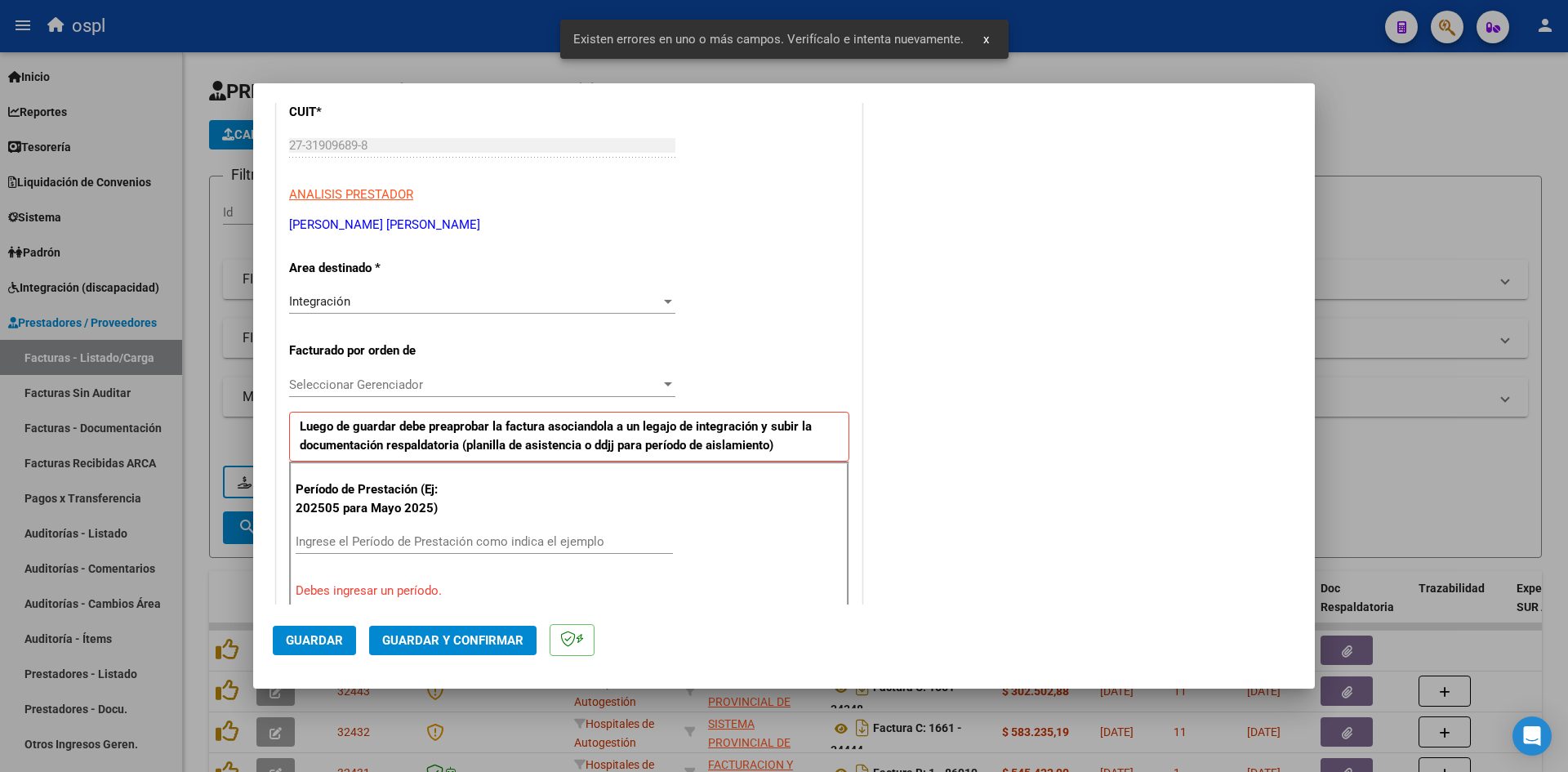
scroll to position [401, 0]
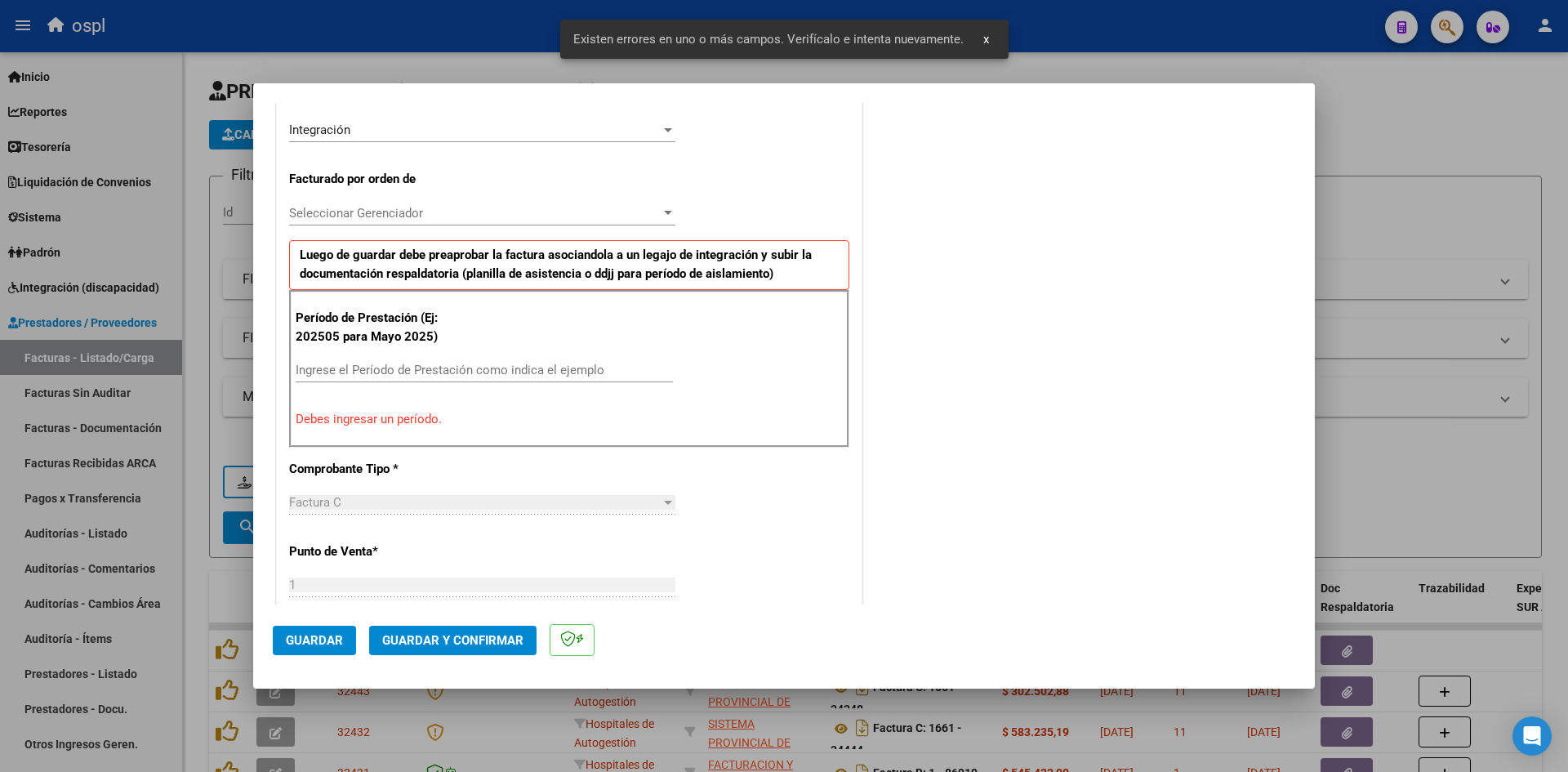
click at [393, 354] on div "Período de Prestación (Ej: 202505 para [DATE]) Ingrese el Período de Prestación…" at bounding box center [568, 368] width 560 height 156
click at [407, 371] on input "Ingrese el Período de Prestación como indica el ejemplo" at bounding box center [484, 370] width 377 height 15
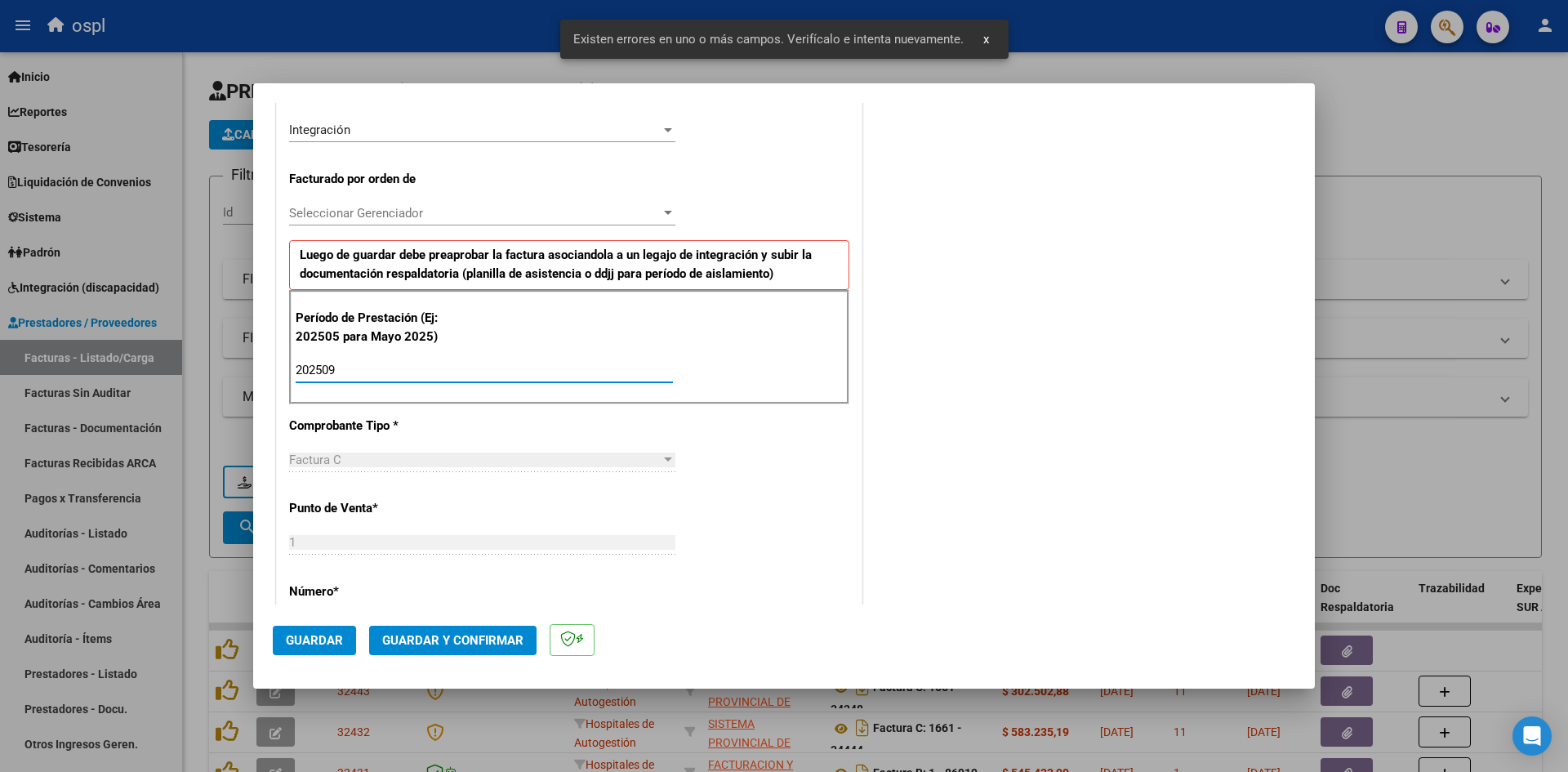
type input "202509"
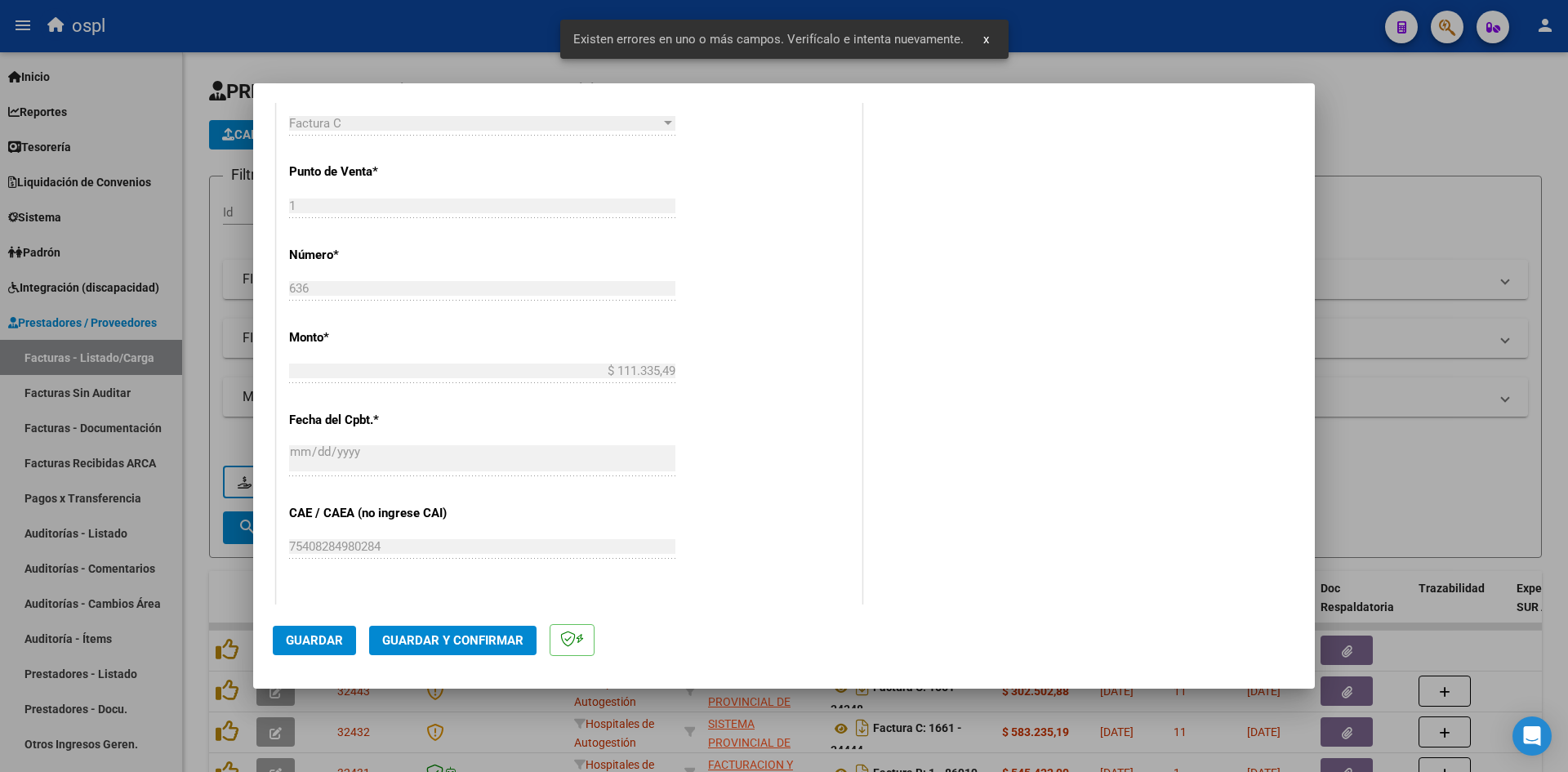
scroll to position [810, 0]
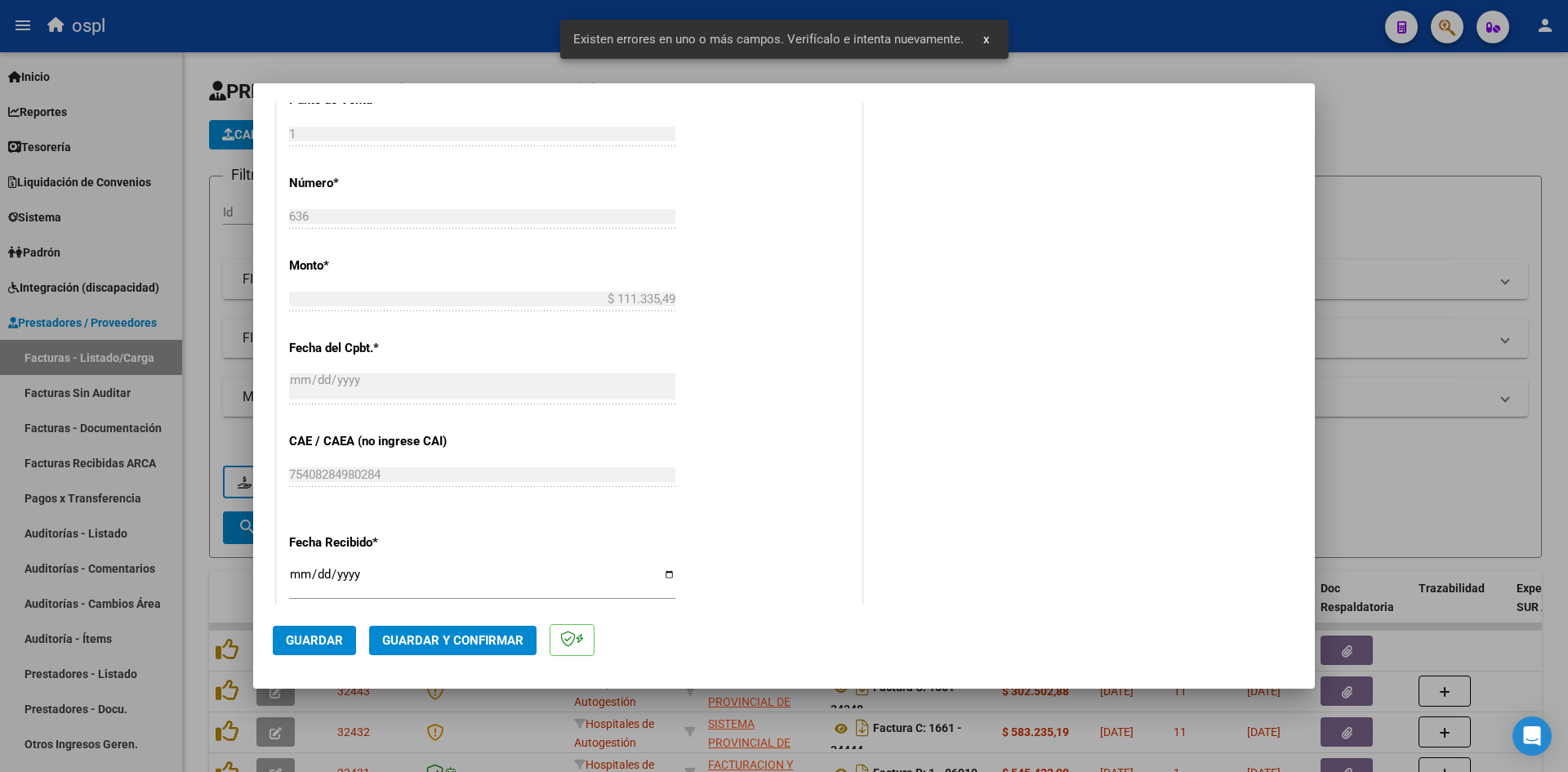
click at [303, 580] on input "[DATE]" at bounding box center [482, 581] width 386 height 26
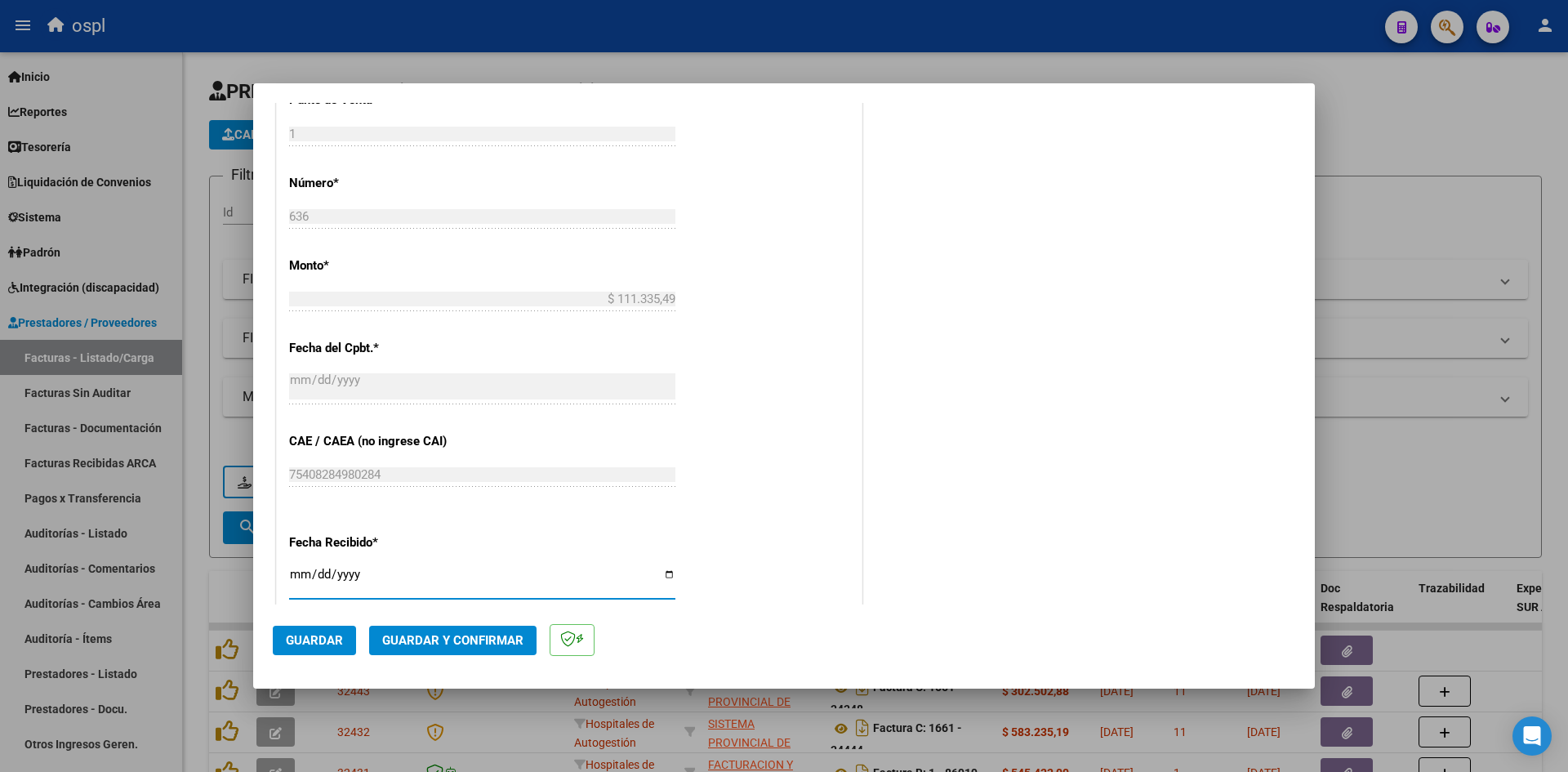
type input "[DATE]"
click at [322, 645] on span "Guardar" at bounding box center [315, 640] width 57 height 15
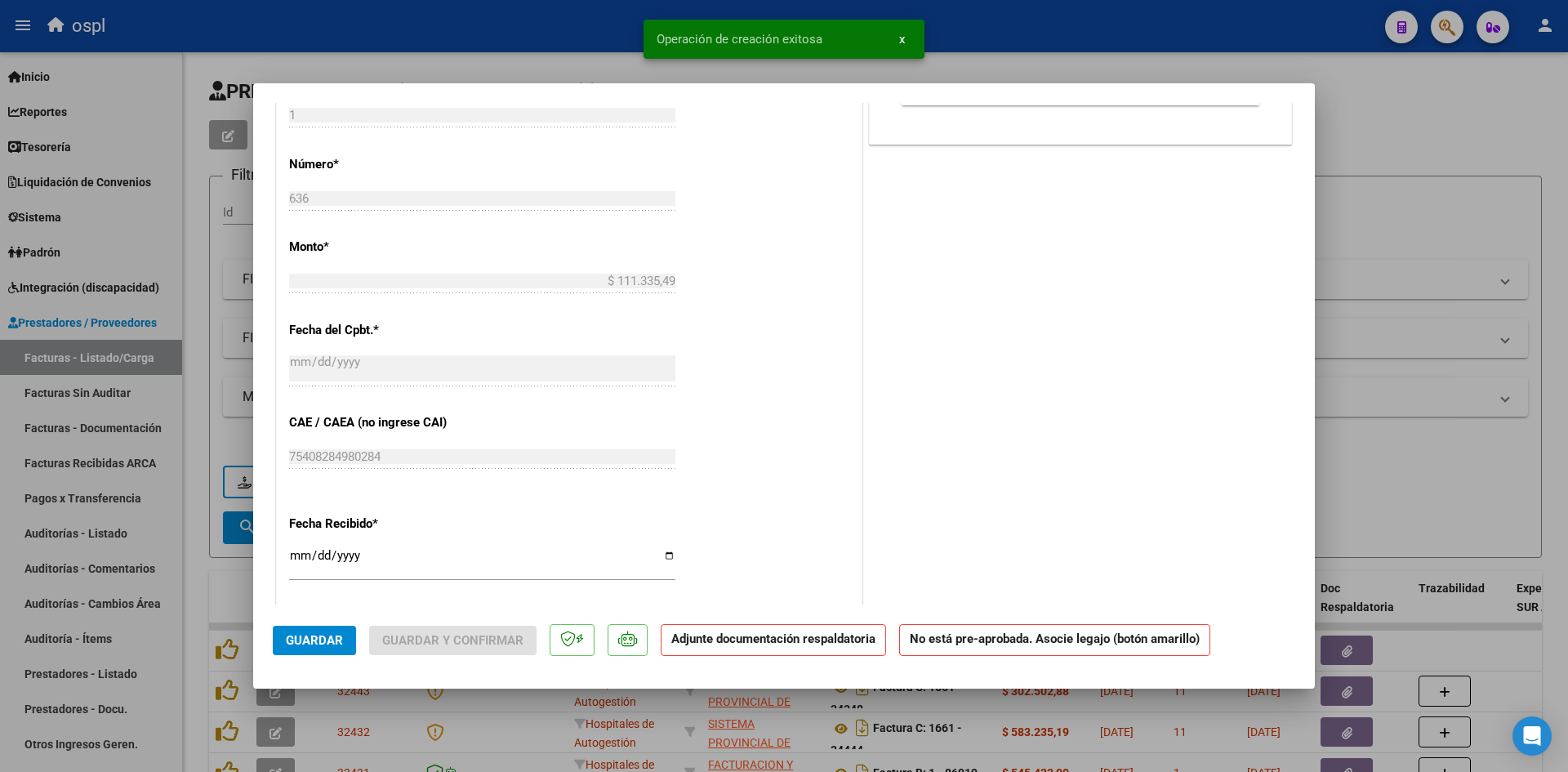
scroll to position [0, 0]
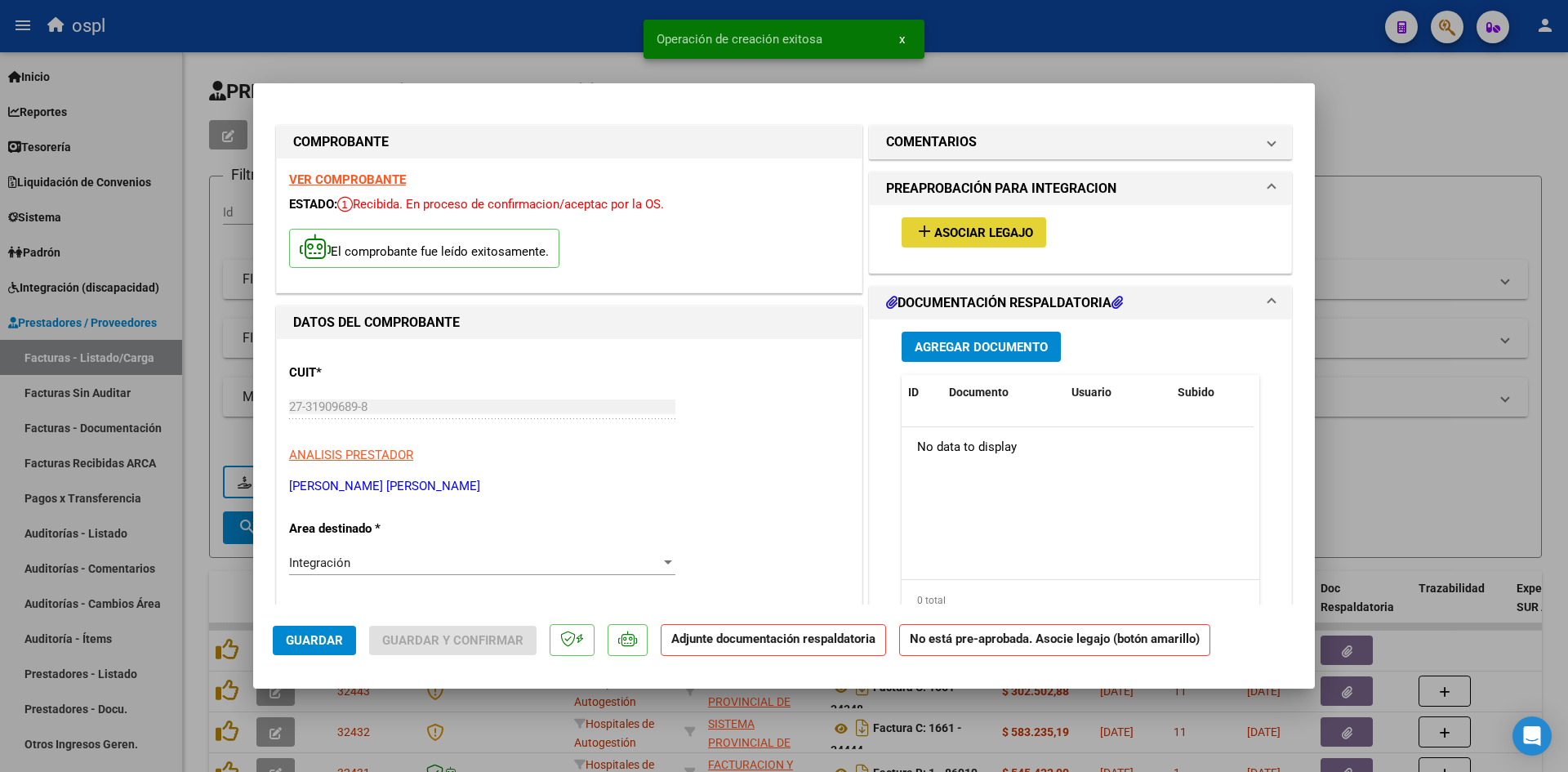
click at [983, 233] on span "Asociar Legajo" at bounding box center [983, 233] width 98 height 15
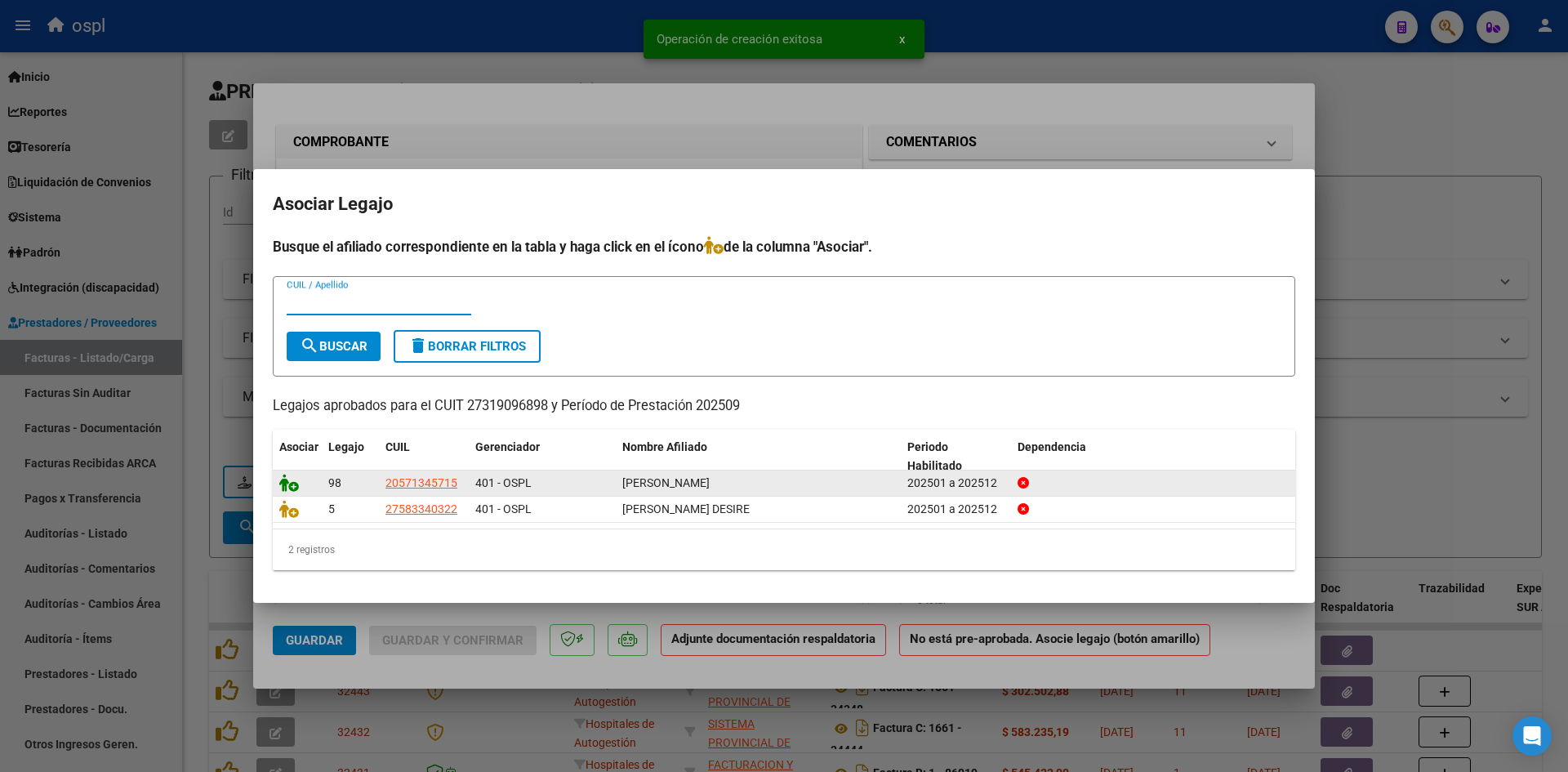
click at [285, 485] on icon at bounding box center [289, 483] width 19 height 18
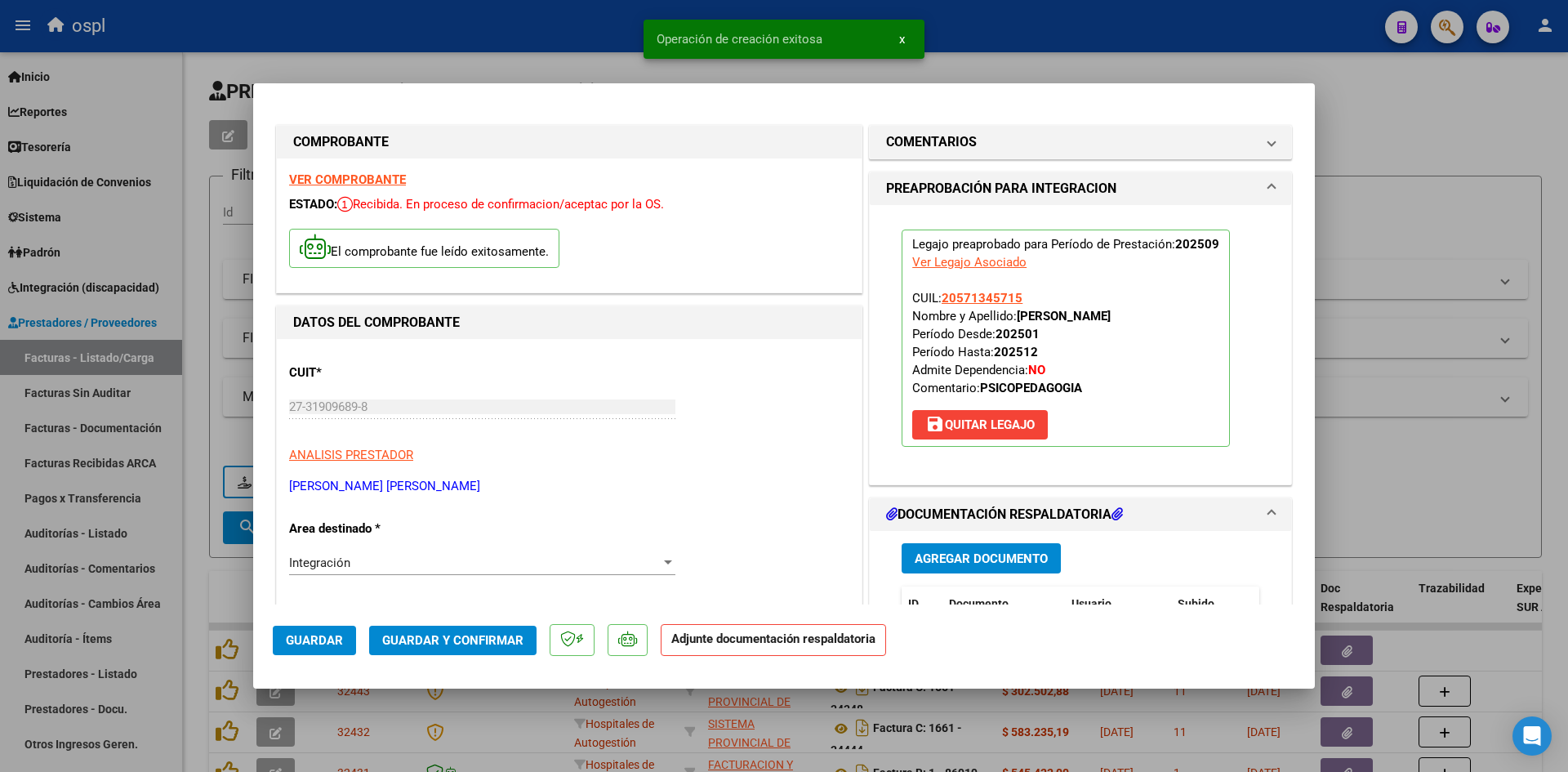
click at [965, 551] on span "Agregar Documento" at bounding box center [981, 559] width 133 height 15
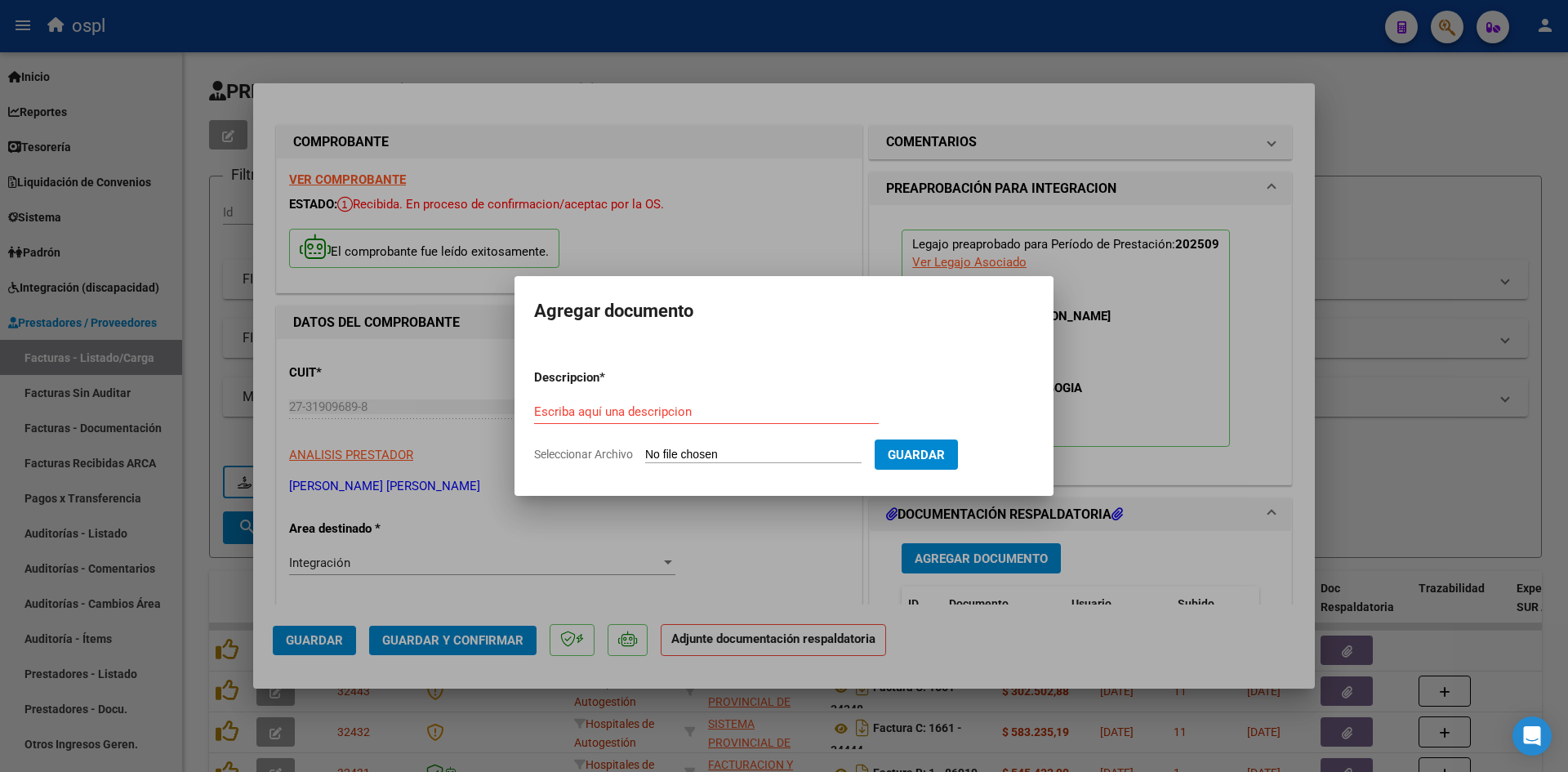
type input "C:\fakepath\DOC-20251002-WA0017..pdf"
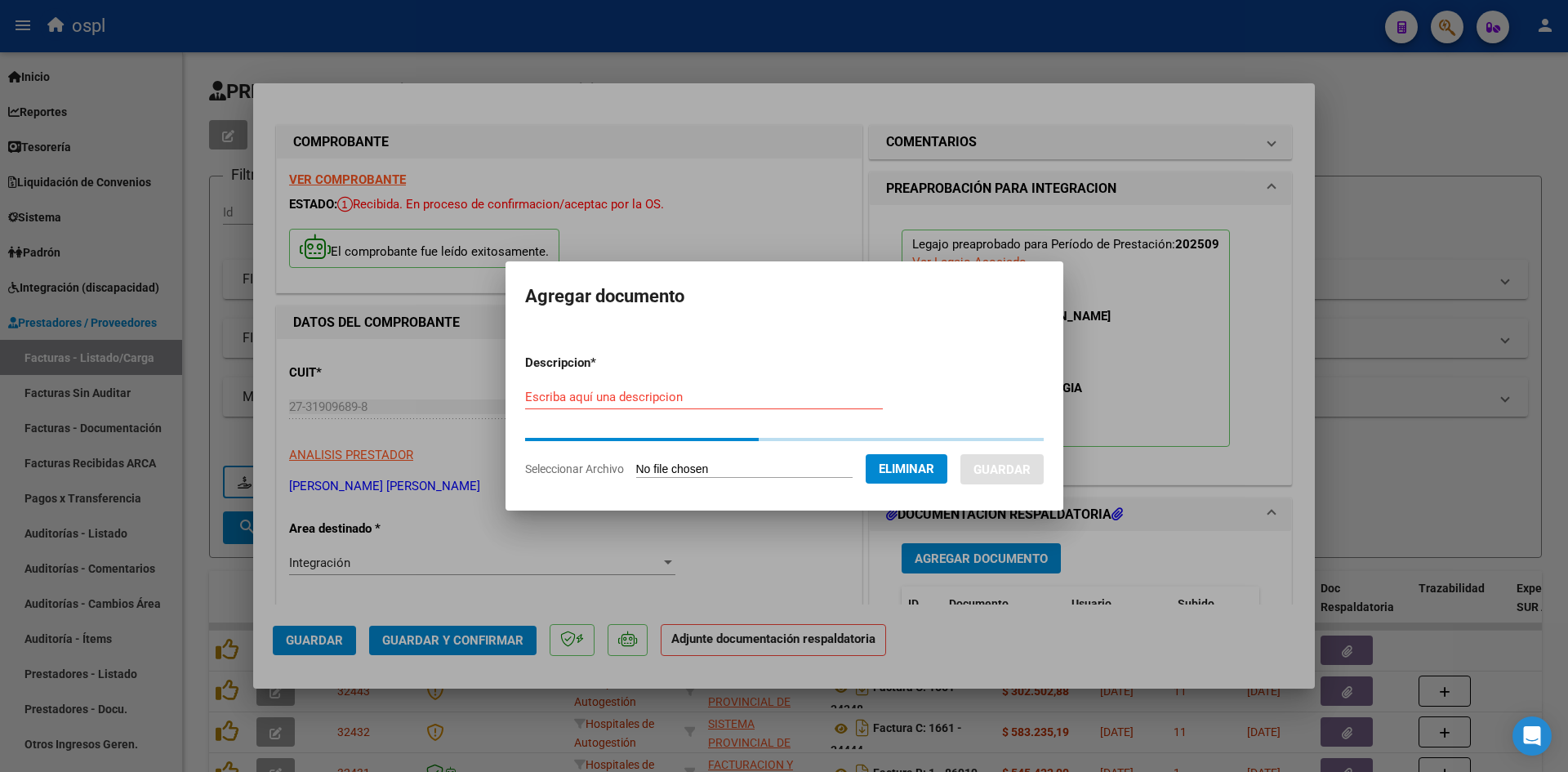
click at [738, 397] on input "Escriba aquí una descripcion" at bounding box center [704, 398] width 358 height 15
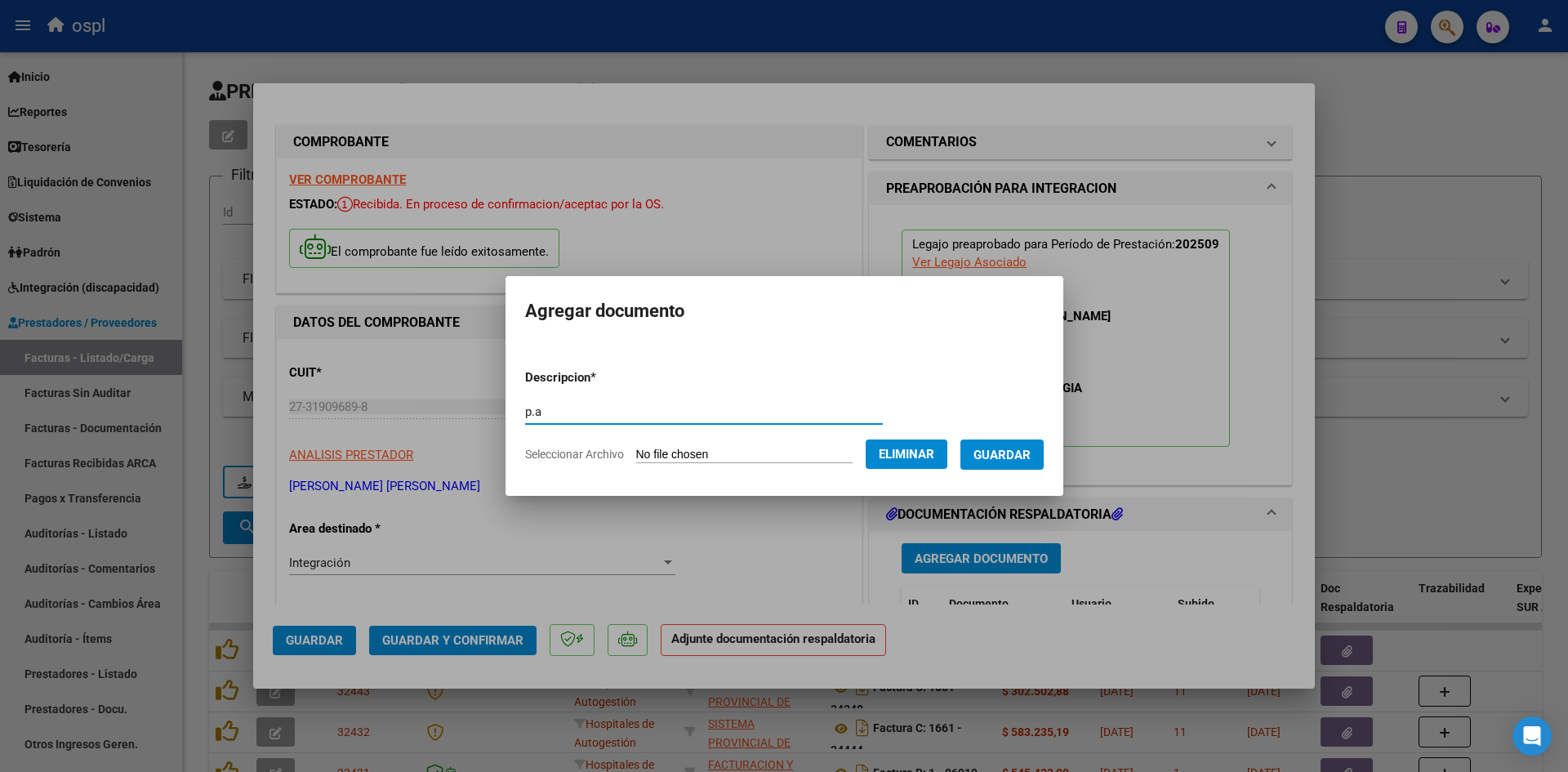
type input "p.a"
click at [1002, 445] on button "Guardar" at bounding box center [1001, 455] width 84 height 30
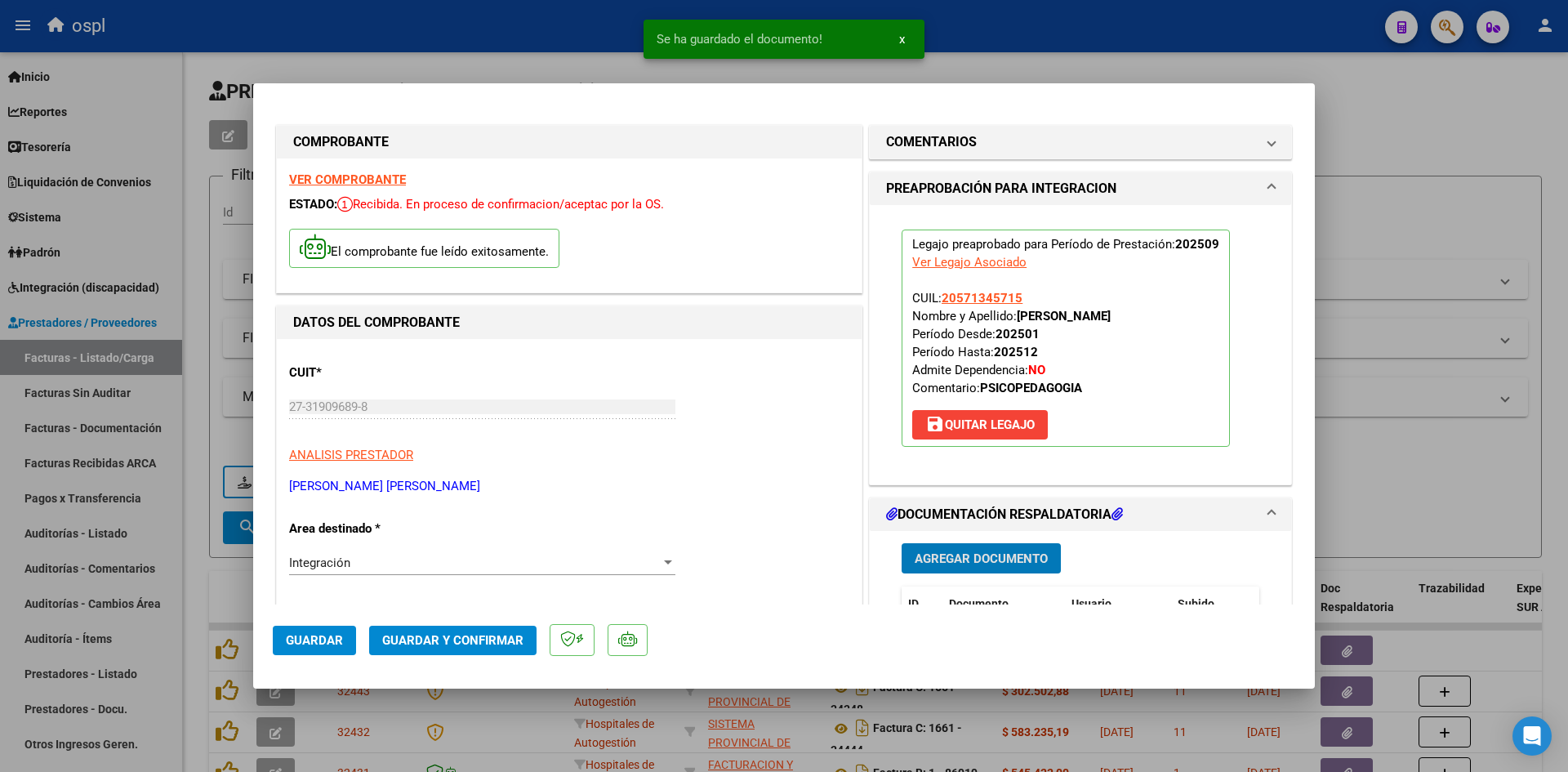
click at [491, 635] on span "Guardar y Confirmar" at bounding box center [453, 640] width 142 height 15
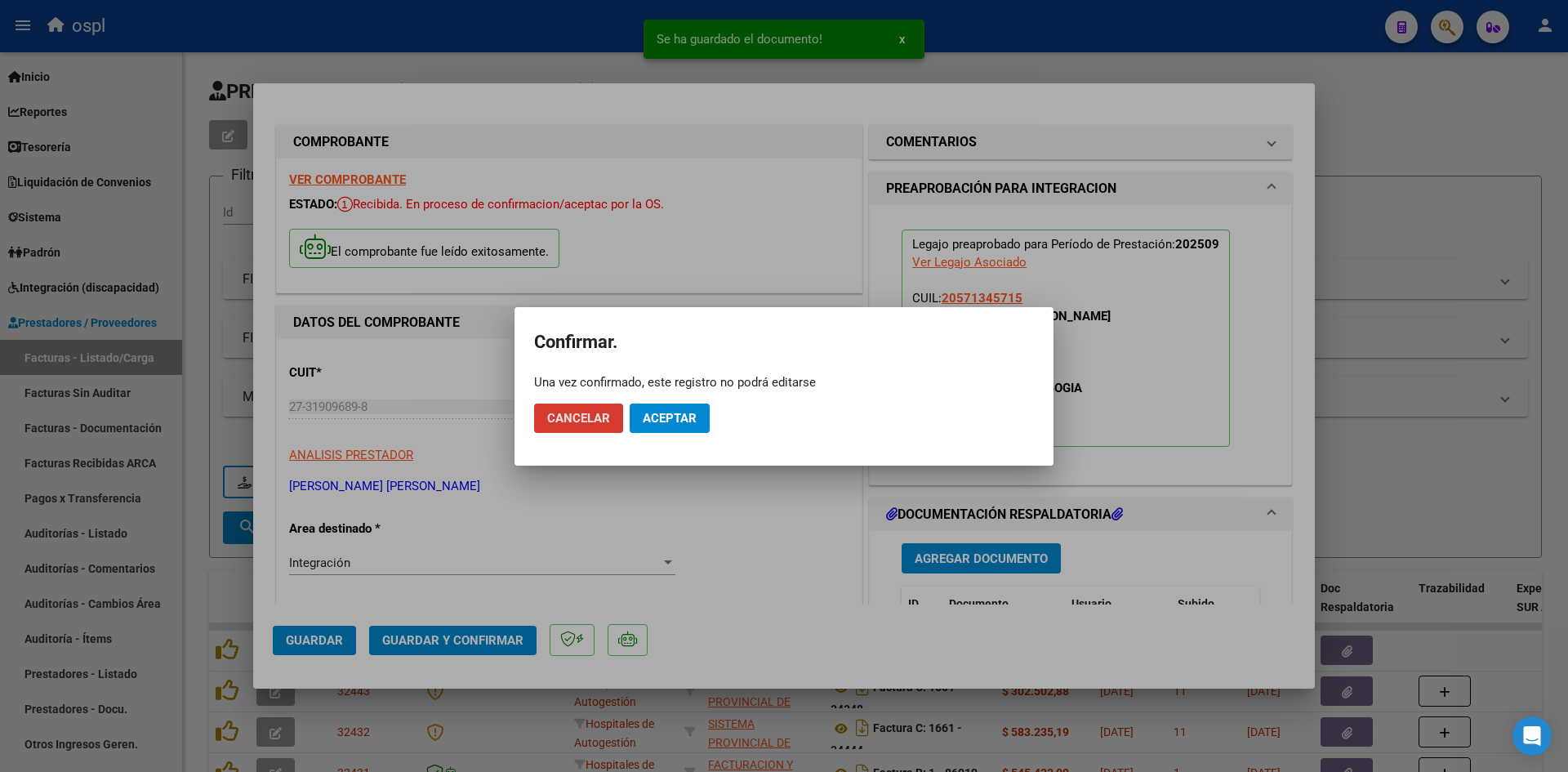
click at [657, 405] on button "Aceptar" at bounding box center [670, 419] width 80 height 29
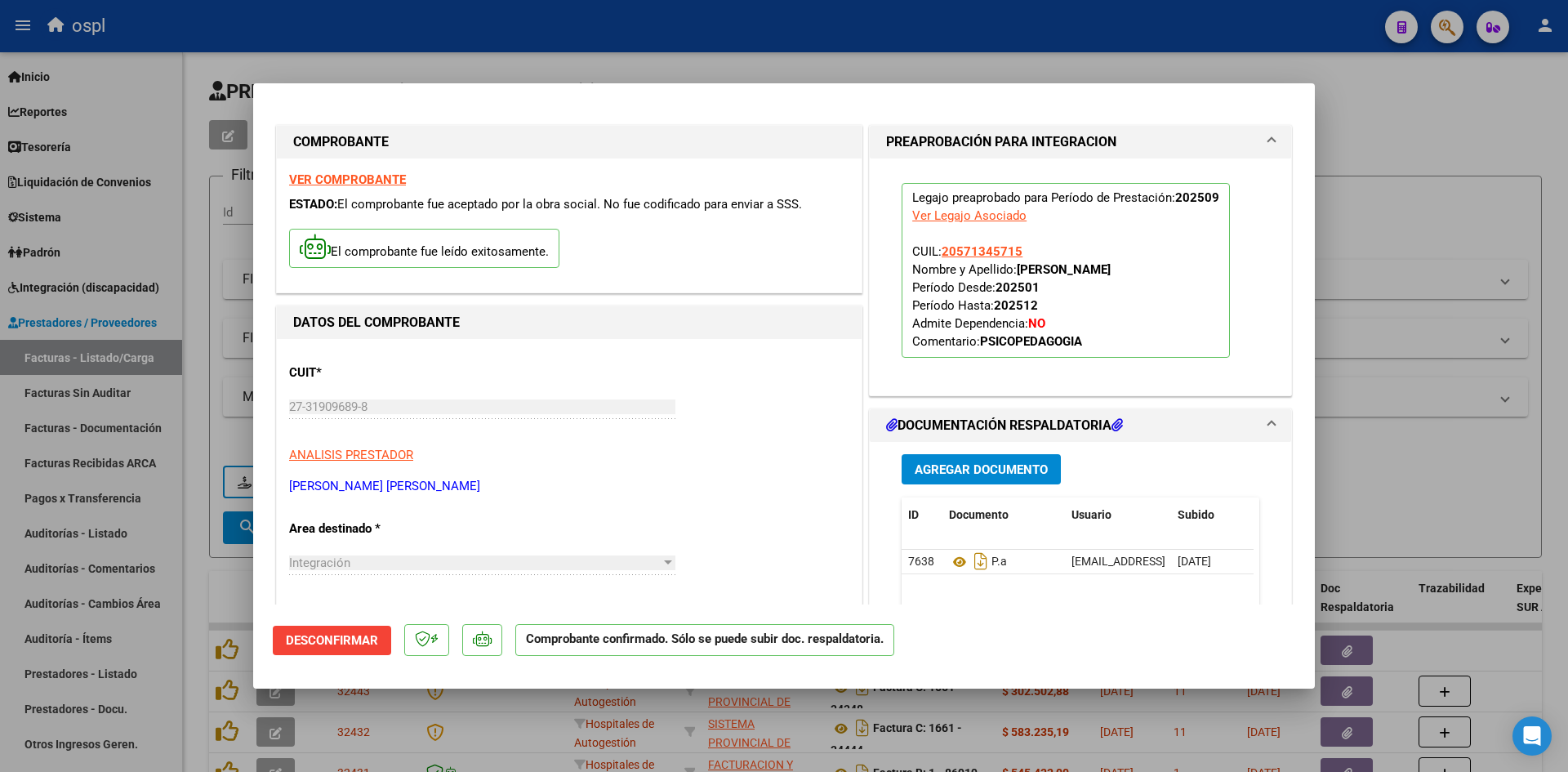
click at [1405, 193] on div at bounding box center [784, 386] width 1568 height 772
type input "$ 0,00"
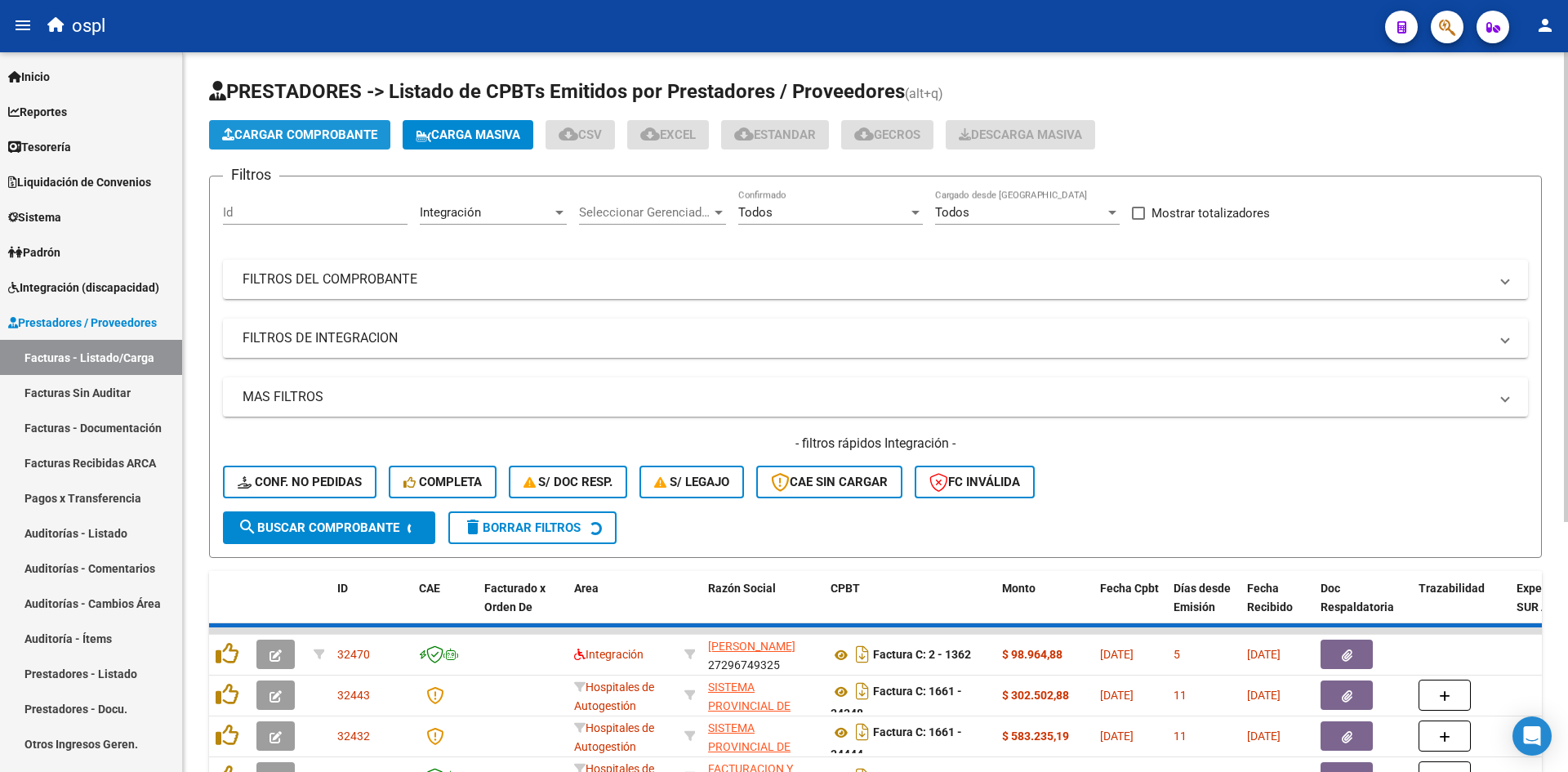
click at [347, 134] on span "Cargar Comprobante" at bounding box center [300, 135] width 155 height 15
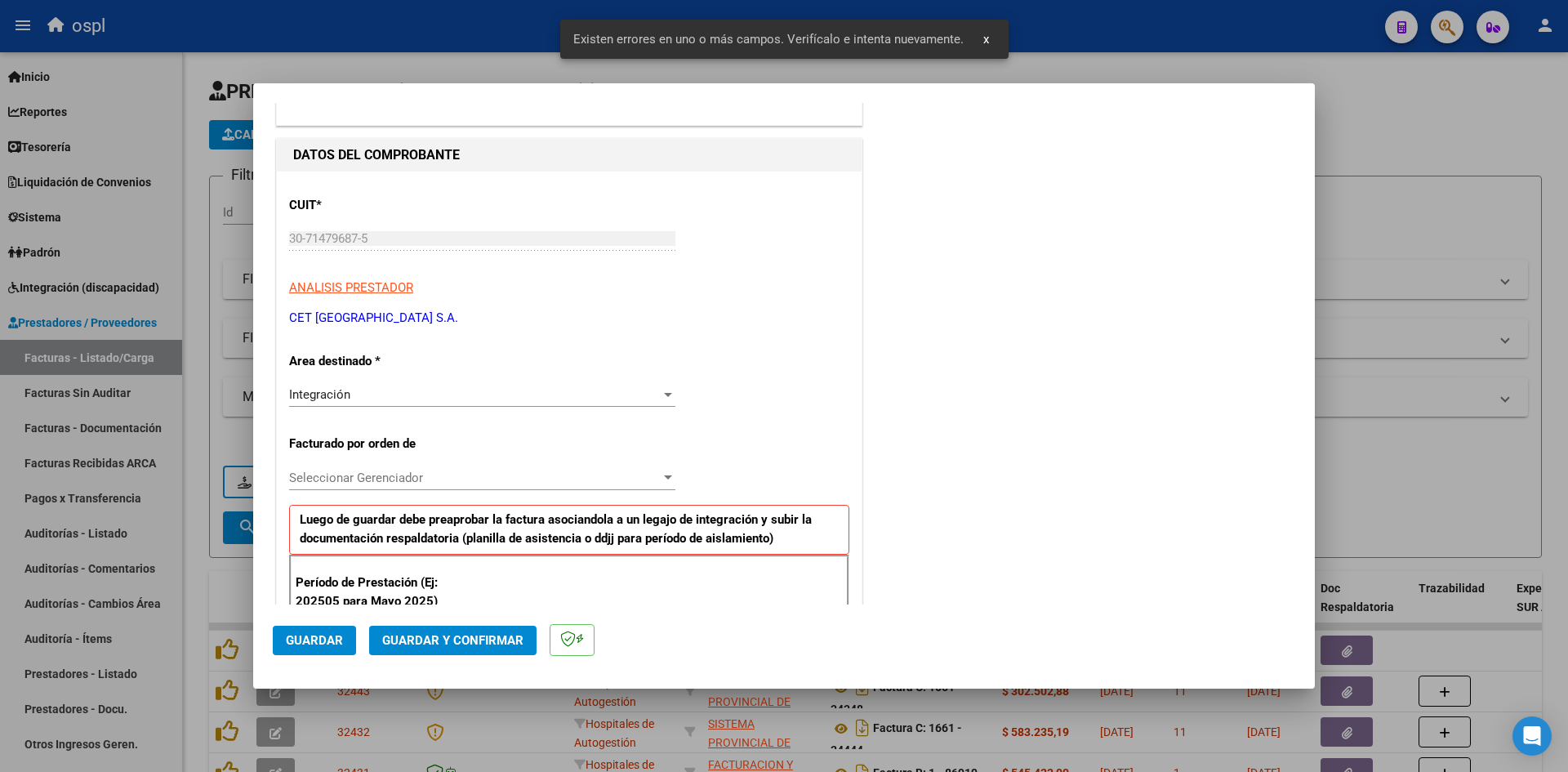
scroll to position [370, 0]
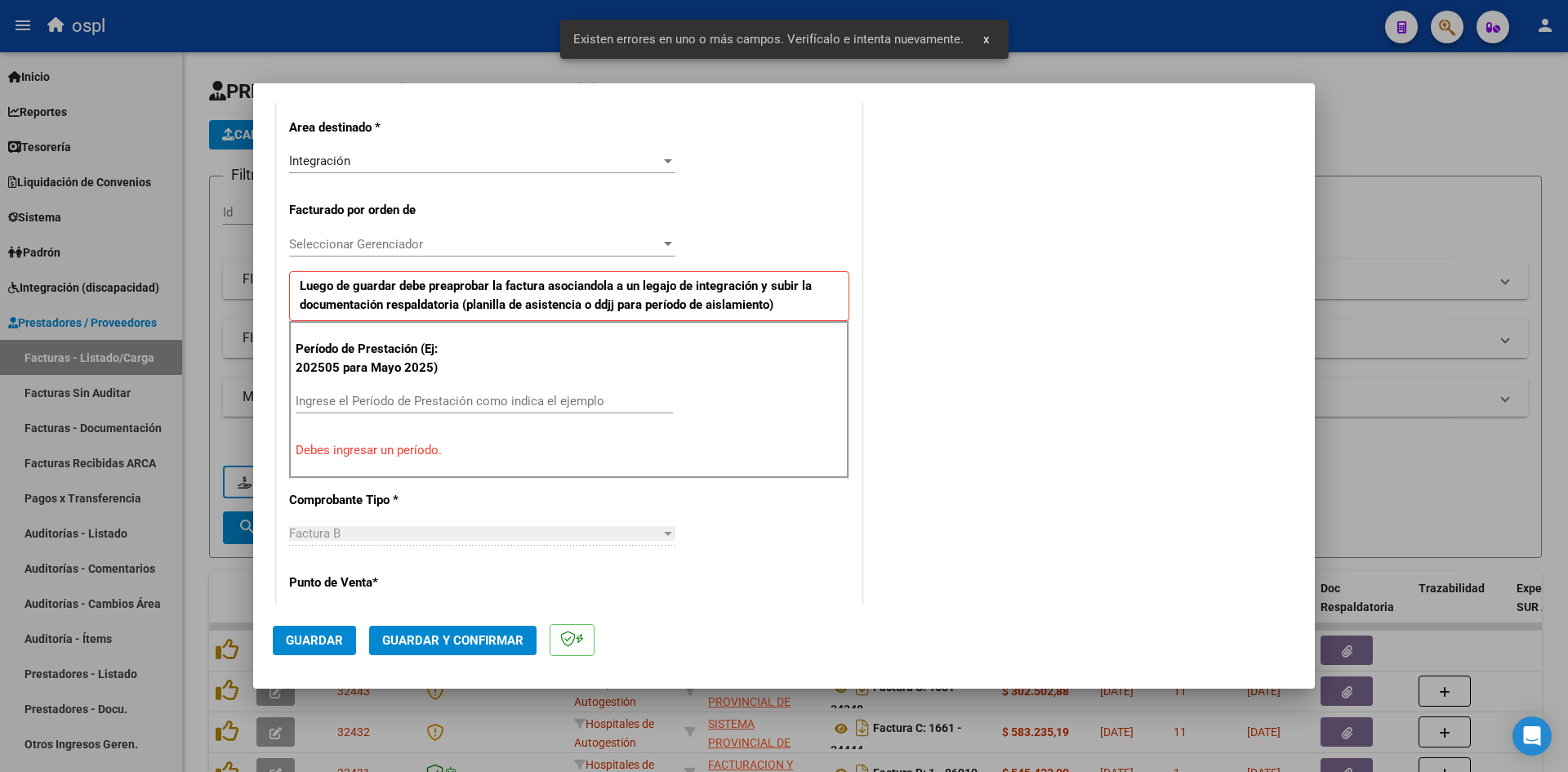
click at [441, 391] on div "Ingrese el Período de Prestación como indica el ejemplo" at bounding box center [484, 401] width 377 height 25
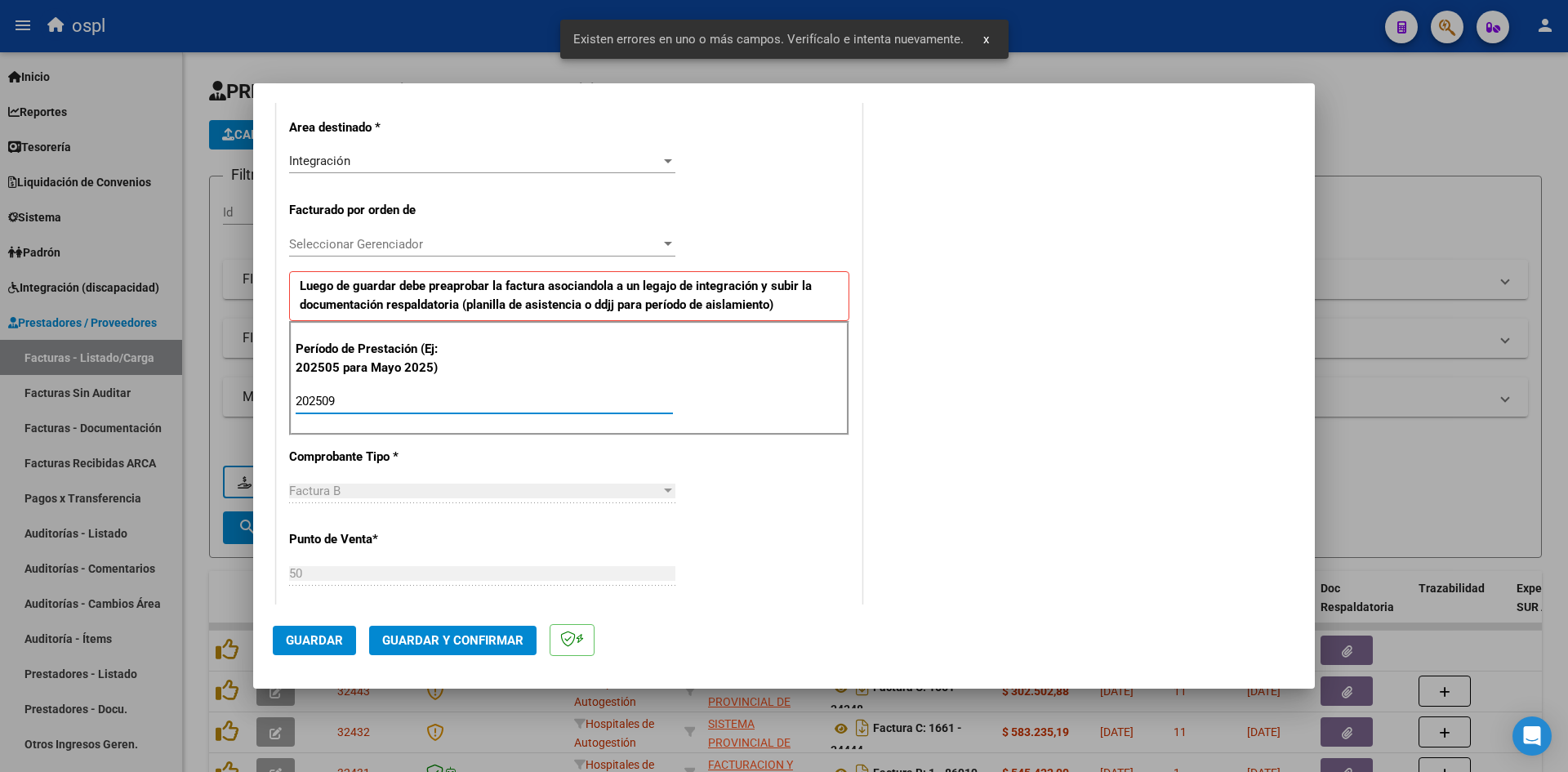
type input "202509"
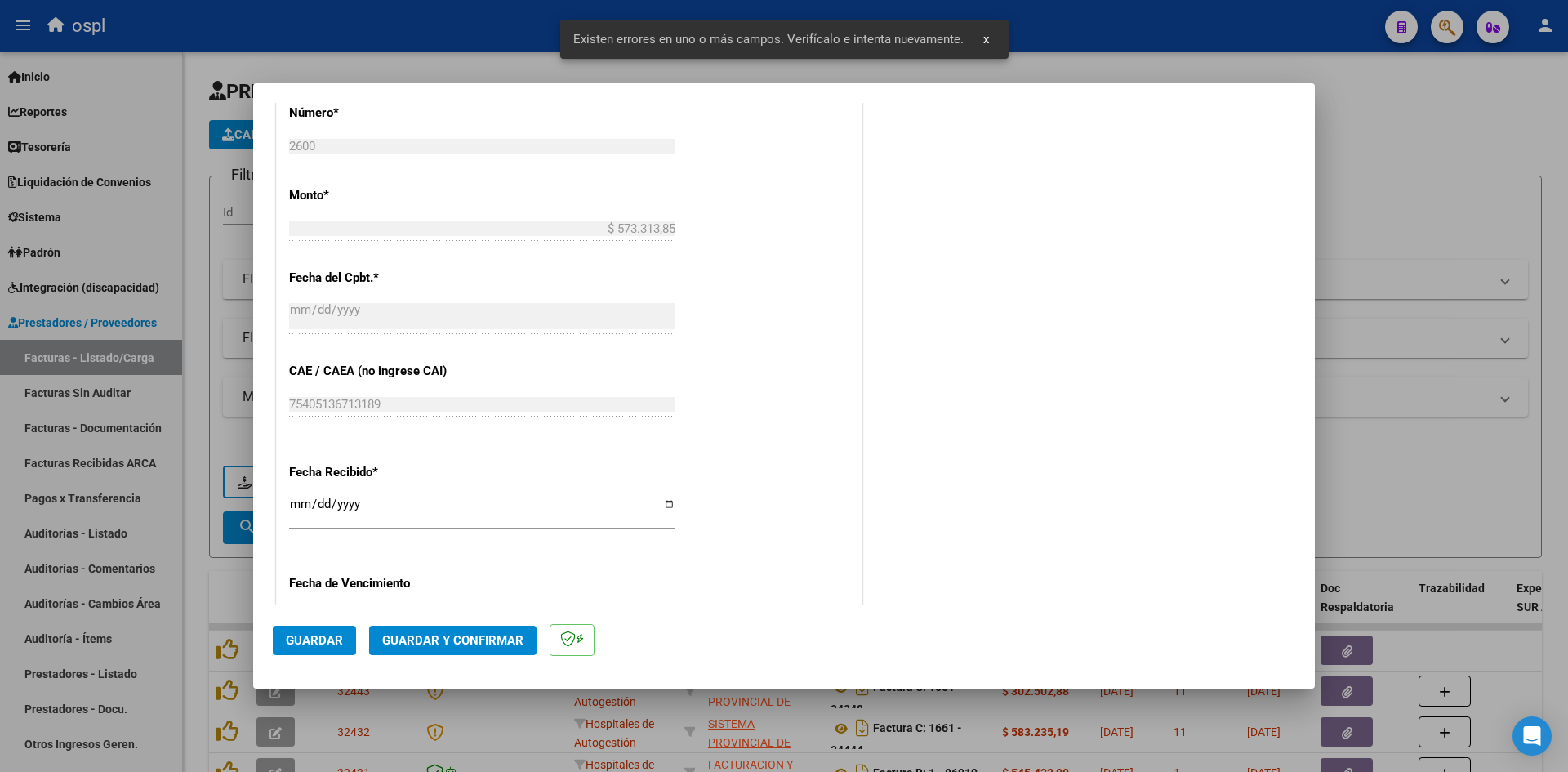
scroll to position [1105, 0]
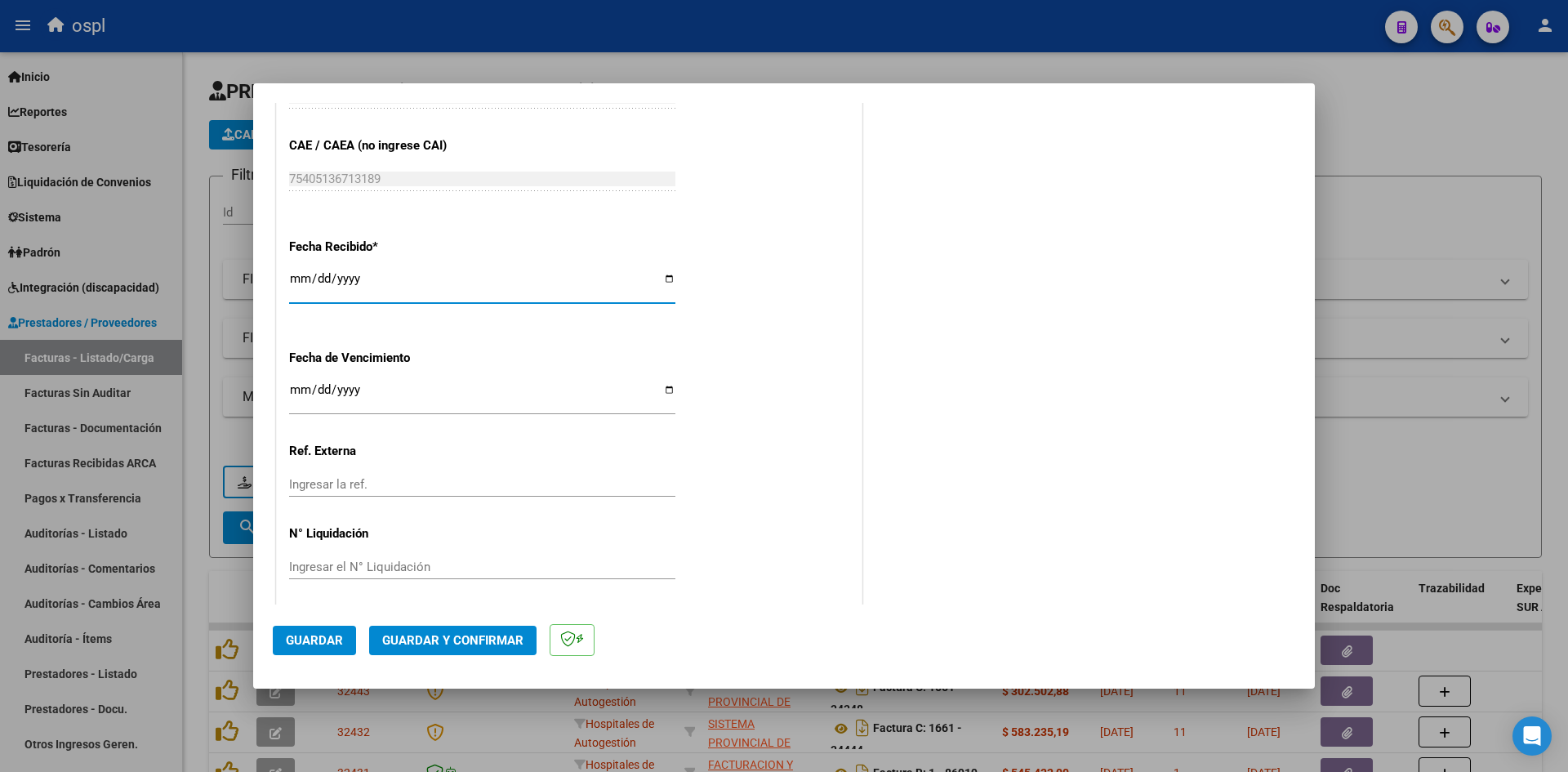
click at [303, 281] on input "[DATE]" at bounding box center [482, 285] width 386 height 26
type input "[DATE]"
click at [315, 648] on button "Guardar" at bounding box center [315, 640] width 84 height 29
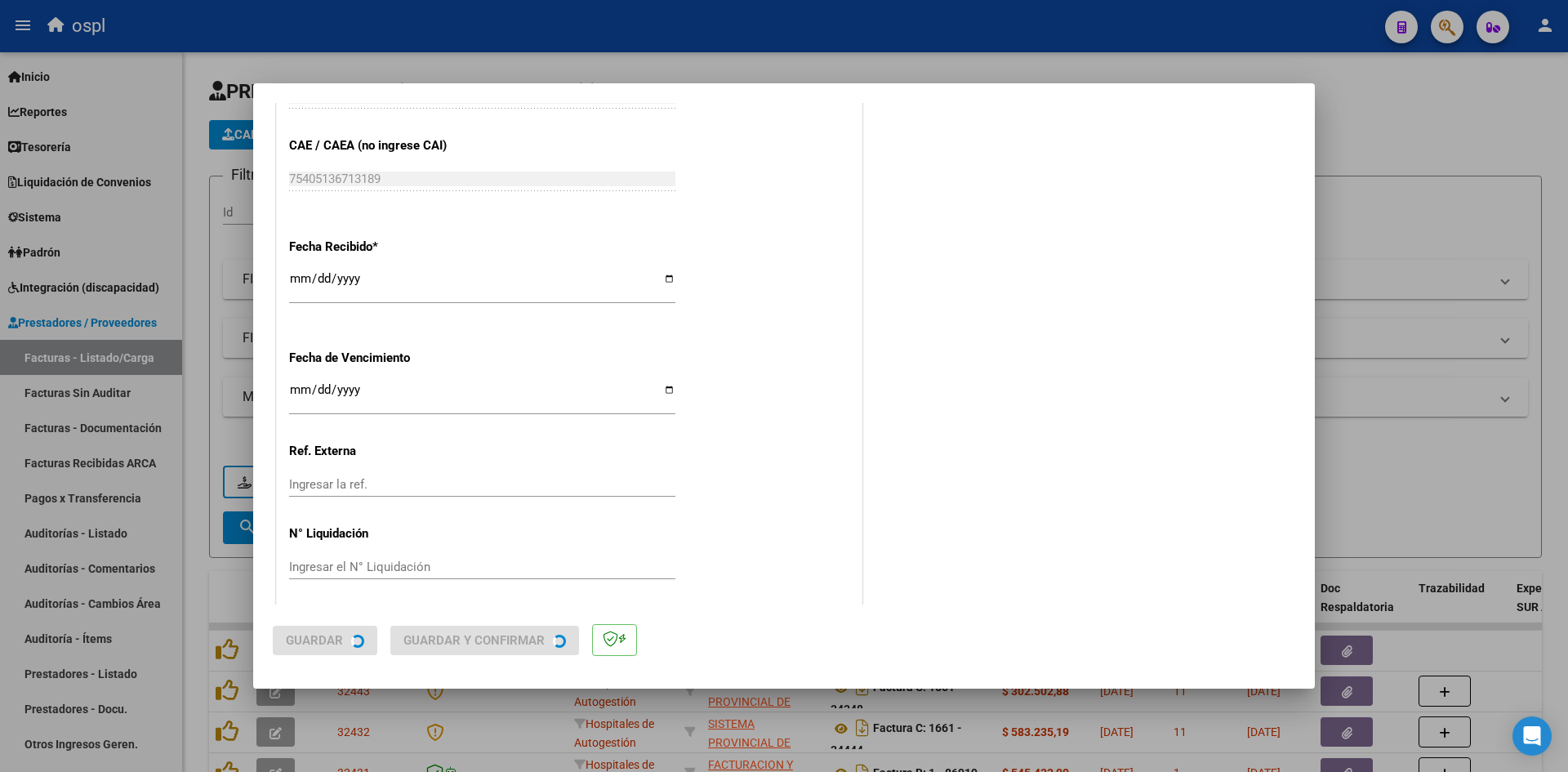
scroll to position [0, 0]
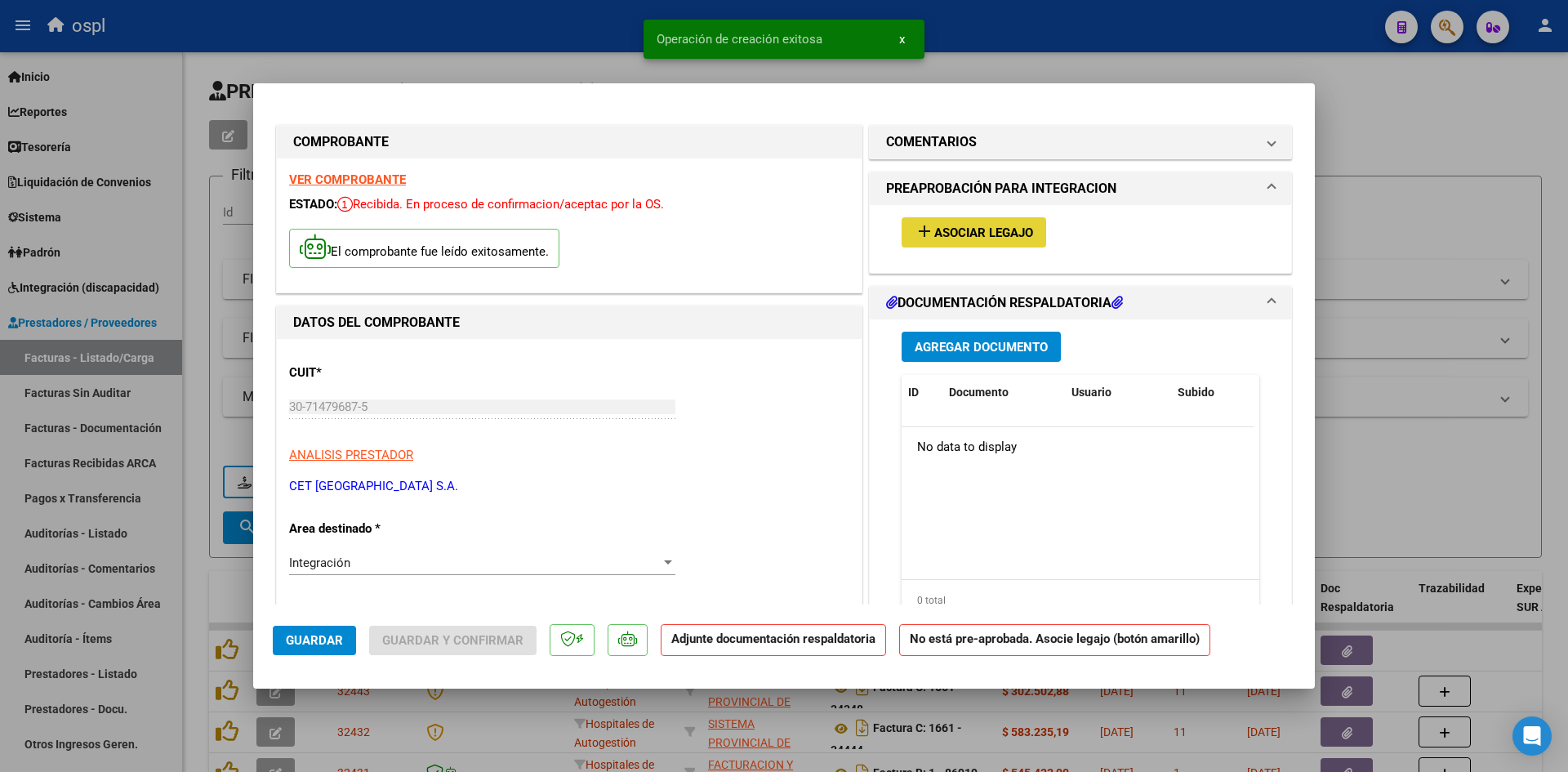
click at [974, 221] on button "add Asociar Legajo" at bounding box center [973, 232] width 144 height 30
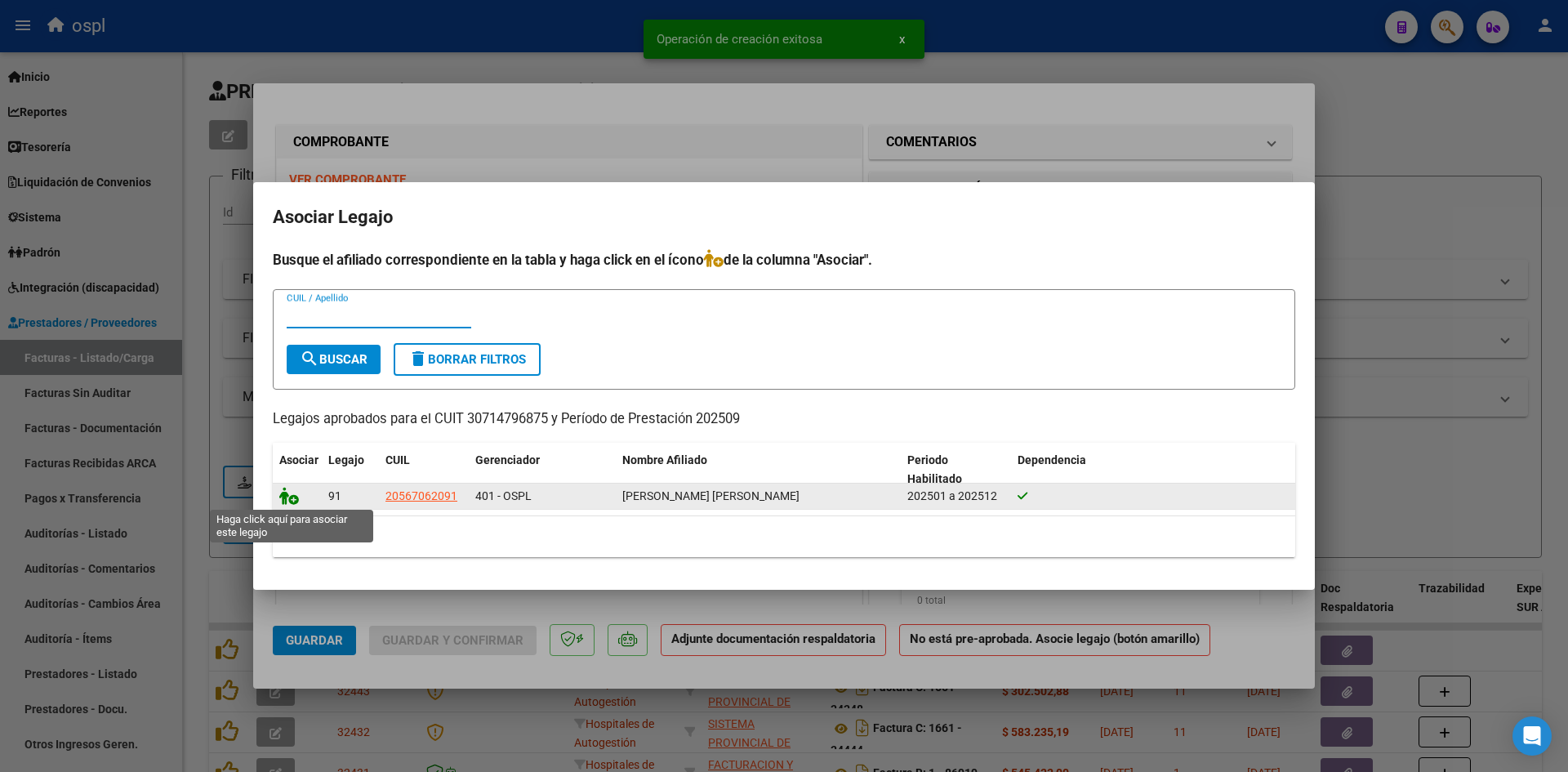
click at [292, 498] on icon at bounding box center [289, 496] width 19 height 18
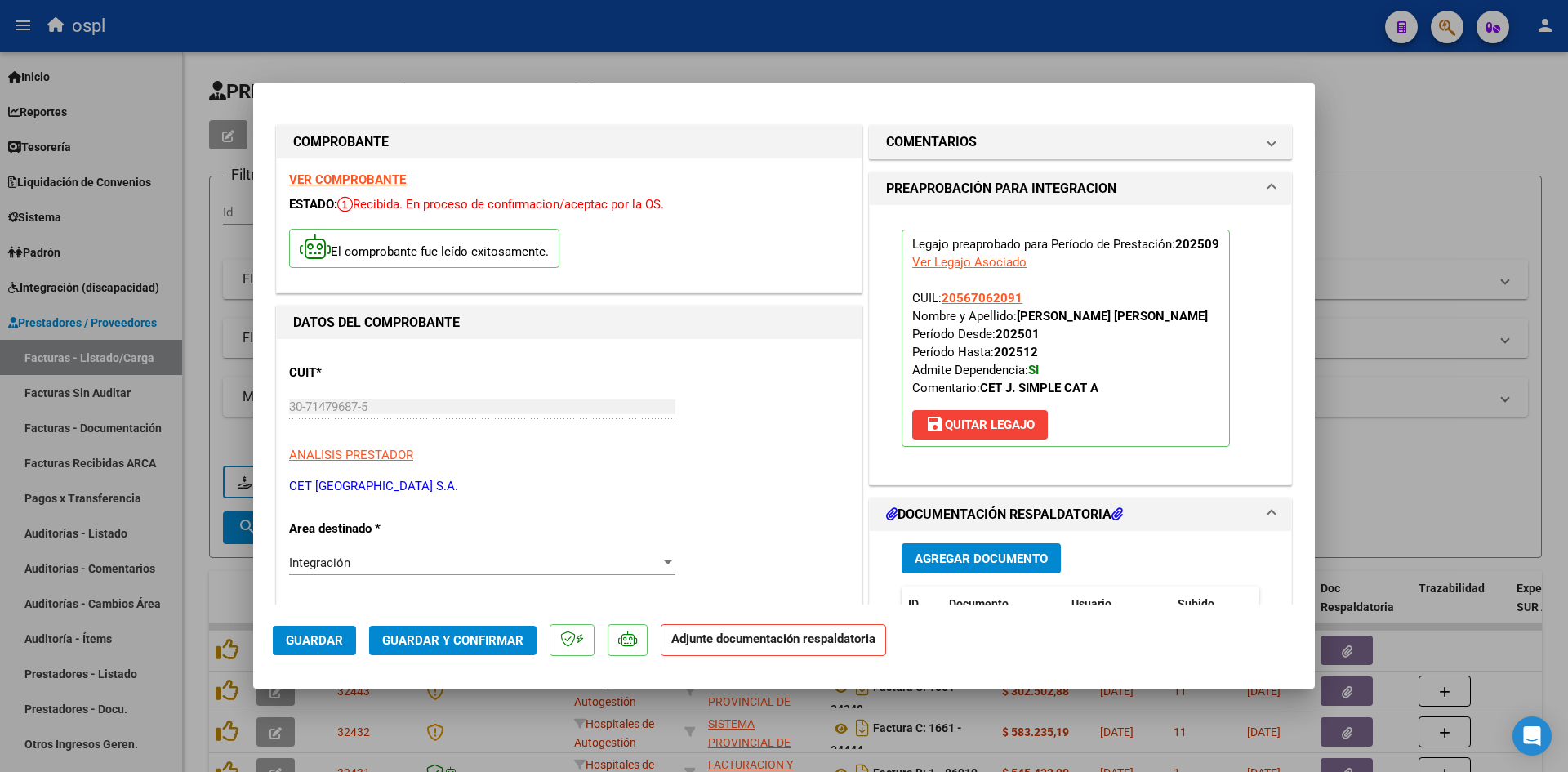
drag, startPoint x: 988, startPoint y: 536, endPoint x: 980, endPoint y: 544, distance: 11.3
click at [986, 537] on div "Agregar Documento ID Documento Usuario Subido Acción No data to display 0 total…" at bounding box center [1081, 694] width 383 height 326
click at [963, 557] on span "Agregar Documento" at bounding box center [981, 559] width 133 height 15
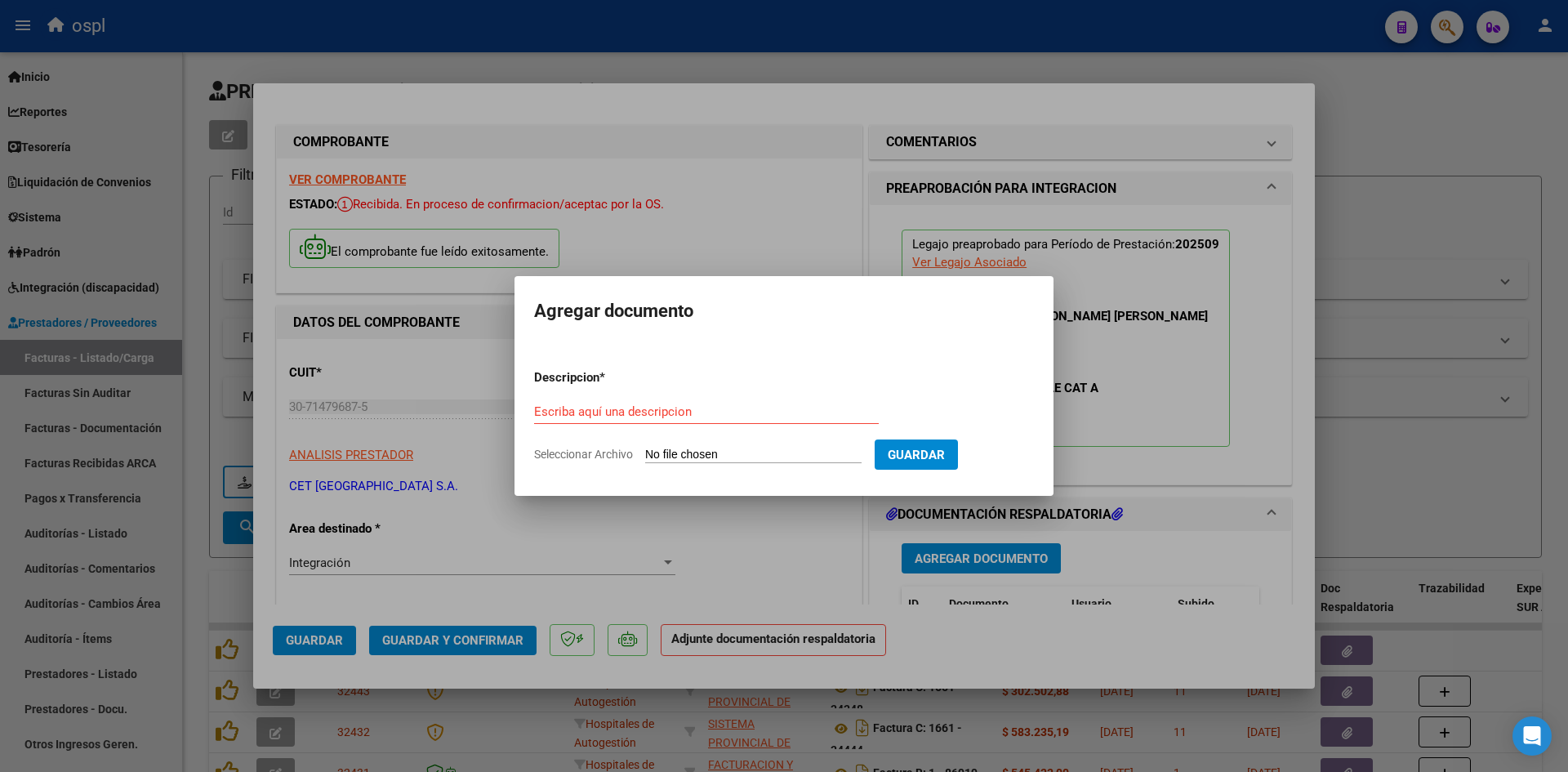
type input "C:\fakepath\PLAN.ASIST.[PERSON_NAME] [DATE].pdf"
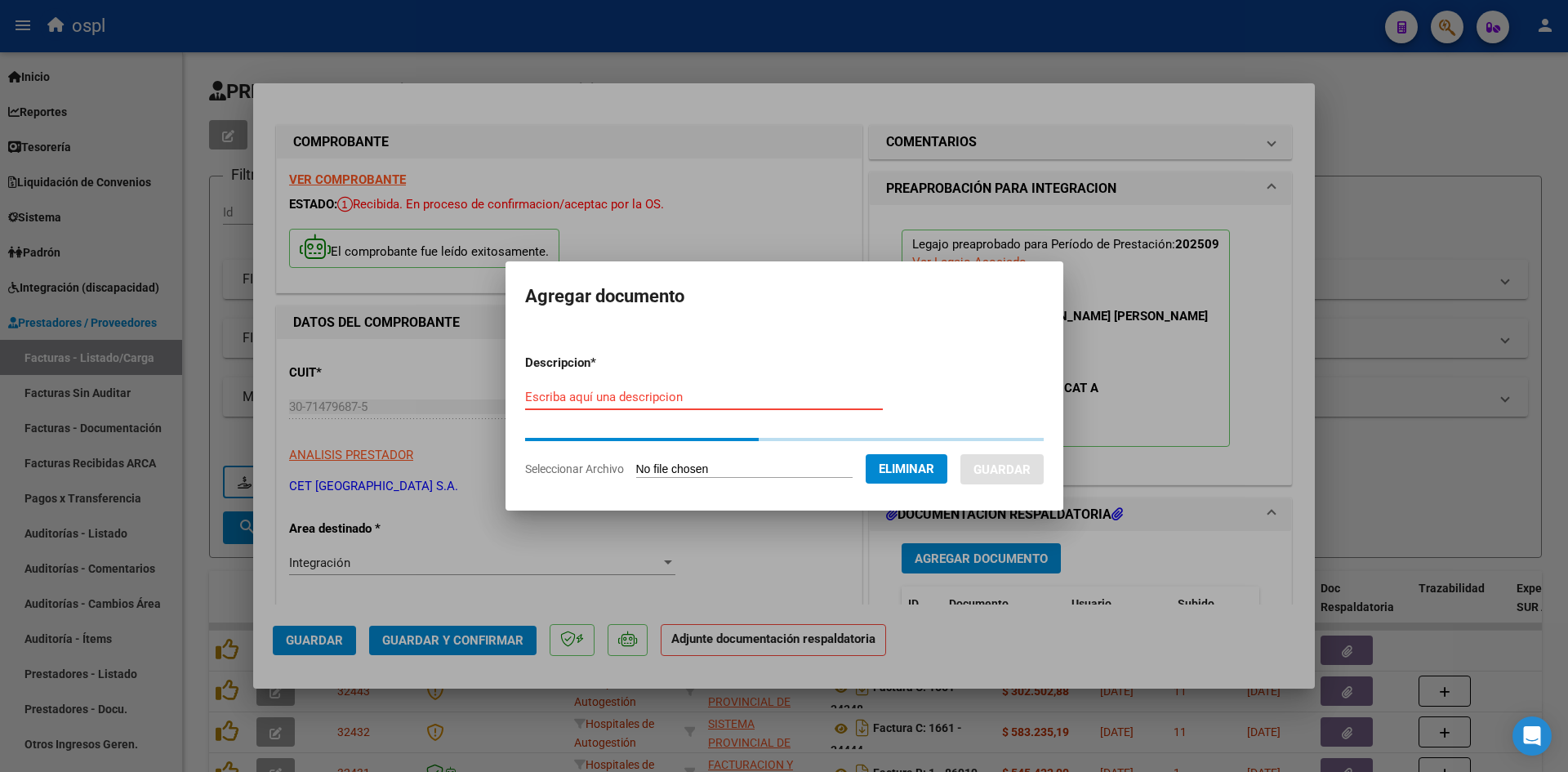
click at [744, 390] on input "Escriba aquí una descripcion" at bounding box center [704, 398] width 358 height 15
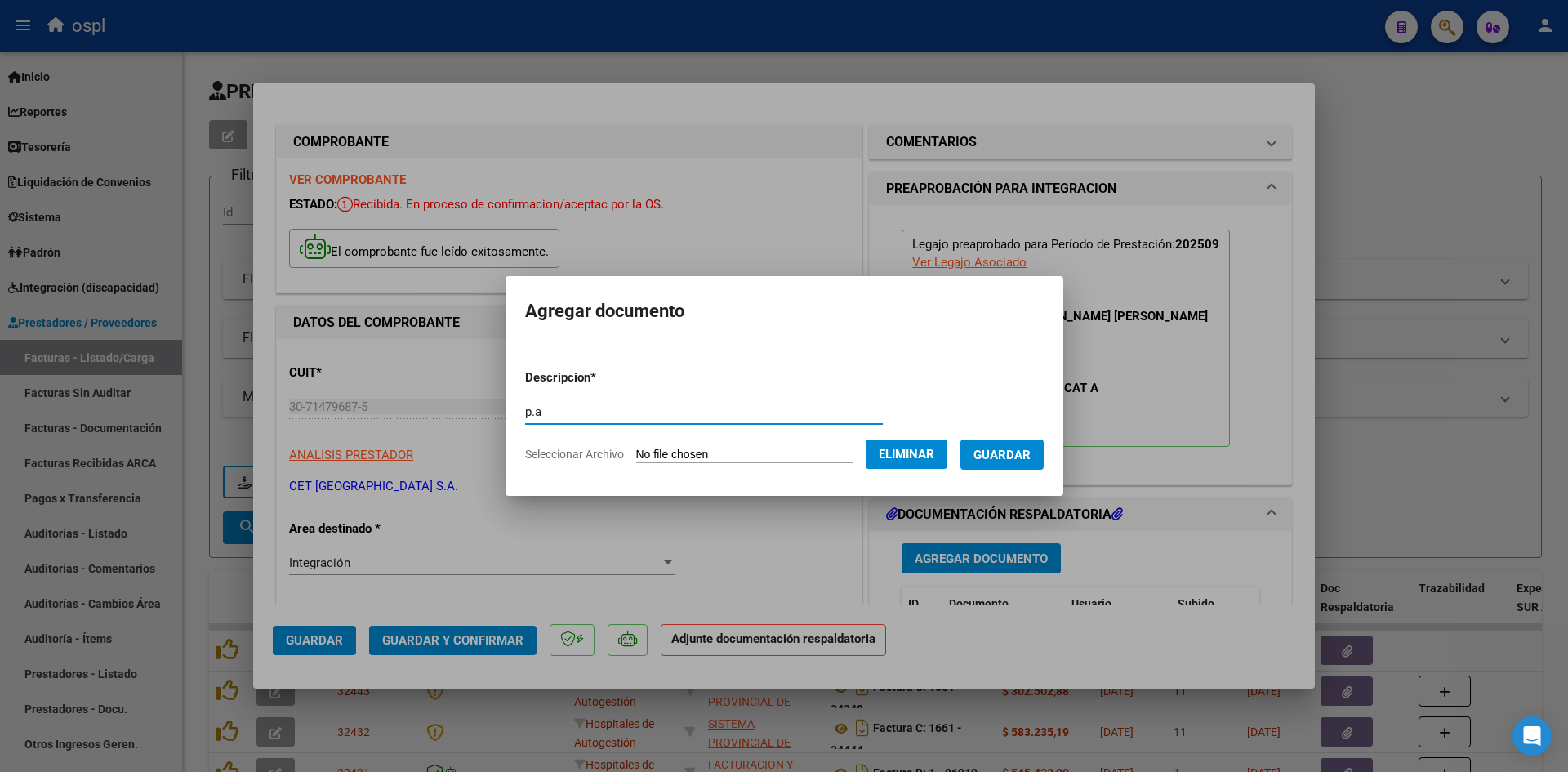
type input "p.a"
click at [1031, 455] on span "Guardar" at bounding box center [1001, 455] width 57 height 15
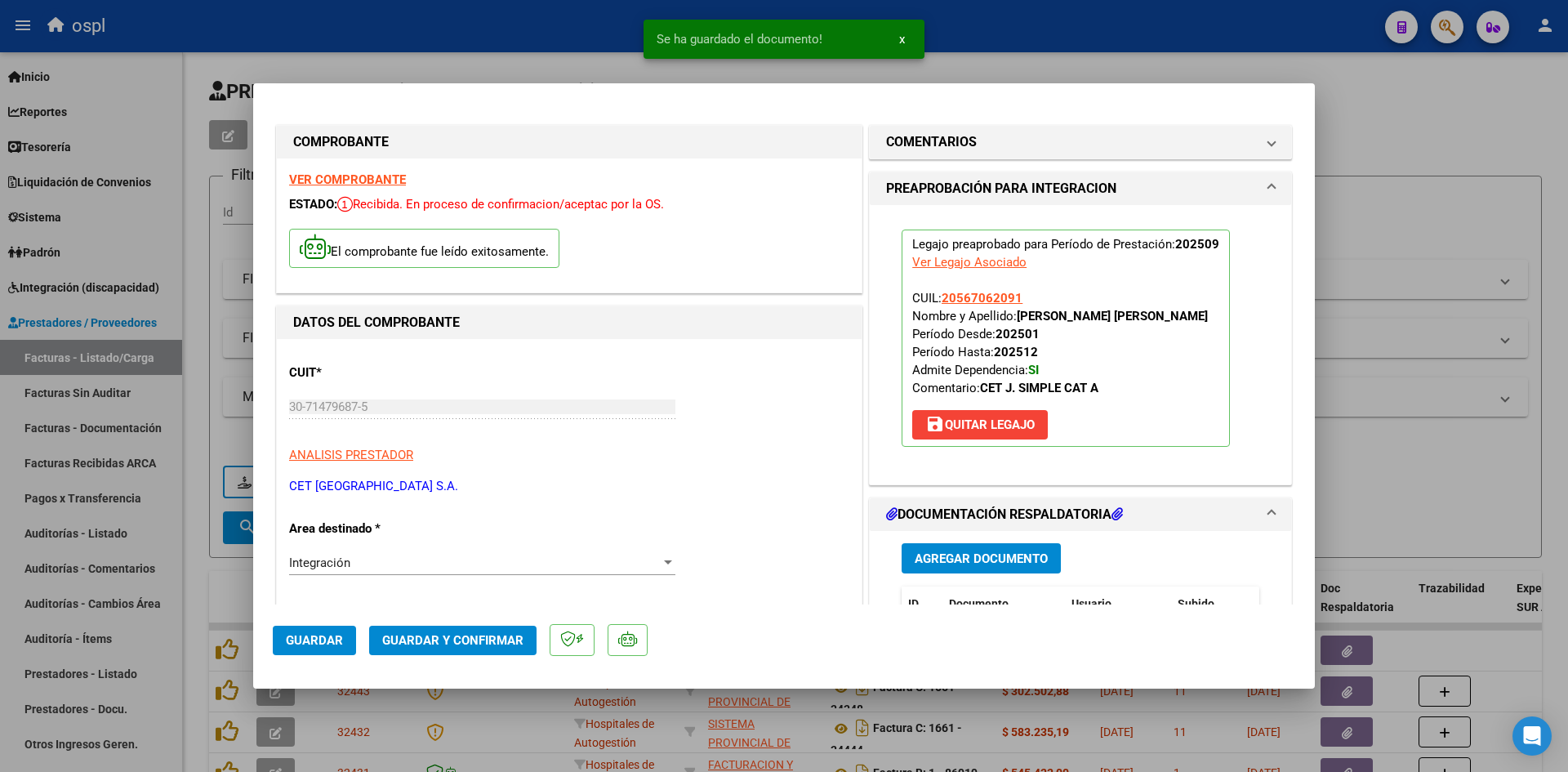
click at [452, 631] on button "Guardar y Confirmar" at bounding box center [452, 640] width 167 height 29
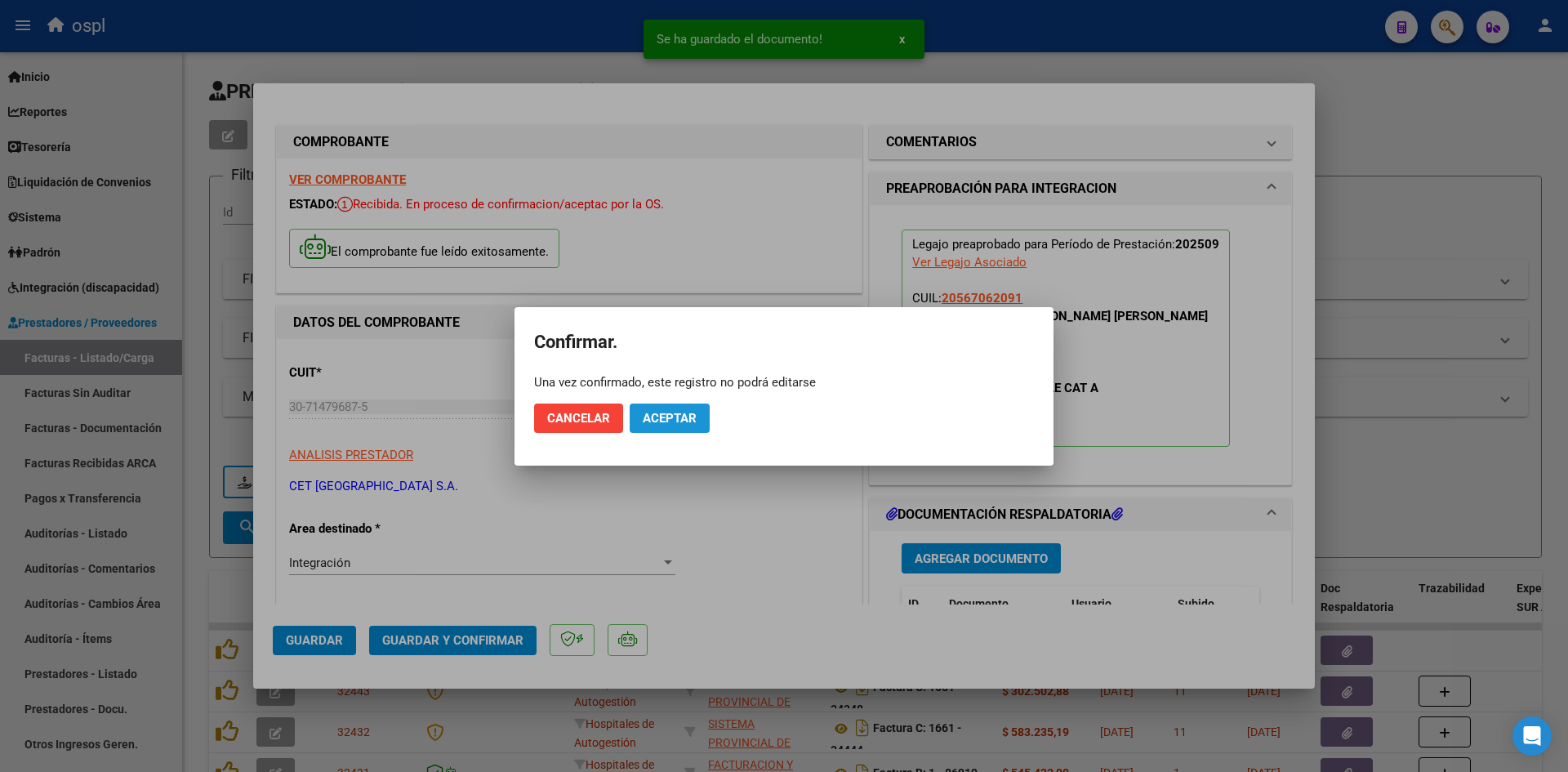
click at [667, 415] on span "Aceptar" at bounding box center [670, 419] width 54 height 15
